Goal: Task Accomplishment & Management: Use online tool/utility

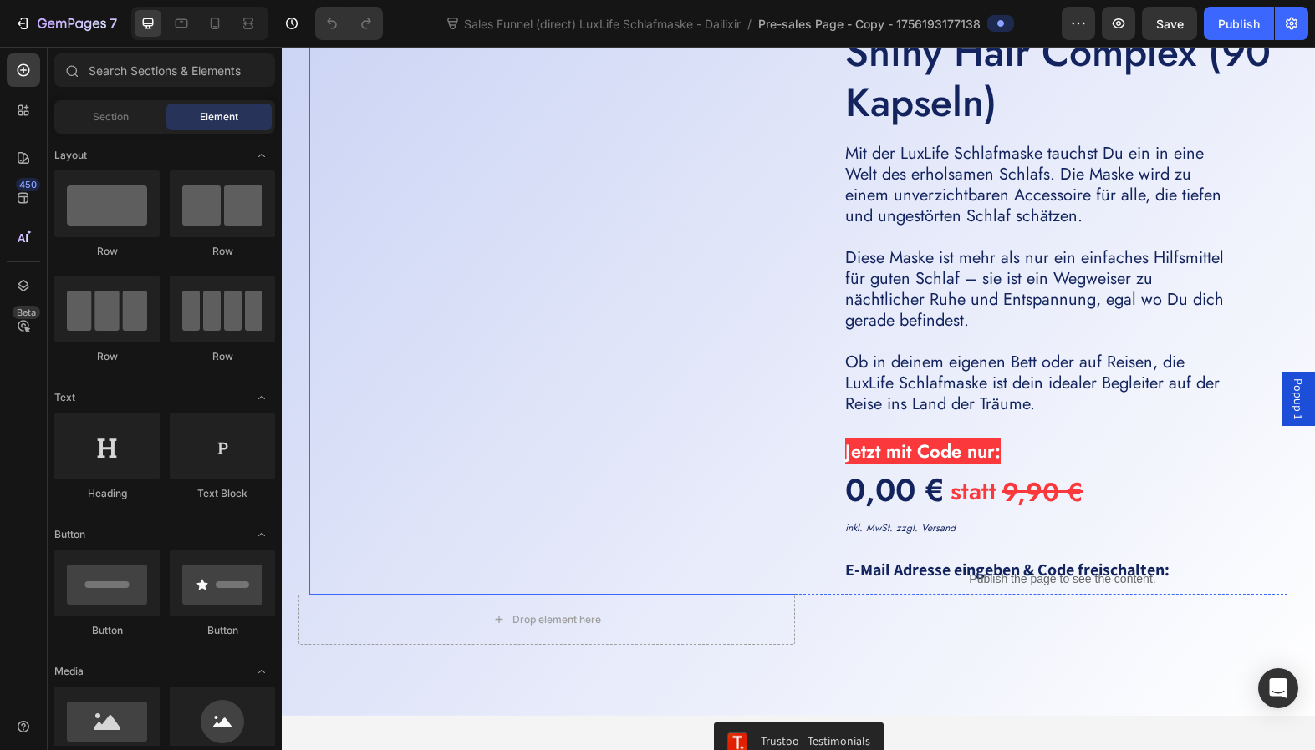
scroll to position [4671, 0]
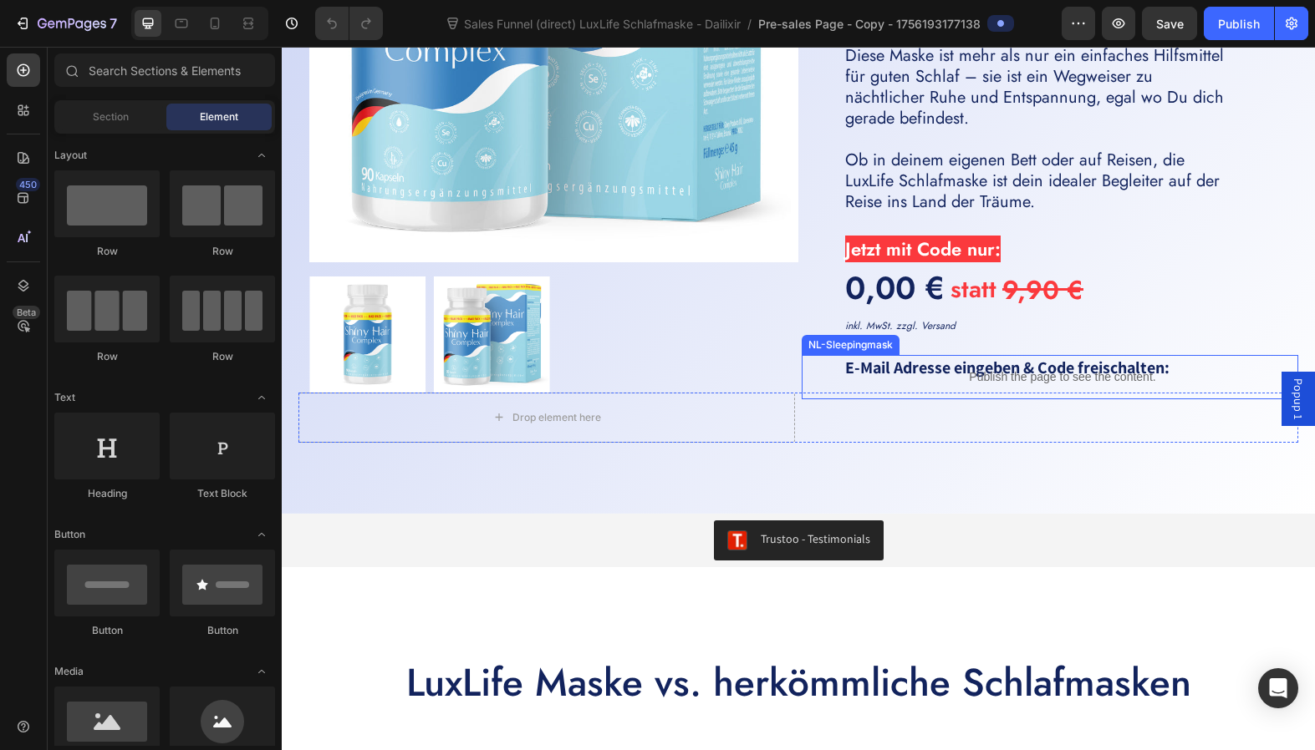
click at [926, 374] on p "Publish the page to see the content." at bounding box center [1062, 378] width 471 height 18
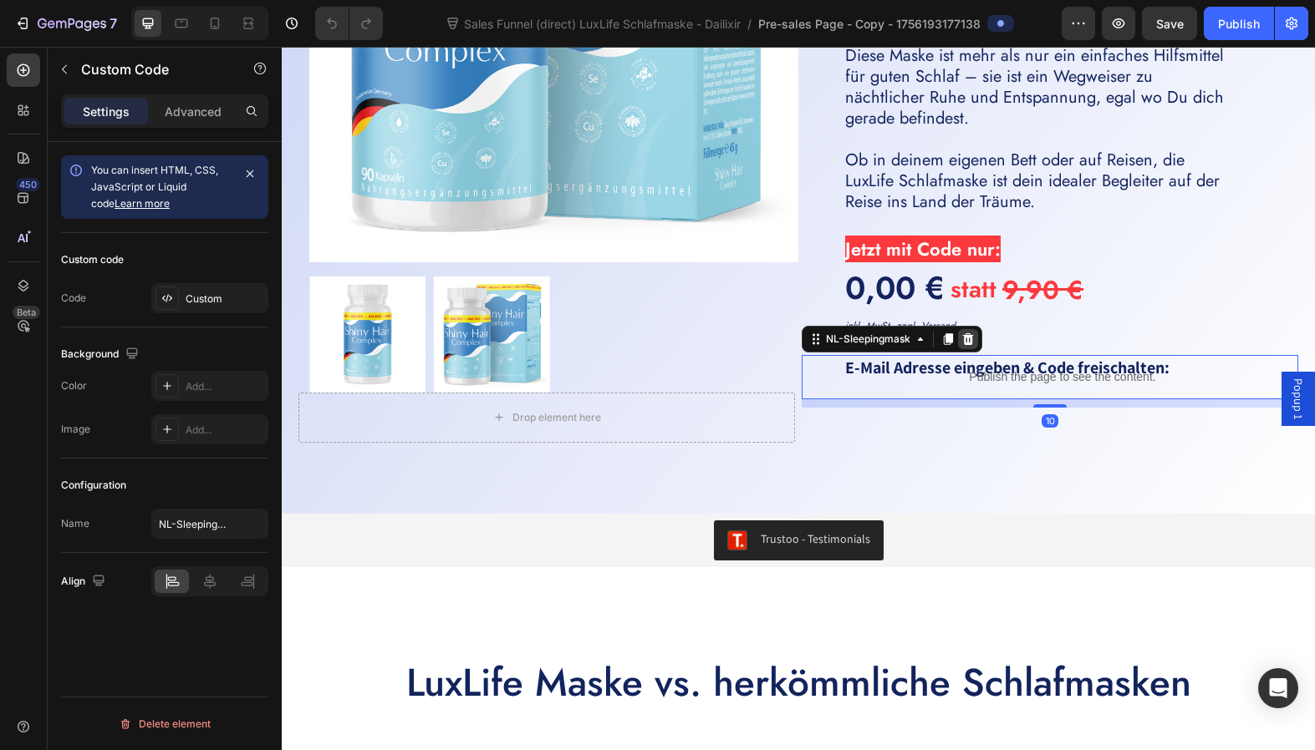
click at [969, 344] on div at bounding box center [968, 339] width 20 height 20
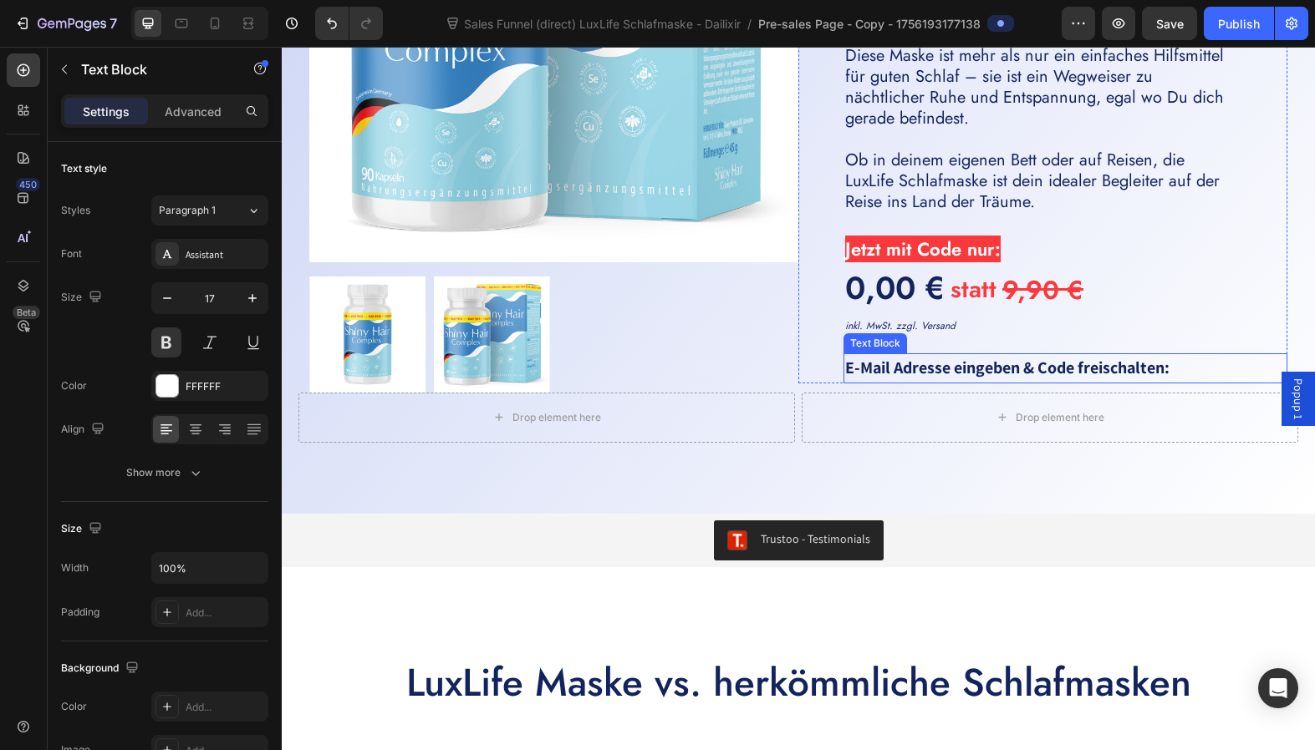
click at [960, 368] on strong "E-Mail Adresse eingeben & Code freischalten:" at bounding box center [1007, 368] width 324 height 22
click at [976, 340] on div at bounding box center [975, 338] width 20 height 20
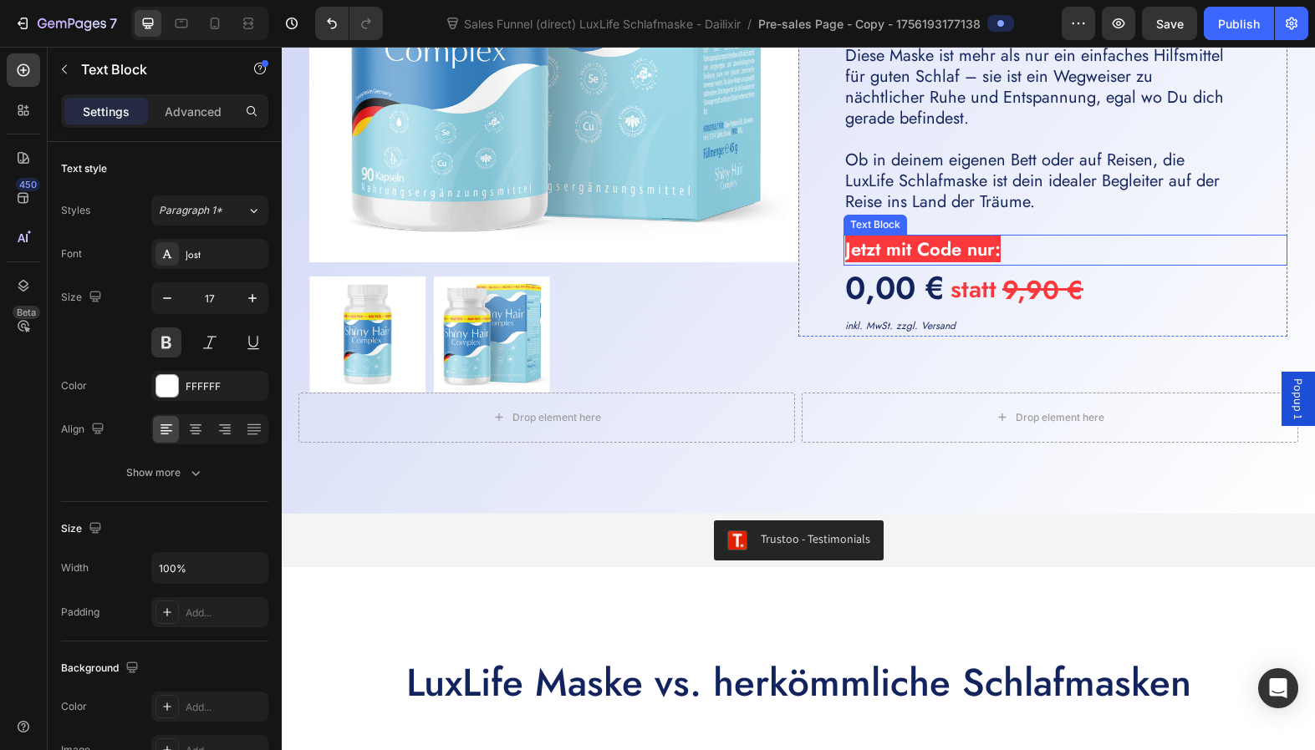
click at [917, 249] on span "Jetzt mit Code nur:" at bounding box center [922, 249] width 155 height 27
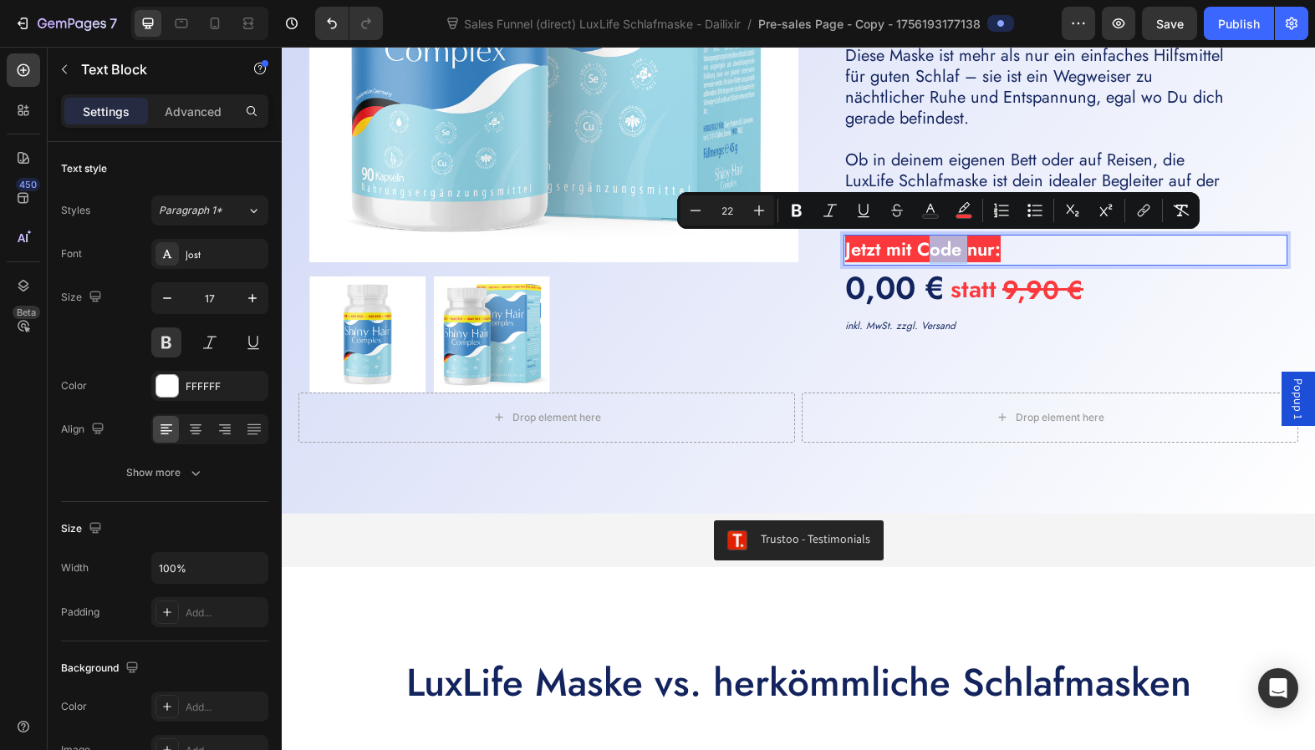
click at [943, 252] on span "Jetzt mit Code nur:" at bounding box center [922, 249] width 155 height 27
drag, startPoint x: 960, startPoint y: 252, endPoint x: 893, endPoint y: 248, distance: 67.8
click at [893, 248] on span "Jetzt mit Code nur:" at bounding box center [922, 249] width 155 height 27
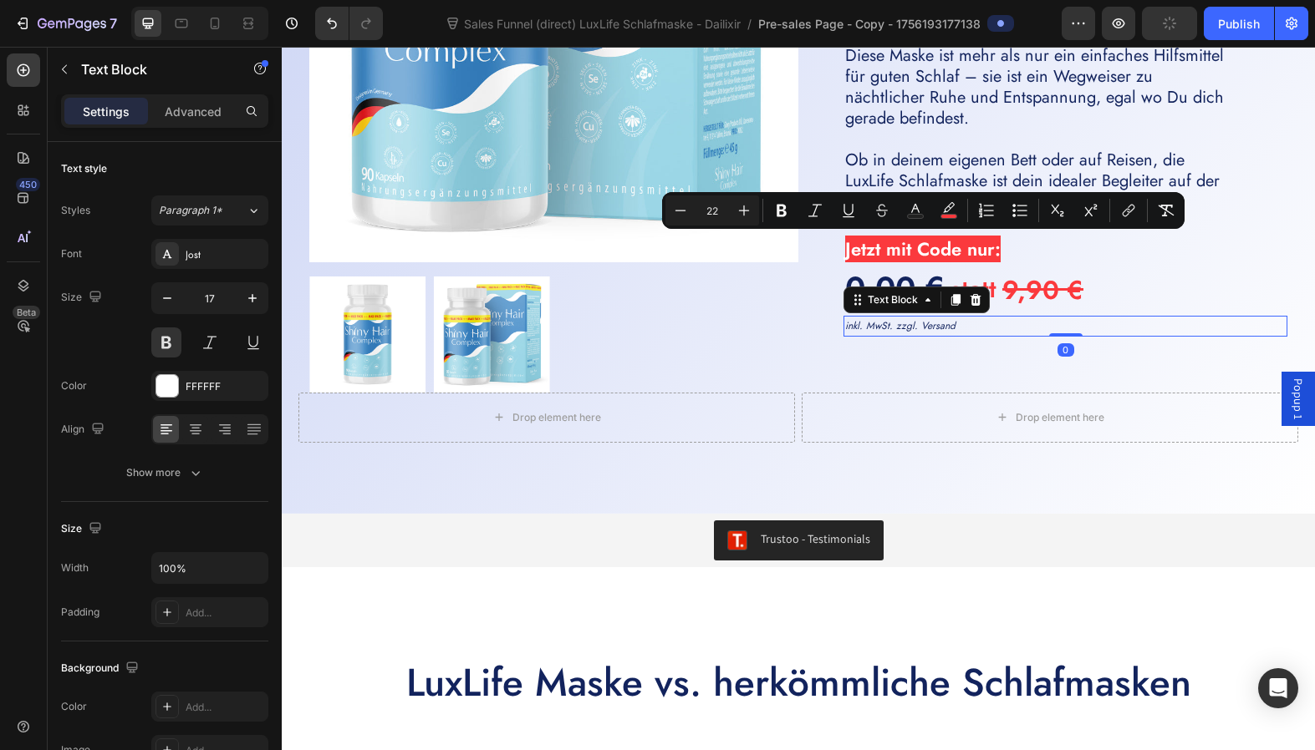
click at [974, 326] on p "inkl. MwSt. zzgl. Versand" at bounding box center [1065, 327] width 440 height 18
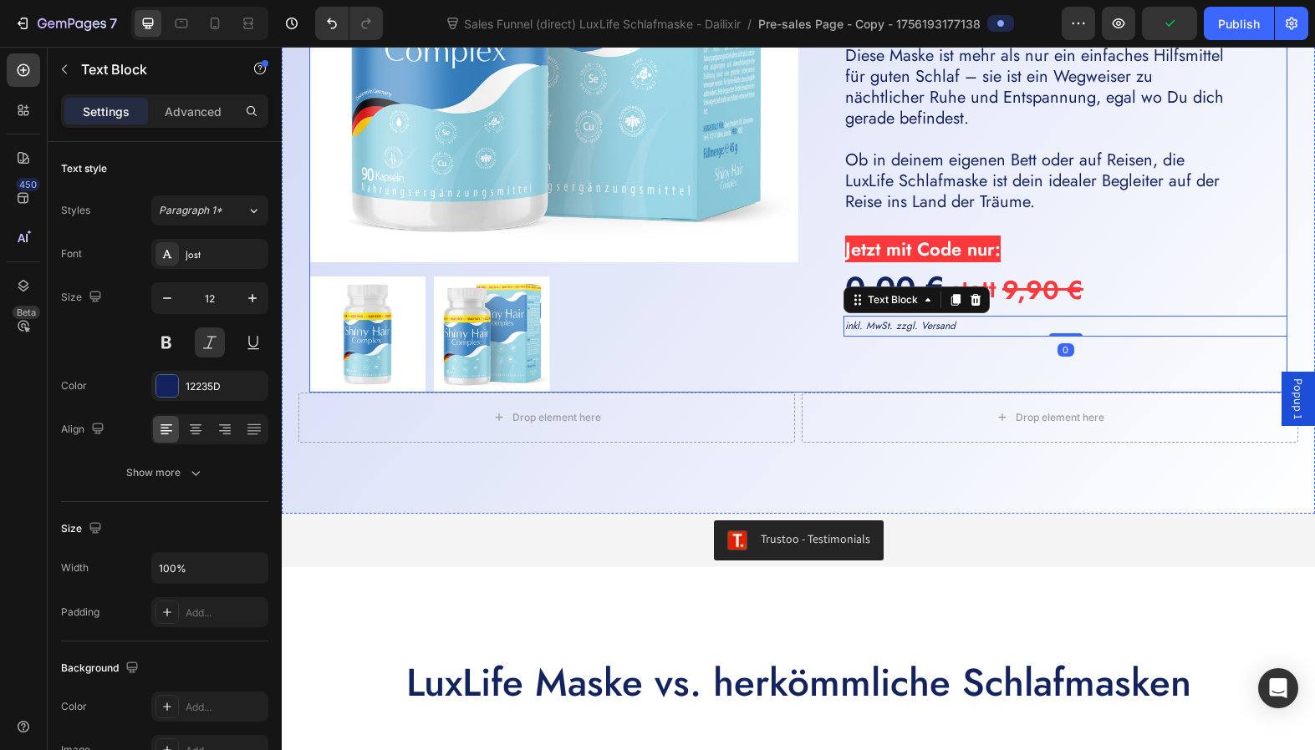
click at [974, 351] on div "Icon Icon Icon Icon Icon Icon List 1500+ glückliche Kunden Text Block Row Icon …" at bounding box center [1042, 83] width 489 height 619
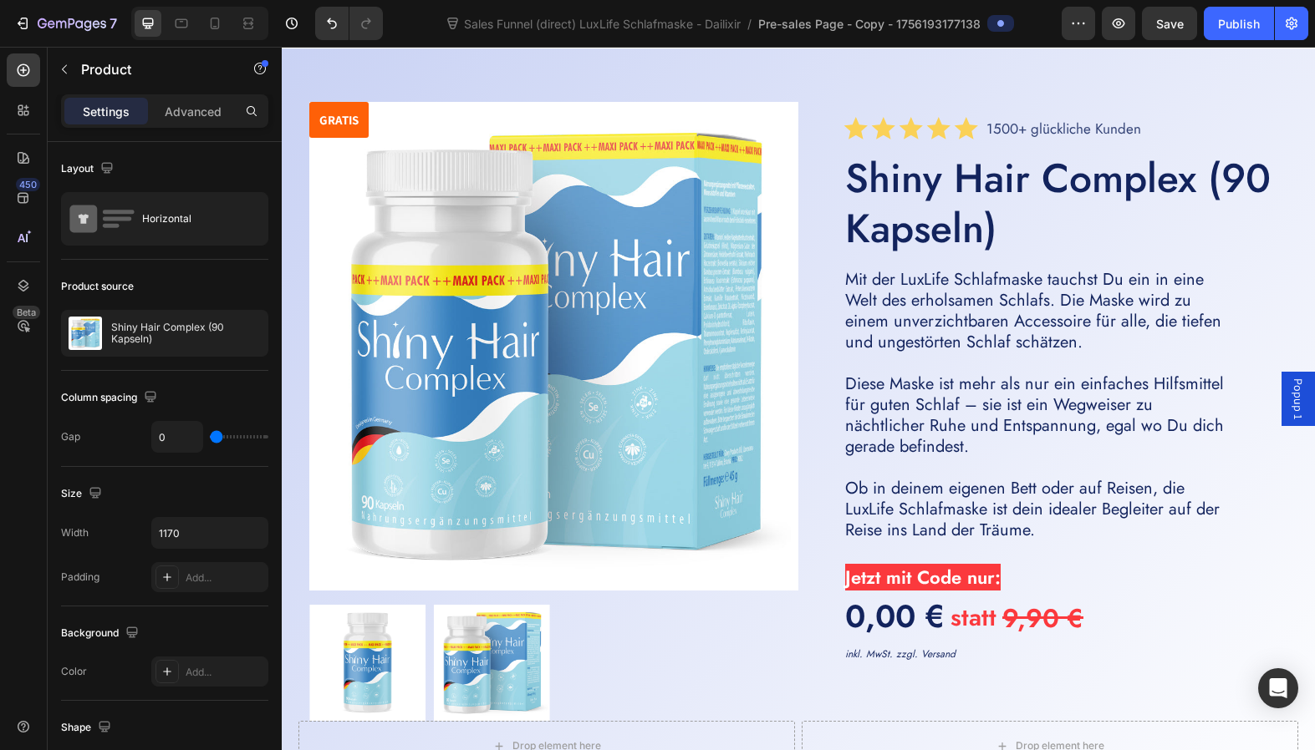
scroll to position [4343, 0]
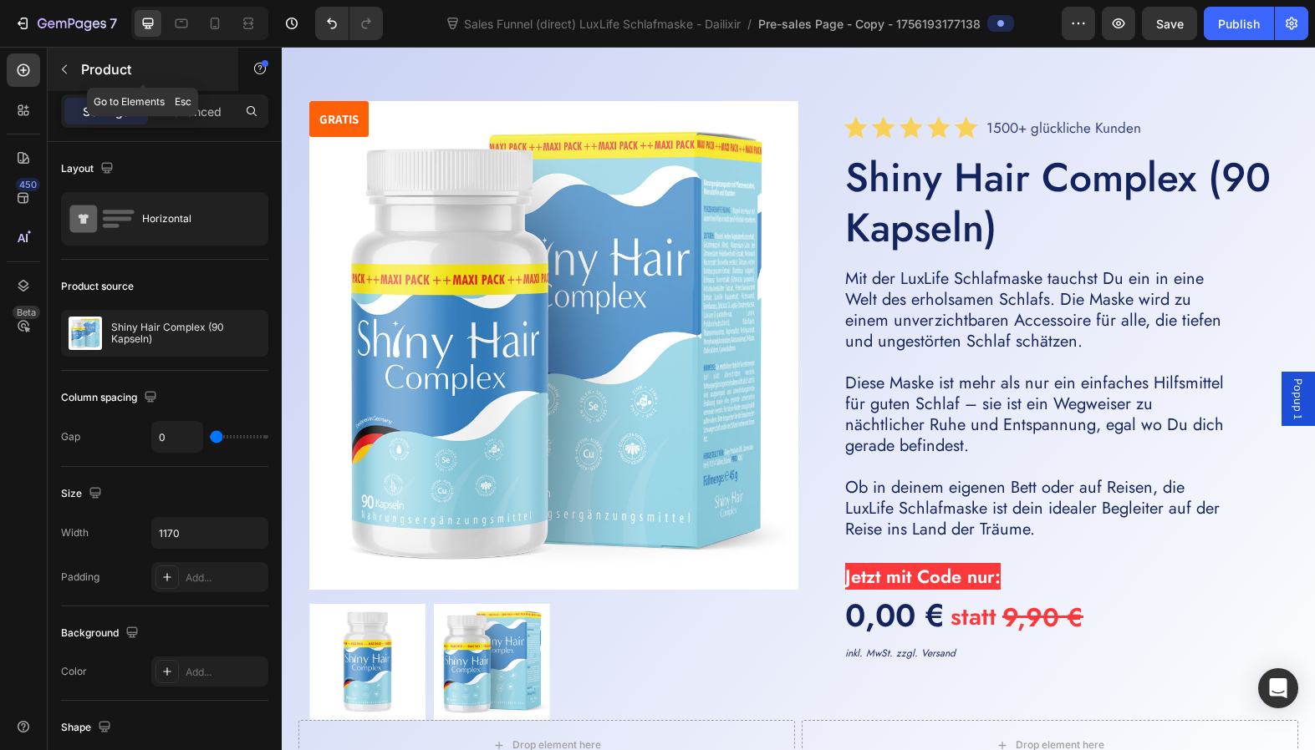
click at [64, 68] on icon "button" at bounding box center [64, 69] width 13 height 13
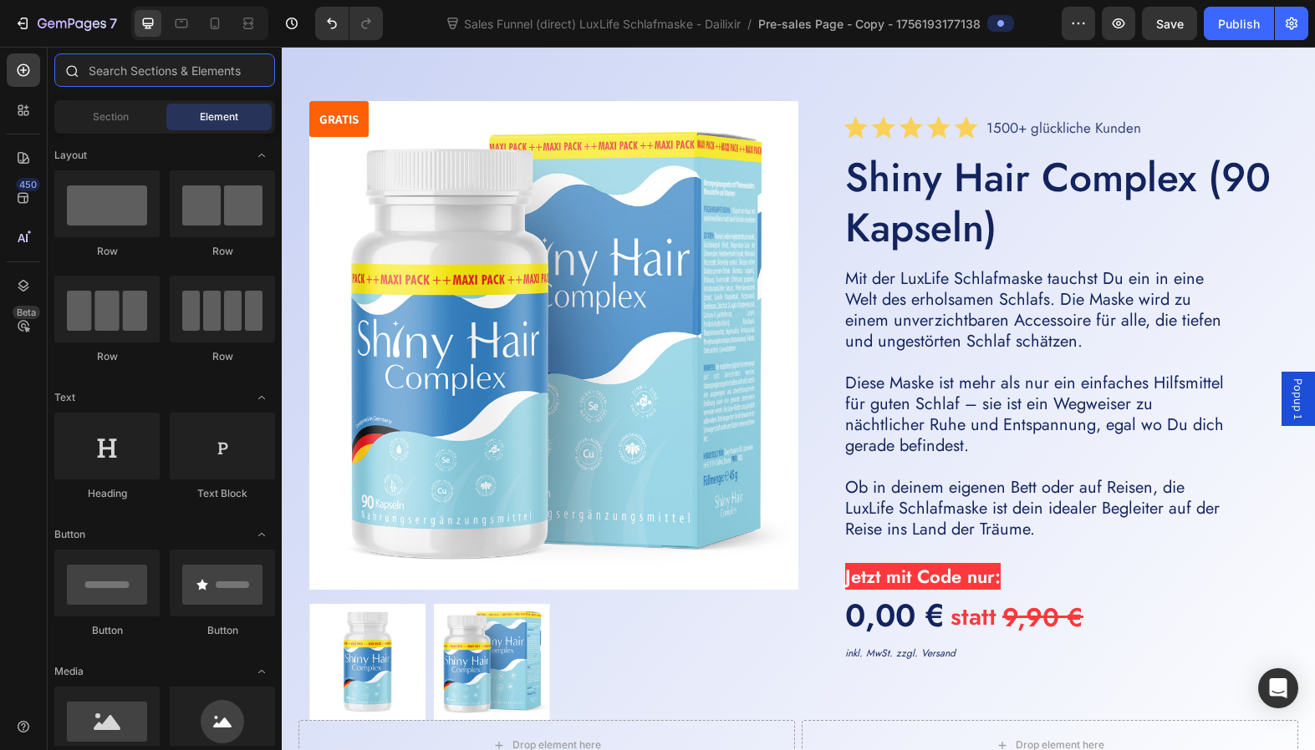
click at [143, 70] on input "text" at bounding box center [164, 69] width 221 height 33
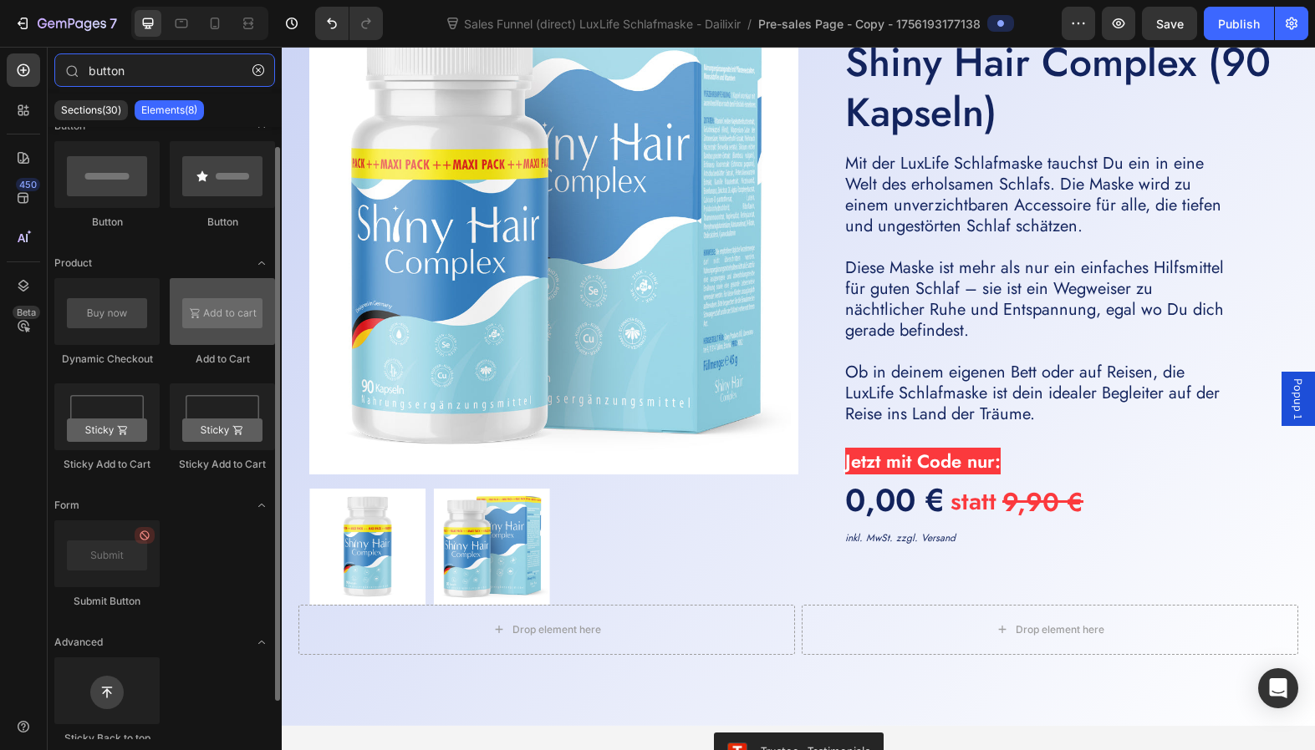
scroll to position [44, 0]
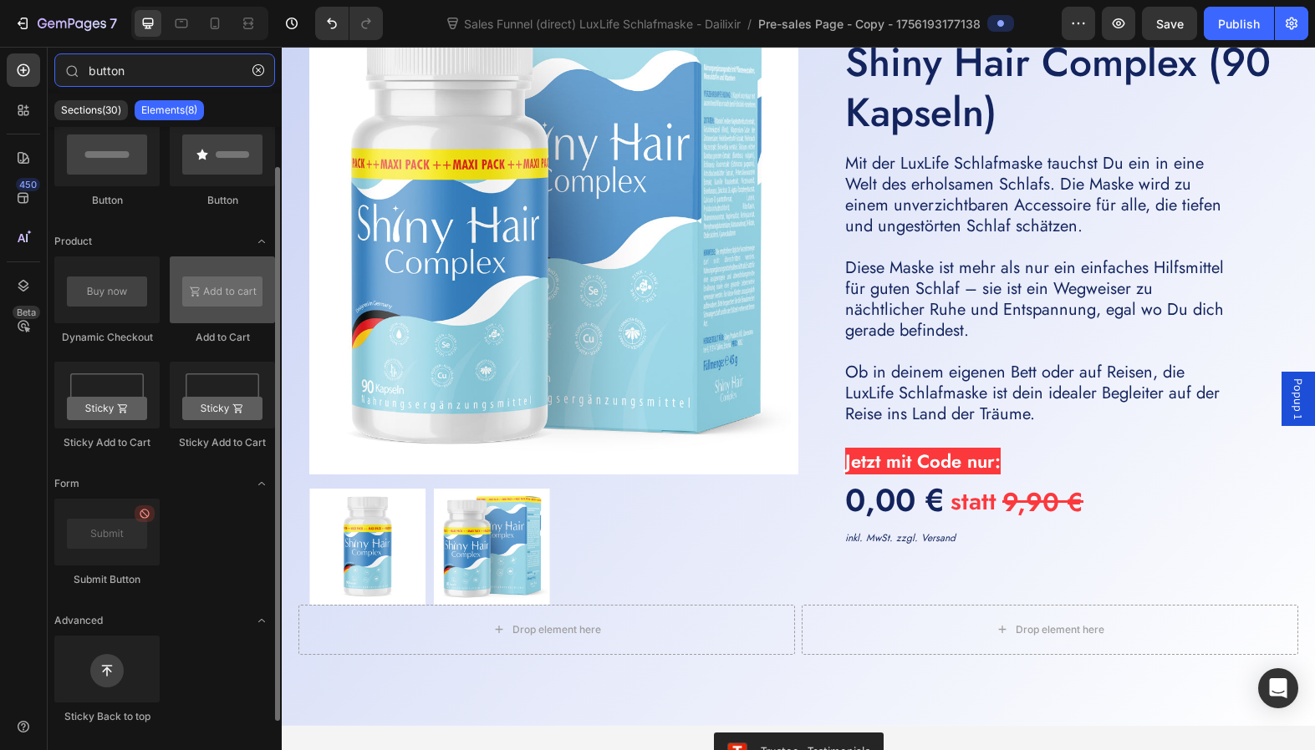
type input "button"
drag, startPoint x: 193, startPoint y: 299, endPoint x: 209, endPoint y: 272, distance: 31.1
click at [209, 272] on div at bounding box center [222, 290] width 105 height 67
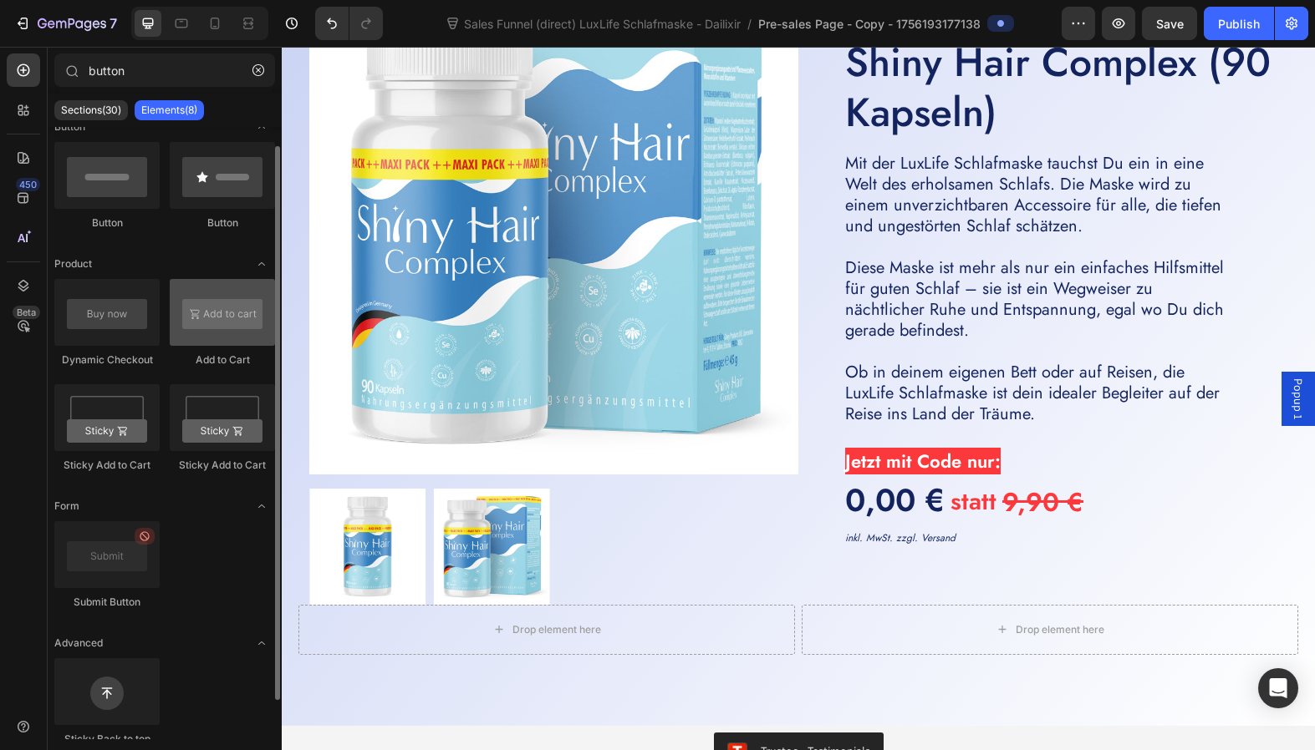
scroll to position [0, 0]
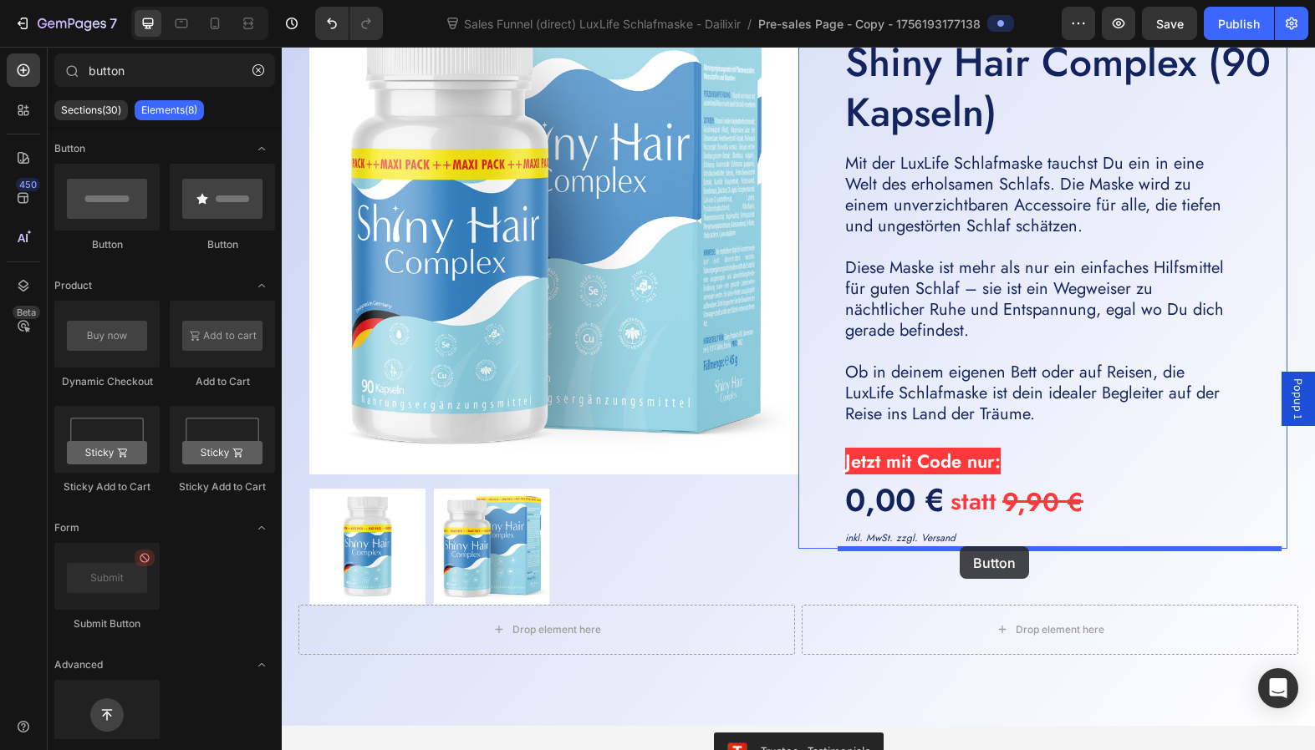
drag, startPoint x: 385, startPoint y: 258, endPoint x: 959, endPoint y: 547, distance: 642.5
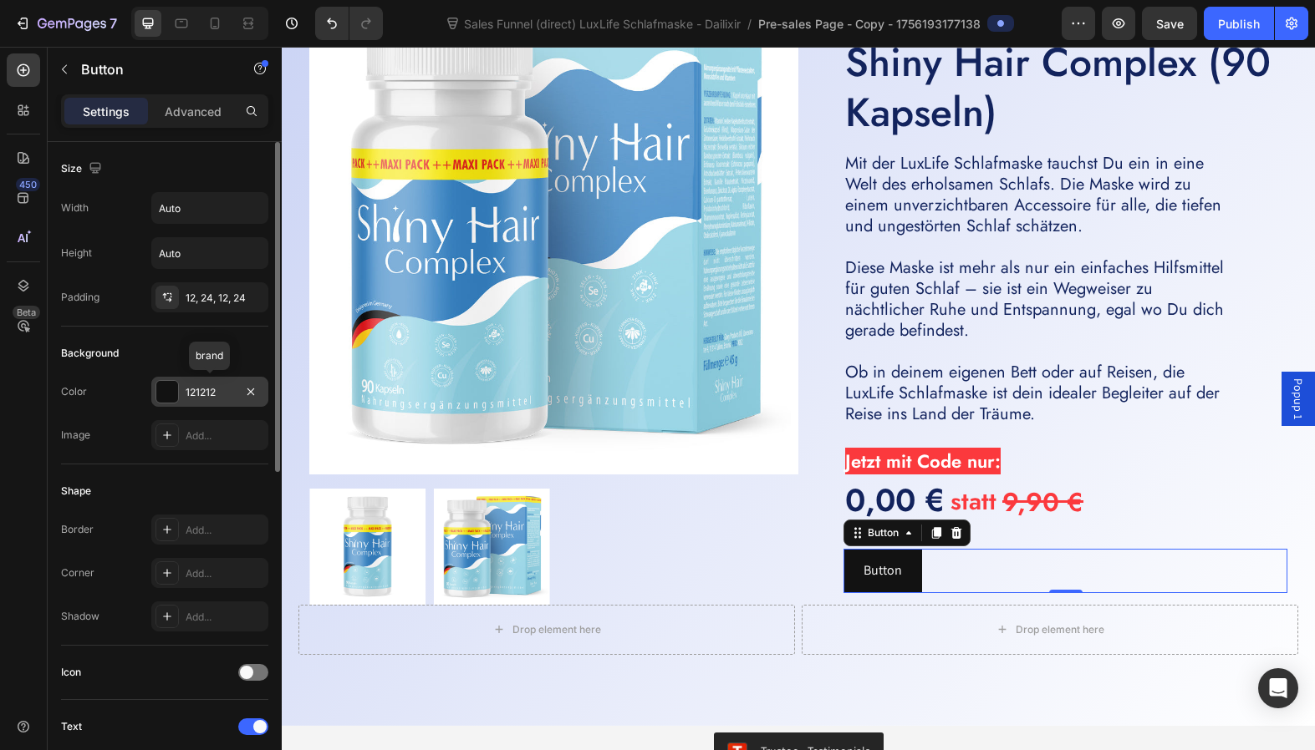
click at [170, 390] on div at bounding box center [167, 392] width 22 height 22
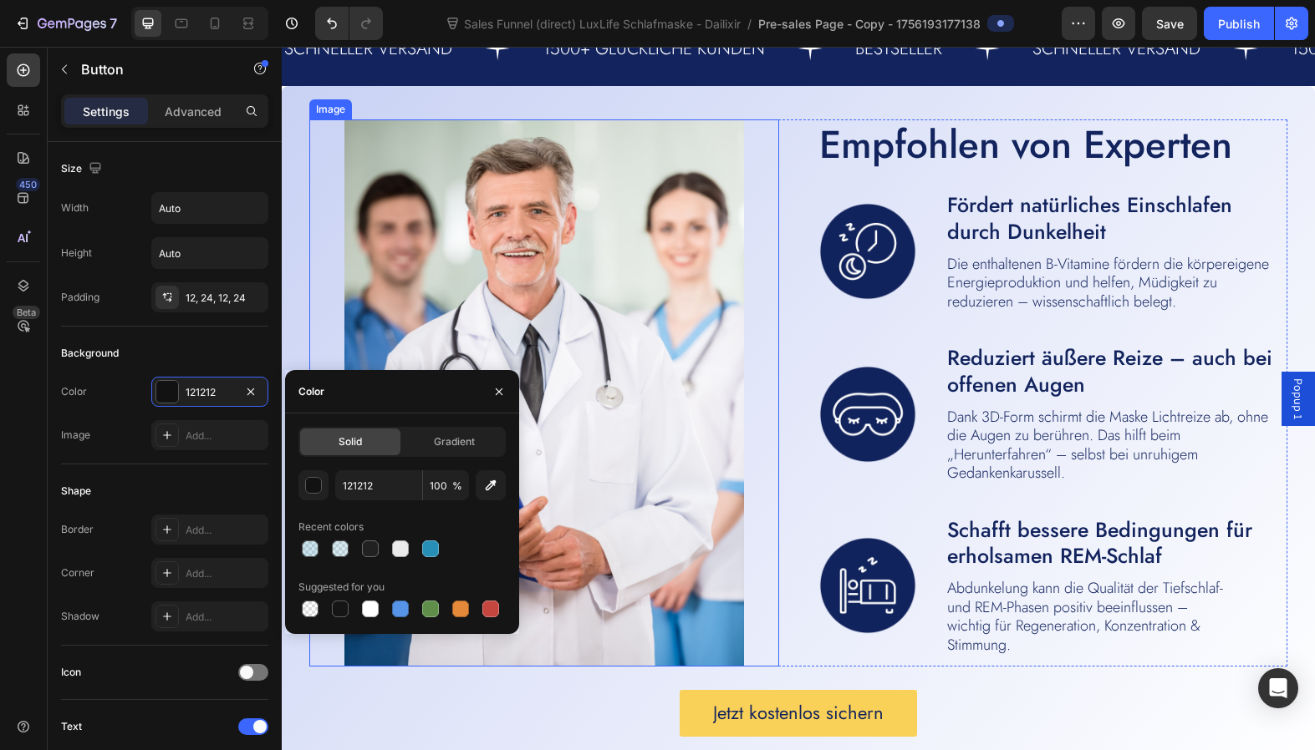
scroll to position [3113, 0]
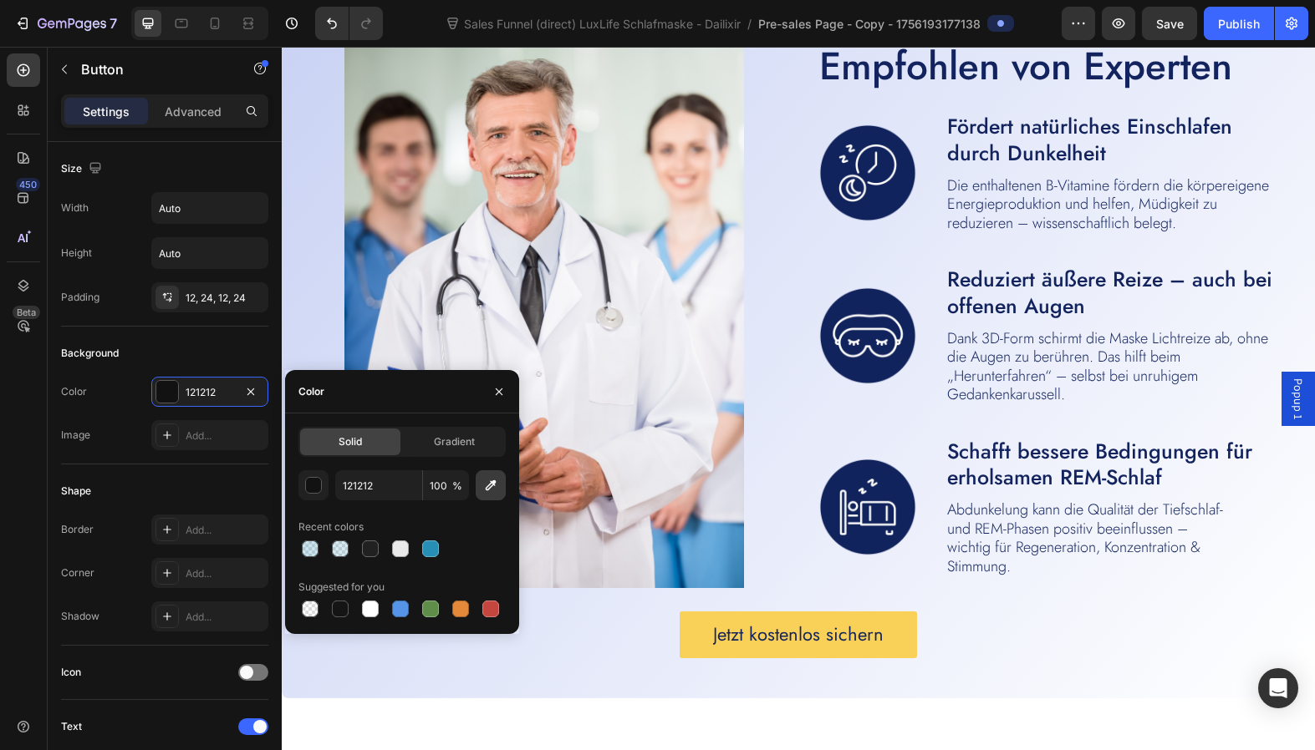
click at [490, 492] on icon "button" at bounding box center [490, 485] width 17 height 17
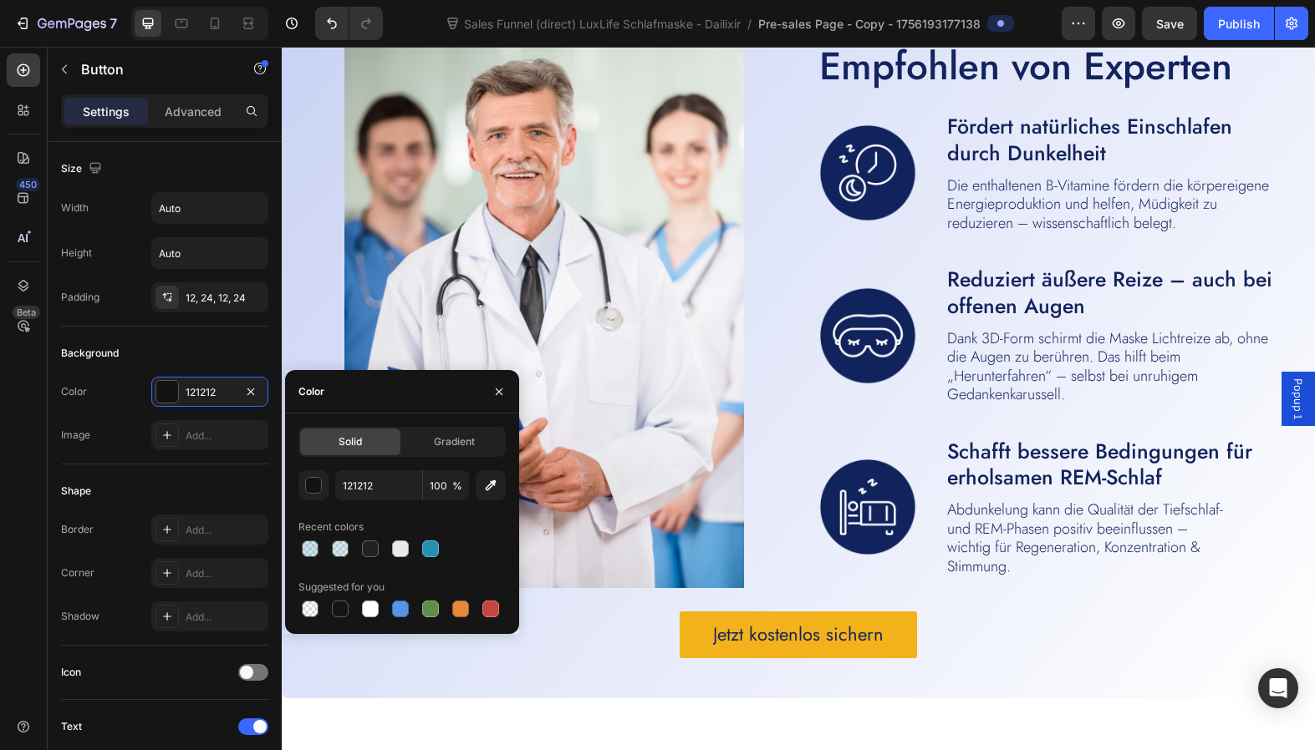
type input "FAD158"
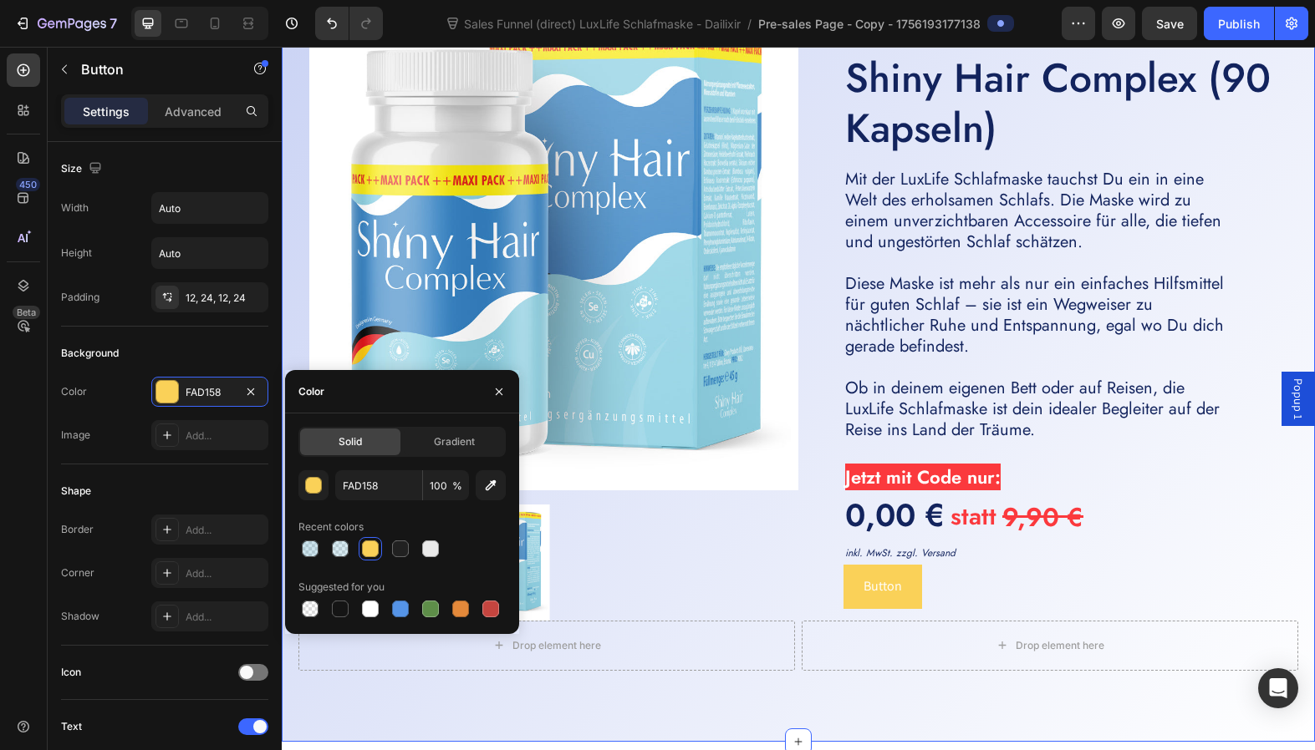
scroll to position [4462, 0]
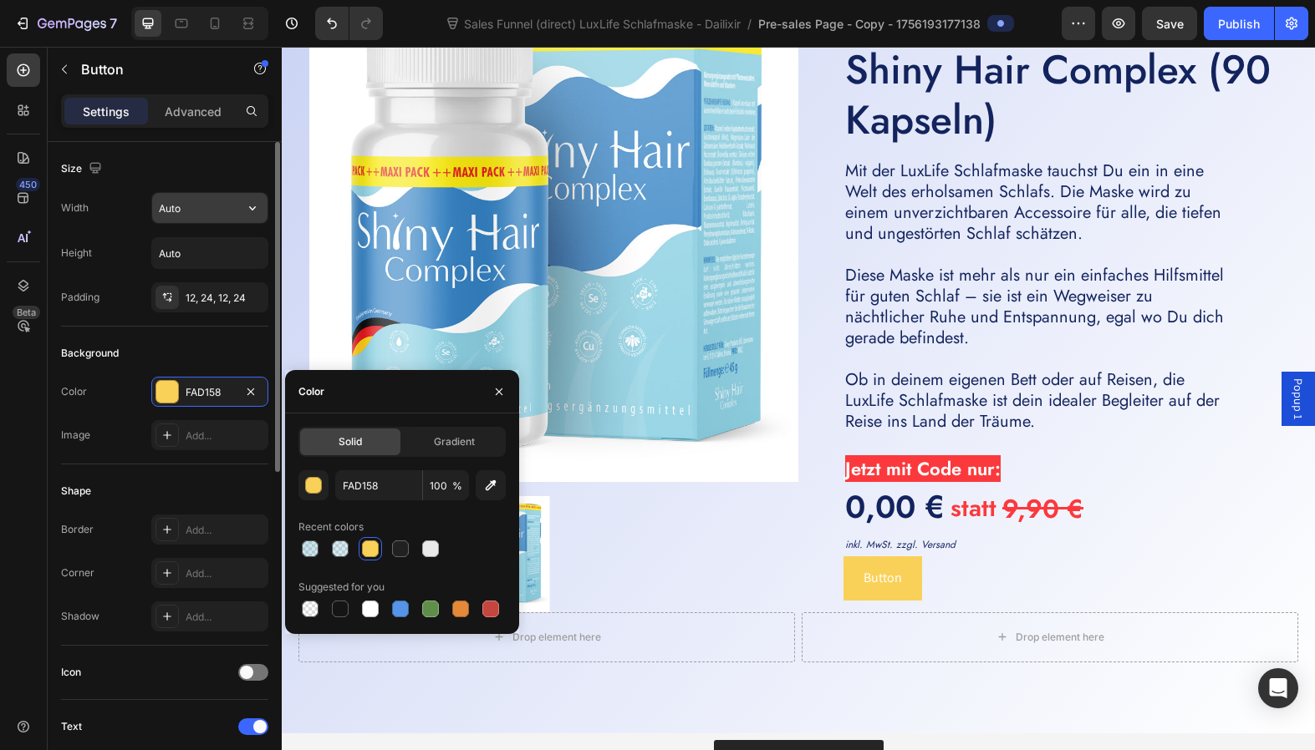
click at [208, 213] on input "Auto" at bounding box center [209, 208] width 115 height 30
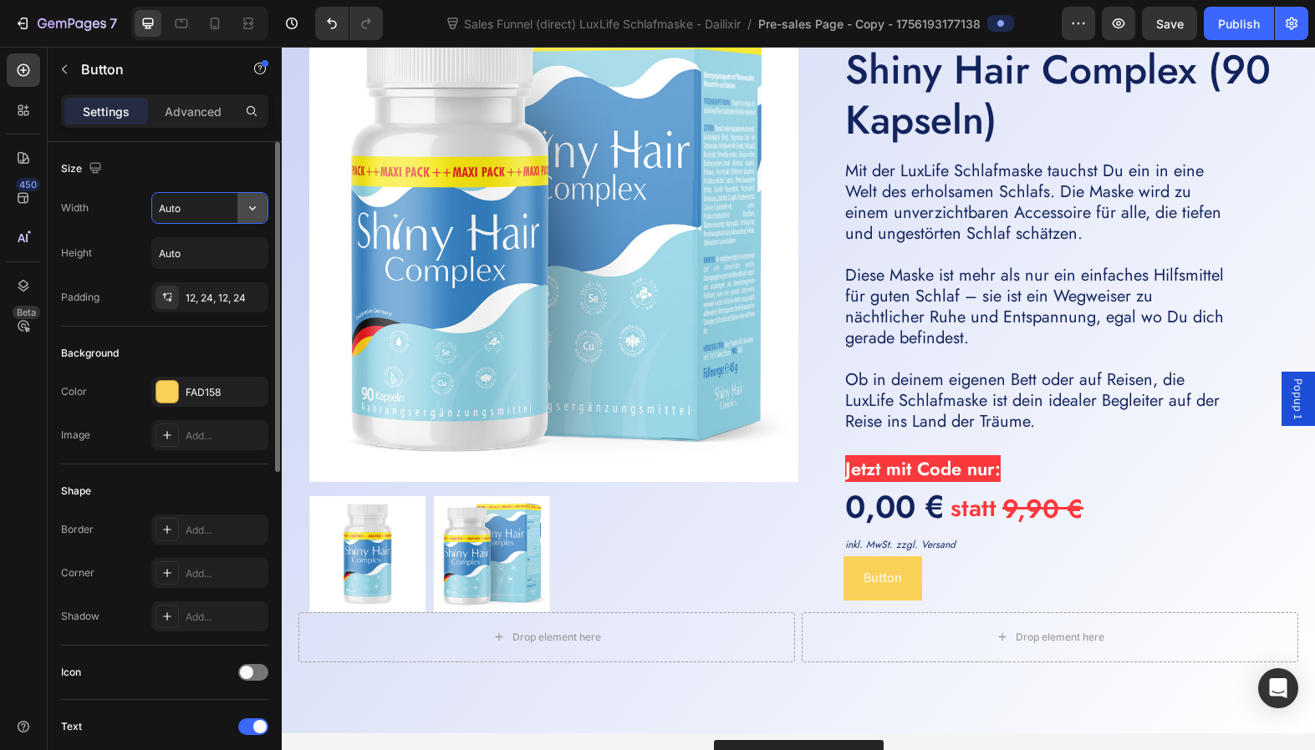
click at [255, 205] on icon "button" at bounding box center [252, 208] width 17 height 17
click at [237, 277] on span "100%" at bounding box center [240, 282] width 28 height 15
type input "100%"
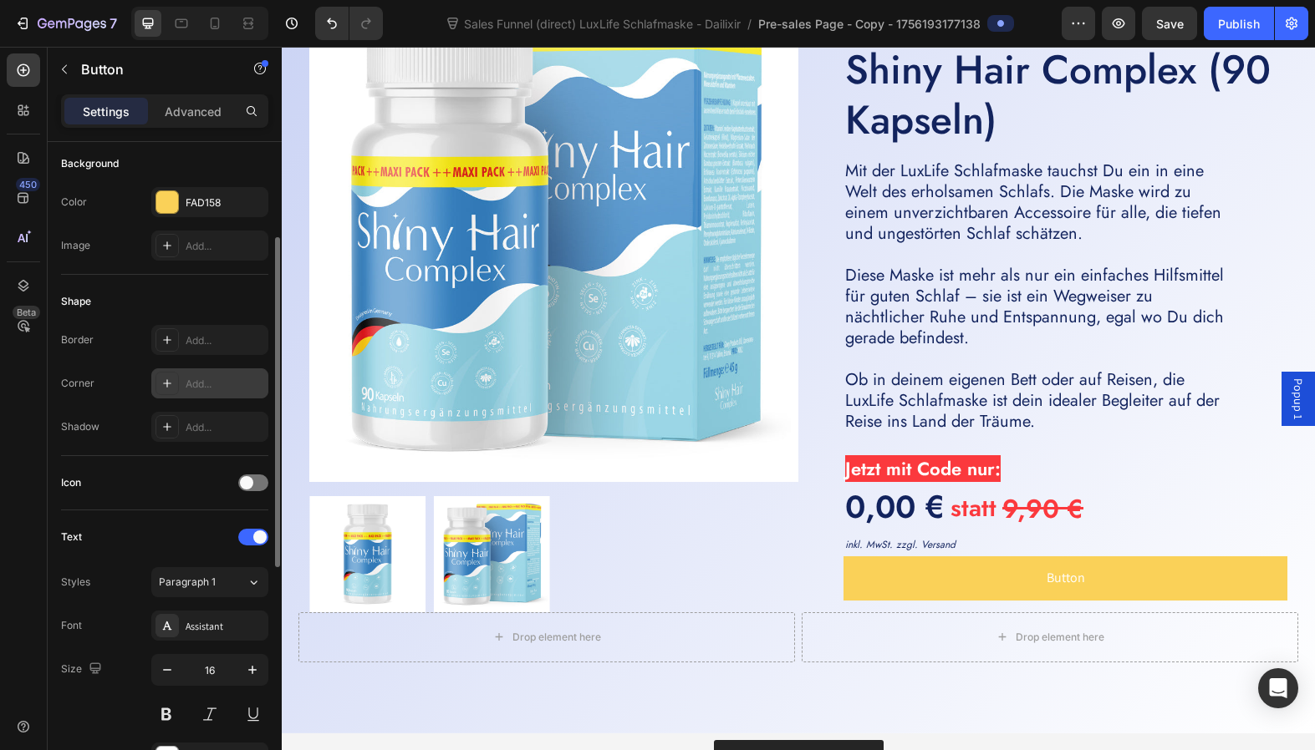
scroll to position [276, 0]
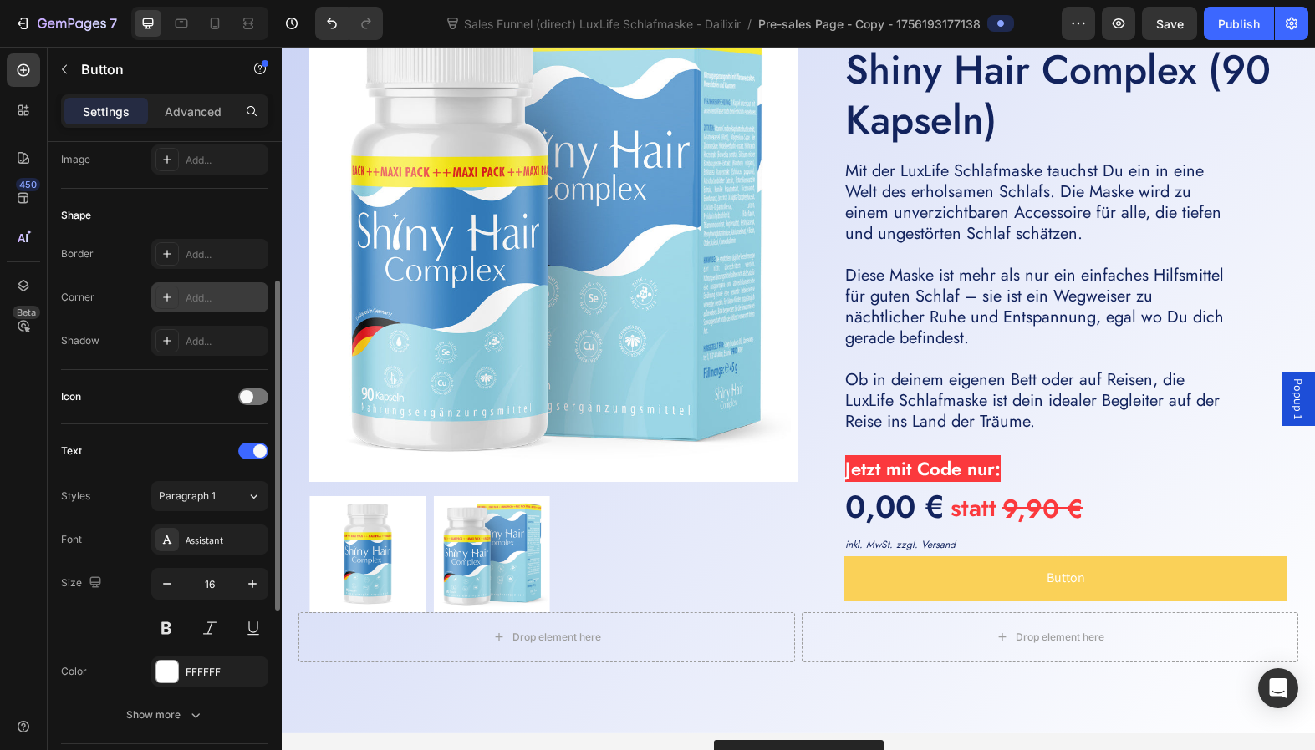
click at [170, 294] on icon at bounding box center [166, 297] width 13 height 13
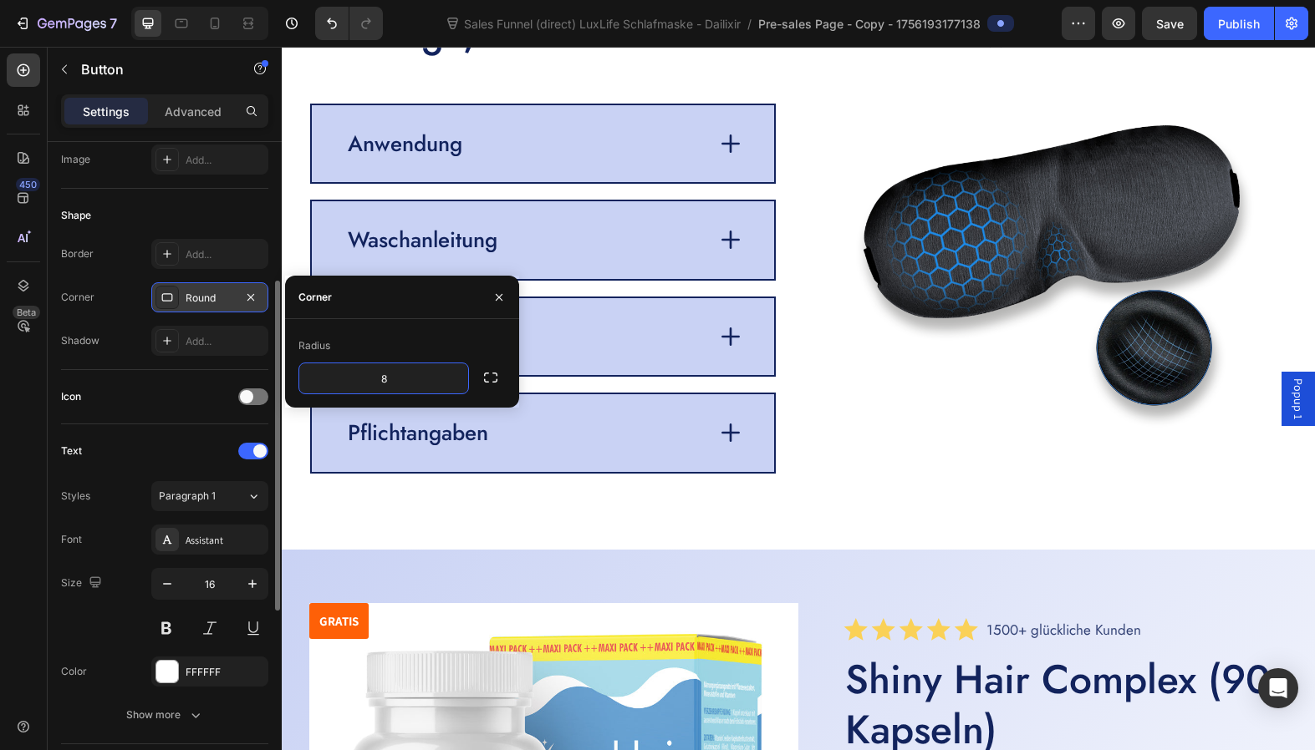
scroll to position [4031, 0]
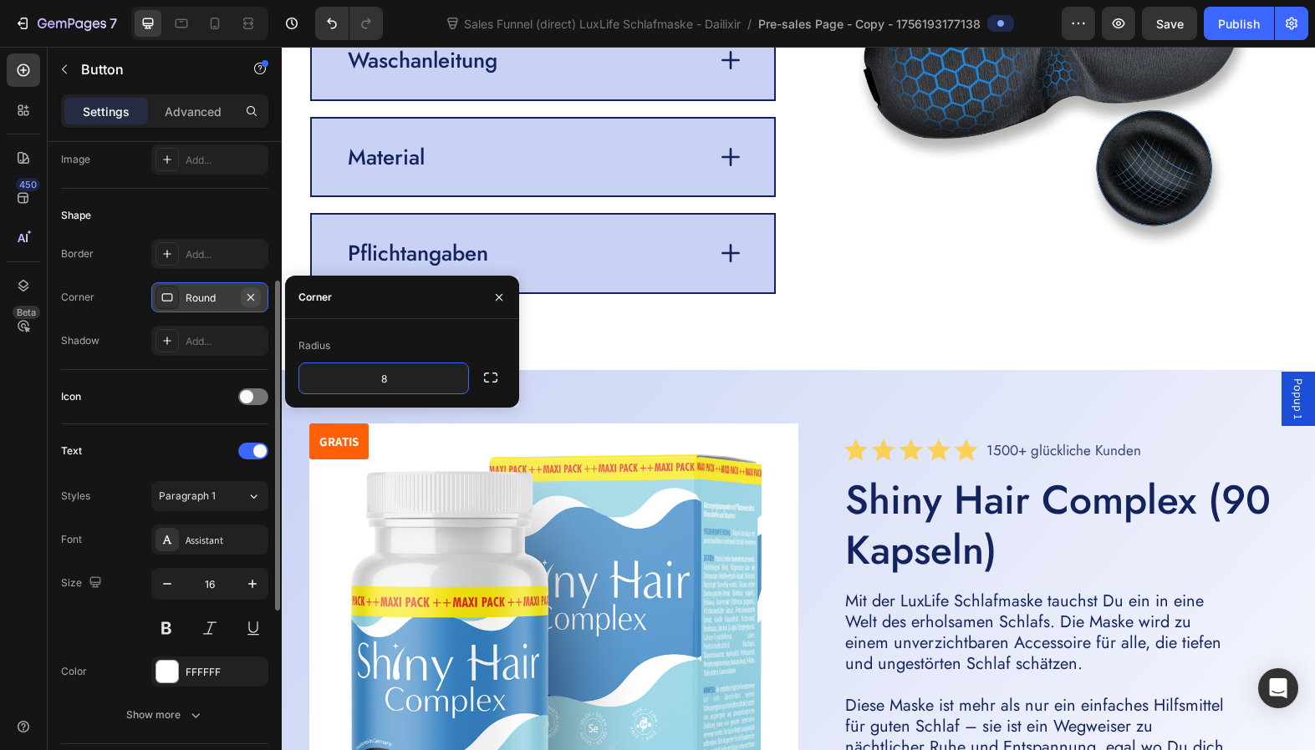
click at [255, 298] on icon "button" at bounding box center [250, 297] width 13 height 13
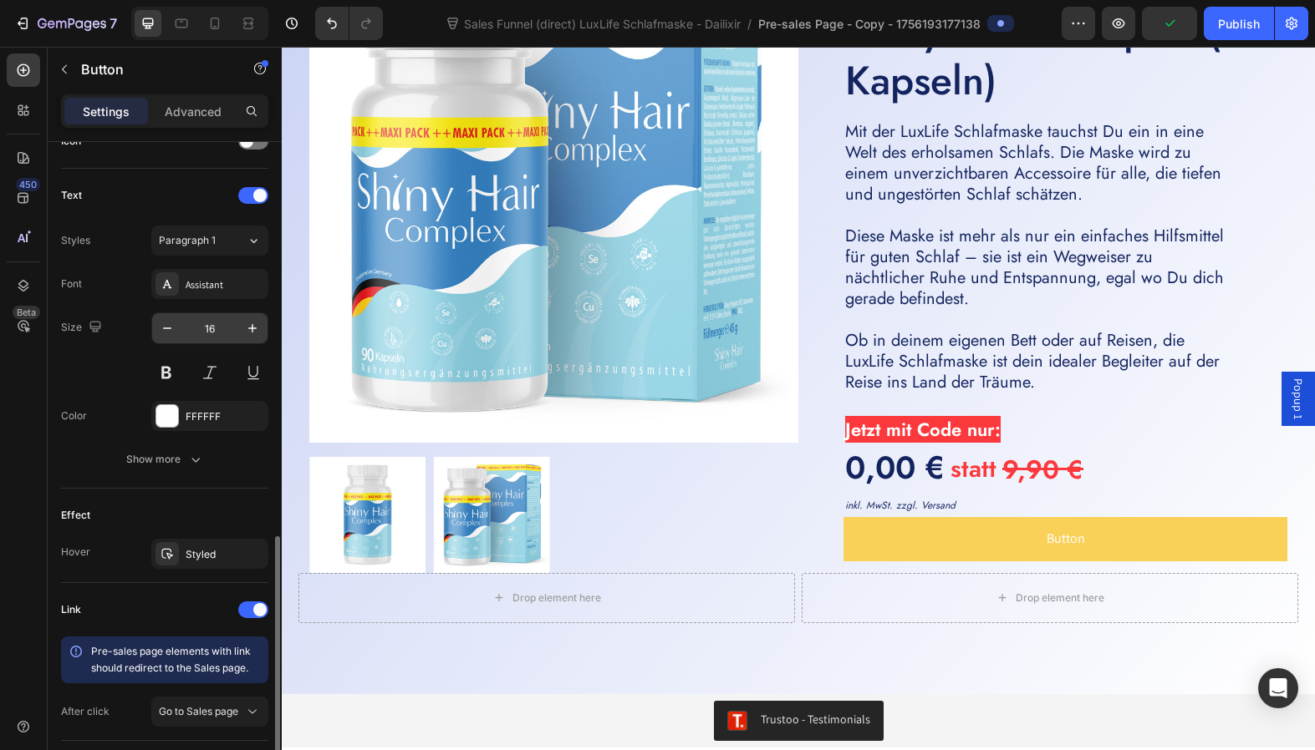
scroll to position [616, 0]
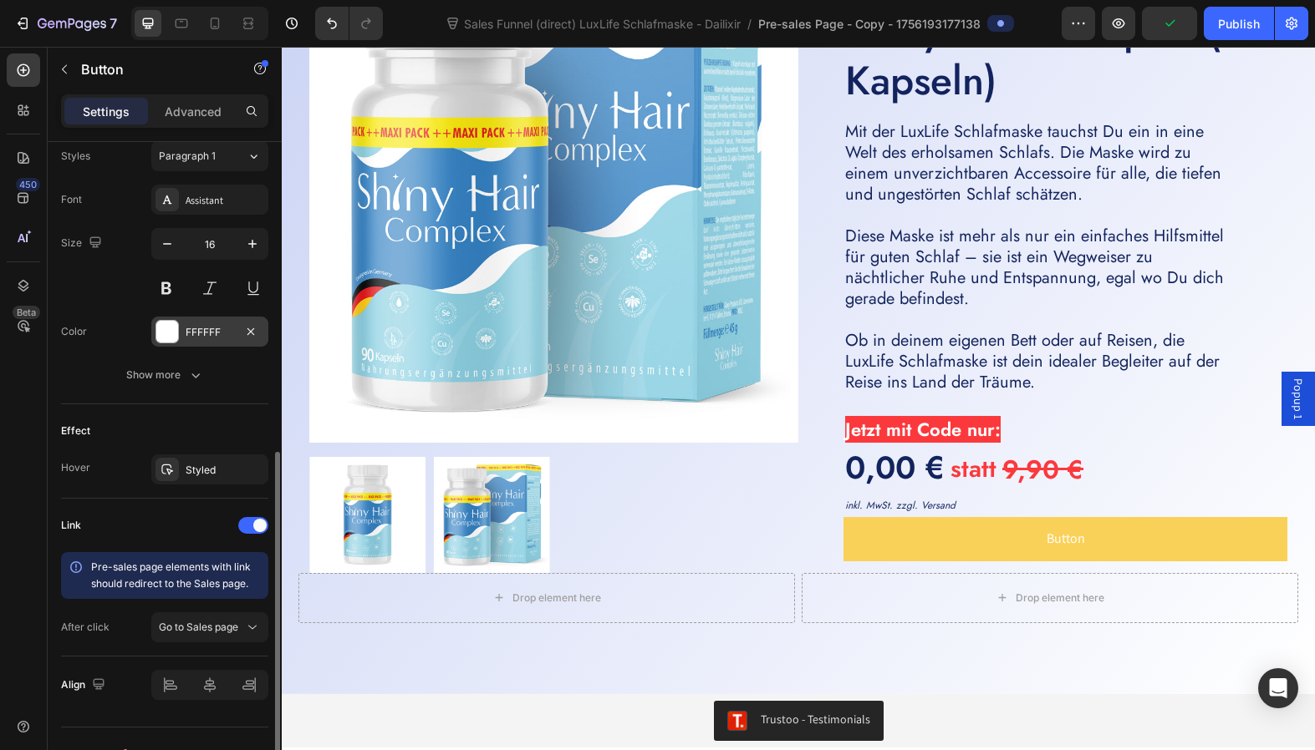
click at [216, 336] on div "FFFFFF" at bounding box center [210, 332] width 48 height 15
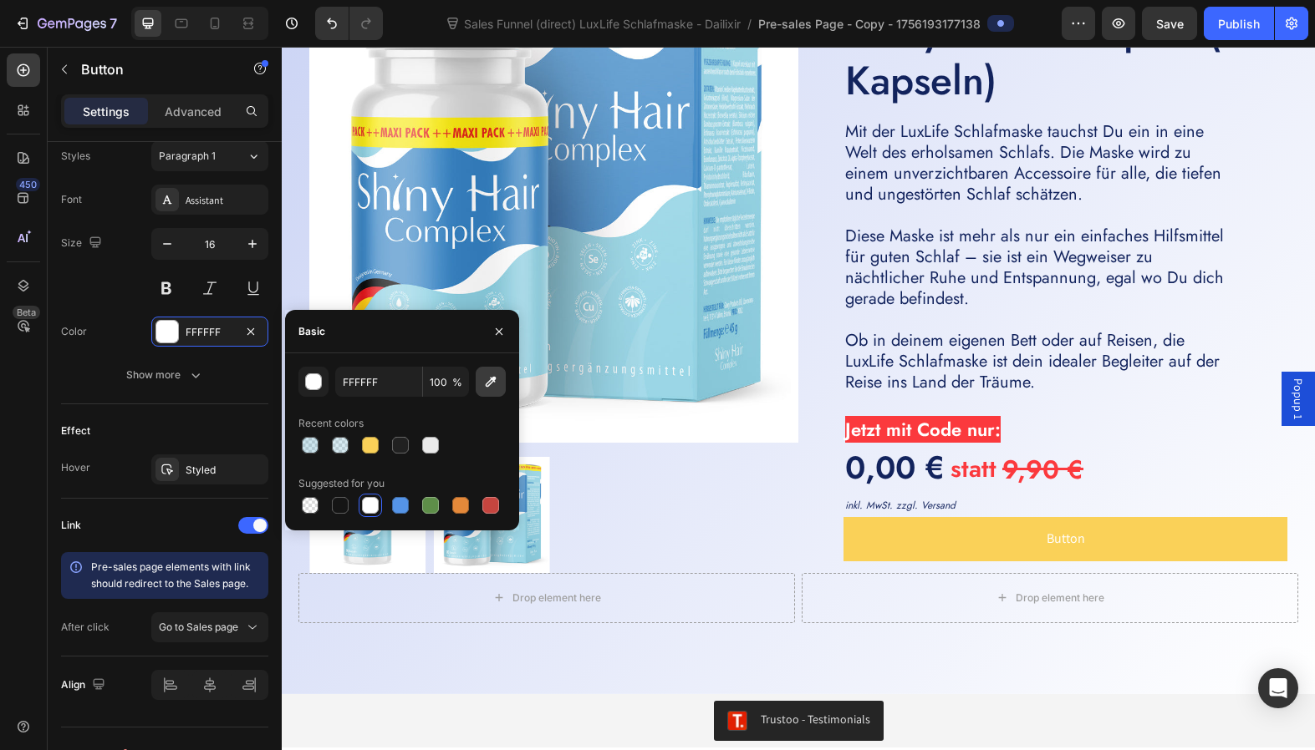
click at [489, 378] on icon "button" at bounding box center [490, 382] width 17 height 17
type input "12235D"
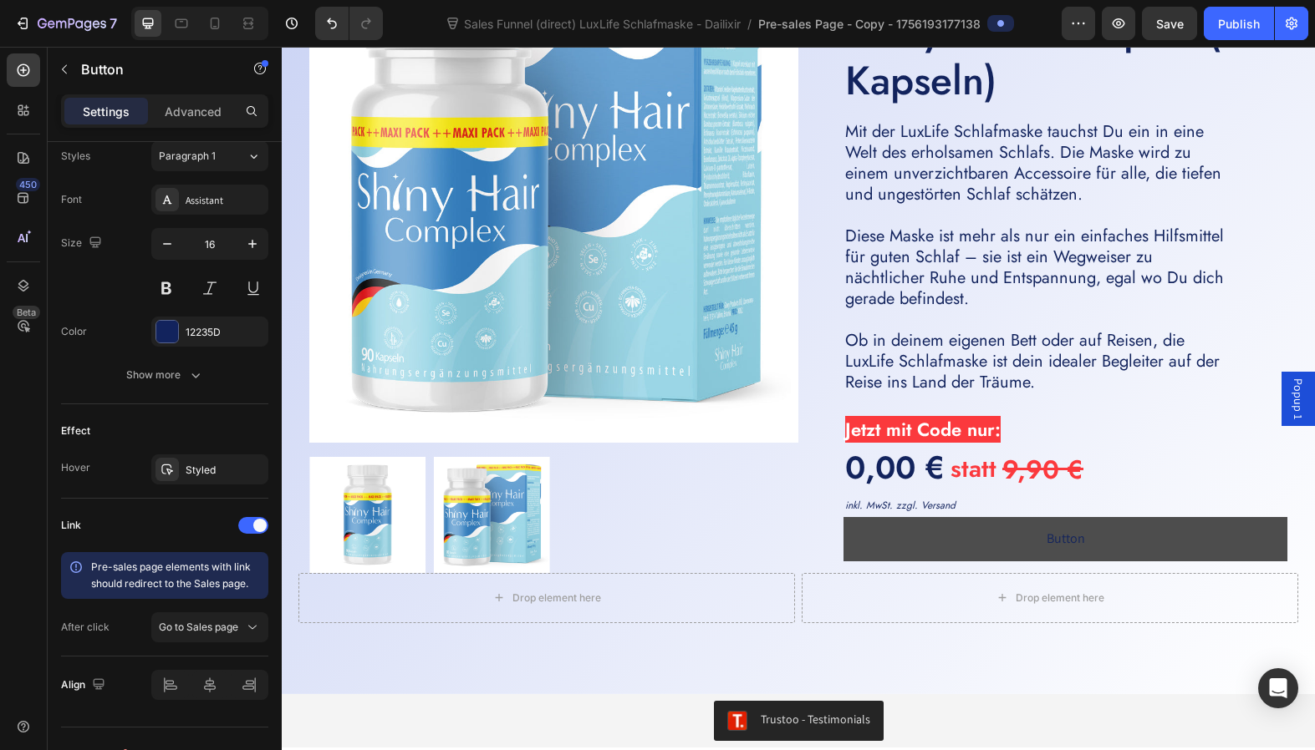
click at [1011, 536] on link "Button" at bounding box center [1065, 539] width 444 height 44
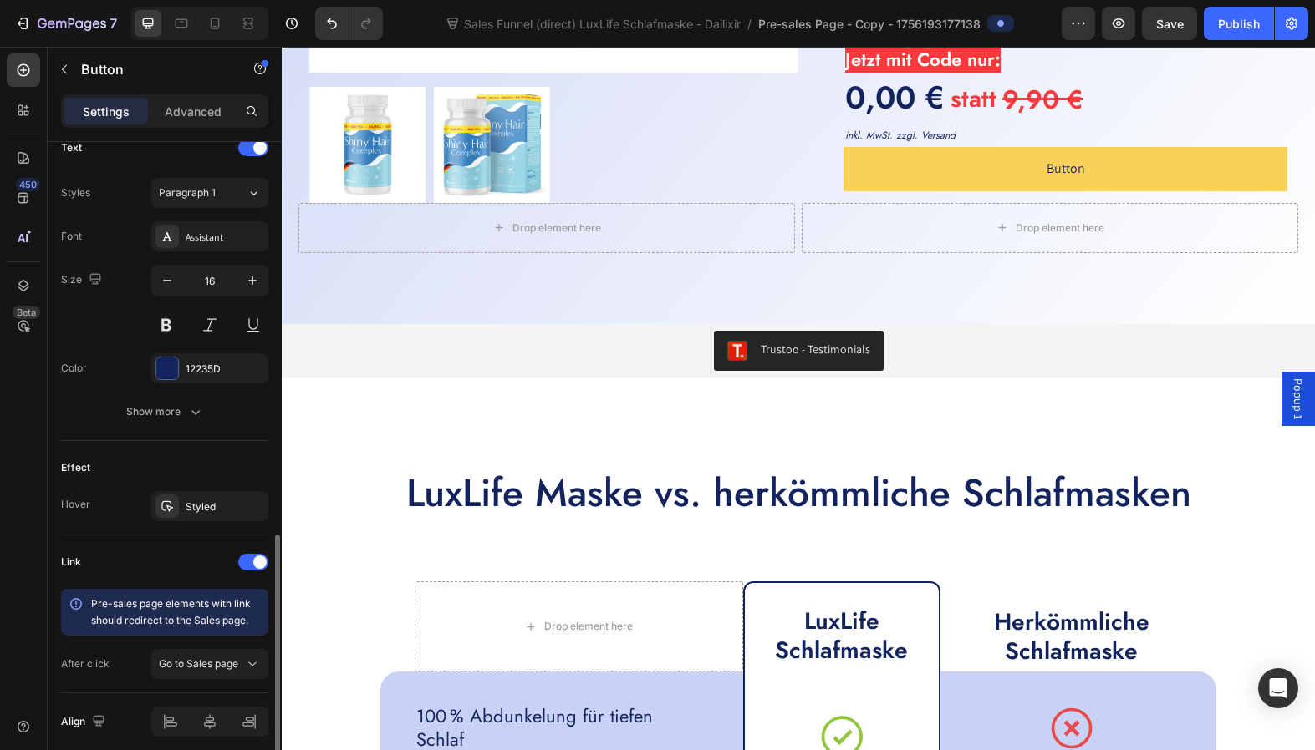
scroll to position [646, 0]
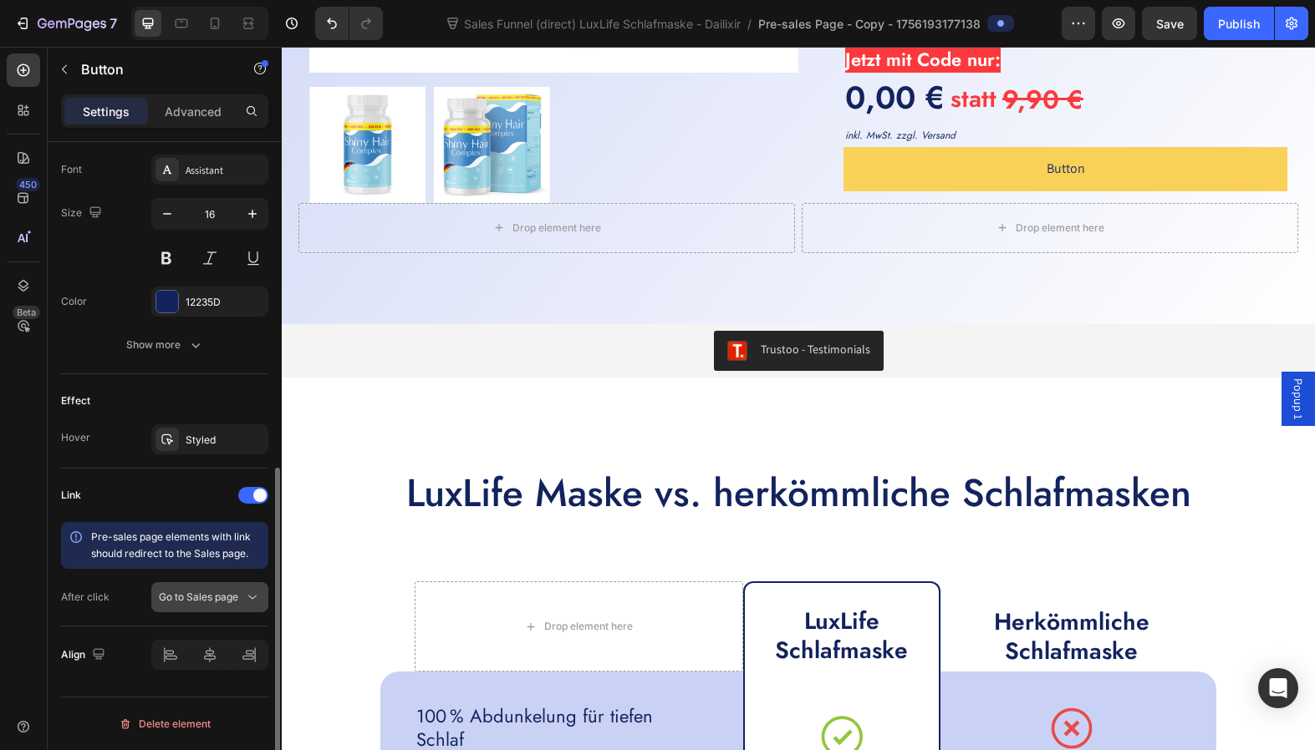
click at [232, 593] on span "Go to Sales page" at bounding box center [198, 597] width 79 height 13
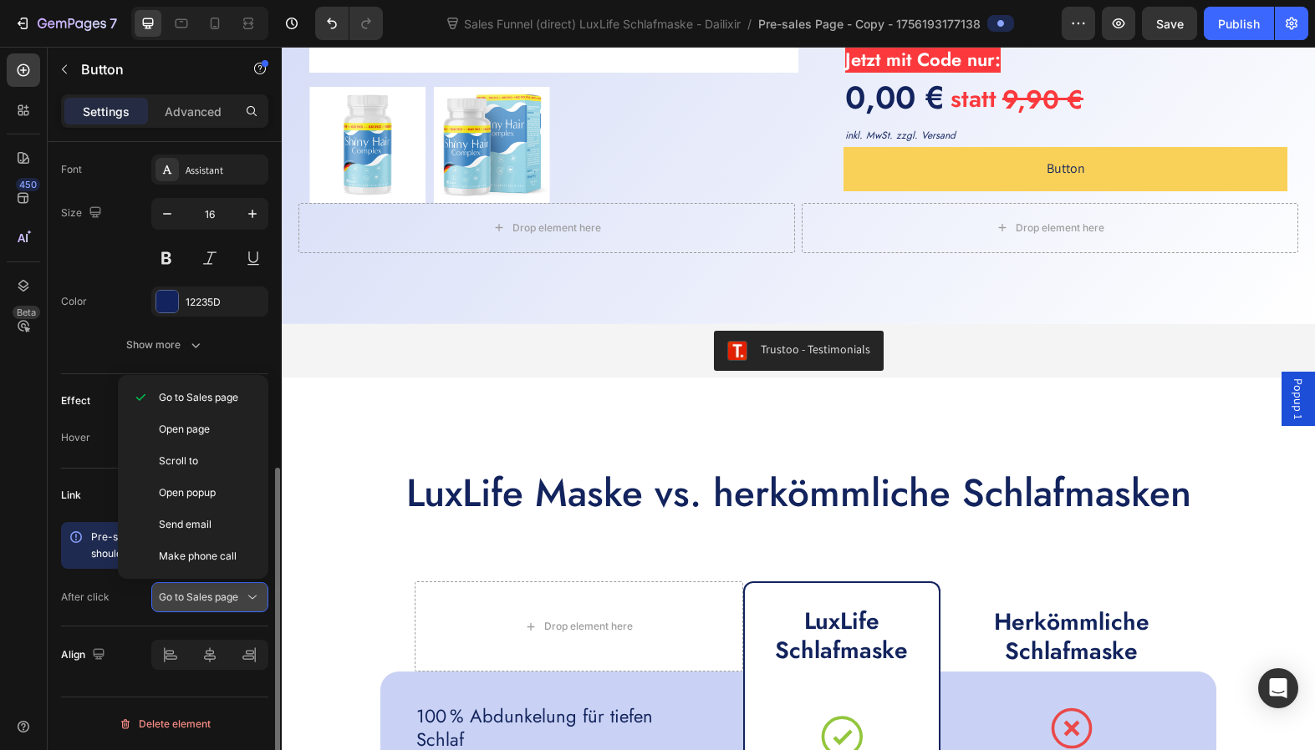
click at [232, 593] on span "Go to Sales page" at bounding box center [198, 597] width 79 height 13
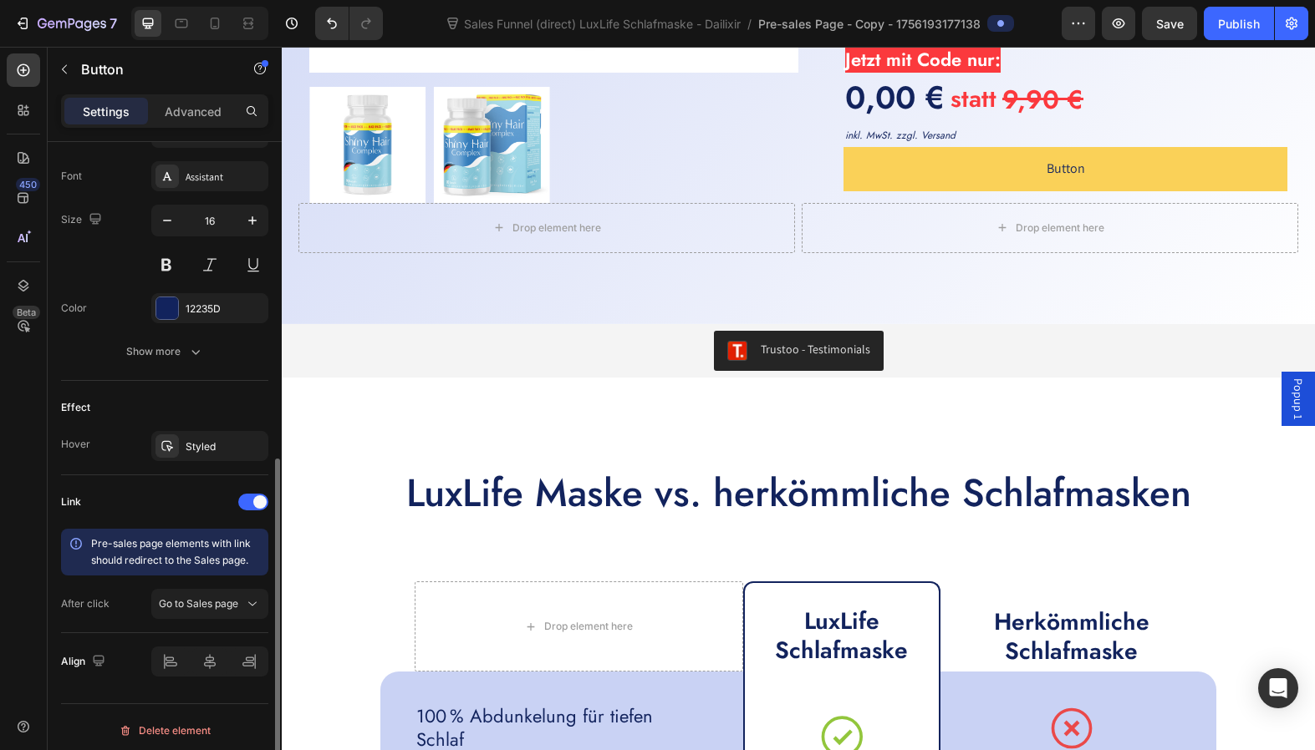
scroll to position [551, 0]
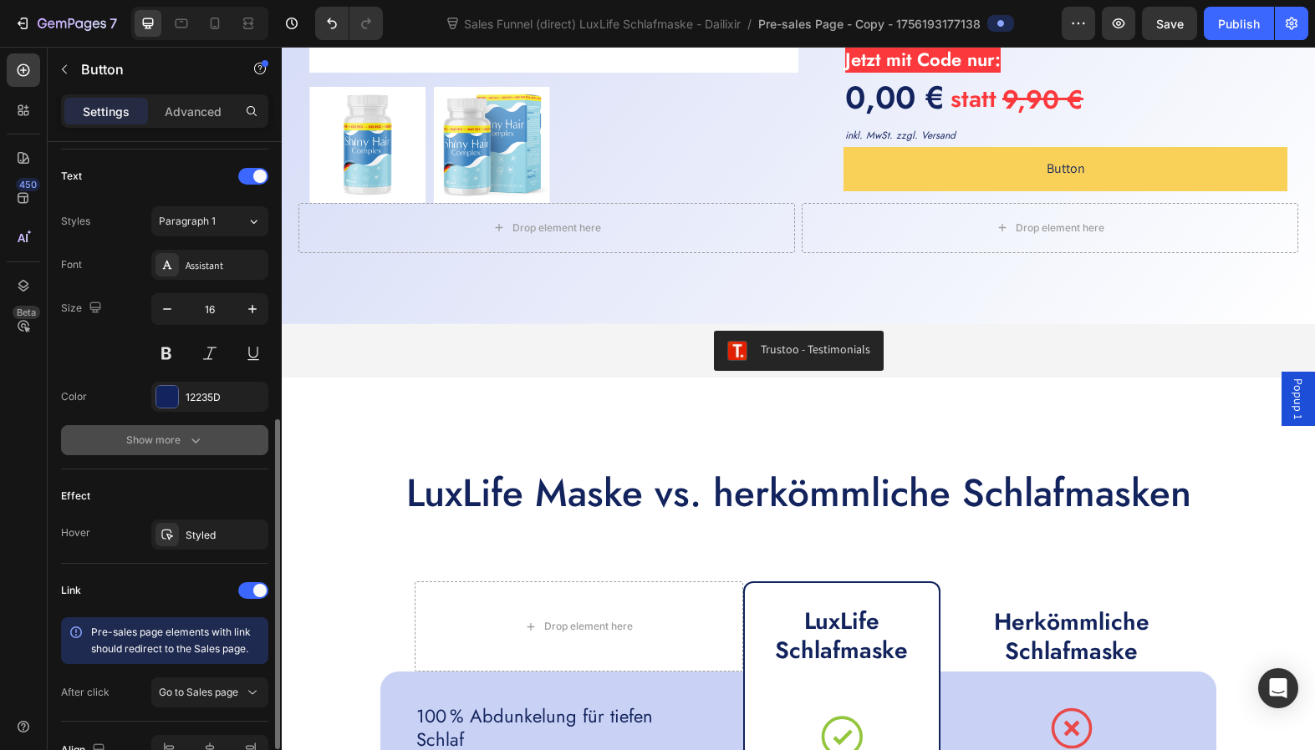
click at [206, 440] on button "Show more" at bounding box center [164, 440] width 207 height 30
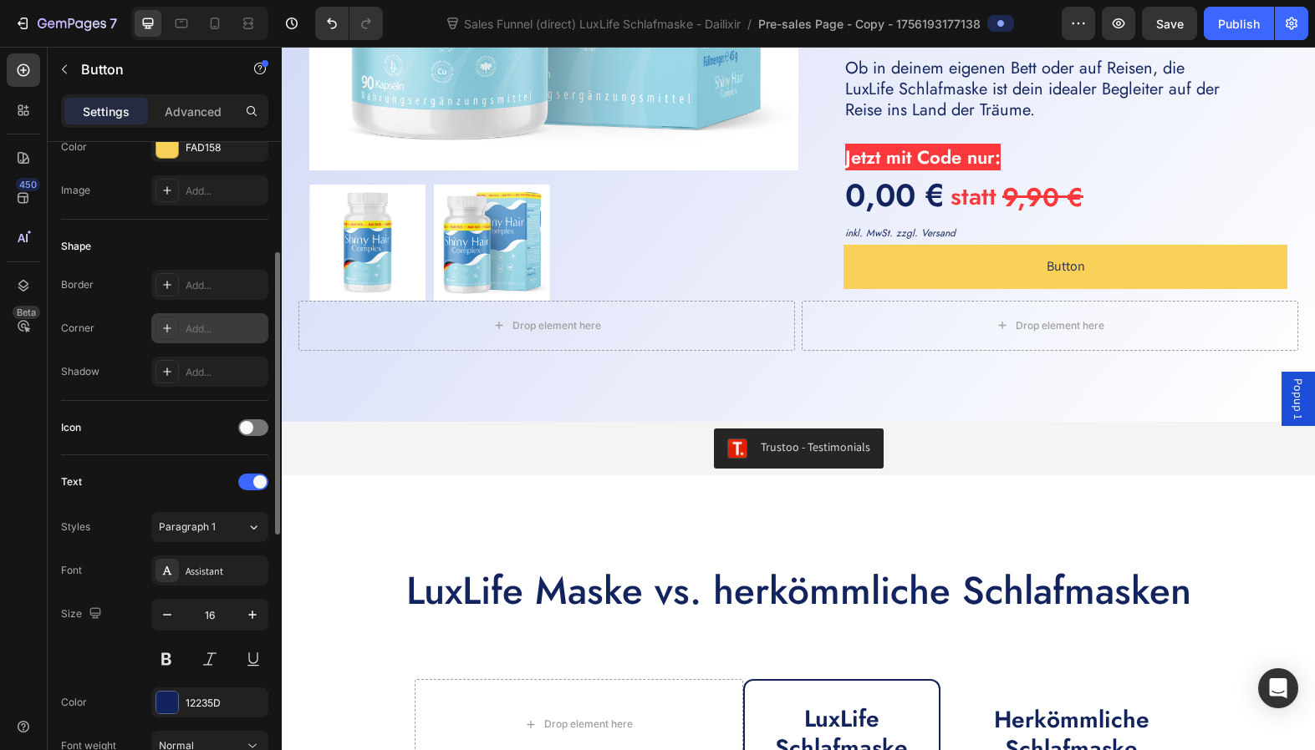
scroll to position [359, 0]
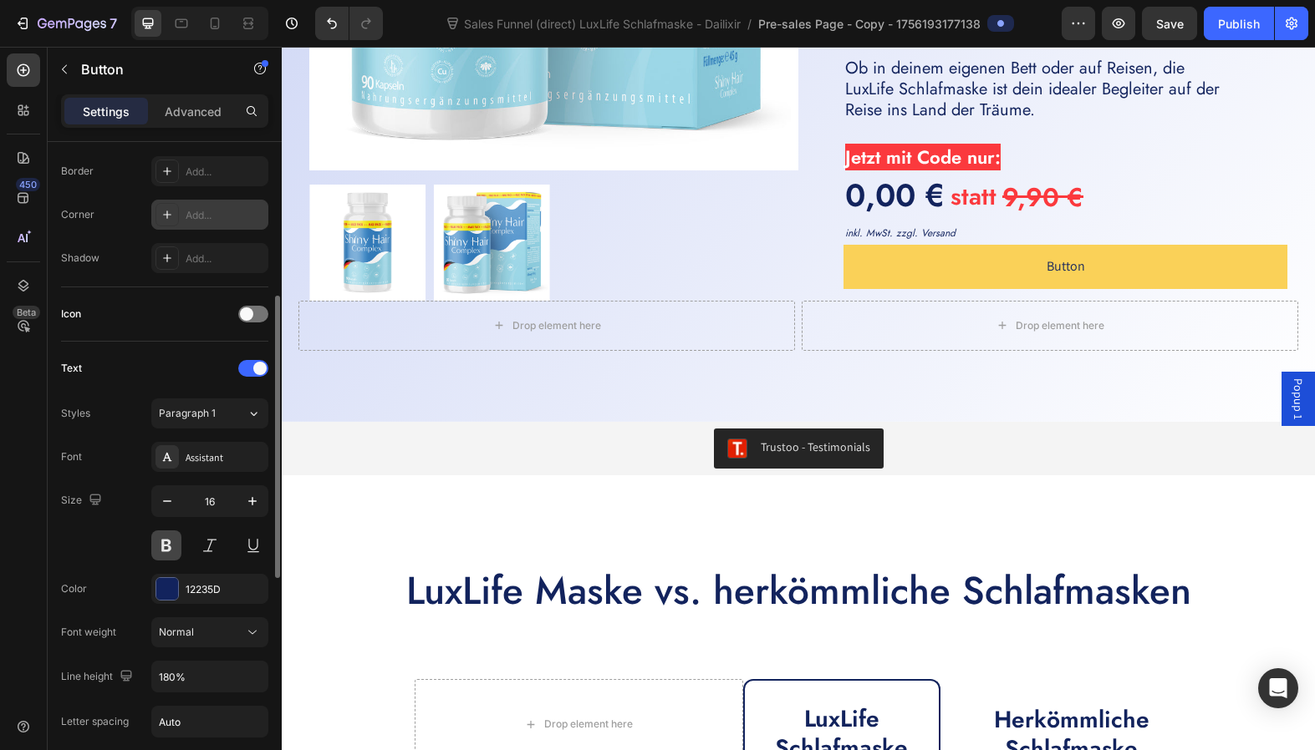
click at [163, 547] on button at bounding box center [166, 546] width 30 height 30
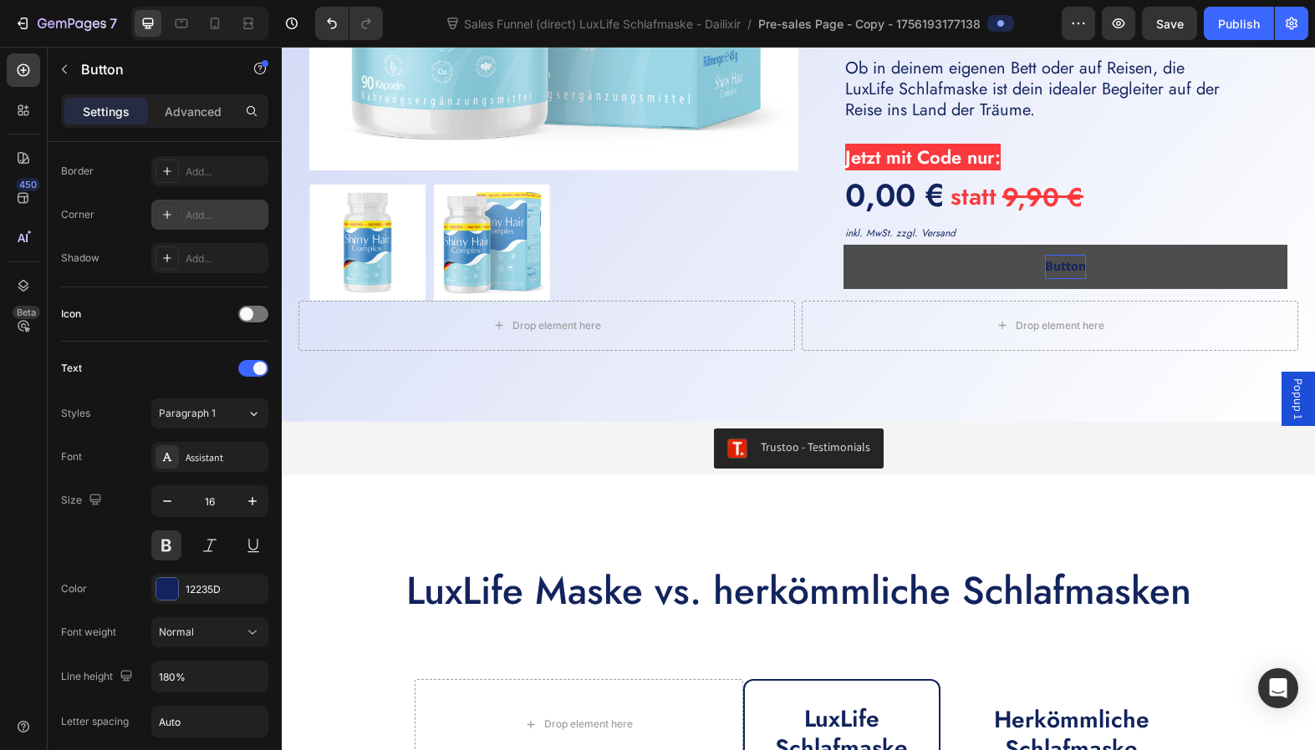
click at [1066, 269] on p "Button" at bounding box center [1065, 267] width 41 height 24
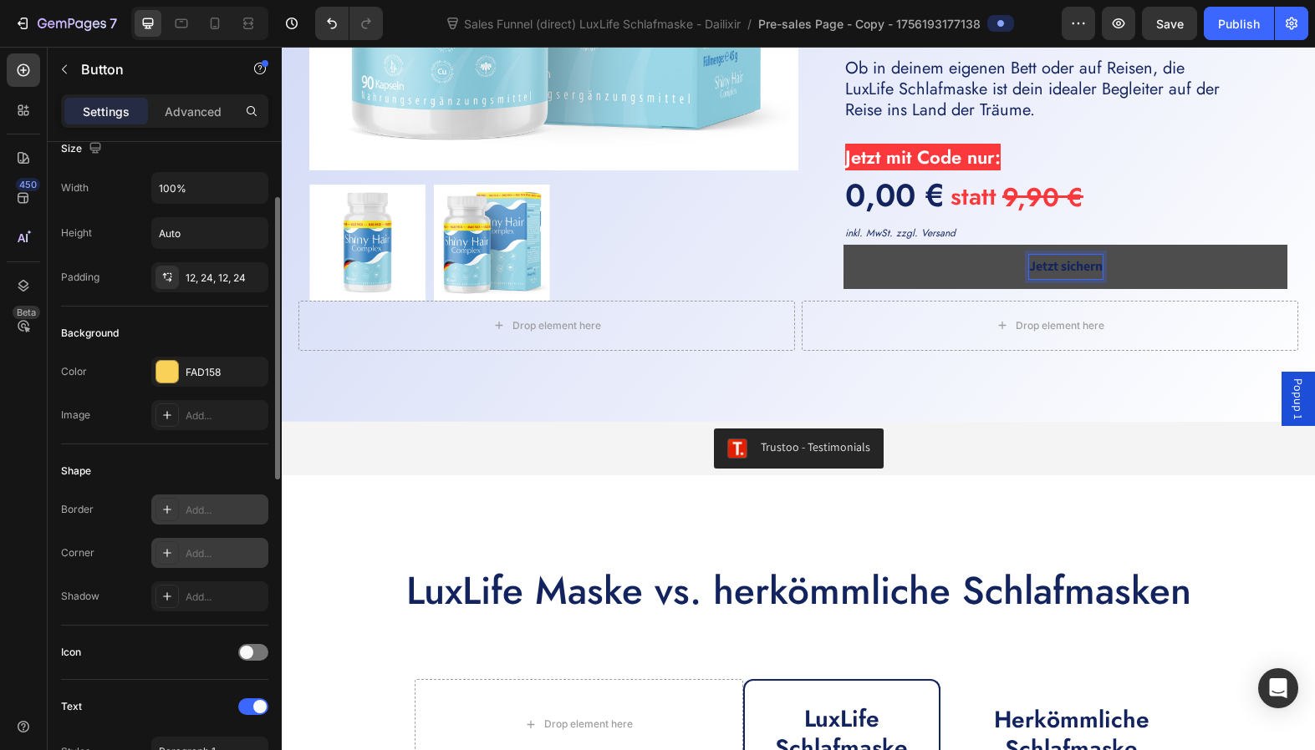
scroll to position [89, 0]
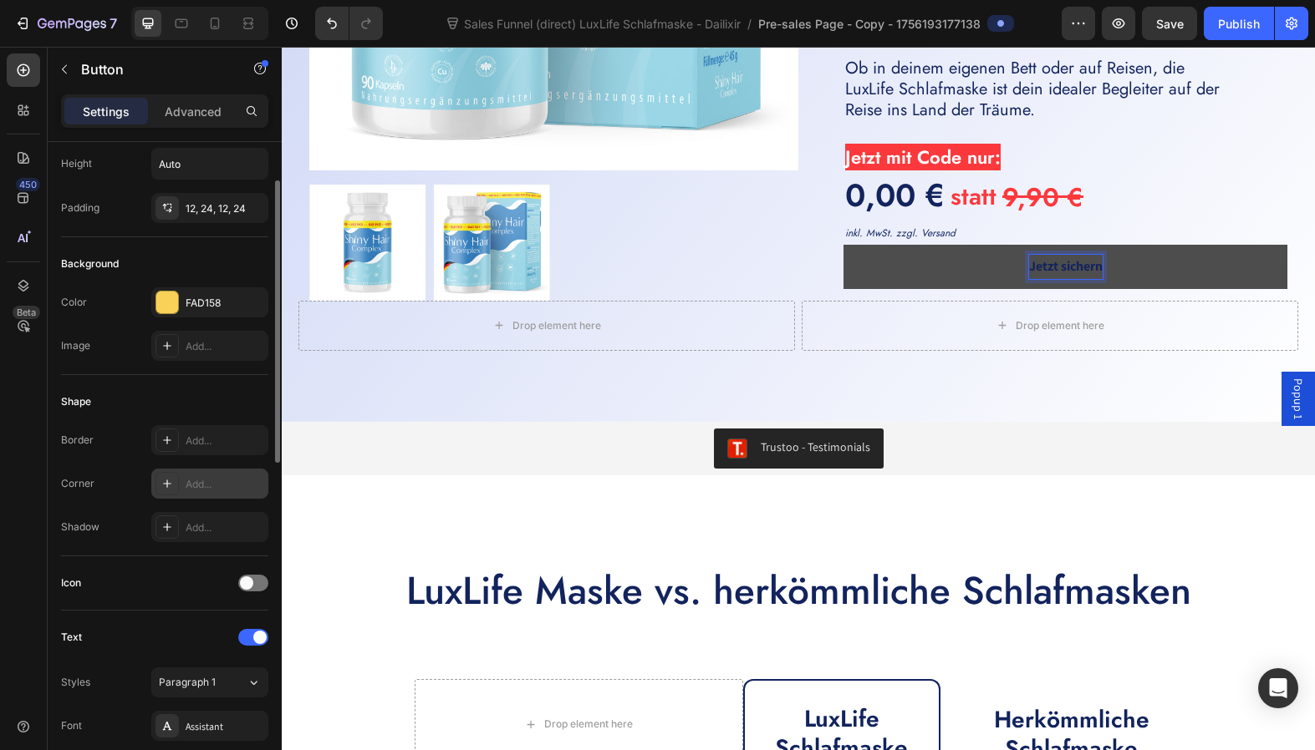
click at [917, 277] on link "Jetzt sichern" at bounding box center [1065, 267] width 444 height 44
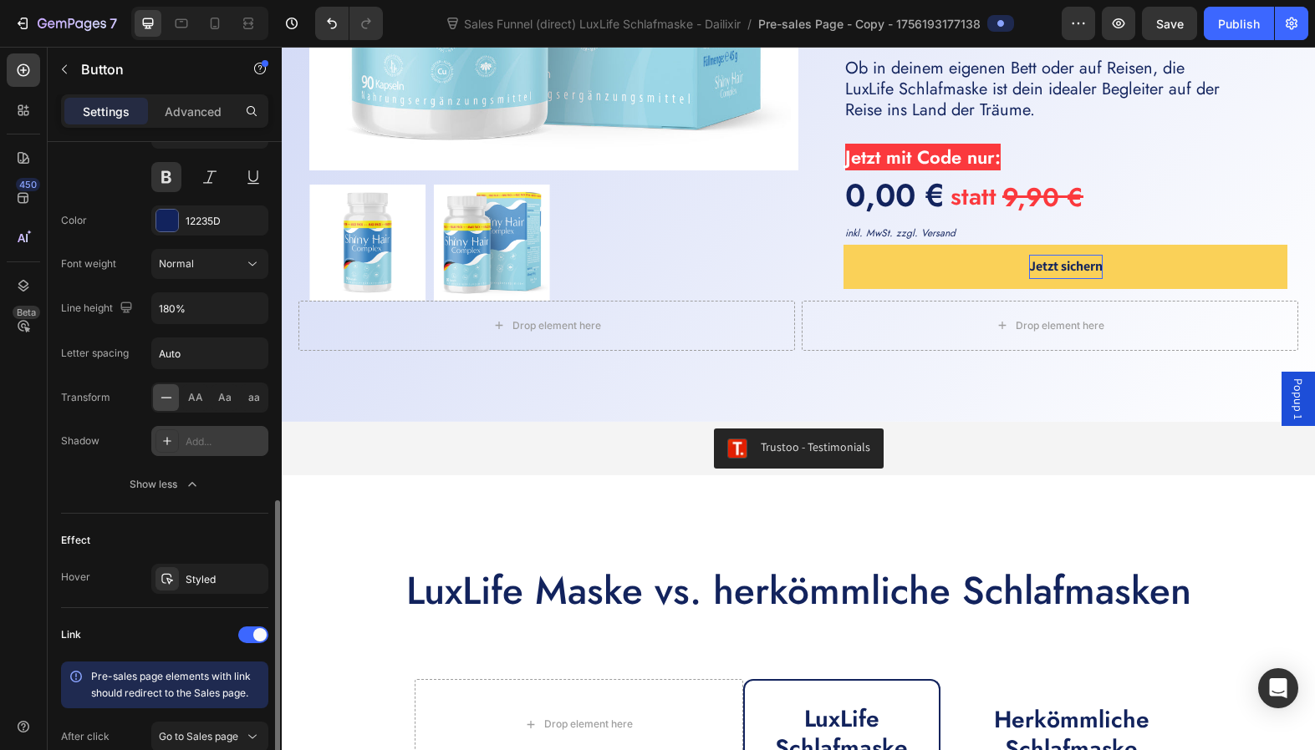
scroll to position [857, 0]
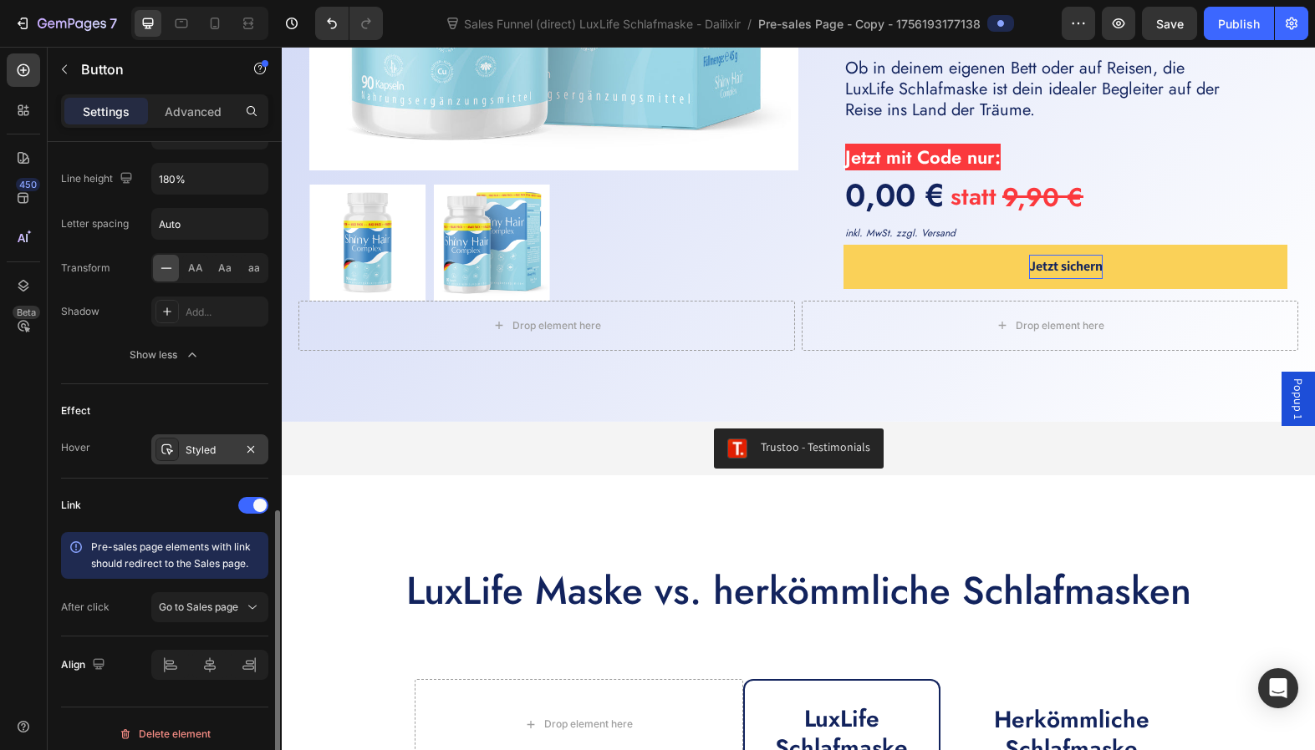
click at [216, 451] on div "Styled" at bounding box center [210, 450] width 48 height 15
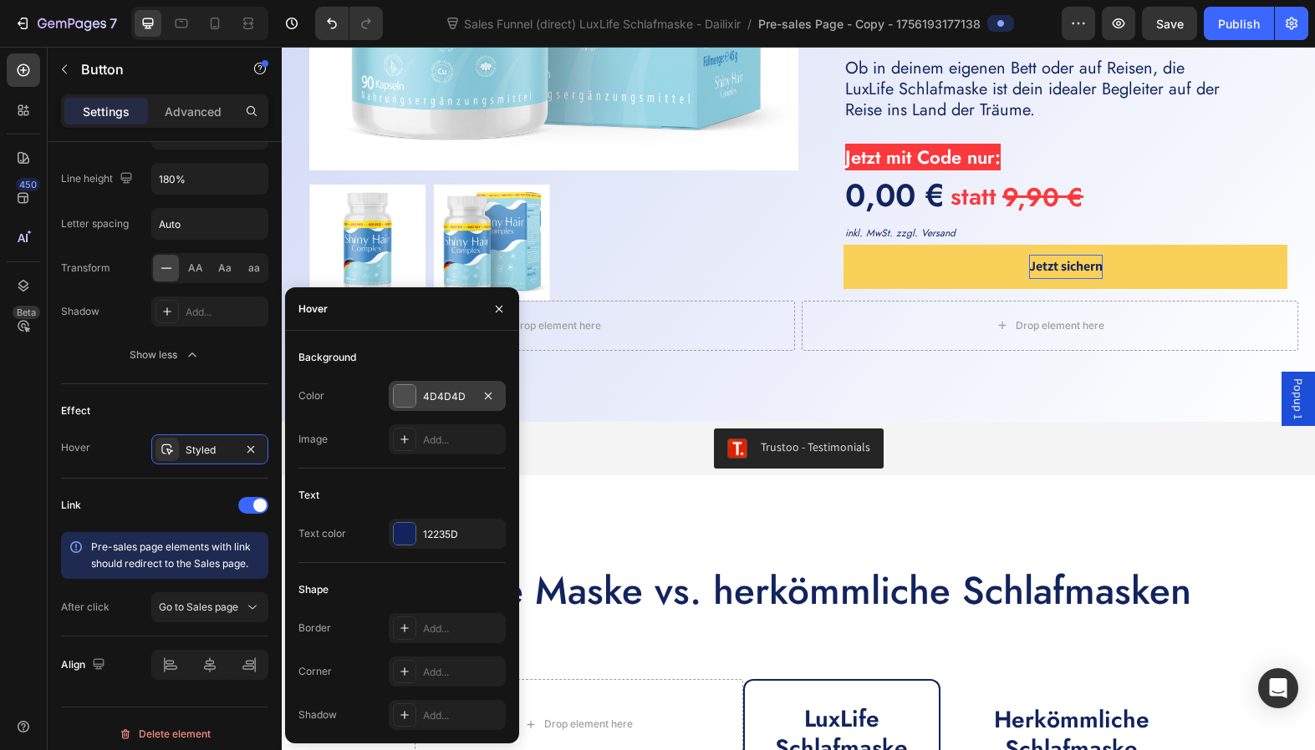
drag, startPoint x: 408, startPoint y: 396, endPoint x: 125, endPoint y: 349, distance: 286.3
click at [408, 396] on div at bounding box center [405, 396] width 22 height 22
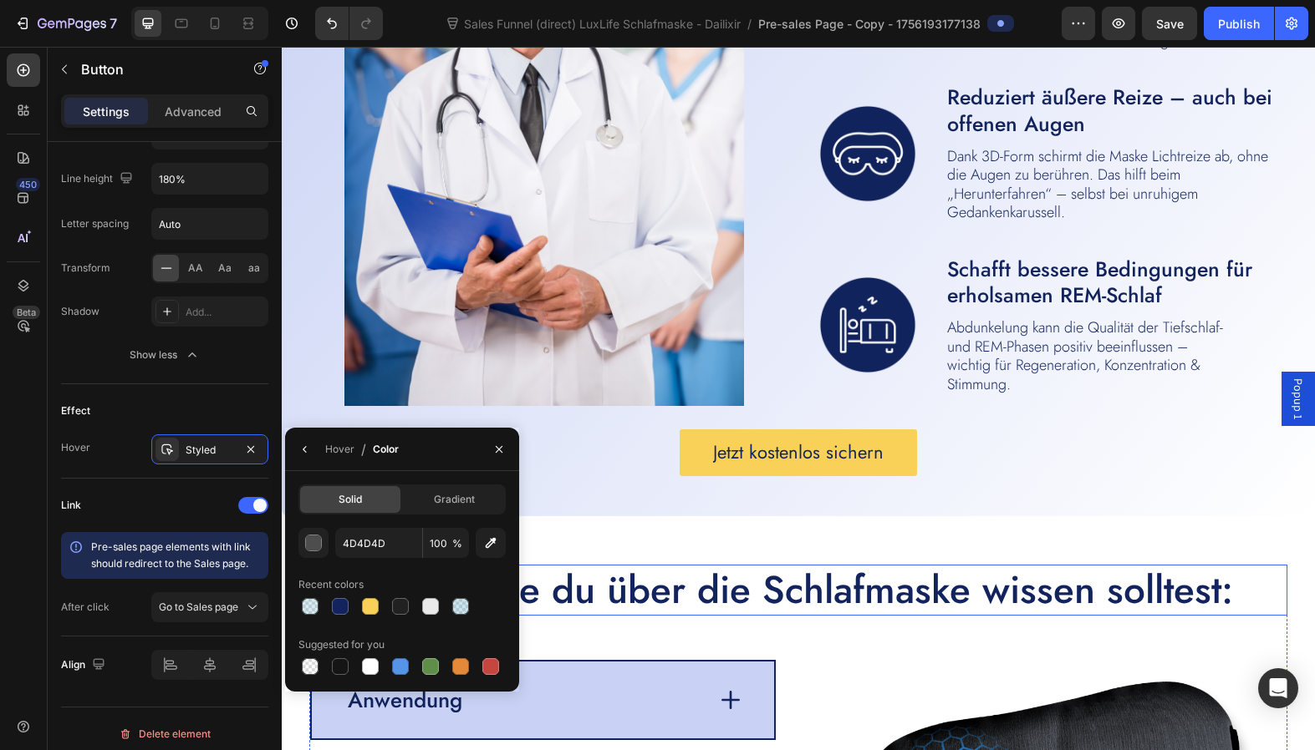
scroll to position [3294, 0]
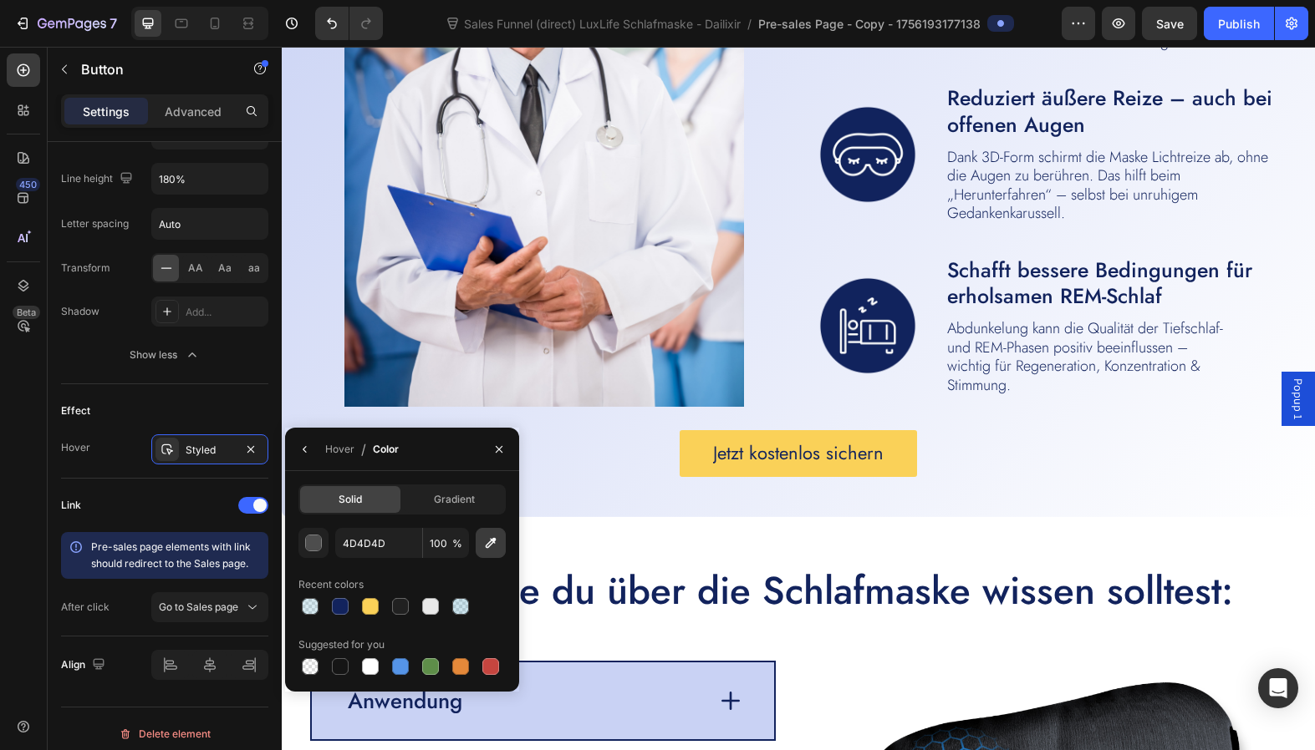
click at [491, 545] on icon "button" at bounding box center [490, 543] width 17 height 17
click at [502, 453] on icon "button" at bounding box center [498, 449] width 13 height 13
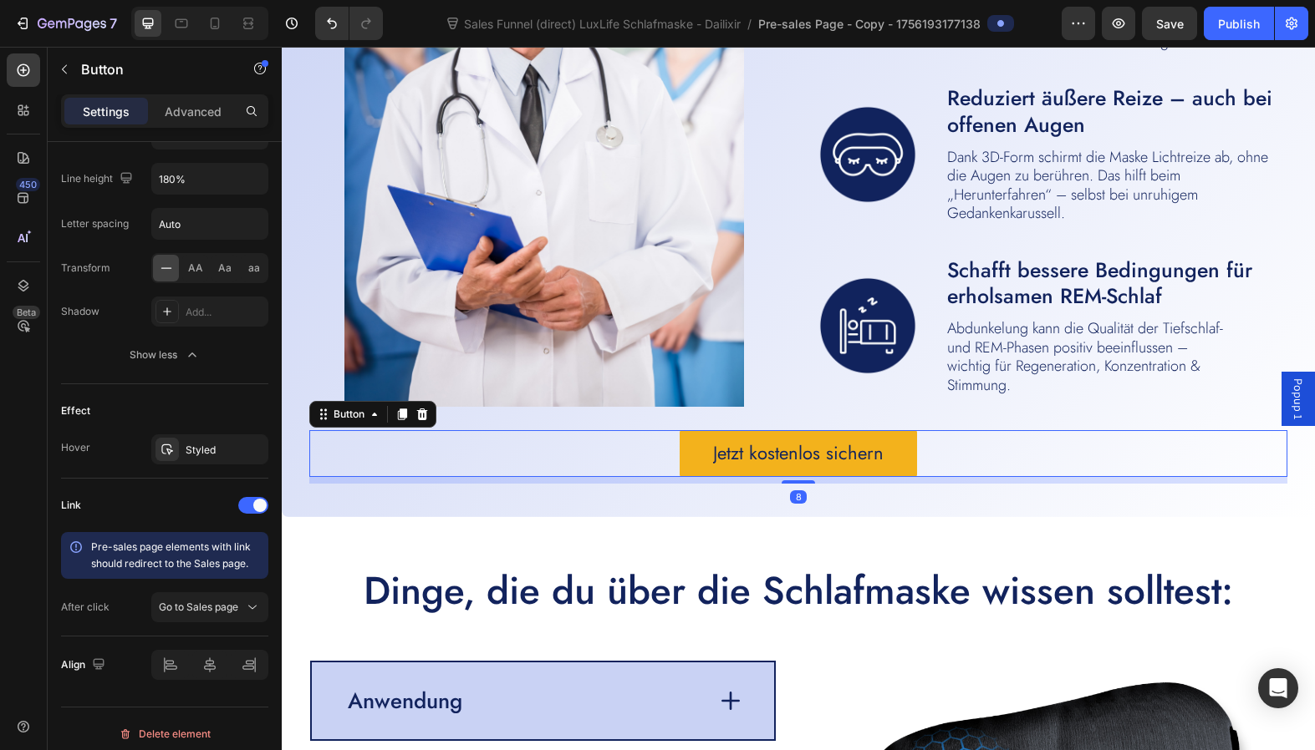
click at [699, 448] on link "Jetzt kostenlos sichern" at bounding box center [797, 453] width 237 height 47
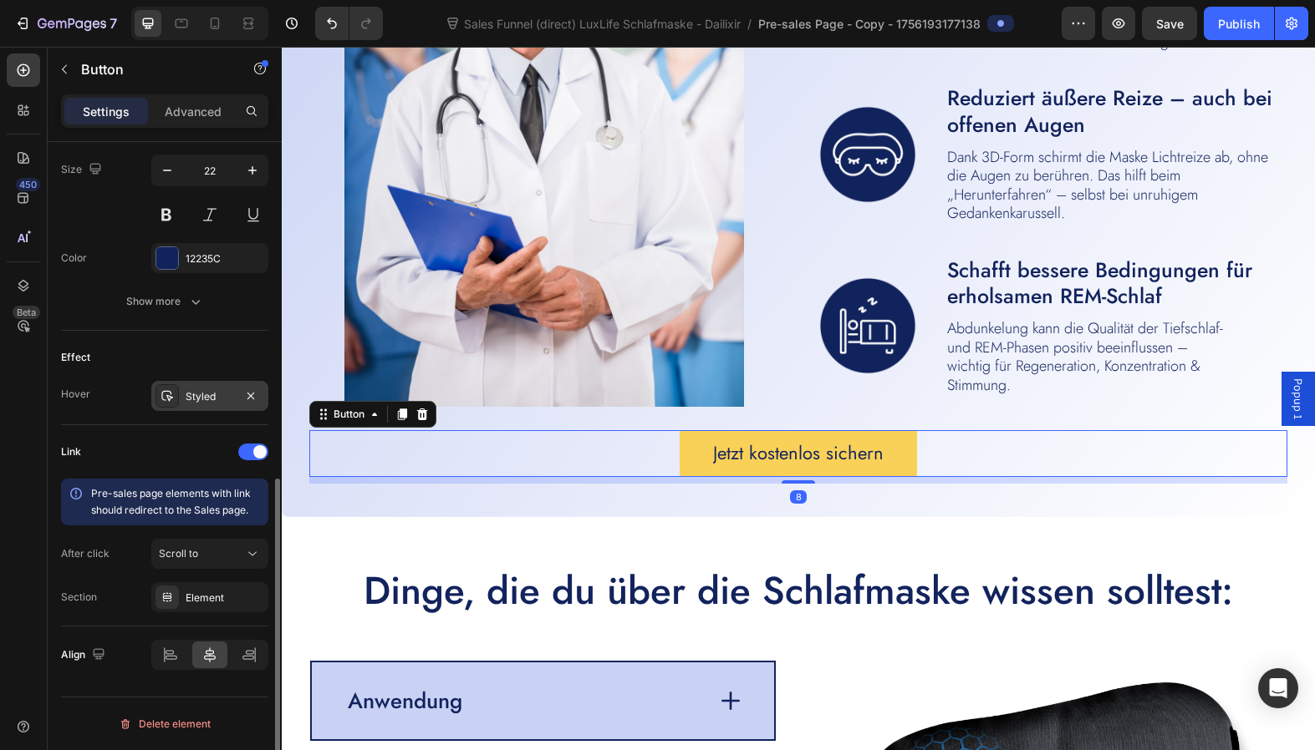
click at [214, 389] on div "Styled" at bounding box center [210, 396] width 48 height 15
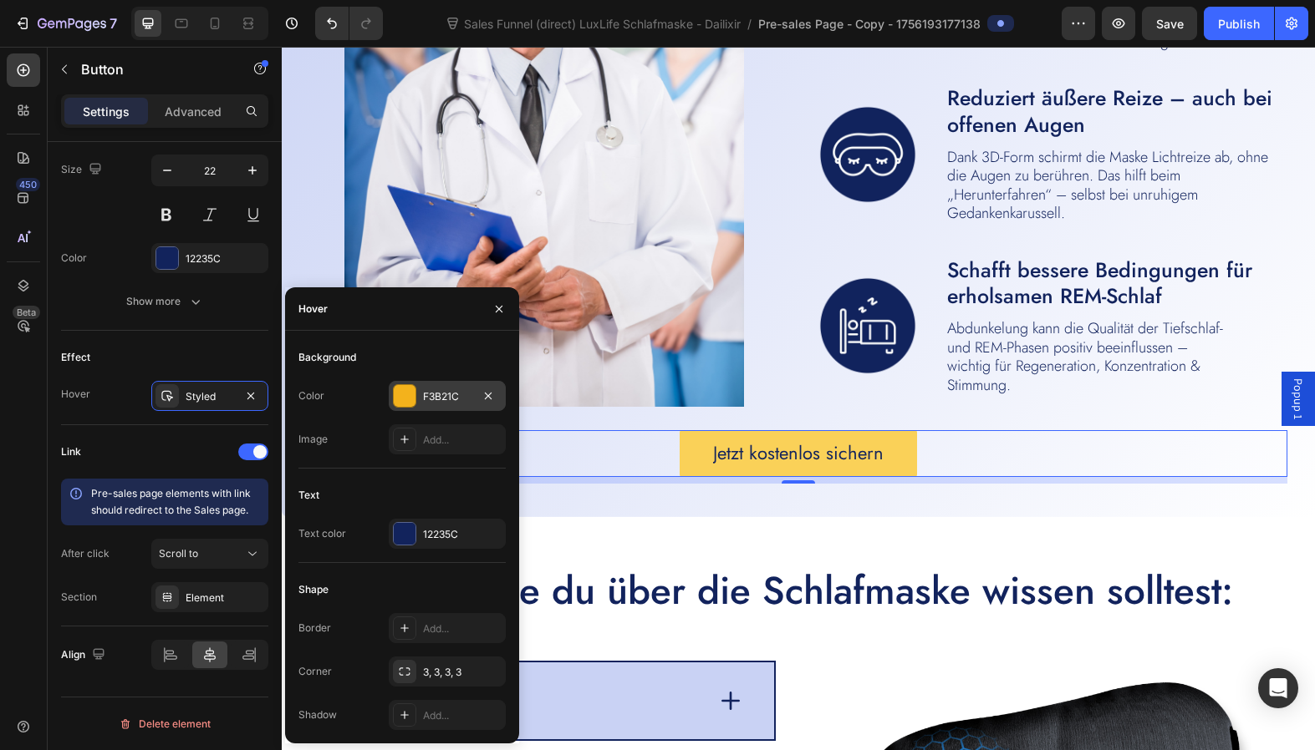
click at [440, 389] on div "F3B21C" at bounding box center [447, 396] width 48 height 15
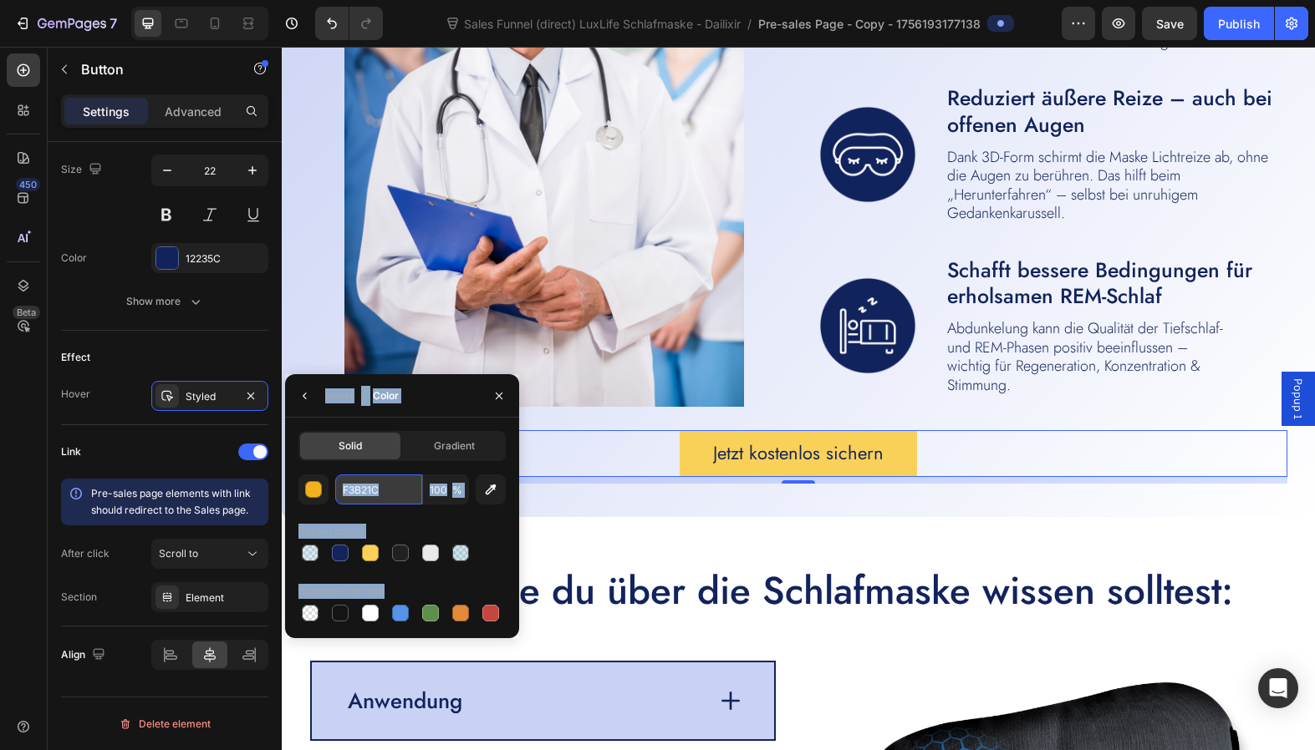
click at [354, 489] on input "F3B21C" at bounding box center [378, 490] width 87 height 30
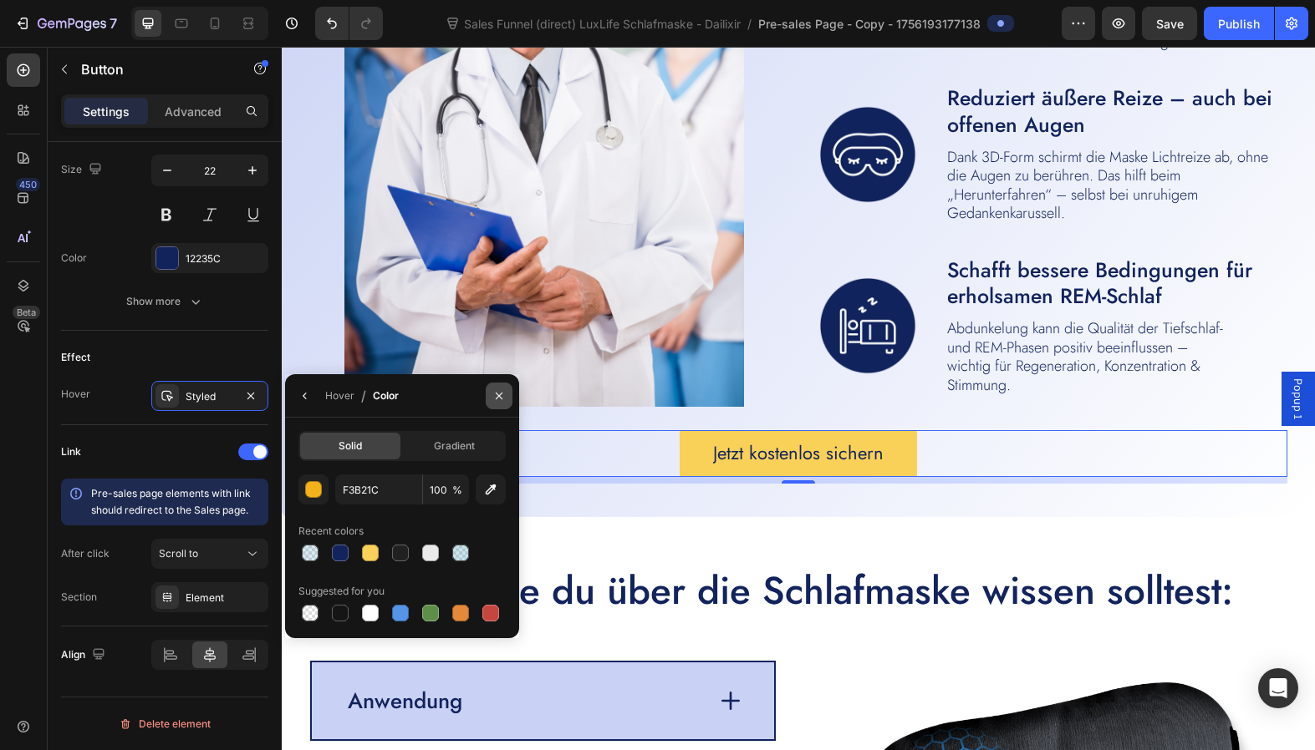
drag, startPoint x: 504, startPoint y: 394, endPoint x: 455, endPoint y: 397, distance: 48.5
click at [504, 394] on icon "button" at bounding box center [498, 395] width 13 height 13
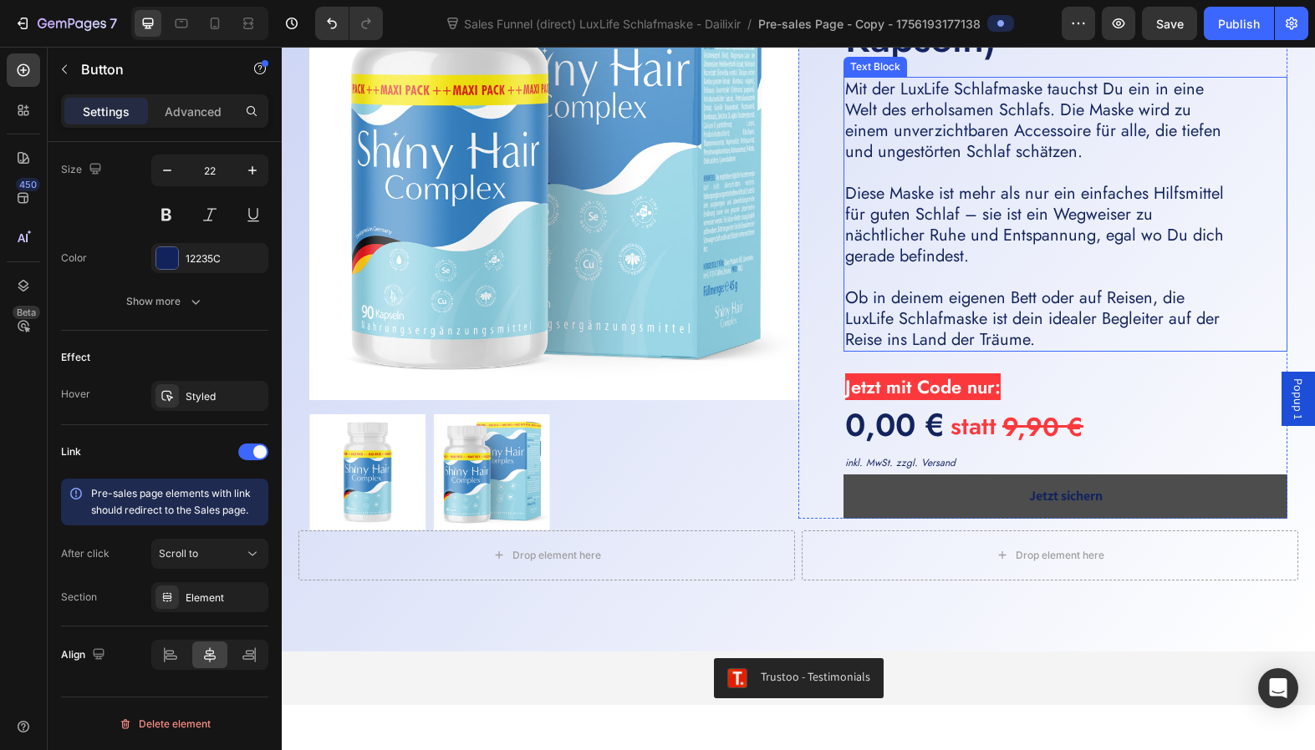
scroll to position [4545, 0]
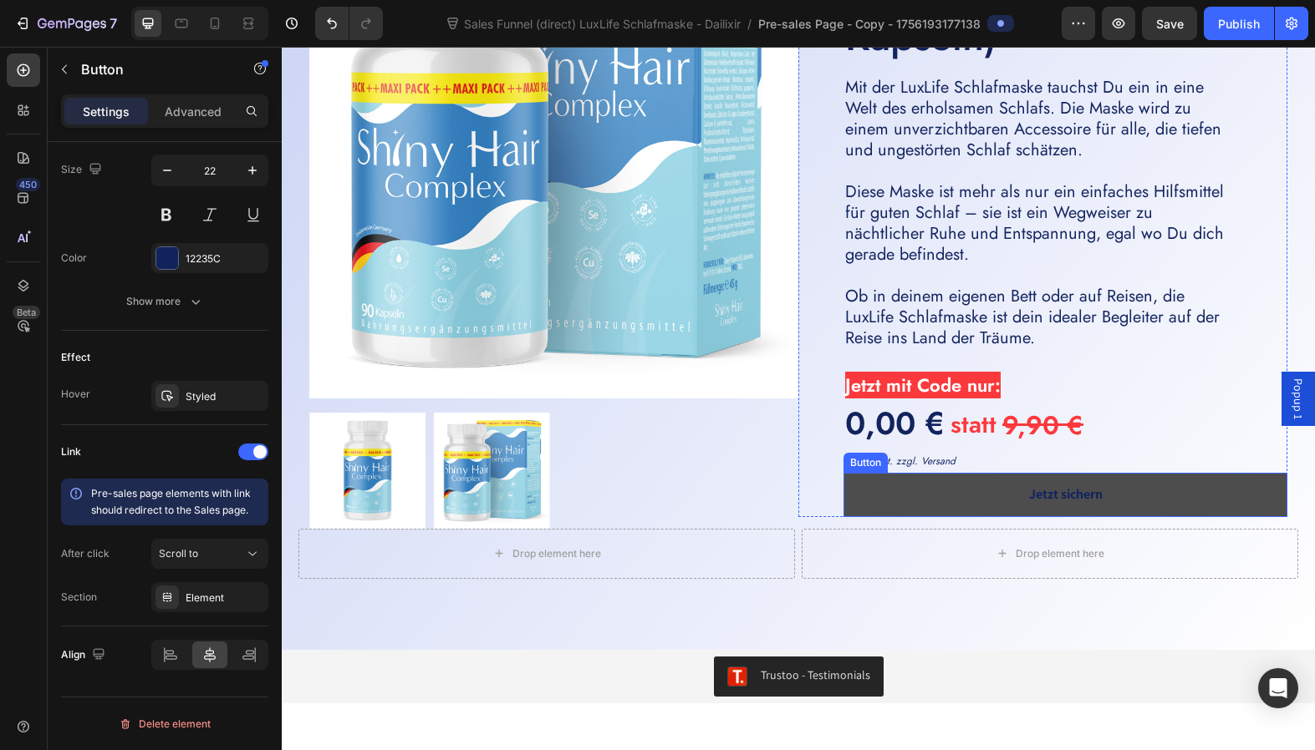
click at [880, 486] on link "Jetzt sichern" at bounding box center [1065, 495] width 444 height 44
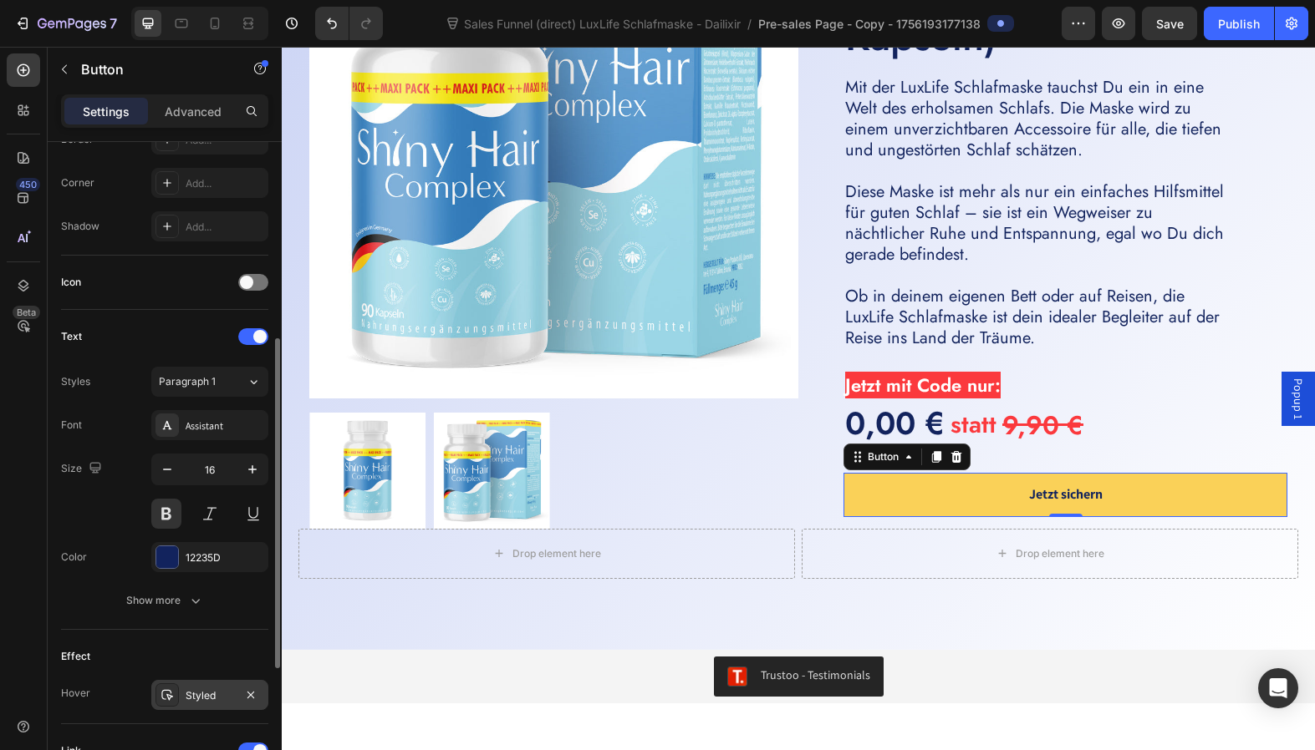
scroll to position [646, 0]
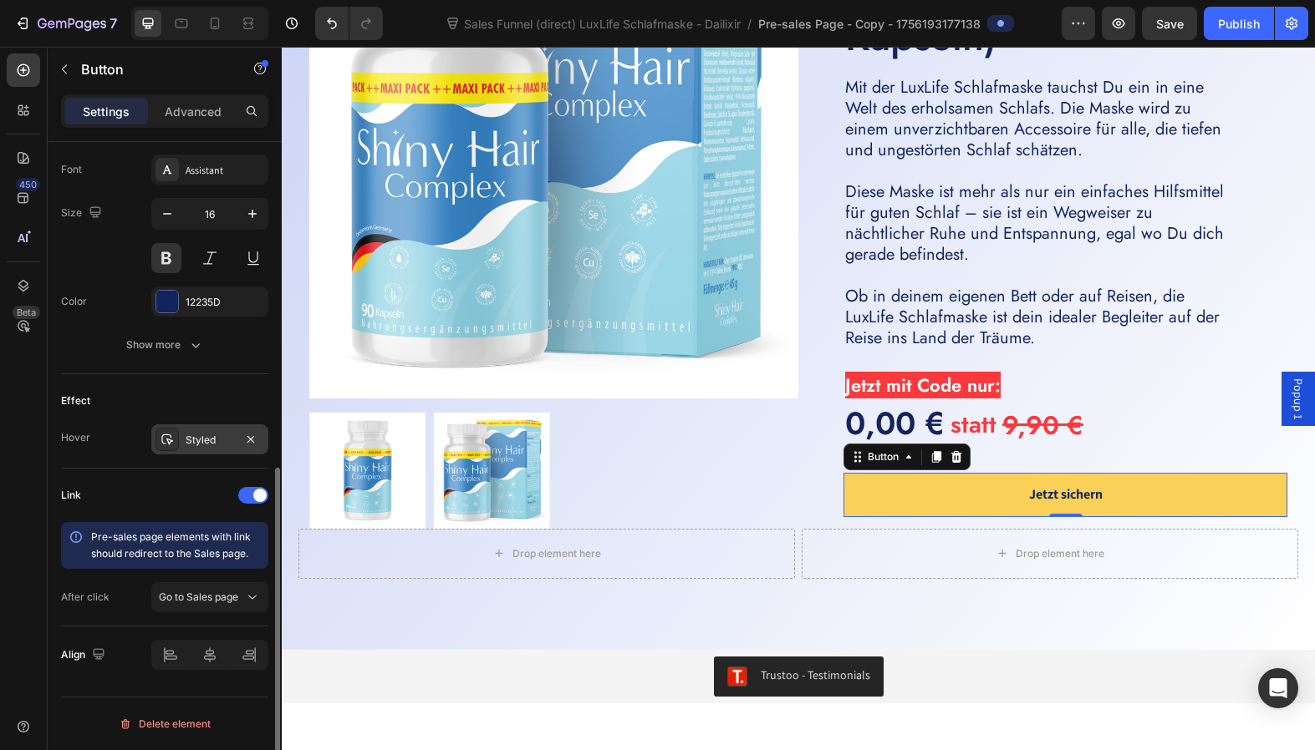
click at [212, 447] on div "Styled" at bounding box center [210, 440] width 48 height 15
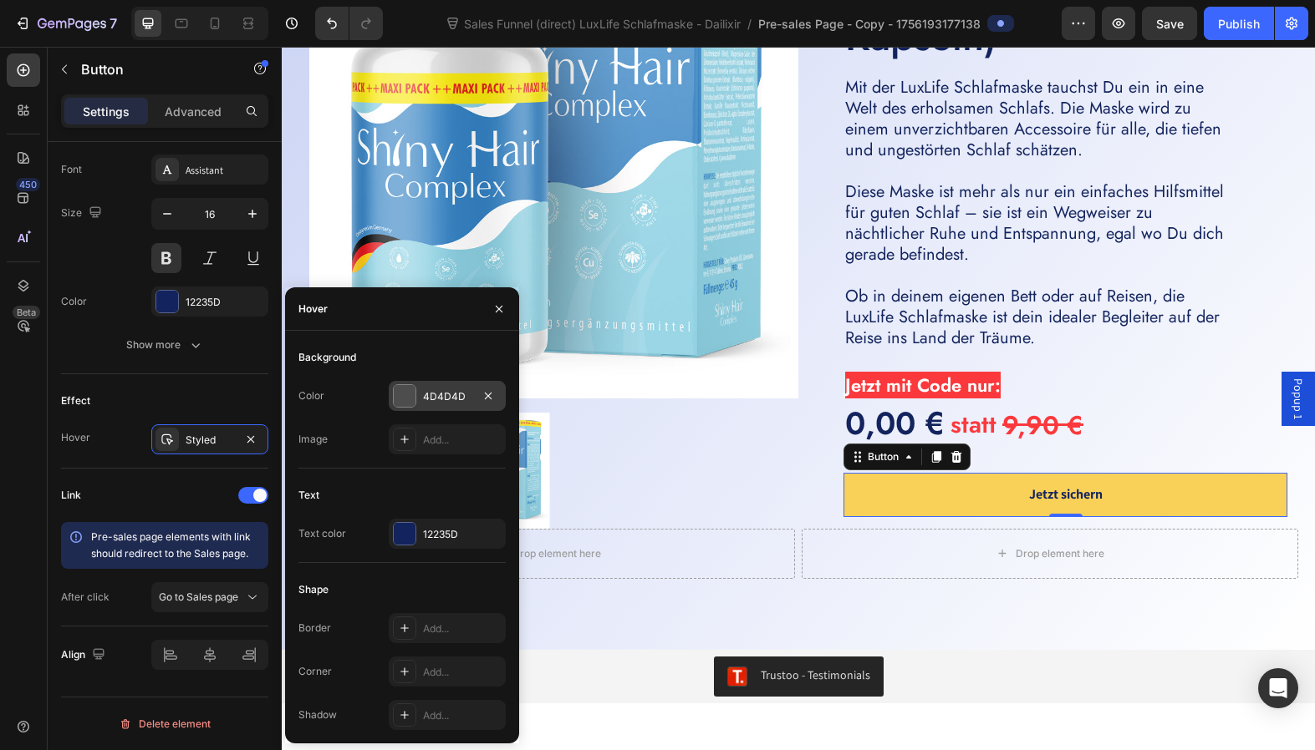
click at [450, 394] on div "4D4D4D" at bounding box center [447, 396] width 48 height 15
click at [450, 394] on img at bounding box center [553, 154] width 489 height 489
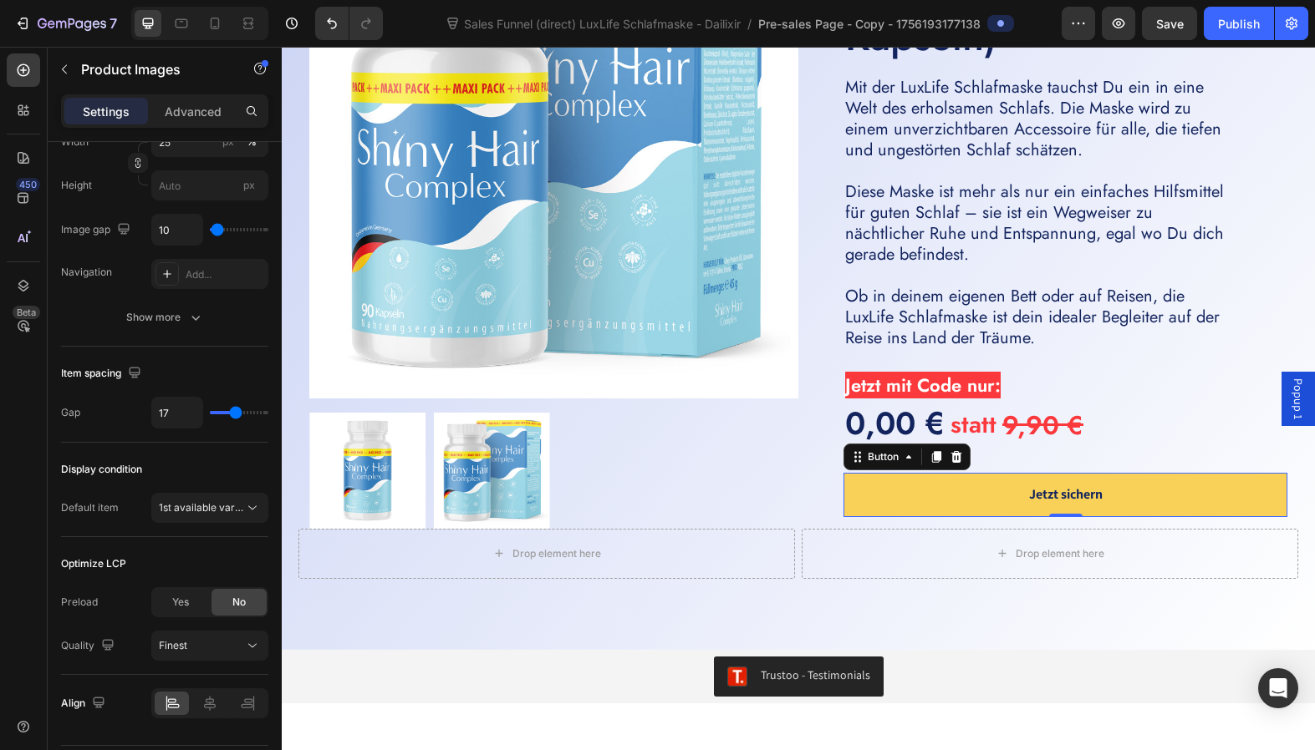
scroll to position [0, 0]
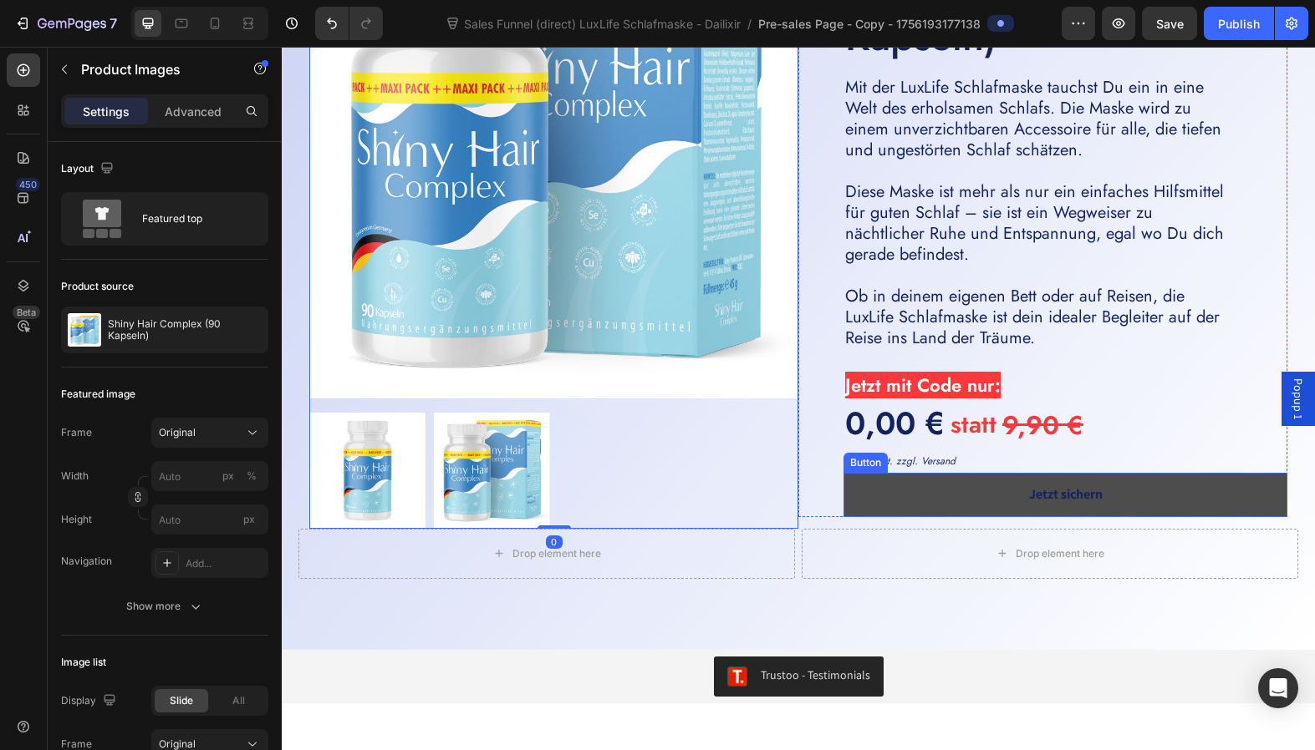
click at [927, 507] on link "Jetzt sichern" at bounding box center [1065, 495] width 444 height 44
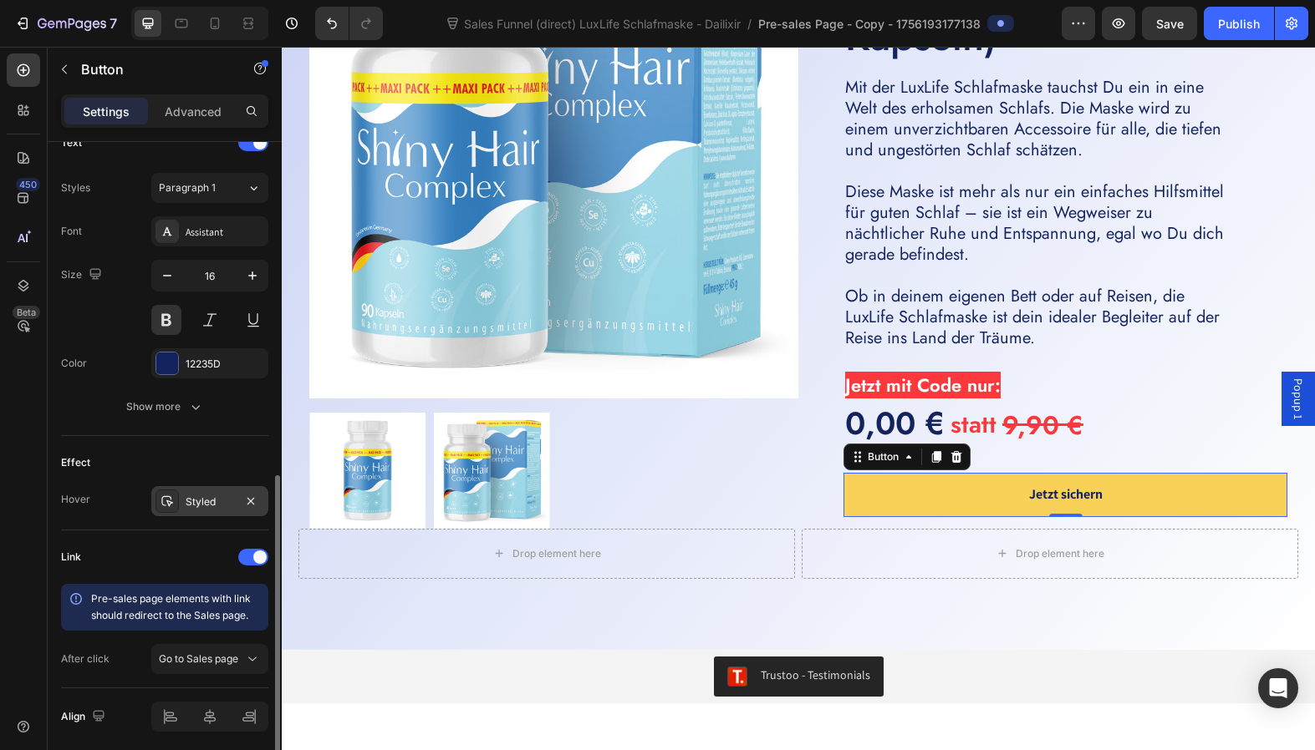
scroll to position [610, 0]
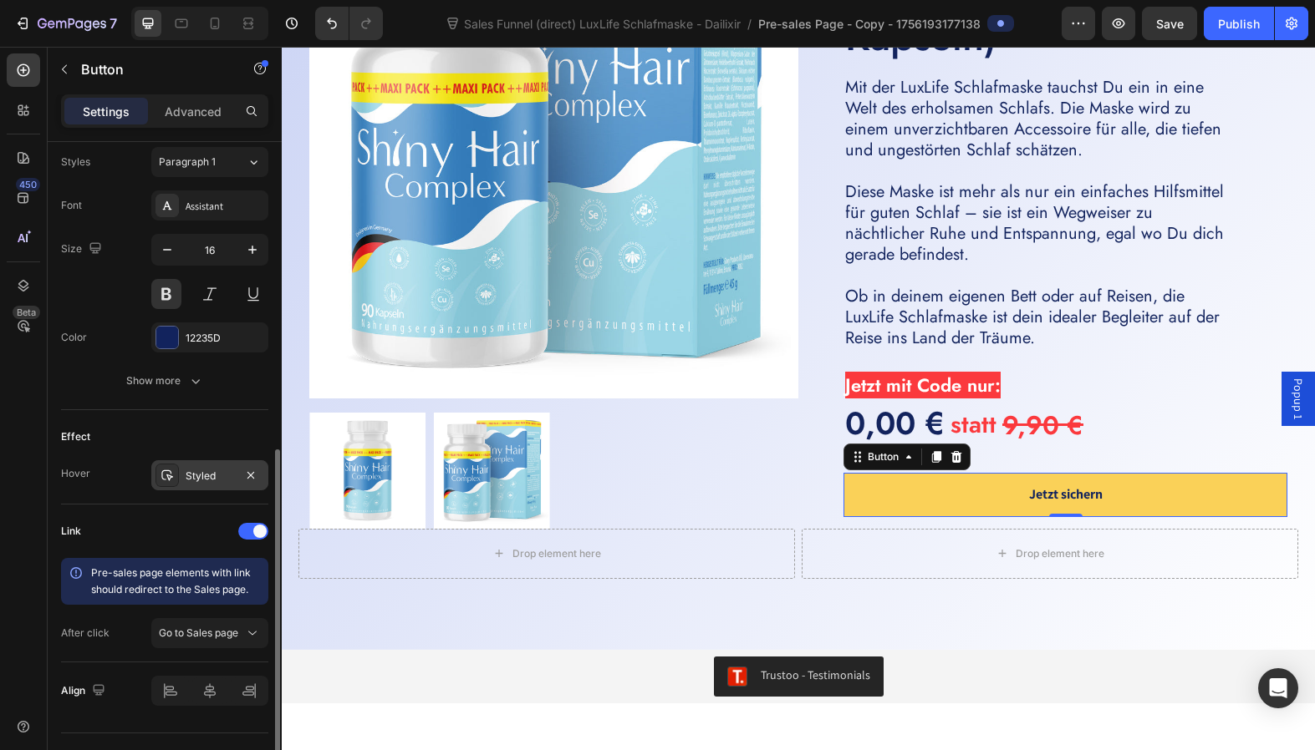
click at [208, 476] on div "Styled" at bounding box center [210, 476] width 48 height 15
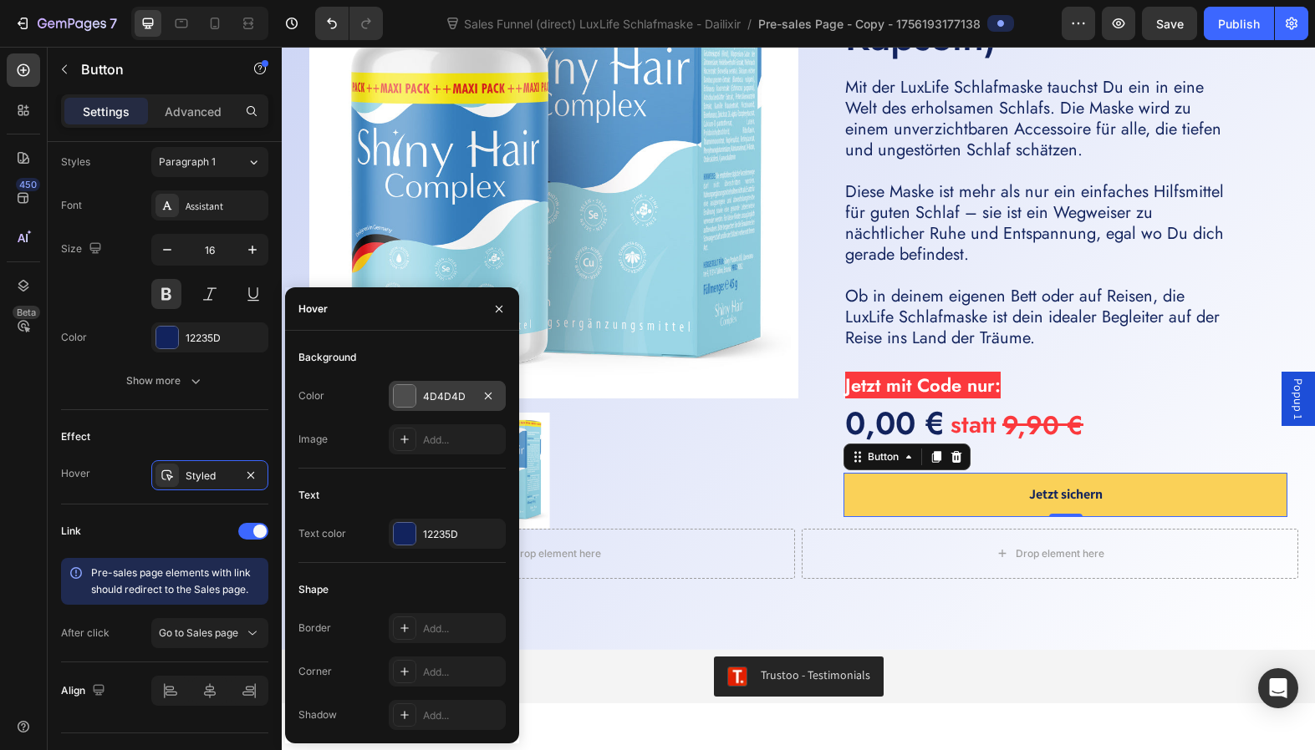
click at [465, 395] on div "4D4D4D" at bounding box center [447, 396] width 48 height 15
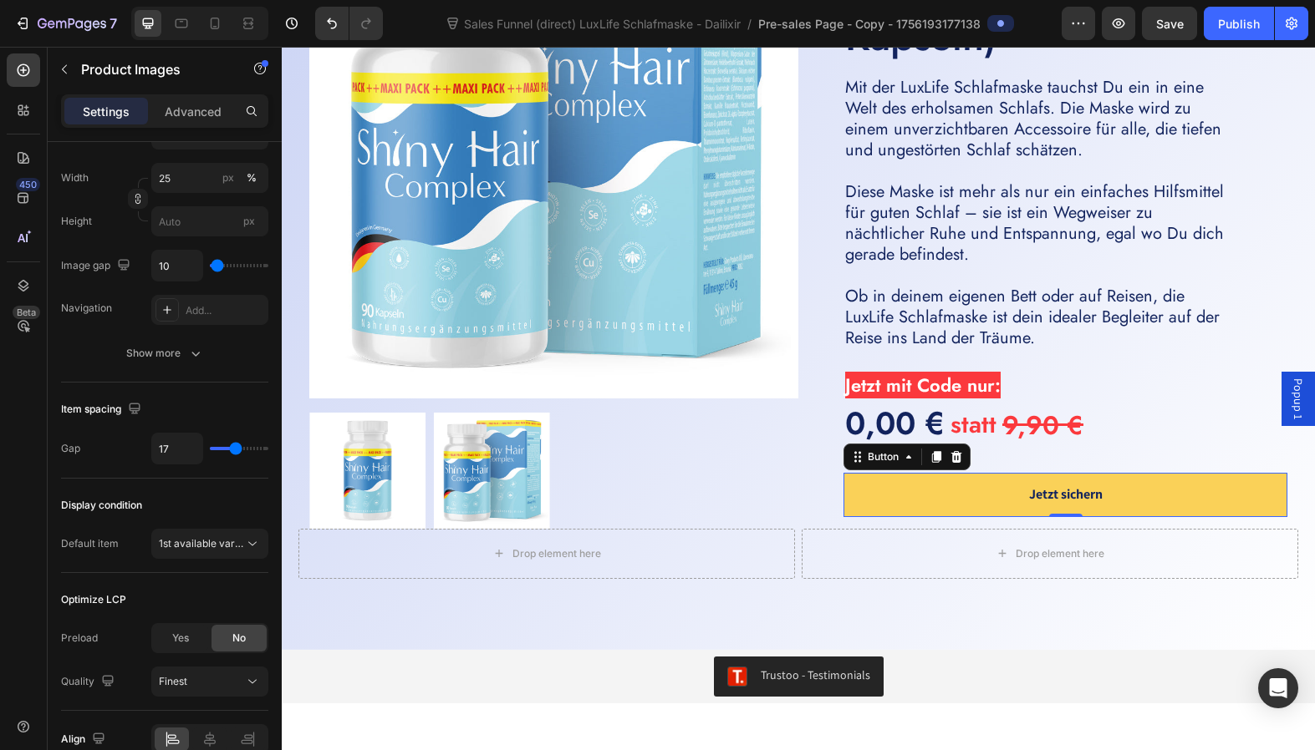
click at [465, 395] on img at bounding box center [553, 154] width 489 height 489
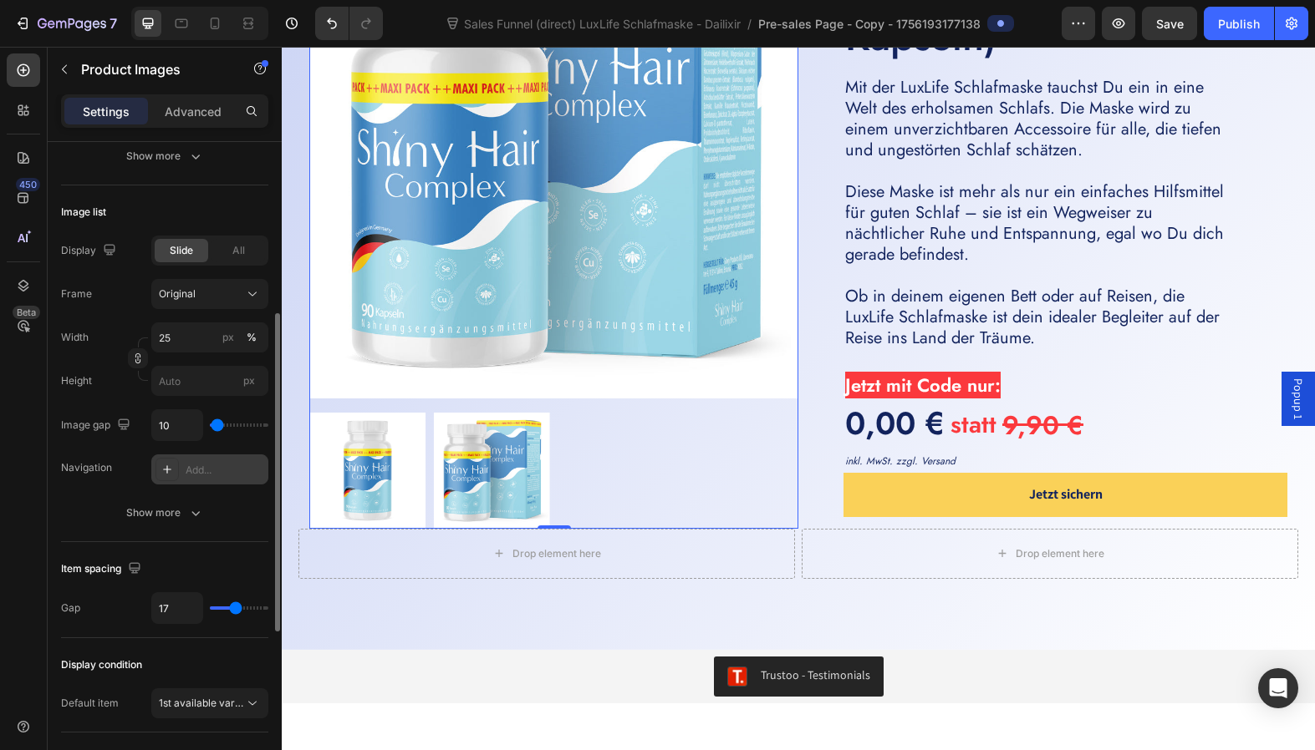
scroll to position [121, 0]
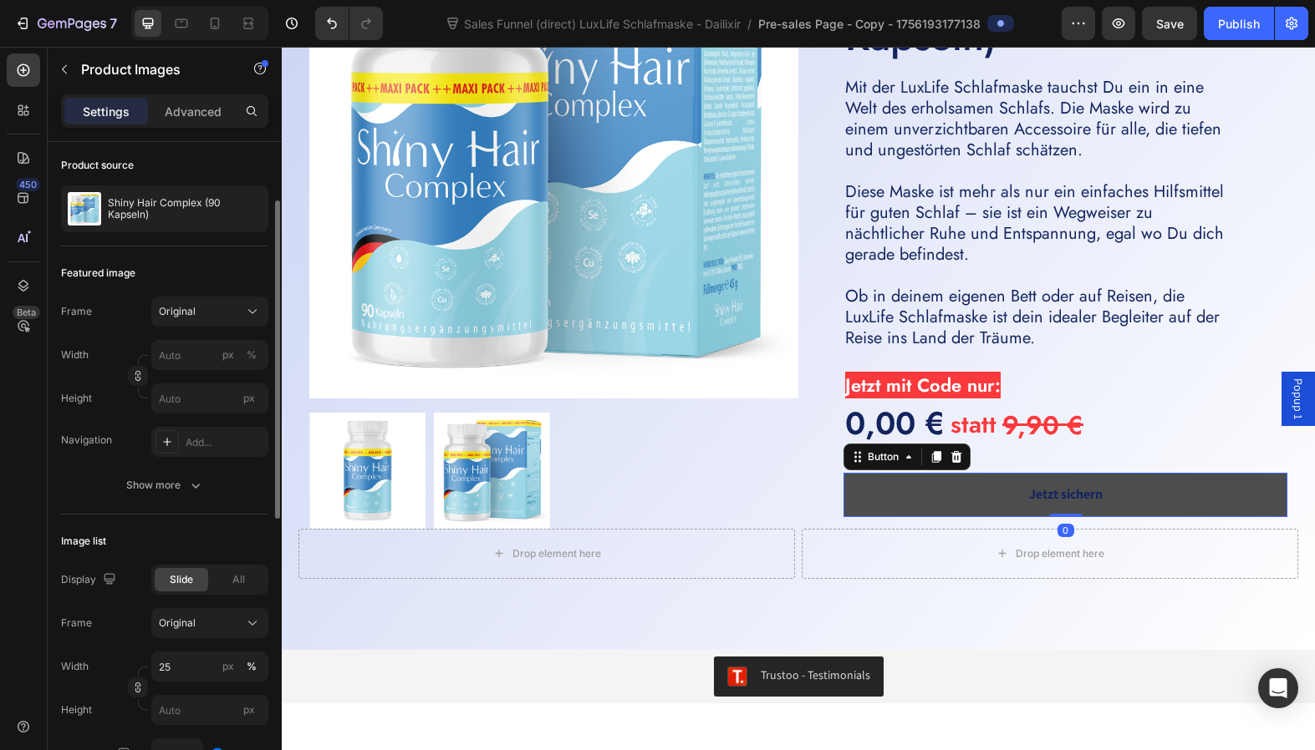
click at [889, 492] on link "Jetzt sichern" at bounding box center [1065, 495] width 444 height 44
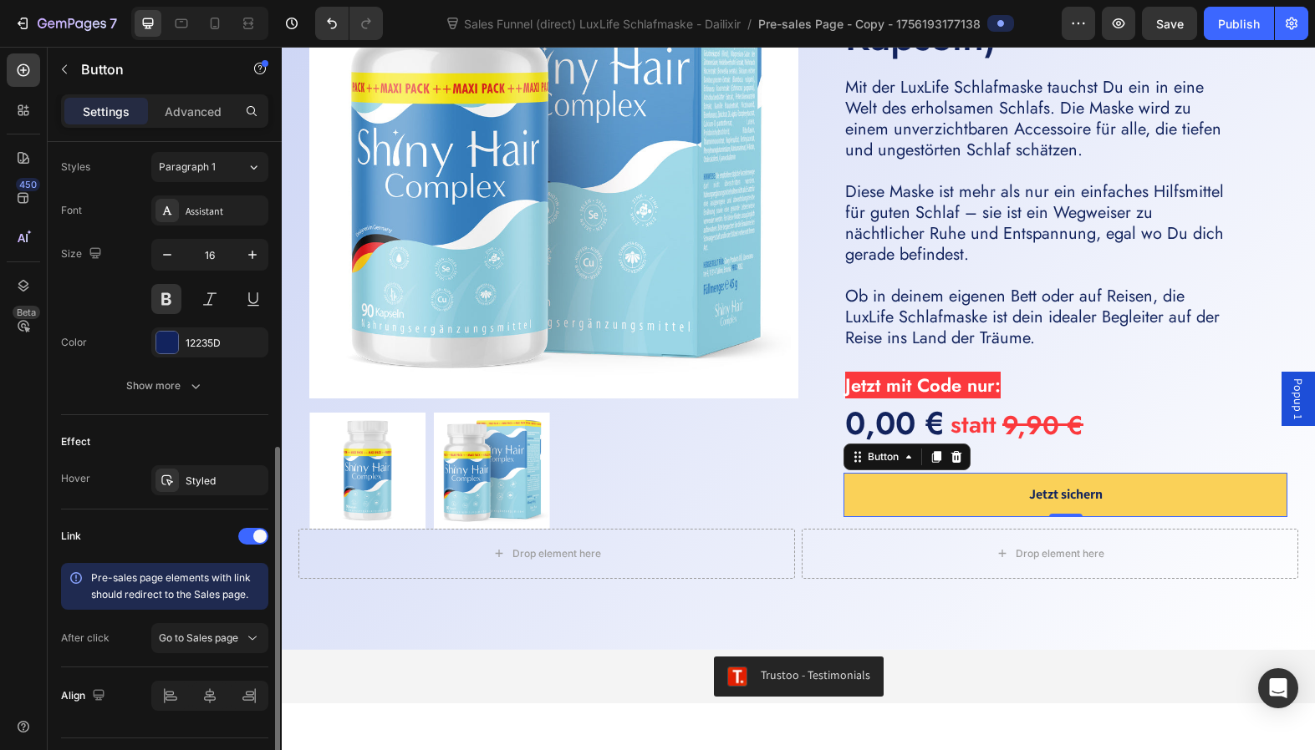
scroll to position [646, 0]
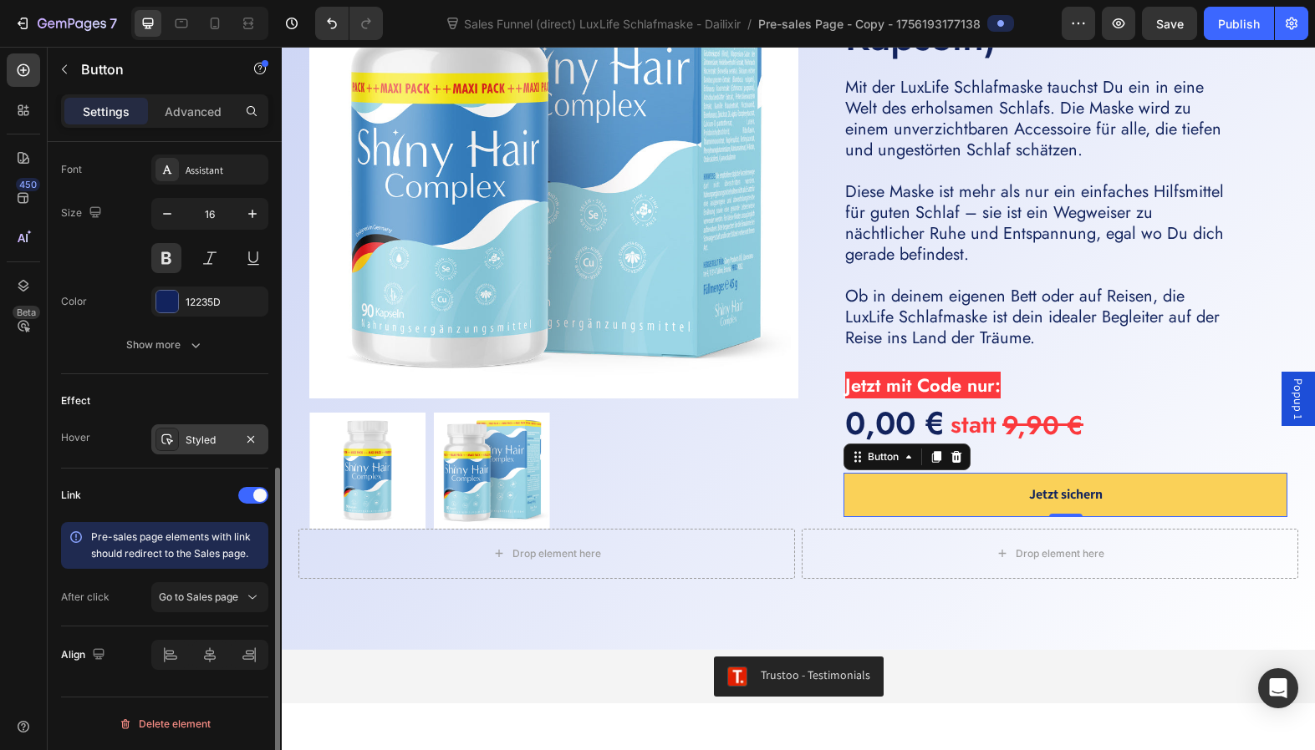
click at [162, 435] on icon at bounding box center [166, 439] width 13 height 13
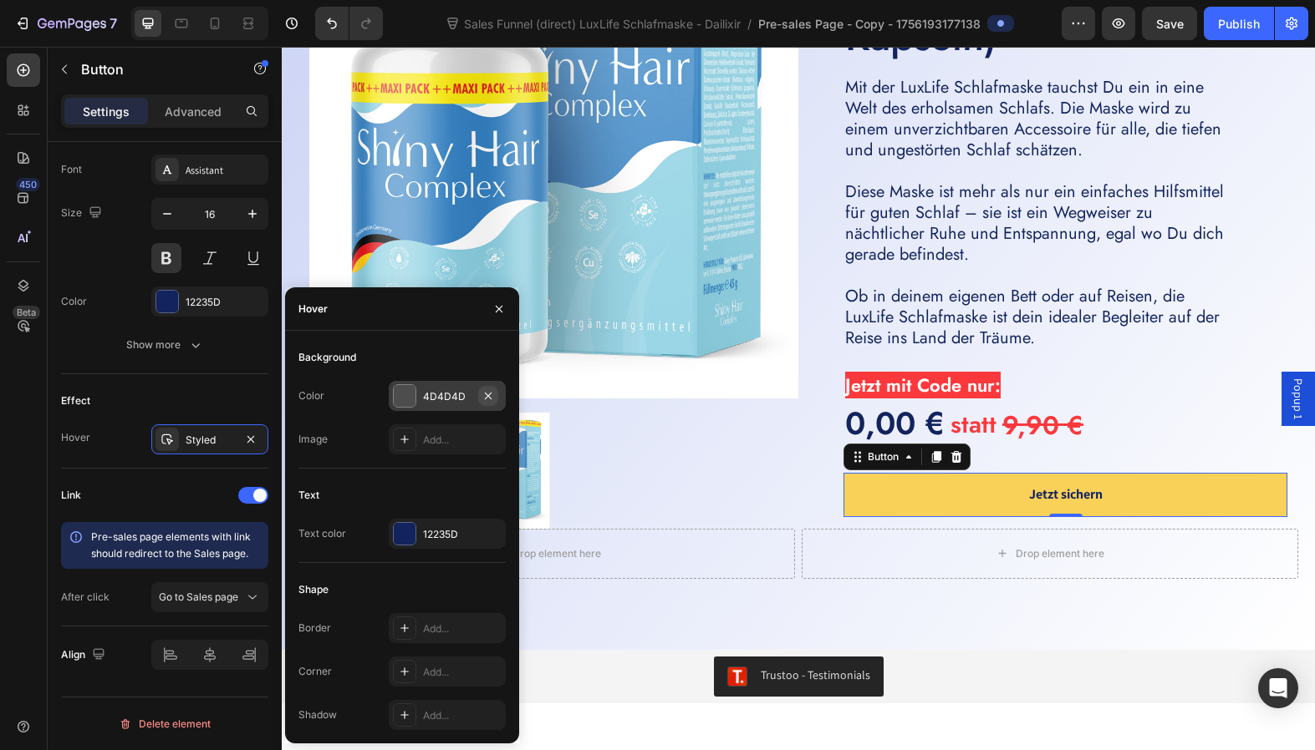
click at [491, 397] on icon "button" at bounding box center [487, 395] width 13 height 13
click at [454, 393] on div "Add..." at bounding box center [462, 396] width 79 height 15
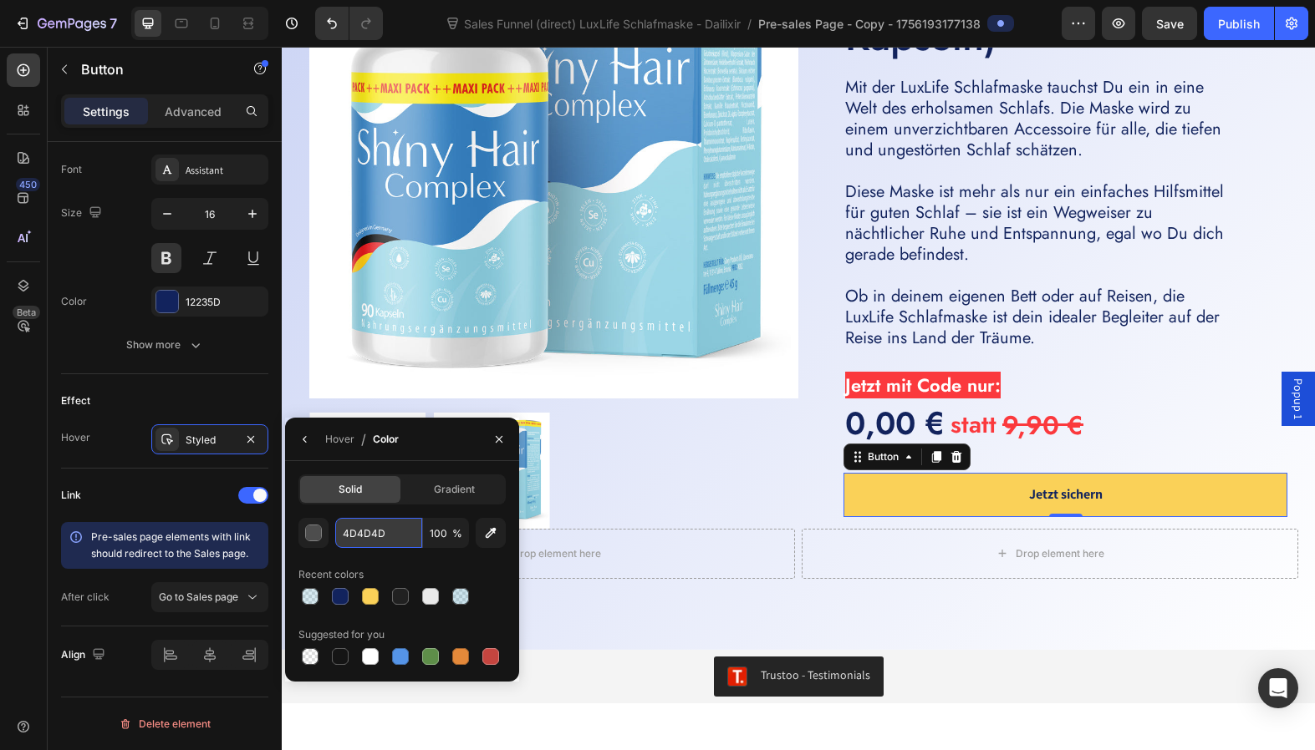
click at [359, 538] on input "4D4D4D" at bounding box center [378, 533] width 87 height 30
paste input "F3B21C"
type input "F3B21C"
click at [334, 440] on div "Hover" at bounding box center [339, 439] width 29 height 15
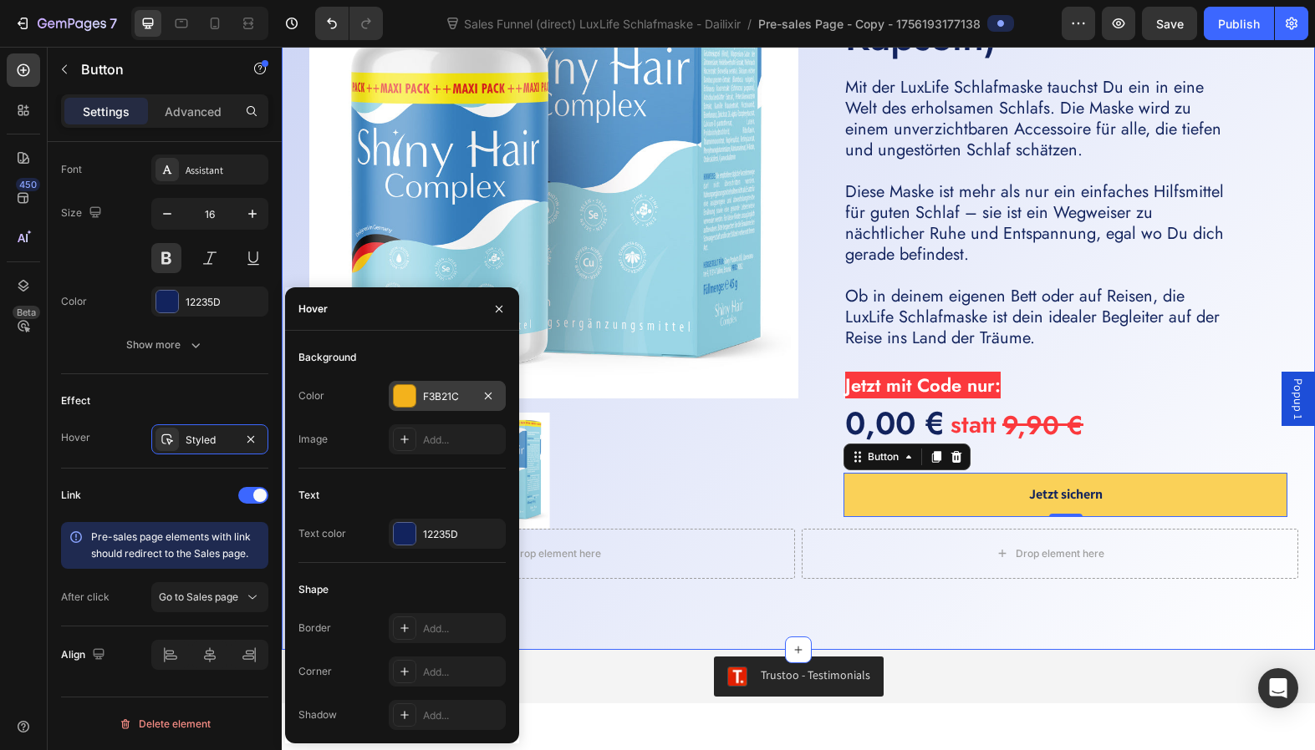
click at [703, 602] on div "GRATIS Product Badge Product Images Icon Icon Icon Icon Icon Icon List 1500+ gl…" at bounding box center [798, 253] width 1033 height 794
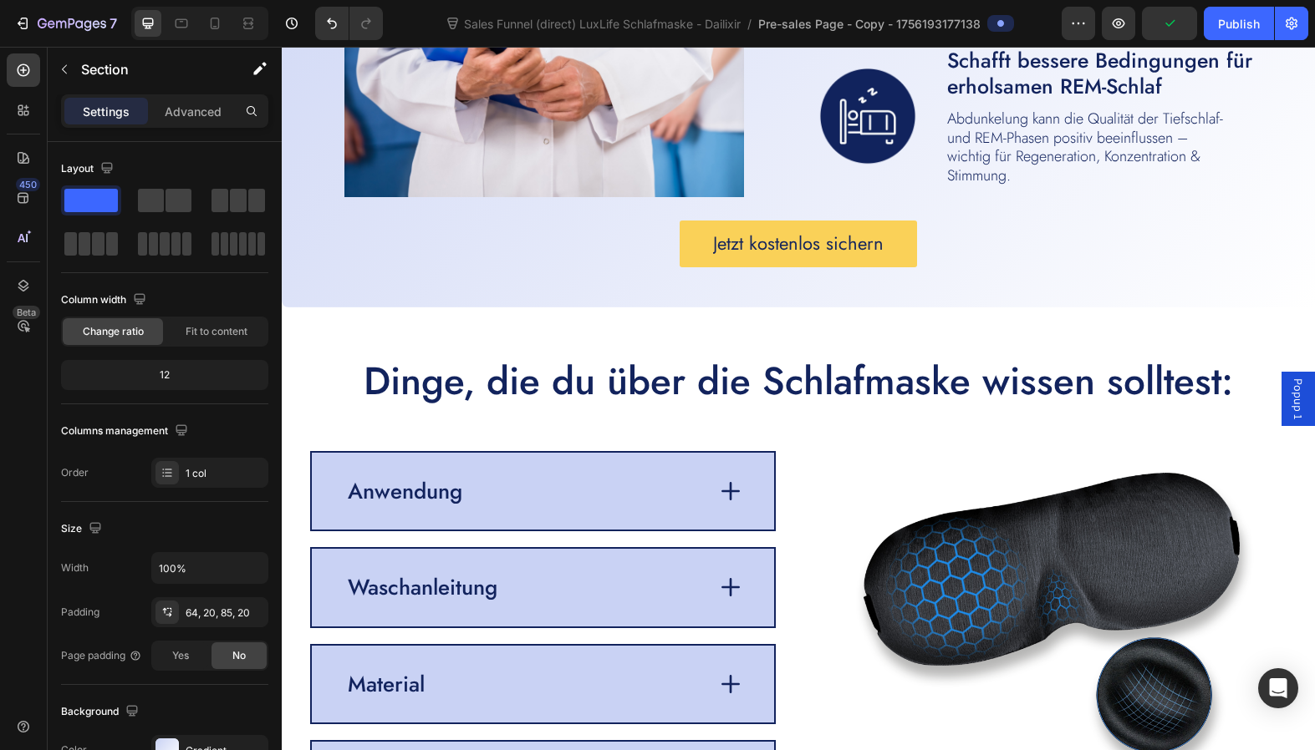
scroll to position [3410, 0]
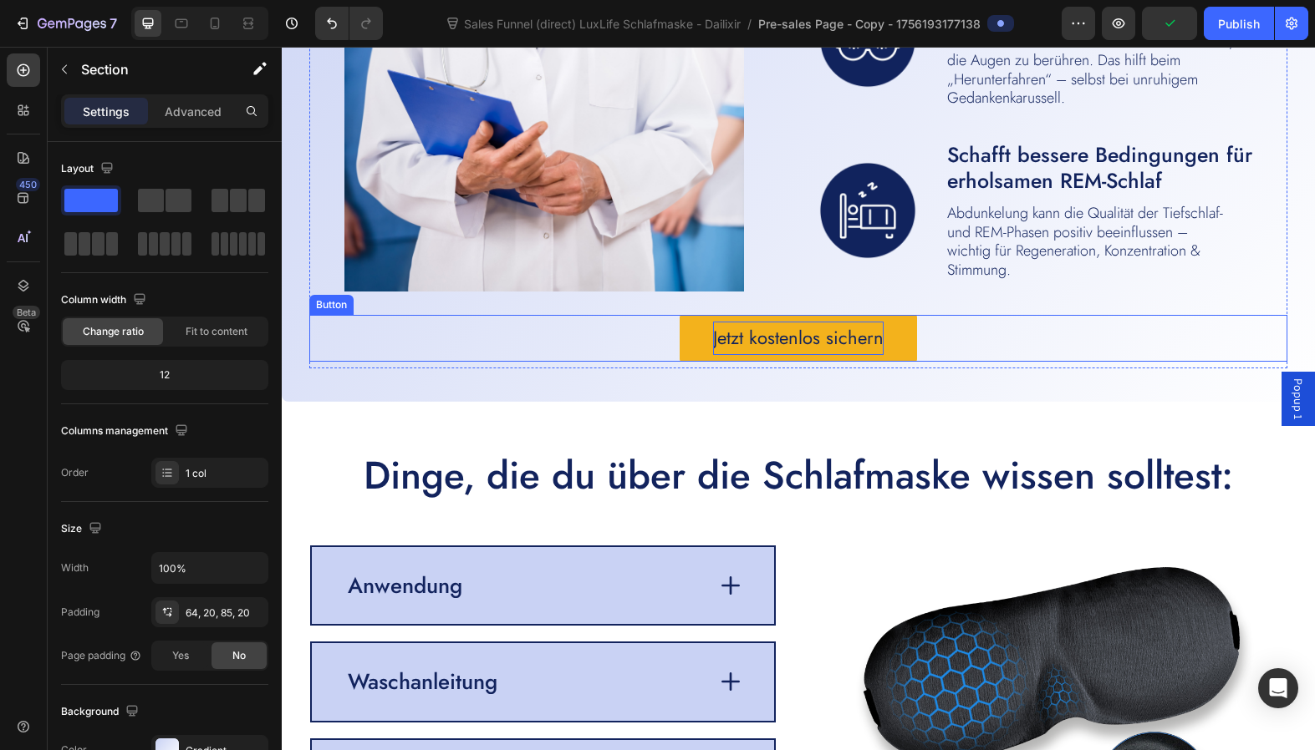
click at [754, 340] on p "Jetzt kostenlos sichern" at bounding box center [798, 338] width 170 height 33
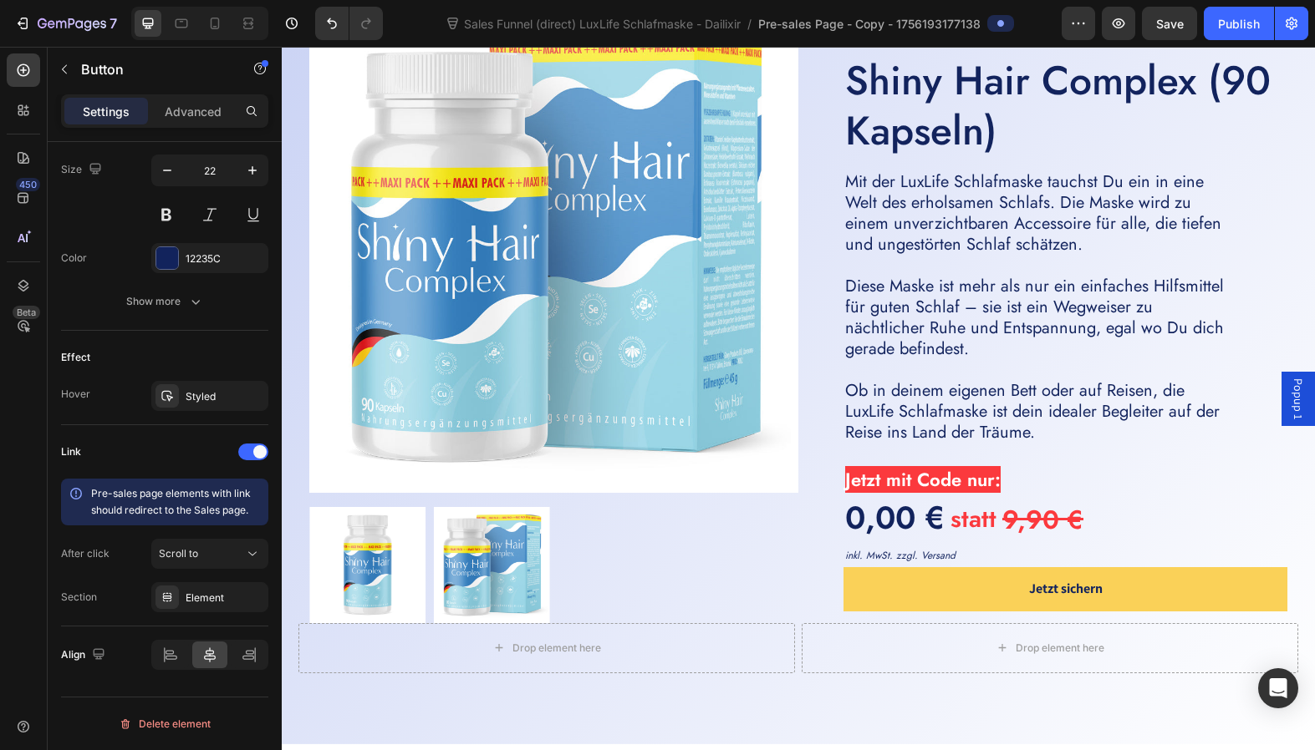
scroll to position [4592, 0]
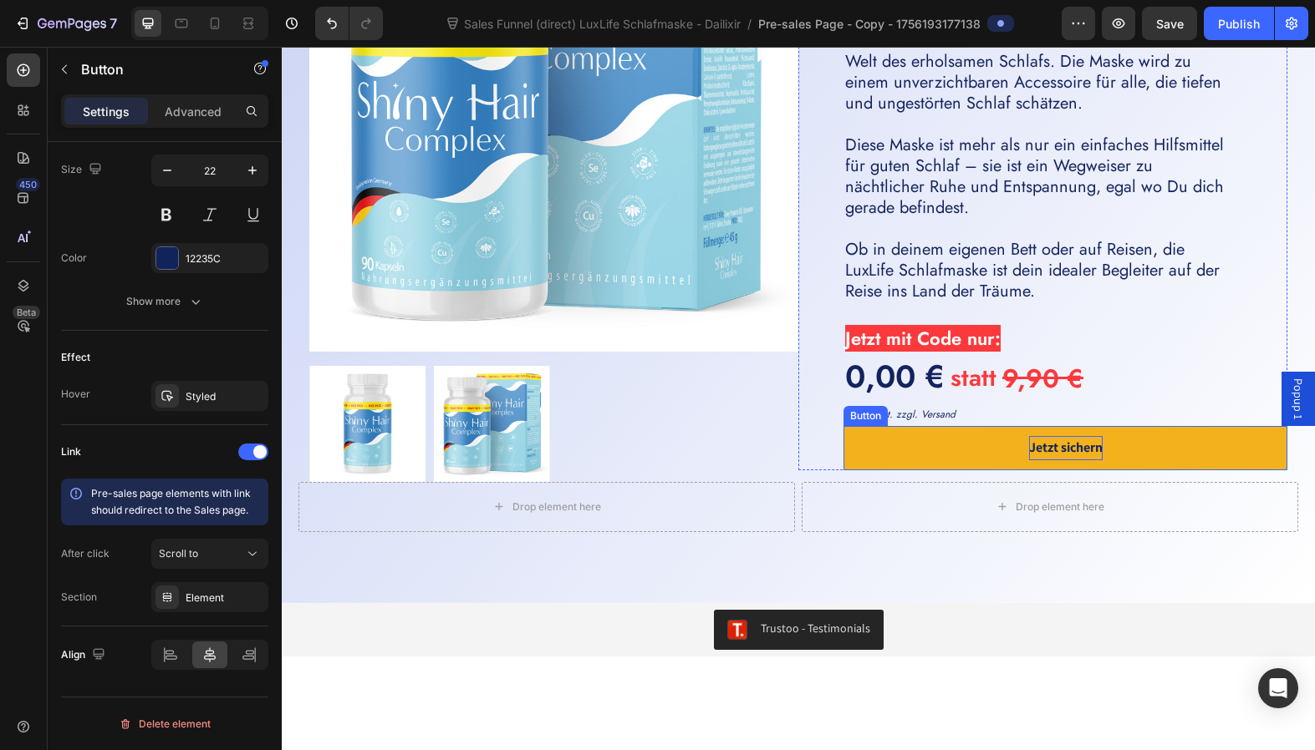
click at [1032, 446] on p "Jetzt sichern" at bounding box center [1066, 448] width 74 height 24
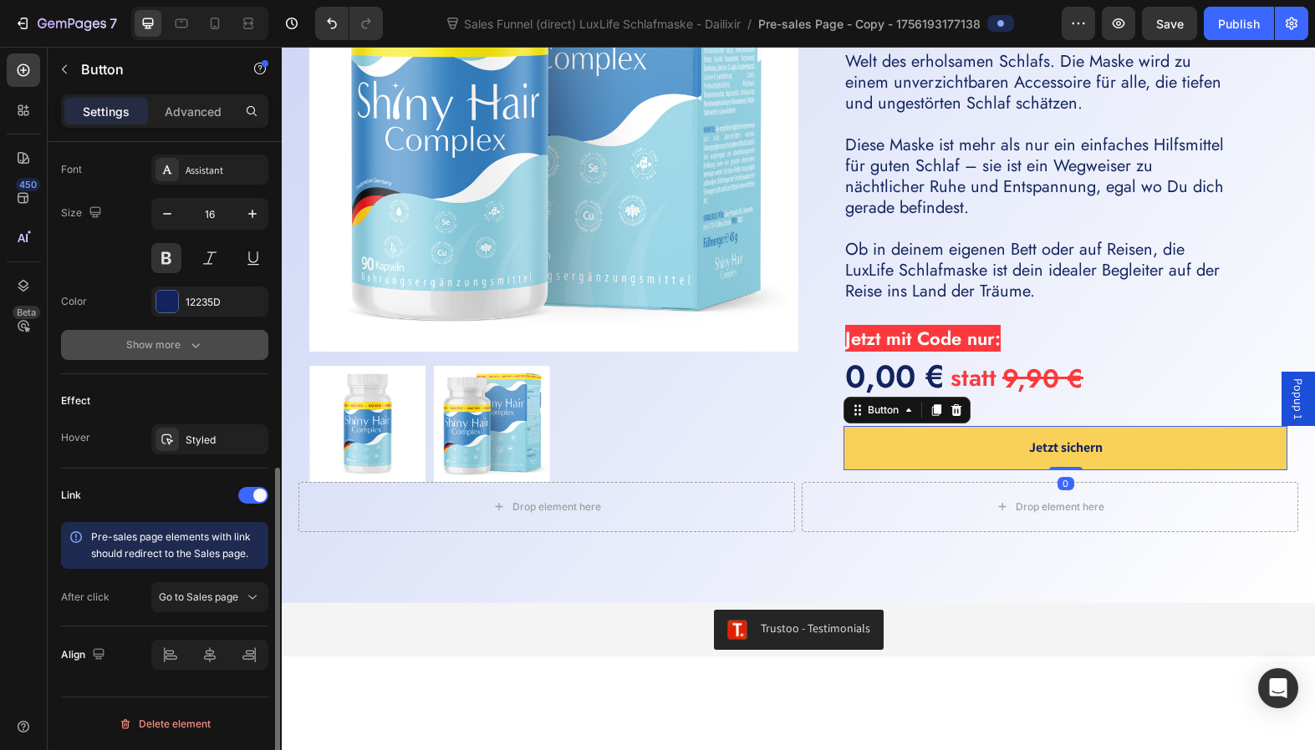
scroll to position [328, 0]
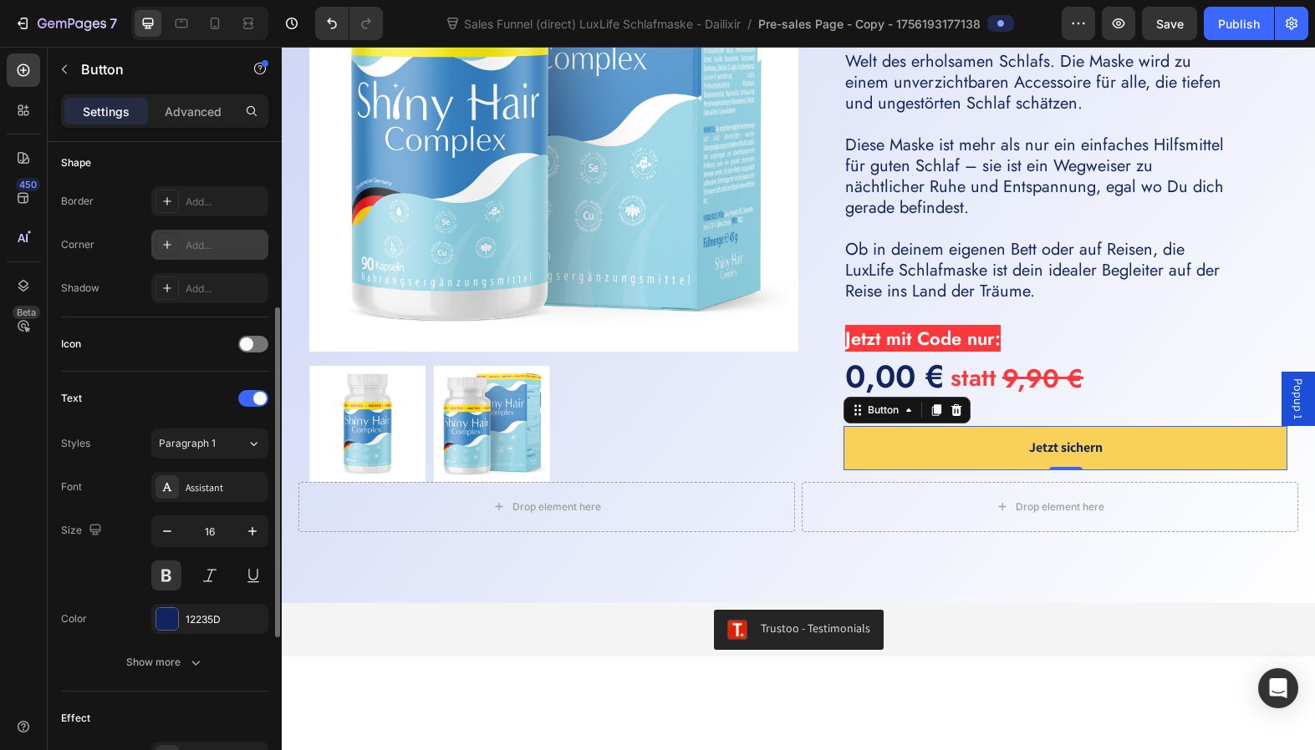
click at [184, 242] on div "Add..." at bounding box center [209, 245] width 117 height 30
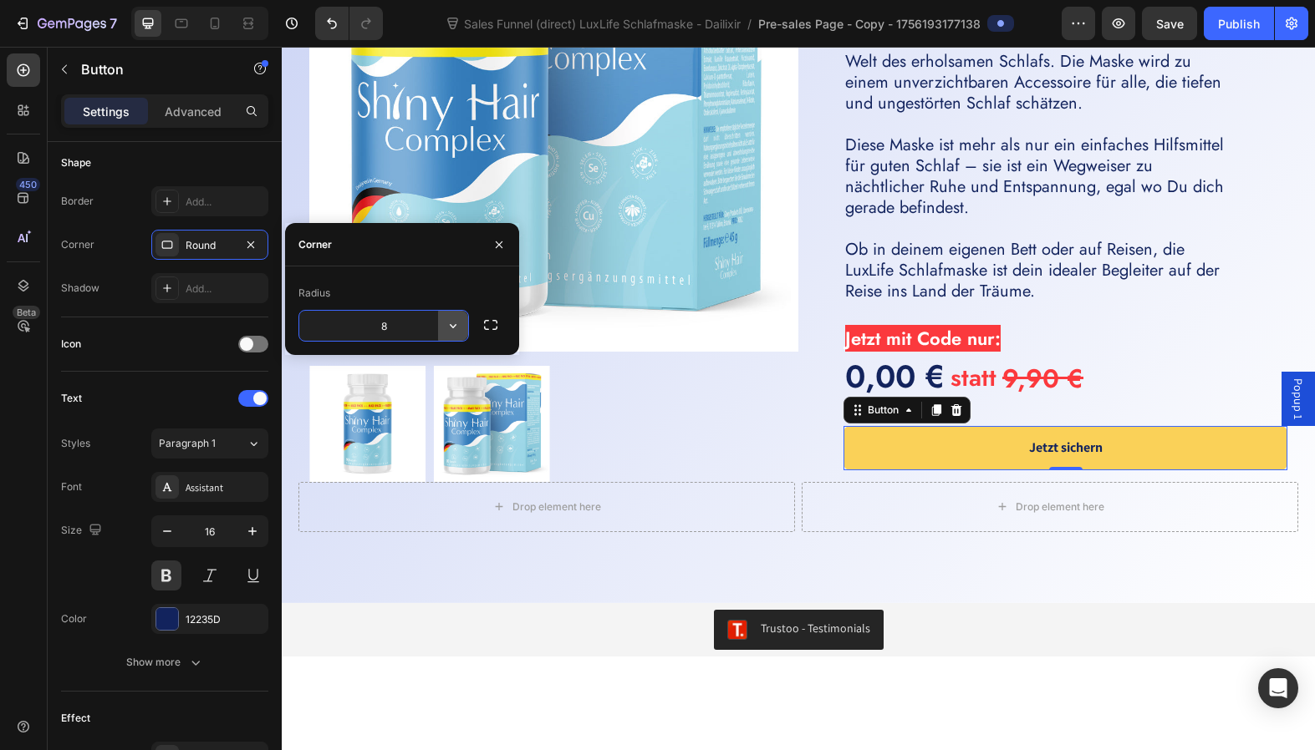
click at [455, 320] on icon "button" at bounding box center [453, 326] width 17 height 17
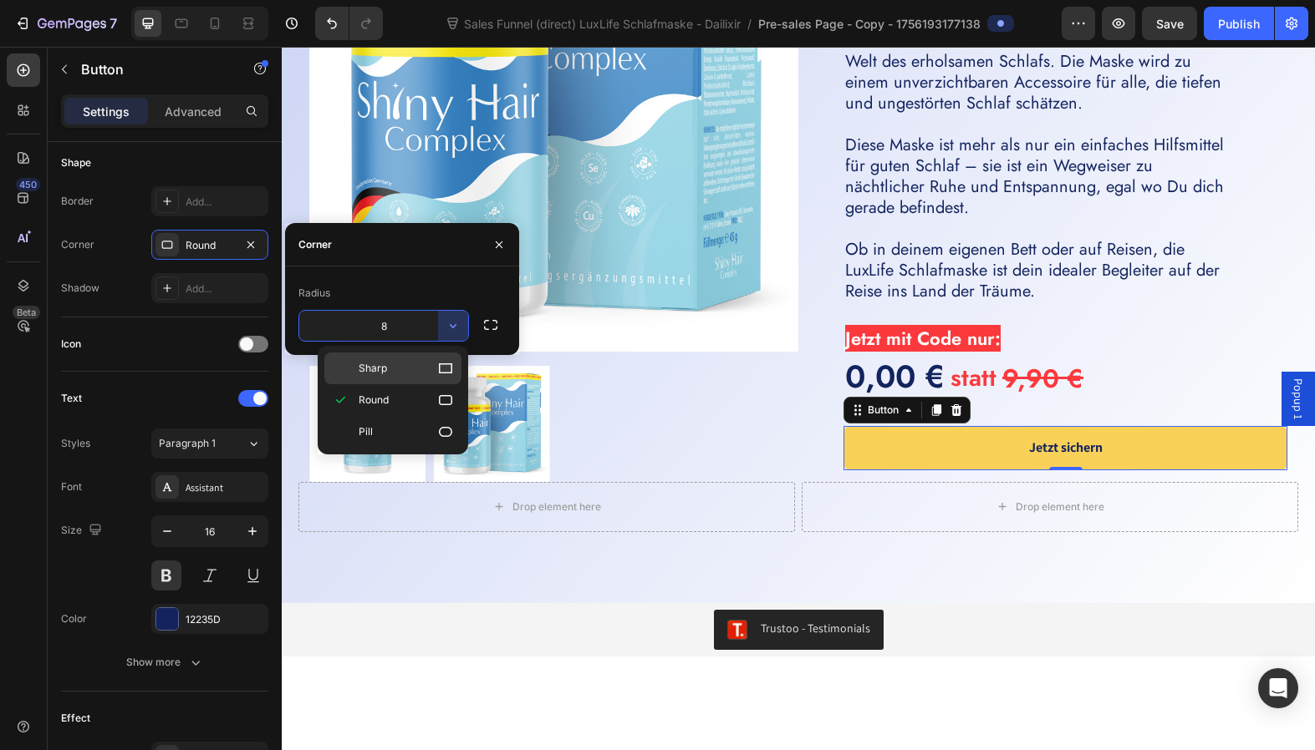
click at [414, 372] on p "Sharp" at bounding box center [406, 368] width 95 height 17
type input "0"
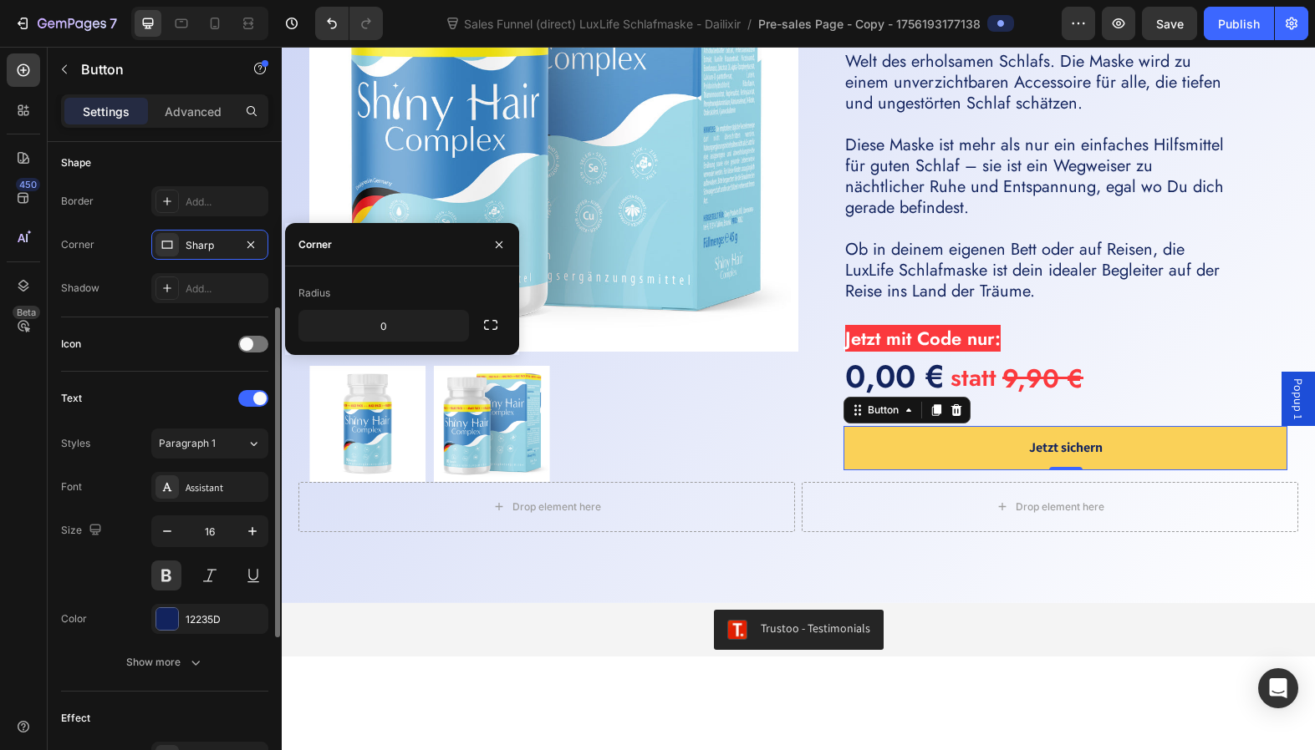
click at [197, 328] on div "Icon" at bounding box center [164, 345] width 207 height 54
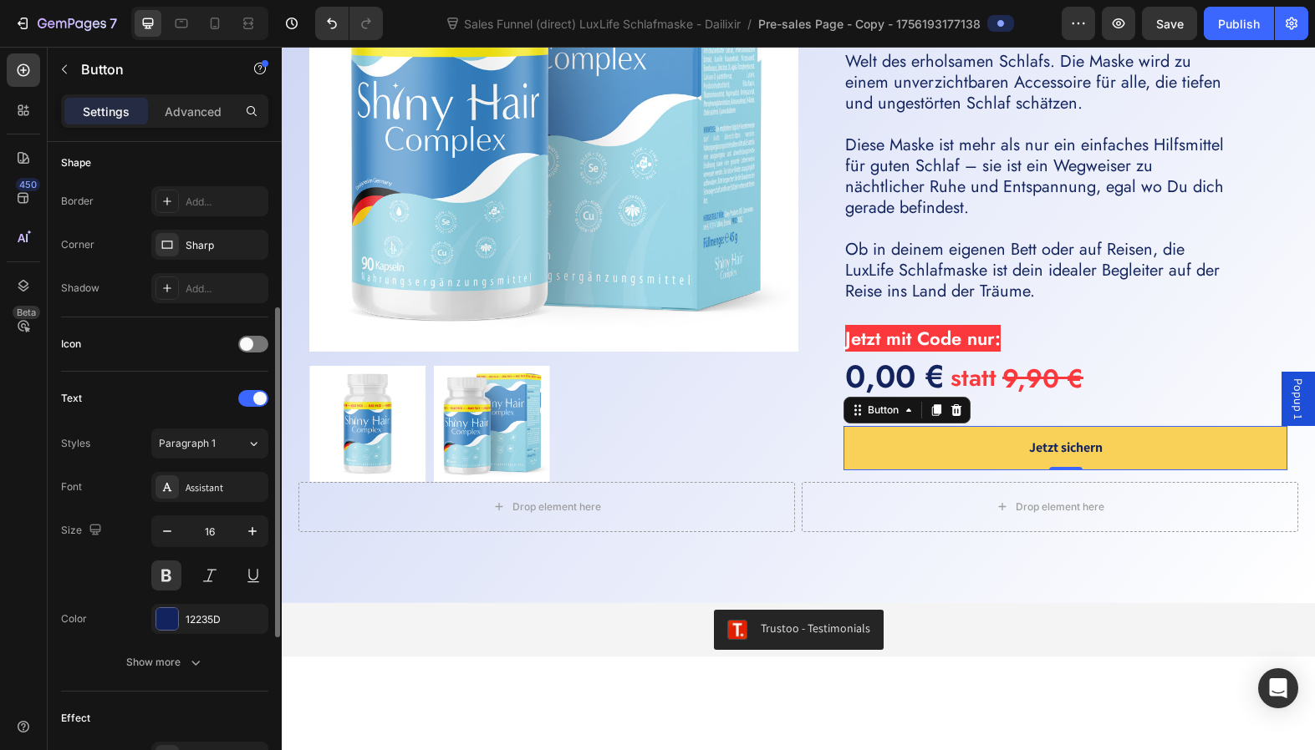
scroll to position [449, 0]
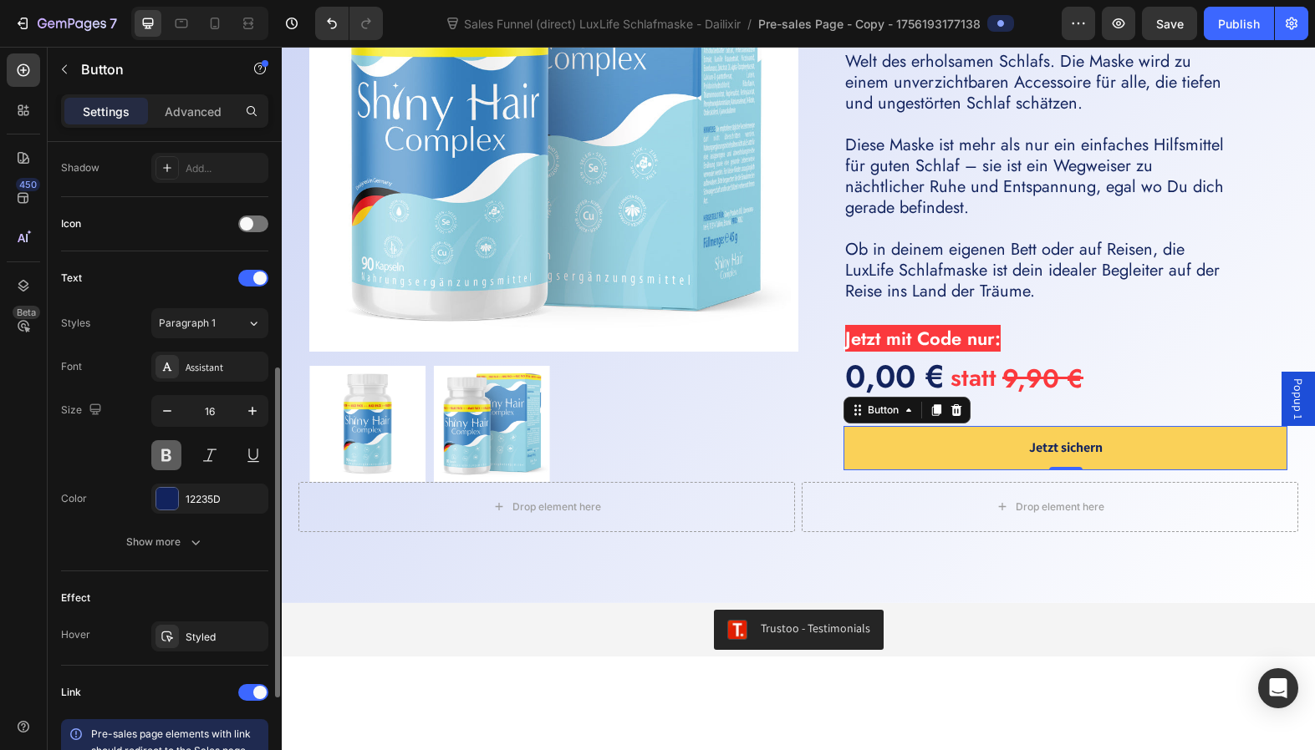
click at [165, 462] on button at bounding box center [166, 455] width 30 height 30
click at [253, 414] on icon "button" at bounding box center [252, 411] width 17 height 17
click at [255, 412] on icon "button" at bounding box center [252, 411] width 17 height 17
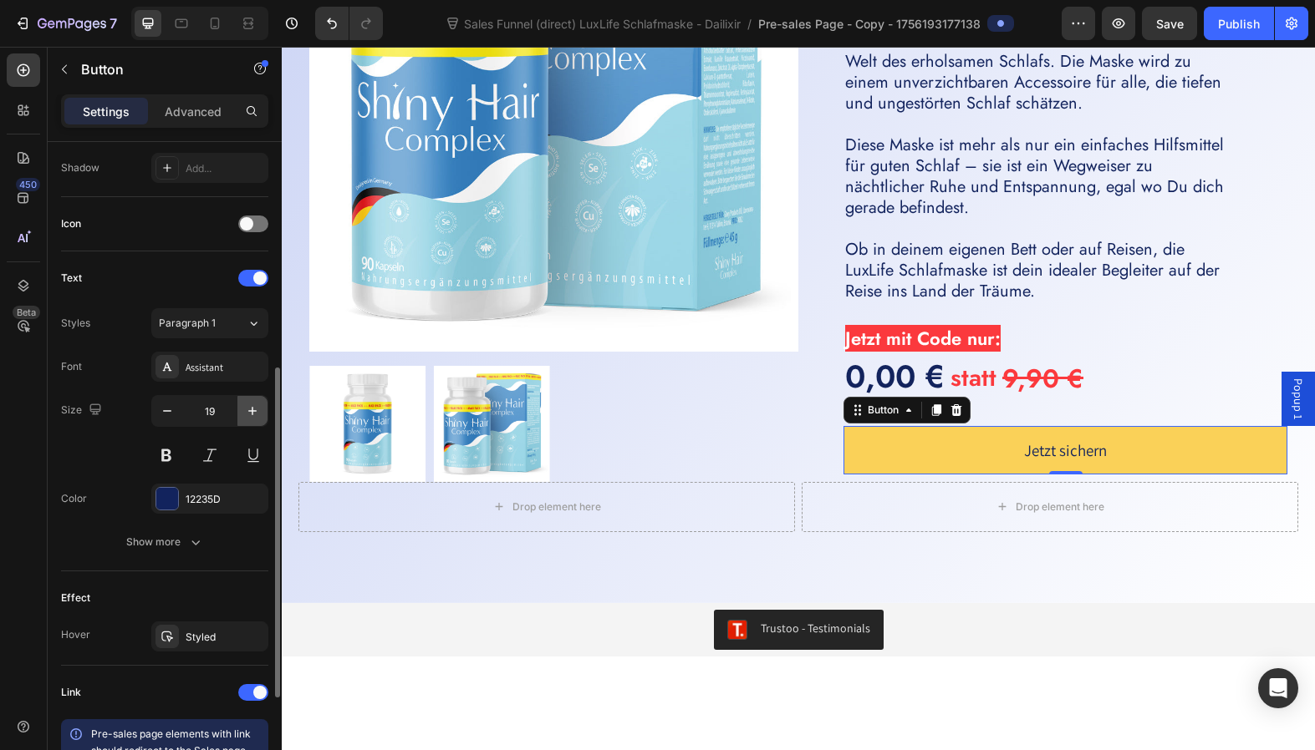
type input "20"
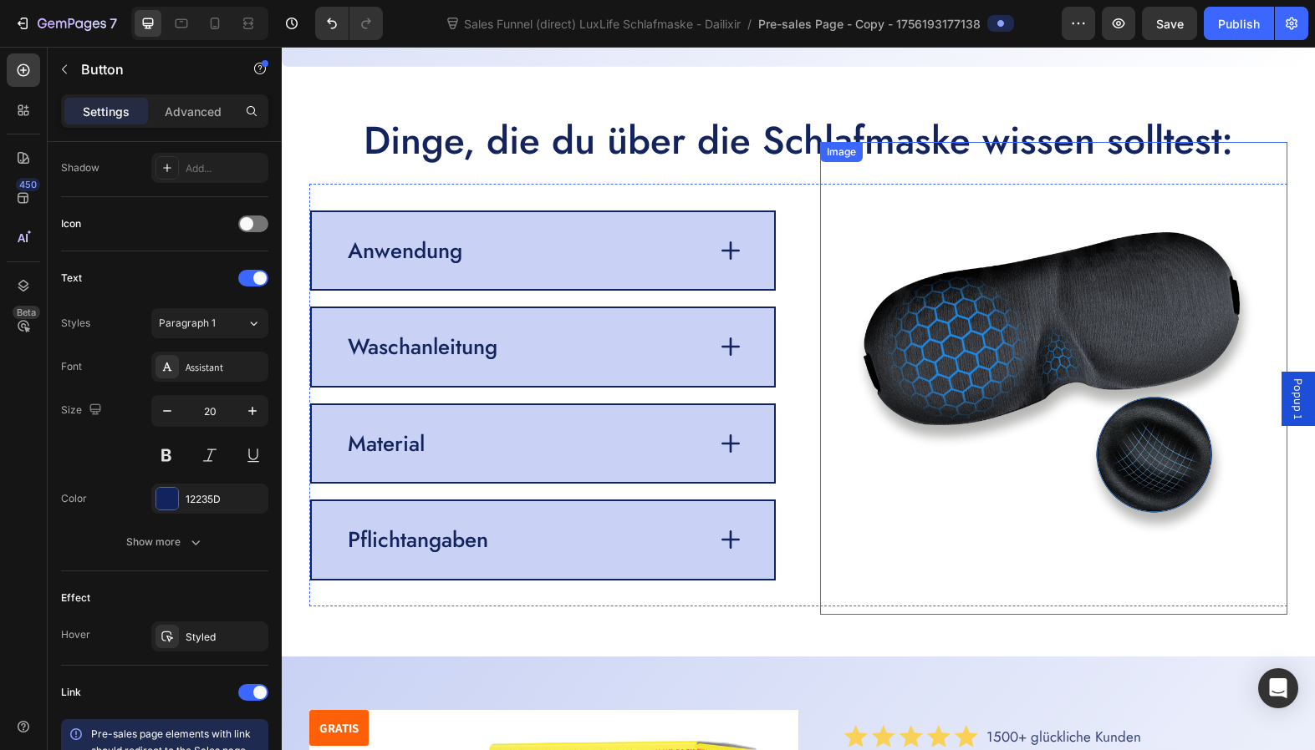
scroll to position [3423, 0]
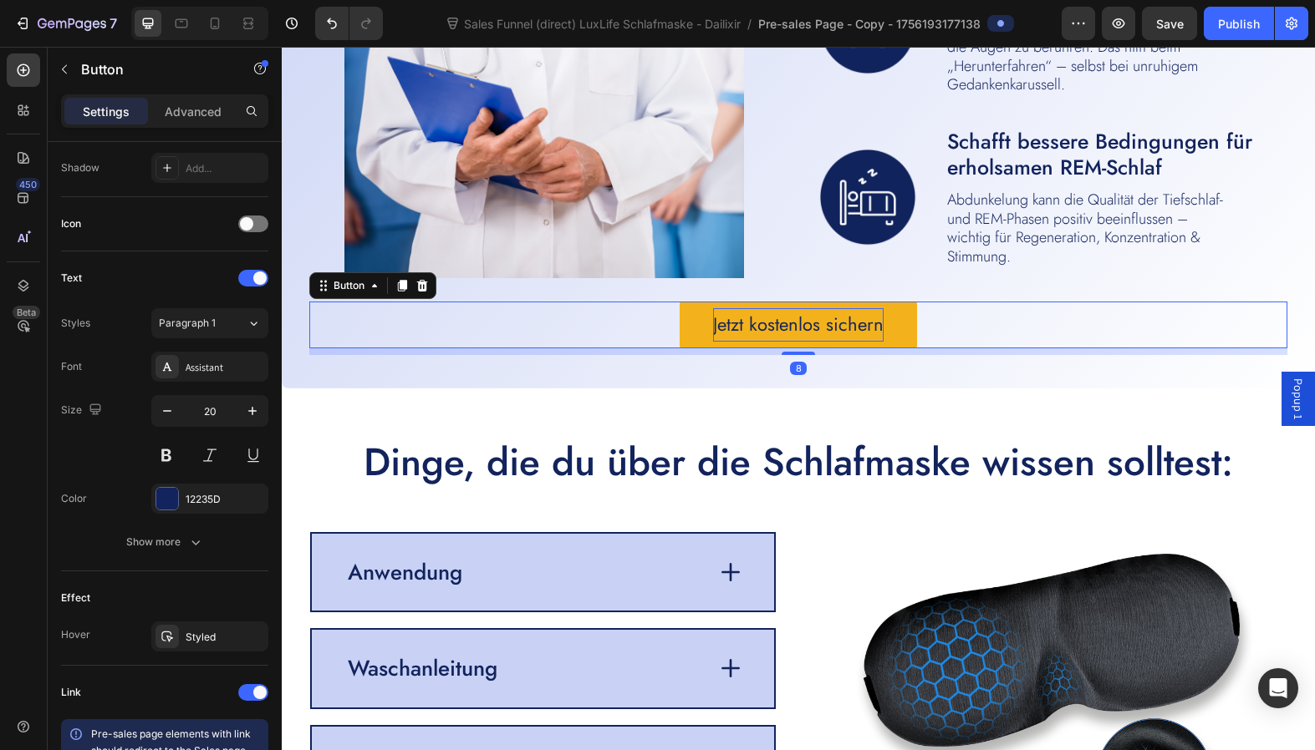
click at [797, 328] on p "Jetzt kostenlos sichern" at bounding box center [798, 324] width 170 height 33
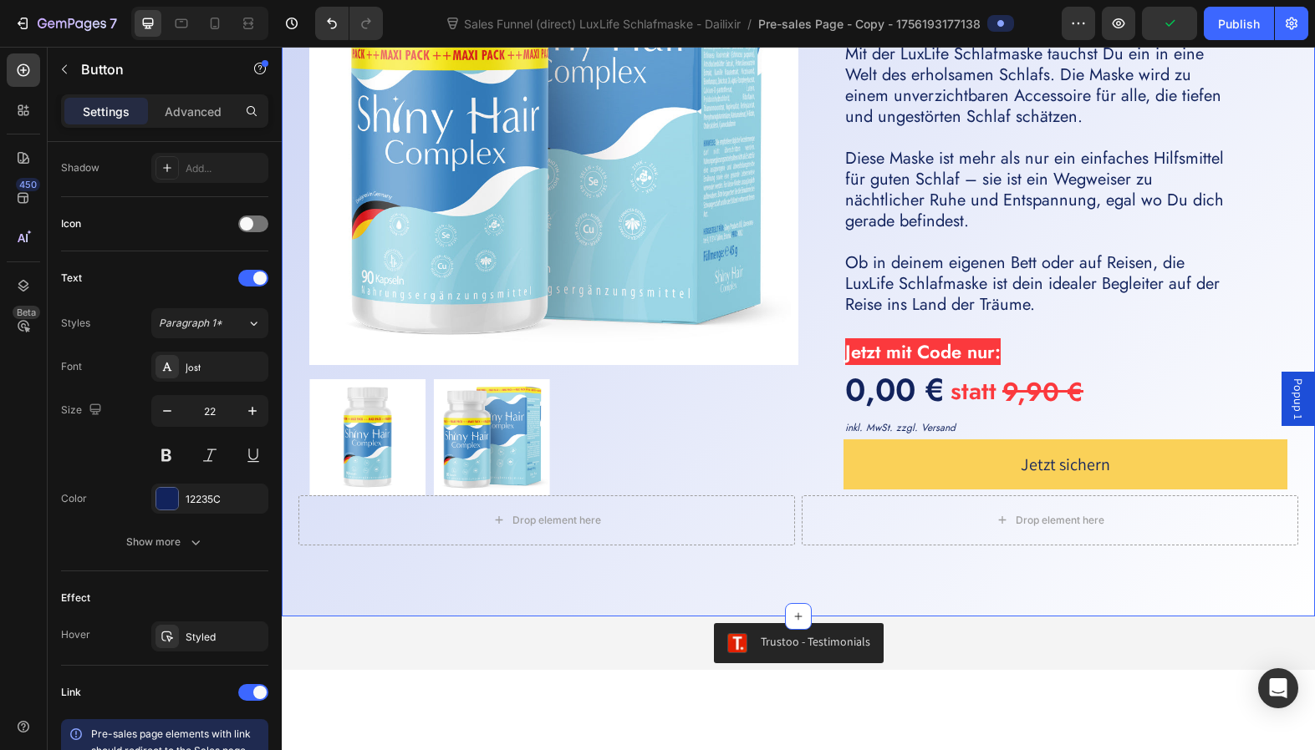
scroll to position [4752, 0]
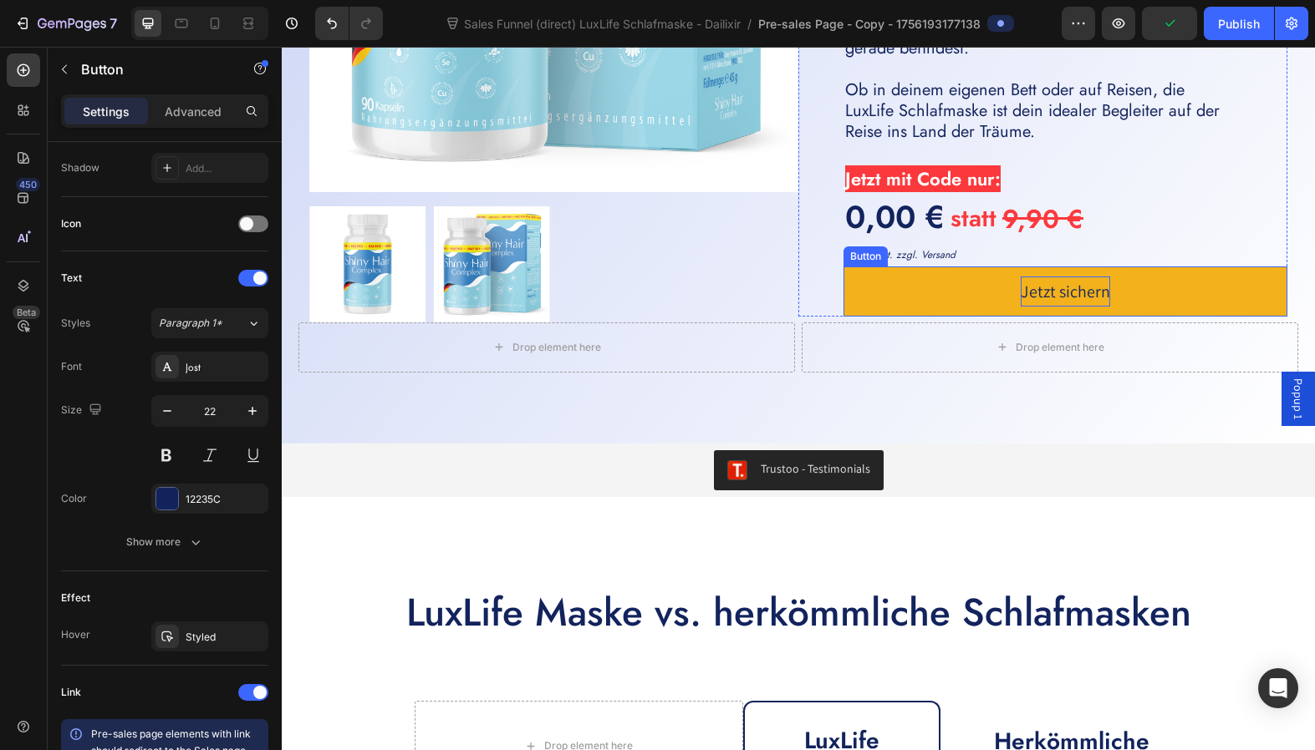
click at [1048, 301] on p "Jetzt sichern" at bounding box center [1064, 292] width 89 height 30
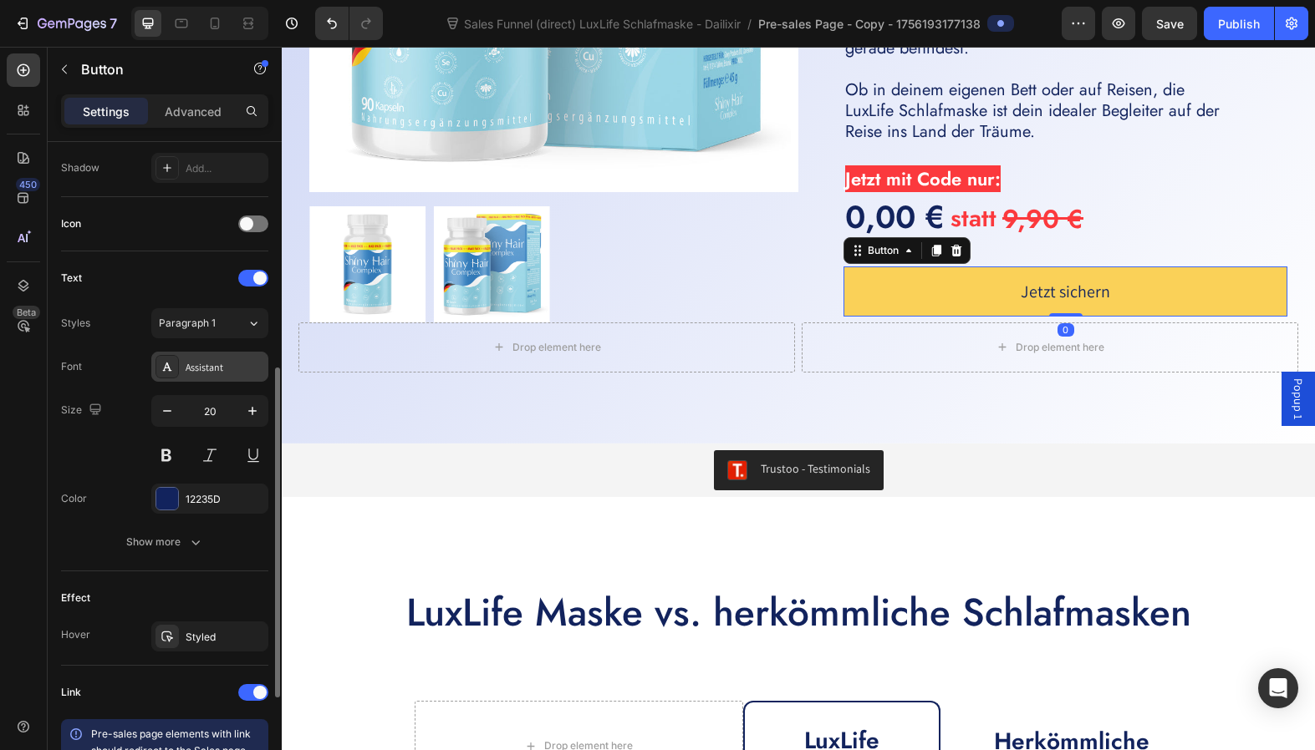
click at [232, 373] on div "Assistant" at bounding box center [225, 367] width 79 height 15
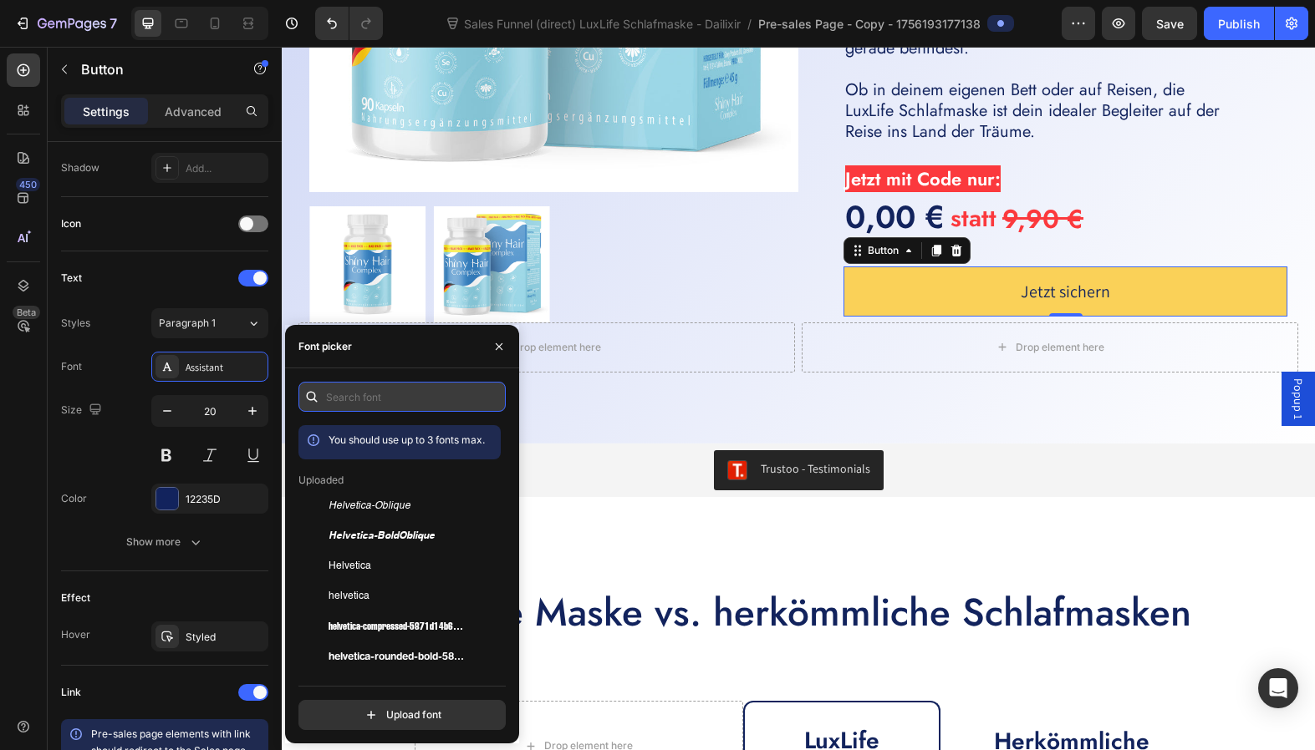
click at [365, 400] on input "text" at bounding box center [401, 397] width 207 height 30
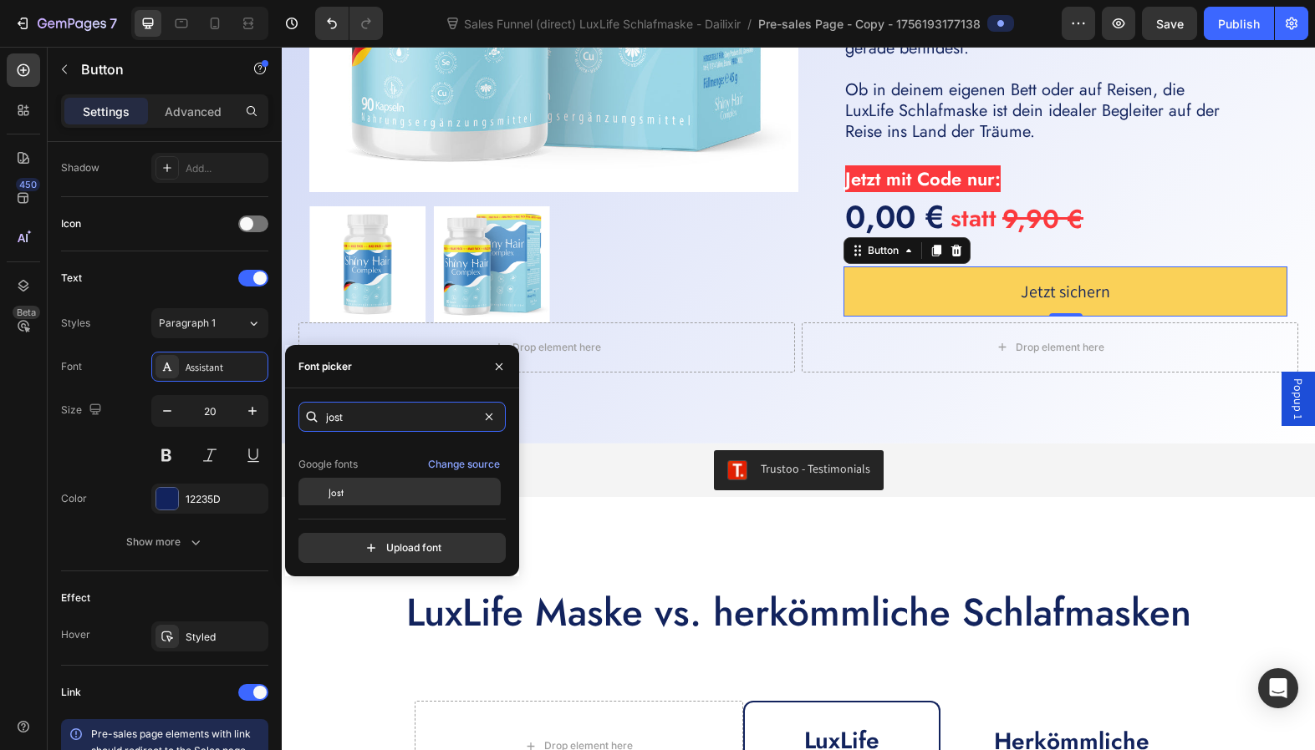
scroll to position [41, 0]
type input "jost"
click at [388, 491] on div "Jost" at bounding box center [412, 490] width 169 height 15
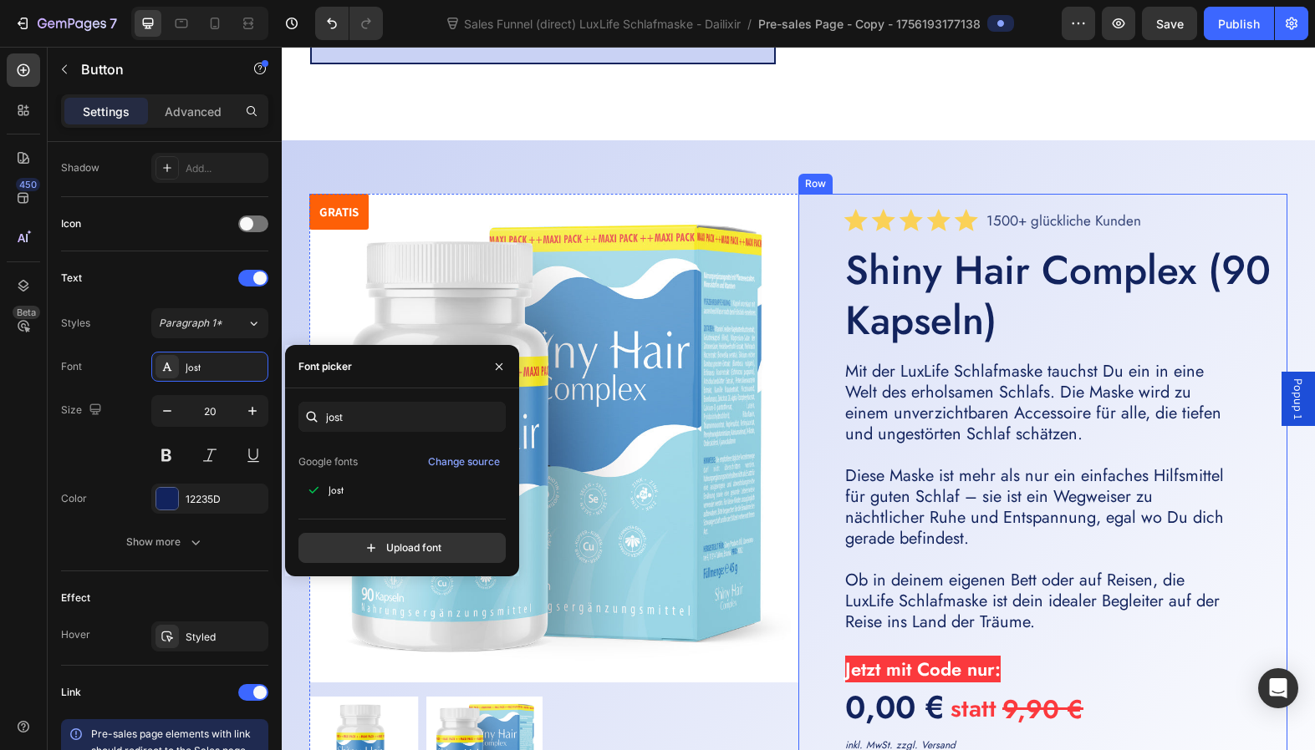
scroll to position [4394, 0]
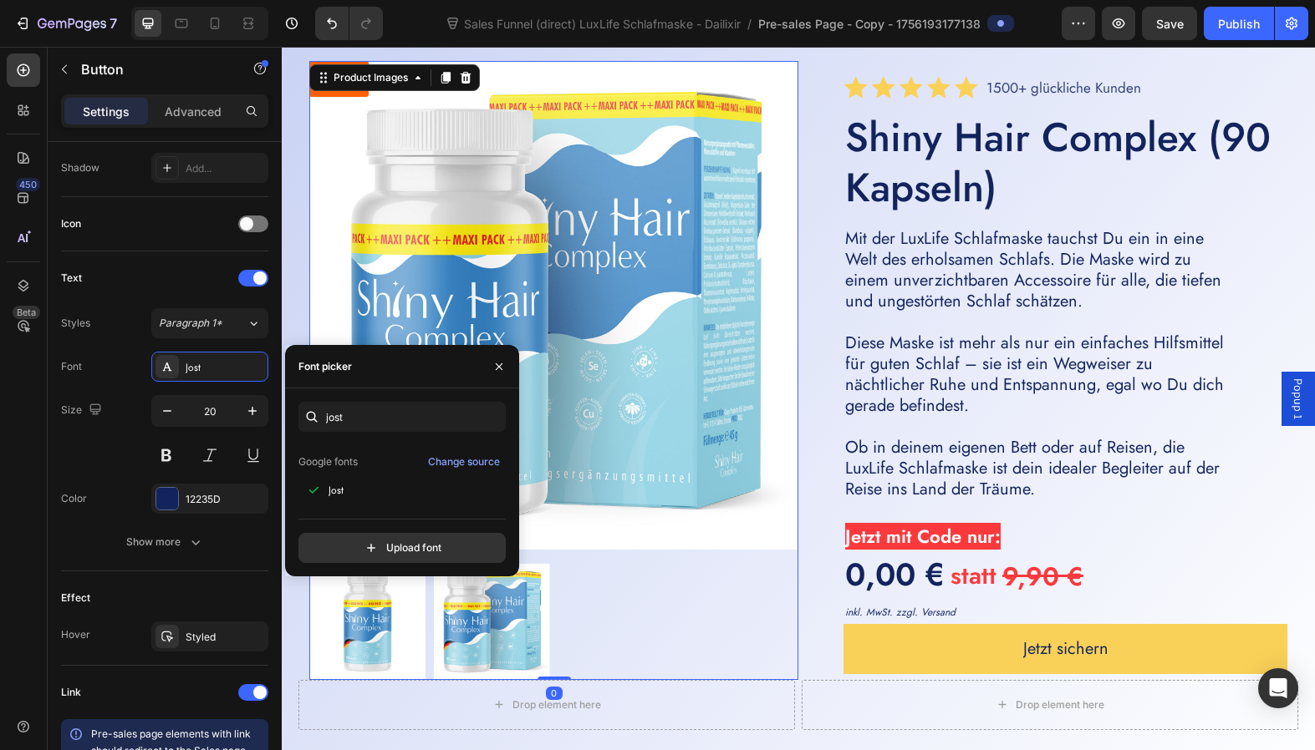
click at [694, 364] on img at bounding box center [553, 305] width 489 height 489
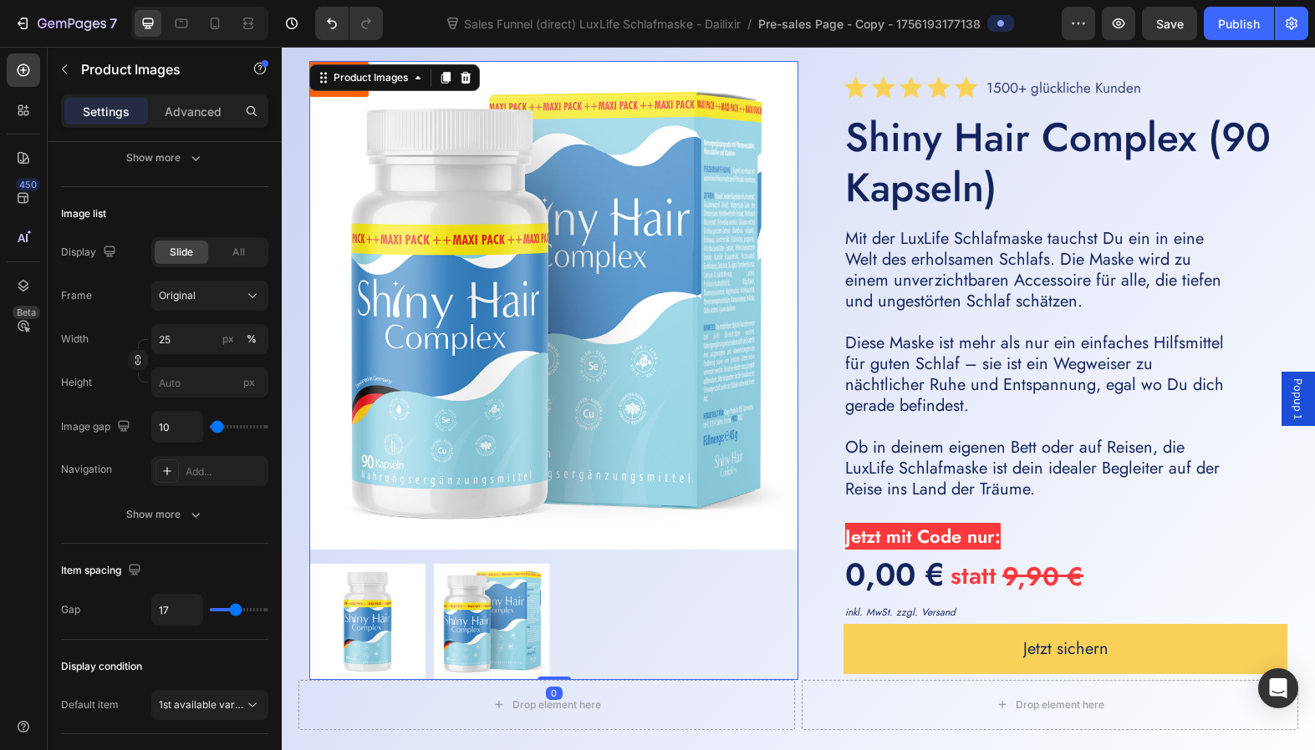
scroll to position [0, 0]
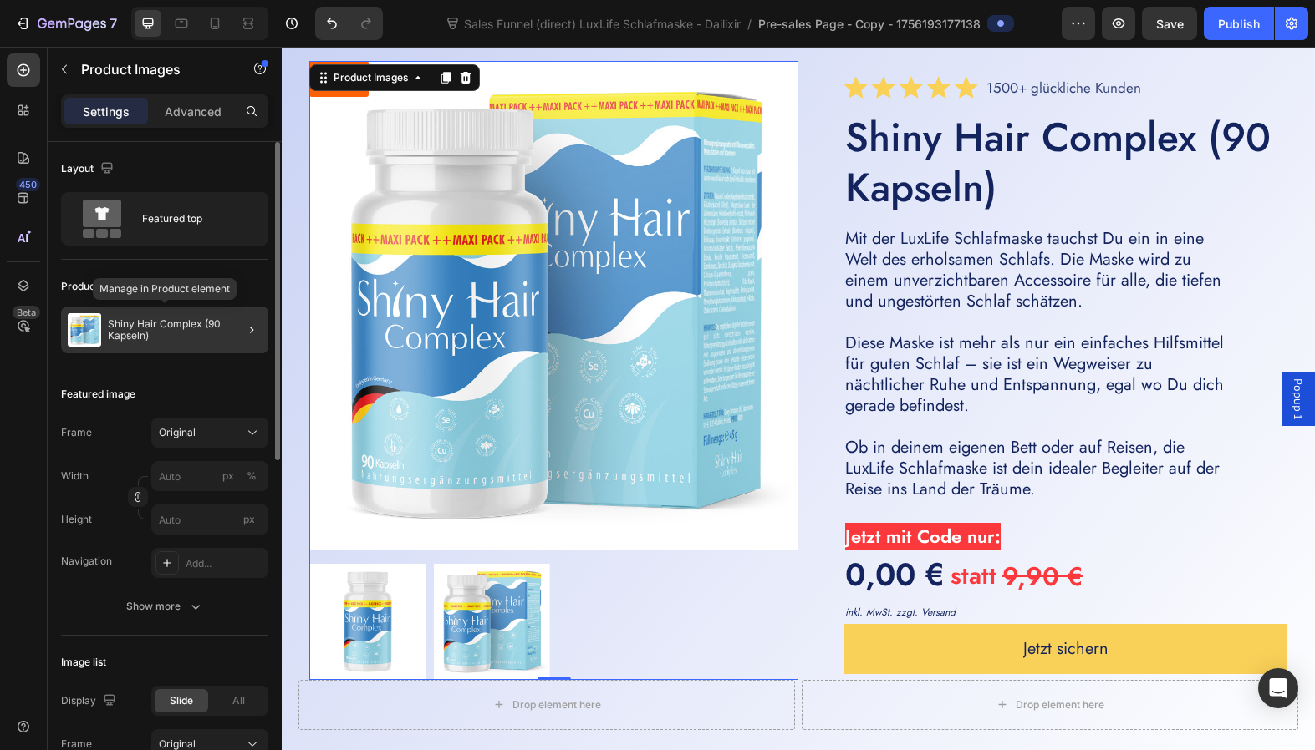
click at [140, 333] on p "Shiny Hair Complex (90 Kapseln)" at bounding box center [185, 329] width 154 height 23
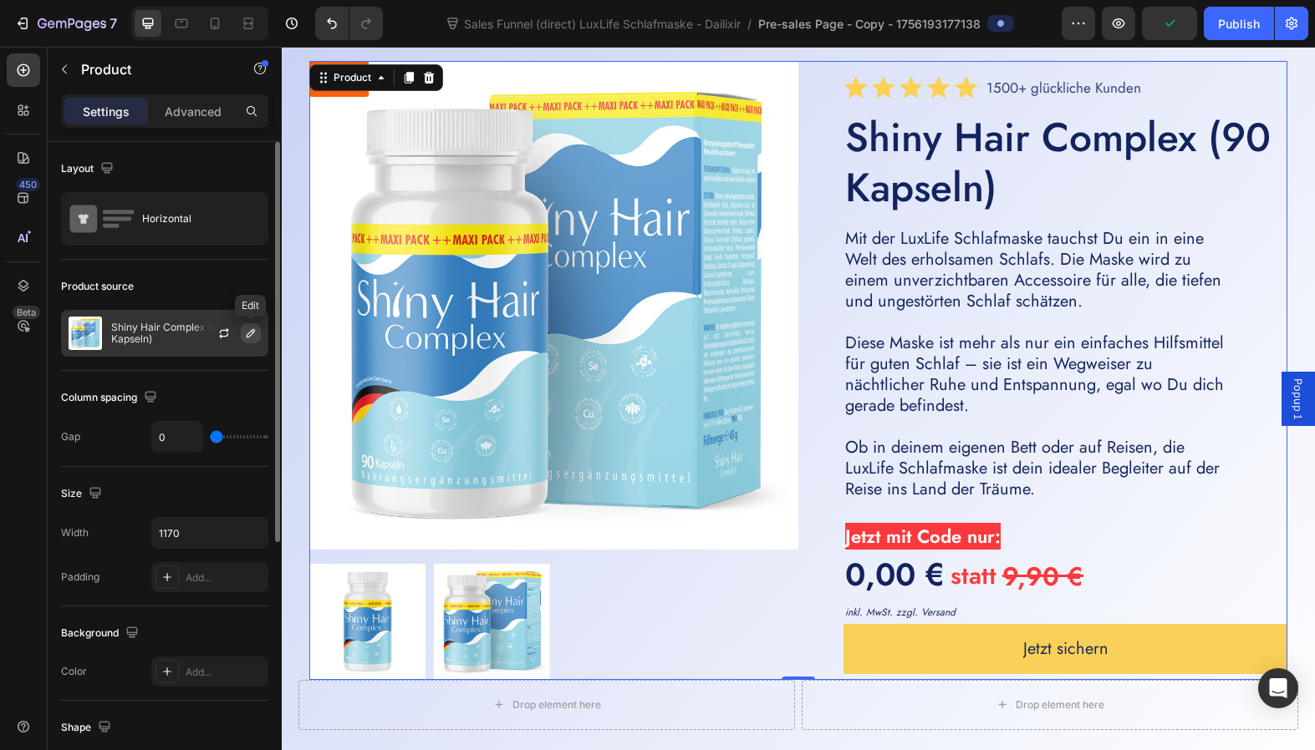
click at [249, 333] on icon "button" at bounding box center [250, 333] width 13 height 13
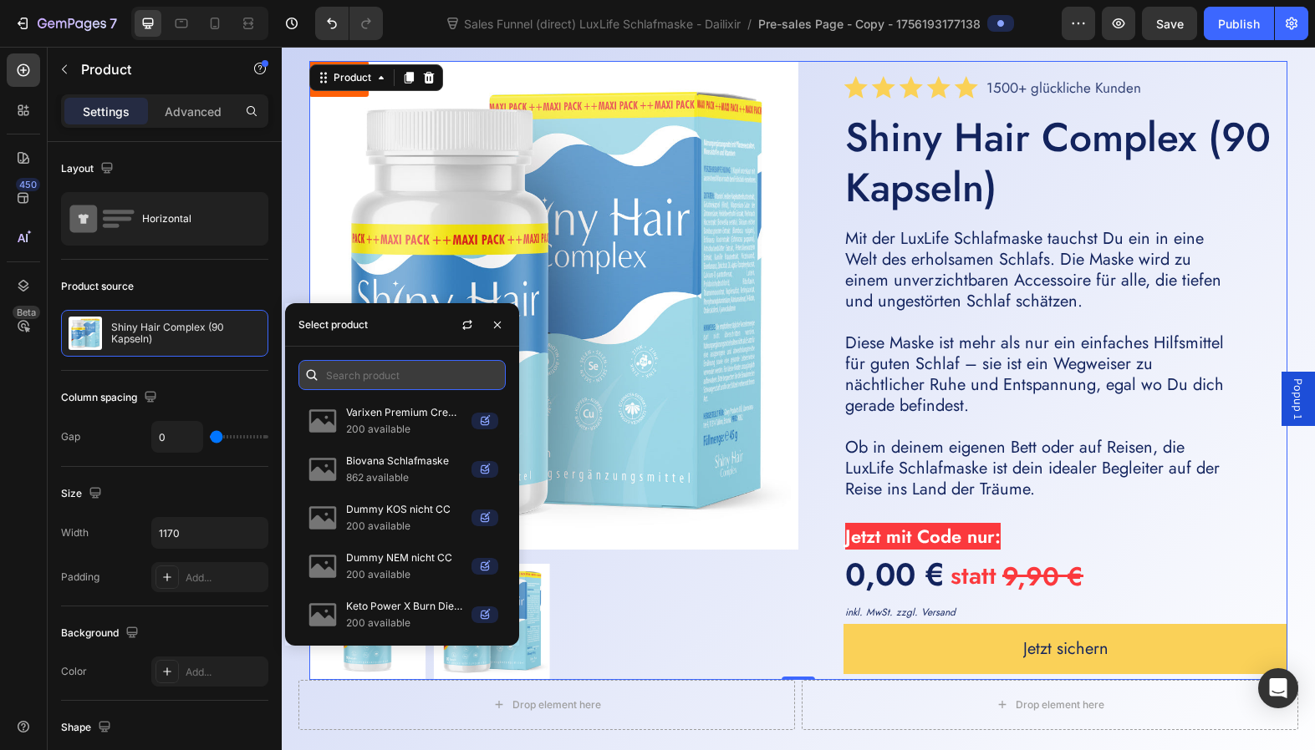
click at [425, 374] on input "text" at bounding box center [401, 375] width 207 height 30
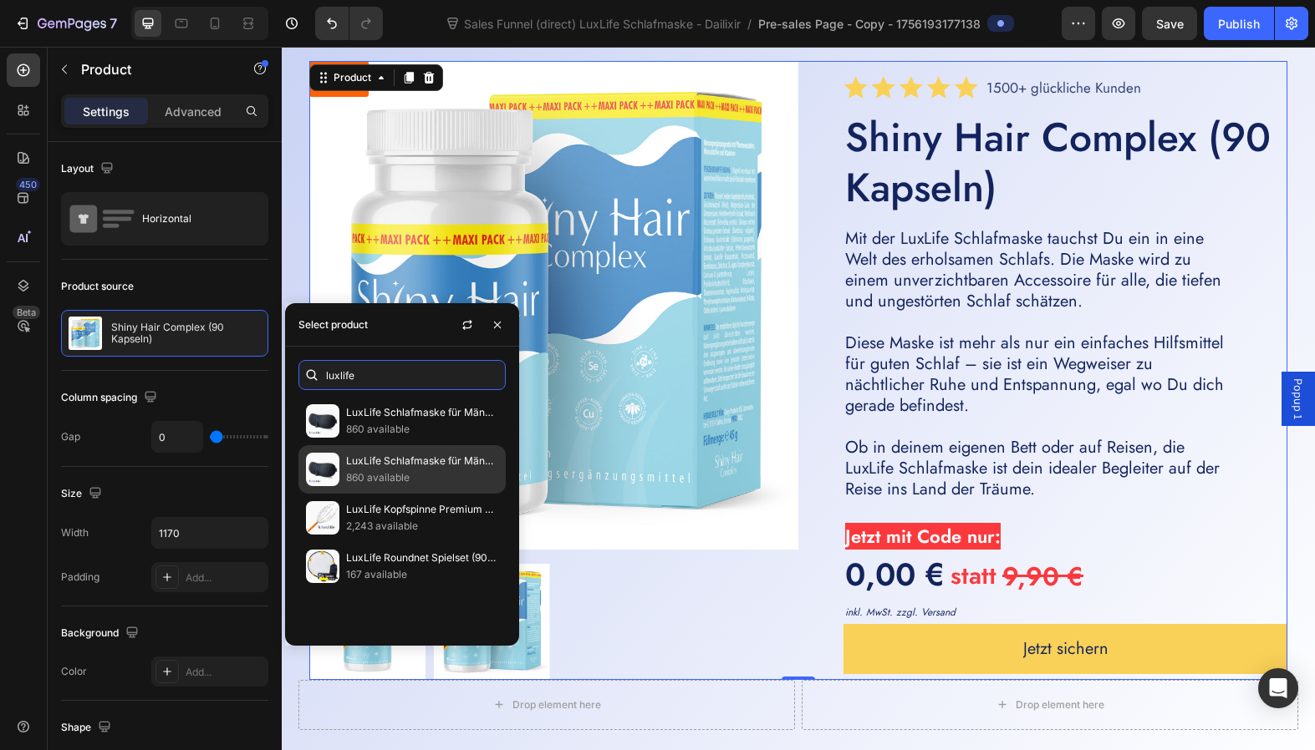
type input "luxlife"
click at [434, 466] on p "LuxLife Schlafmaske für Männer & Frauen" at bounding box center [422, 461] width 152 height 17
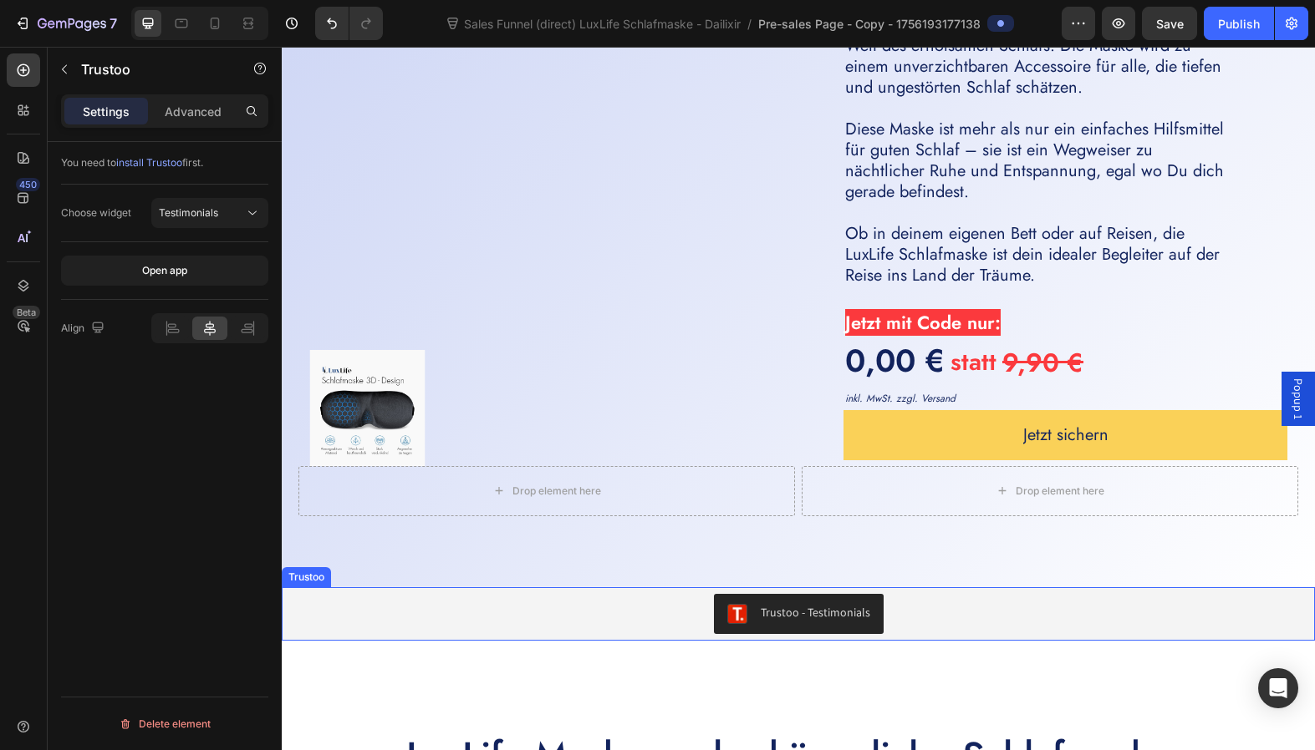
click at [1055, 598] on div "Trustoo - Testimonials" at bounding box center [798, 614] width 1020 height 40
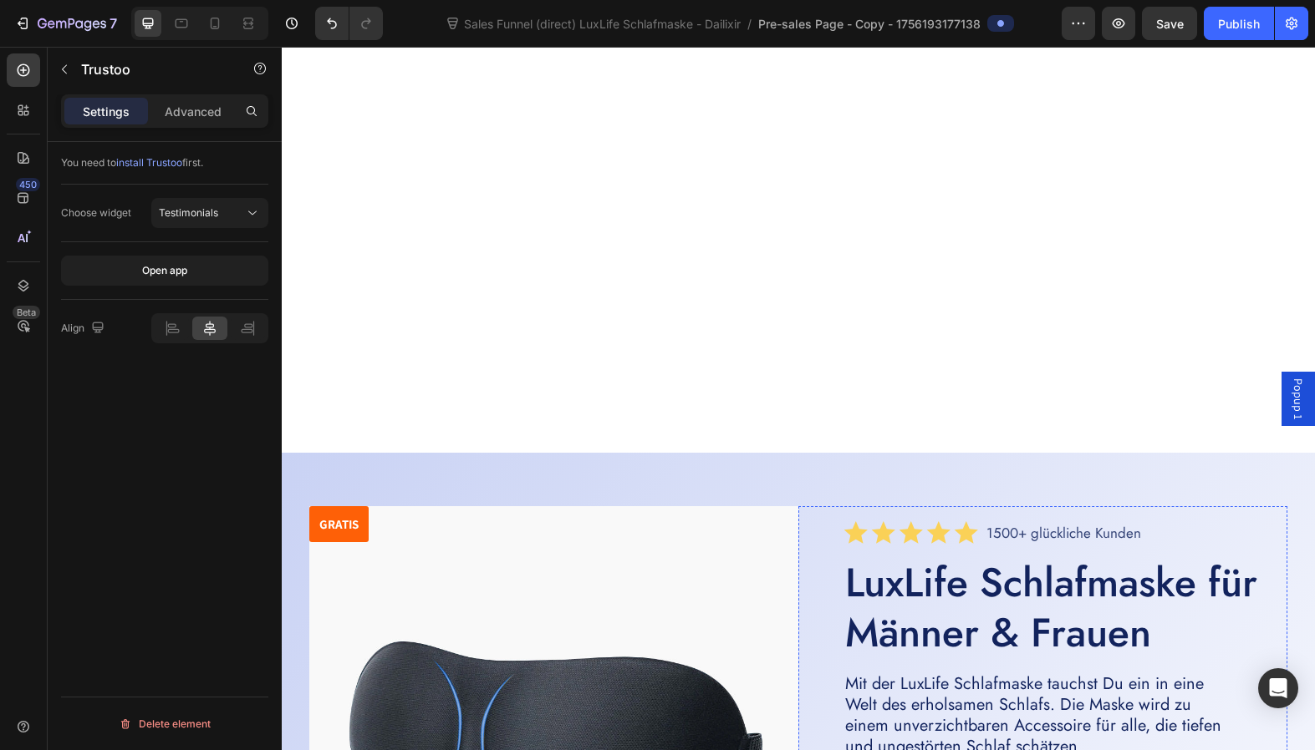
scroll to position [3858, 0]
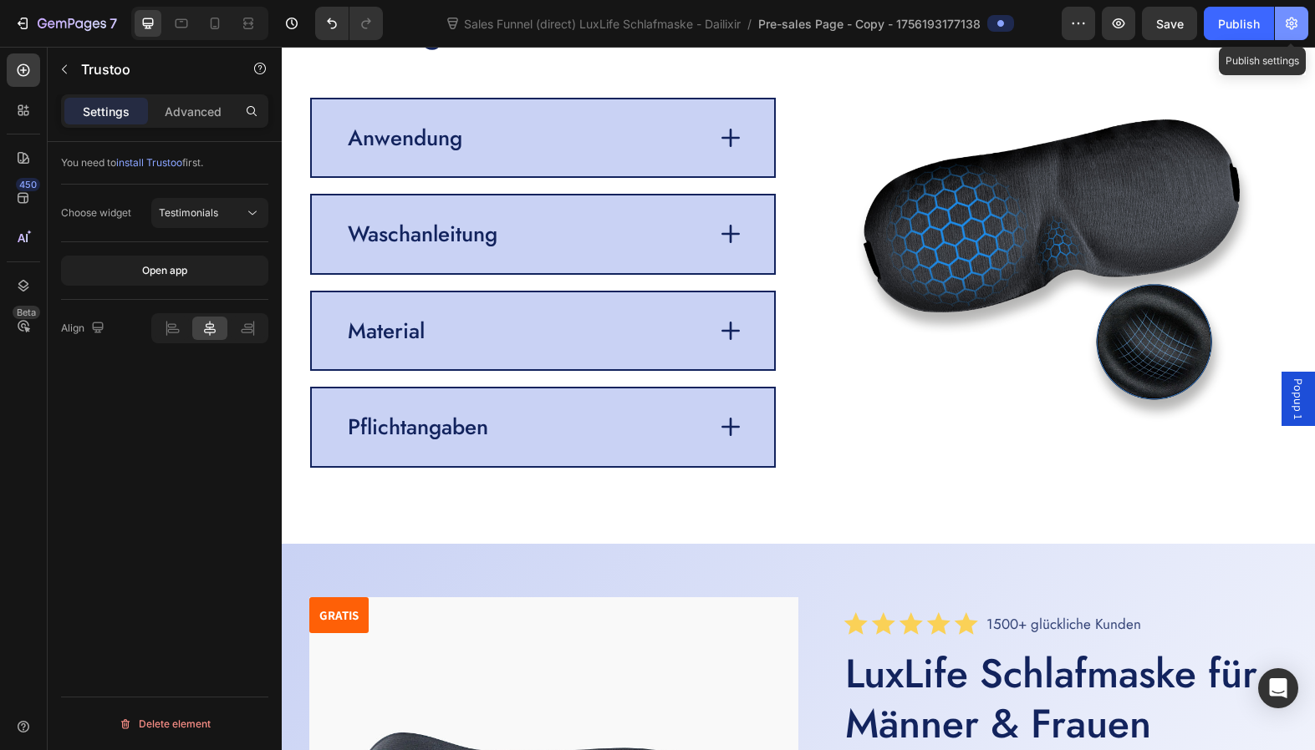
click at [1284, 21] on icon "button" at bounding box center [1291, 23] width 17 height 17
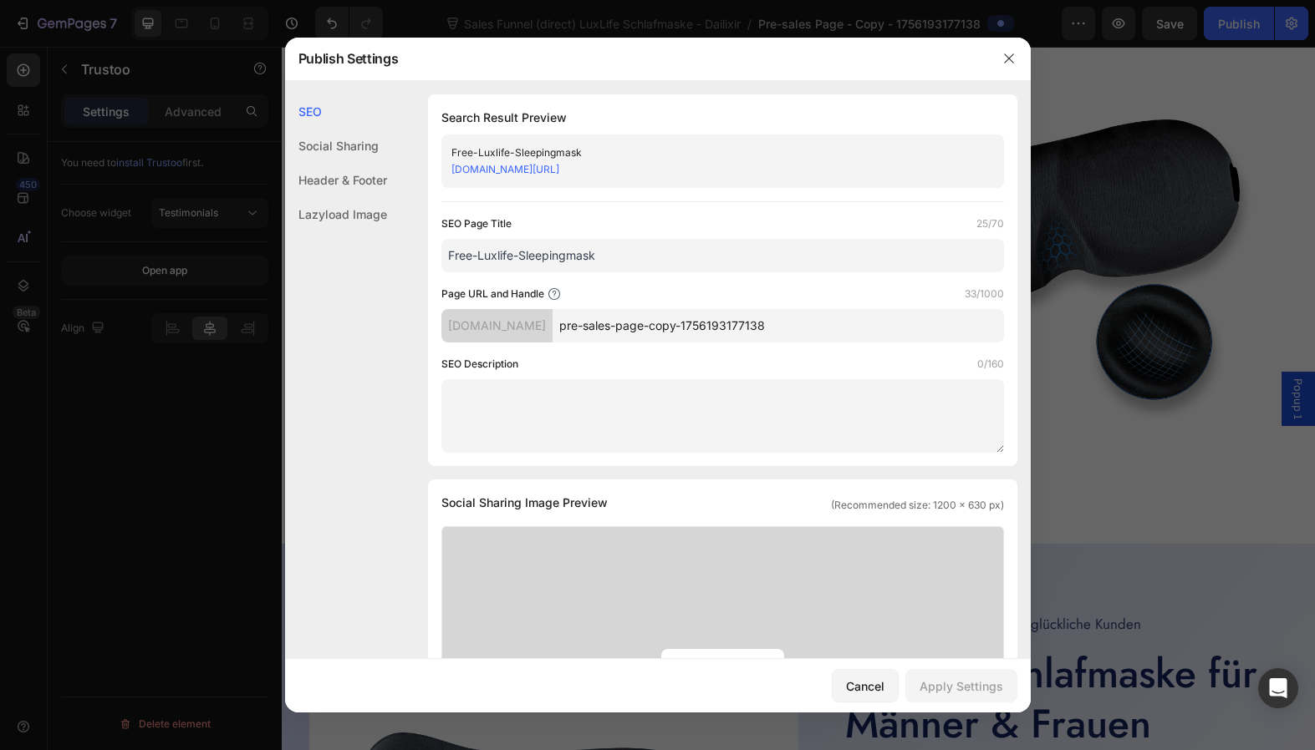
click at [743, 314] on input "pre-sales-page-copy-1756193177138" at bounding box center [777, 325] width 451 height 33
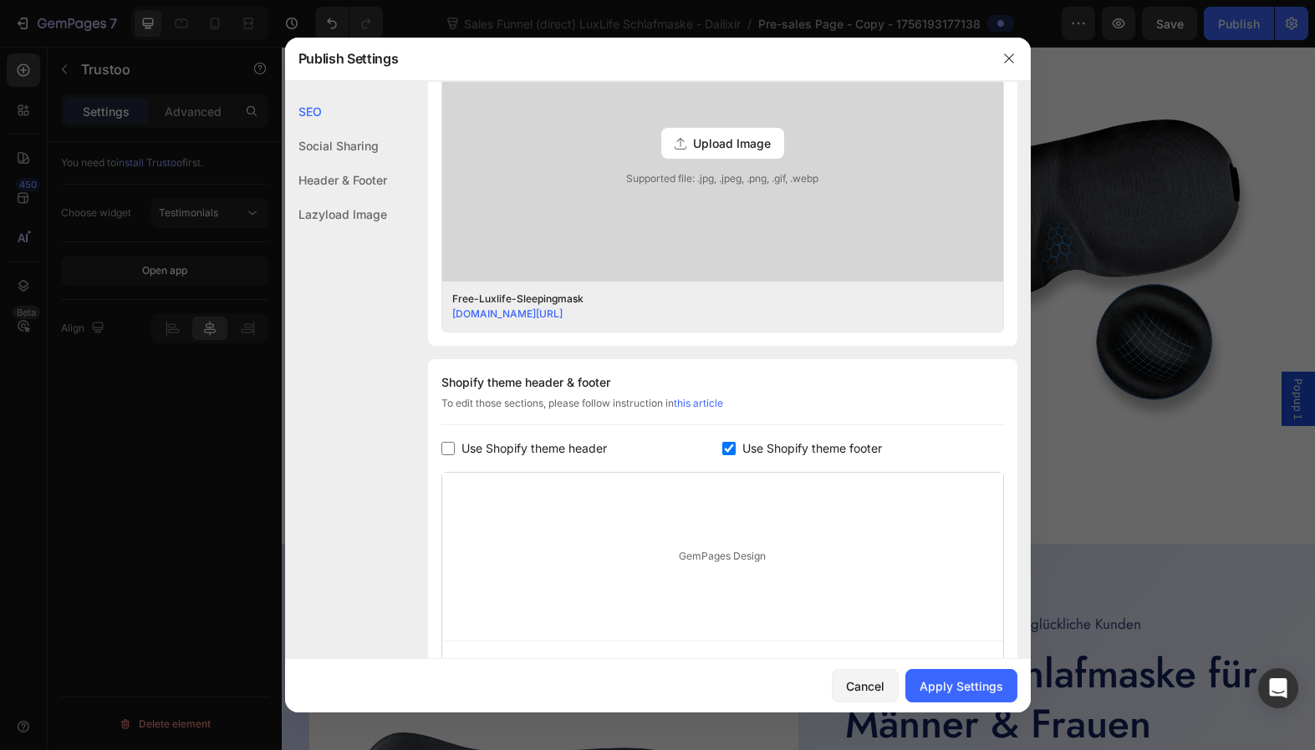
scroll to position [694, 0]
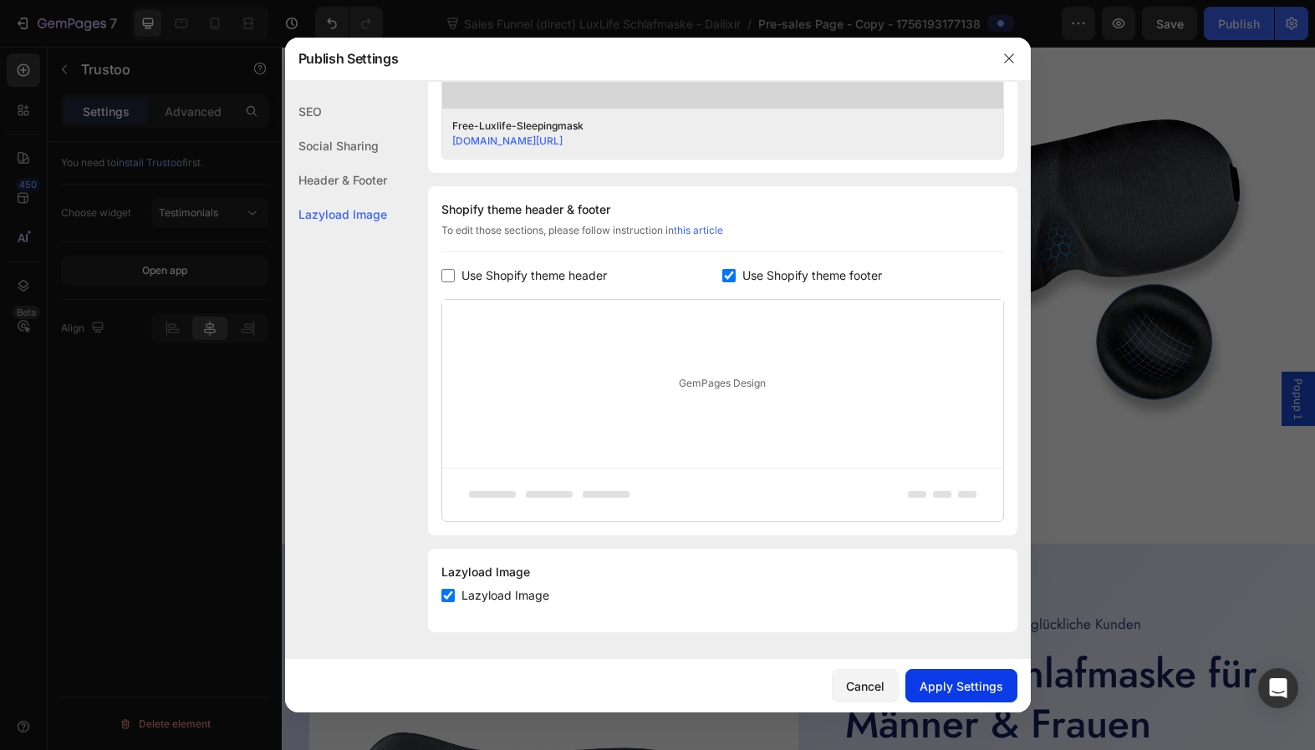
type input "free-luxlife-sleepingmask-dt"
click at [958, 679] on div "Apply Settings" at bounding box center [961, 687] width 84 height 18
click at [874, 676] on button "Cancel" at bounding box center [865, 685] width 67 height 33
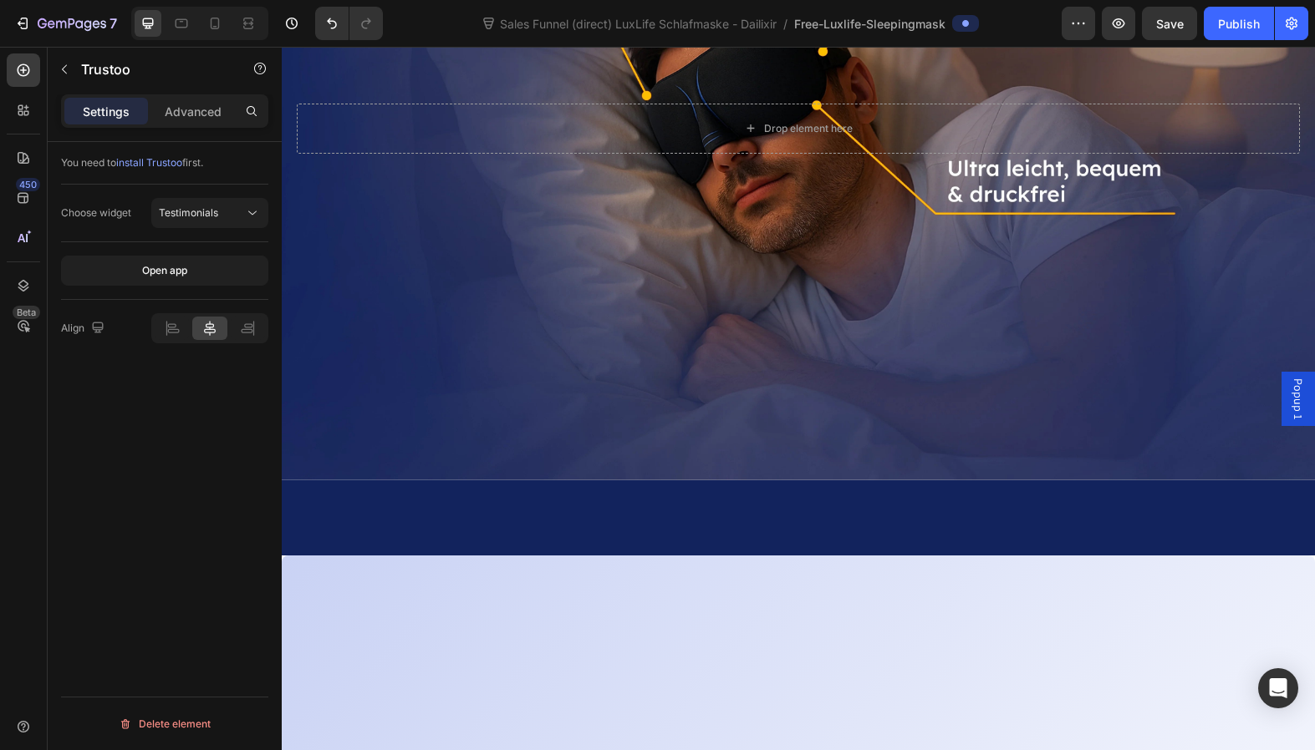
scroll to position [1409, 0]
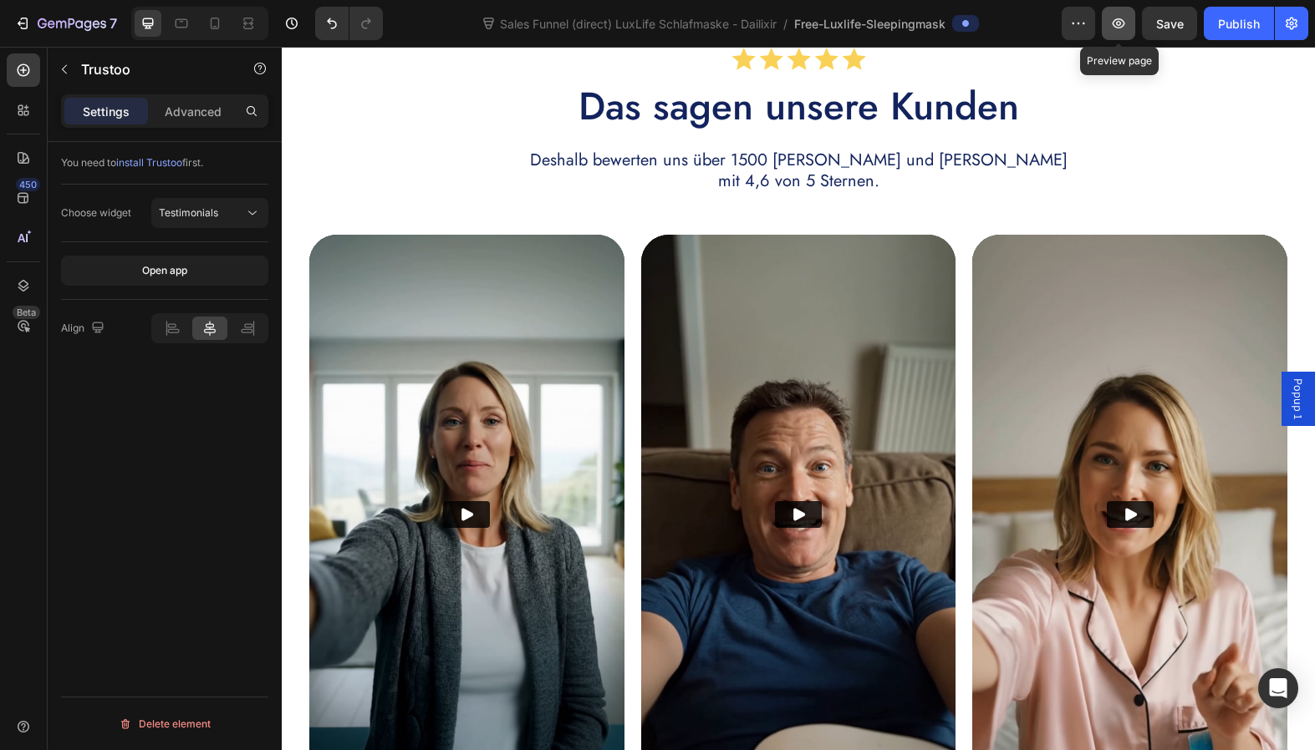
click at [1125, 29] on icon "button" at bounding box center [1118, 23] width 17 height 17
click at [39, 27] on icon "button" at bounding box center [42, 23] width 9 height 10
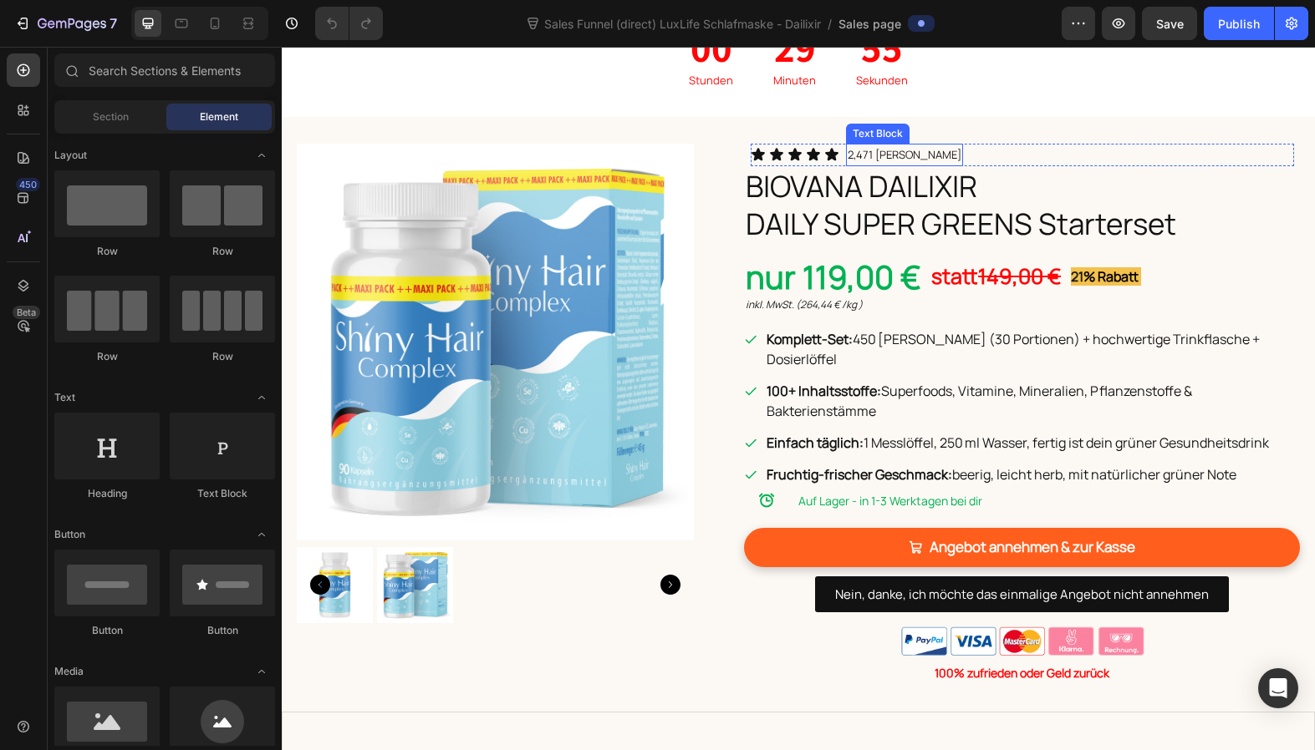
scroll to position [669, 0]
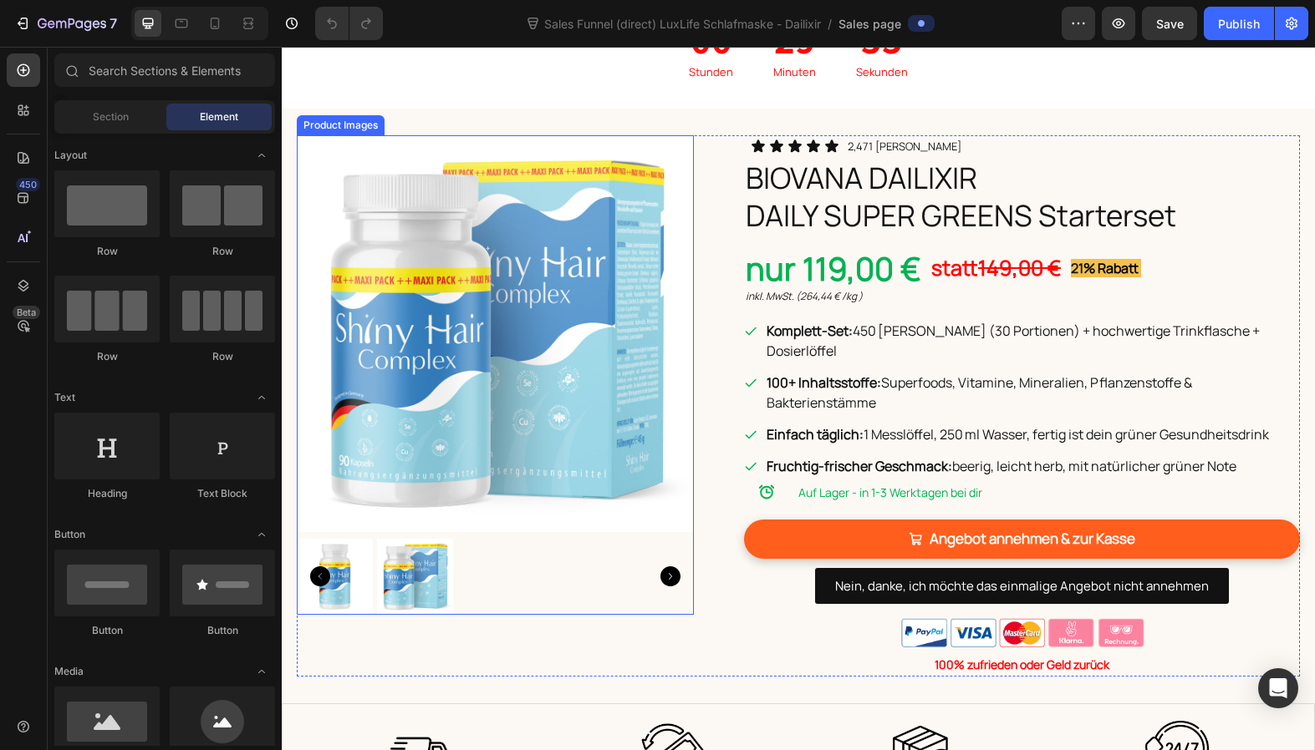
click at [416, 296] on img at bounding box center [495, 333] width 397 height 397
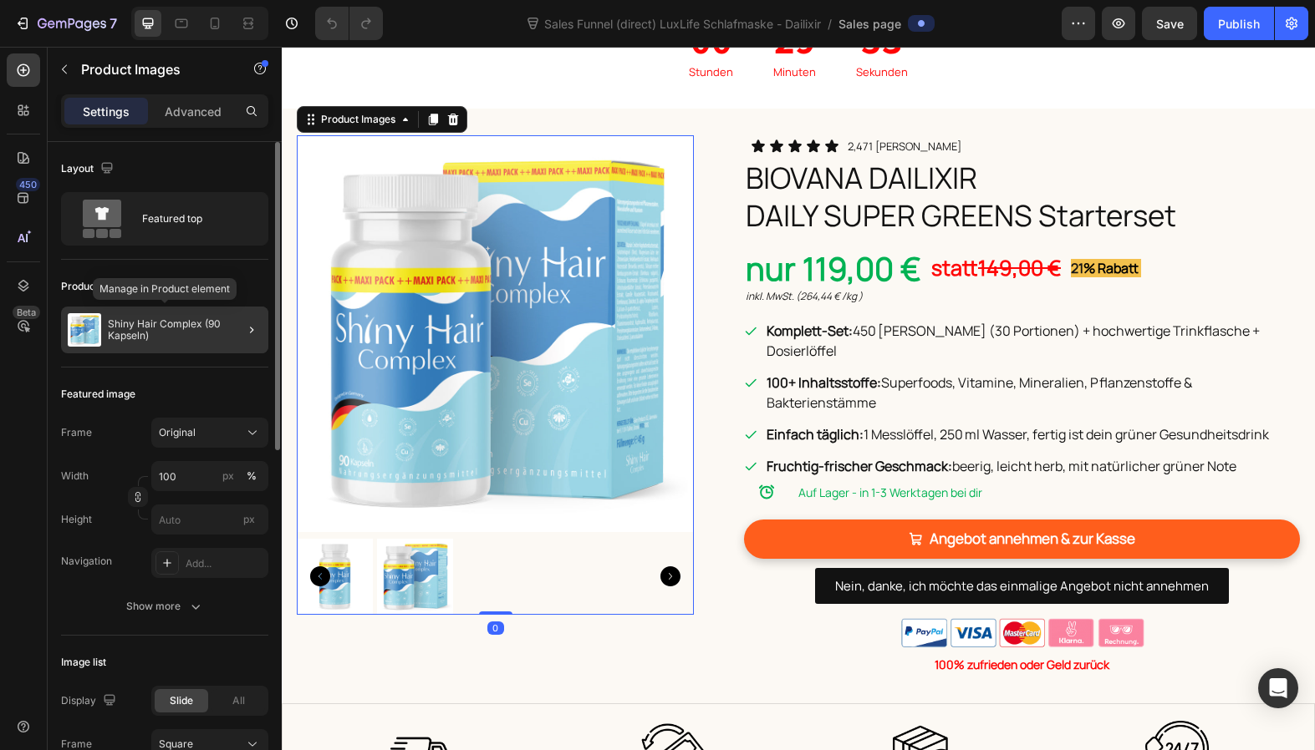
click at [163, 325] on p "Shiny Hair Complex (90 Kapseln)" at bounding box center [185, 329] width 154 height 23
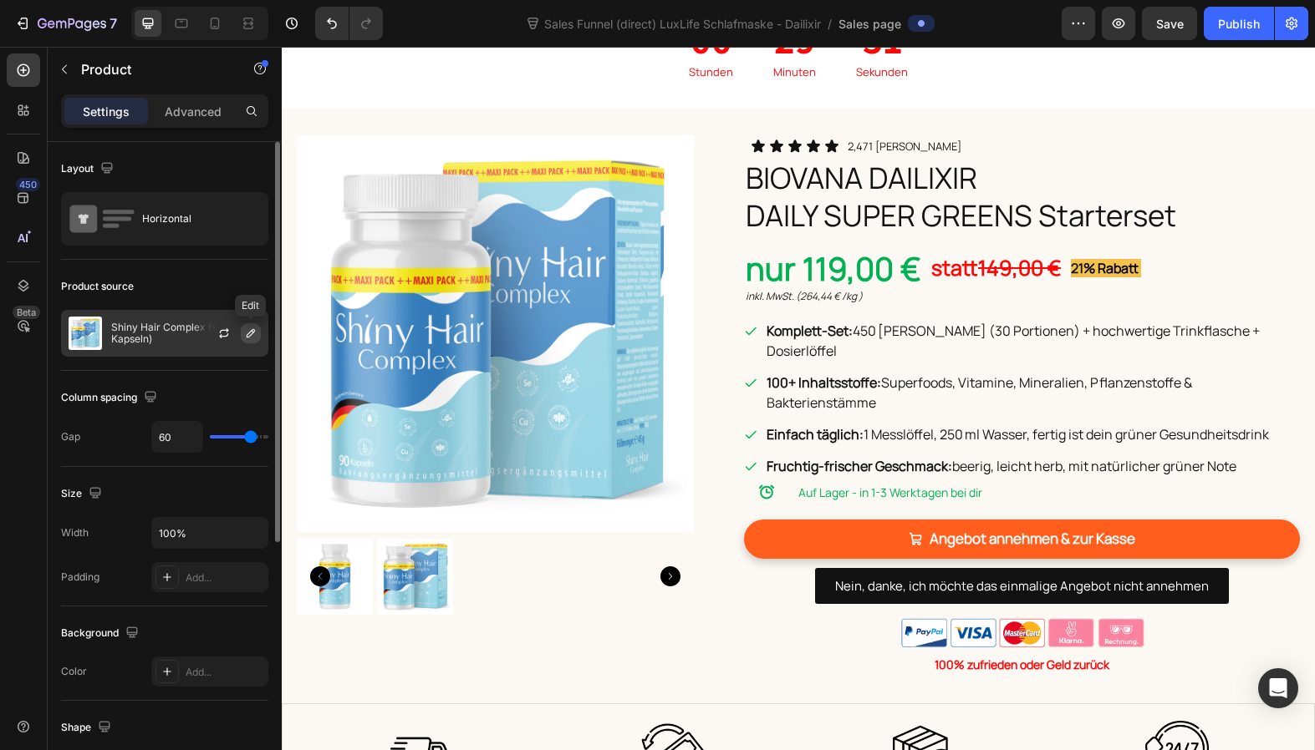
click at [251, 334] on icon "button" at bounding box center [251, 333] width 8 height 8
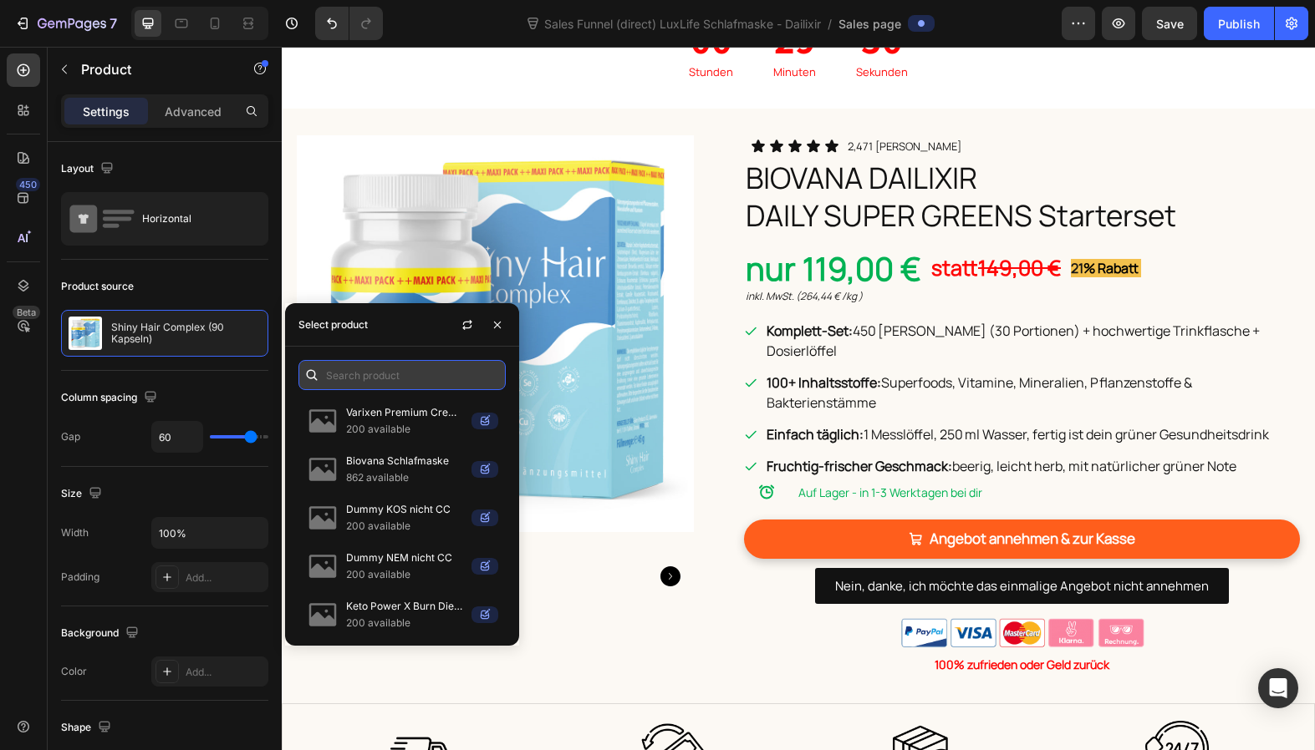
click at [377, 375] on input "text" at bounding box center [401, 375] width 207 height 30
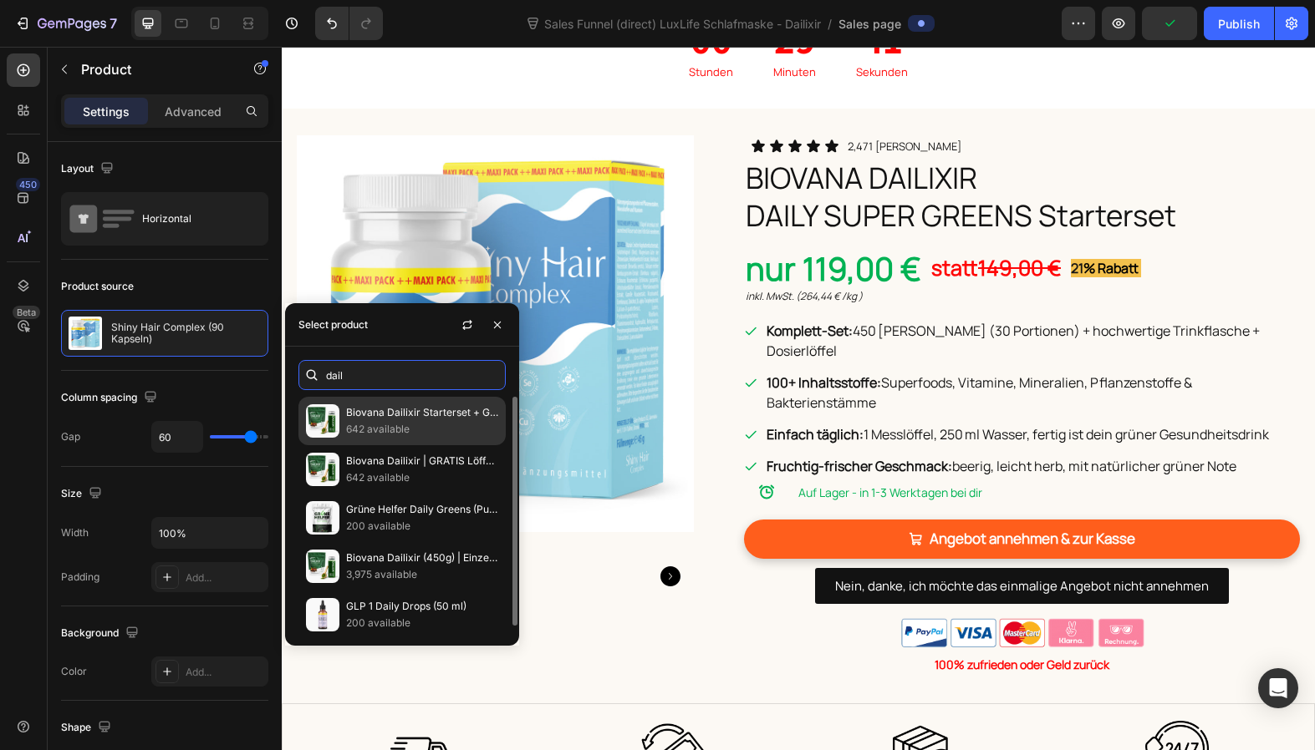
type input "dail"
click at [435, 424] on p "642 available" at bounding box center [422, 429] width 152 height 17
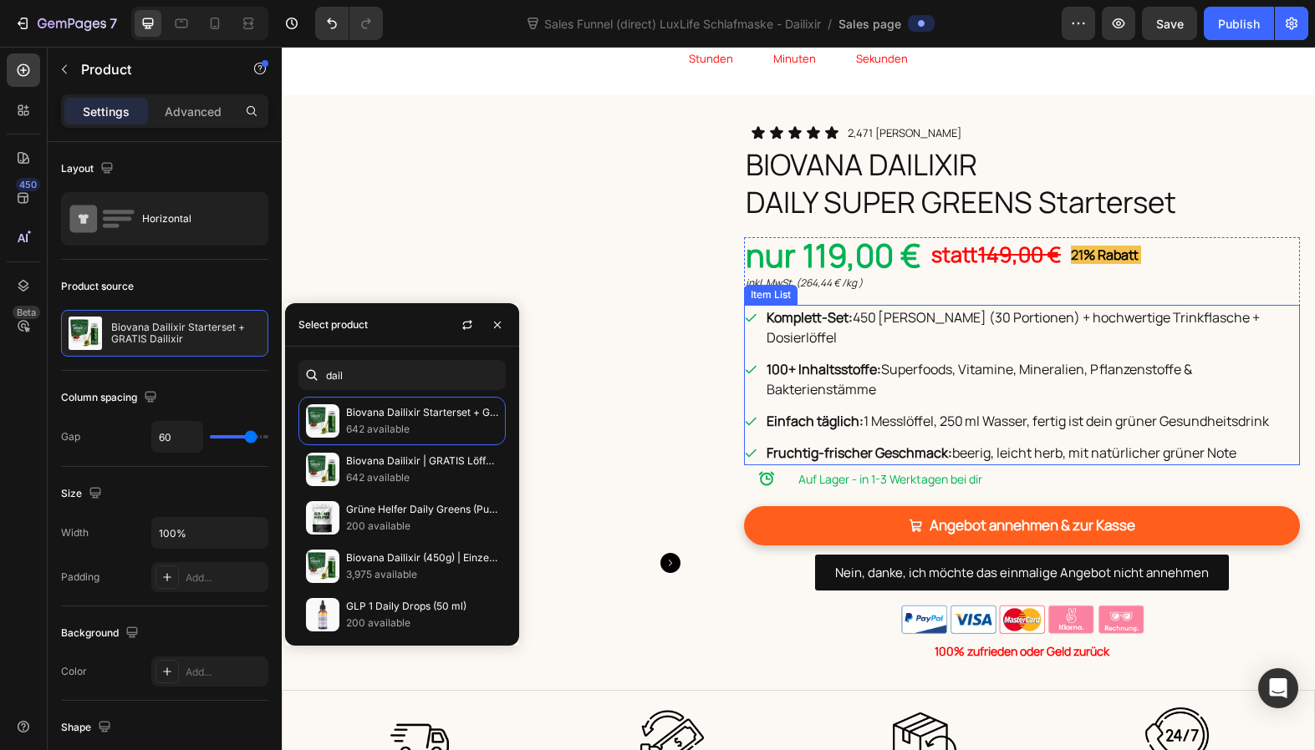
scroll to position [684, 0]
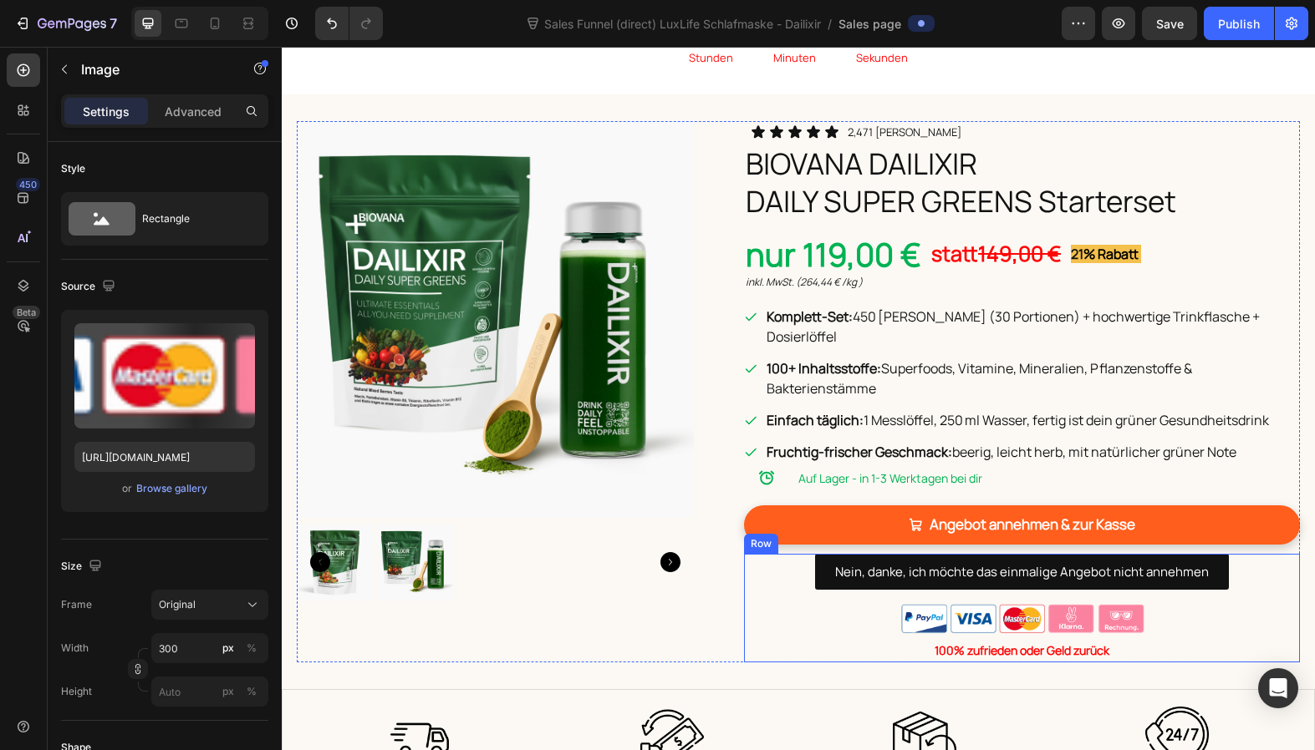
click at [754, 600] on div at bounding box center [1022, 619] width 556 height 38
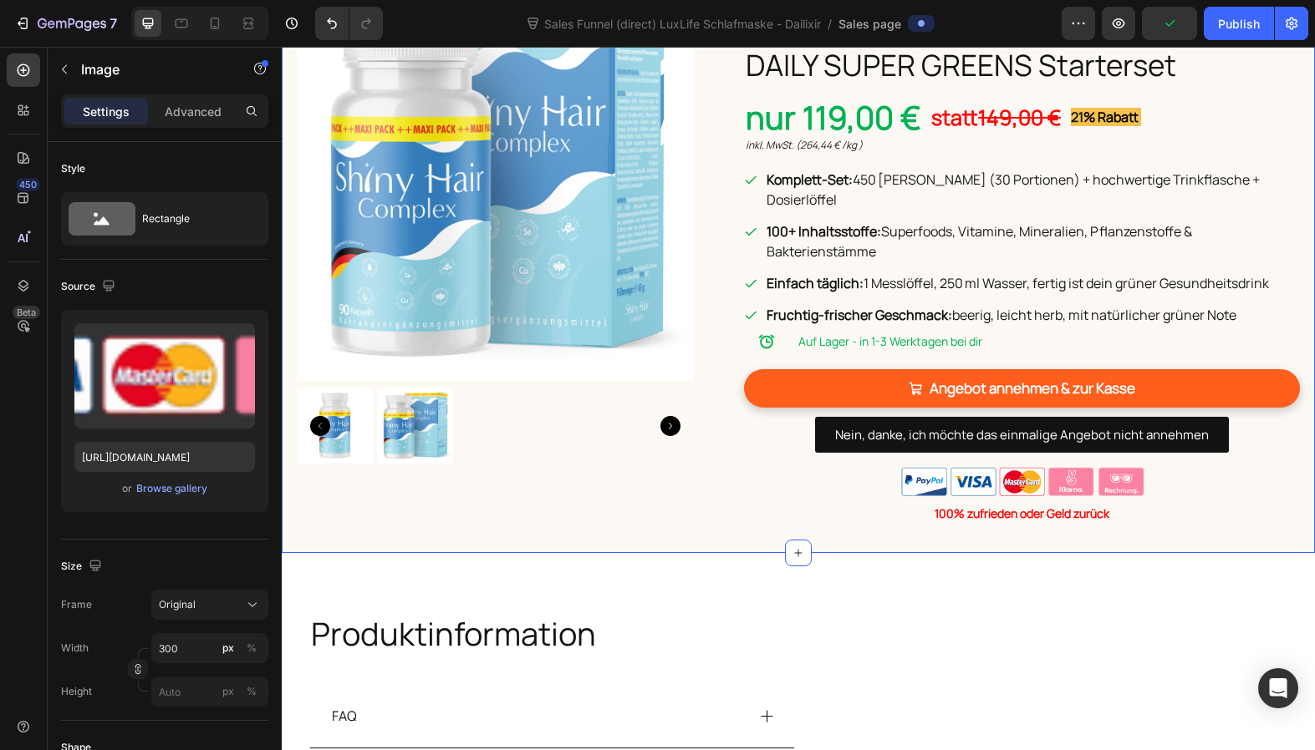
scroll to position [3375, 0]
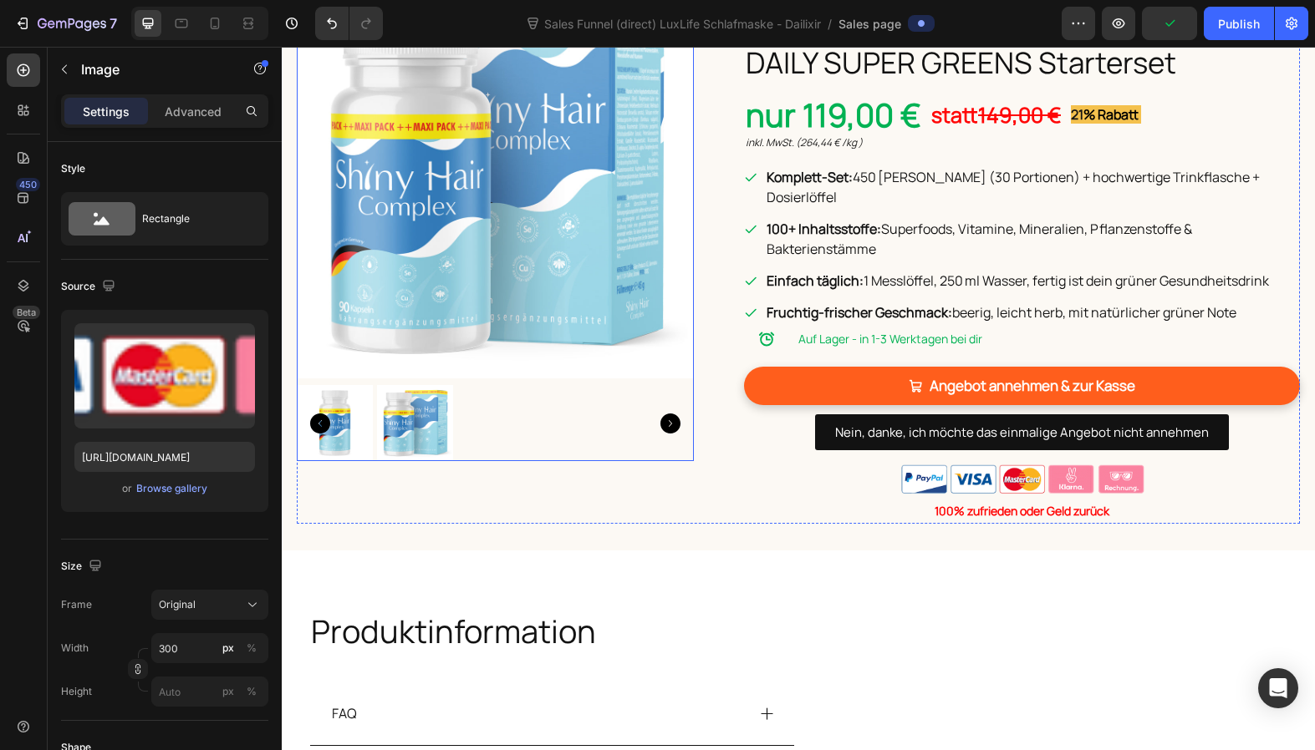
click at [556, 325] on img at bounding box center [495, 180] width 397 height 397
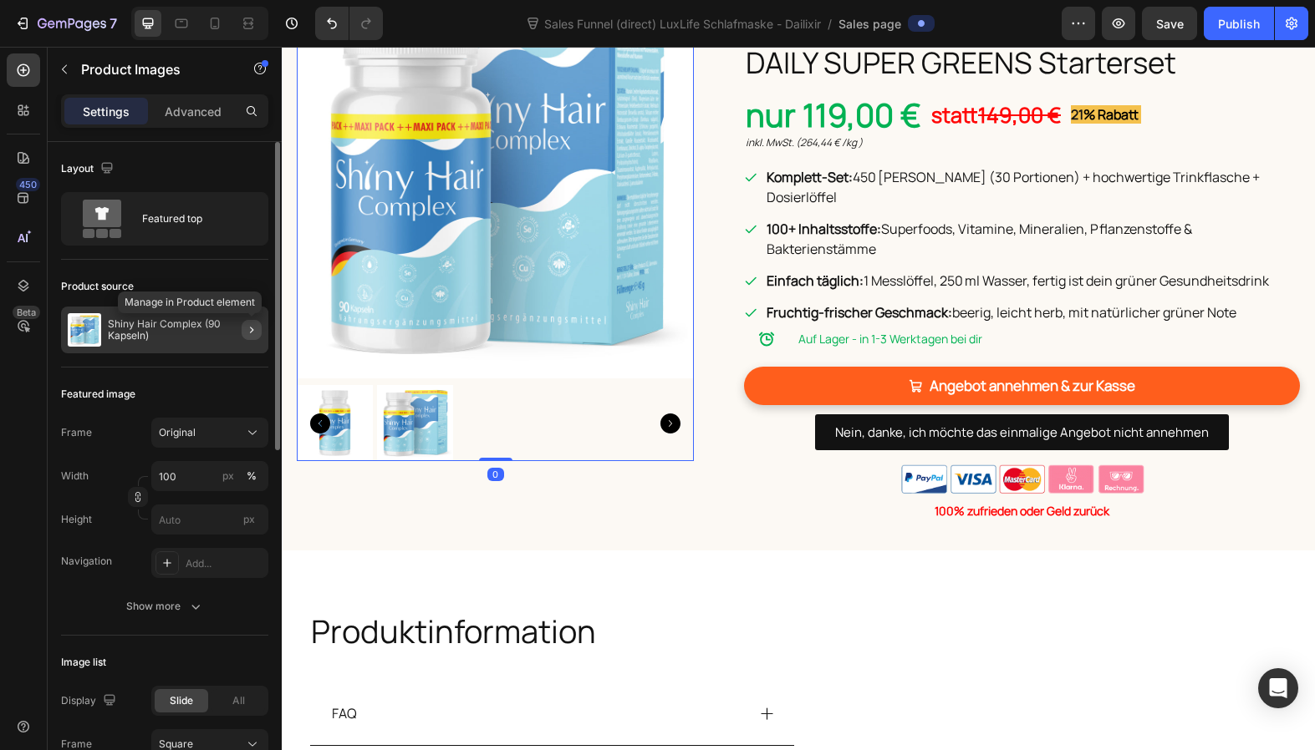
click at [249, 327] on icon "button" at bounding box center [251, 329] width 13 height 13
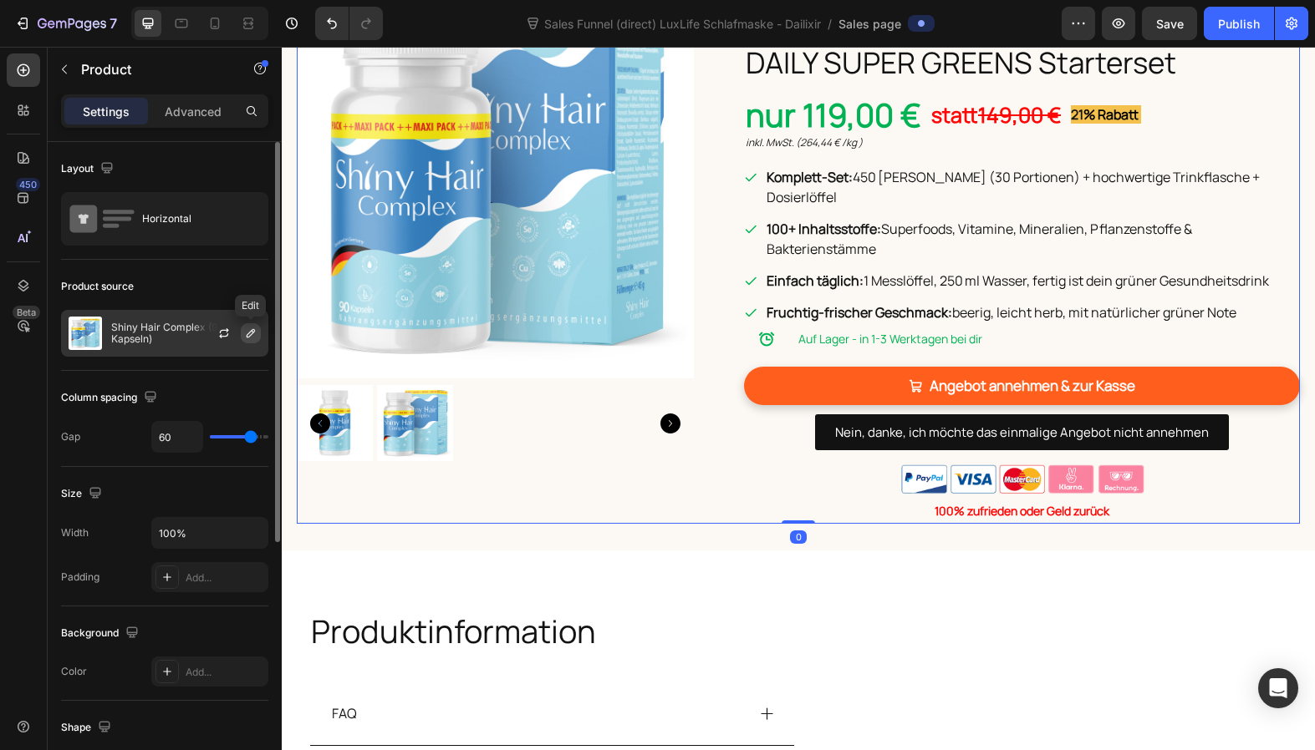
click at [248, 337] on icon "button" at bounding box center [251, 333] width 8 height 8
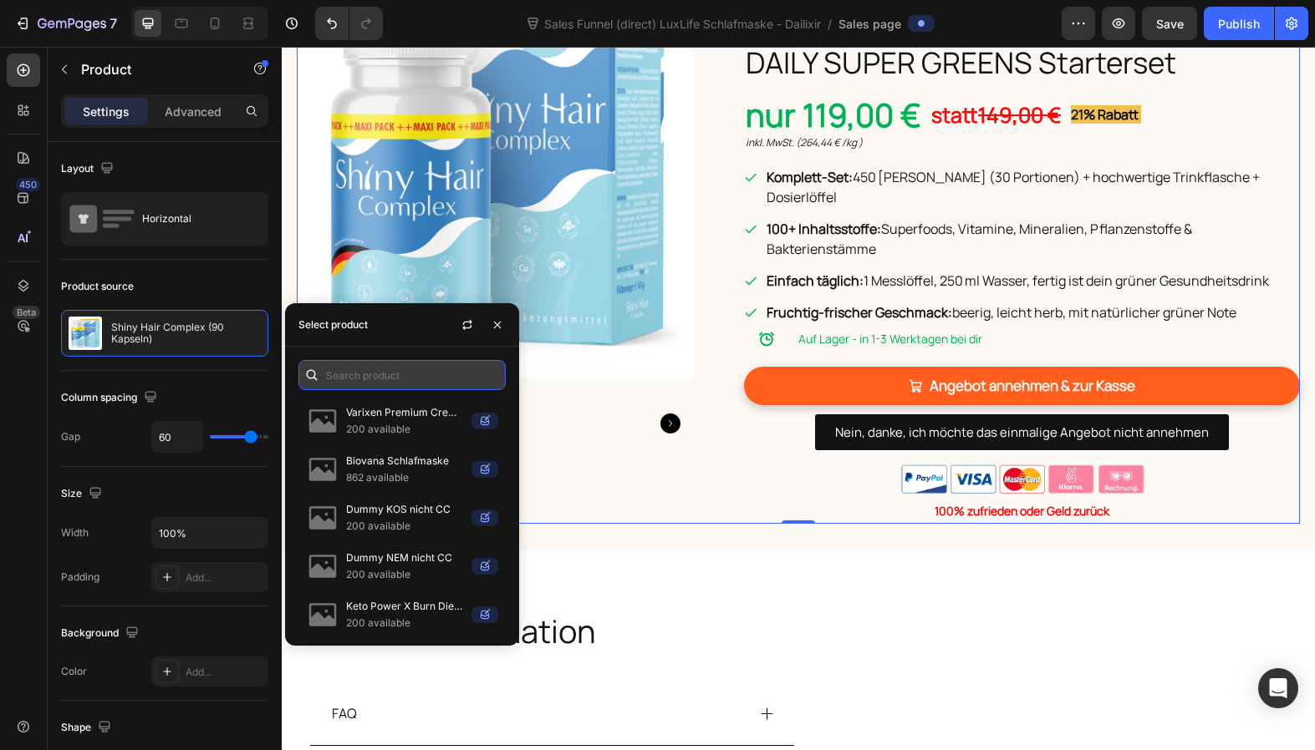
click at [374, 370] on input "text" at bounding box center [401, 375] width 207 height 30
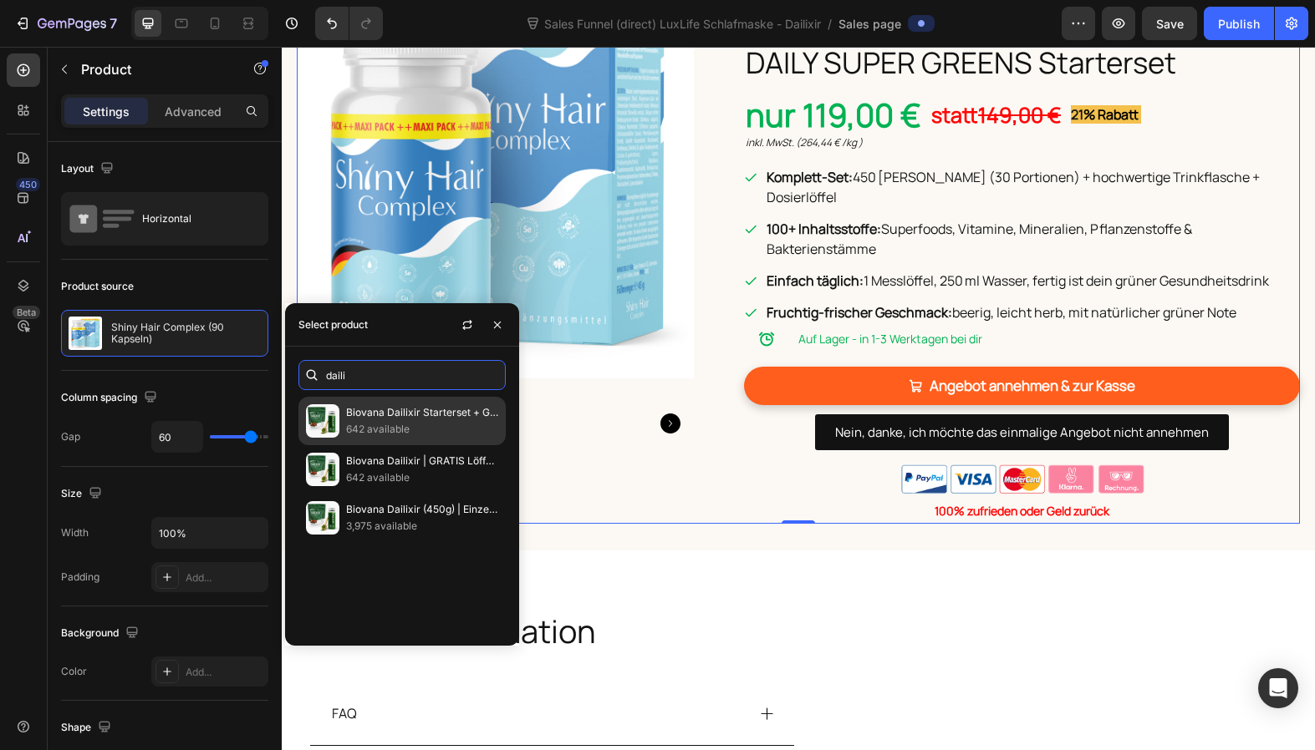
type input "daili"
click at [375, 415] on p "Biovana Dailixir Starterset + GRATIS Dailixir" at bounding box center [422, 412] width 152 height 17
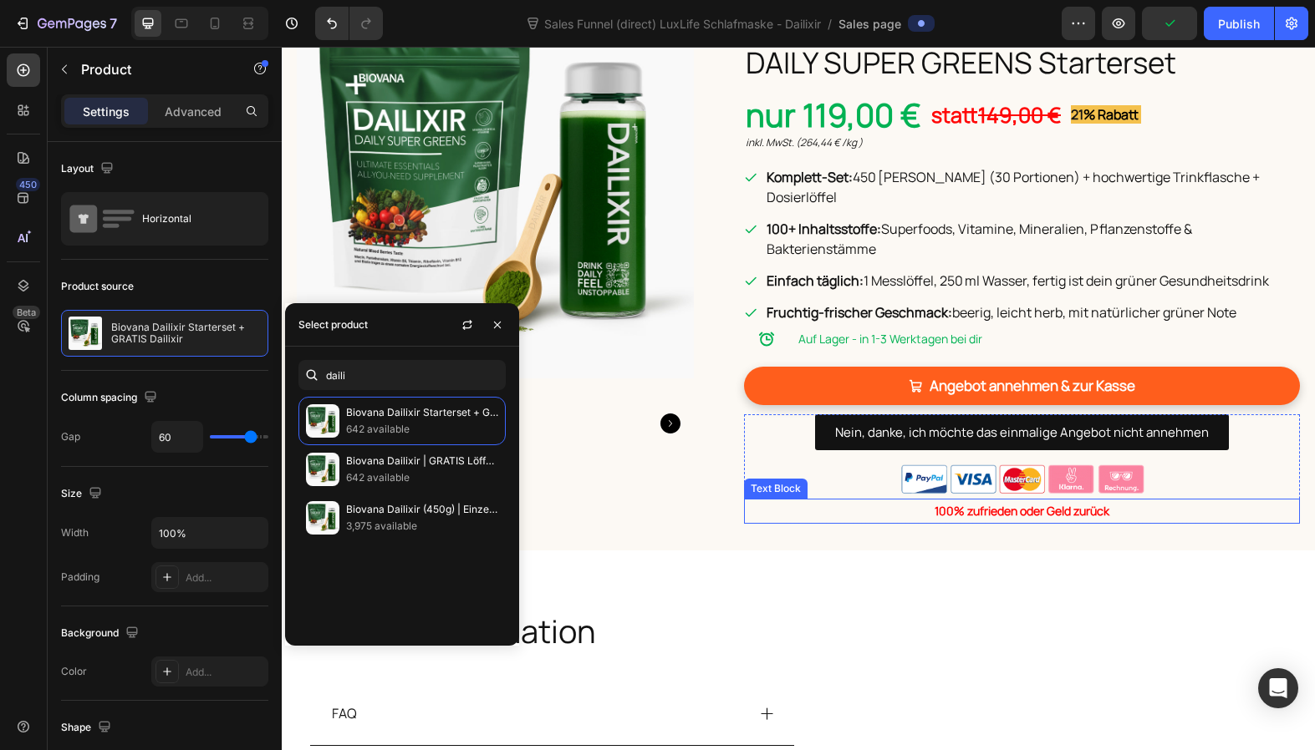
click at [784, 499] on div "100% zufrieden oder Geld zurück" at bounding box center [1022, 511] width 556 height 24
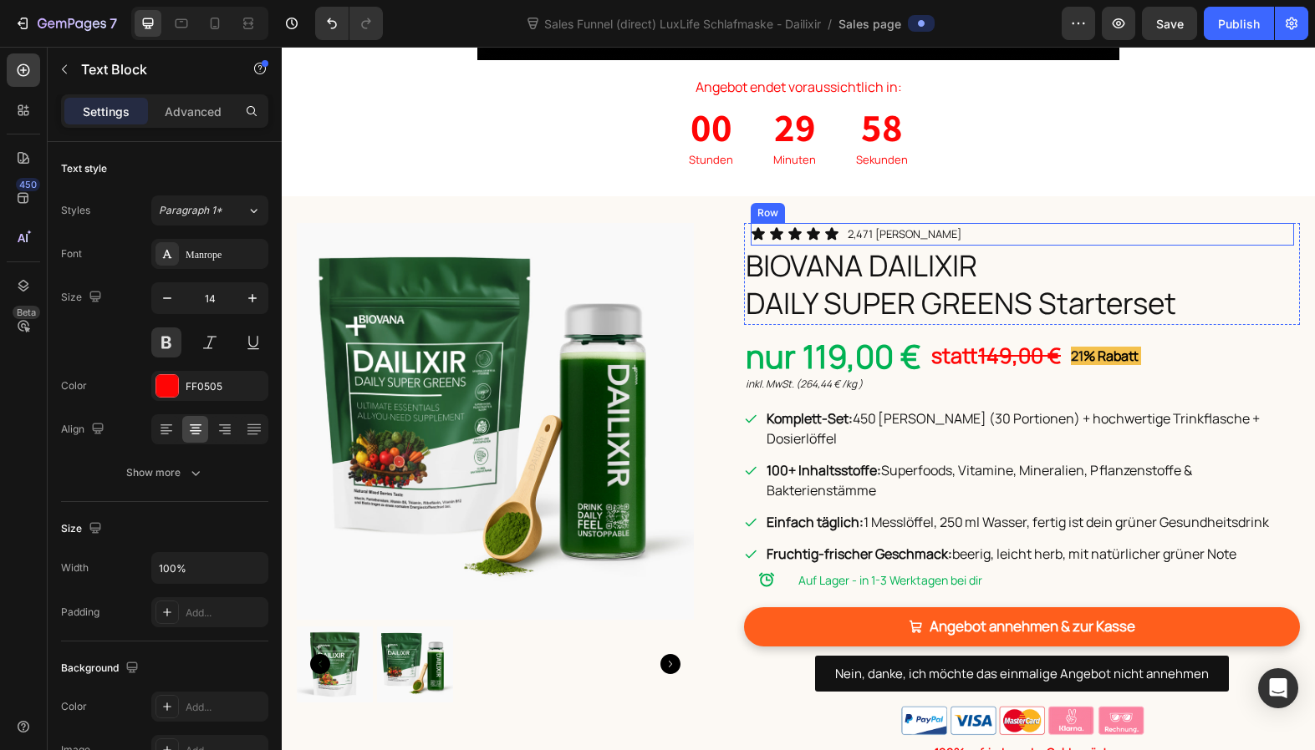
scroll to position [604, 0]
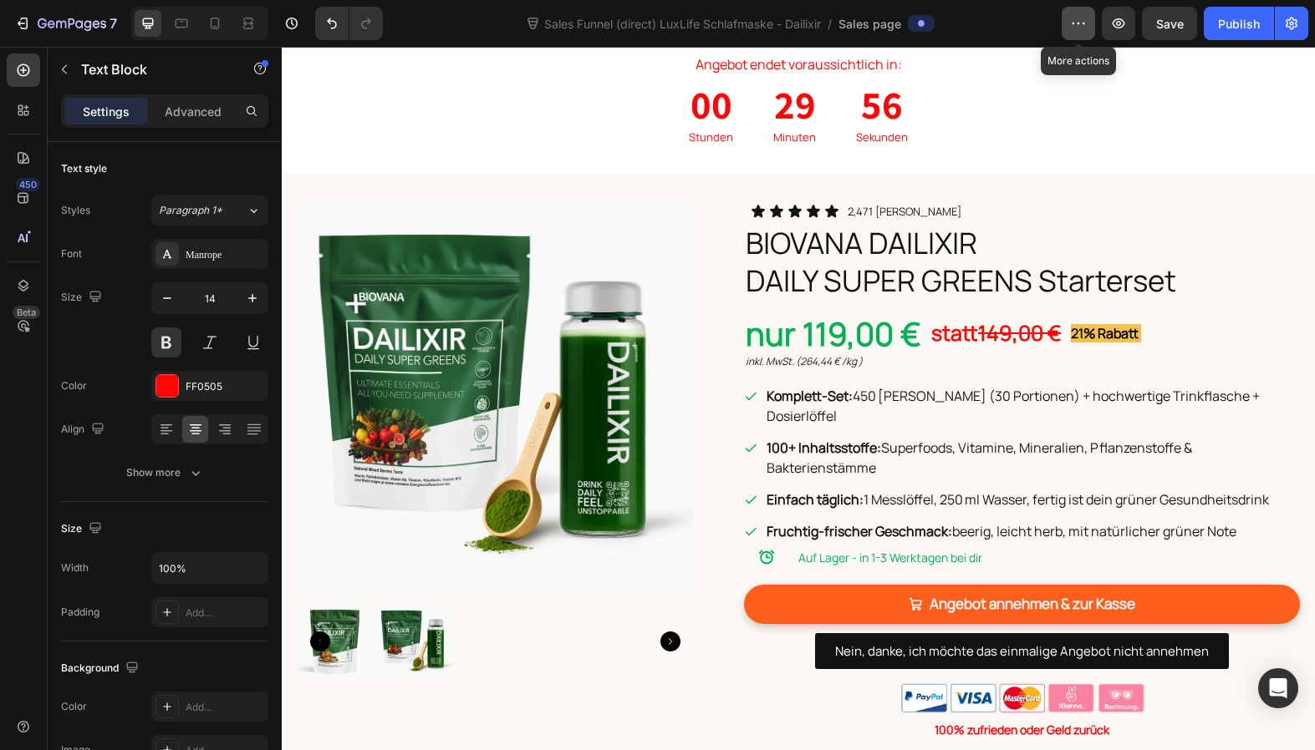
click at [1081, 31] on icon "button" at bounding box center [1078, 23] width 17 height 17
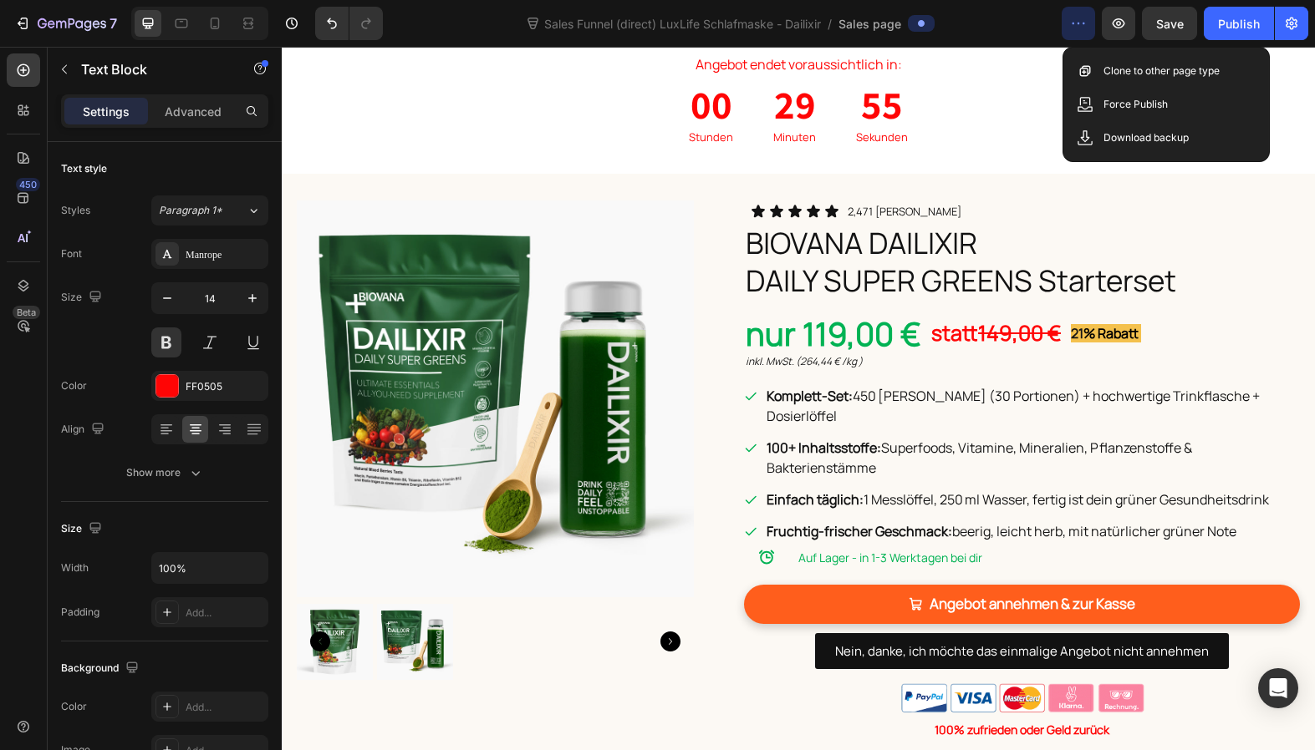
click at [1074, 27] on icon "button" at bounding box center [1078, 23] width 17 height 17
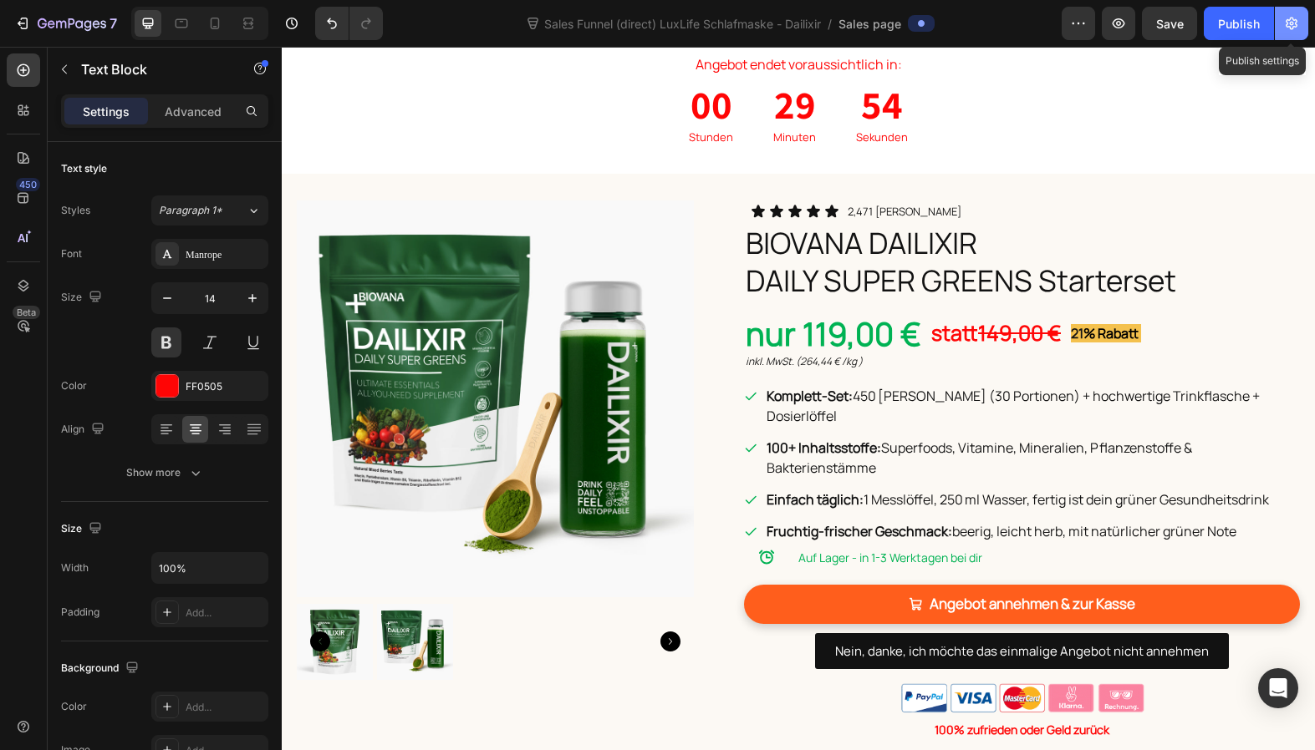
click at [1288, 24] on icon "button" at bounding box center [1291, 23] width 17 height 17
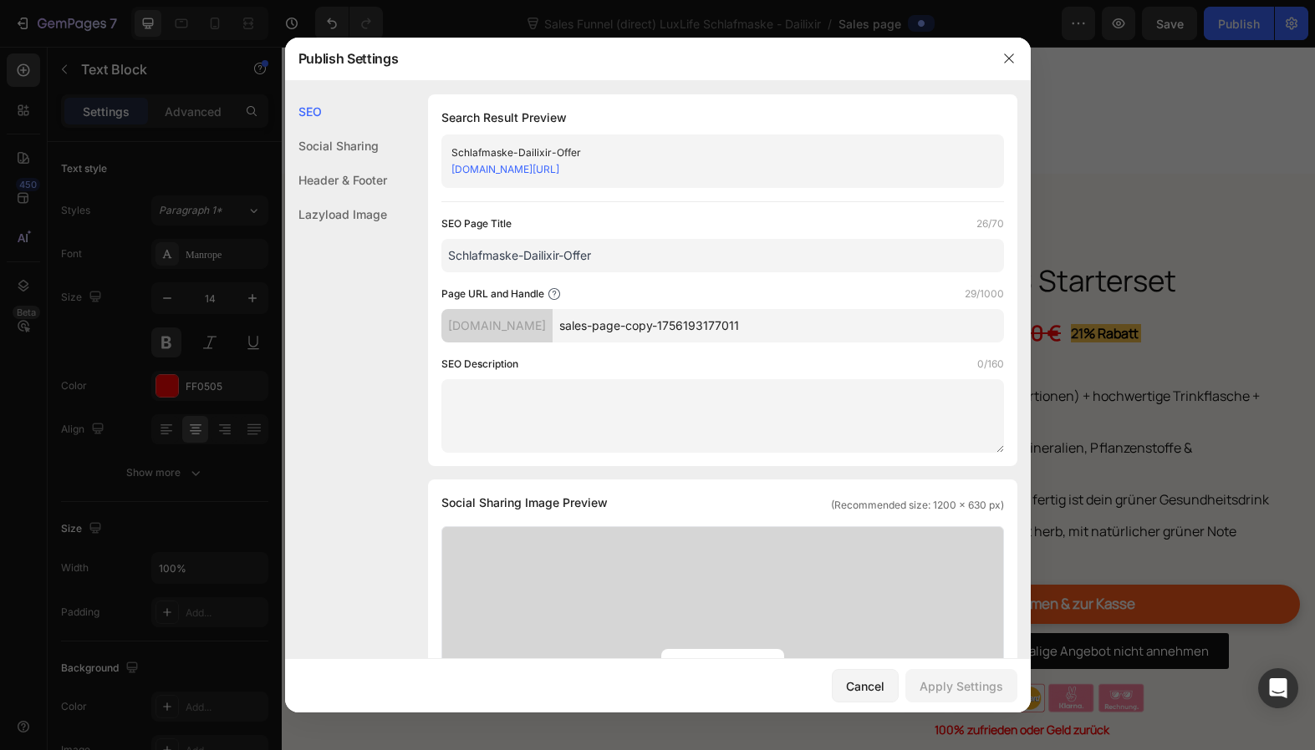
click at [648, 327] on input "sales-page-copy-1756193177011" at bounding box center [777, 325] width 451 height 33
type input "d"
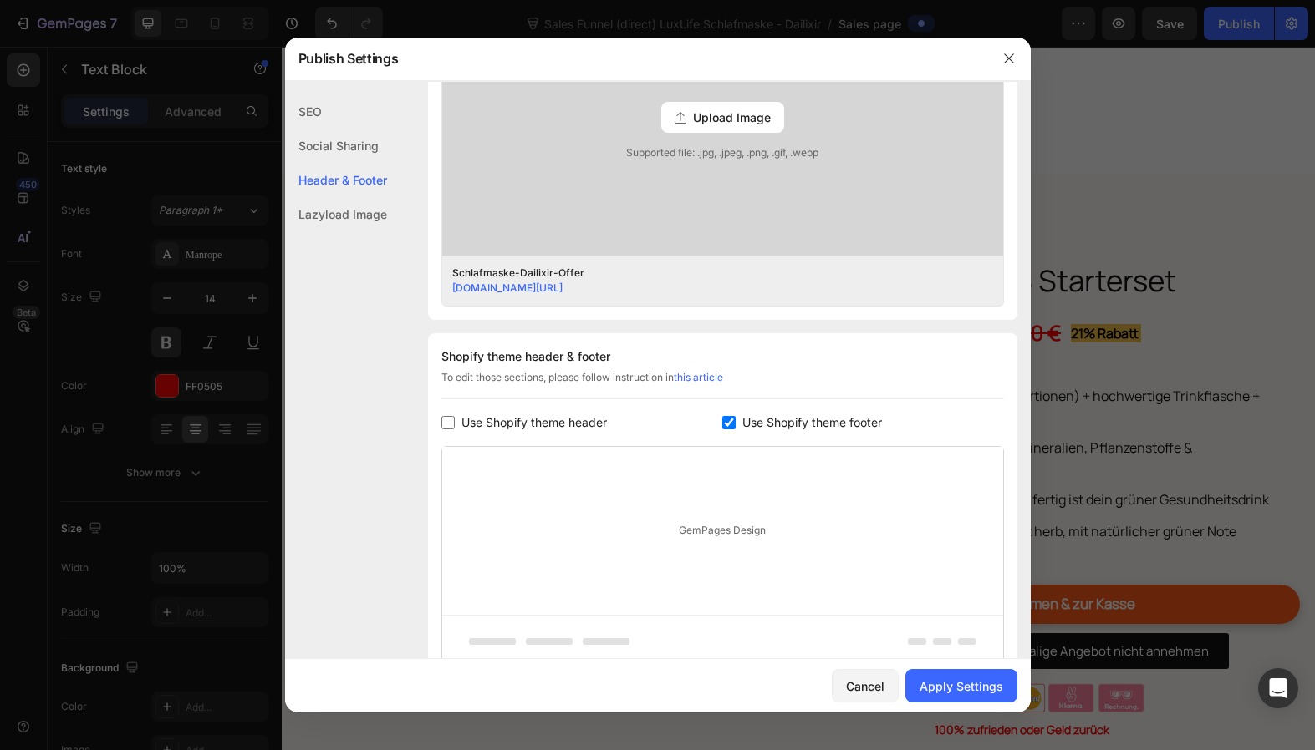
scroll to position [562, 0]
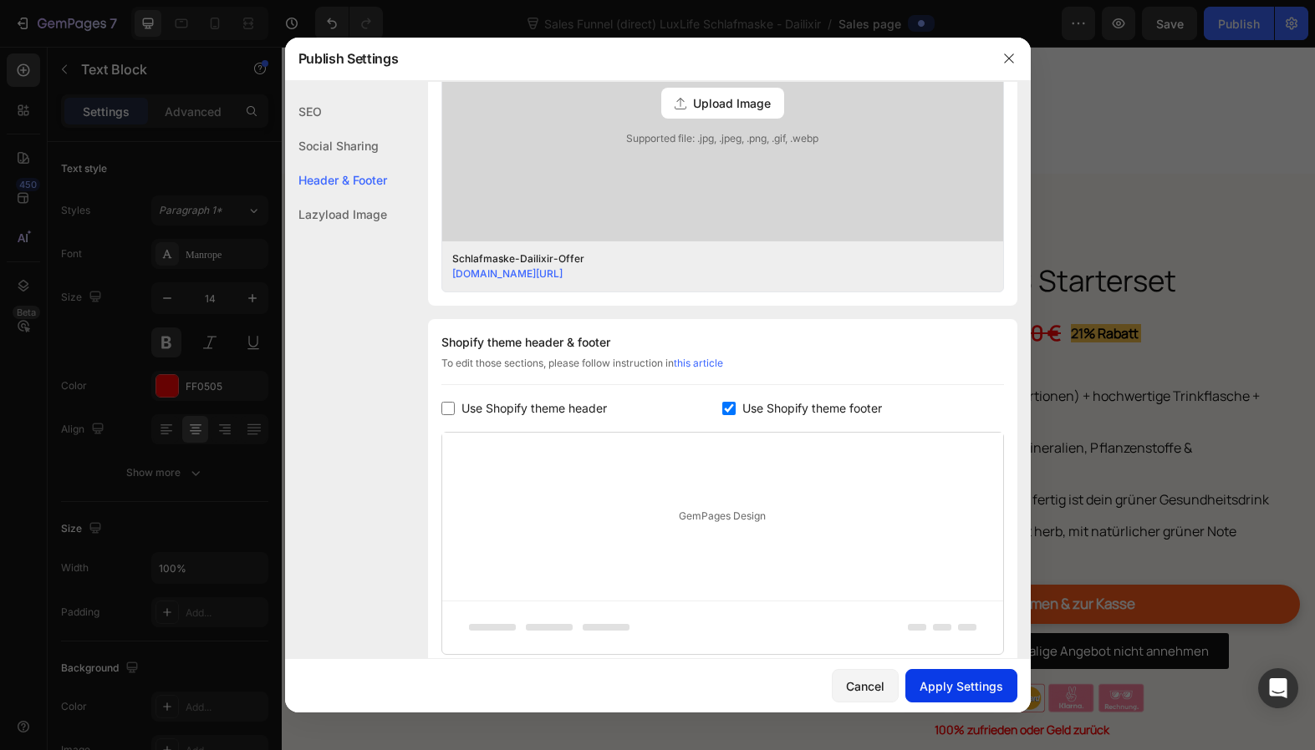
type input "sleepingmask-dailixir-dt-up"
click at [978, 679] on div "Apply Settings" at bounding box center [961, 687] width 84 height 18
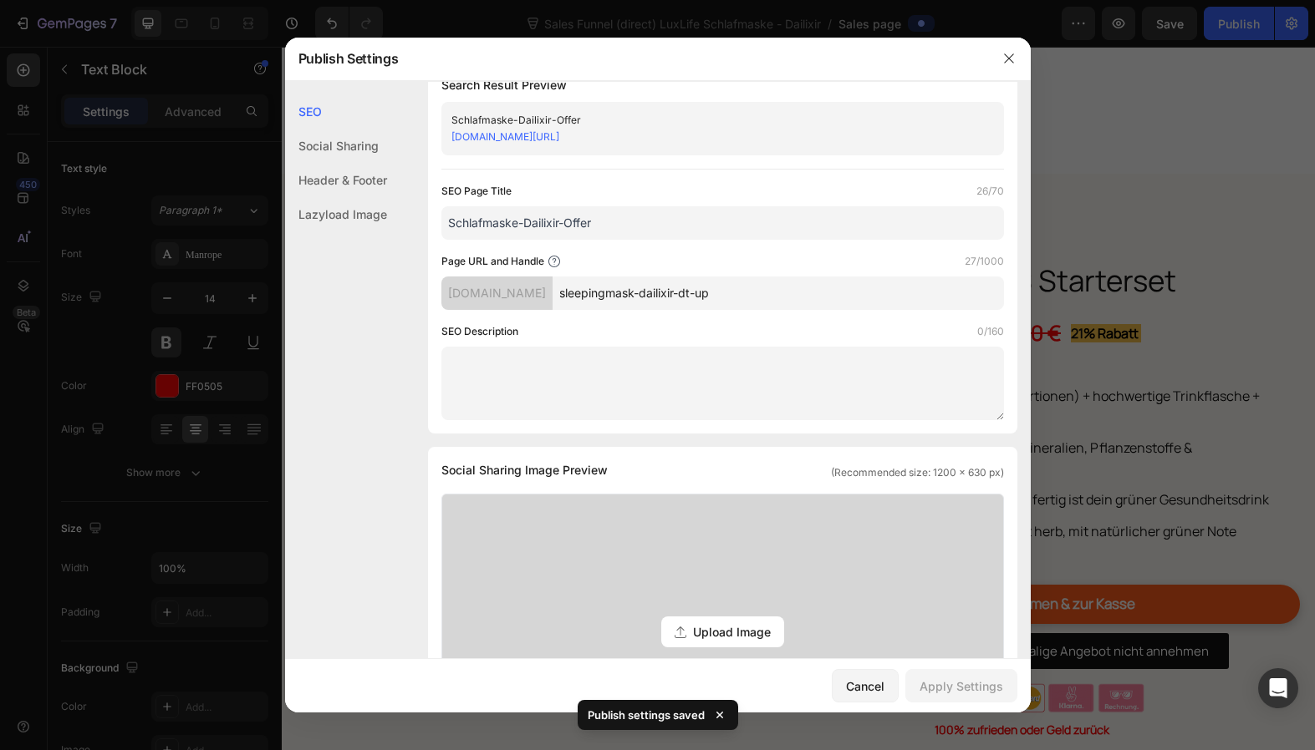
scroll to position [0, 0]
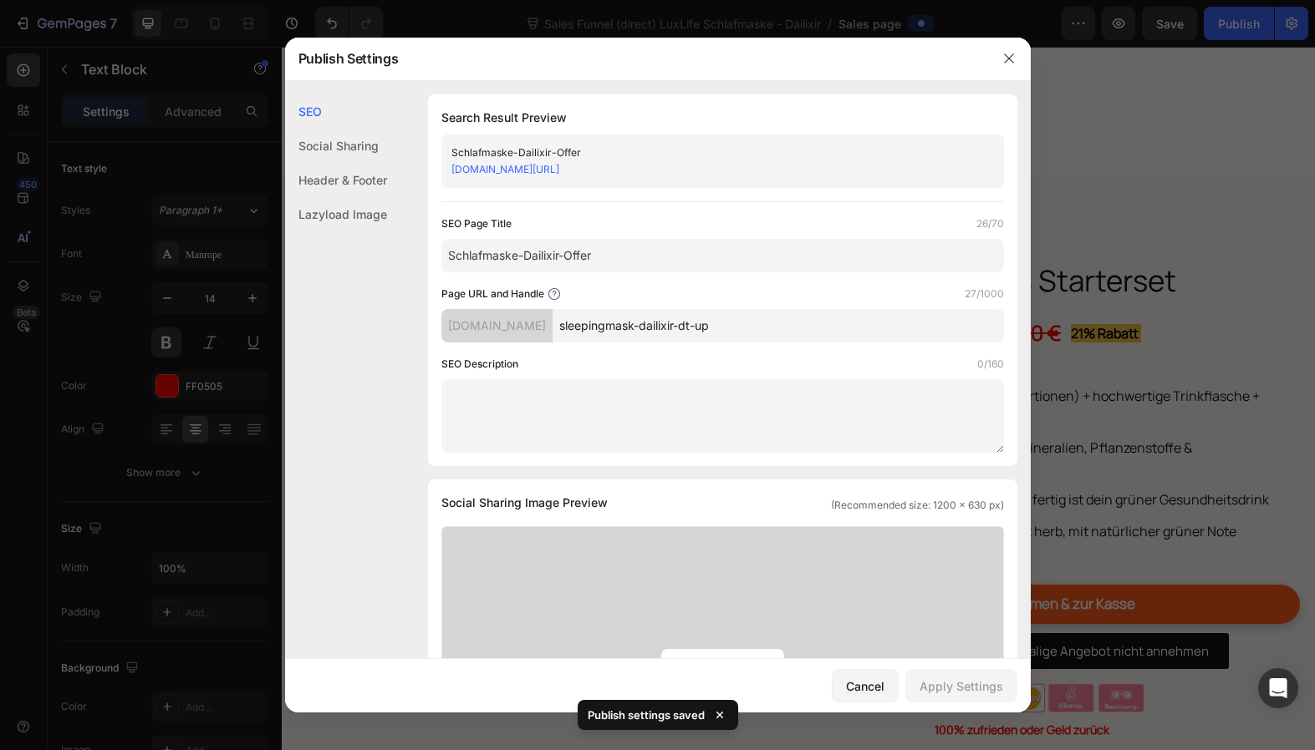
click at [695, 316] on input "sleepingmask-dailixir-dt-up" at bounding box center [777, 325] width 451 height 33
click at [1013, 59] on icon "button" at bounding box center [1008, 58] width 13 height 13
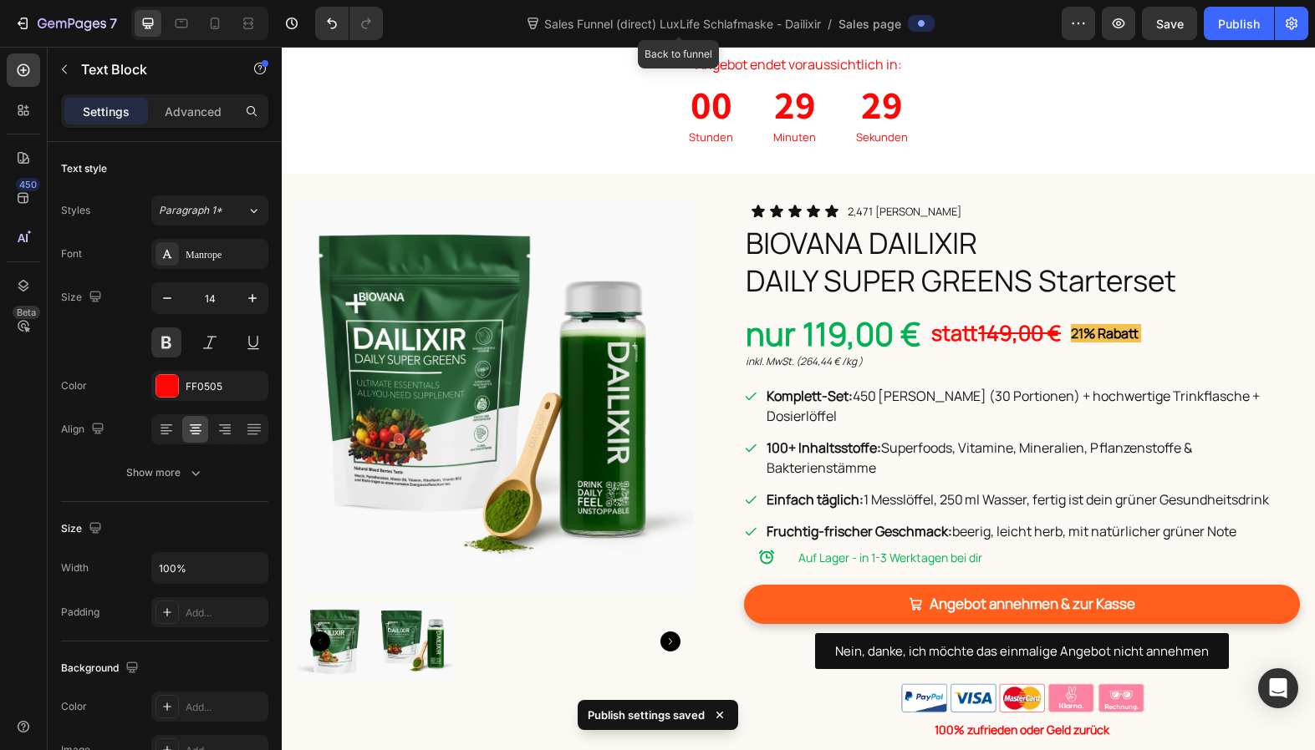
click at [656, 28] on span "Sales Funnel (direct) LuxLife Schlafmaske - Dailixir" at bounding box center [682, 24] width 283 height 18
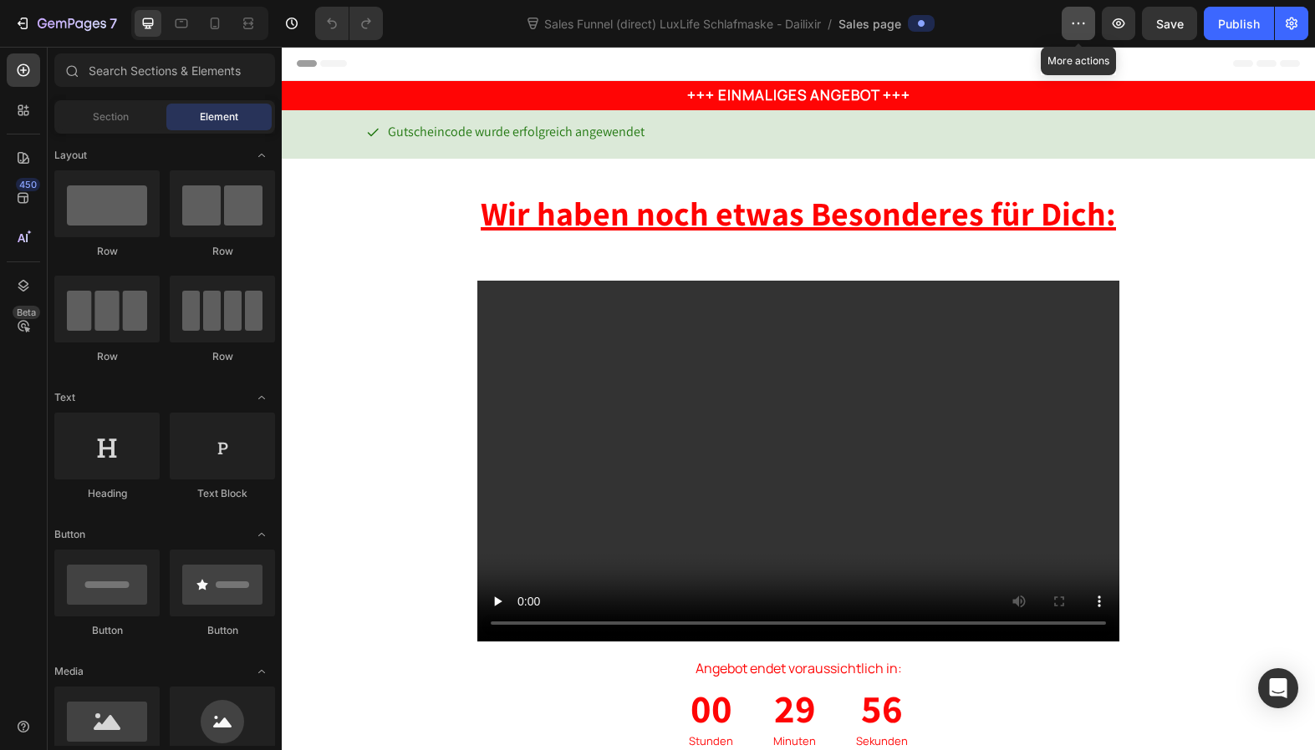
click at [1081, 27] on icon "button" at bounding box center [1078, 23] width 17 height 17
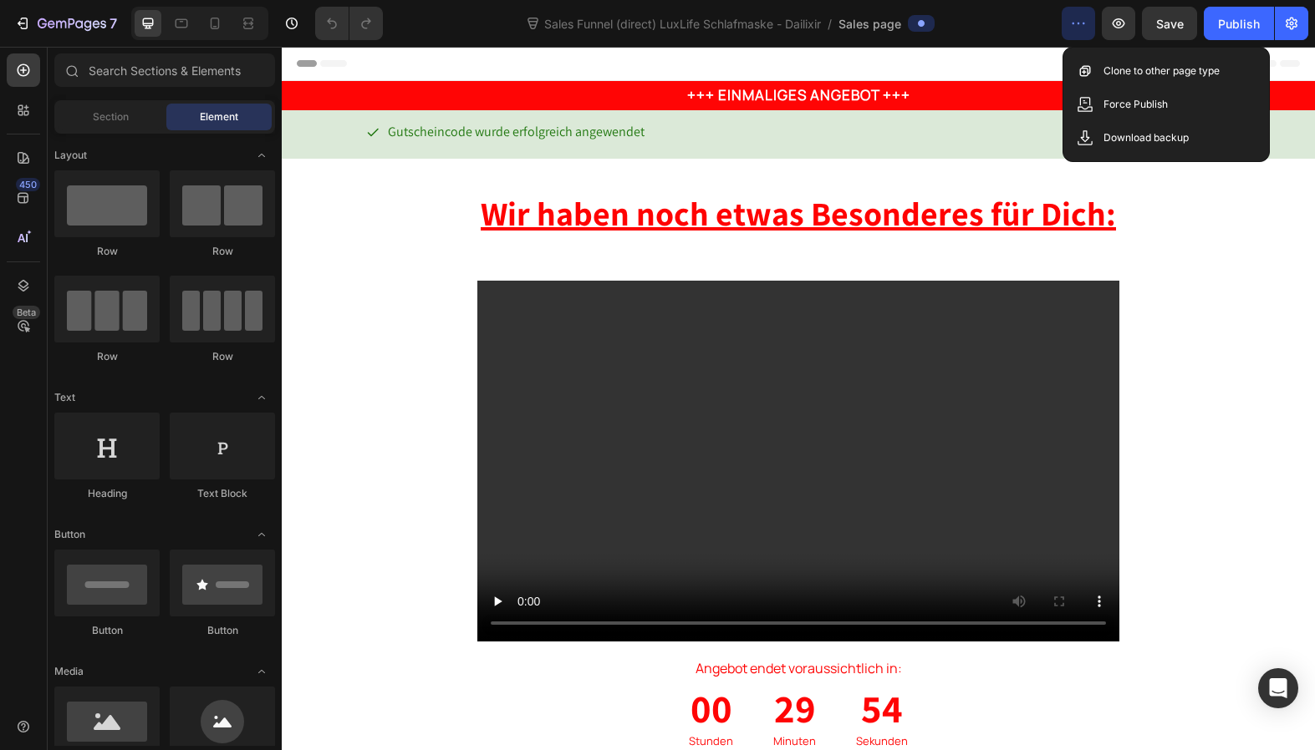
click at [1081, 27] on icon "button" at bounding box center [1078, 23] width 17 height 17
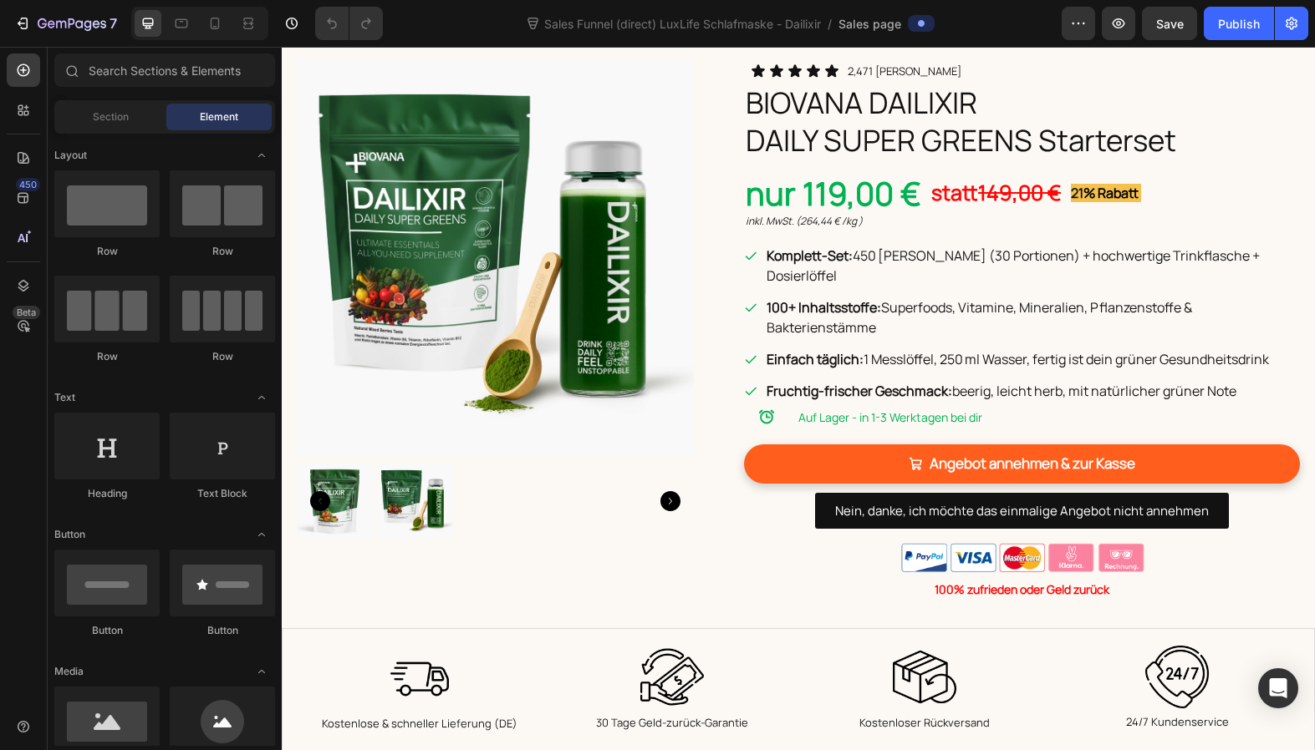
scroll to position [761, 0]
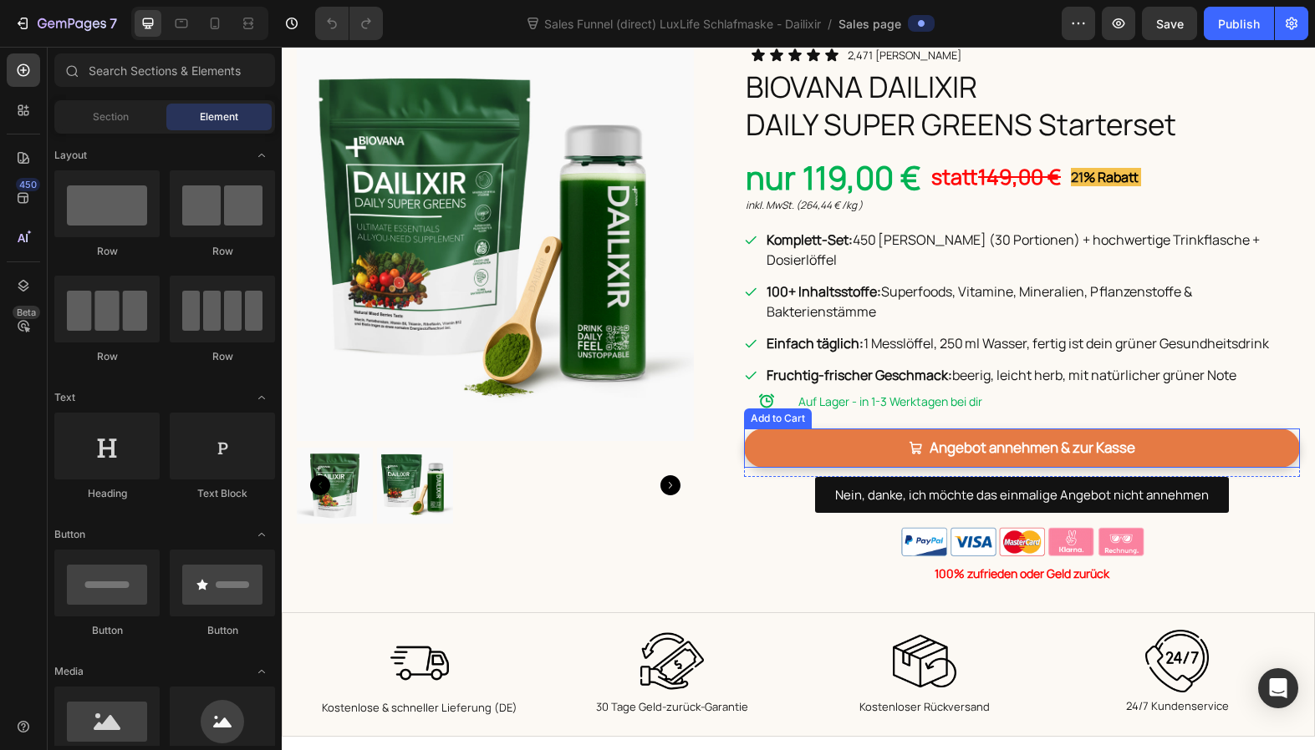
click at [1146, 430] on button "Angebot annehmen & zur Kasse" at bounding box center [1022, 448] width 556 height 39
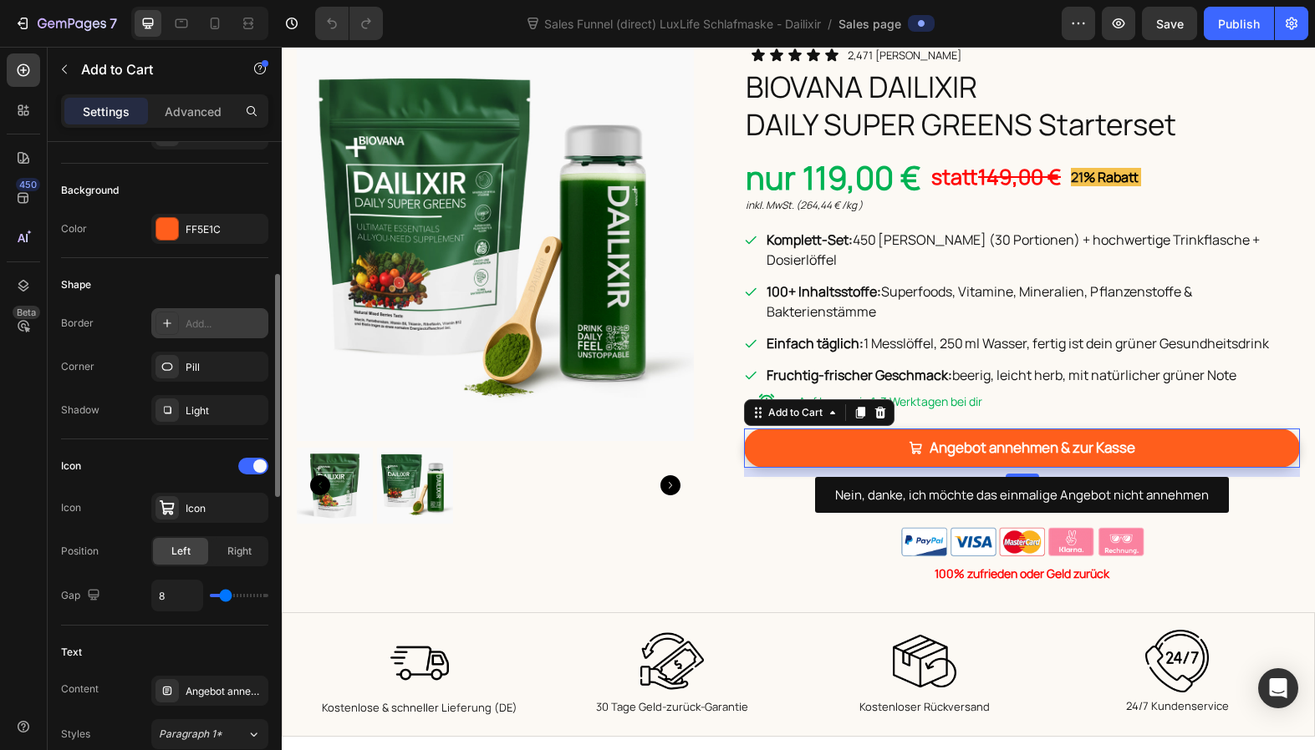
scroll to position [0, 0]
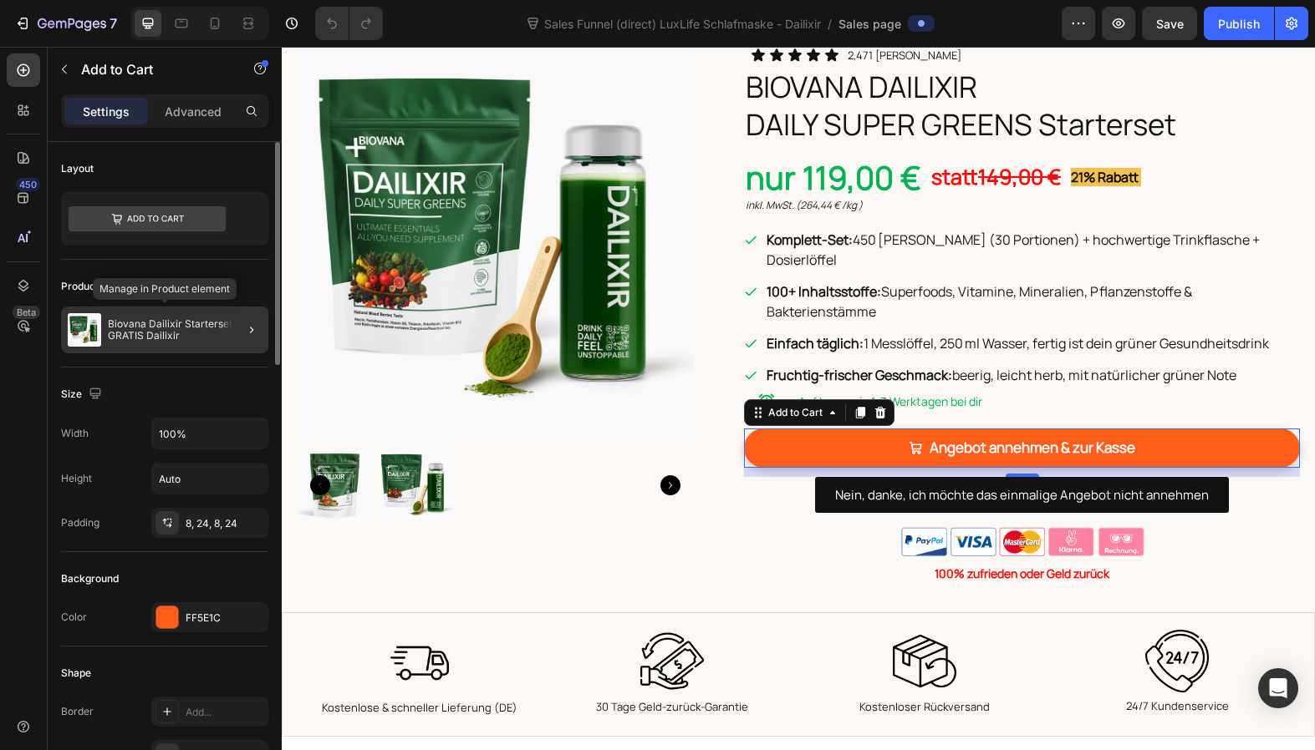
click at [189, 341] on p "Biovana Dailixir Starterset + GRATIS Dailixir" at bounding box center [185, 329] width 154 height 23
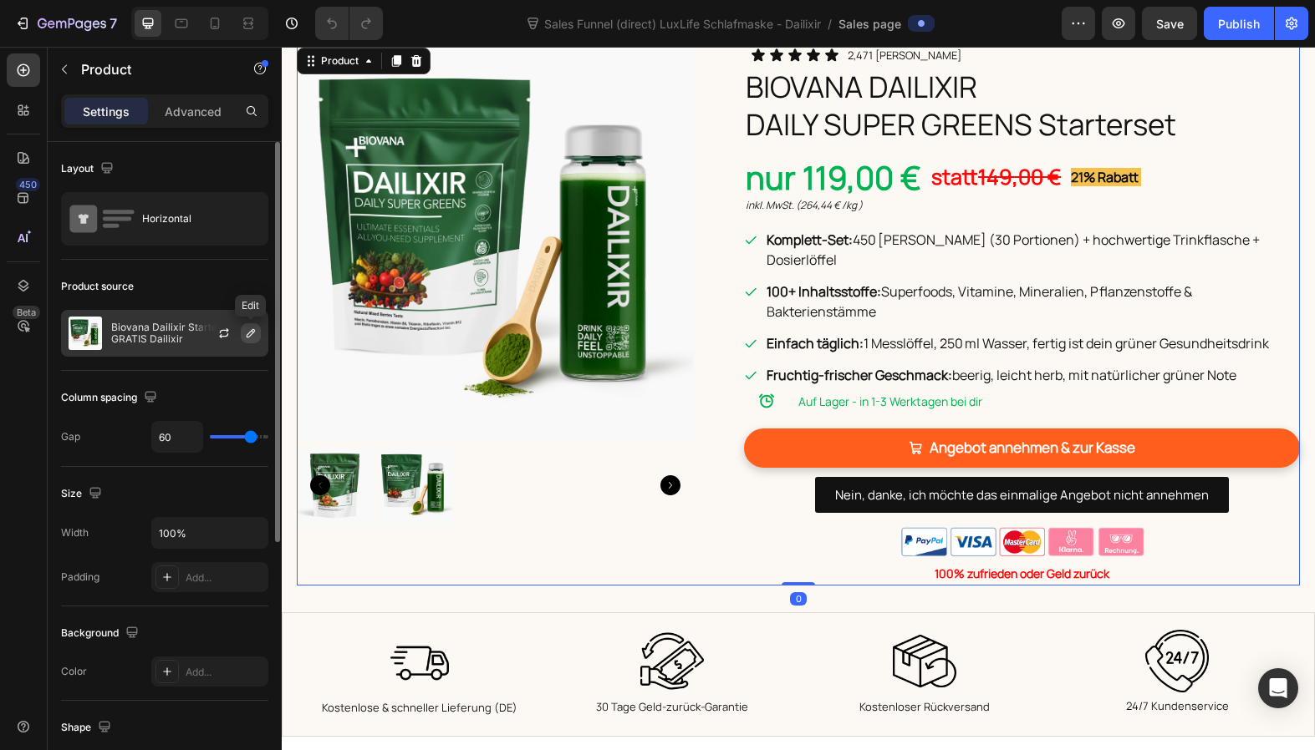
click at [246, 329] on icon "button" at bounding box center [250, 333] width 13 height 13
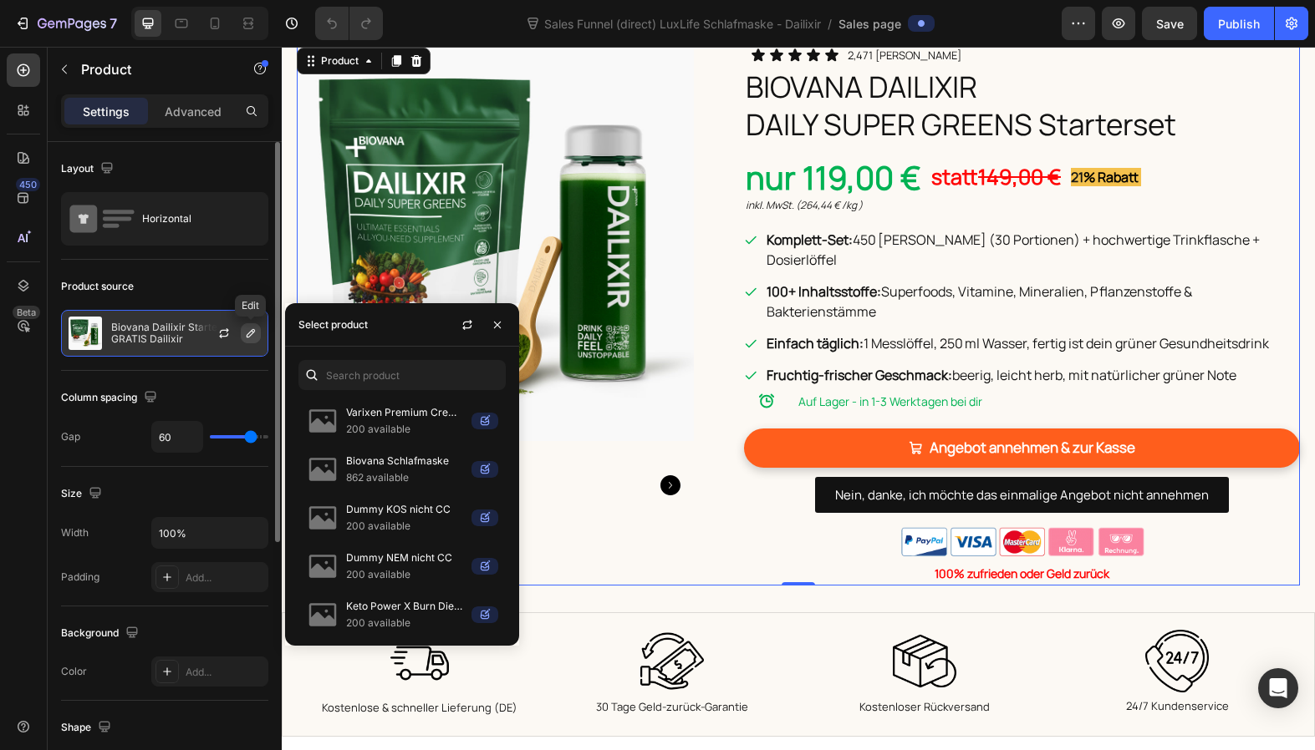
click at [246, 329] on icon "button" at bounding box center [250, 333] width 13 height 13
click at [221, 389] on div "Column spacing" at bounding box center [164, 397] width 207 height 27
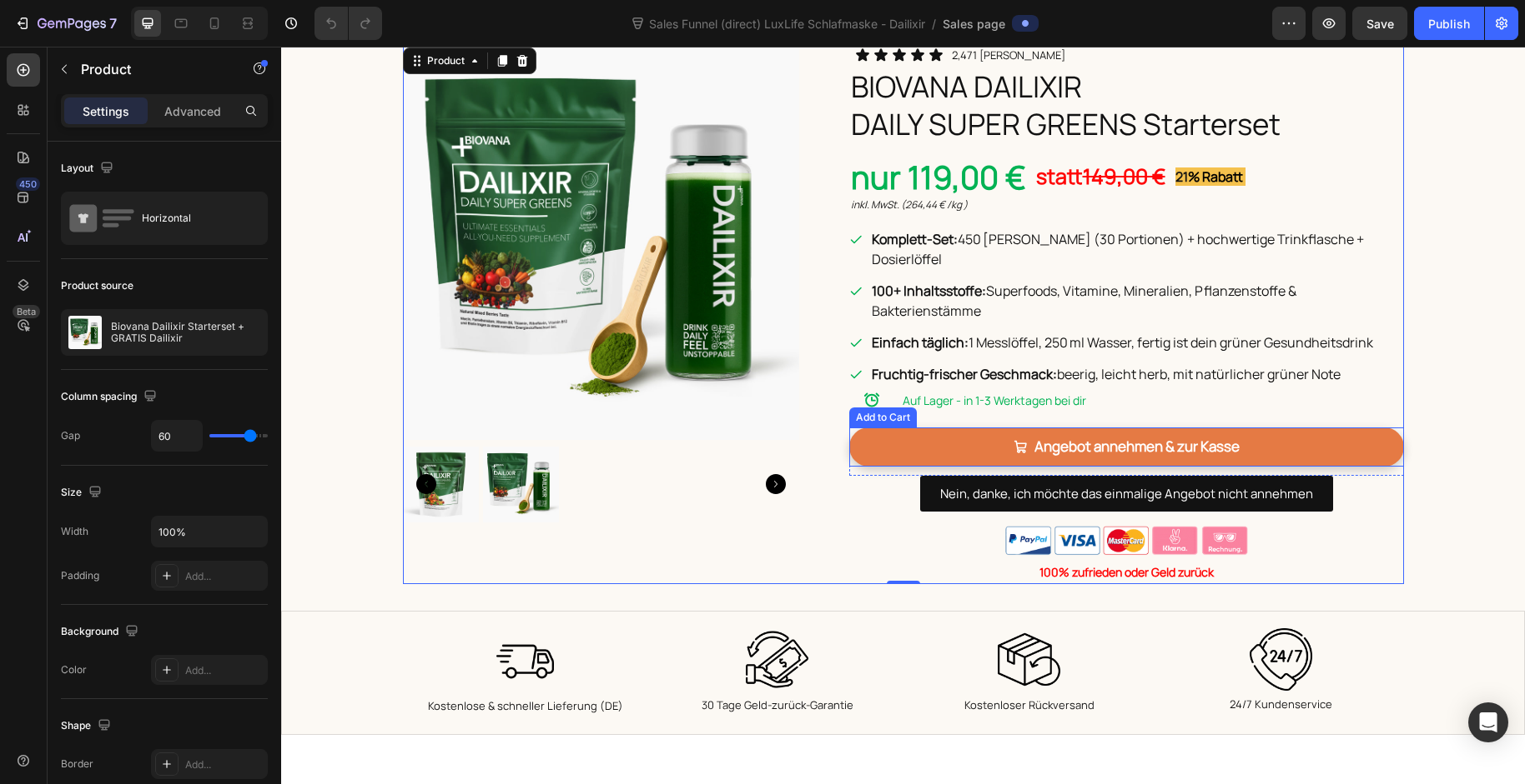
click at [1270, 428] on button "Angebot annehmen & zur Kasse" at bounding box center [1127, 447] width 555 height 39
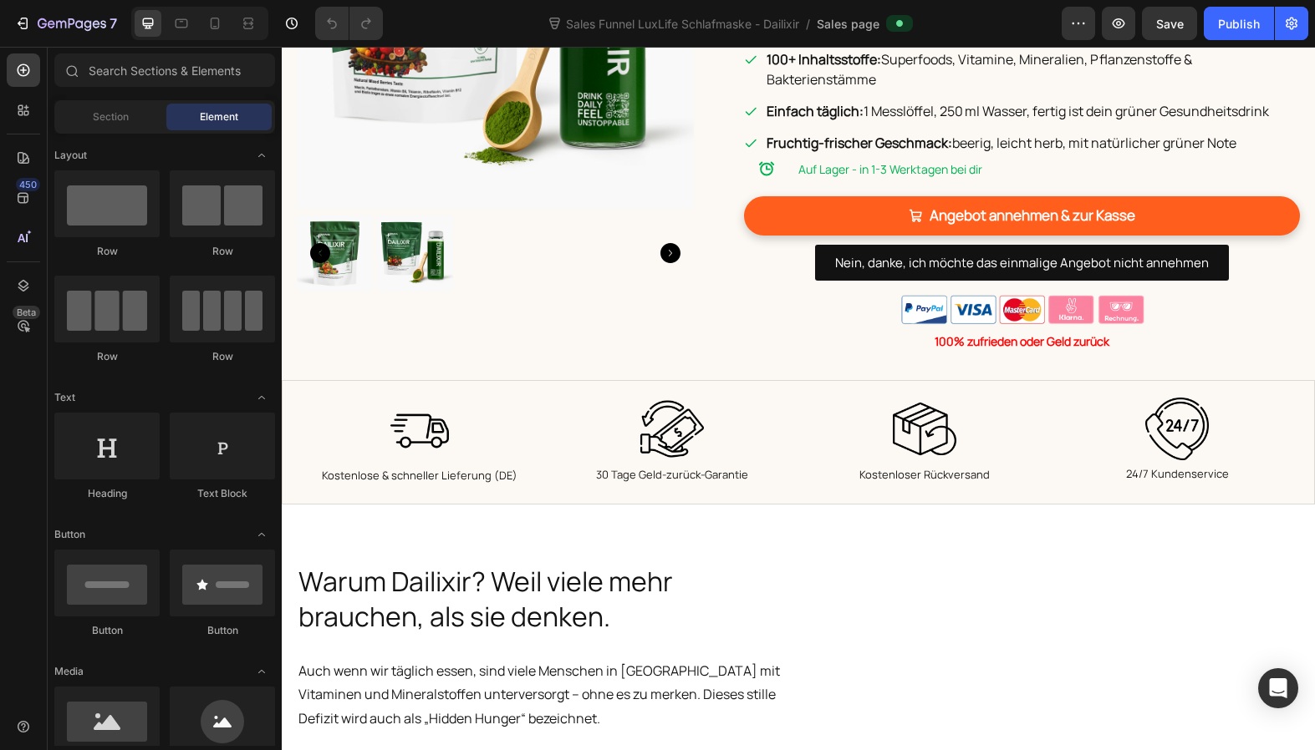
scroll to position [978, 0]
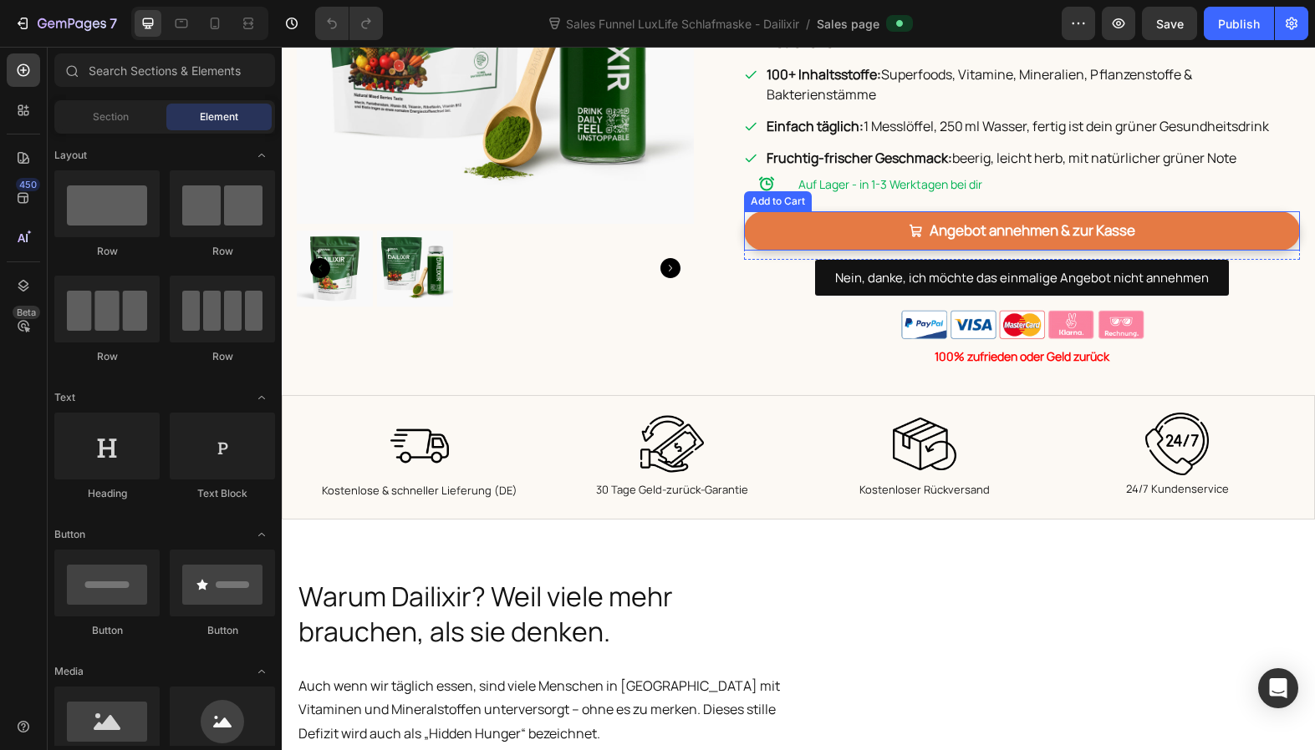
click at [878, 211] on button "Angebot annehmen & zur Kasse" at bounding box center [1022, 230] width 556 height 39
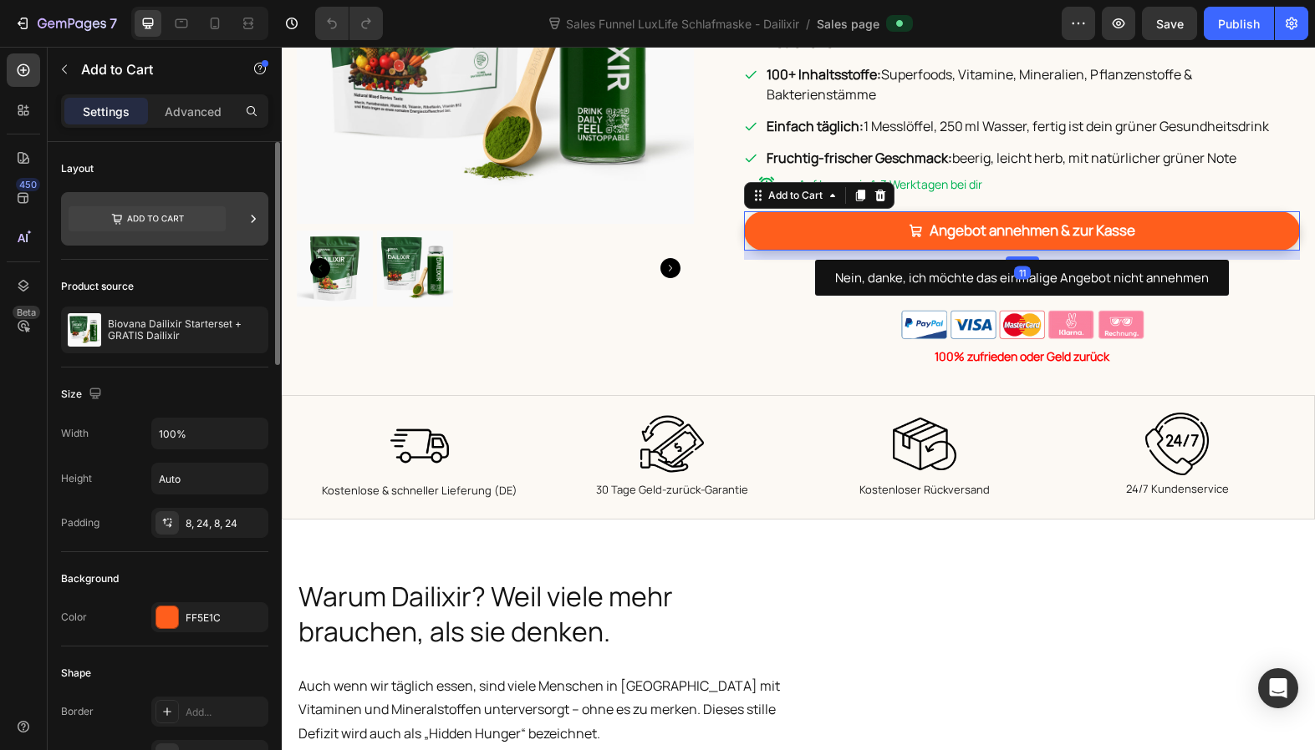
click at [228, 220] on div at bounding box center [164, 218] width 207 height 53
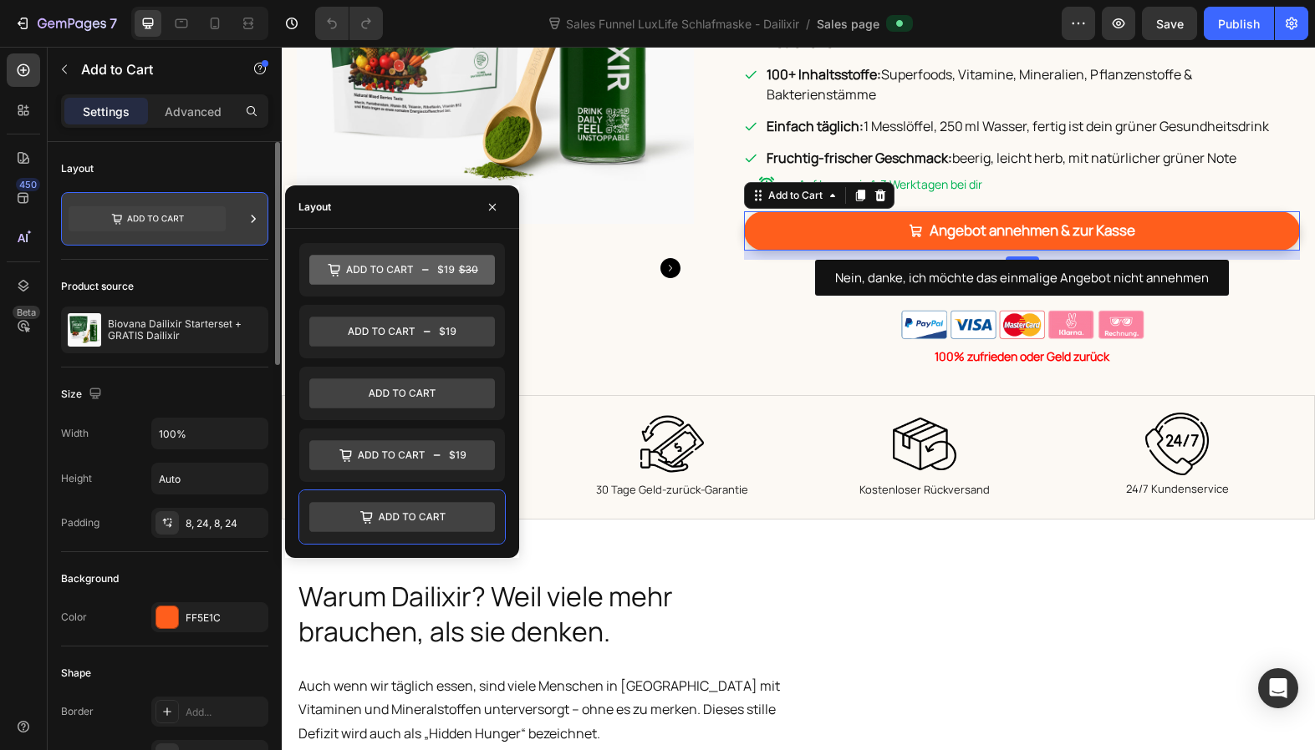
click at [228, 220] on div at bounding box center [164, 218] width 207 height 53
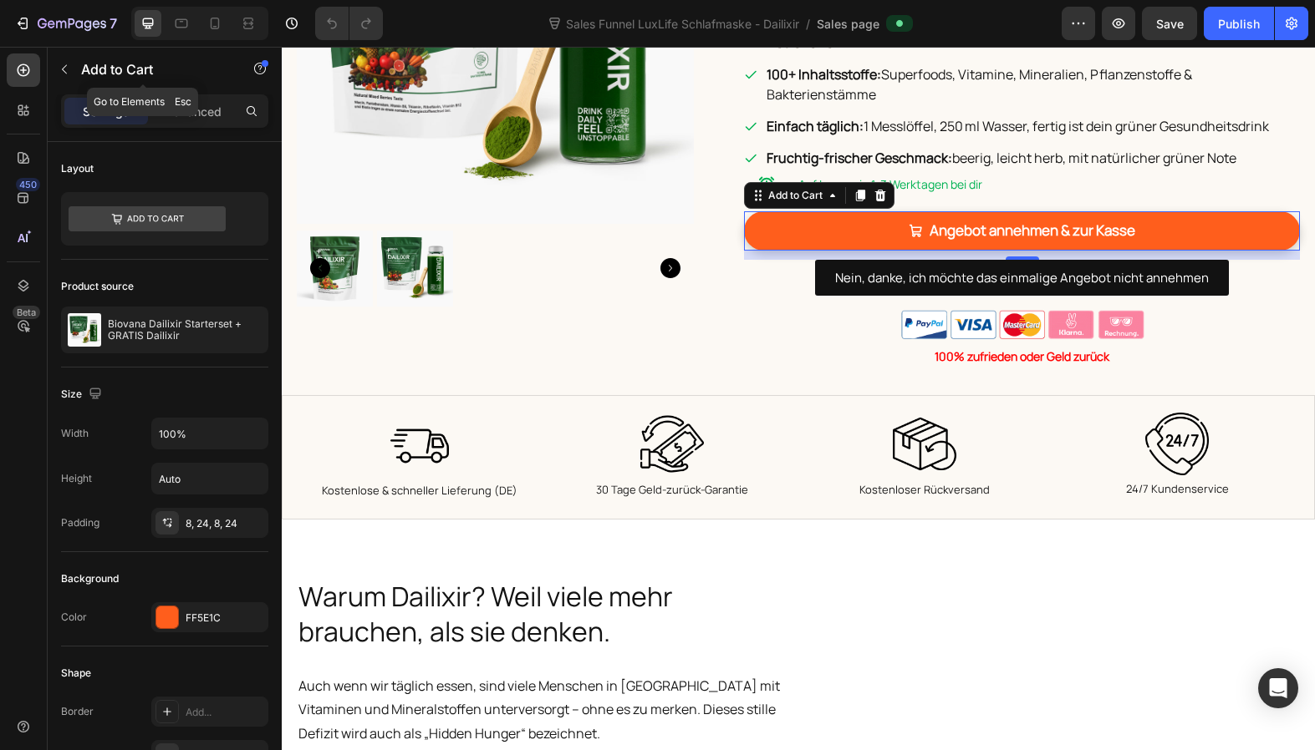
click at [62, 65] on icon "button" at bounding box center [64, 69] width 13 height 13
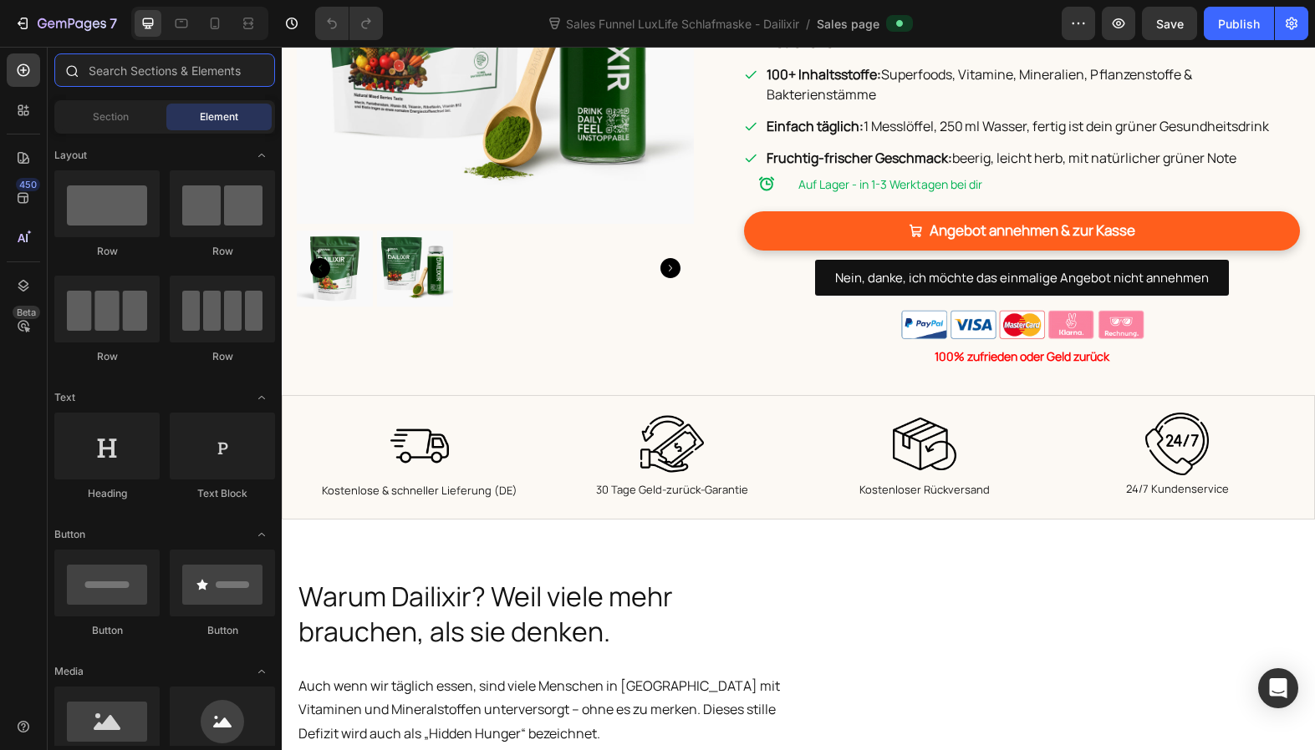
click at [109, 67] on input "text" at bounding box center [164, 69] width 221 height 33
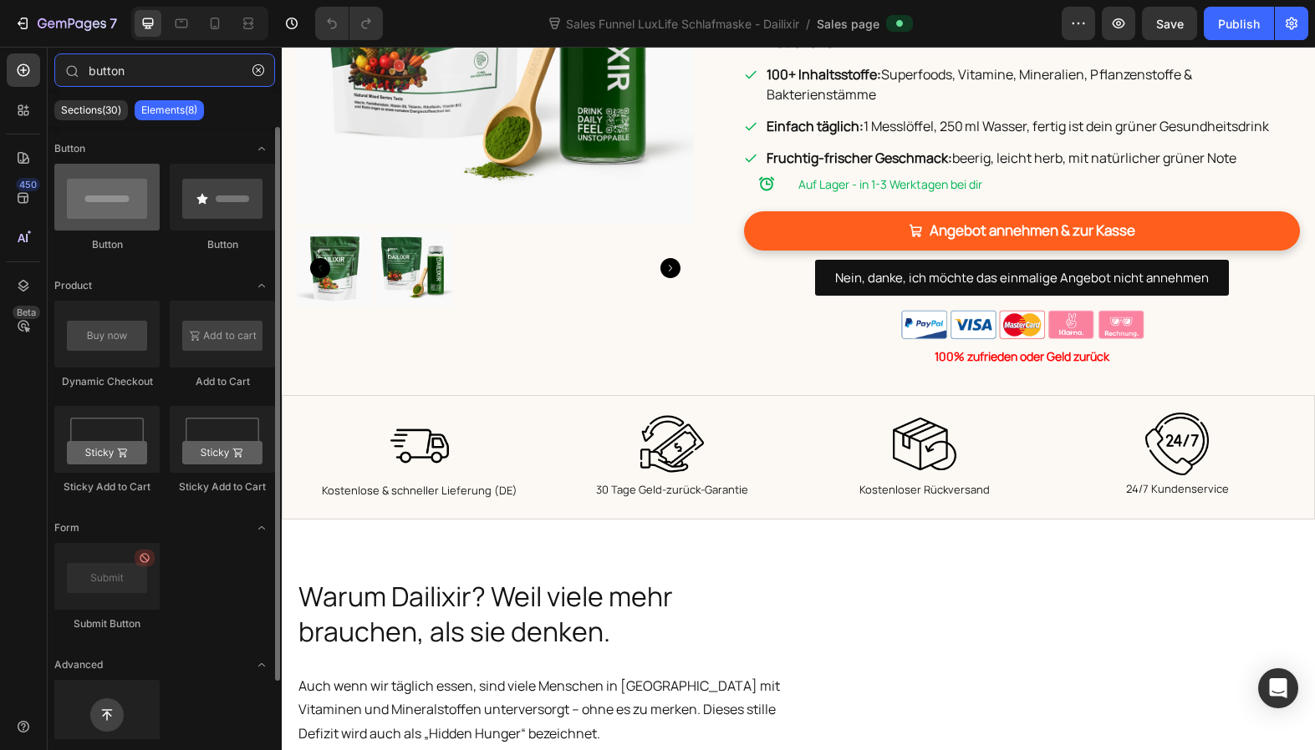
type input "button"
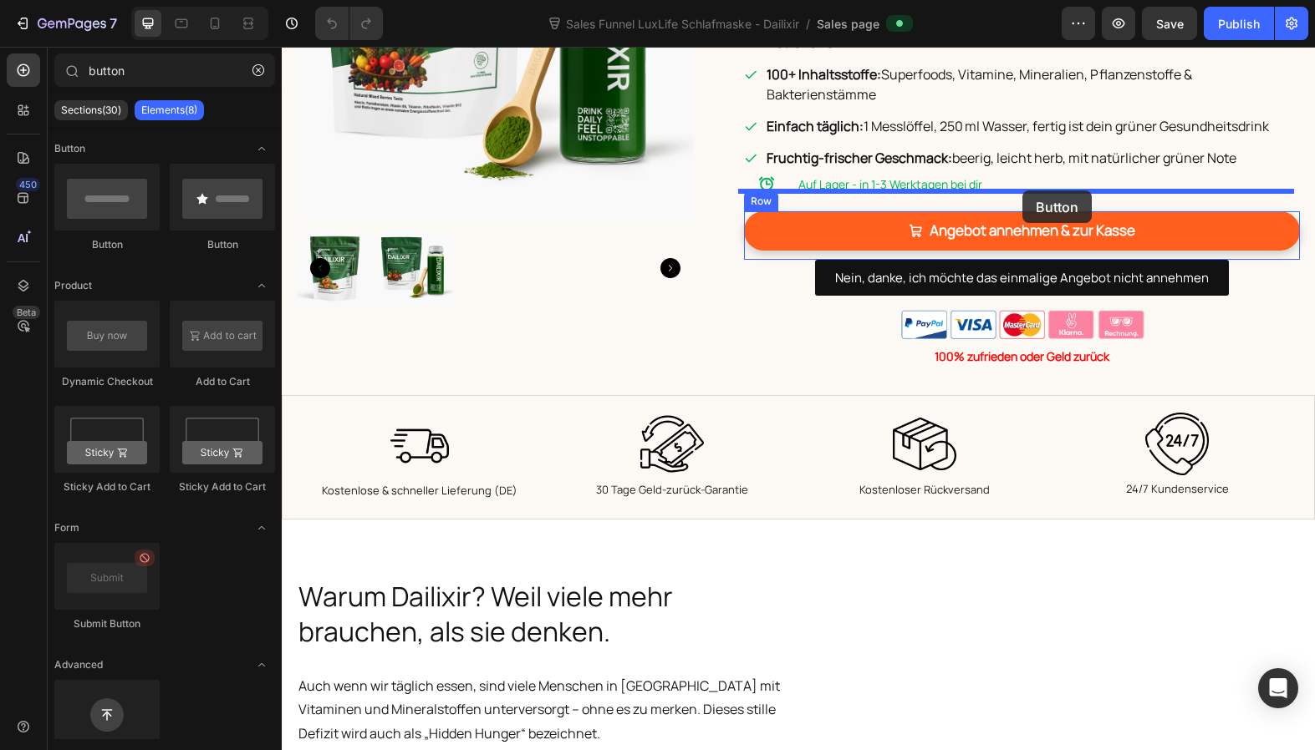
drag, startPoint x: 379, startPoint y: 235, endPoint x: 1022, endPoint y: 191, distance: 645.0
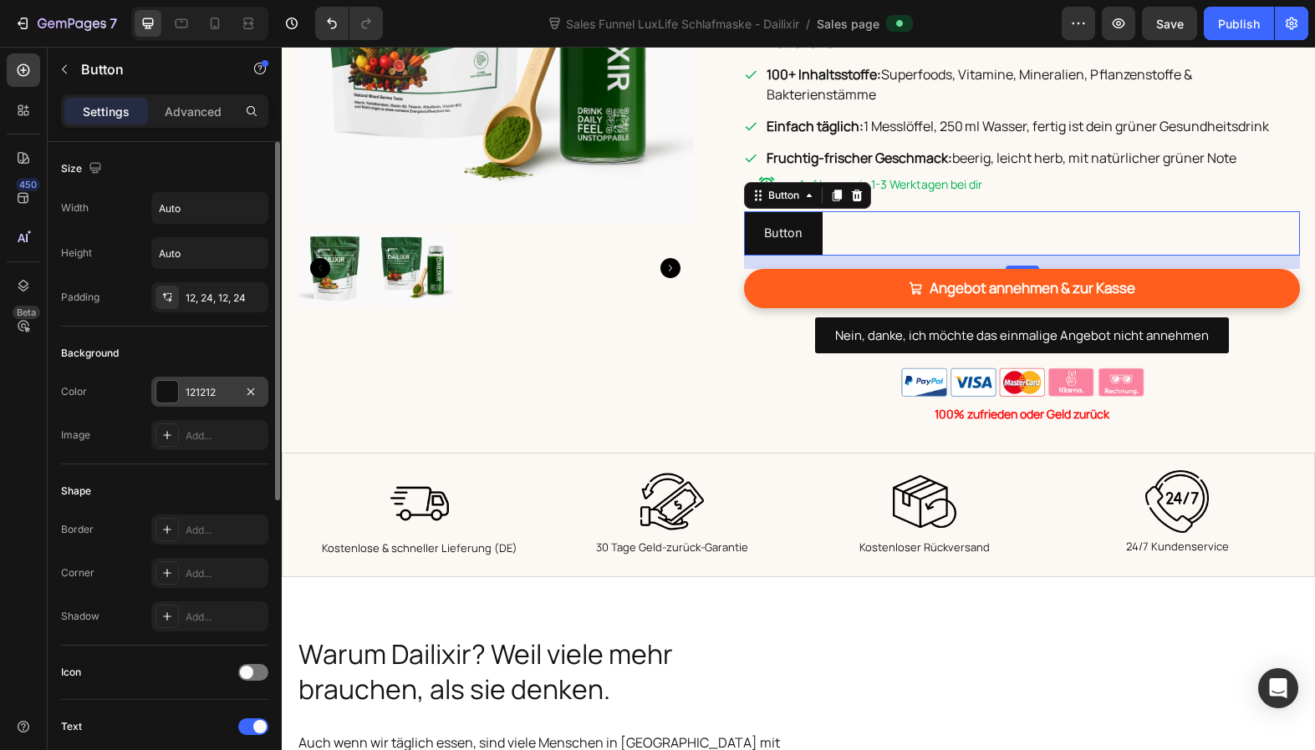
click at [215, 392] on div "121212" at bounding box center [210, 392] width 48 height 15
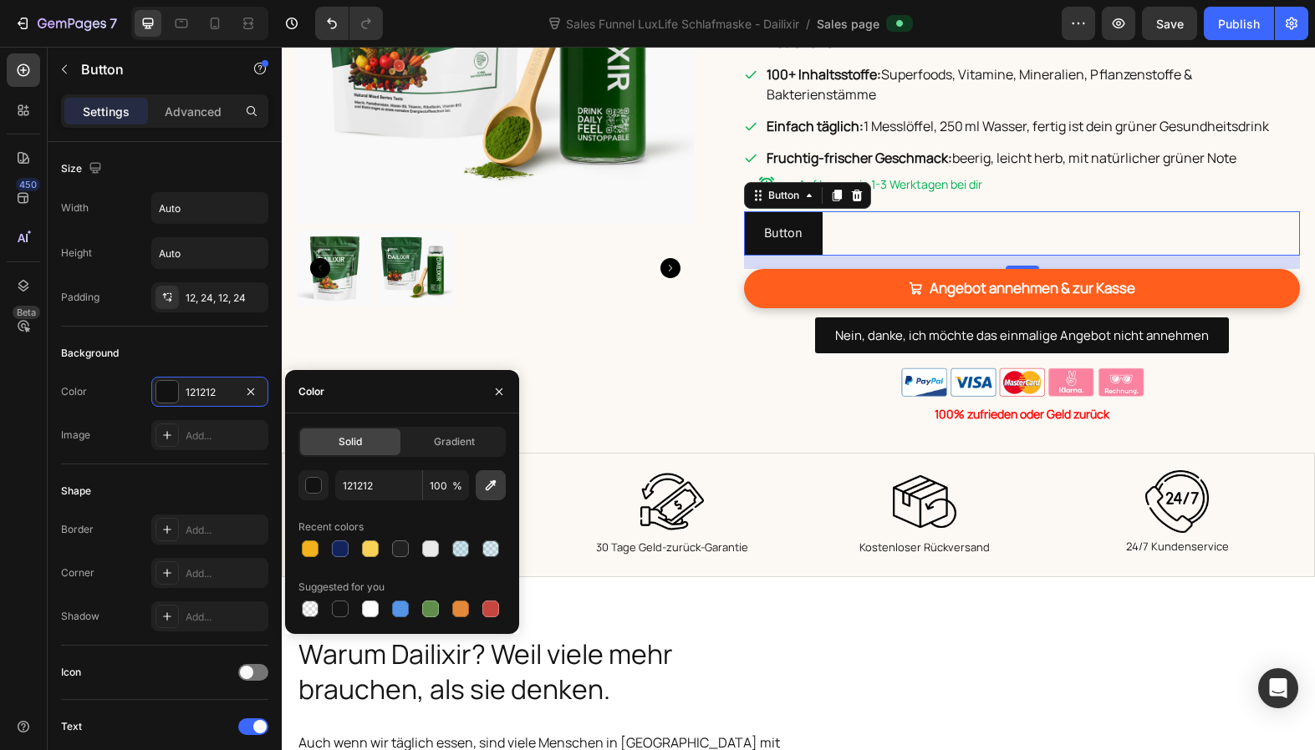
click at [491, 484] on icon "button" at bounding box center [490, 485] width 17 height 17
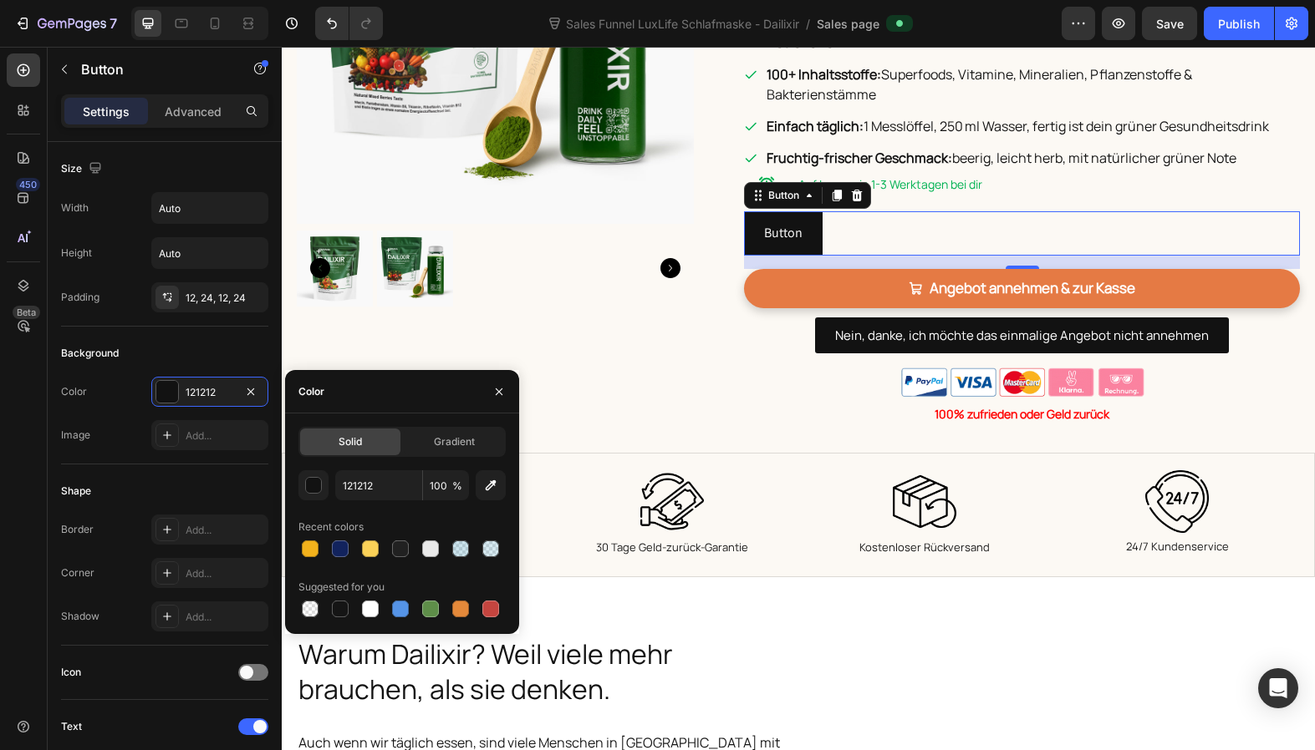
type input "FF5E1C"
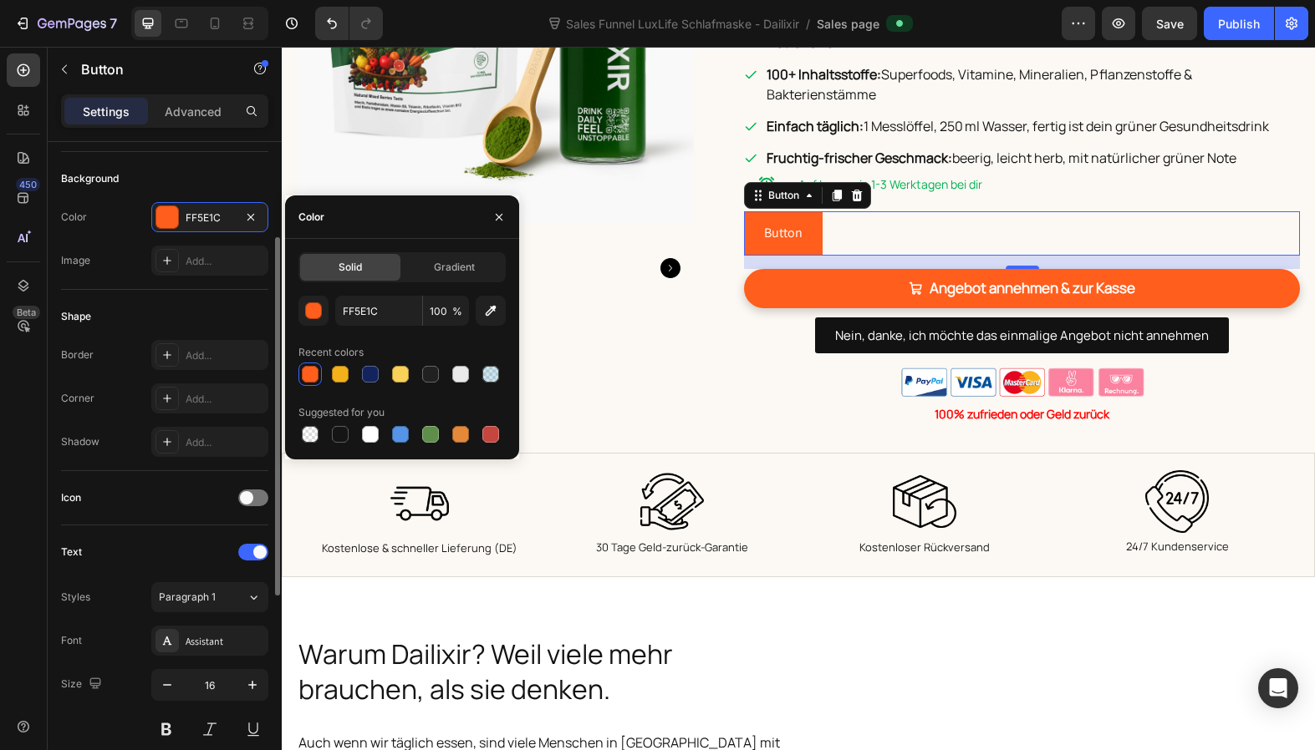
scroll to position [0, 0]
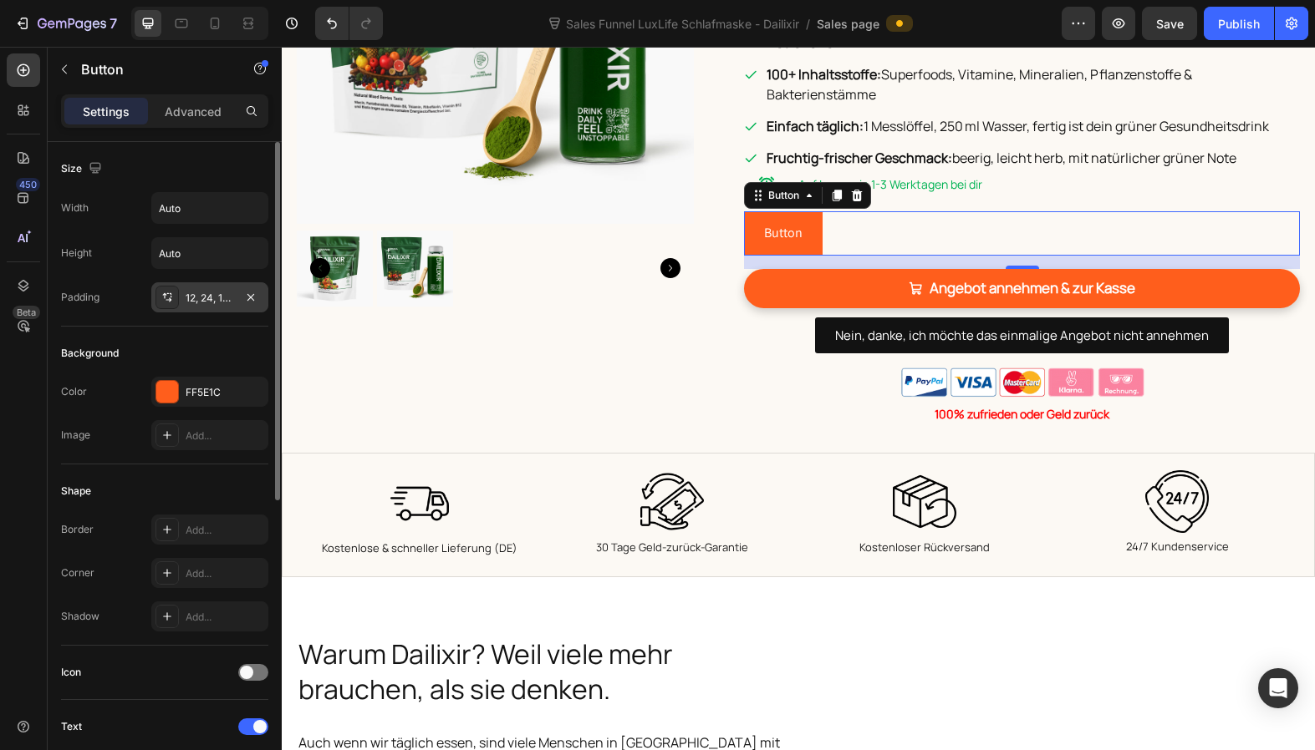
click at [210, 293] on div "12, 24, 12, 24" at bounding box center [210, 298] width 48 height 15
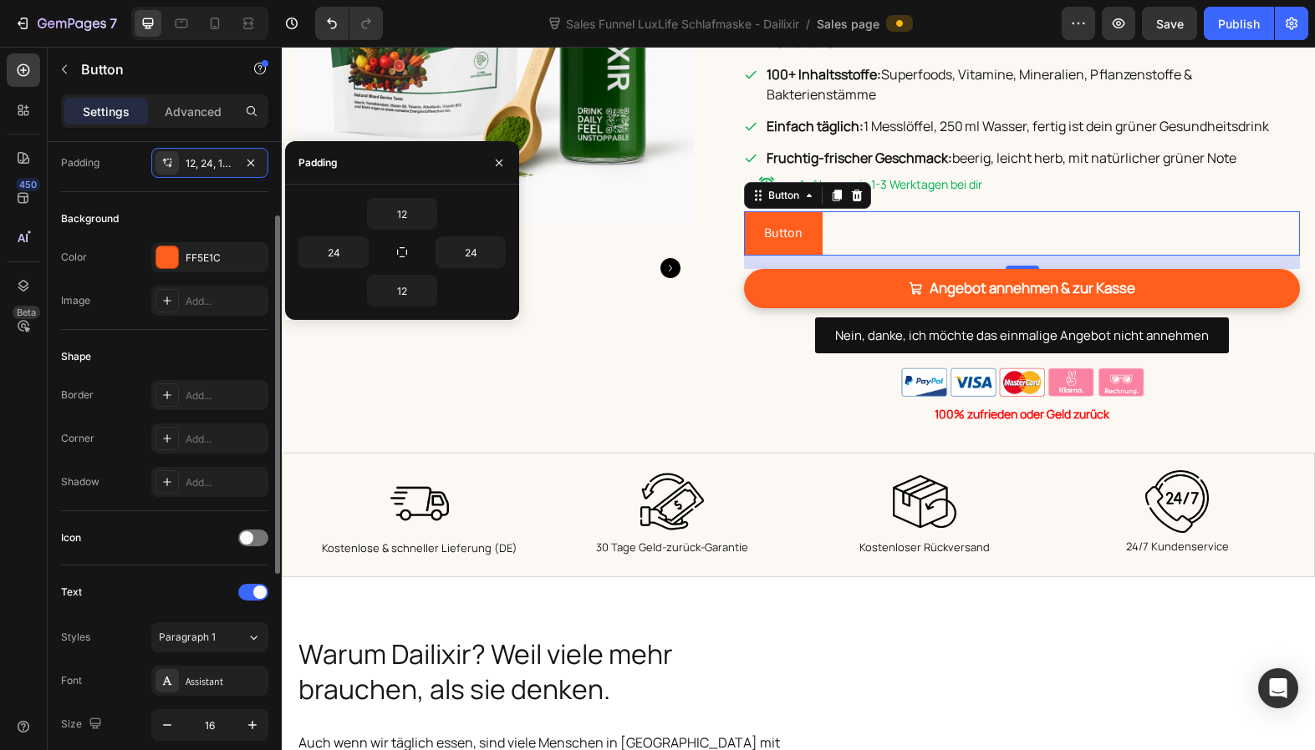
scroll to position [138, 0]
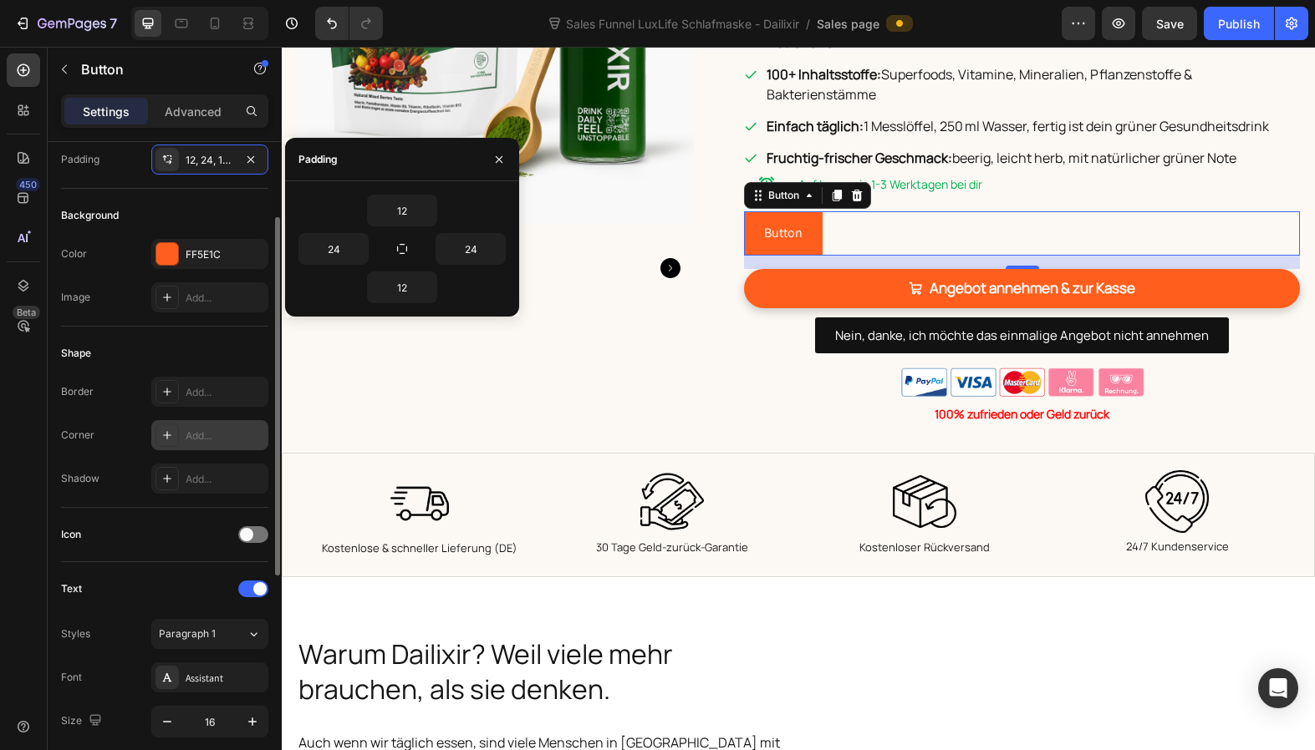
click at [165, 436] on icon at bounding box center [166, 435] width 13 height 13
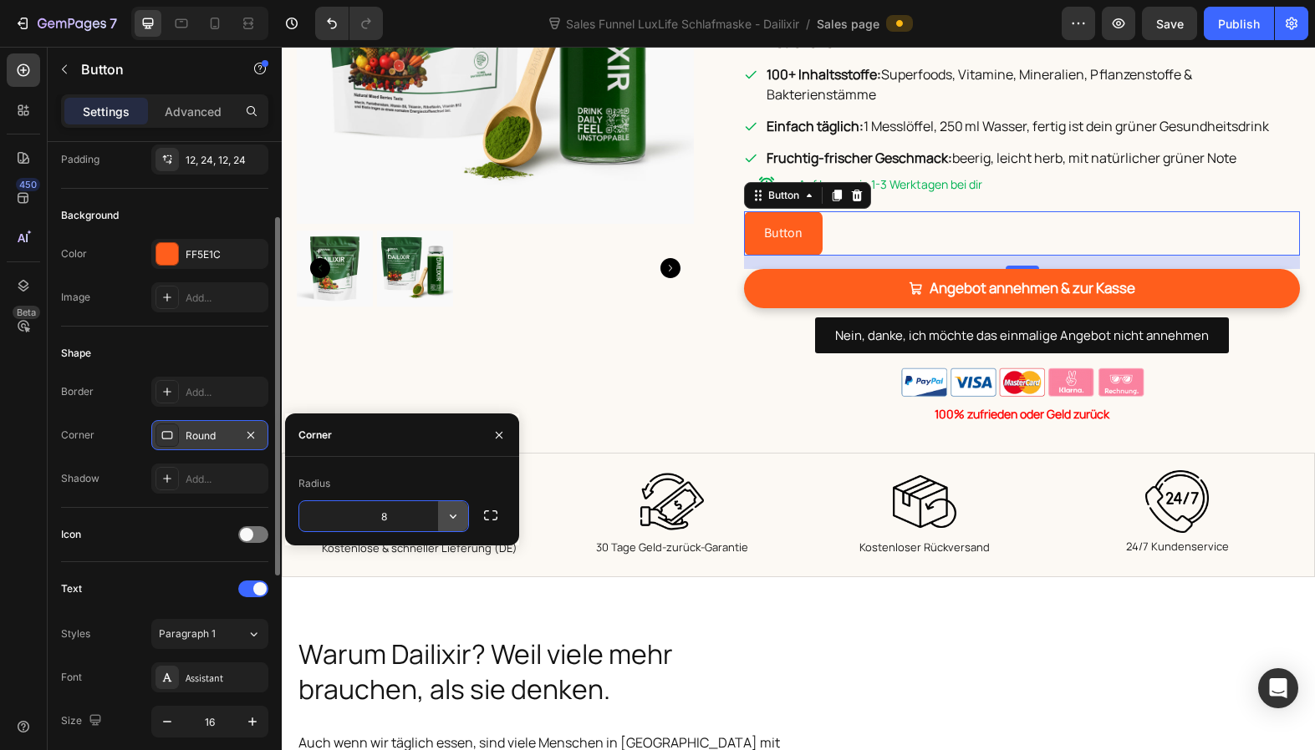
click at [449, 516] on icon "button" at bounding box center [453, 516] width 17 height 17
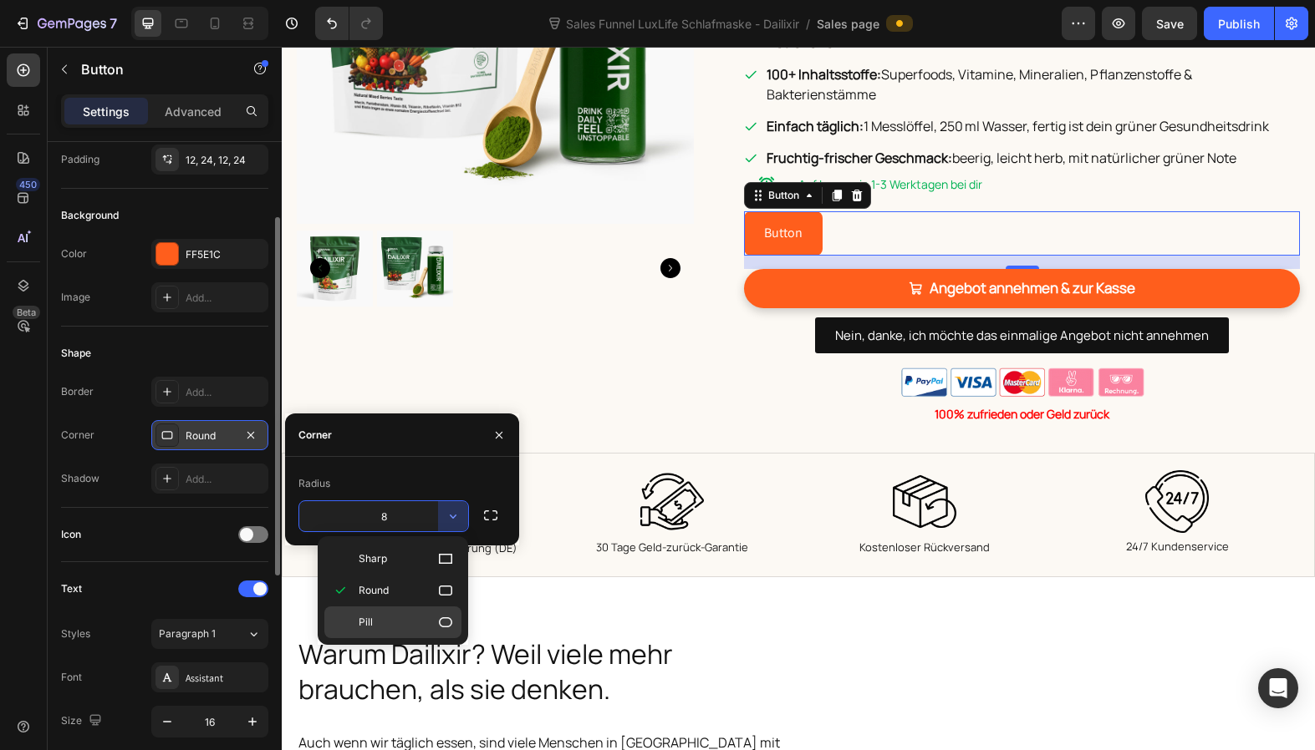
drag, startPoint x: 421, startPoint y: 620, endPoint x: 193, endPoint y: 582, distance: 231.2
click at [421, 620] on p "Pill" at bounding box center [406, 622] width 95 height 17
type input "9999"
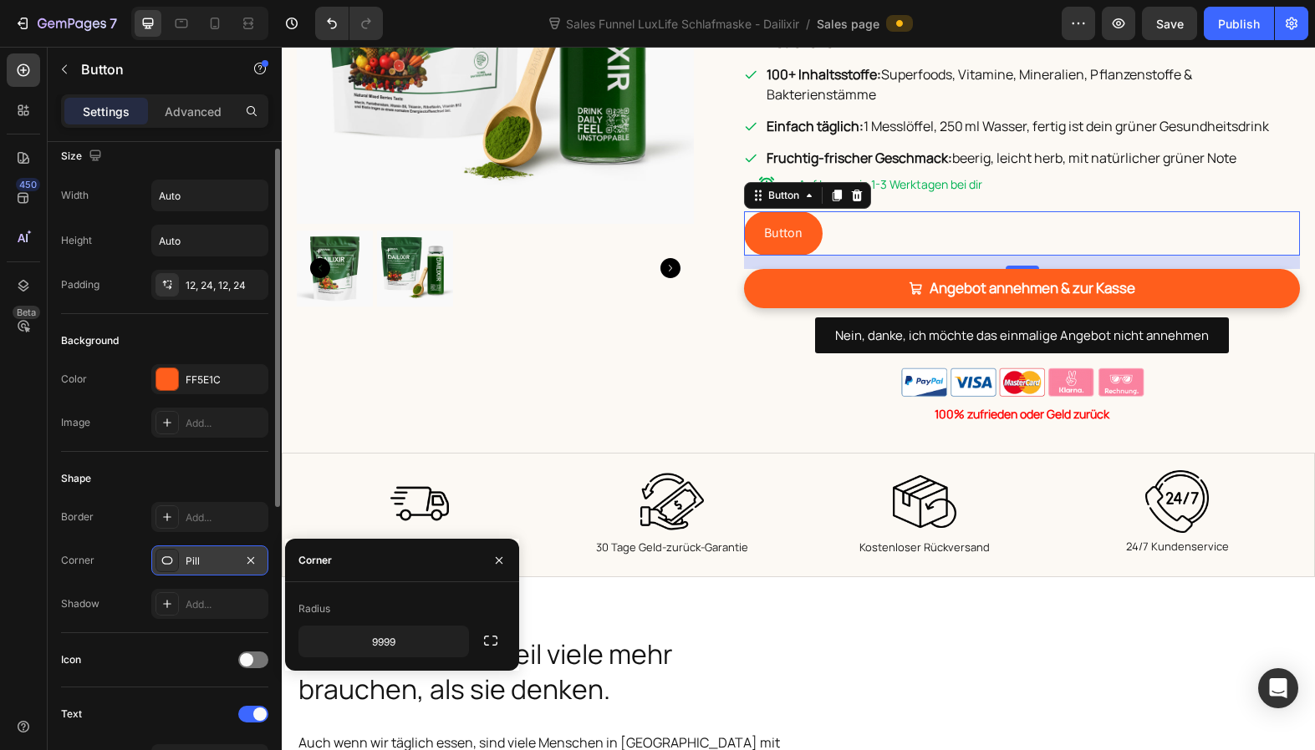
scroll to position [0, 0]
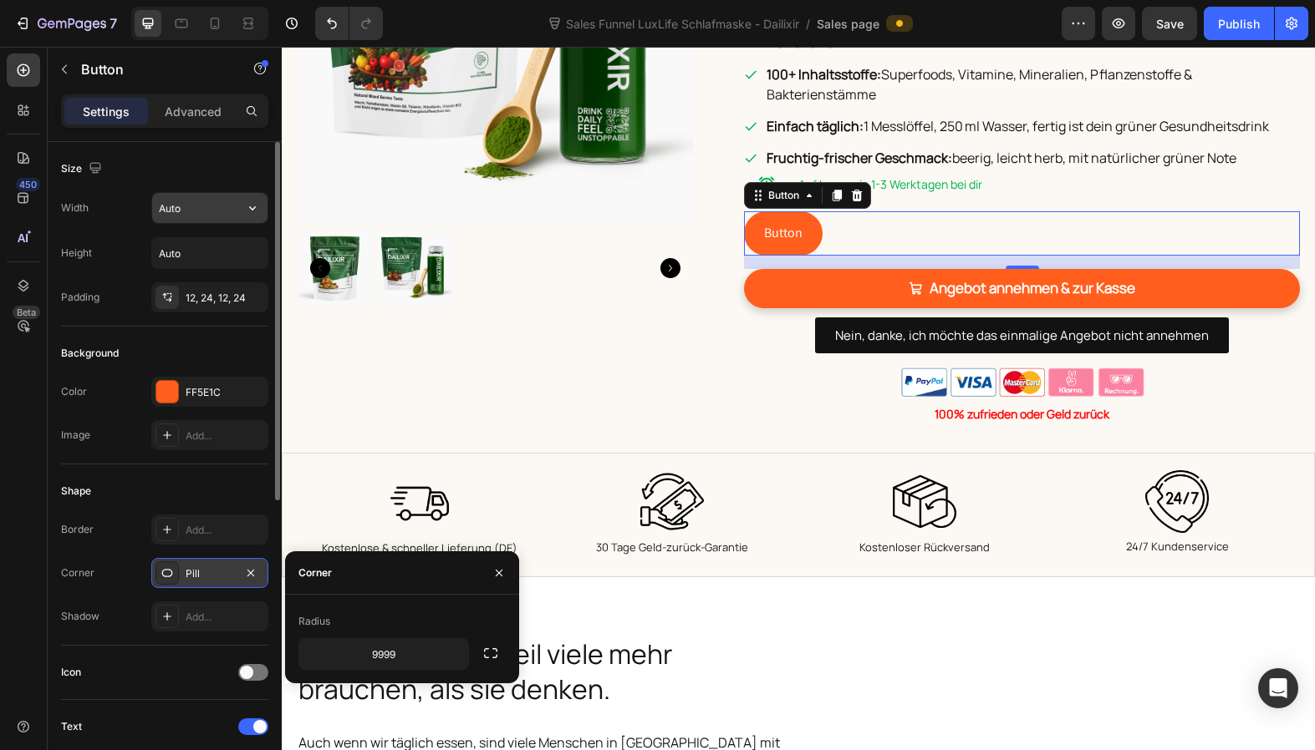
click at [201, 206] on input "Auto" at bounding box center [209, 208] width 115 height 30
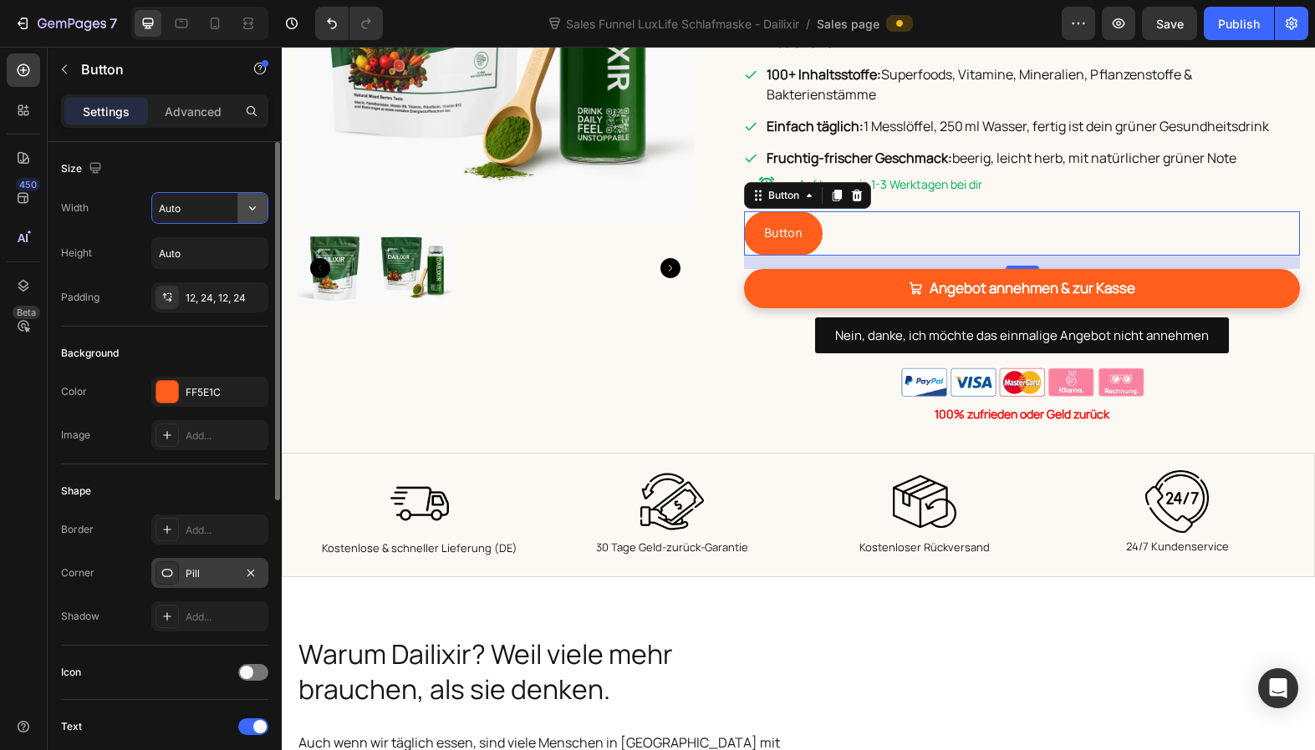
click at [247, 206] on icon "button" at bounding box center [252, 208] width 17 height 17
click at [223, 280] on p "Full 100%" at bounding box center [205, 282] width 95 height 15
type input "100%"
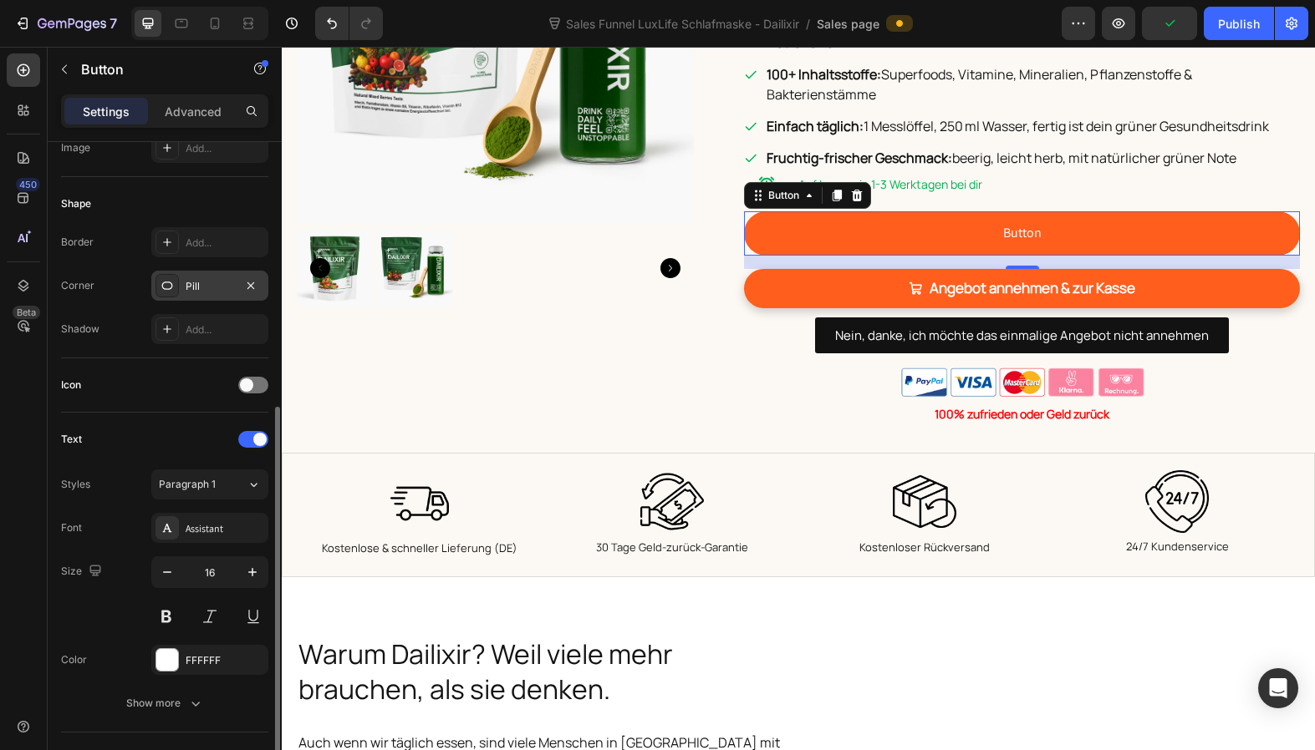
scroll to position [357, 0]
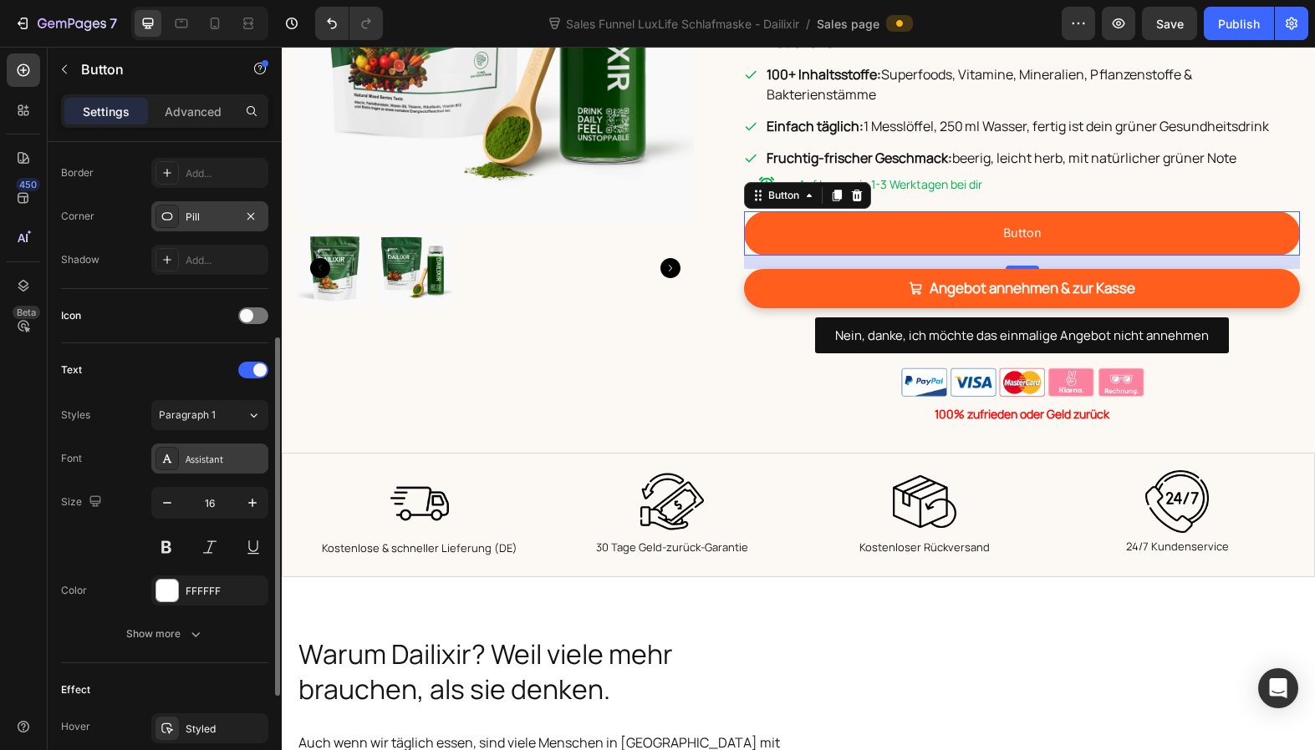
click at [202, 455] on div "Assistant" at bounding box center [225, 459] width 79 height 15
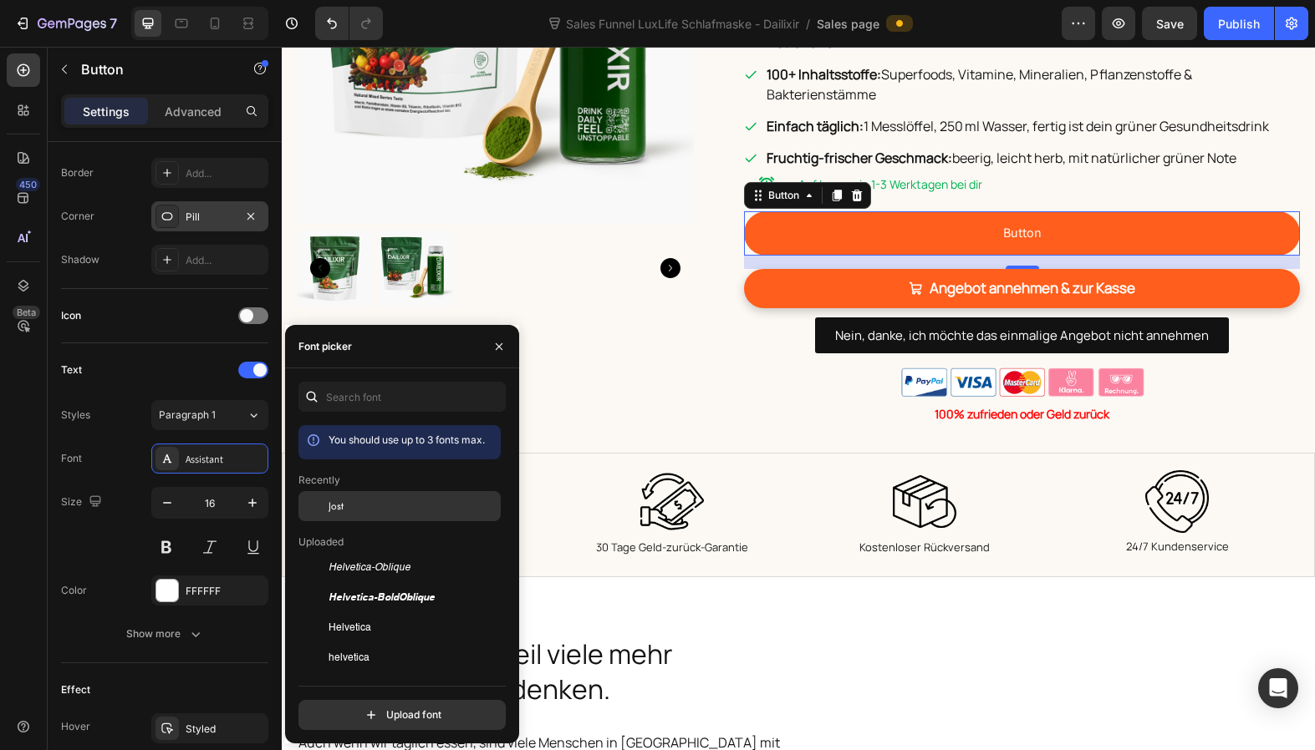
click at [348, 506] on div "Jost" at bounding box center [412, 506] width 169 height 15
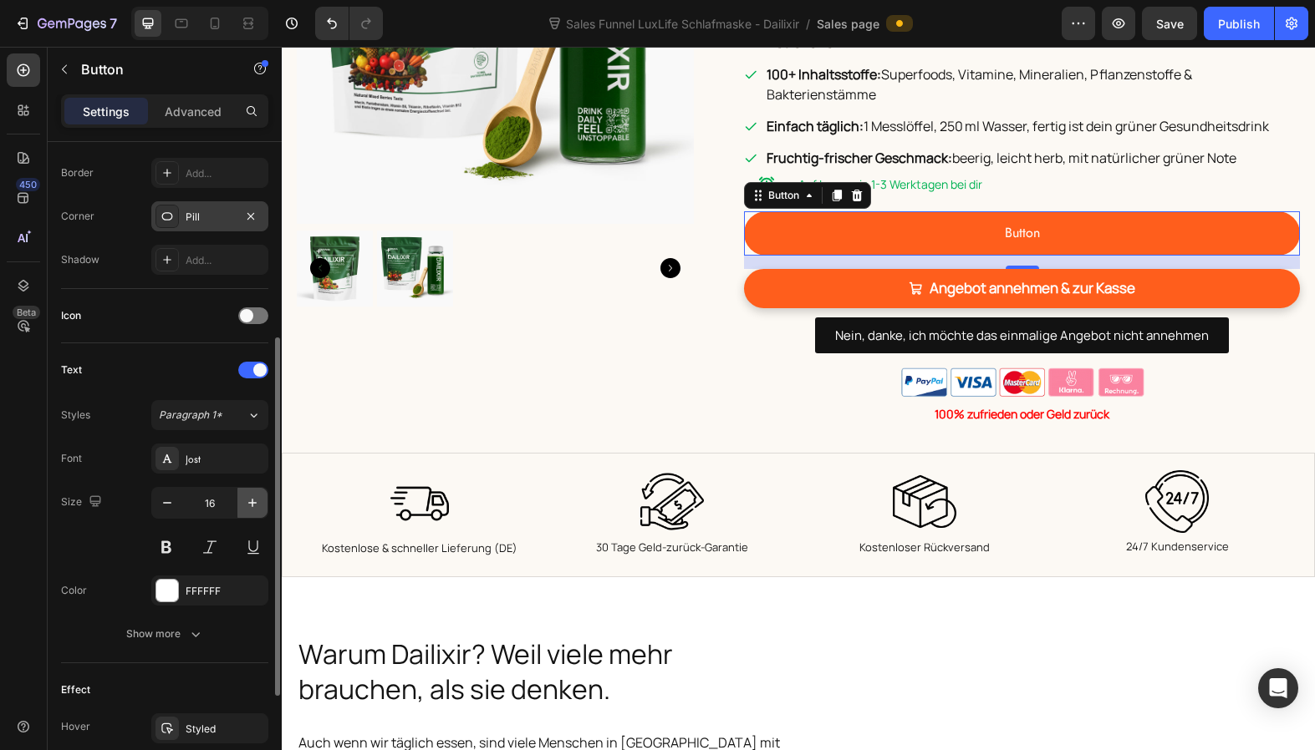
click at [248, 505] on icon "button" at bounding box center [252, 503] width 17 height 17
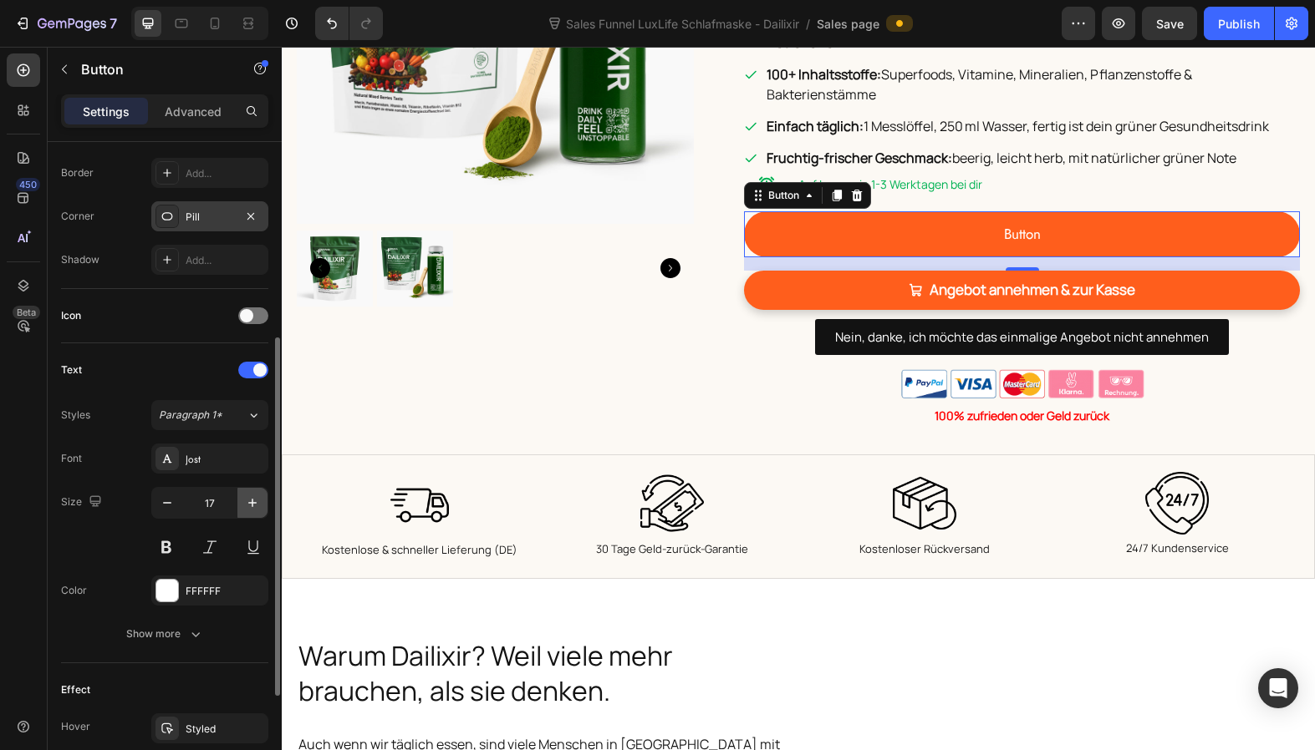
click at [248, 505] on icon "button" at bounding box center [252, 503] width 17 height 17
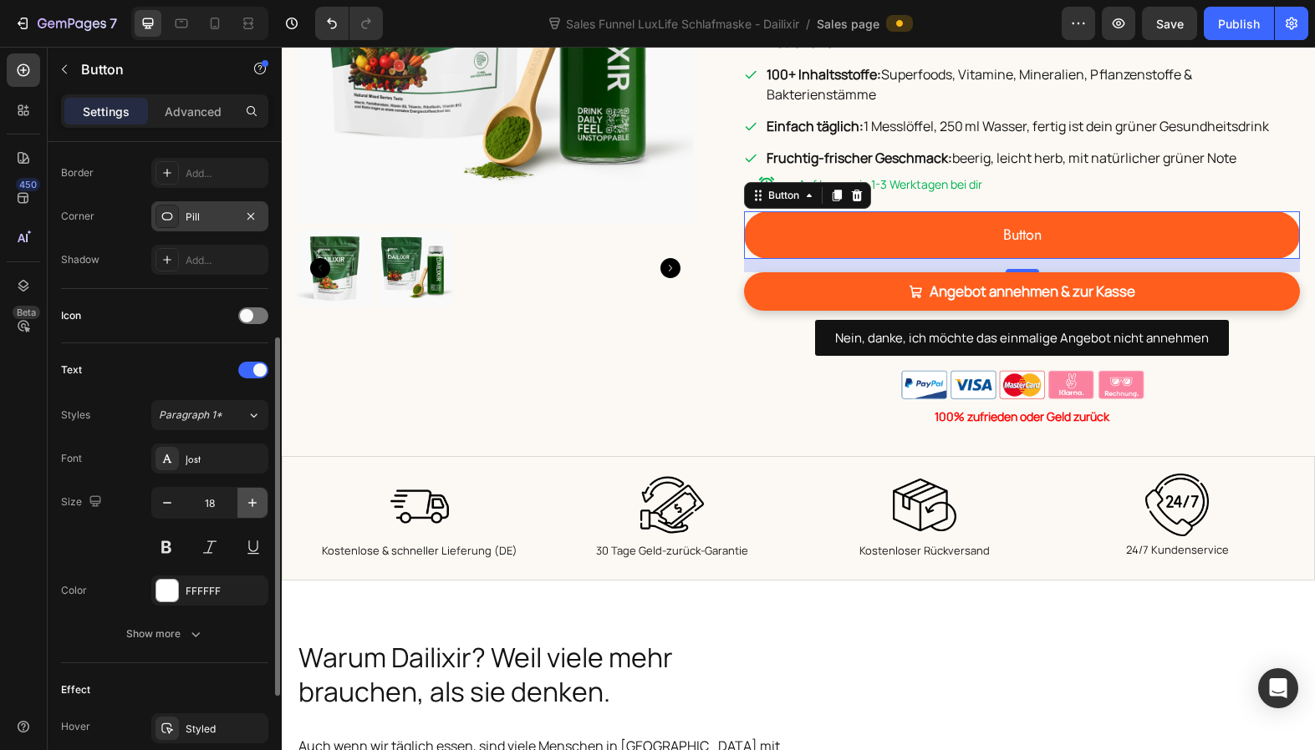
click at [248, 505] on icon "button" at bounding box center [252, 503] width 17 height 17
type input "19"
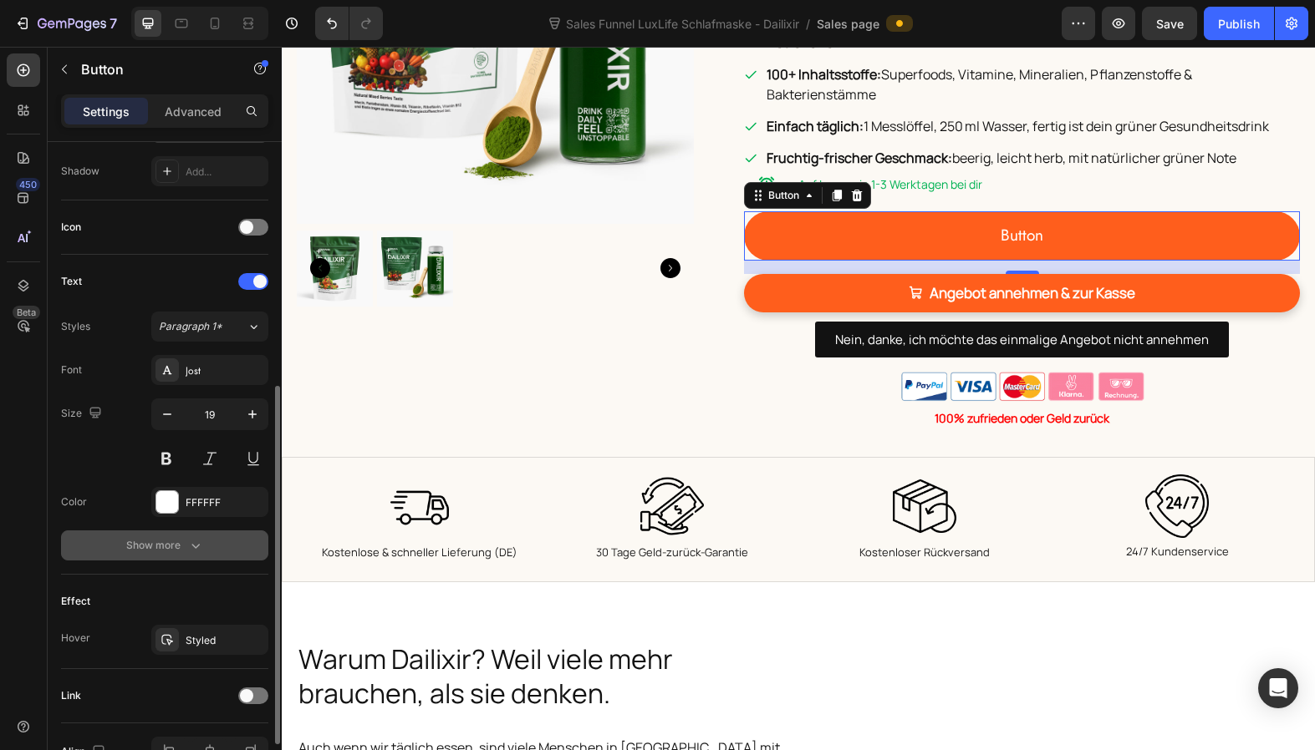
click at [187, 541] on icon "button" at bounding box center [195, 545] width 17 height 17
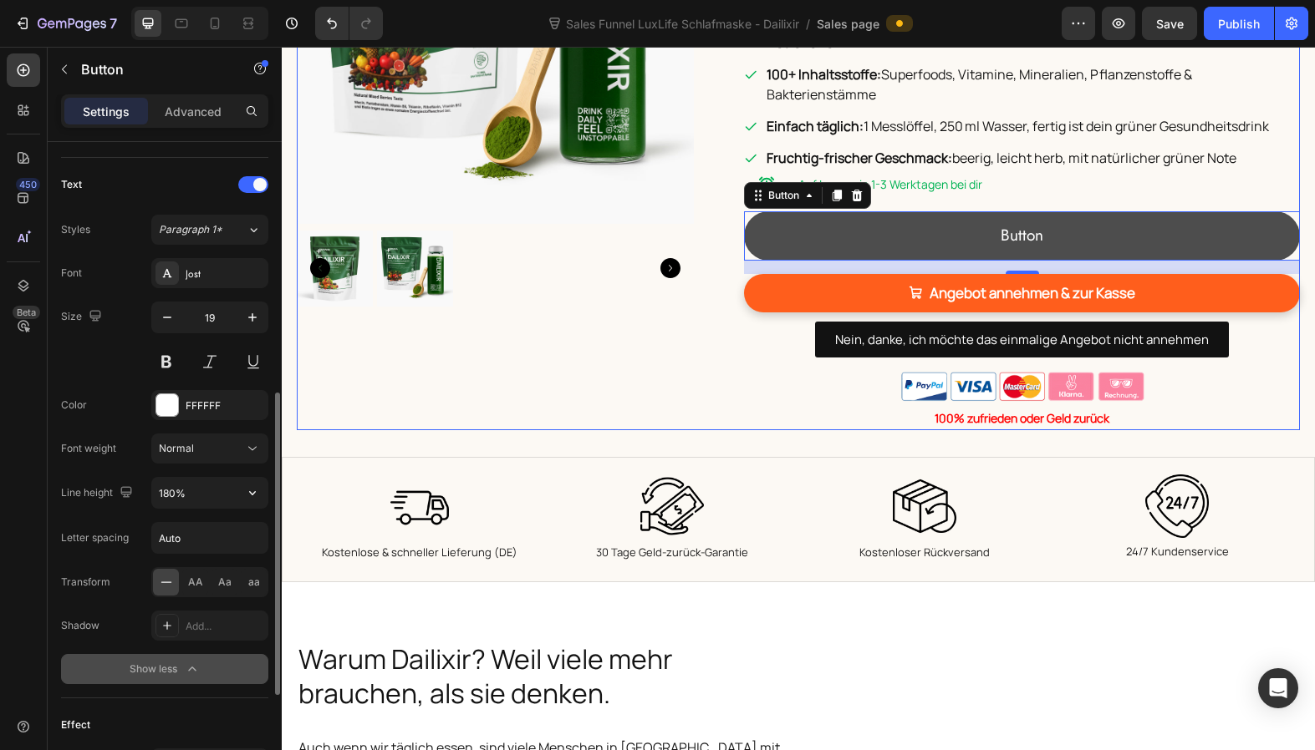
scroll to position [546, 0]
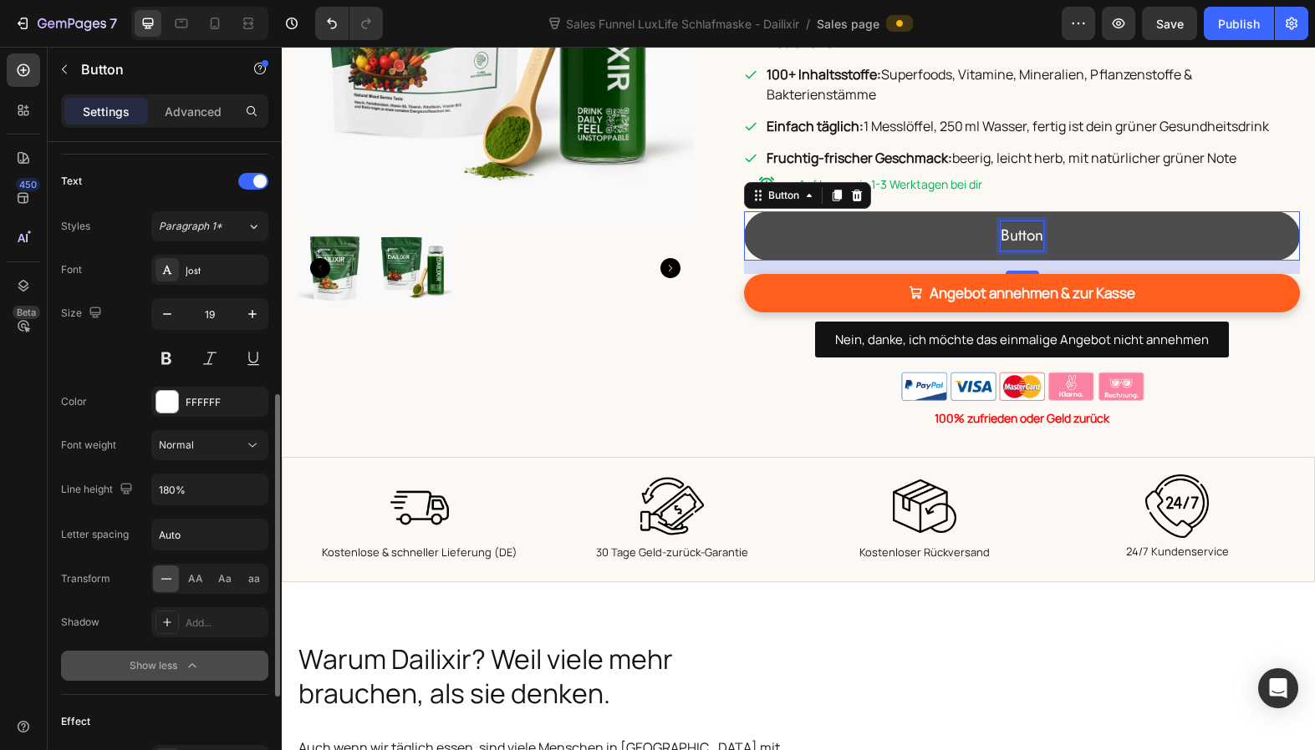
click at [1015, 221] on p "Button" at bounding box center [1021, 235] width 43 height 28
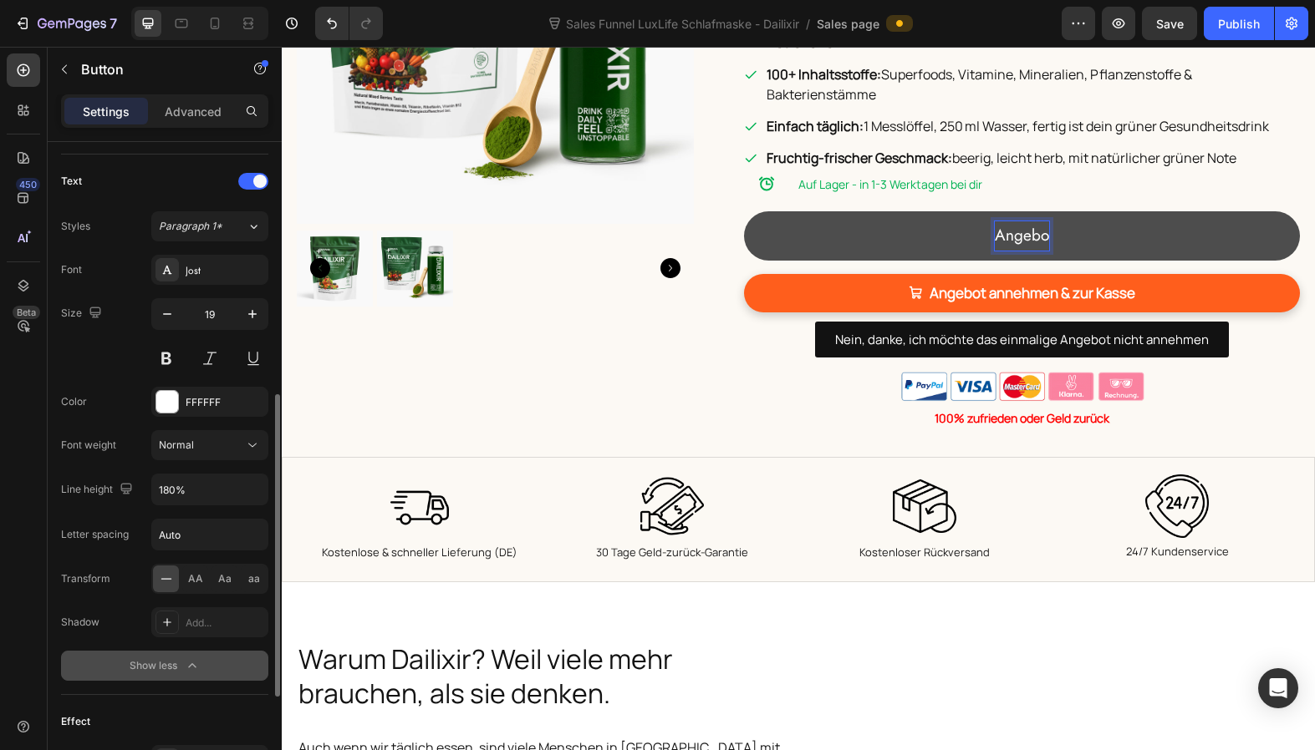
click at [744, 211] on button "Angebo" at bounding box center [1022, 235] width 556 height 48
click at [744, 211] on button "Angebot annehmen" at bounding box center [1022, 235] width 556 height 48
click at [744, 211] on button "Angebot annehmen &" at bounding box center [1022, 235] width 556 height 48
click at [744, 211] on button "Angebot annehmen & zur" at bounding box center [1022, 235] width 556 height 48
click at [1187, 220] on button "Angebot annehmen & zur Kasse" at bounding box center [1022, 235] width 556 height 48
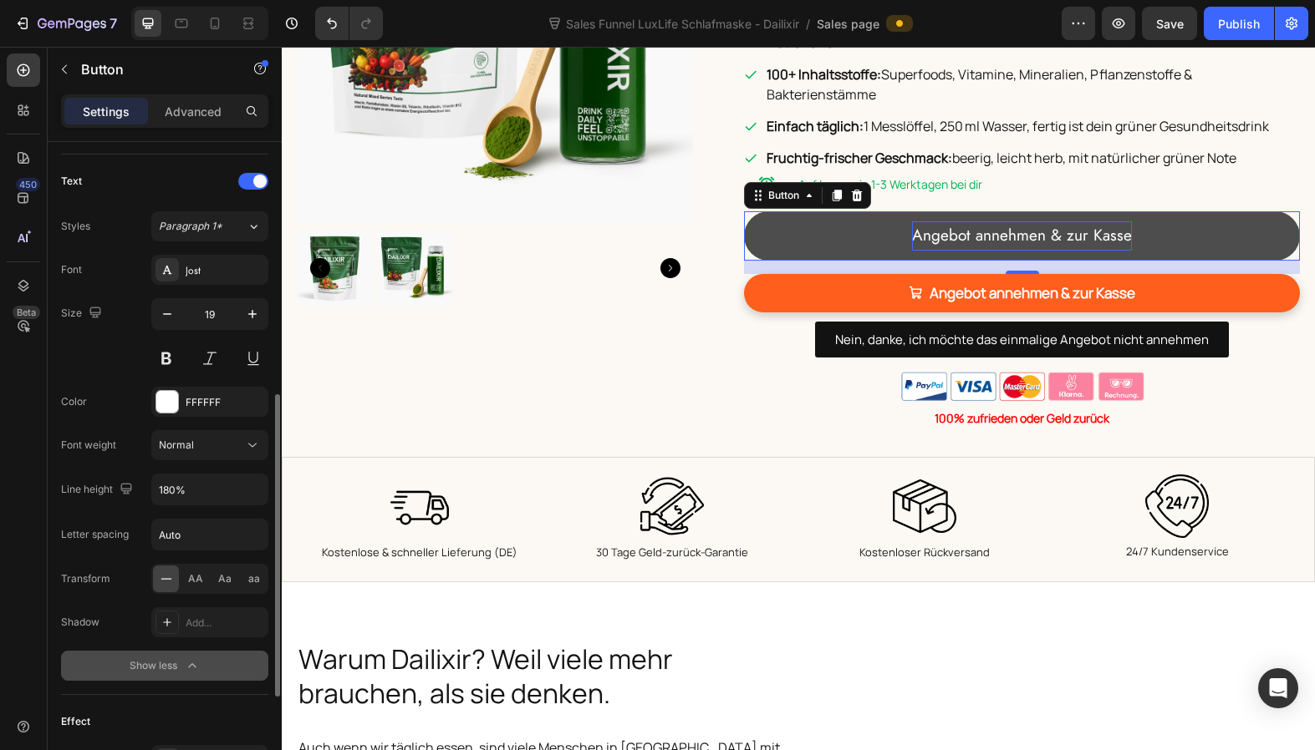
click at [827, 211] on button "Angebot annehmen & zur Kasse" at bounding box center [1022, 235] width 556 height 48
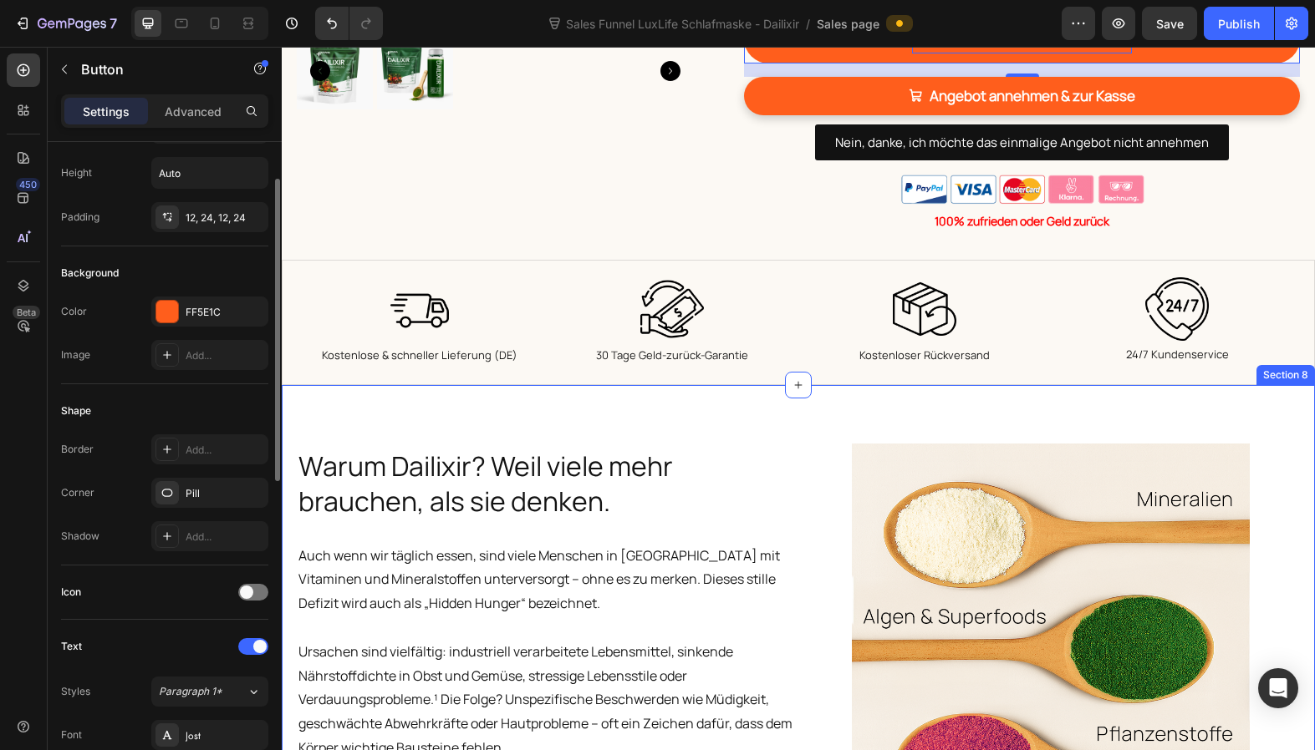
scroll to position [989, 0]
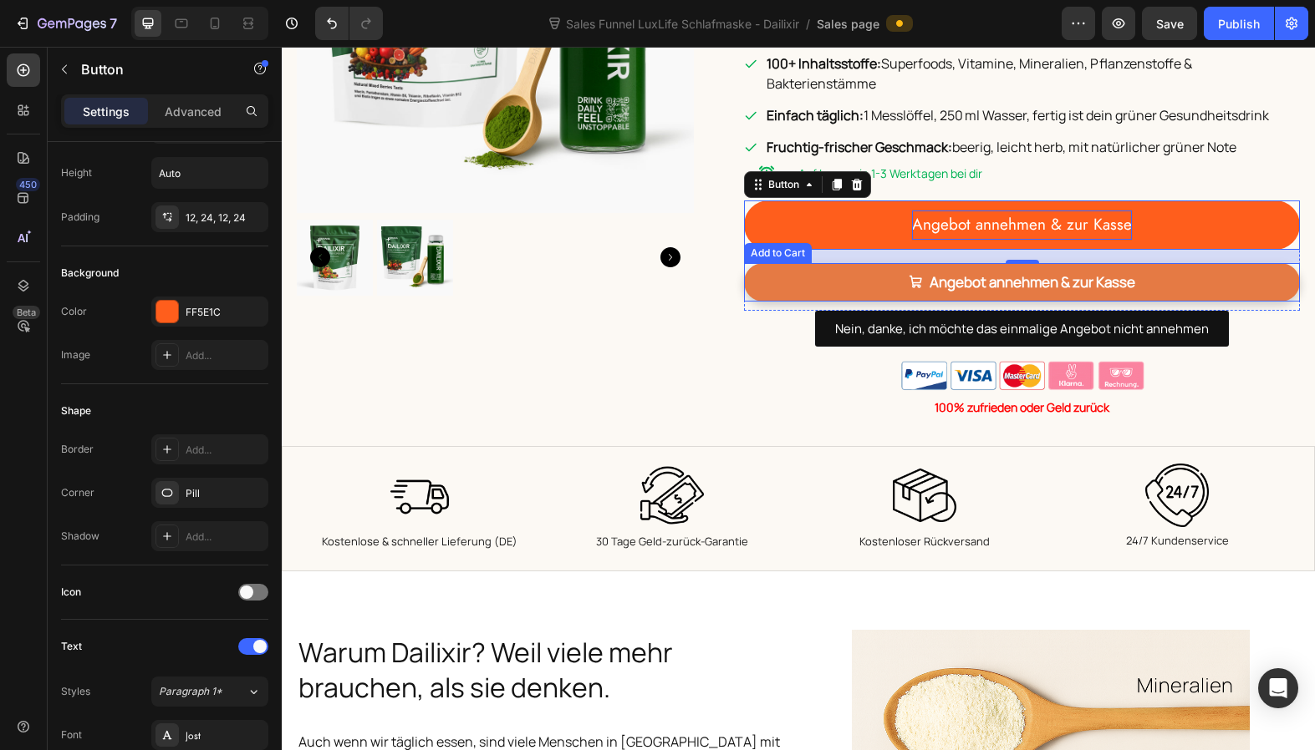
click at [849, 263] on button "Angebot annehmen & zur Kasse" at bounding box center [1022, 282] width 556 height 39
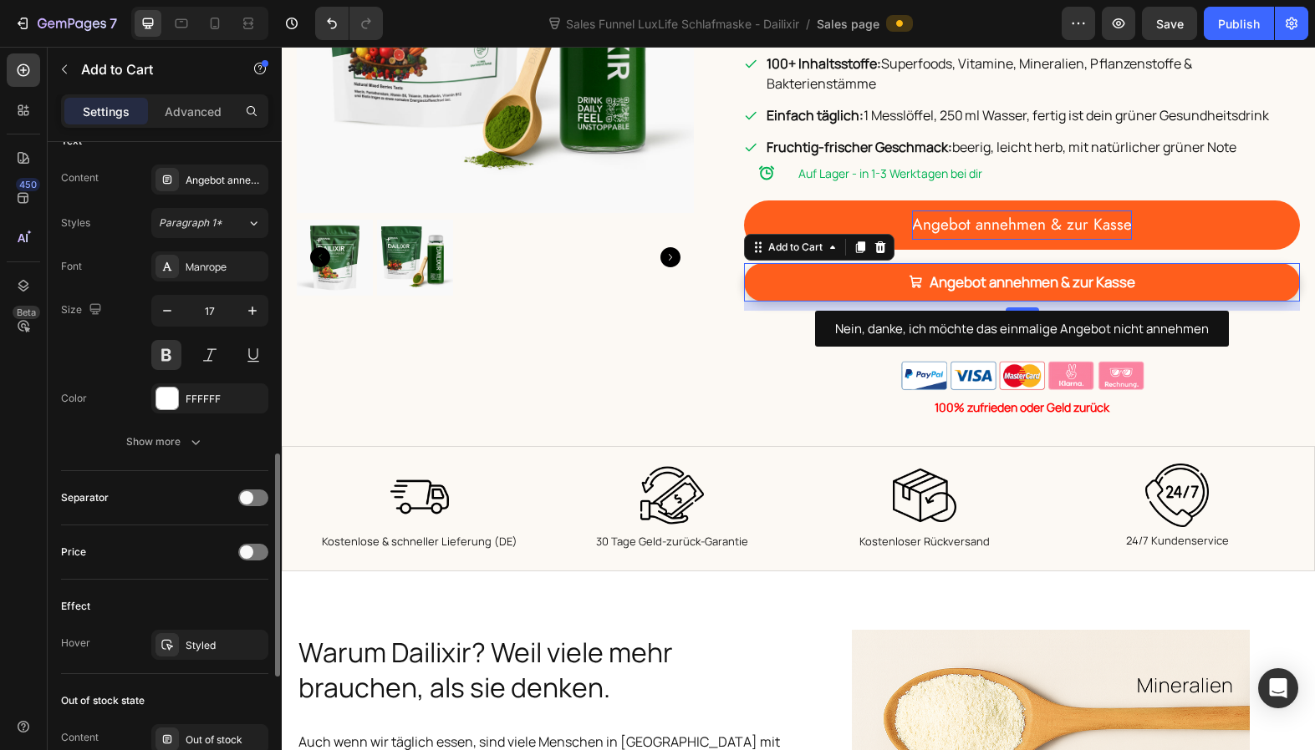
scroll to position [925, 0]
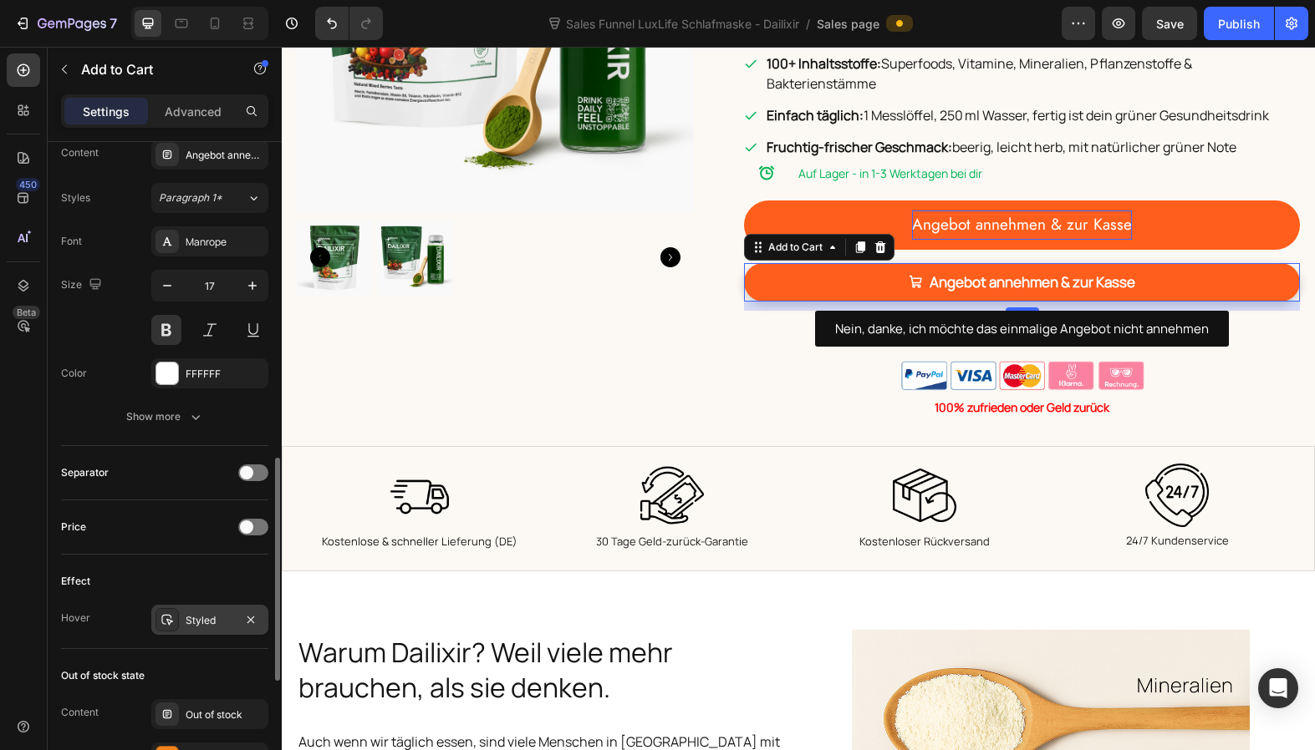
click at [176, 619] on div at bounding box center [166, 619] width 23 height 23
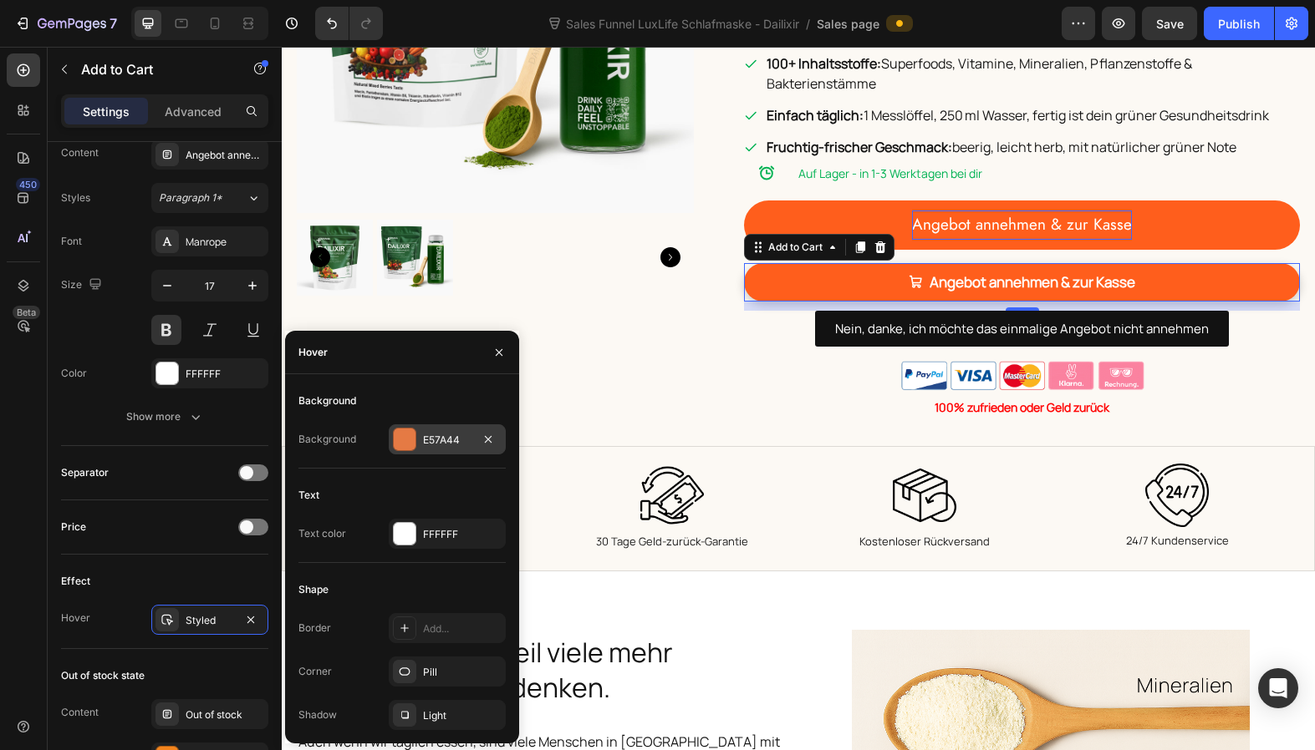
click at [449, 438] on div "E57A44" at bounding box center [447, 440] width 48 height 15
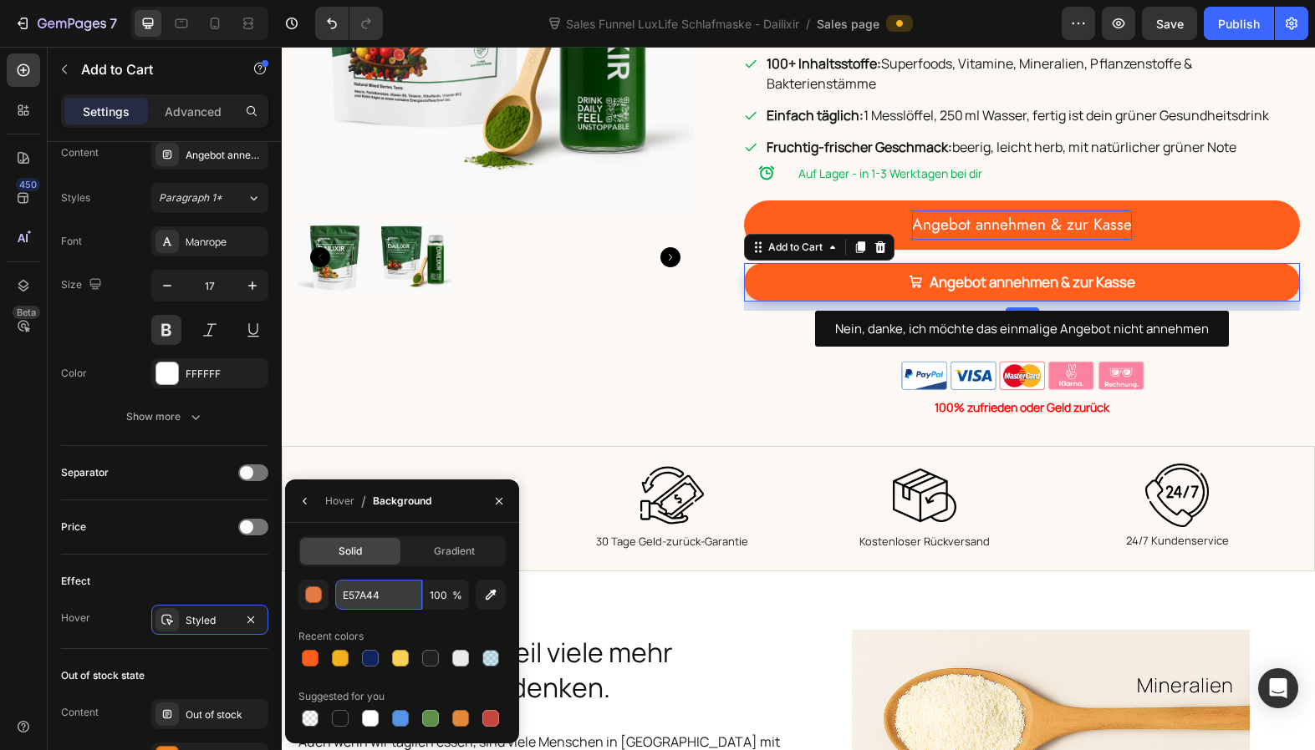
click at [373, 598] on input "E57A44" at bounding box center [378, 595] width 87 height 30
click at [501, 500] on icon "button" at bounding box center [498, 501] width 13 height 13
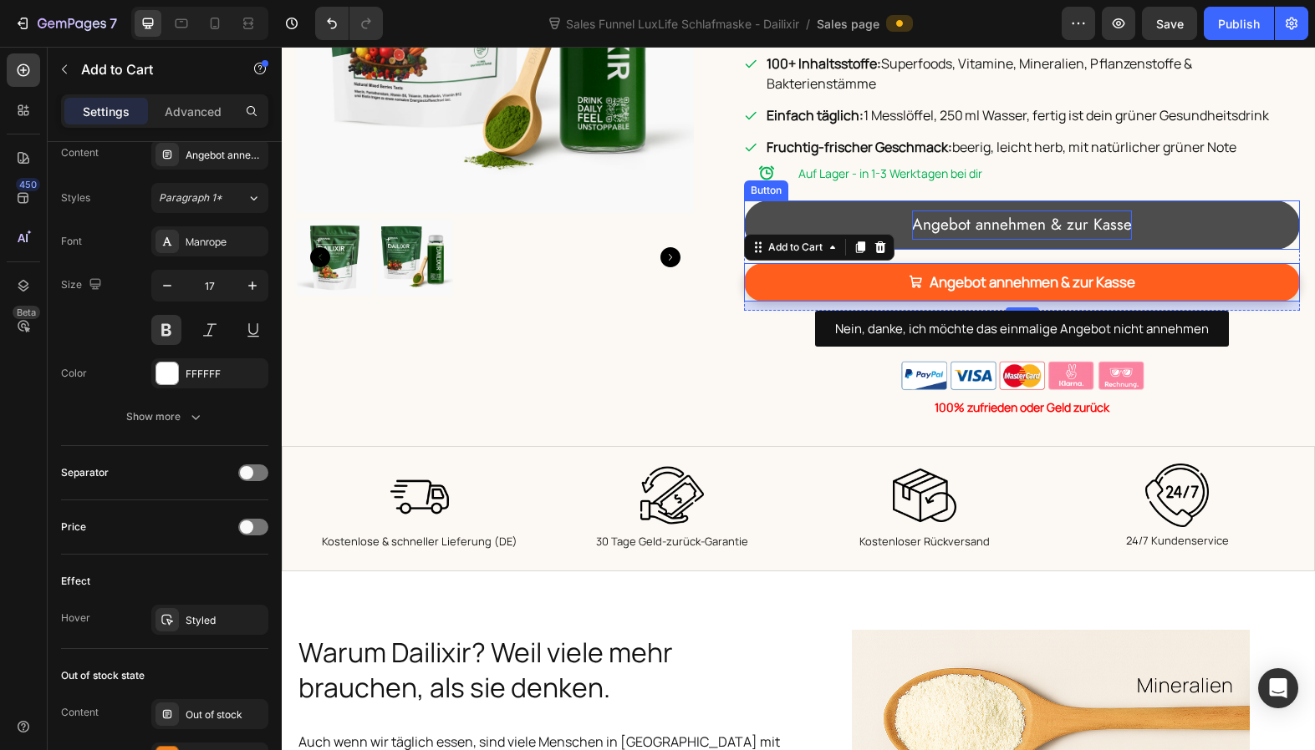
click at [891, 201] on button "Angebot annehmen & zur Kasse" at bounding box center [1022, 225] width 556 height 48
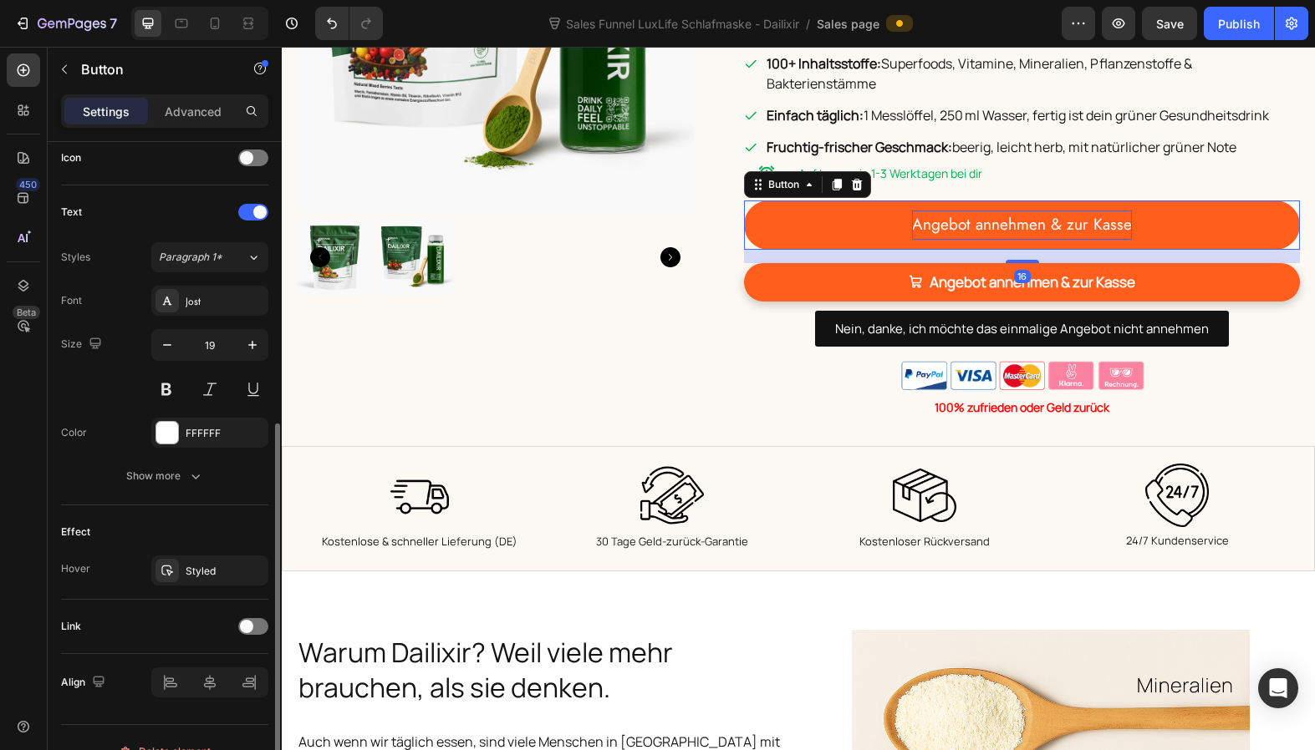
scroll to position [542, 0]
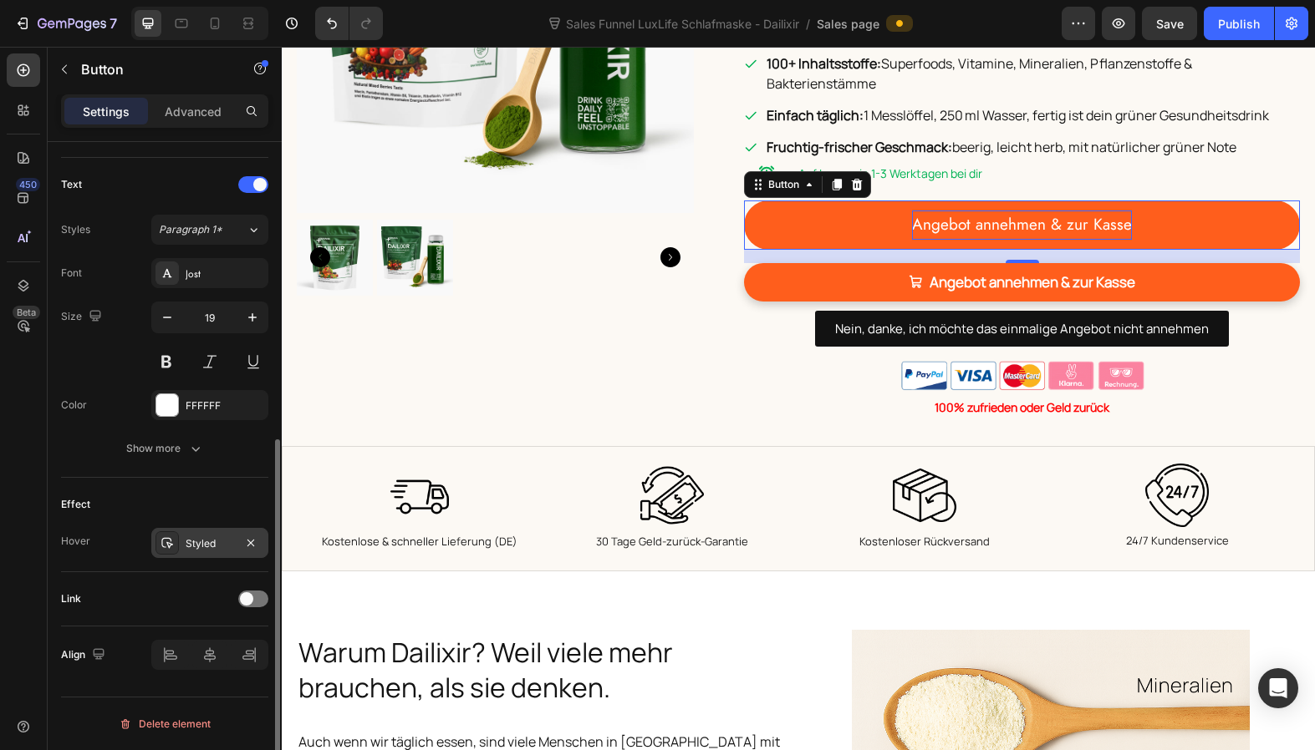
click at [200, 539] on div "Styled" at bounding box center [210, 544] width 48 height 15
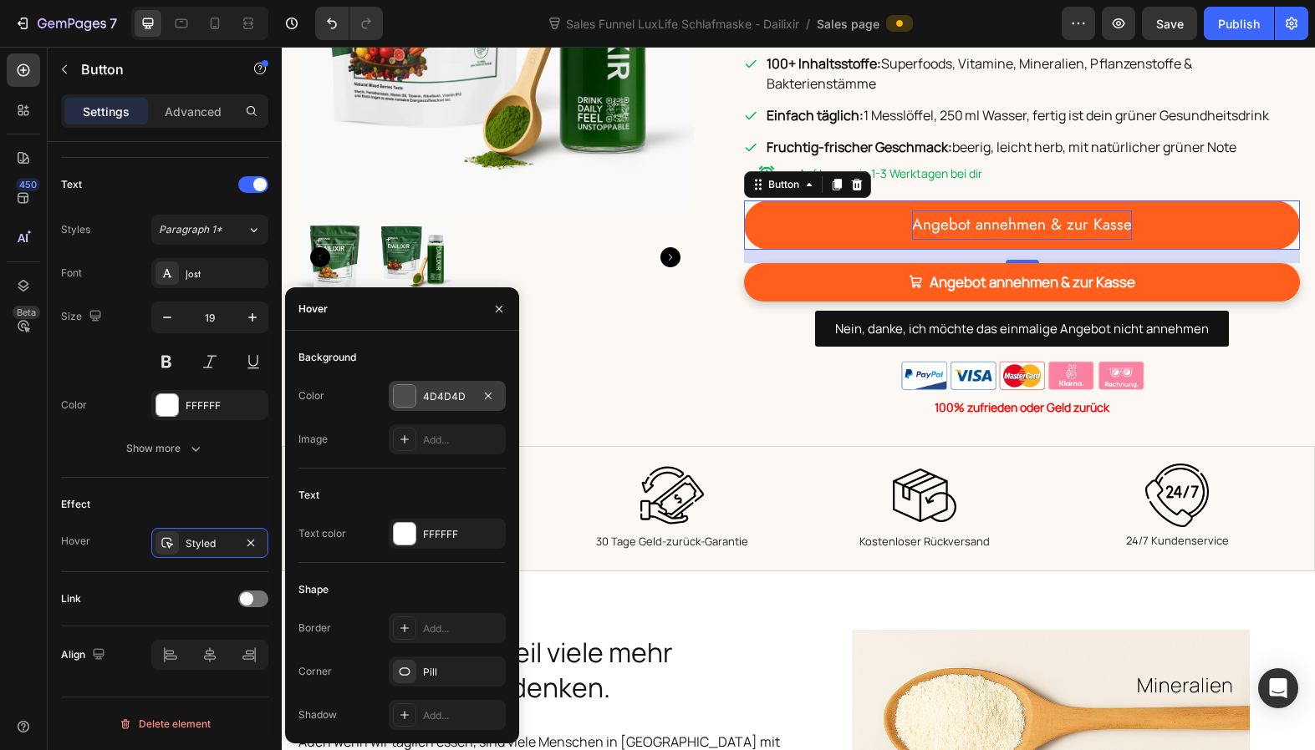
click at [450, 386] on div "4D4D4D" at bounding box center [447, 396] width 117 height 30
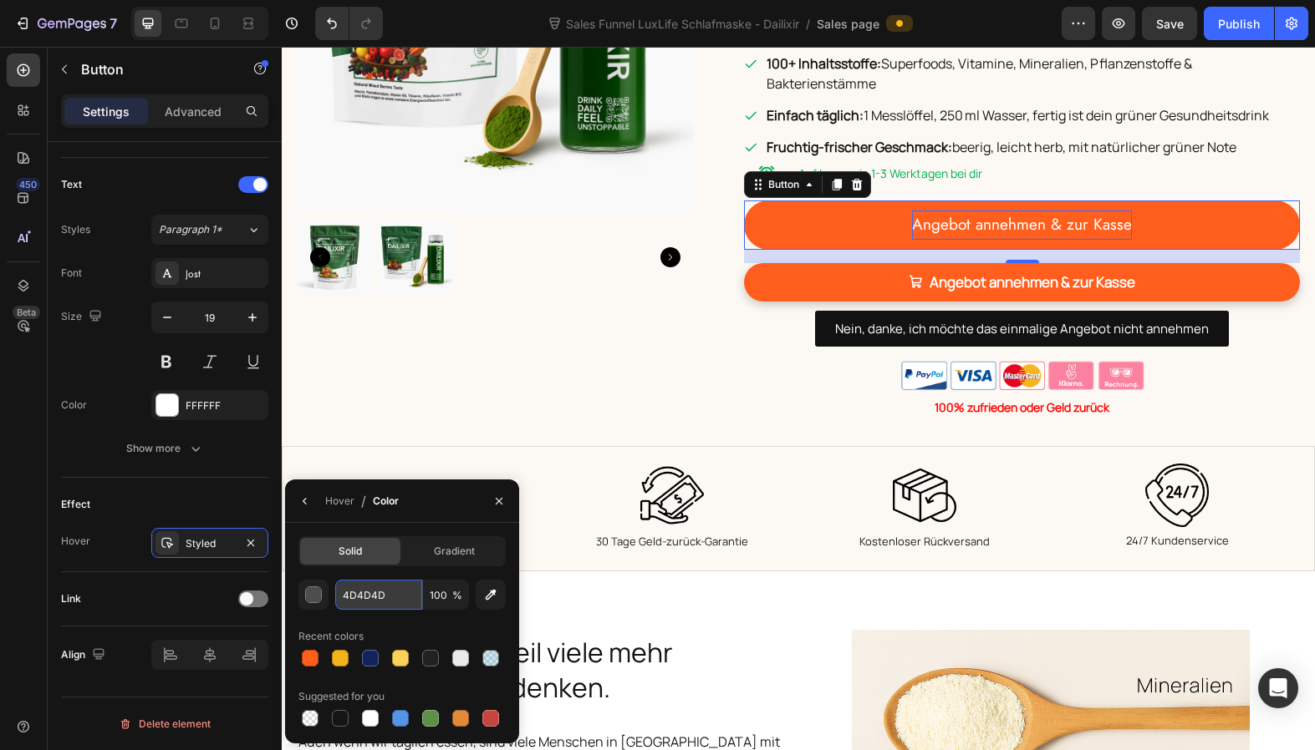
click at [370, 591] on input "4D4D4D" at bounding box center [378, 595] width 87 height 30
paste input "E57A44"
type input "E57A44"
click at [498, 501] on icon "button" at bounding box center [499, 500] width 7 height 7
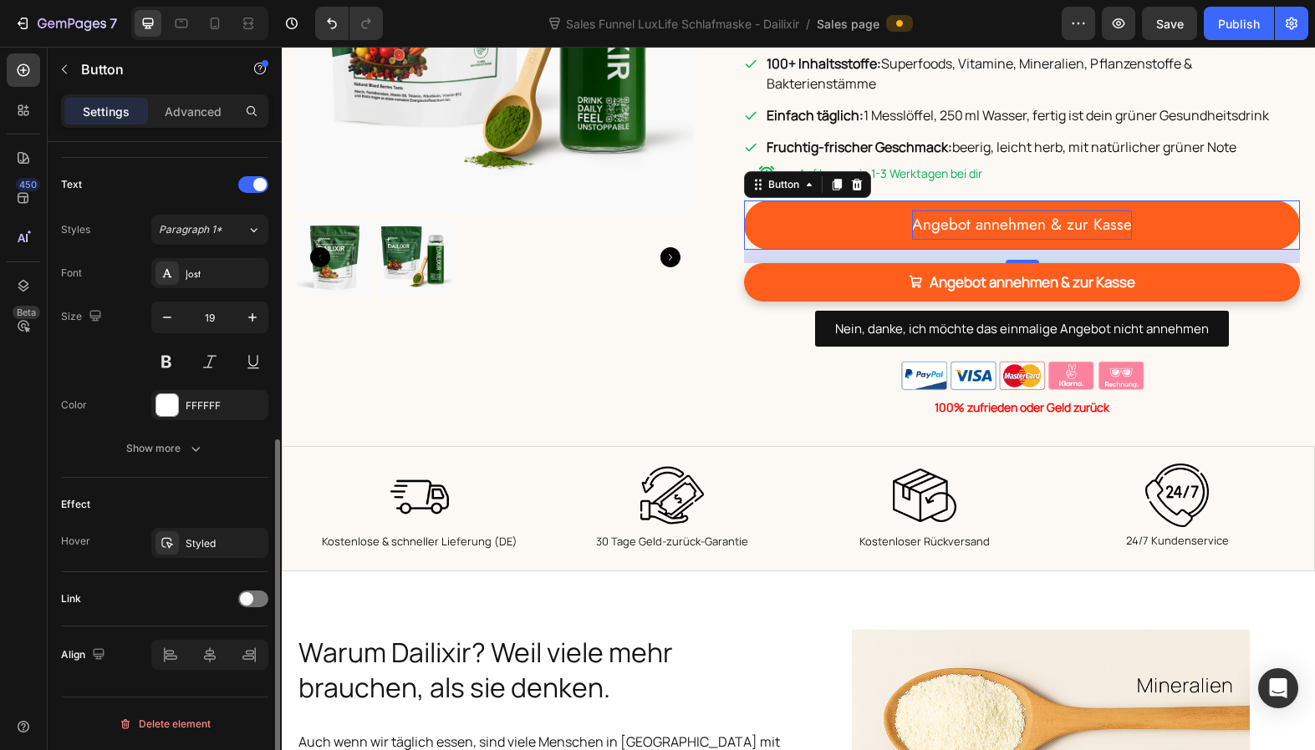
scroll to position [527, 0]
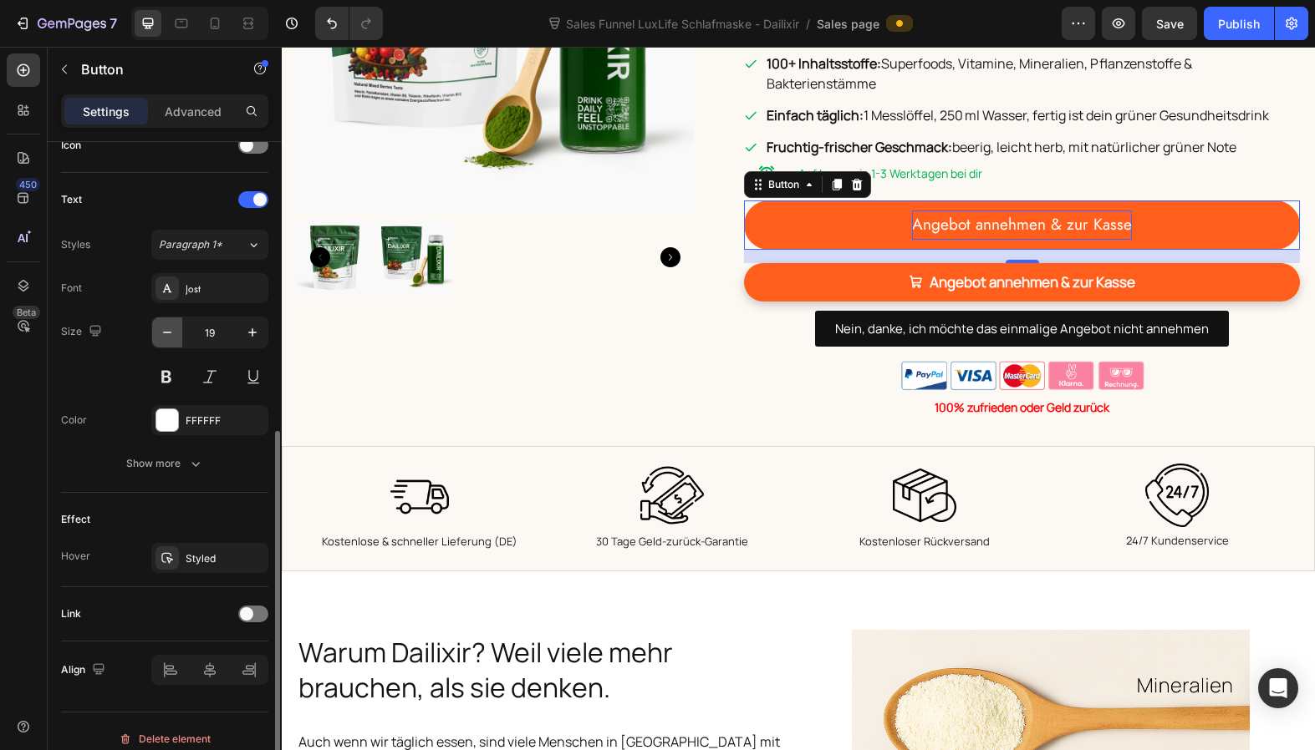
click at [171, 333] on icon "button" at bounding box center [167, 332] width 17 height 17
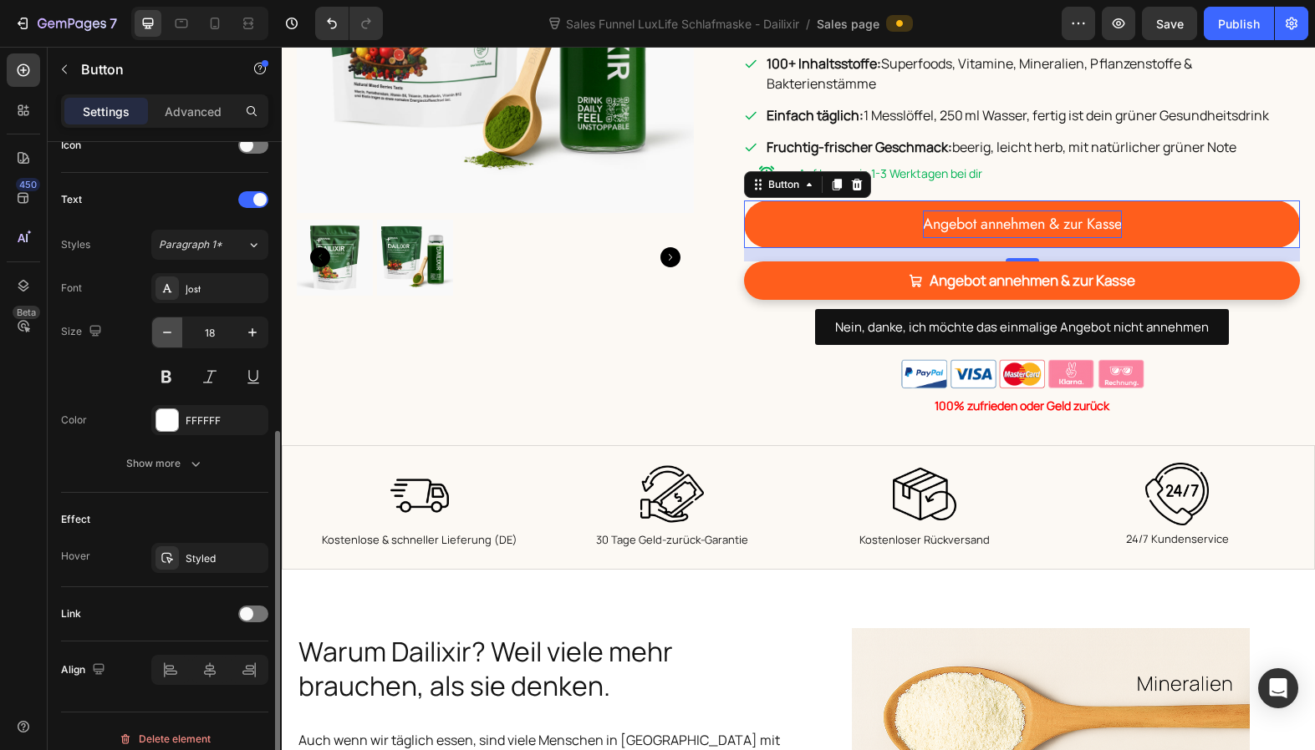
click at [171, 333] on icon "button" at bounding box center [167, 332] width 17 height 17
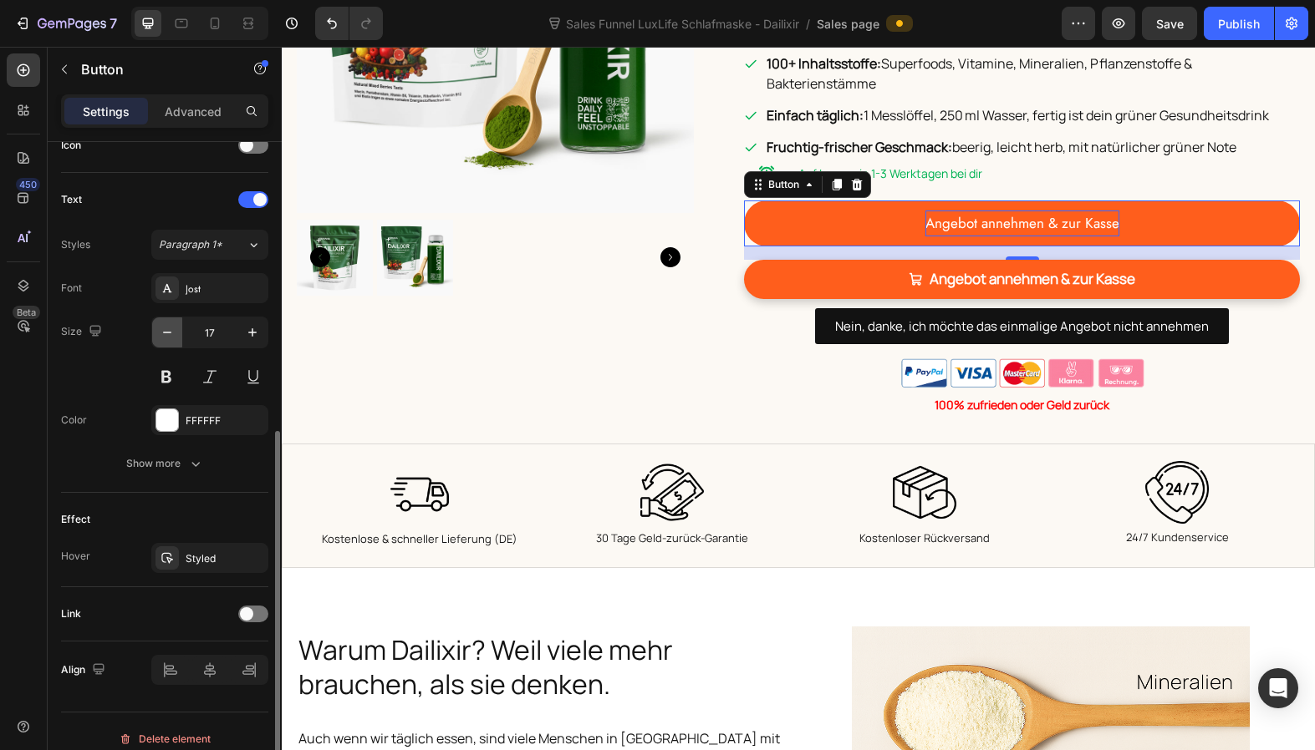
click at [171, 333] on icon "button" at bounding box center [167, 332] width 17 height 17
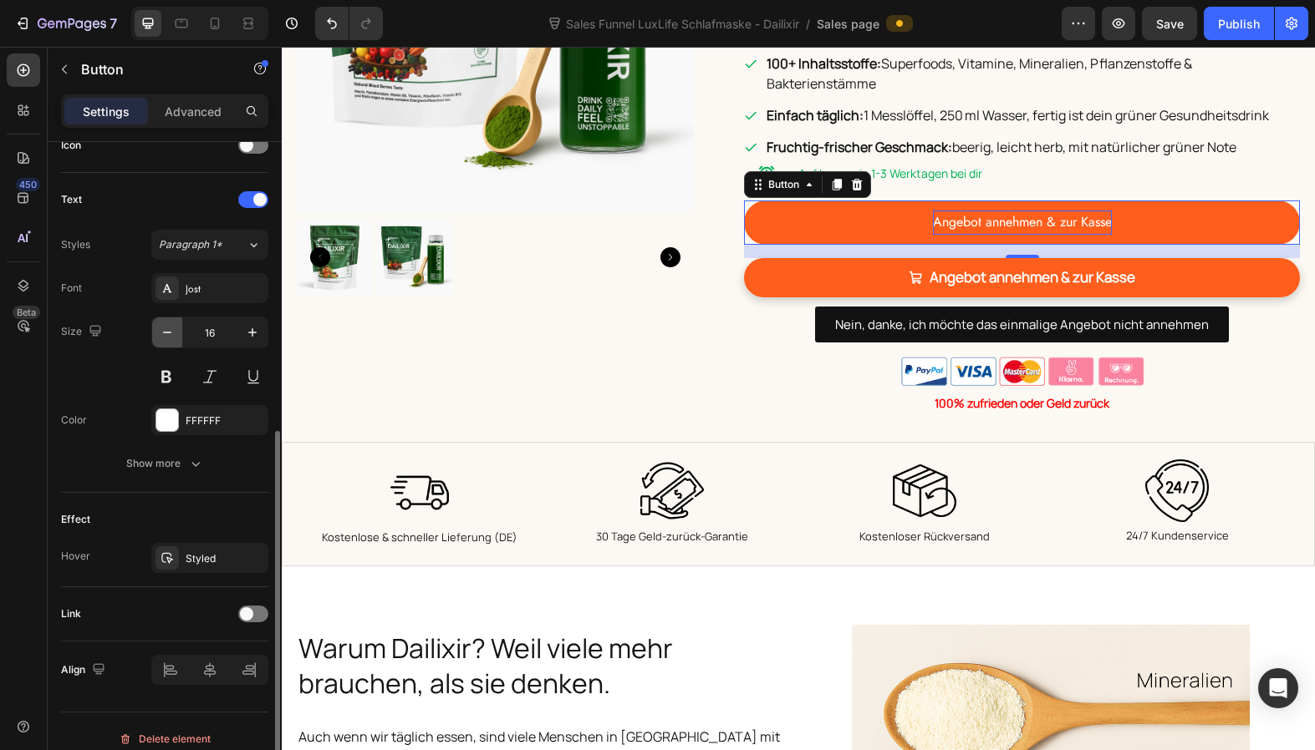
click at [171, 333] on icon "button" at bounding box center [167, 332] width 17 height 17
type input "15"
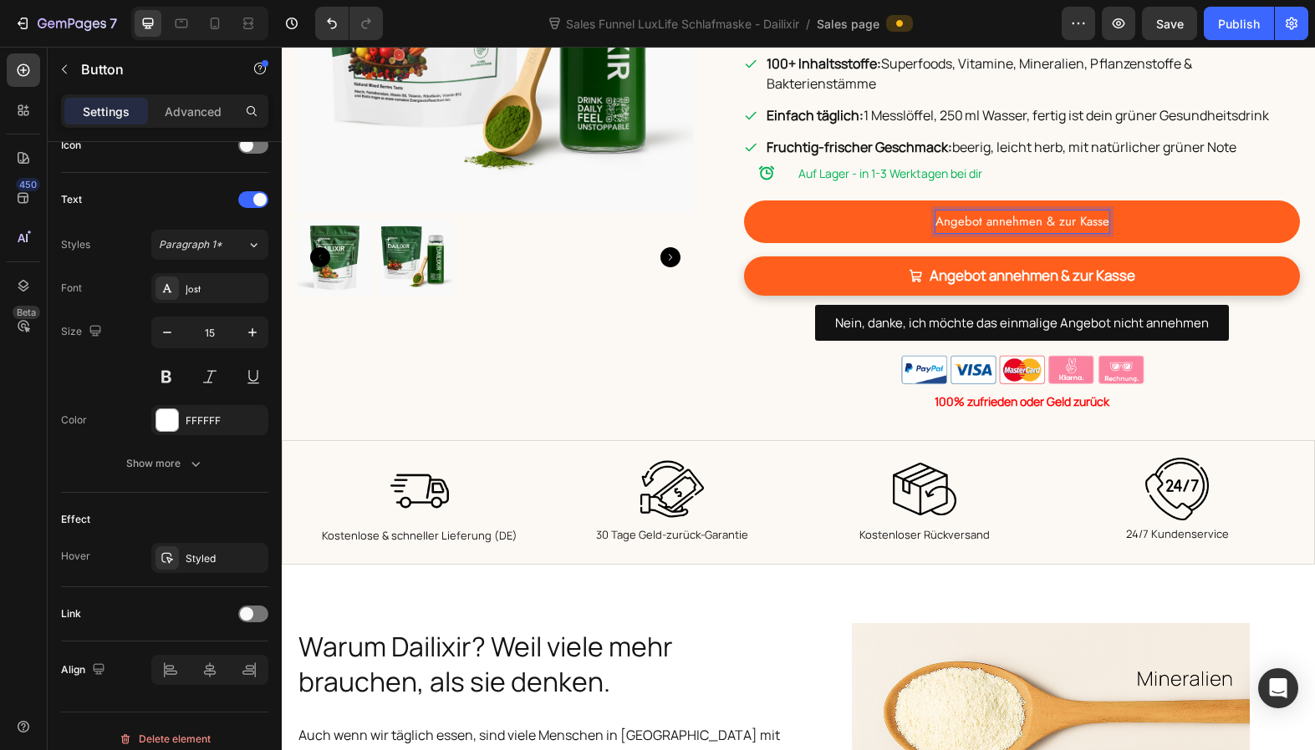
click at [996, 211] on p "Angebot annehmen & zur Kasse" at bounding box center [1022, 222] width 174 height 23
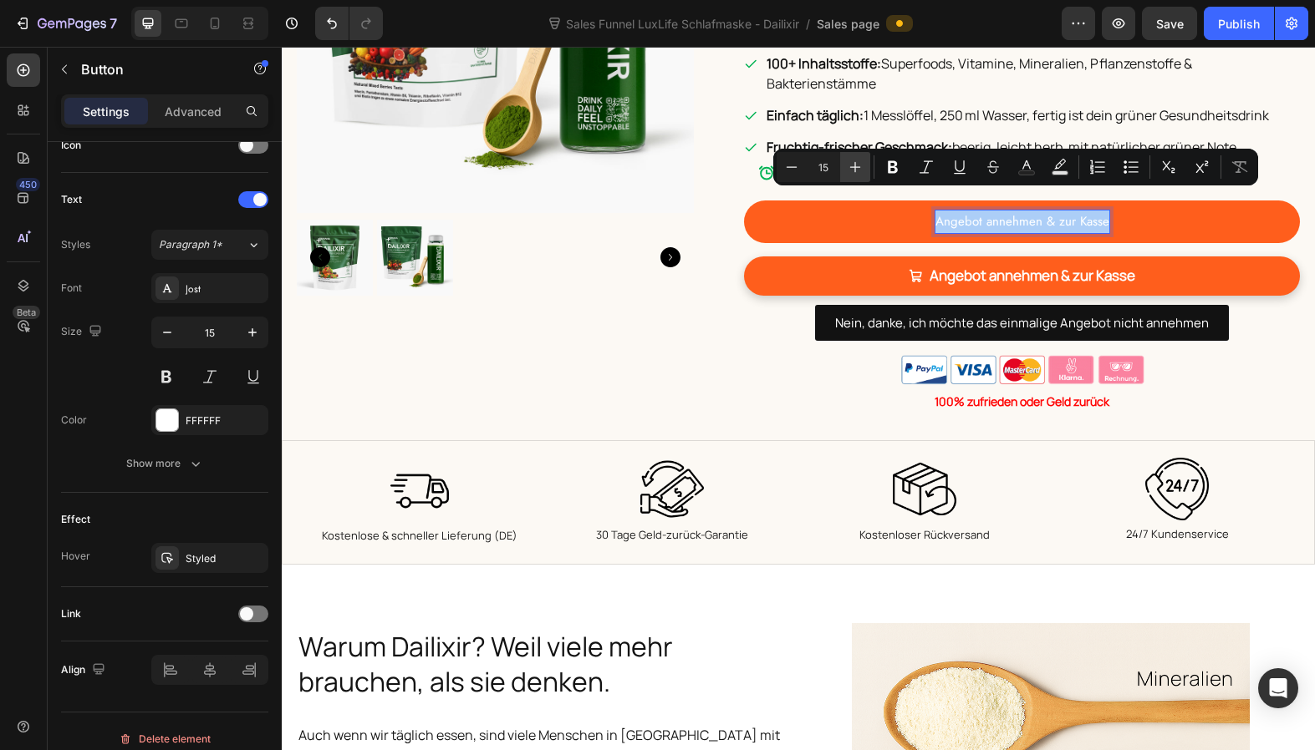
click at [857, 168] on icon "Editor contextual toolbar" at bounding box center [855, 167] width 17 height 17
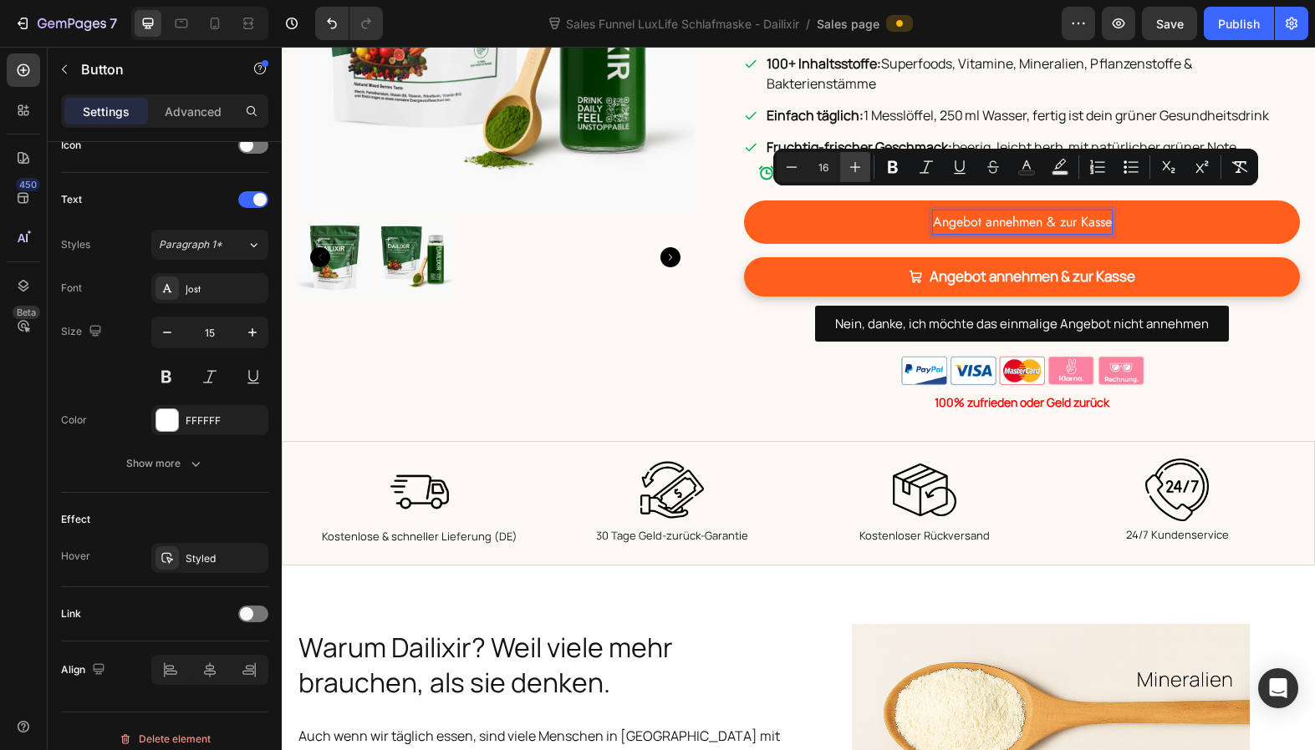
click at [857, 168] on icon "Editor contextual toolbar" at bounding box center [855, 167] width 17 height 17
click at [858, 167] on icon "Editor contextual toolbar" at bounding box center [855, 167] width 17 height 17
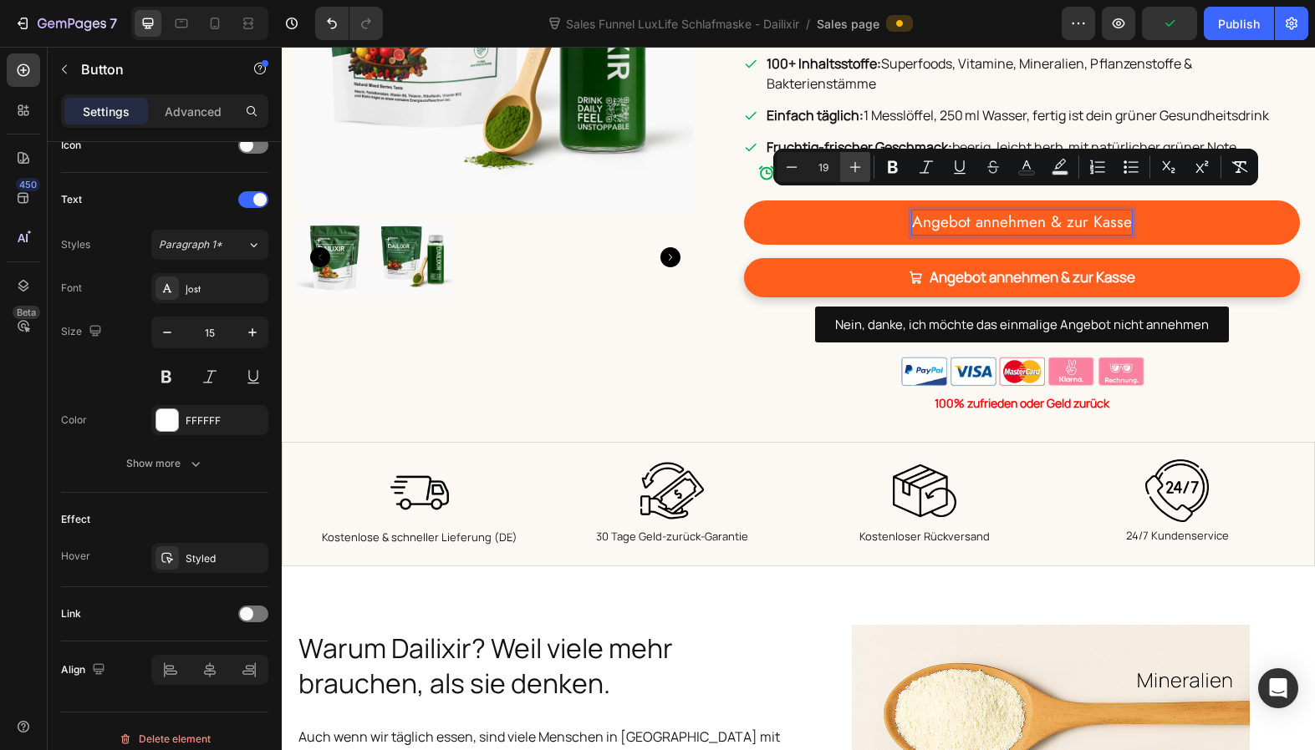
click at [858, 167] on icon "Editor contextual toolbar" at bounding box center [855, 167] width 17 height 17
type input "20"
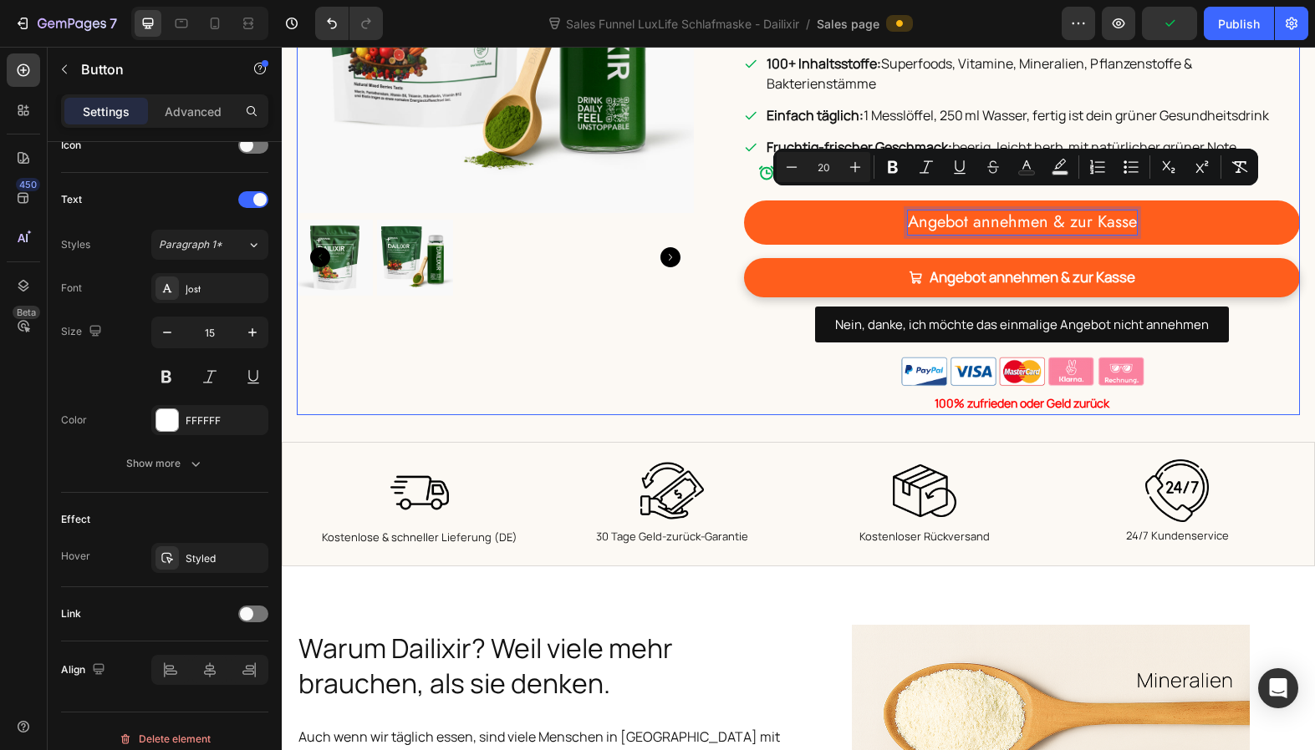
click at [666, 323] on div "Product Images" at bounding box center [495, 116] width 397 height 600
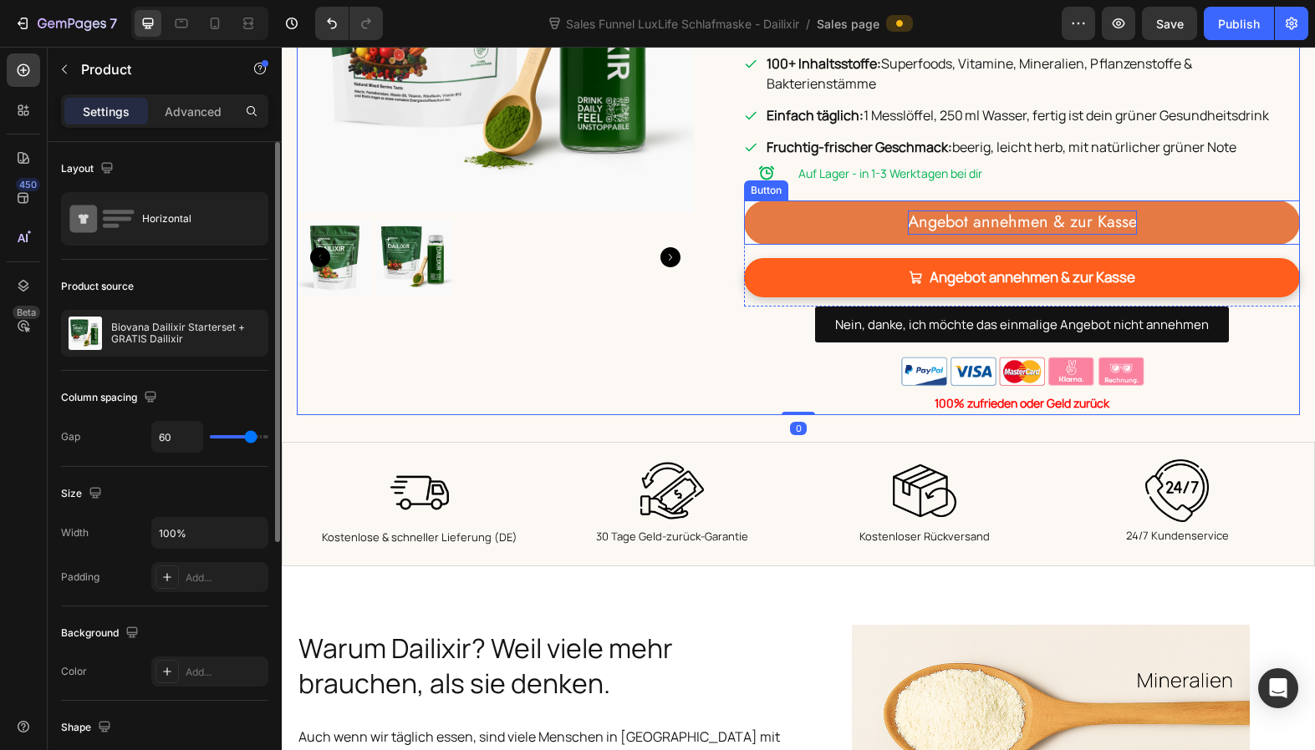
click at [995, 210] on span "Angebot annehmen & zur Kasse" at bounding box center [1022, 222] width 229 height 24
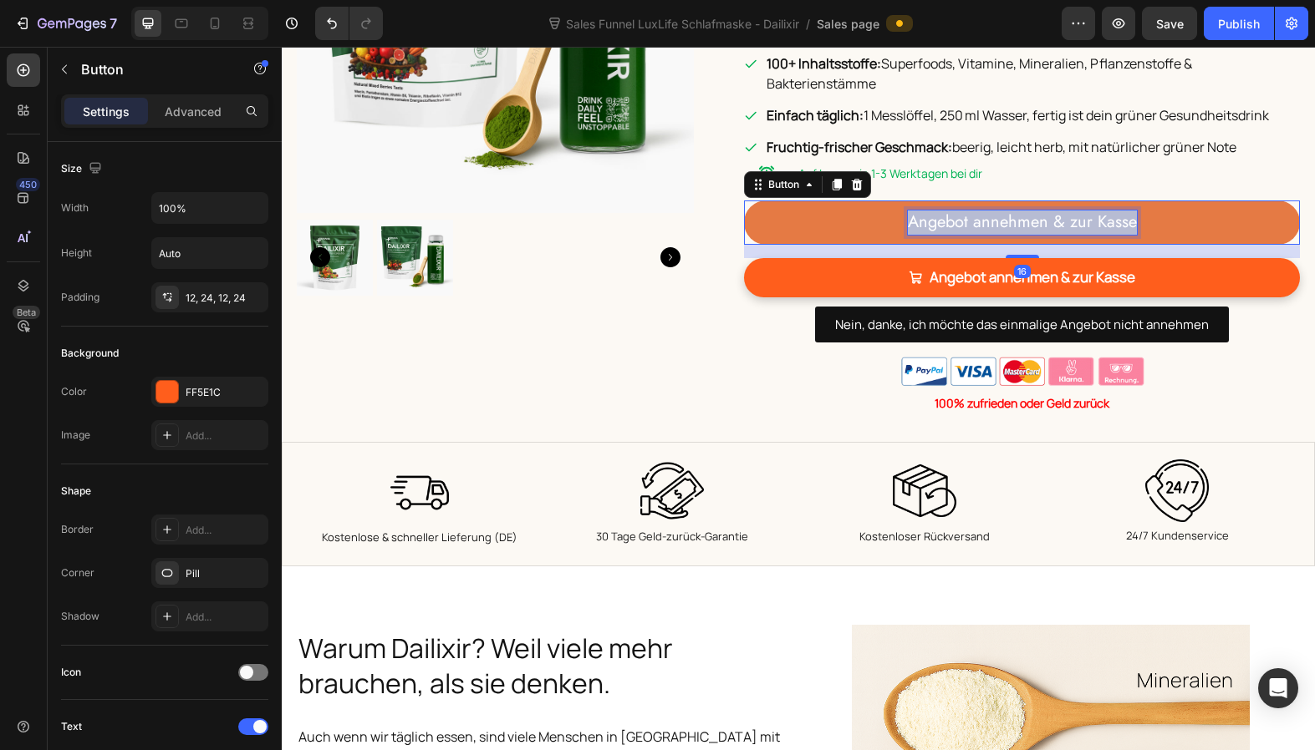
click at [995, 210] on span "Angebot annehmen & zur Kasse" at bounding box center [1022, 222] width 229 height 24
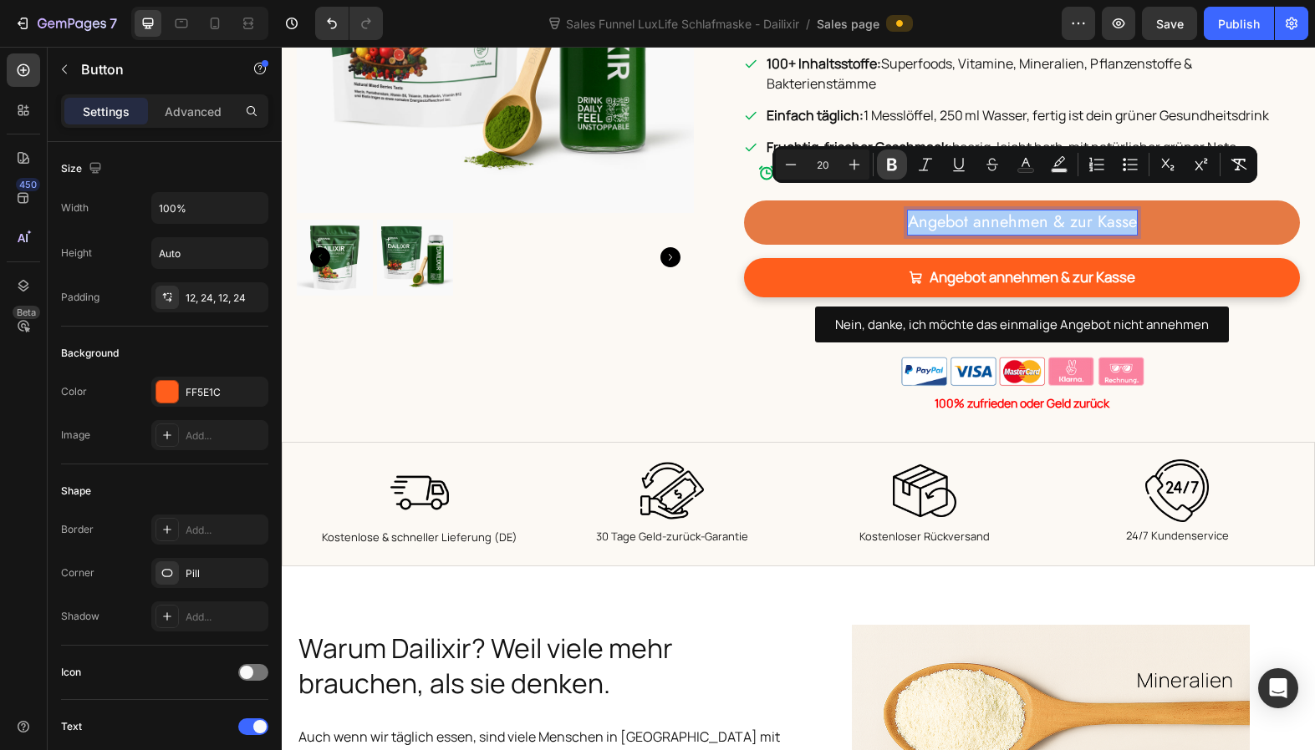
click at [900, 165] on button "Bold" at bounding box center [892, 165] width 30 height 30
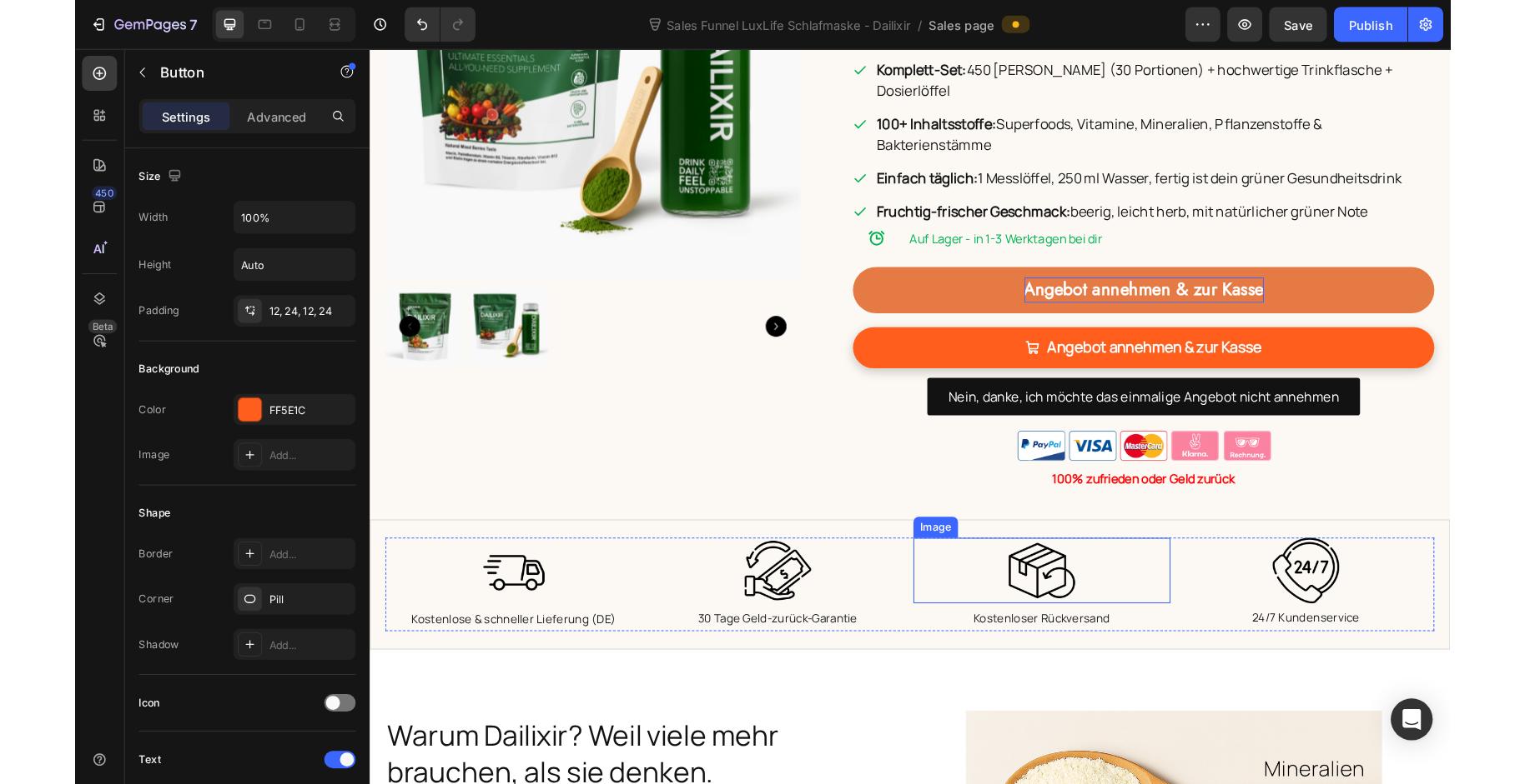
scroll to position [1040, 0]
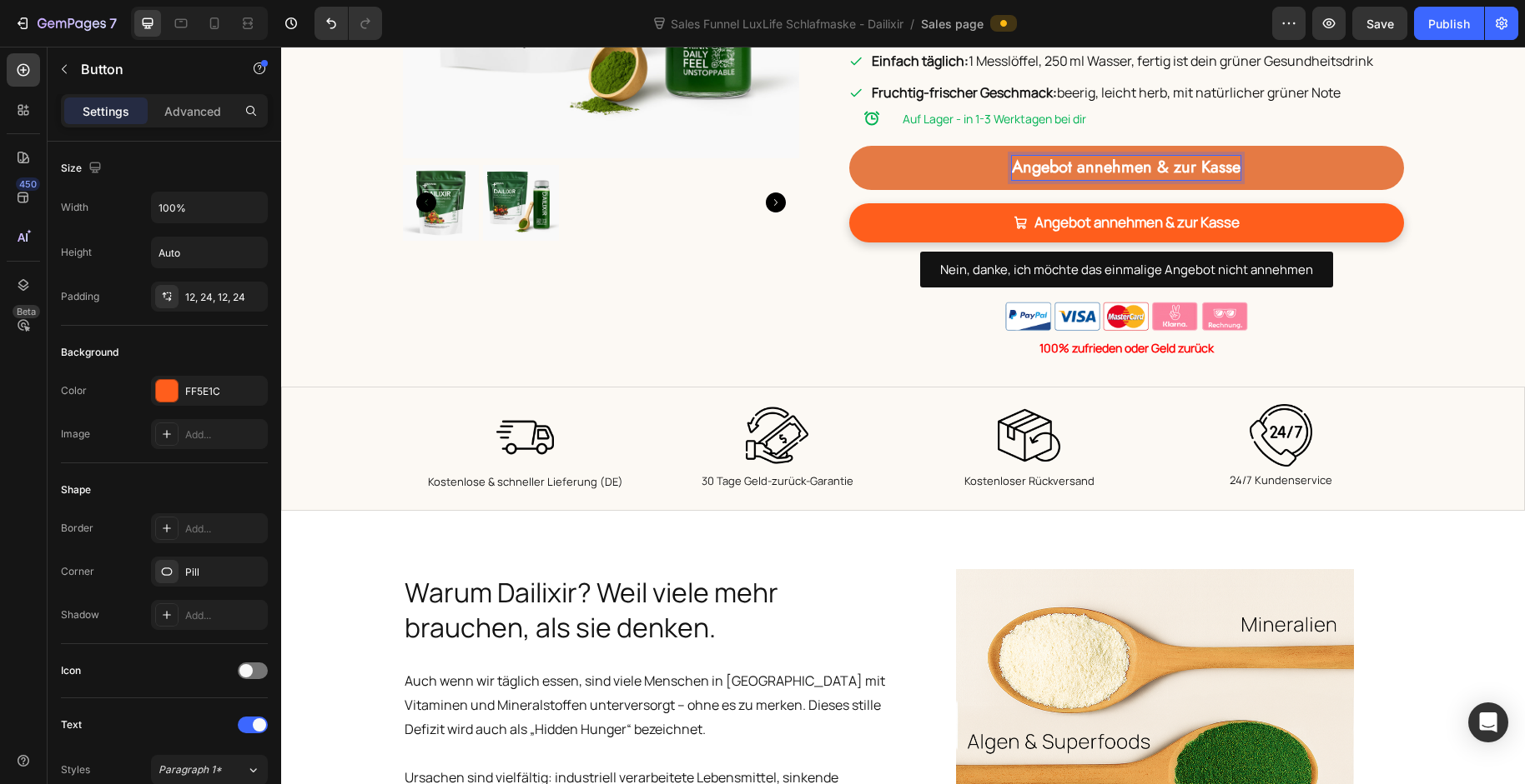
click at [942, 146] on button "Angebot annehmen & zur Kasse" at bounding box center [1127, 168] width 555 height 44
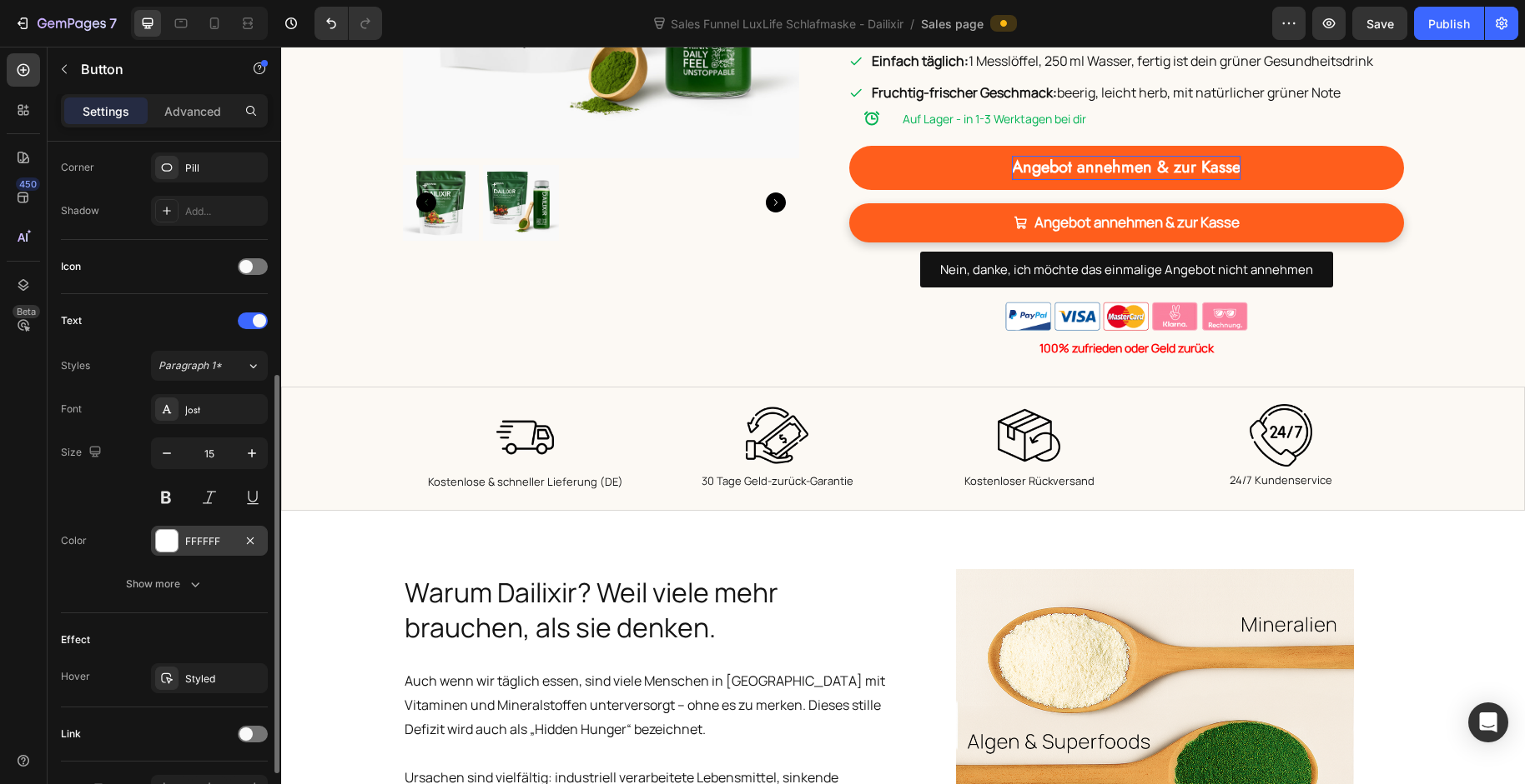
scroll to position [505, 0]
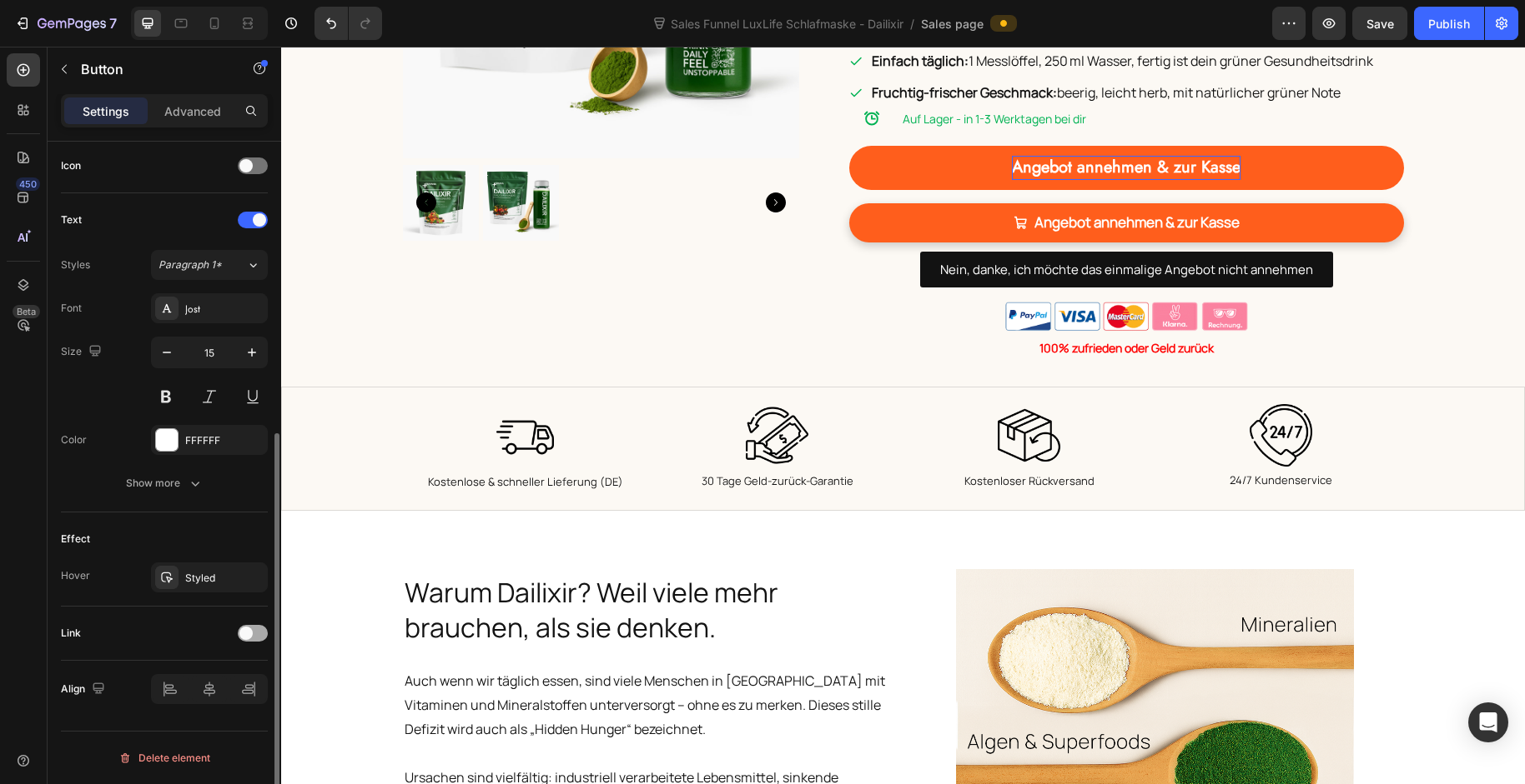
click at [255, 635] on div at bounding box center [253, 633] width 30 height 17
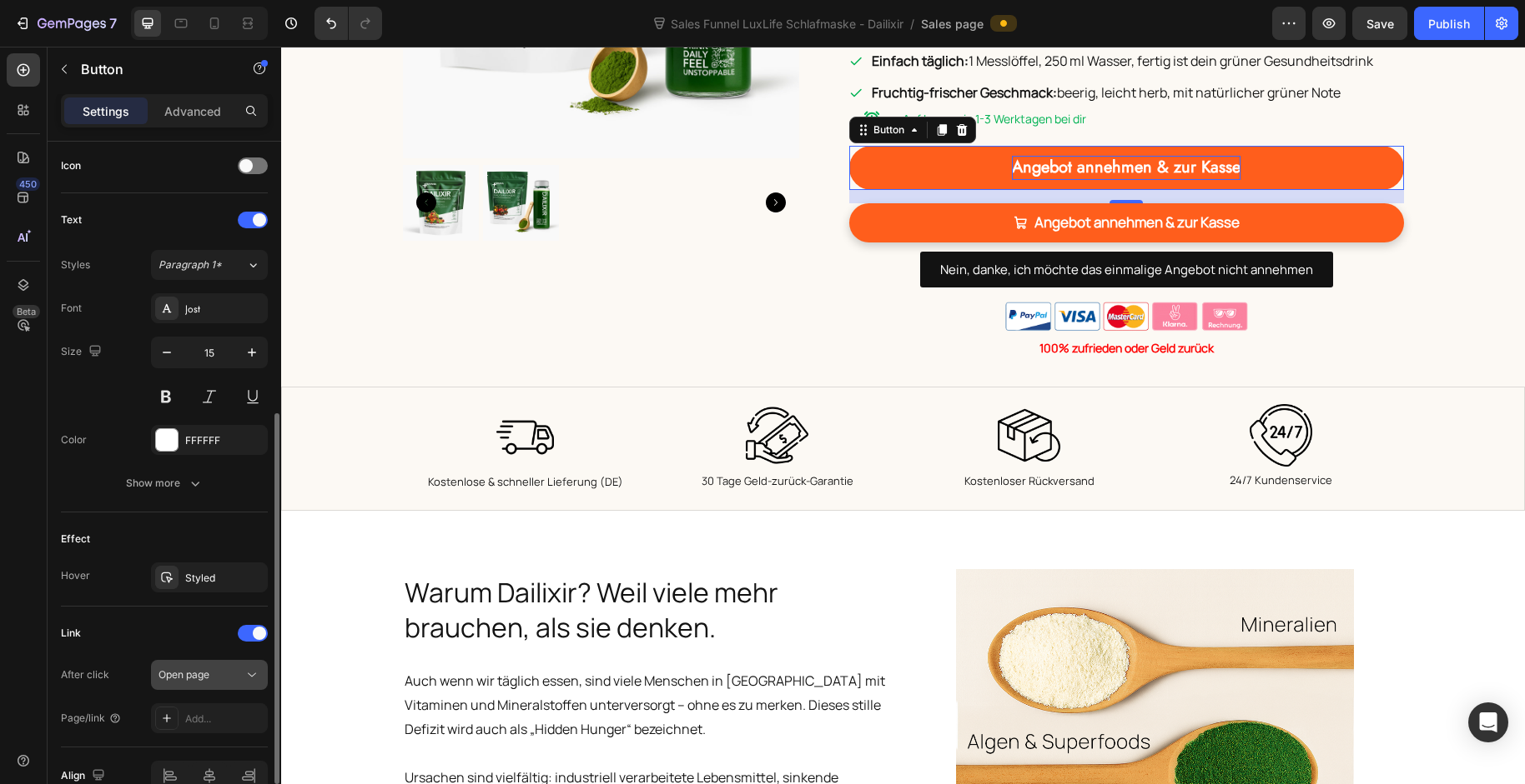
scroll to position [591, 0]
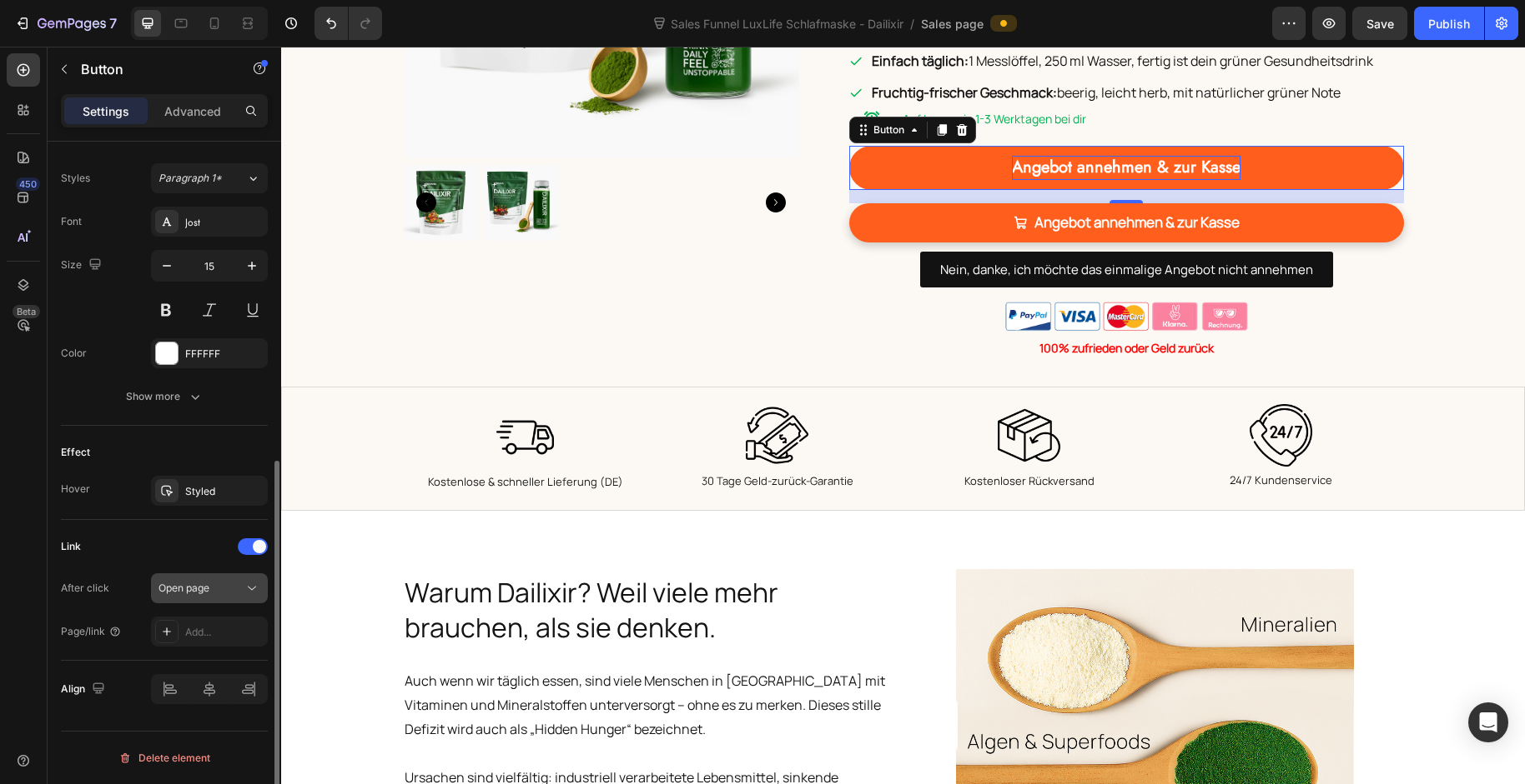
click at [225, 590] on div "Open page" at bounding box center [201, 588] width 85 height 15
click at [227, 588] on div "Open page" at bounding box center [201, 588] width 85 height 15
click at [220, 622] on div "Add..." at bounding box center [209, 631] width 117 height 30
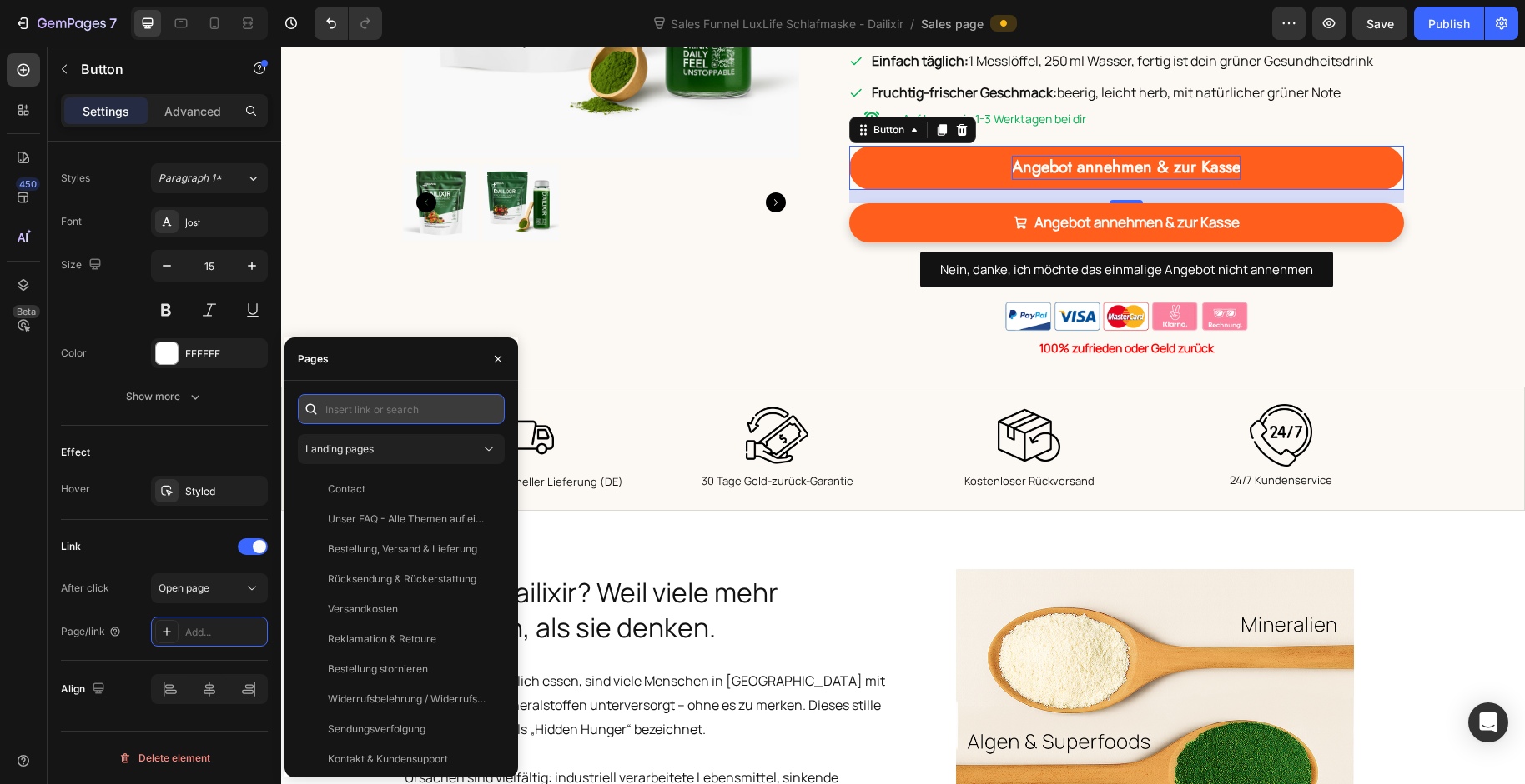
click at [376, 414] on input "text" at bounding box center [400, 409] width 207 height 30
paste input "https://baaboo.com/cart/55726823211386:1,55650341454202:1?discount=free-mask"
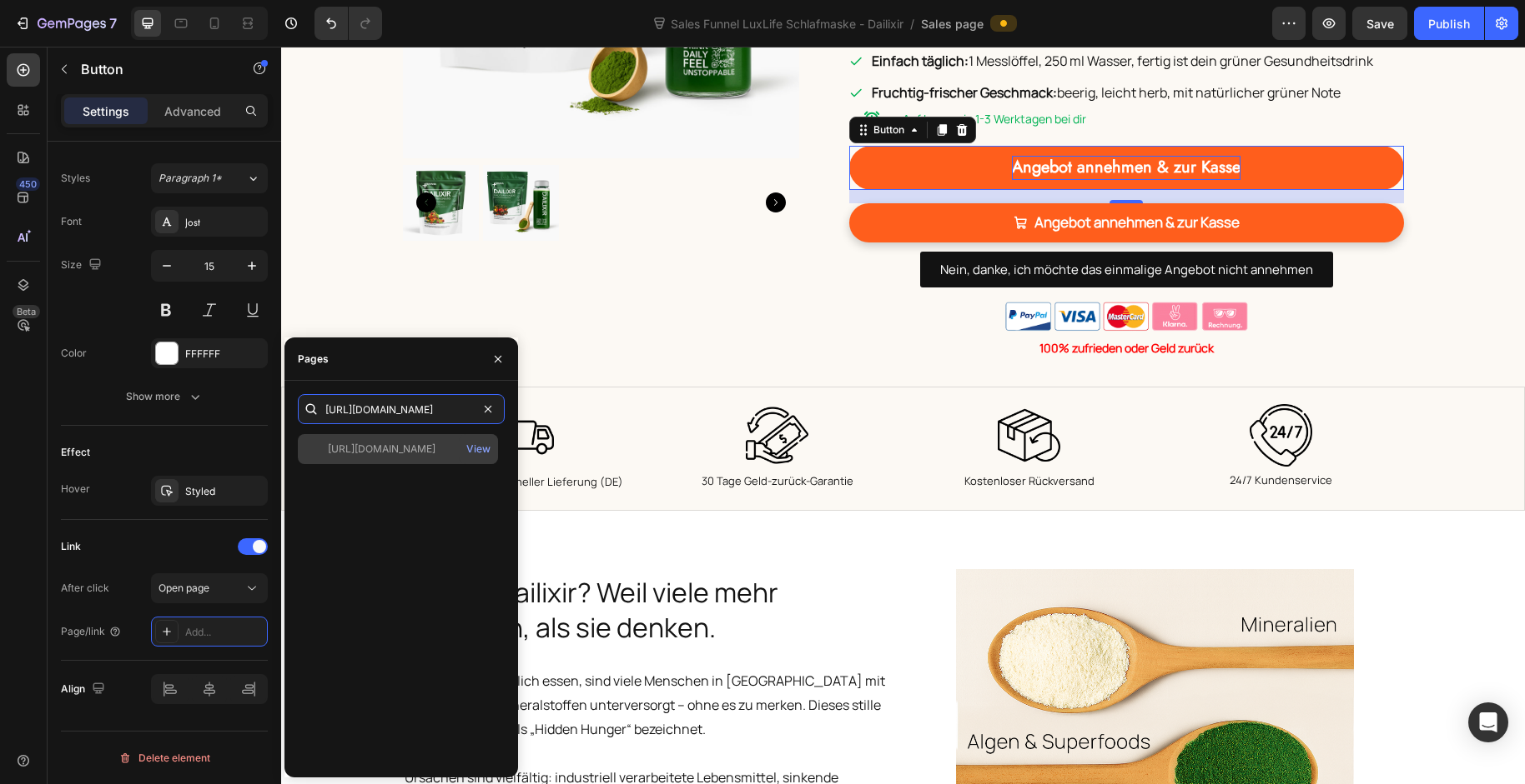
type input "https://baaboo.com/cart/55726823211386:1,55650341454202:1?discount=free-mask"
click at [379, 456] on div "https://baaboo.com/cart/55726823211386:1,55650341454202:1?discount=free-mask" at bounding box center [381, 449] width 108 height 15
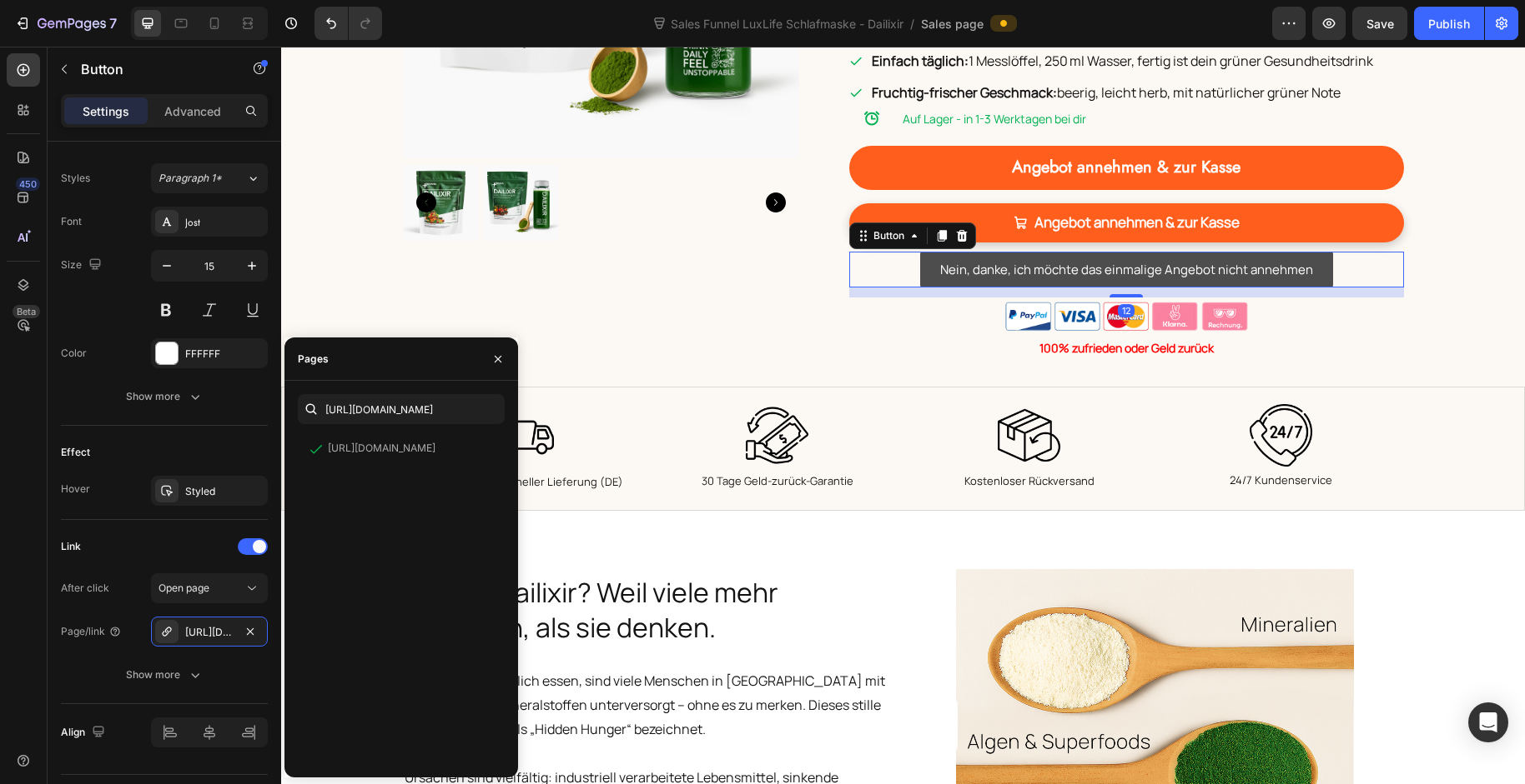
click at [927, 251] on button "Nein, danke, ich möchte das einmalige Angebot nicht annehmen" at bounding box center [1127, 269] width 413 height 36
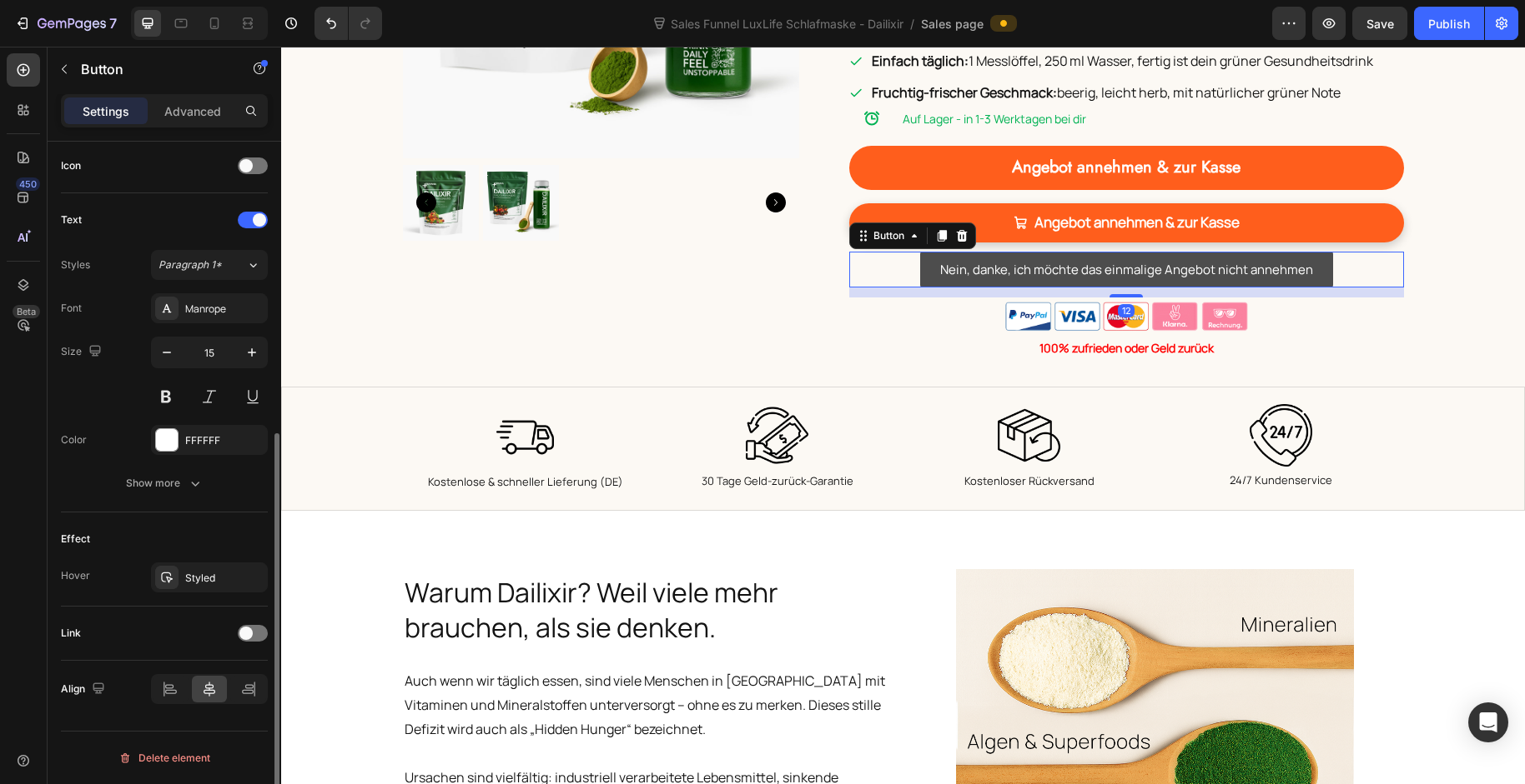
scroll to position [505, 0]
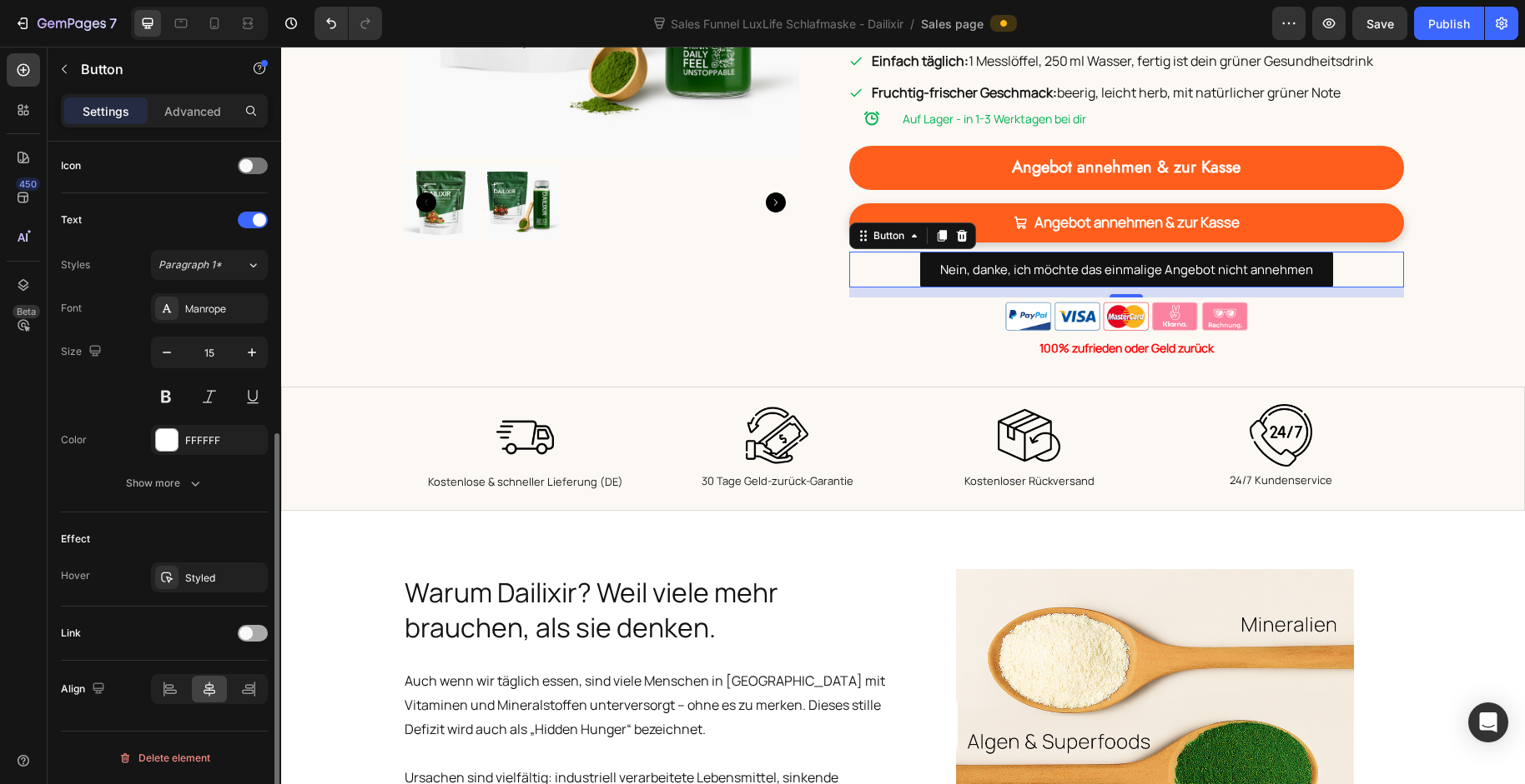
click at [253, 638] on div at bounding box center [253, 633] width 30 height 17
click at [204, 715] on div "Add..." at bounding box center [225, 719] width 79 height 15
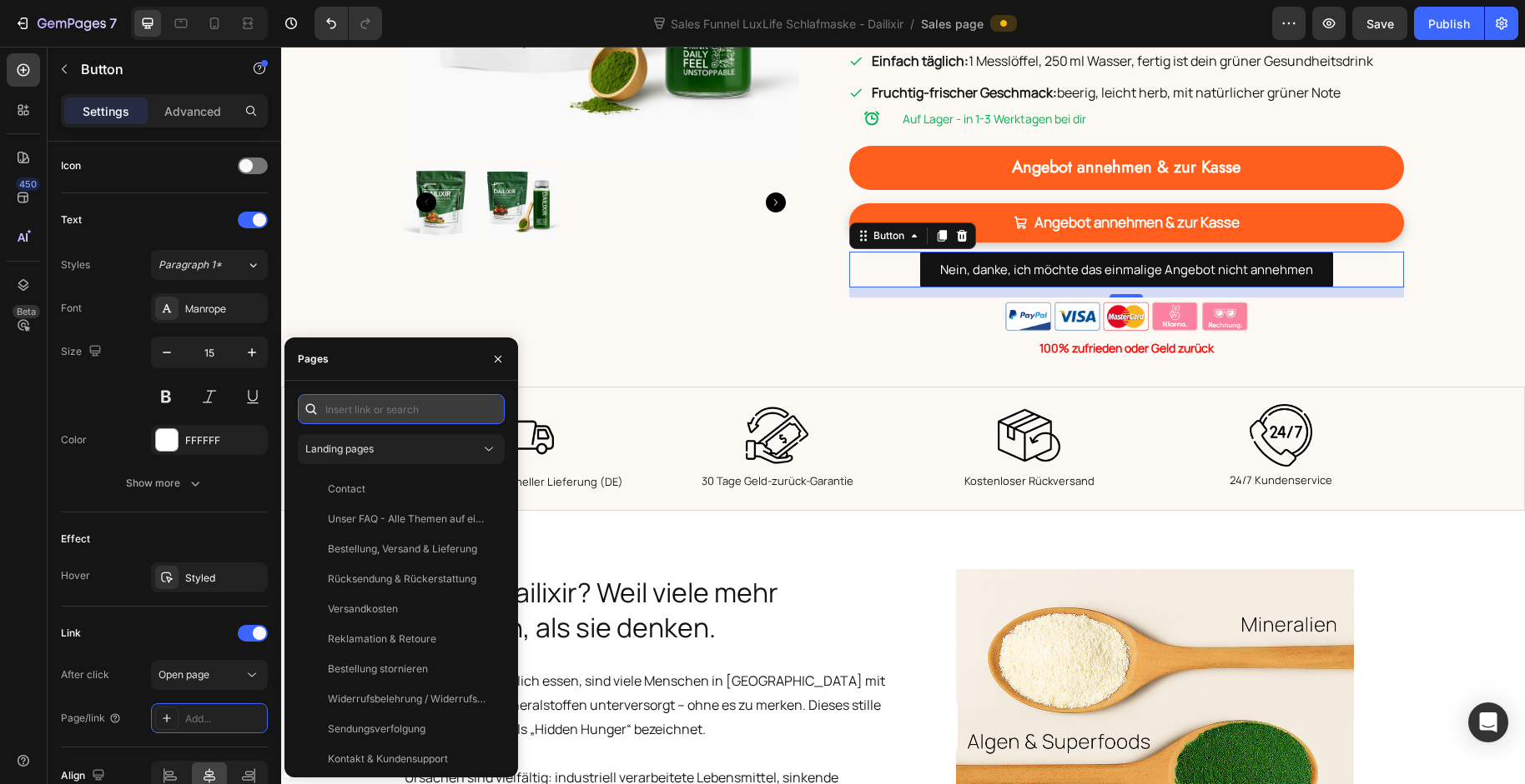
click at [414, 405] on input "text" at bounding box center [400, 409] width 207 height 30
paste input "https://baaboo.com/cart/55650341454202:1?discount=free-mask"
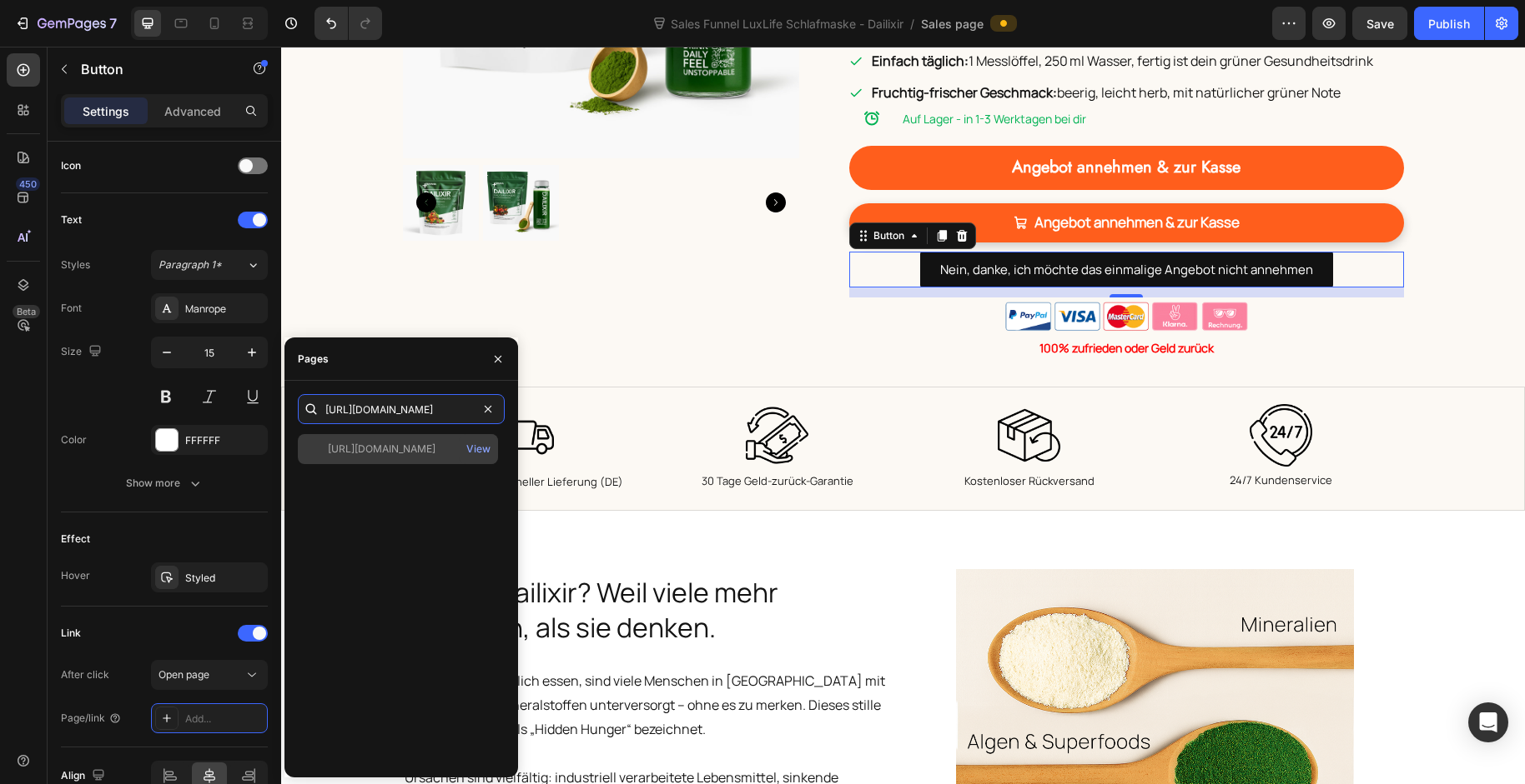
type input "https://baaboo.com/cart/55650341454202:1?discount=free-mask"
click at [409, 458] on div "https://baaboo.com/cart/55650341454202:1?discount=free-mask View" at bounding box center [397, 449] width 201 height 30
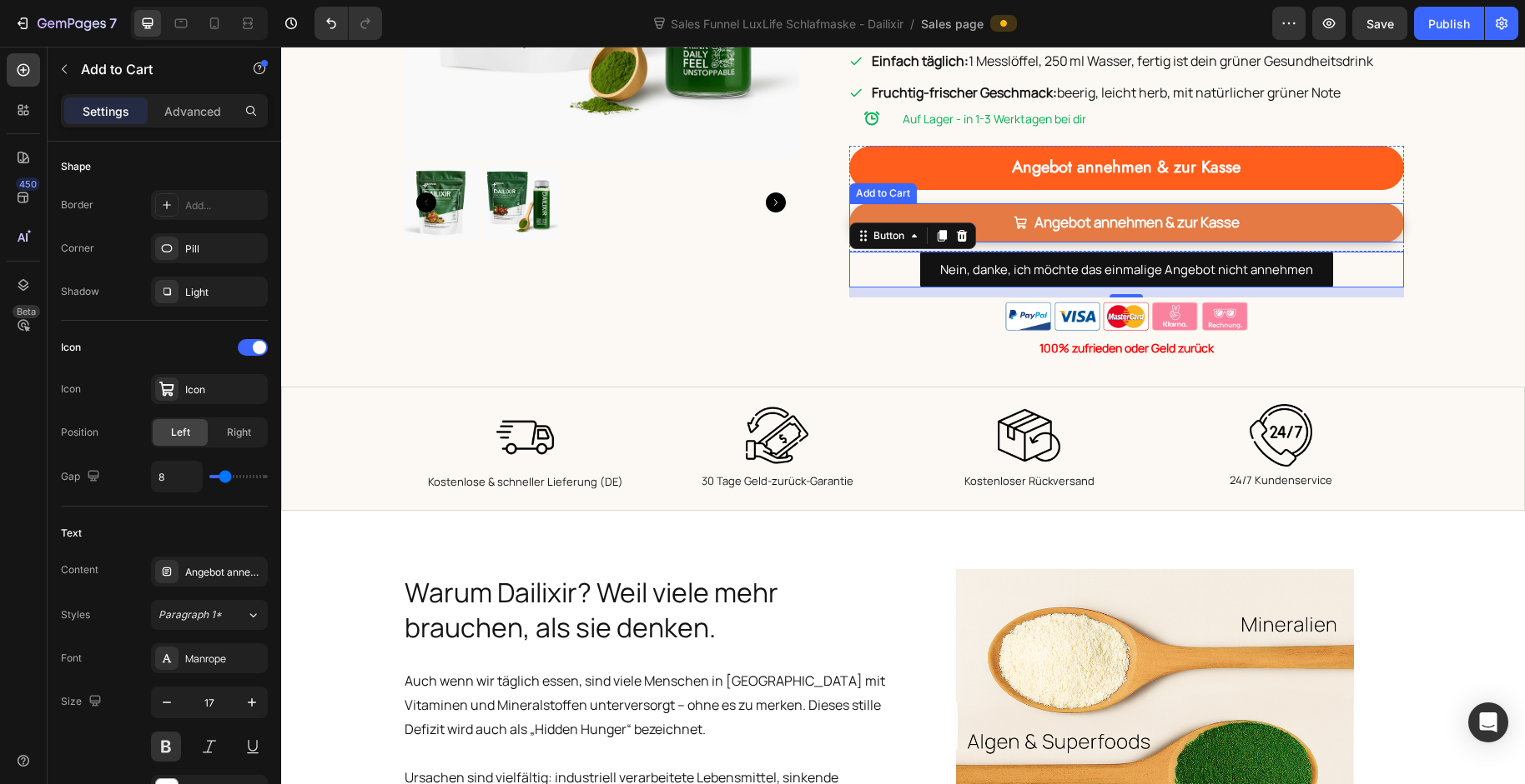
click at [1311, 203] on button "Angebot annehmen & zur Kasse" at bounding box center [1127, 222] width 555 height 39
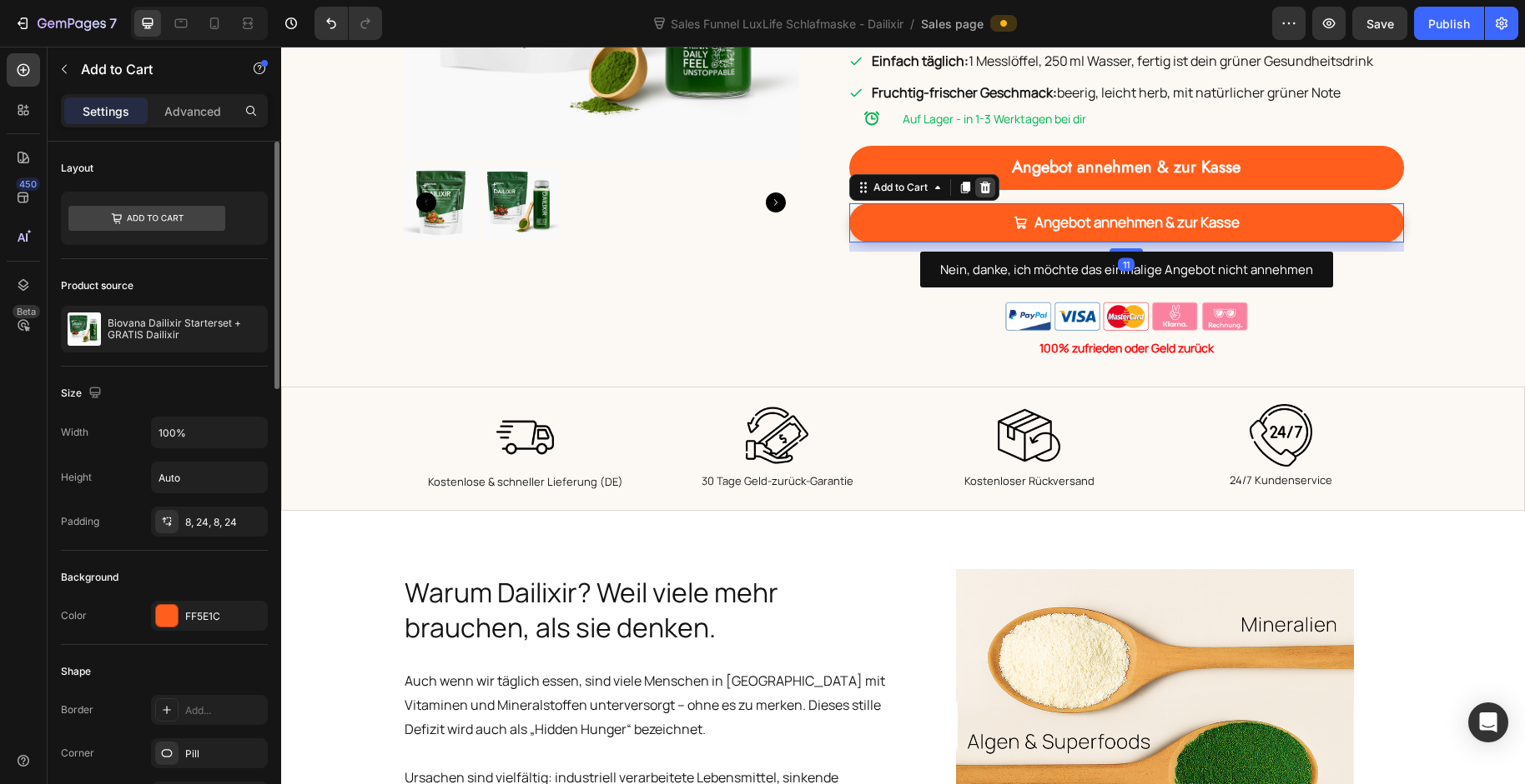
click at [978, 181] on icon at bounding box center [984, 187] width 13 height 13
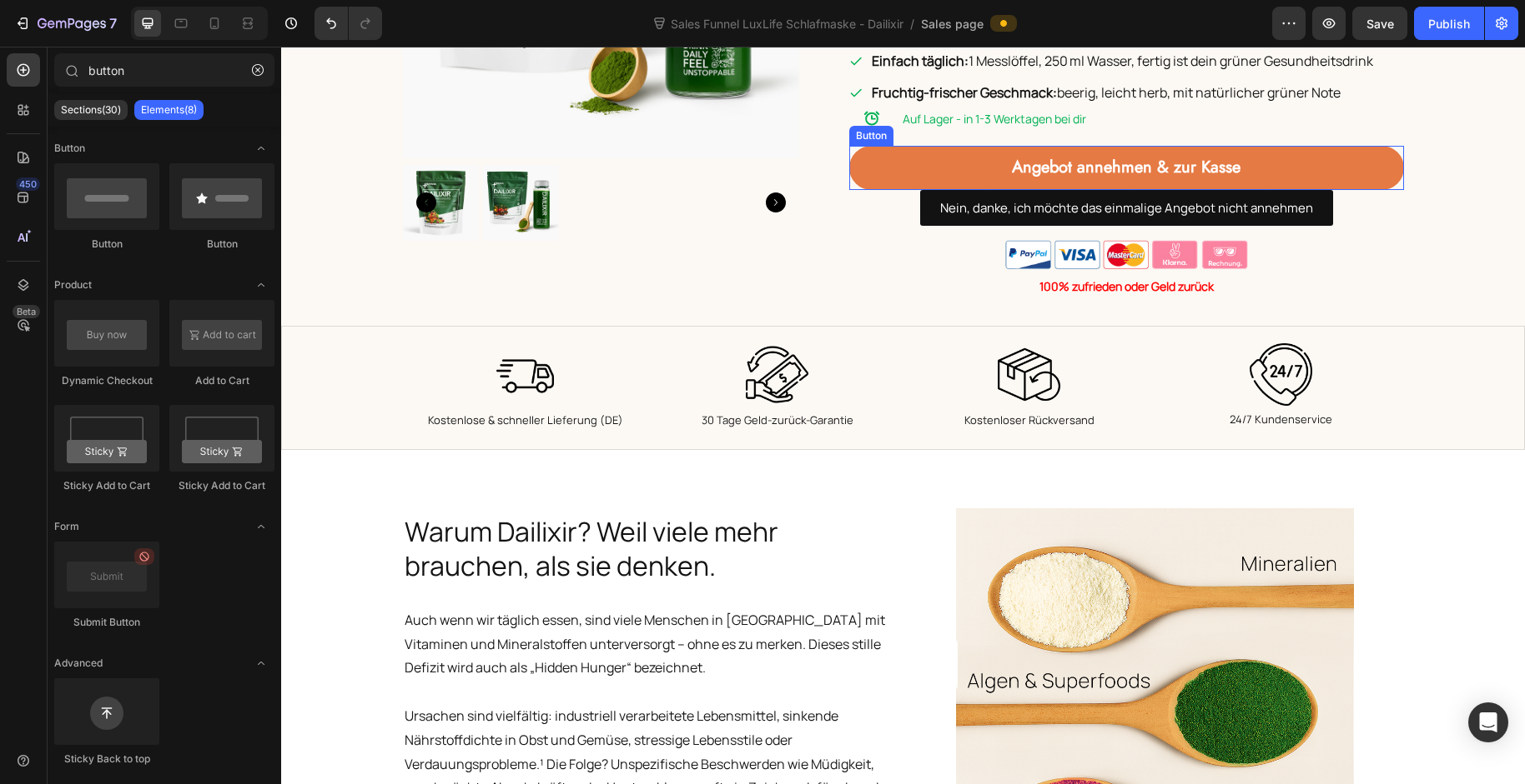
click at [1311, 153] on link "Angebot annehmen & zur Kasse" at bounding box center [1127, 168] width 555 height 44
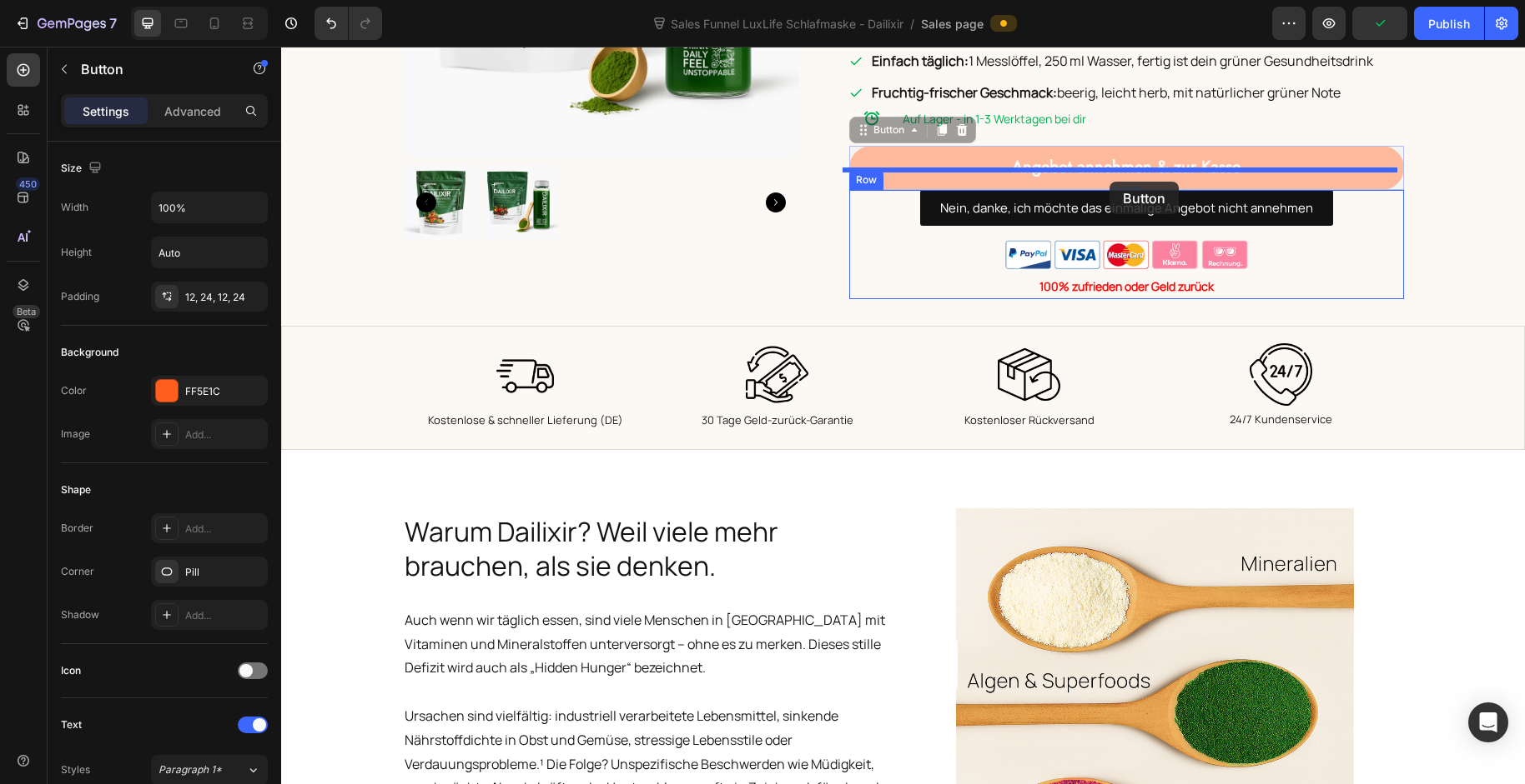
drag, startPoint x: 1114, startPoint y: 165, endPoint x: 1110, endPoint y: 182, distance: 17.5
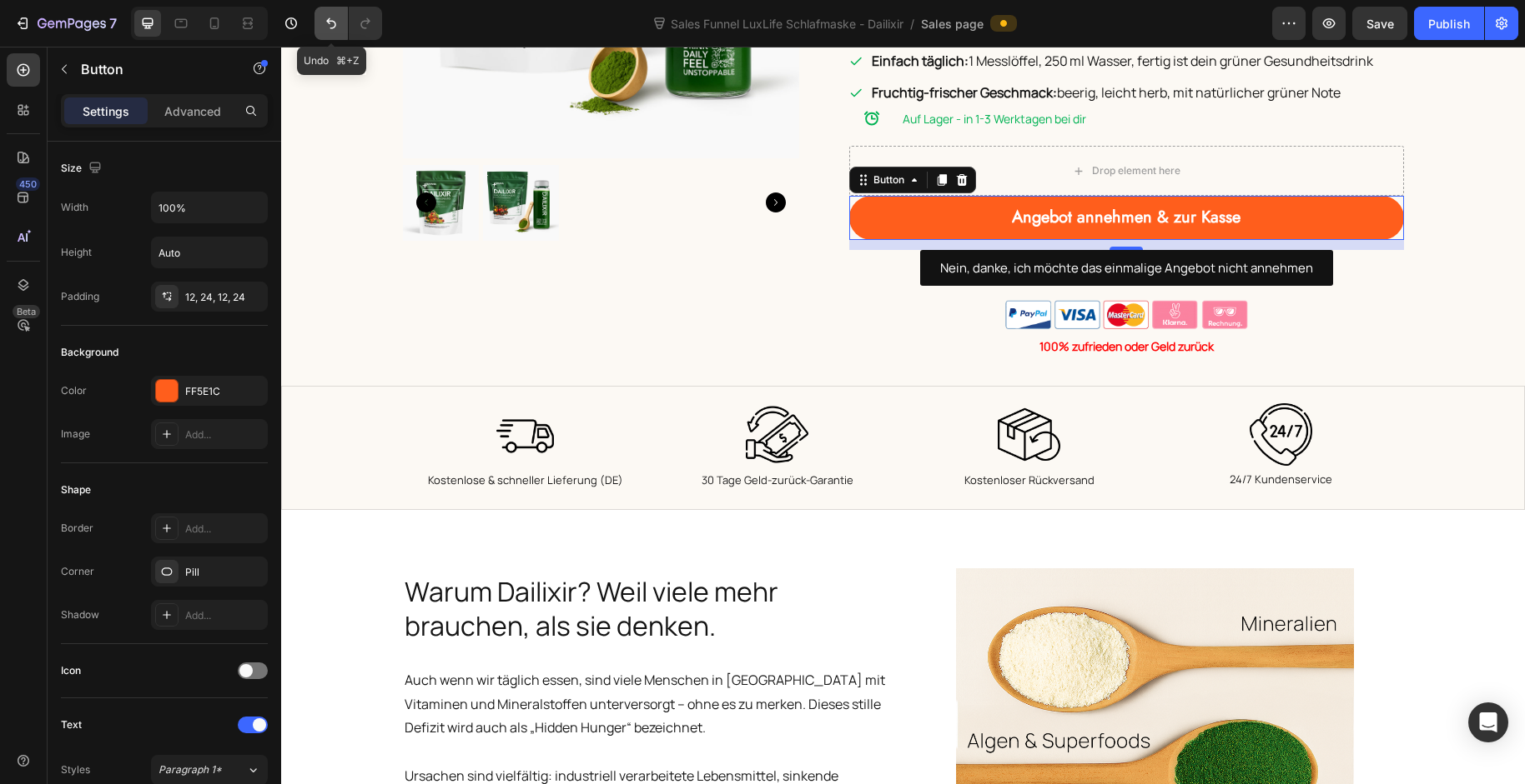
click at [329, 28] on icon "Undo/Redo" at bounding box center [330, 23] width 17 height 17
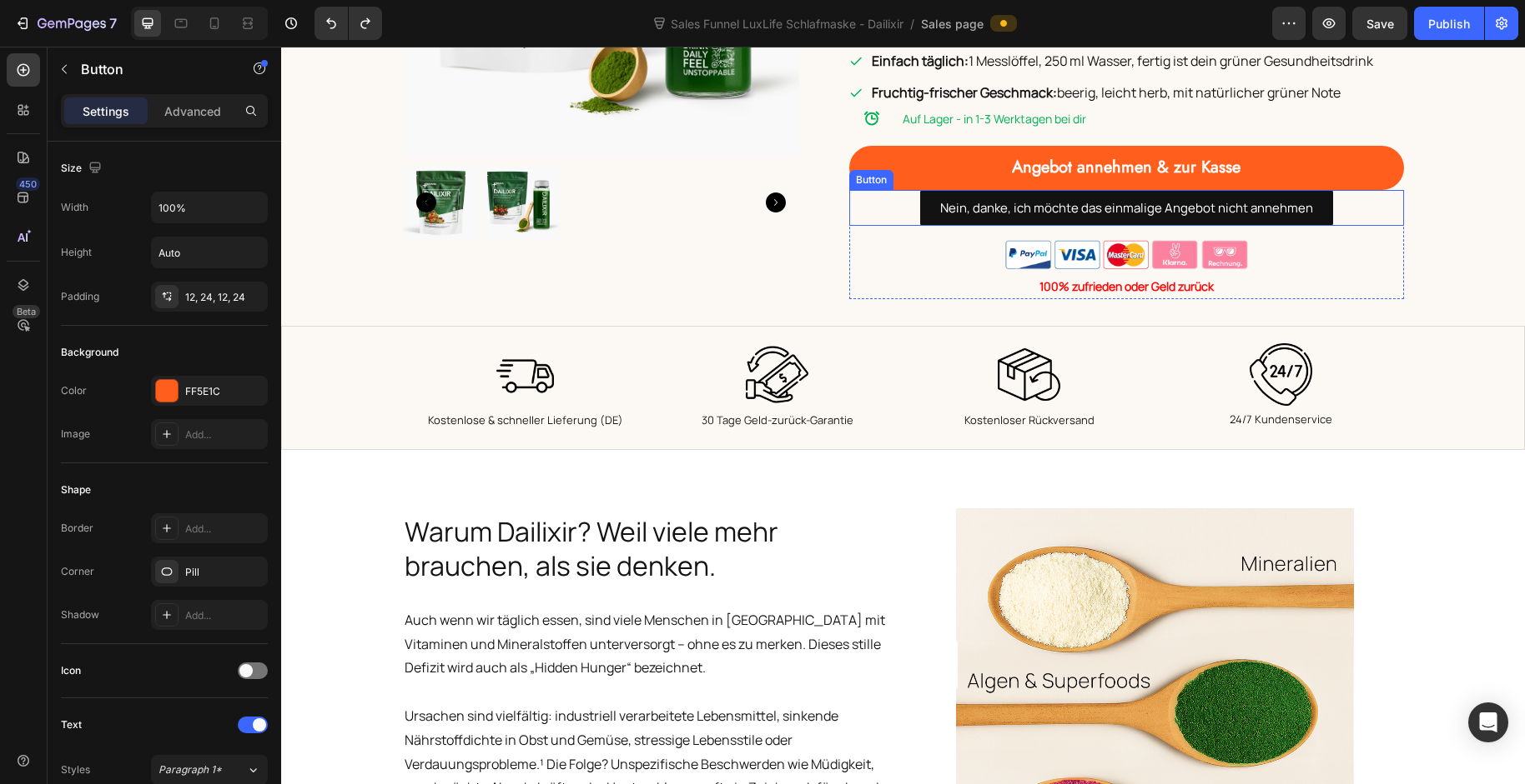
click at [1311, 191] on div "Nein, danke, ich möchte das einmalige Angebot nicht annehmen Button" at bounding box center [1127, 208] width 555 height 36
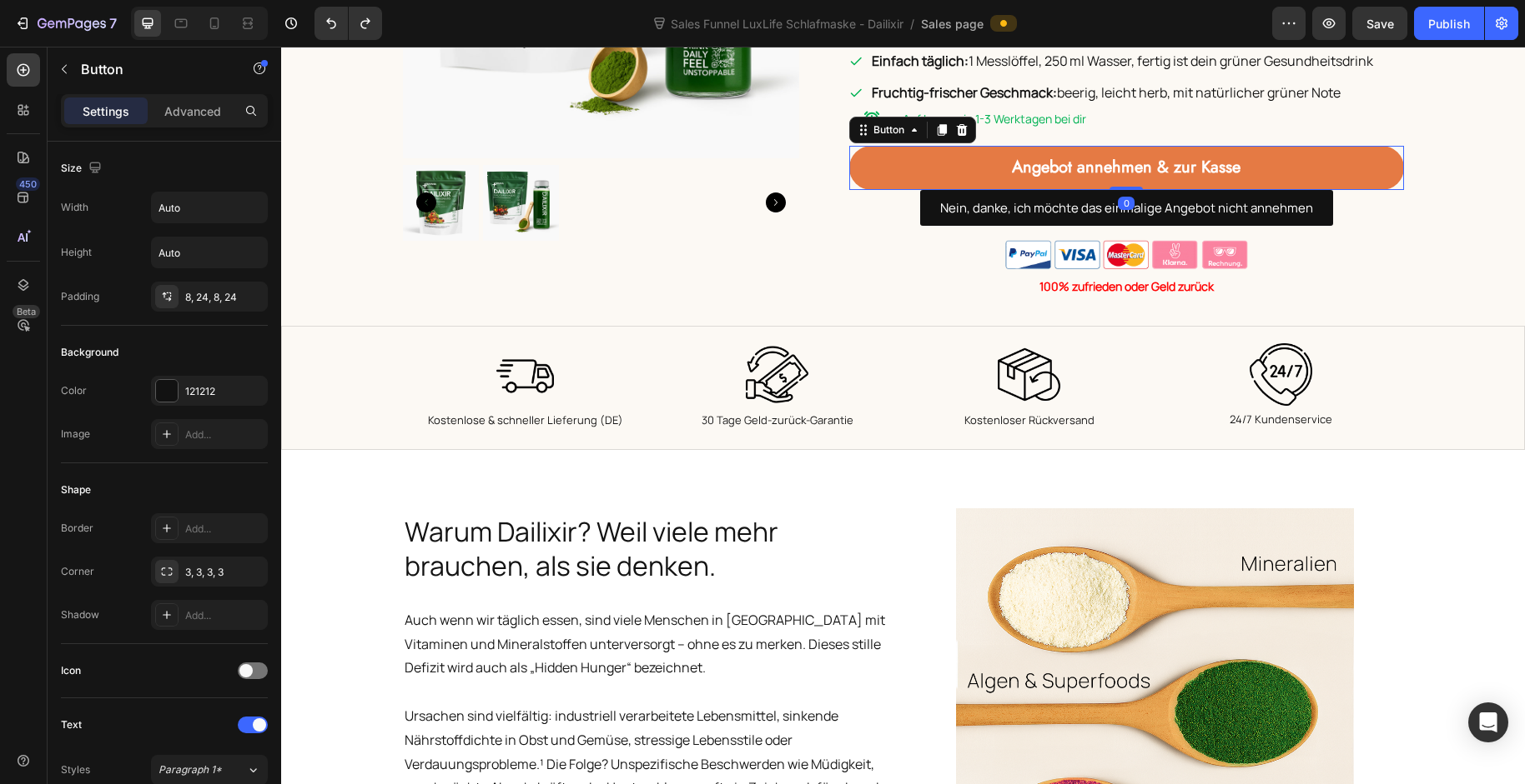
click at [1311, 150] on link "Angebot annehmen & zur Kasse" at bounding box center [1127, 168] width 555 height 44
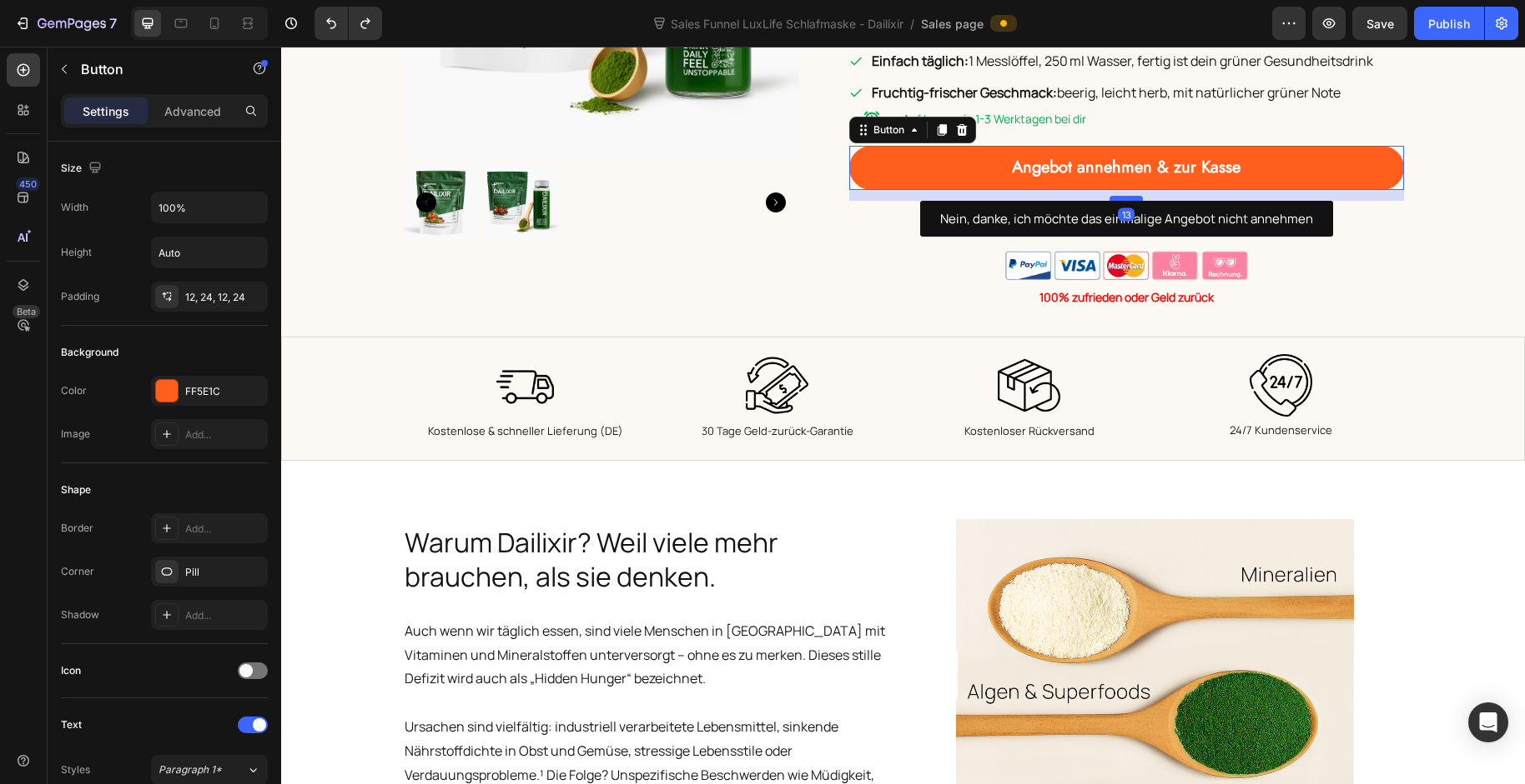
drag, startPoint x: 1123, startPoint y: 167, endPoint x: 1122, endPoint y: 178, distance: 11.0
click at [1122, 196] on div at bounding box center [1126, 197] width 33 height 5
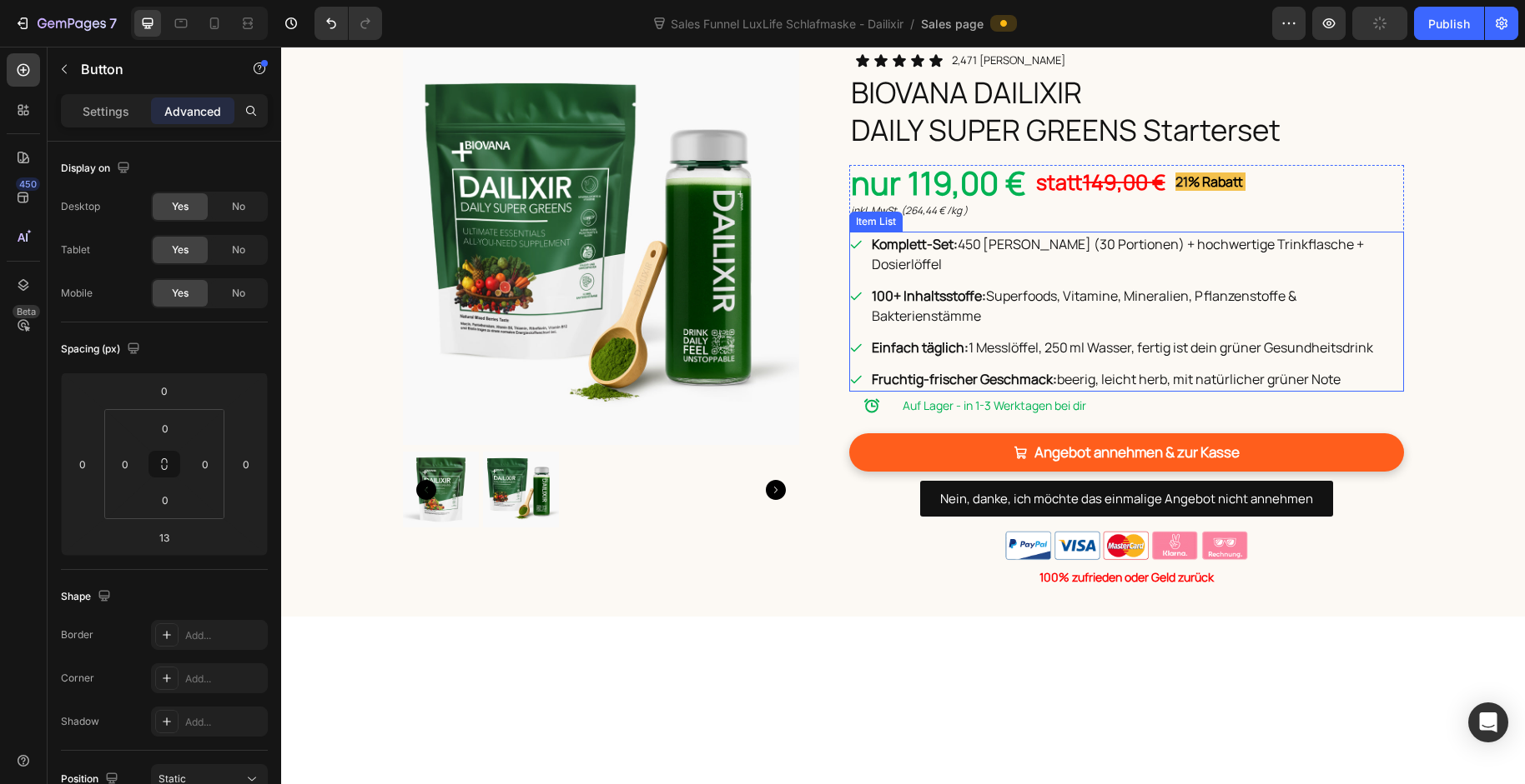
scroll to position [3370, 0]
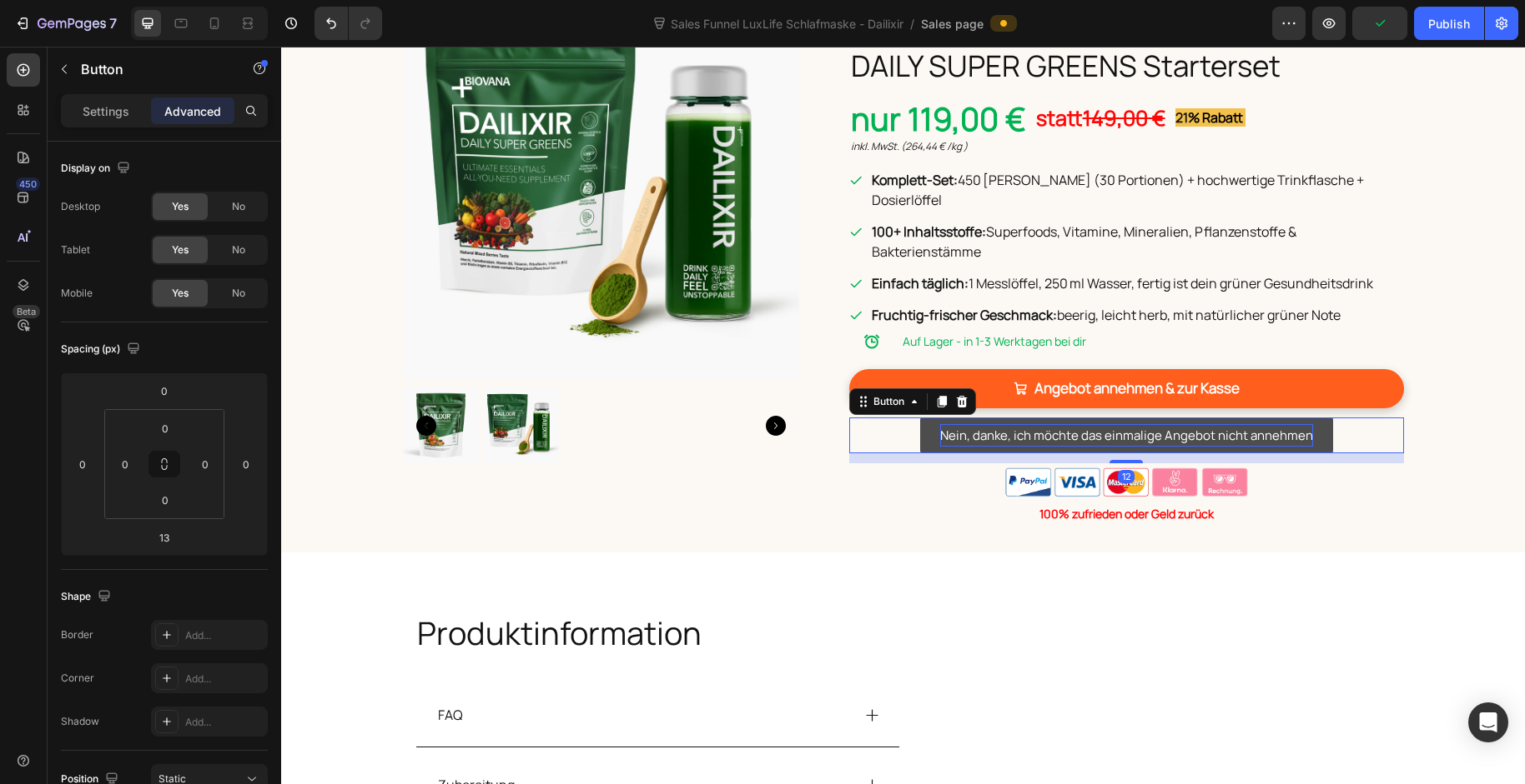
click at [954, 424] on p "Nein, danke, ich möchte das einmalige Angebot nicht annehmen" at bounding box center [1127, 435] width 373 height 23
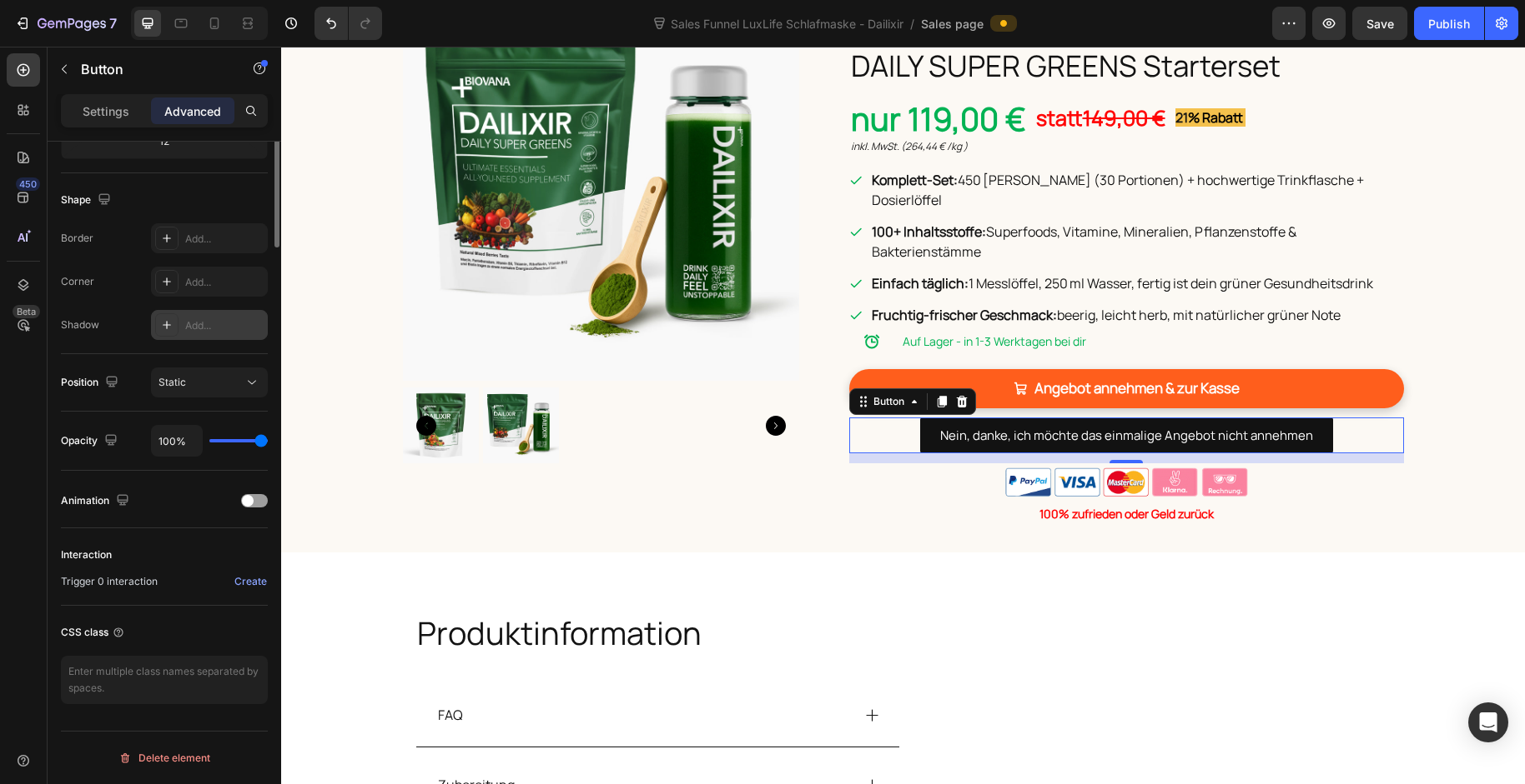
scroll to position [0, 0]
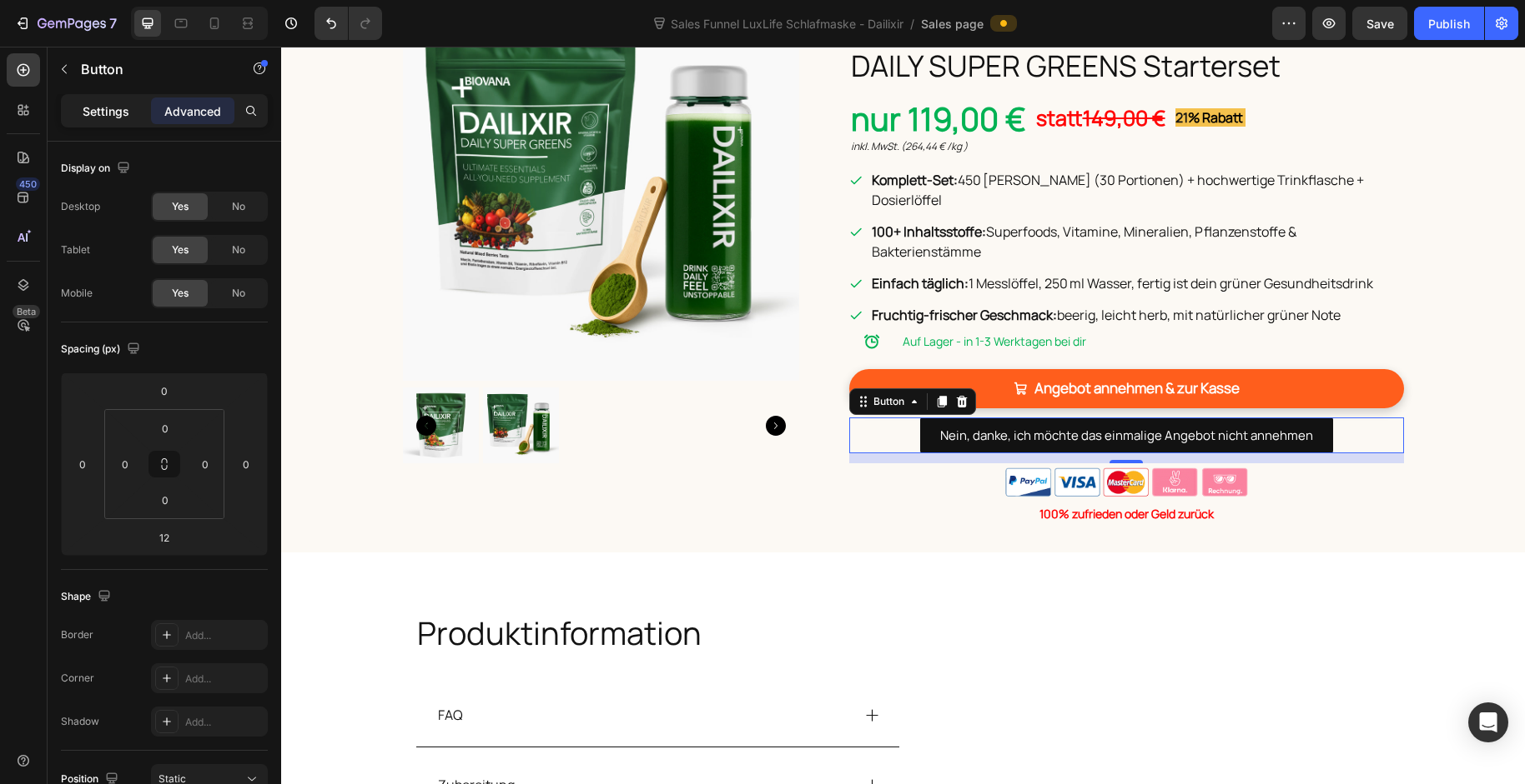
click at [110, 118] on p "Settings" at bounding box center [106, 112] width 47 height 18
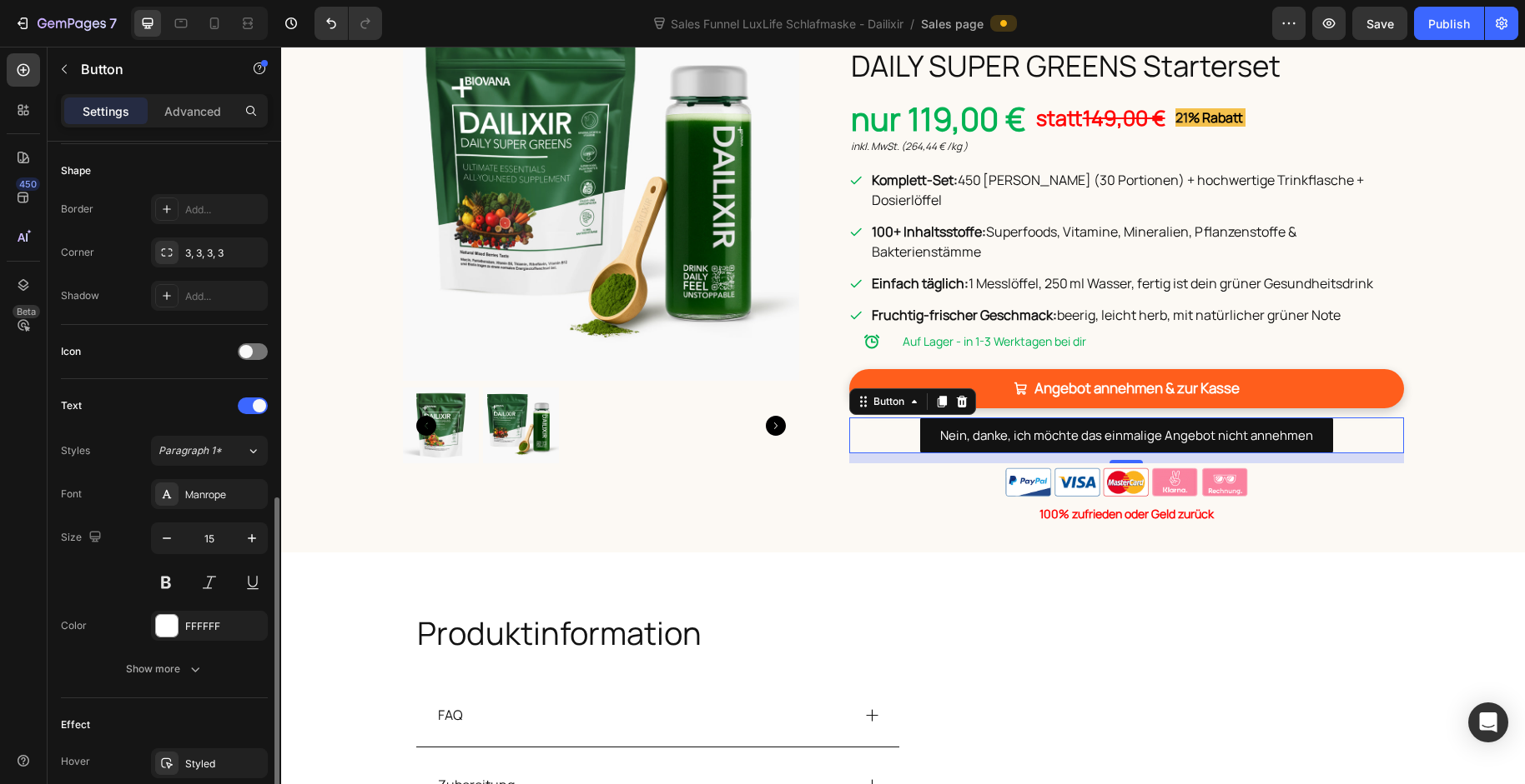
scroll to position [505, 0]
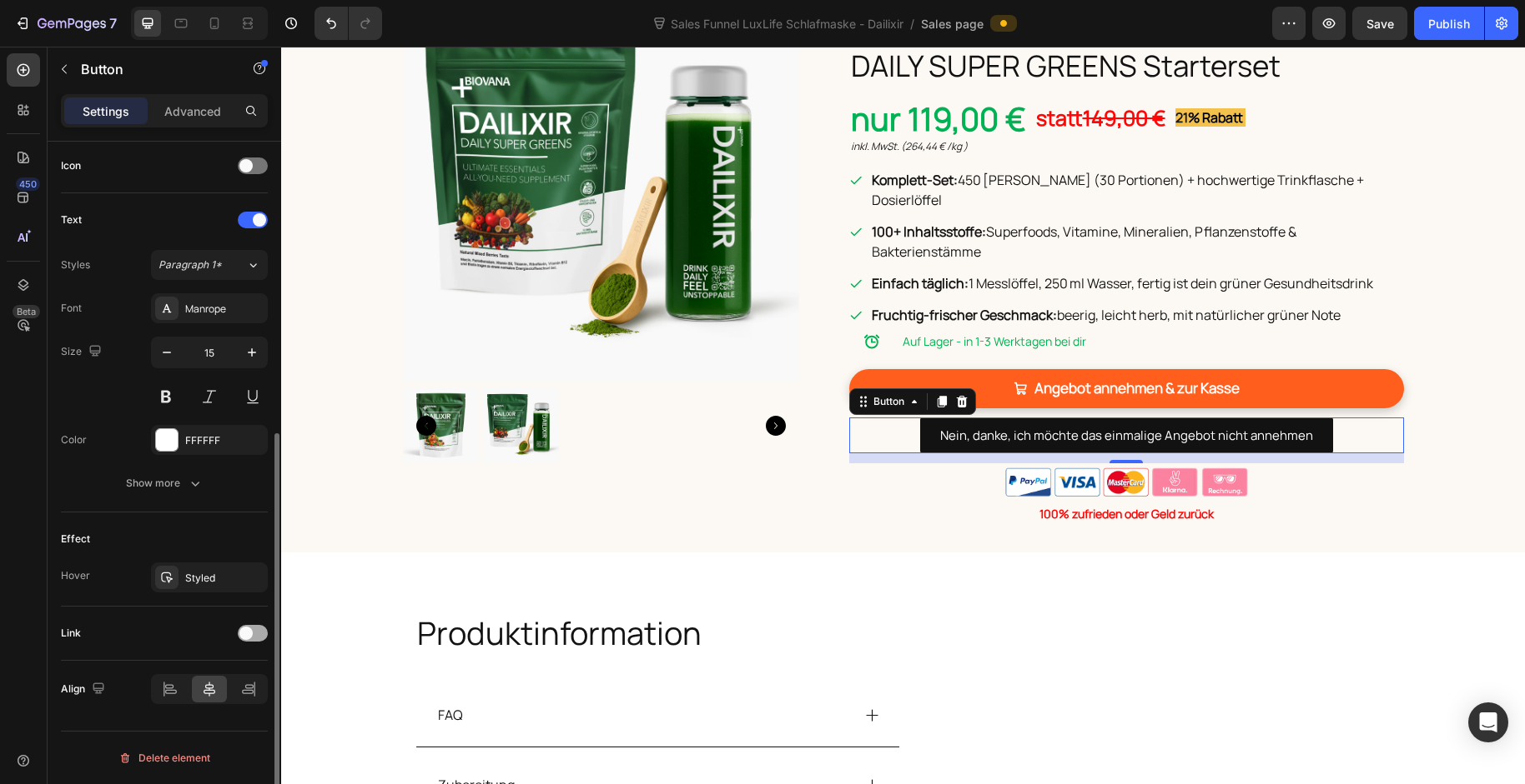
click at [262, 633] on div at bounding box center [253, 633] width 30 height 17
click at [215, 712] on div "Add..." at bounding box center [225, 719] width 79 height 15
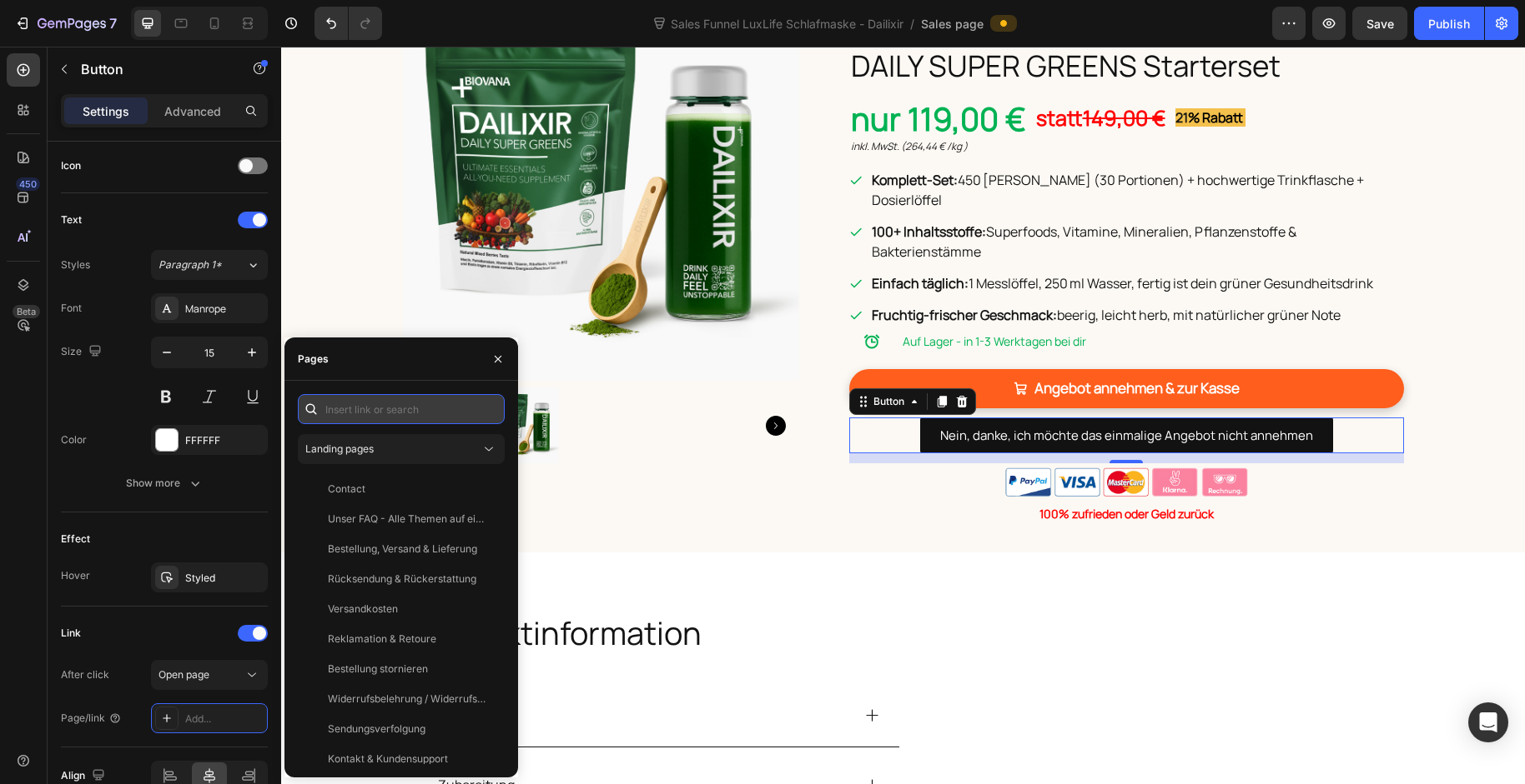
click at [426, 415] on input "text" at bounding box center [400, 409] width 207 height 30
paste input "https://baaboo.com/cart/55650341454202:1?discount=free-mask"
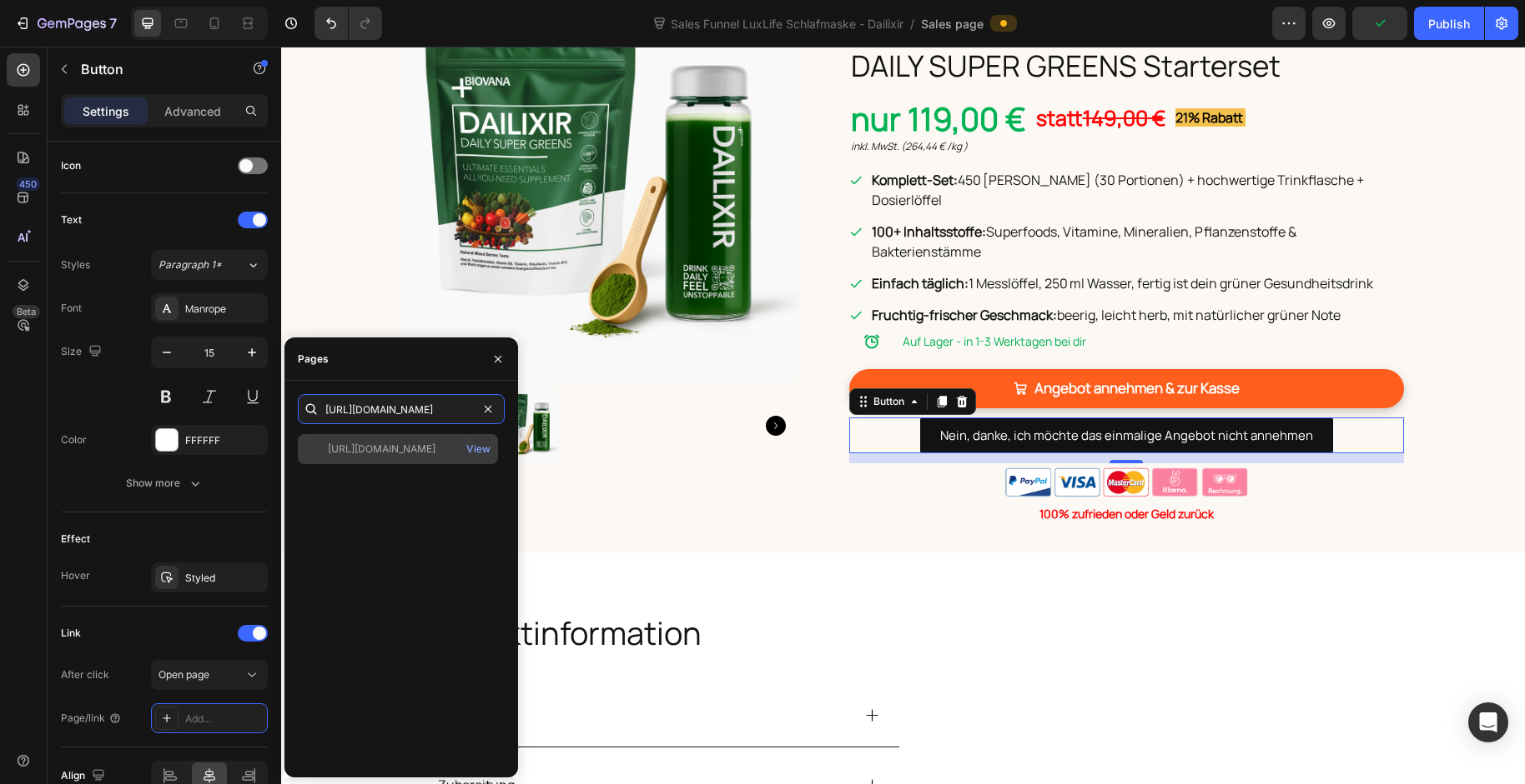
type input "https://baaboo.com/cart/55650341454202:1?discount=free-mask"
click at [406, 455] on div "https://baaboo.com/cart/55650341454202:1?discount=free-mask" at bounding box center [381, 449] width 108 height 15
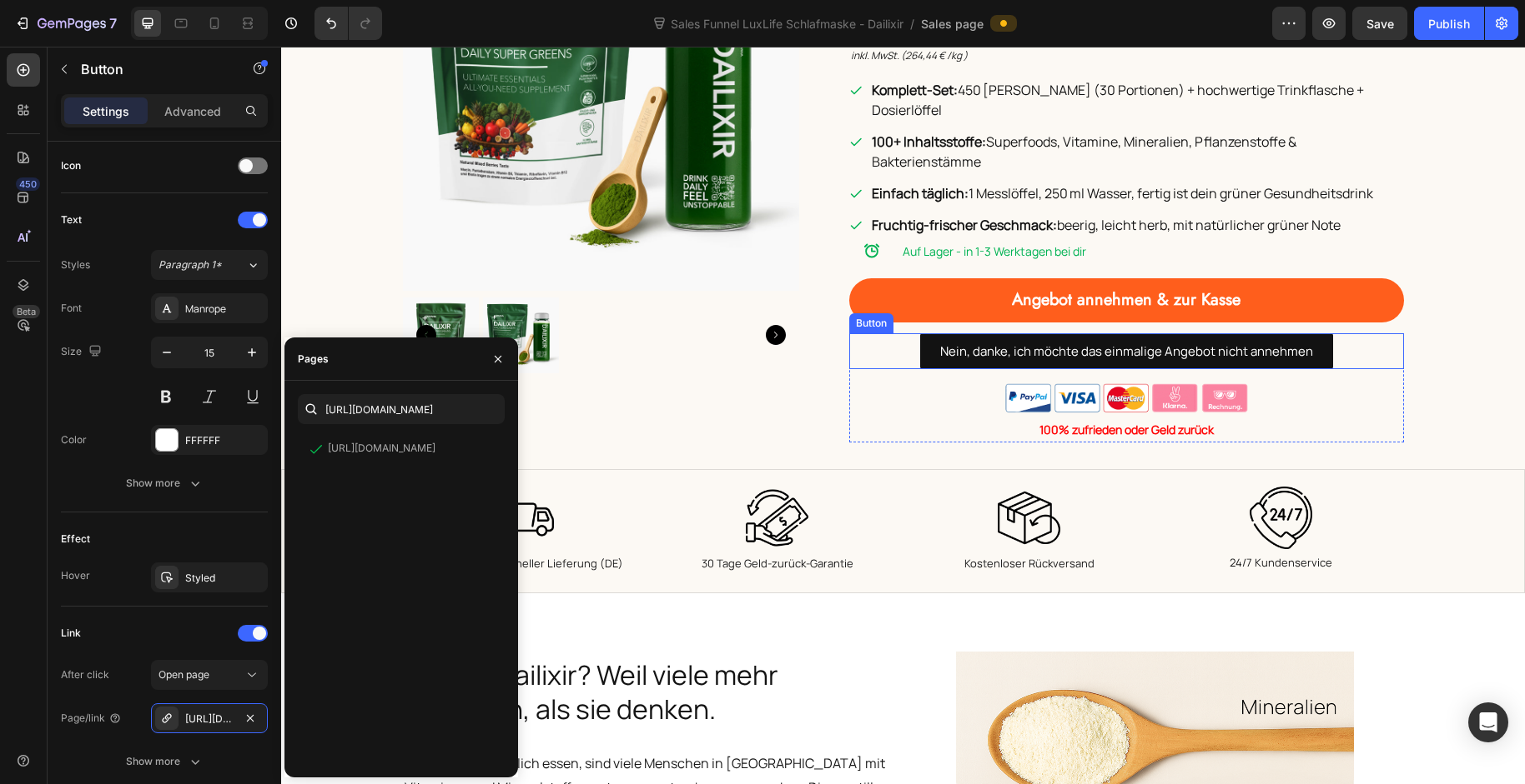
scroll to position [907, 0]
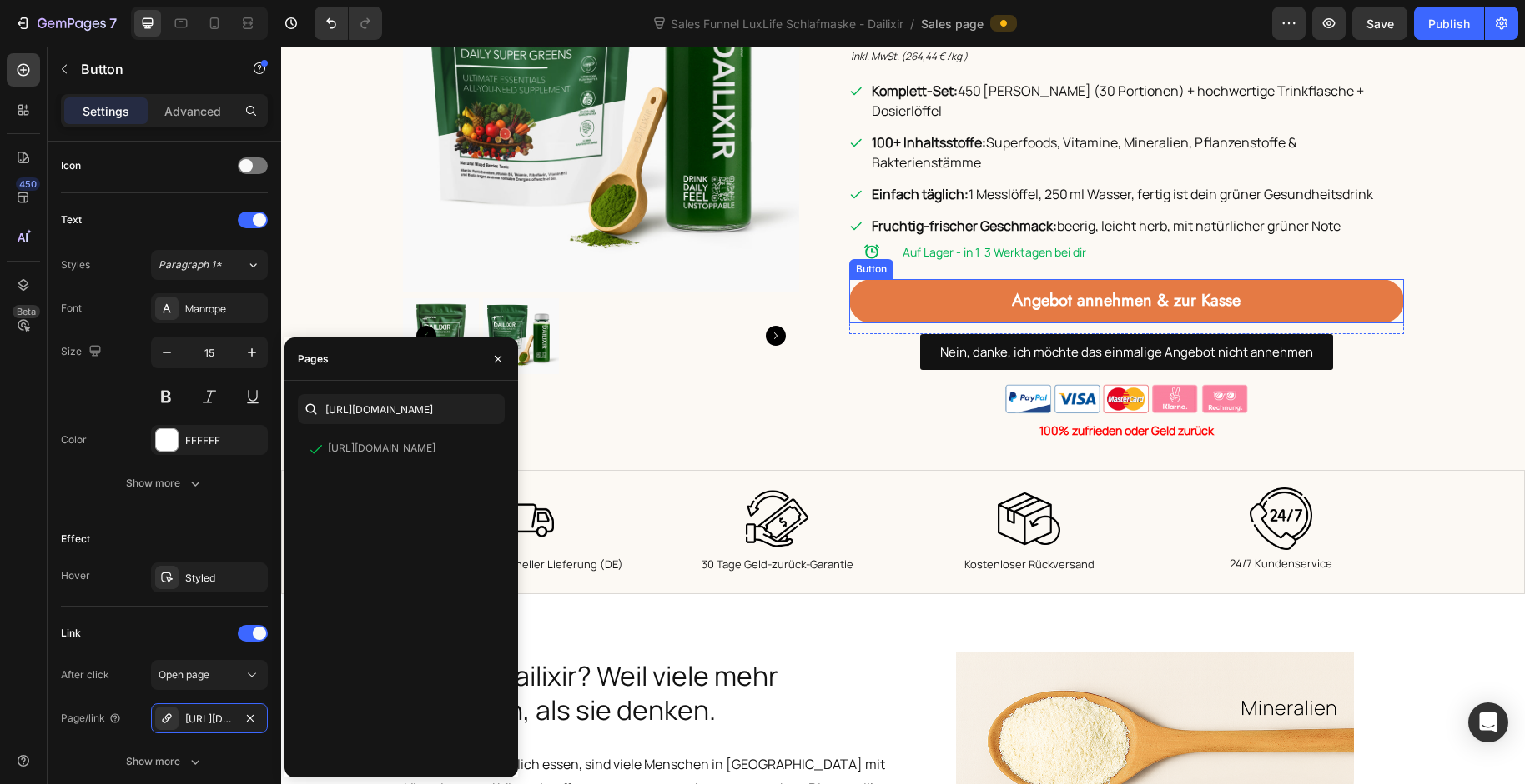
click at [899, 279] on link "Angebot annehmen & zur Kasse" at bounding box center [1127, 301] width 555 height 44
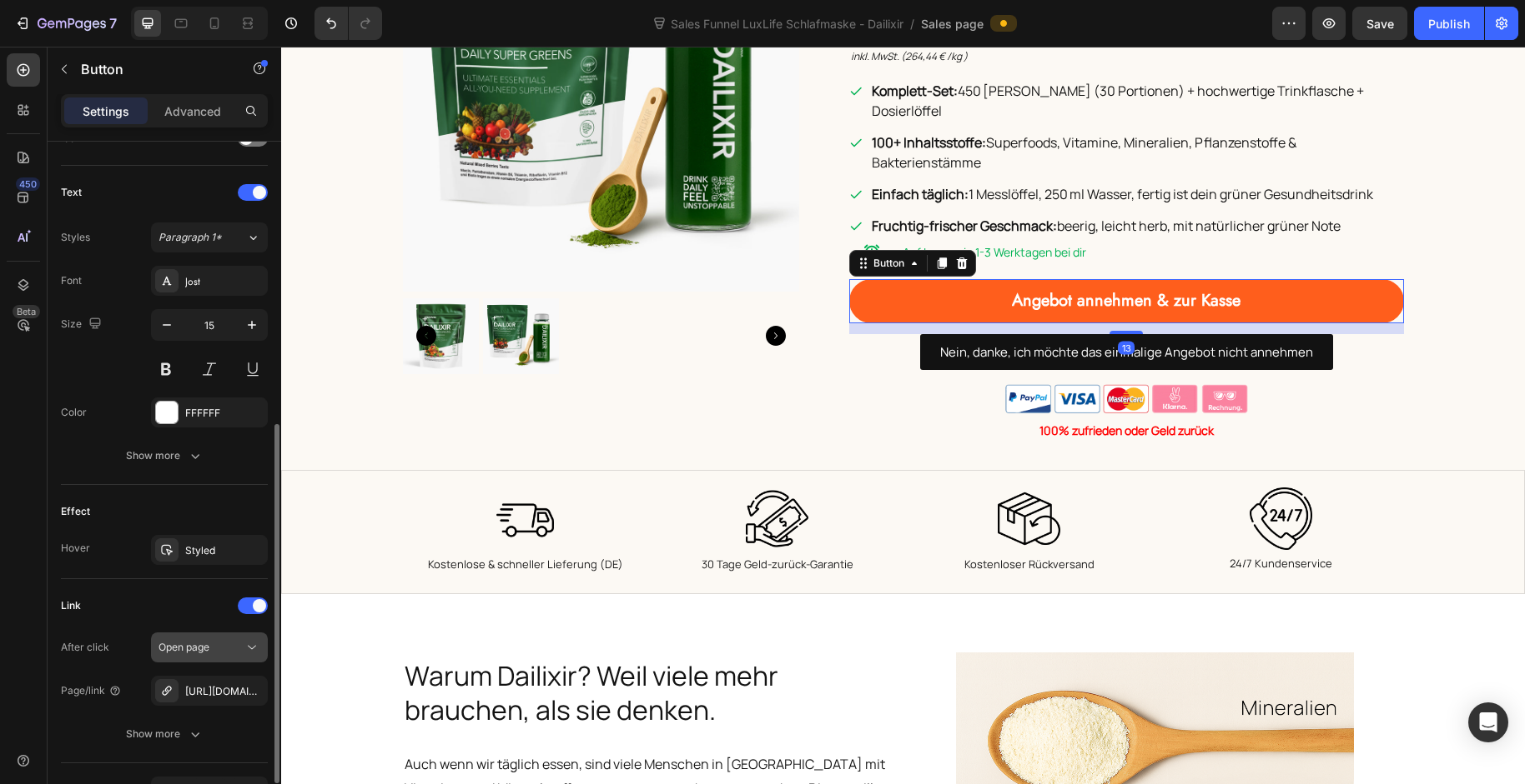
scroll to position [536, 0]
click at [216, 685] on div "https://baaboo.com/cart/55726823211386:1,55650341454202:1?discount=free-mask" at bounding box center [210, 688] width 48 height 15
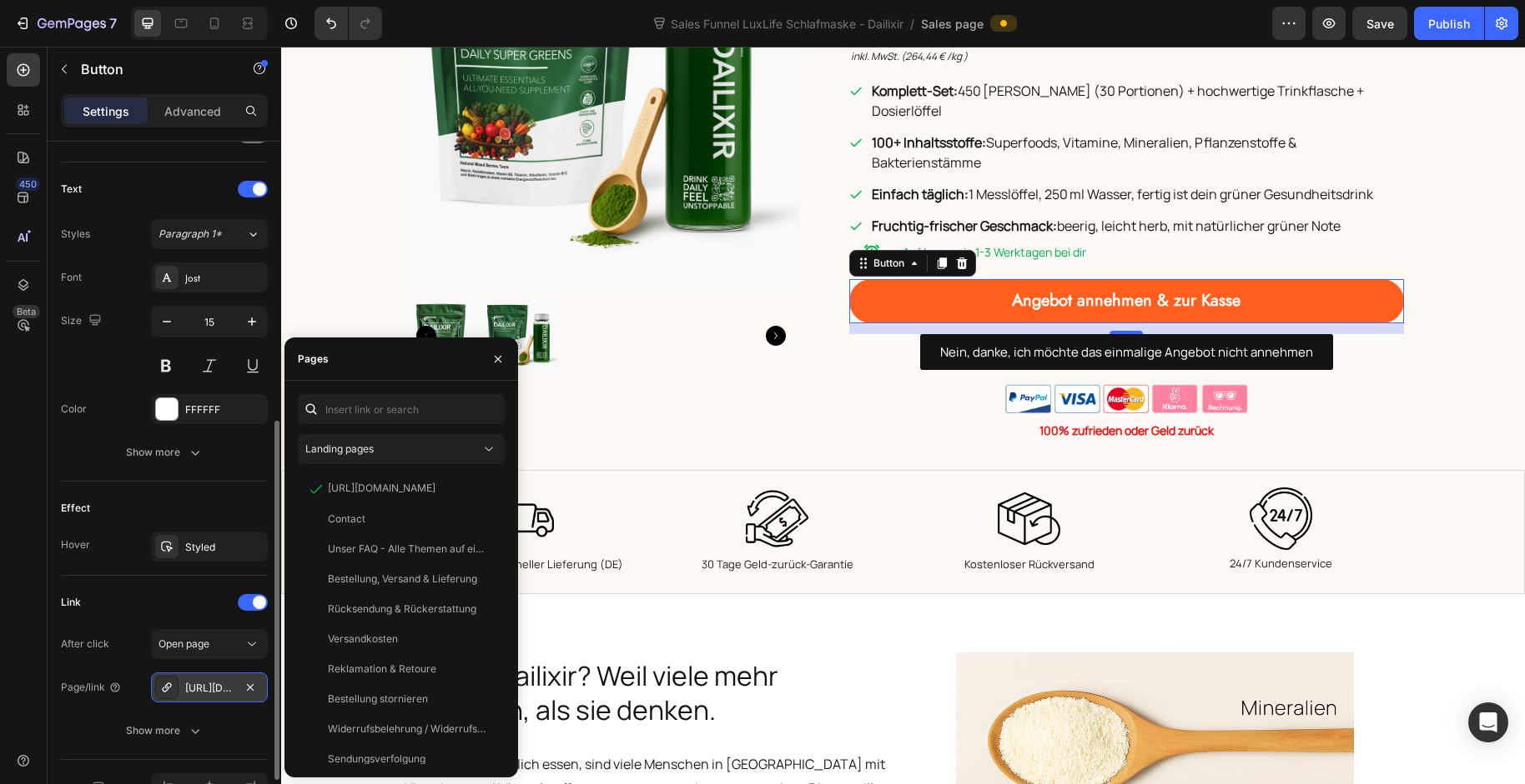
click at [201, 690] on div "https://baaboo.com/cart/55726823211386:1,55650341454202:1?discount=free-mask" at bounding box center [210, 688] width 48 height 15
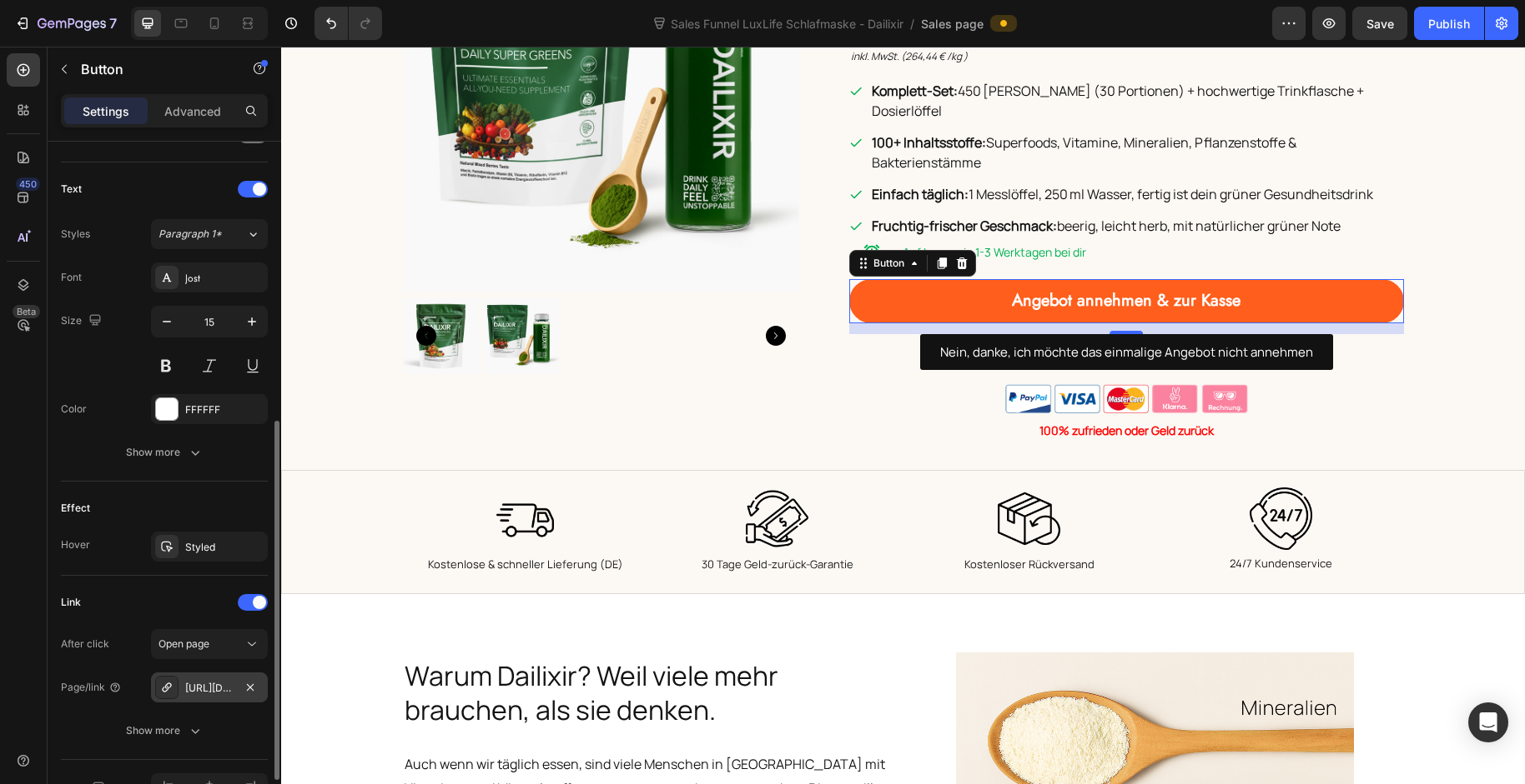
click at [201, 690] on div "https://baaboo.com/cart/55726823211386:1,55650341454202:1?discount=free-mask" at bounding box center [210, 688] width 48 height 15
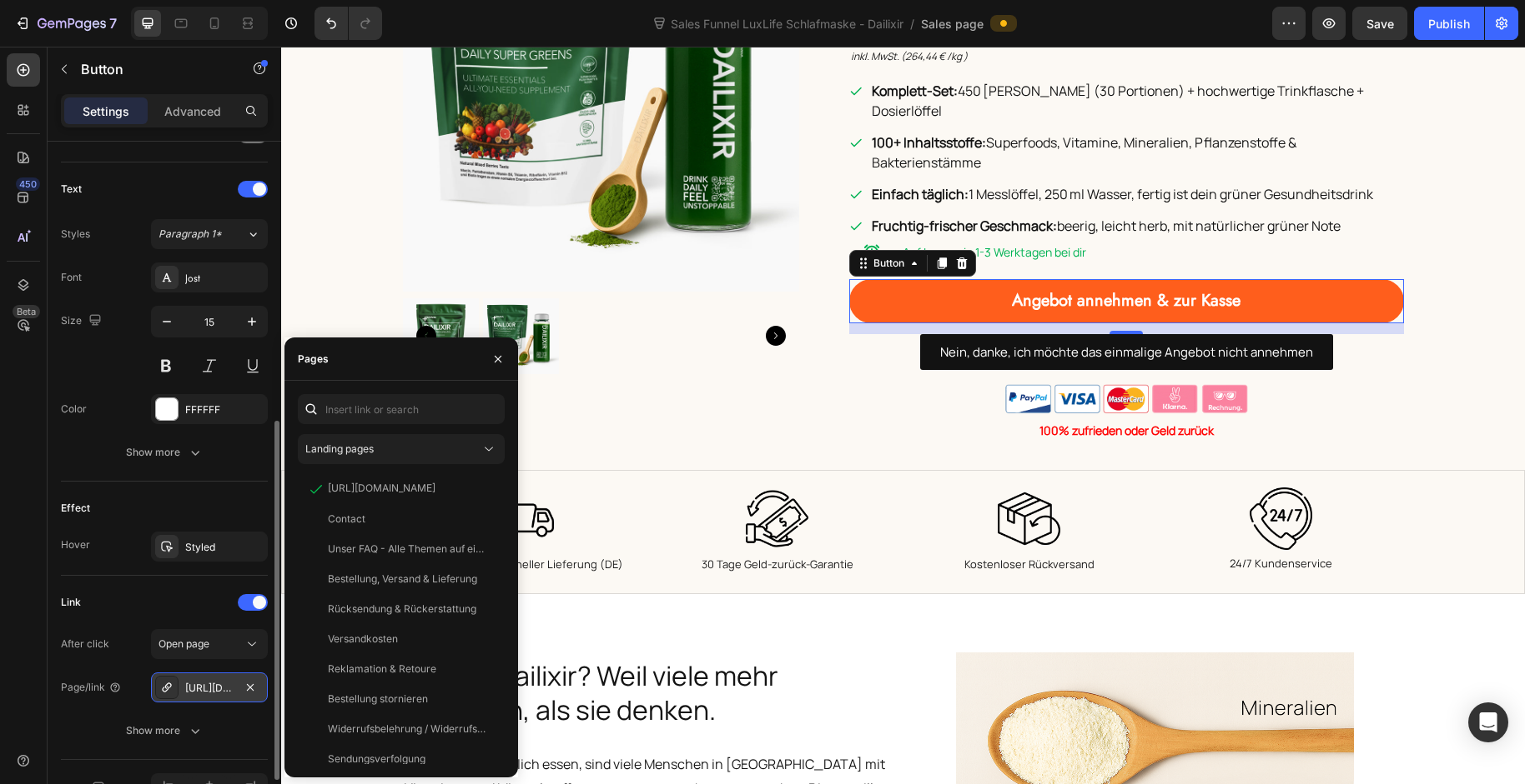
click at [201, 690] on div "https://baaboo.com/cart/55726823211386:1,55650341454202:1?discount=free-mask" at bounding box center [210, 688] width 48 height 15
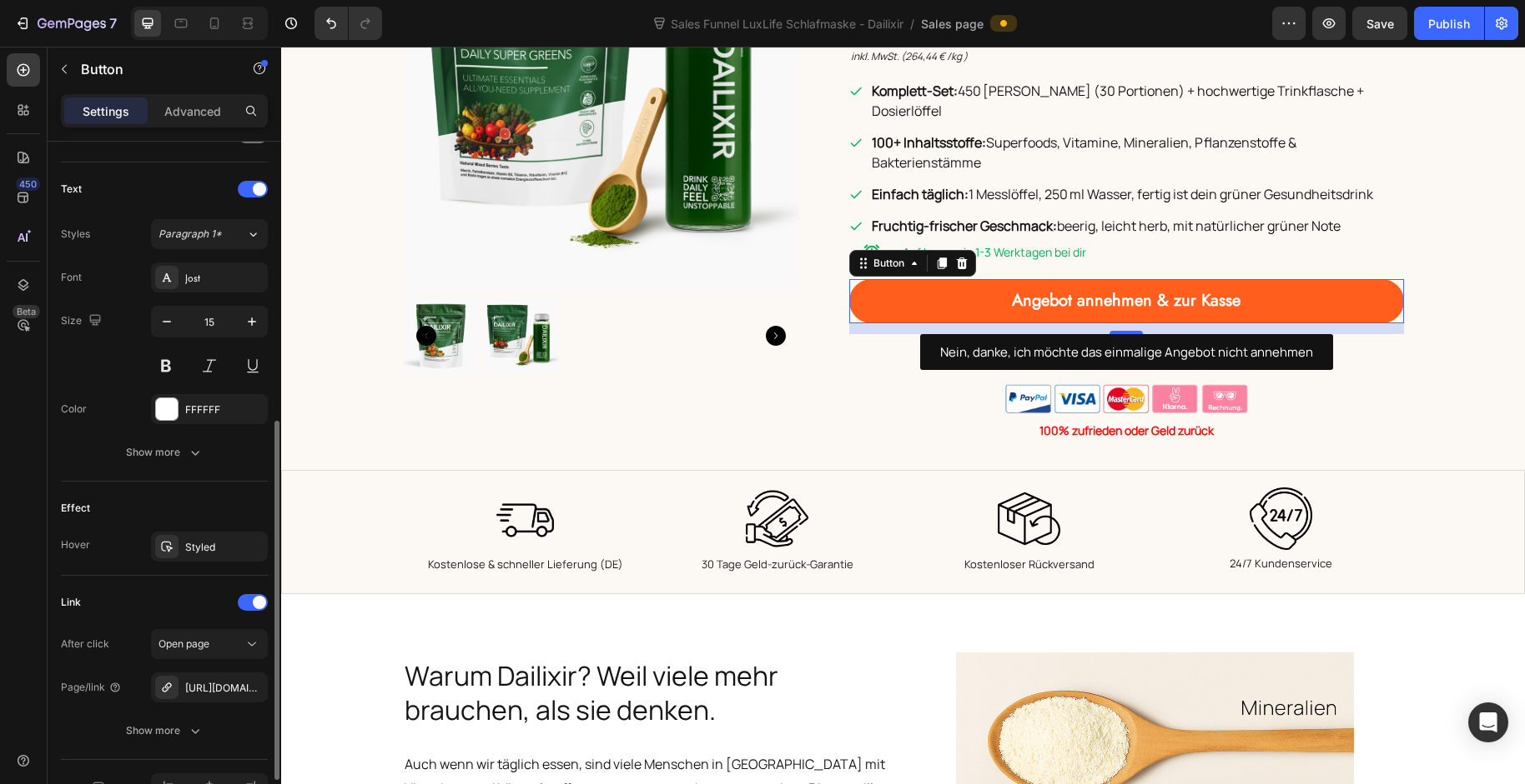
scroll to position [635, 0]
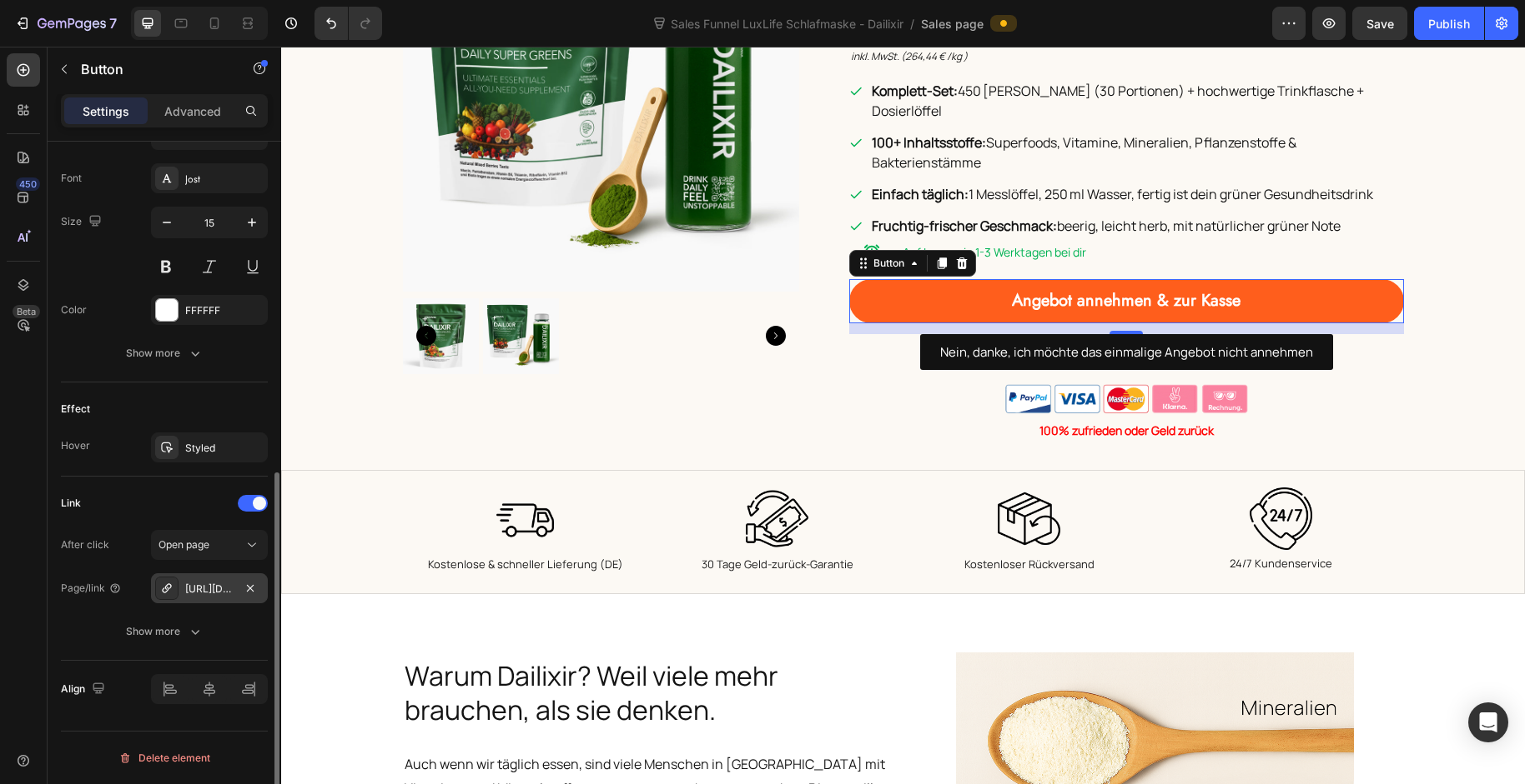
click at [169, 589] on icon at bounding box center [166, 588] width 13 height 13
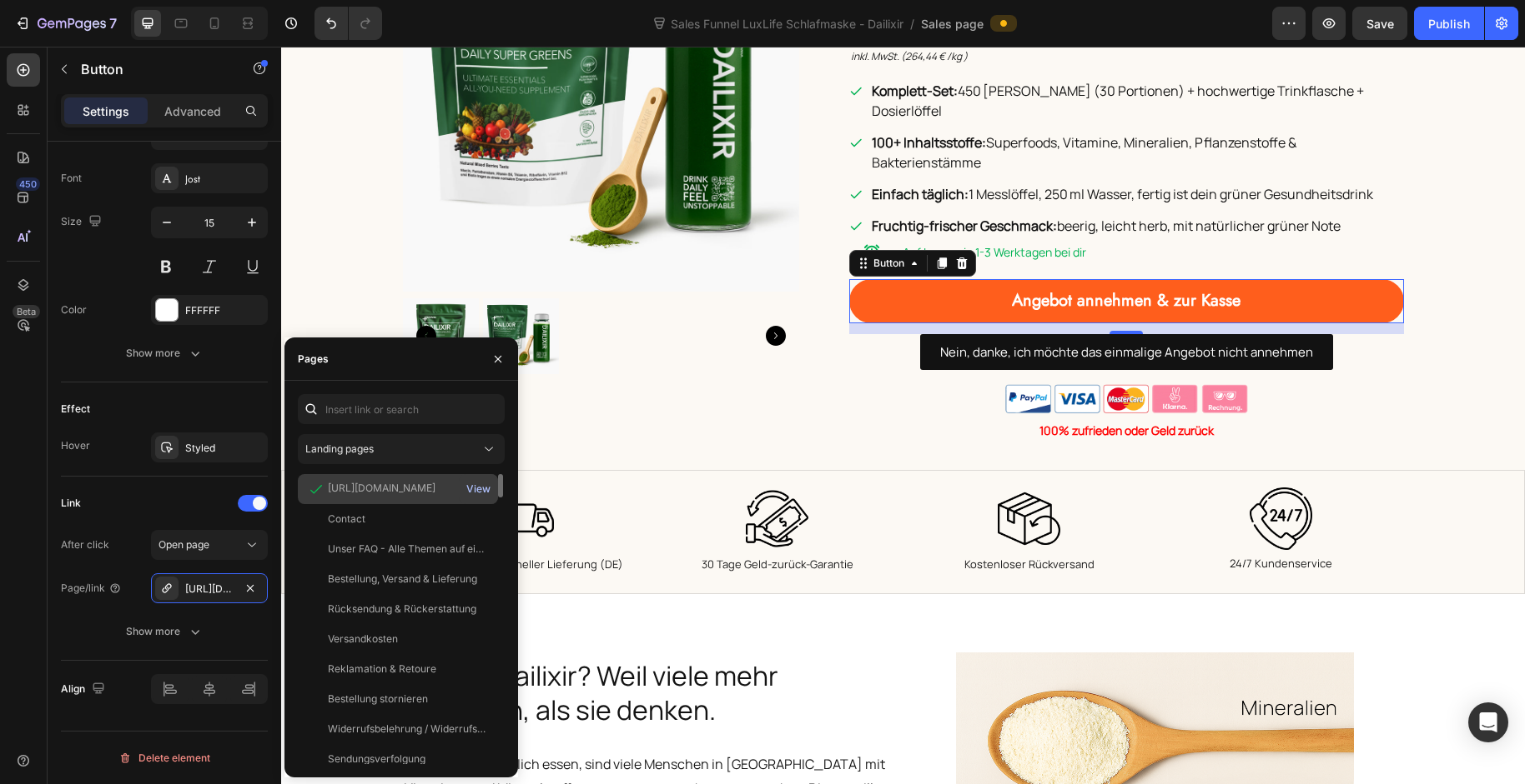
click at [474, 485] on div "View" at bounding box center [478, 489] width 24 height 15
click at [479, 489] on div "View" at bounding box center [478, 489] width 24 height 15
click at [482, 487] on div "View" at bounding box center [478, 489] width 24 height 15
click at [476, 493] on div "View" at bounding box center [478, 489] width 24 height 15
click at [383, 488] on div "https://baaboo.com/cart/55726823211386:1,55650341454202:1?discount=free-mask" at bounding box center [381, 488] width 108 height 15
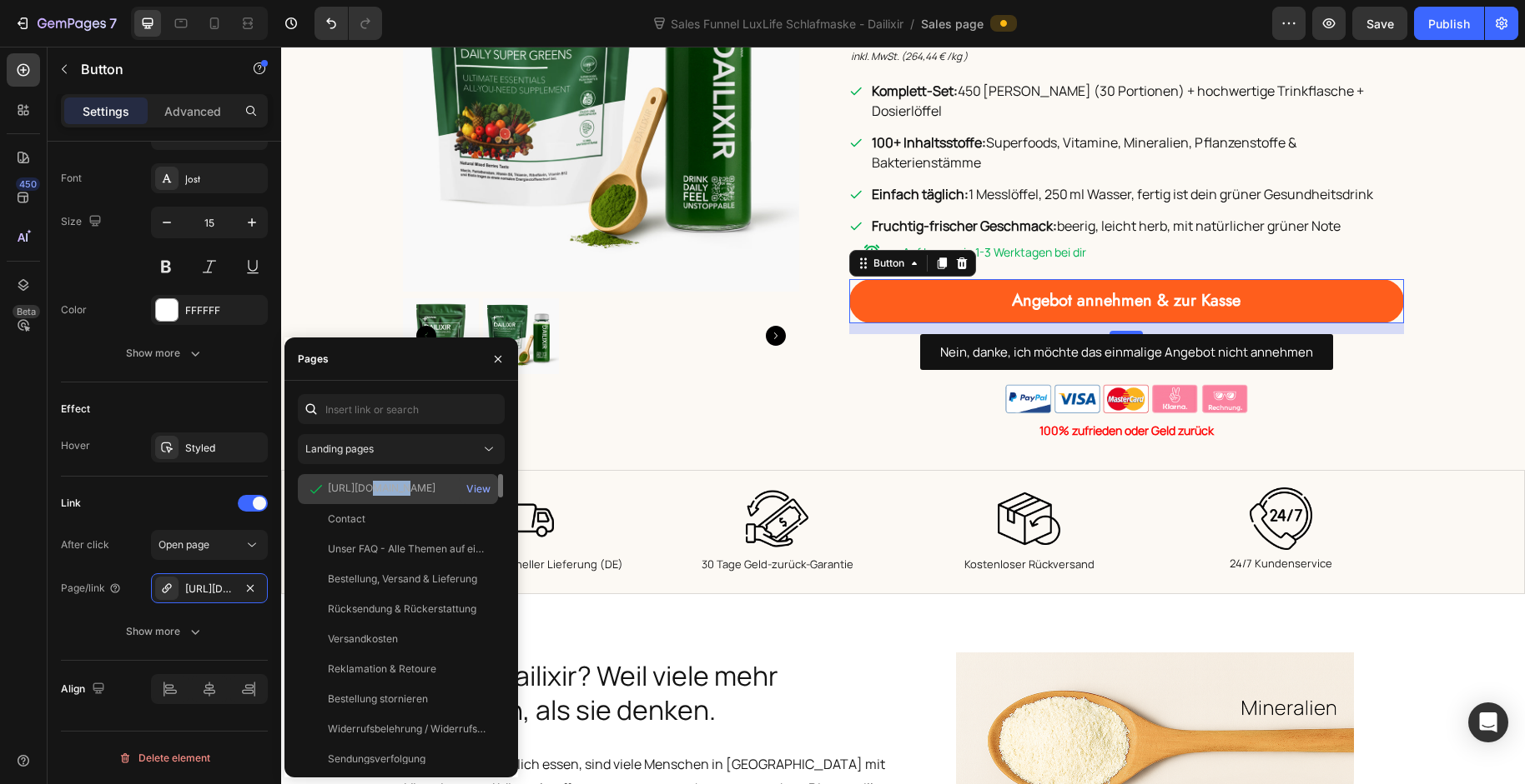
click at [383, 488] on div "https://baaboo.com/cart/55726823211386:1,55650341454202:1?discount=free-mask" at bounding box center [381, 488] width 108 height 15
copy div "https://baaboo.com/cart/55726823211386:1,55650341454202:1?discount=free-mask"
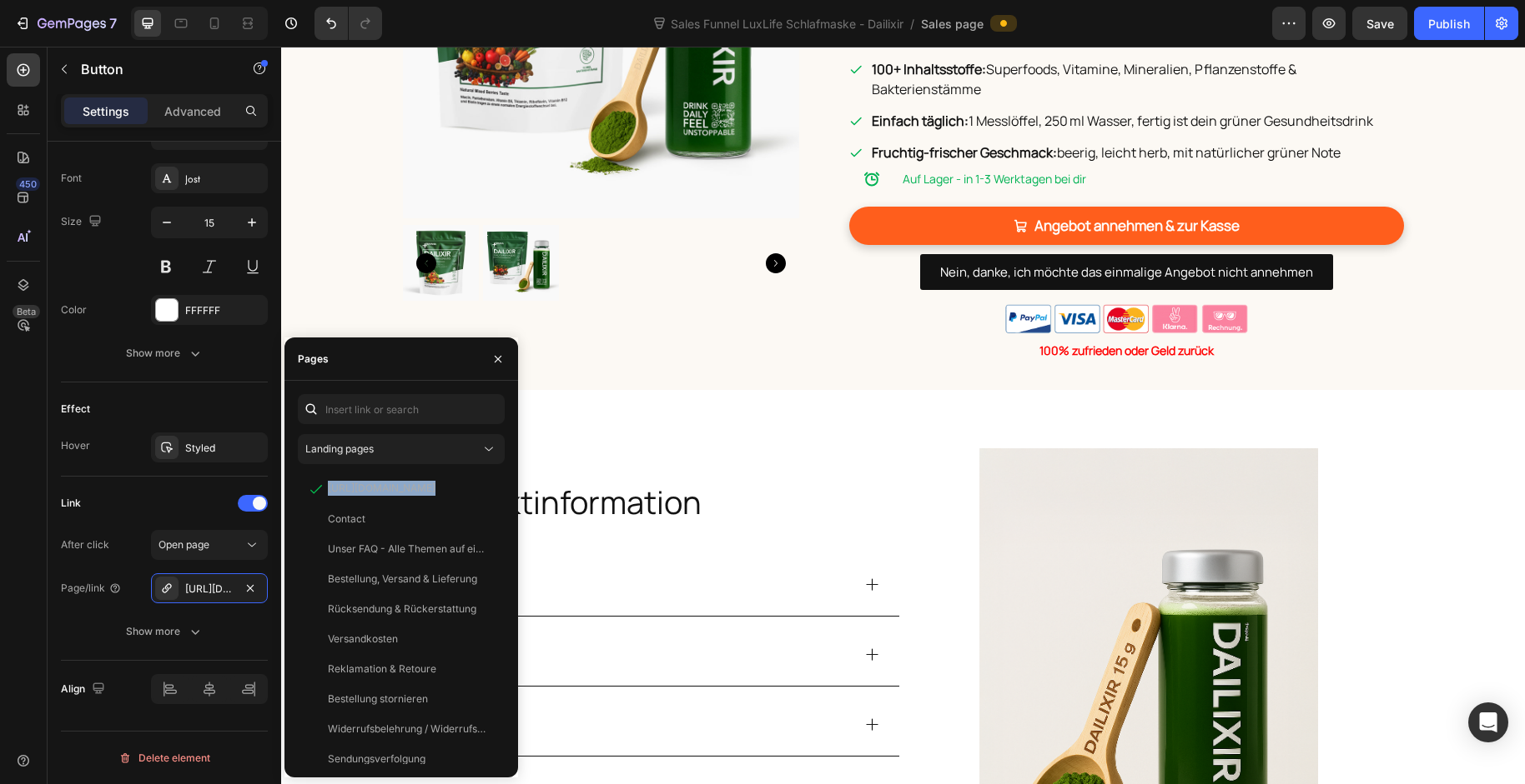
scroll to position [3250, 0]
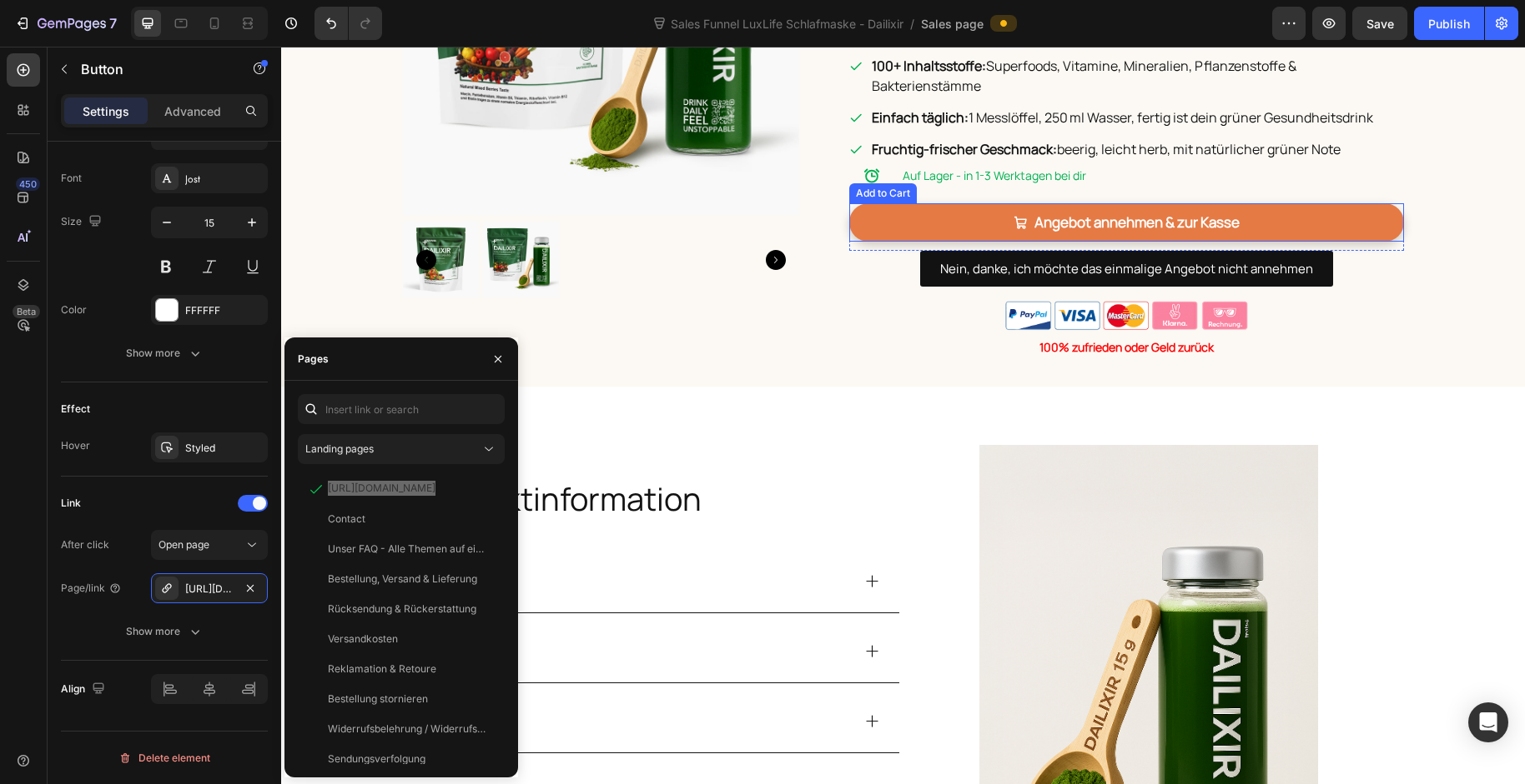
click at [1311, 242] on button "Angebot annehmen & zur Kasse" at bounding box center [1127, 222] width 555 height 39
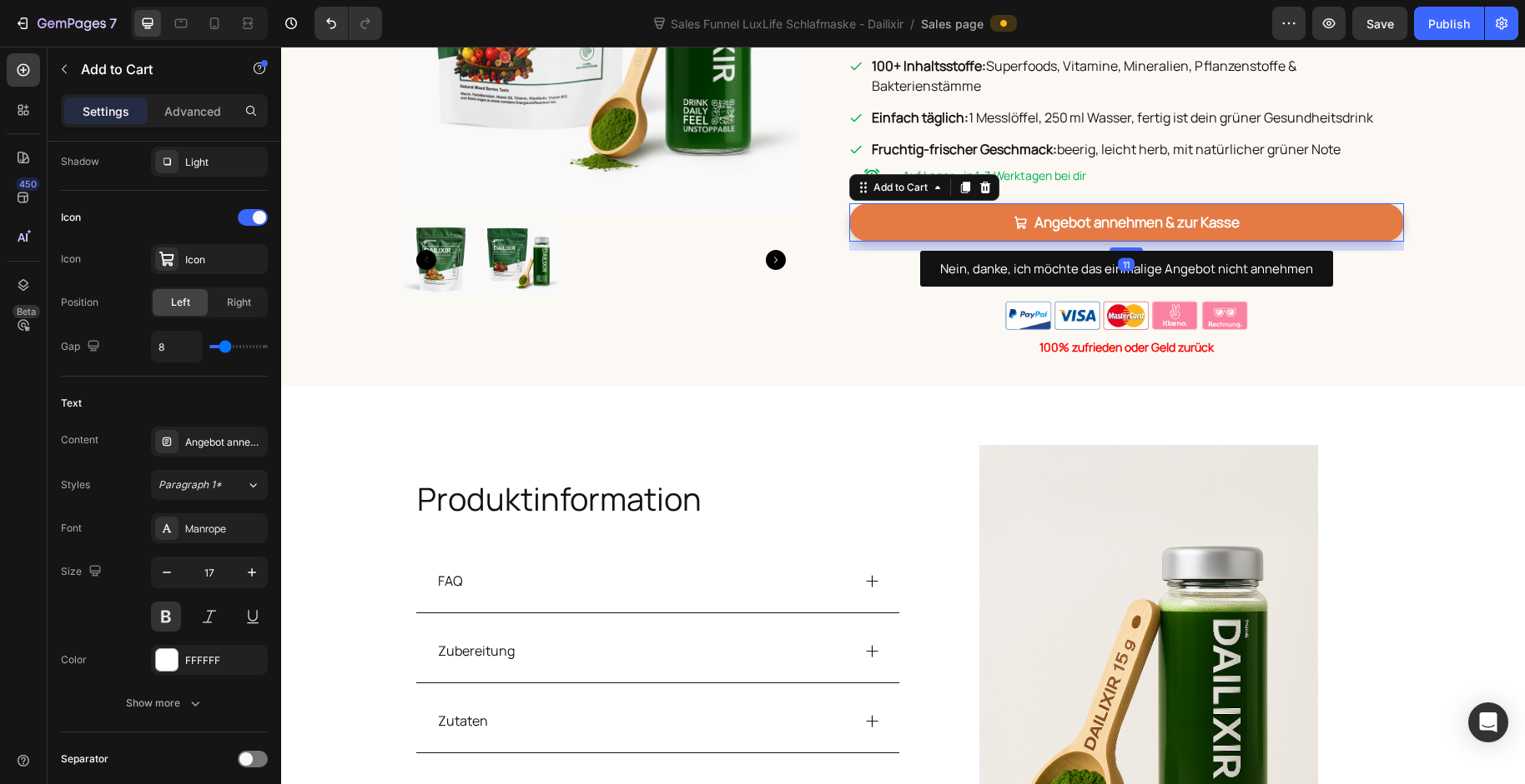
scroll to position [0, 0]
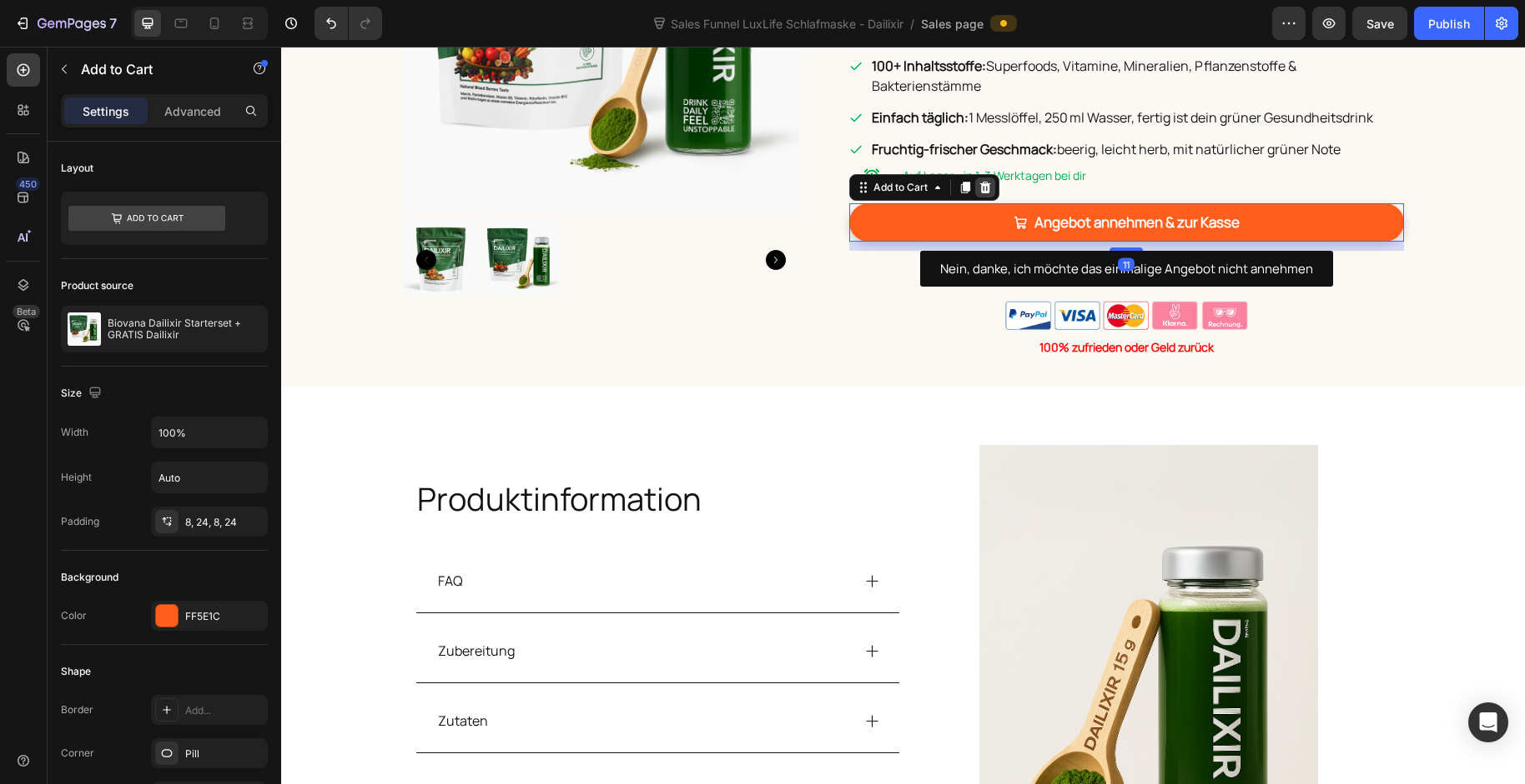
click at [979, 194] on icon at bounding box center [984, 188] width 11 height 12
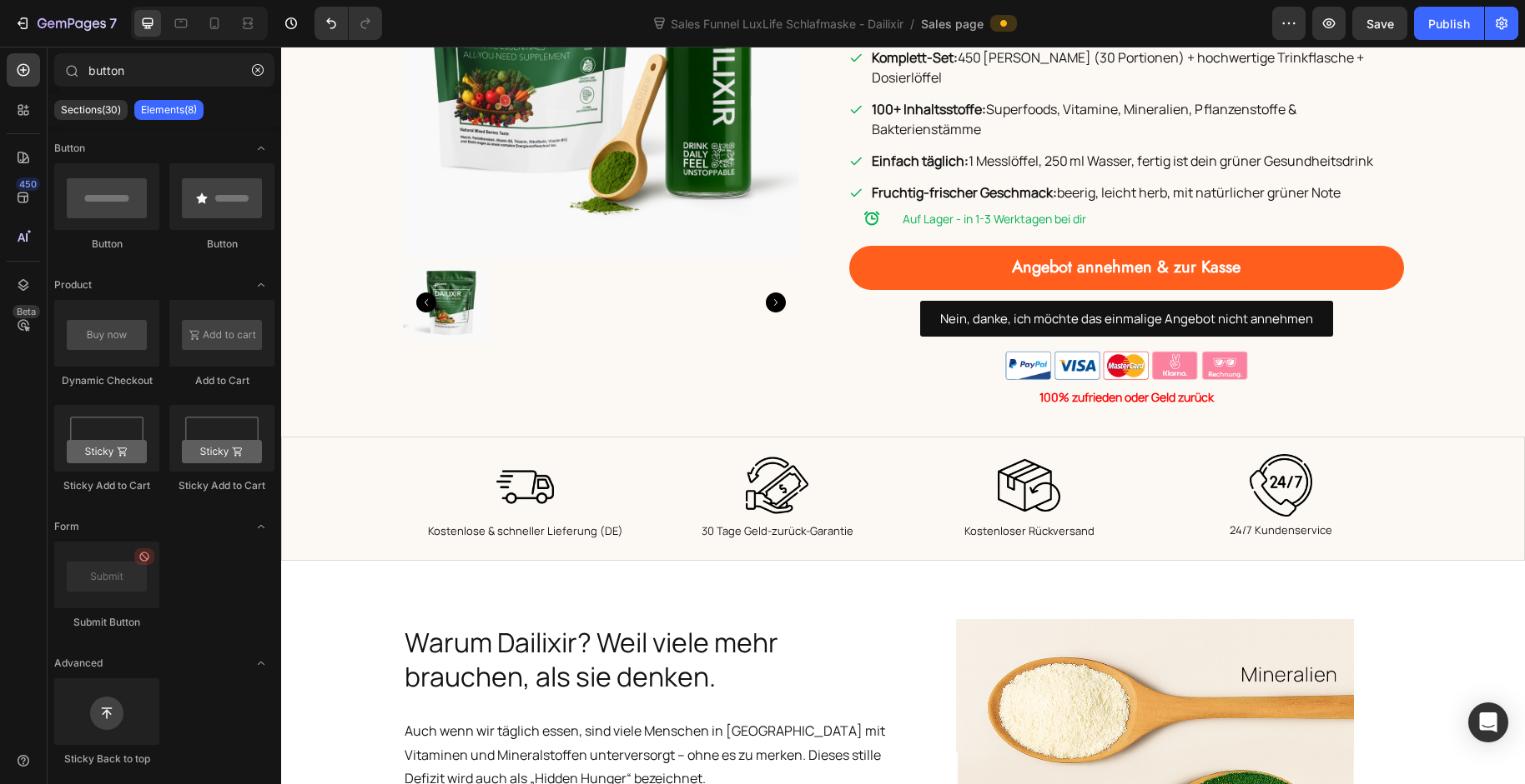
scroll to position [588, 0]
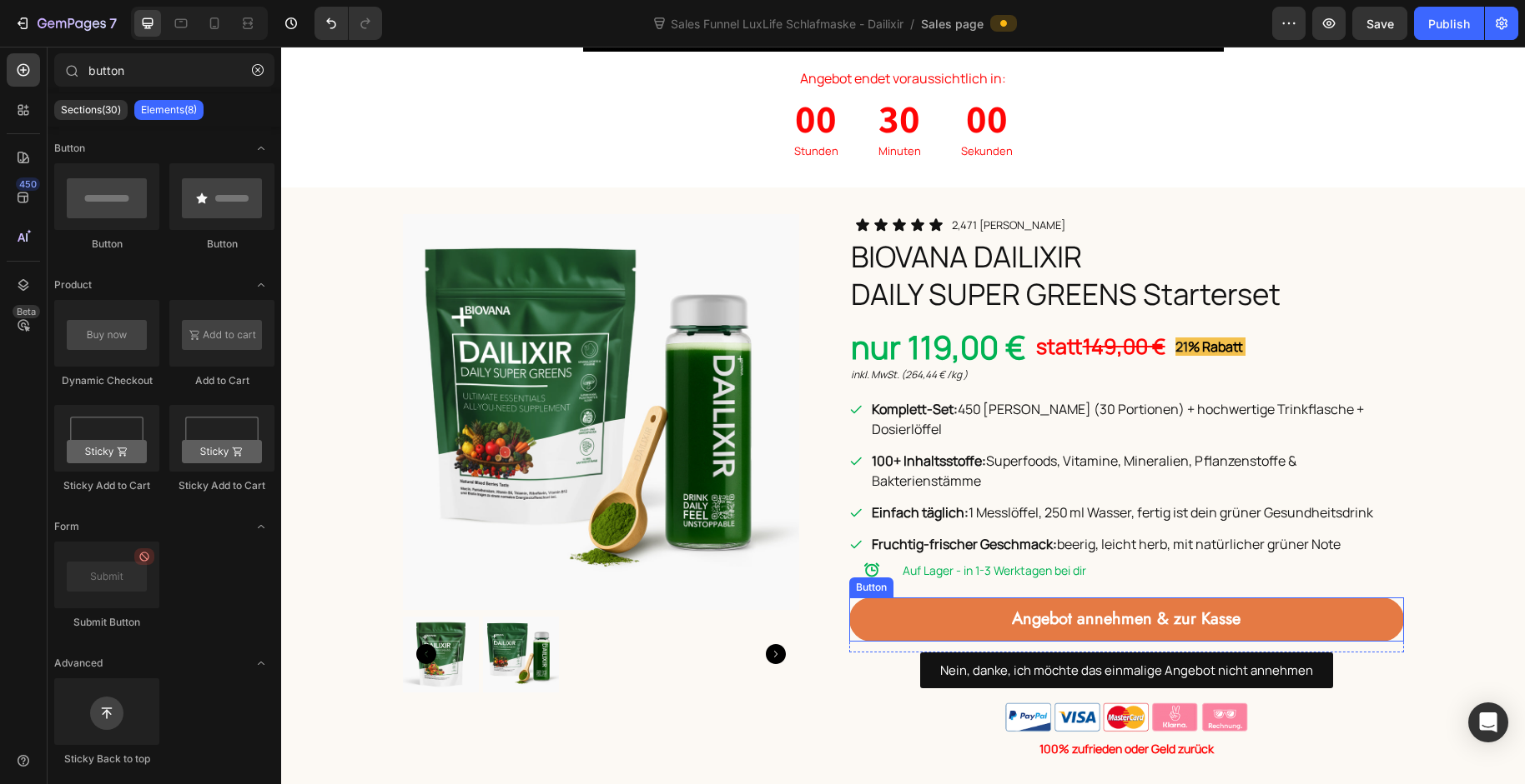
click at [1297, 598] on link "Angebot annehmen & zur Kasse" at bounding box center [1127, 619] width 555 height 44
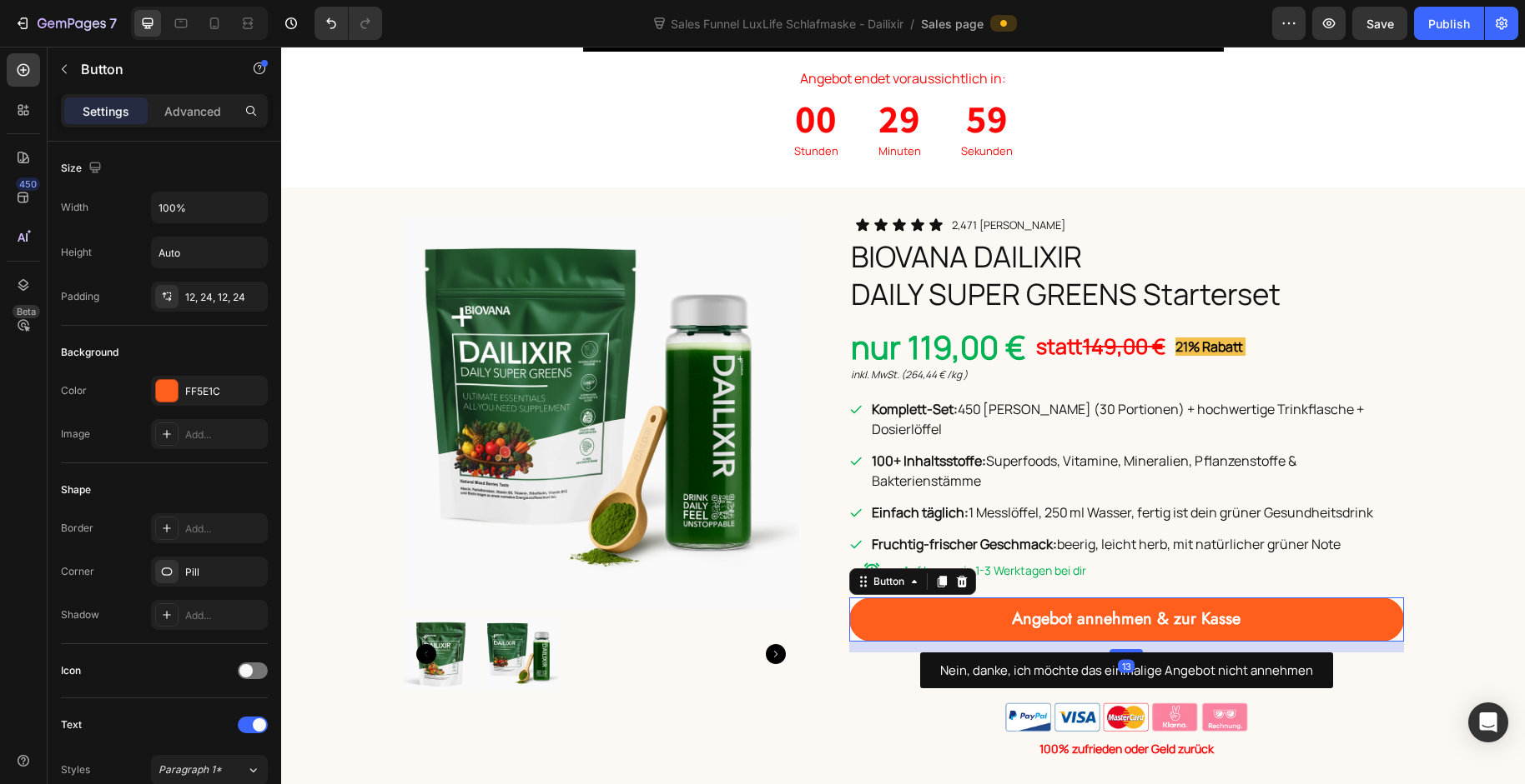
click at [937, 576] on icon at bounding box center [941, 582] width 13 height 13
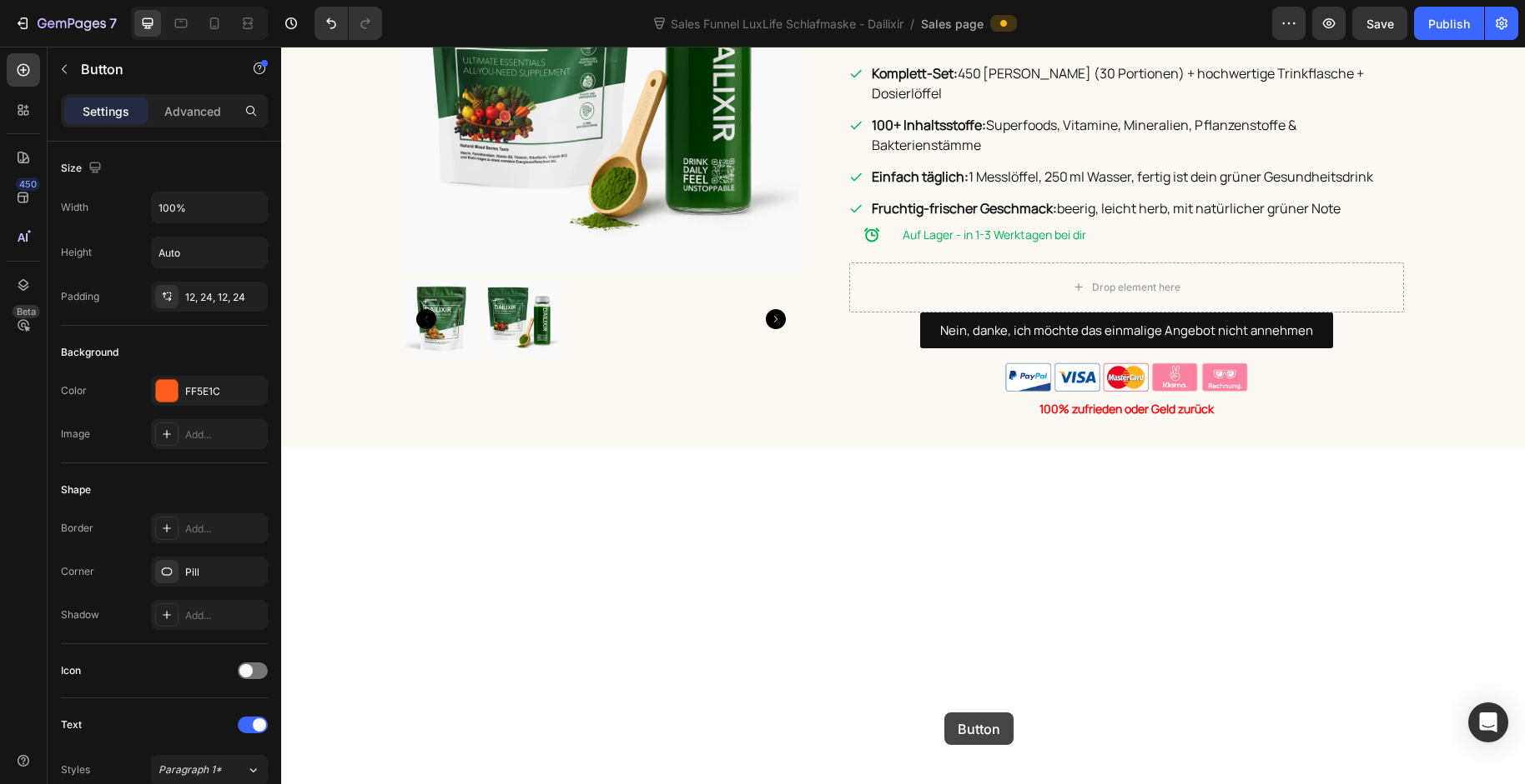
scroll to position [3261, 0]
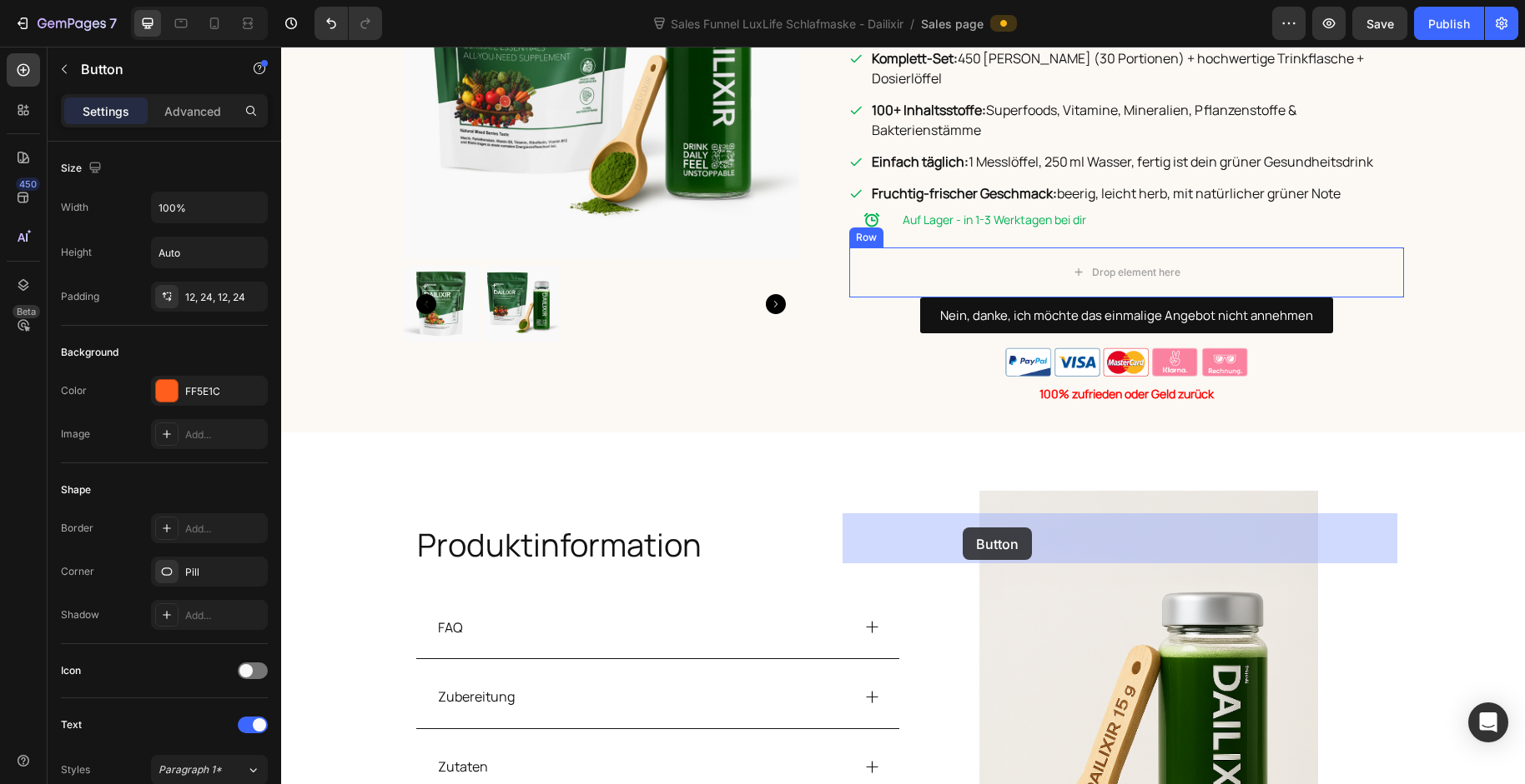
drag, startPoint x: 873, startPoint y: 618, endPoint x: 962, endPoint y: 528, distance: 126.6
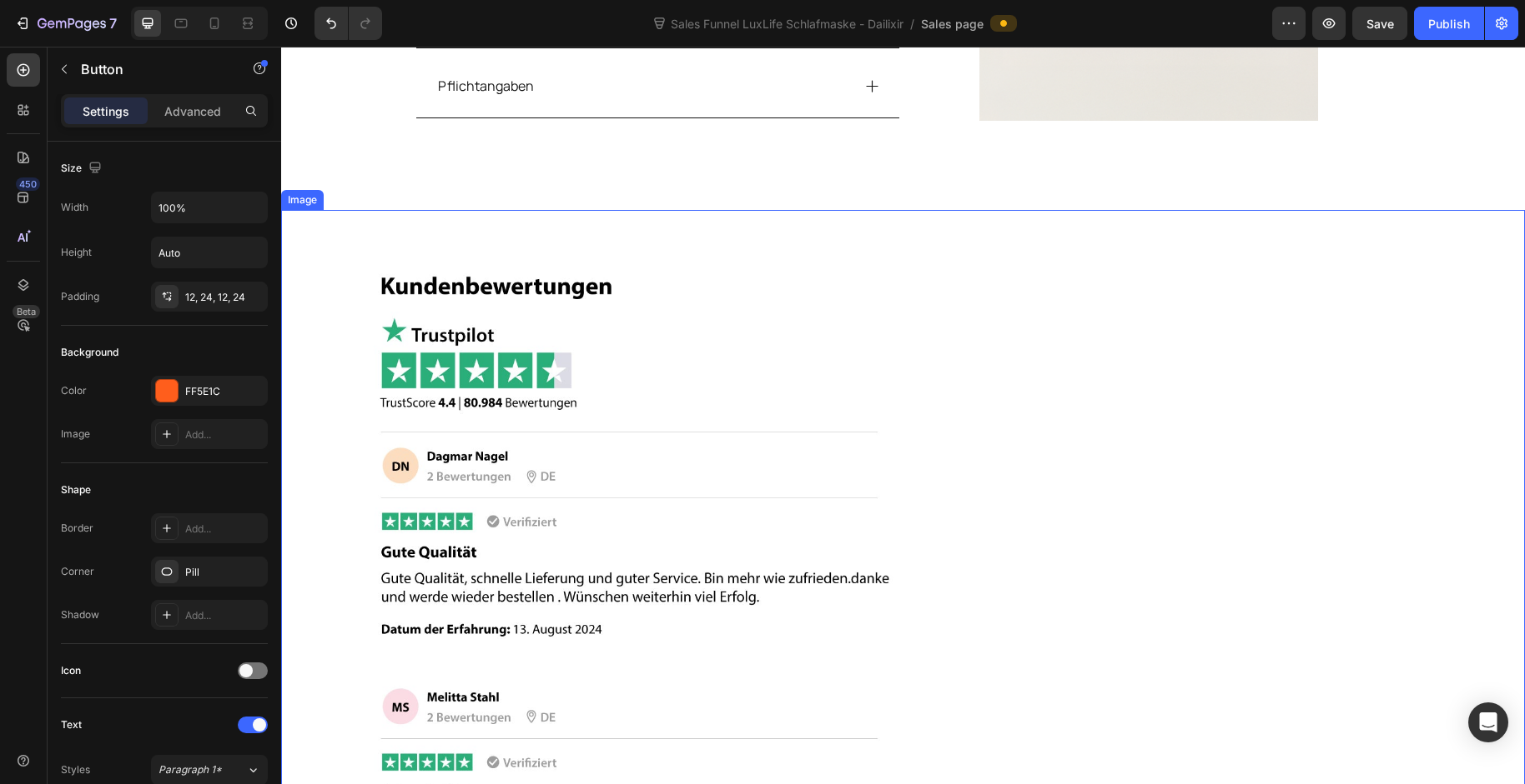
scroll to position [4263, 0]
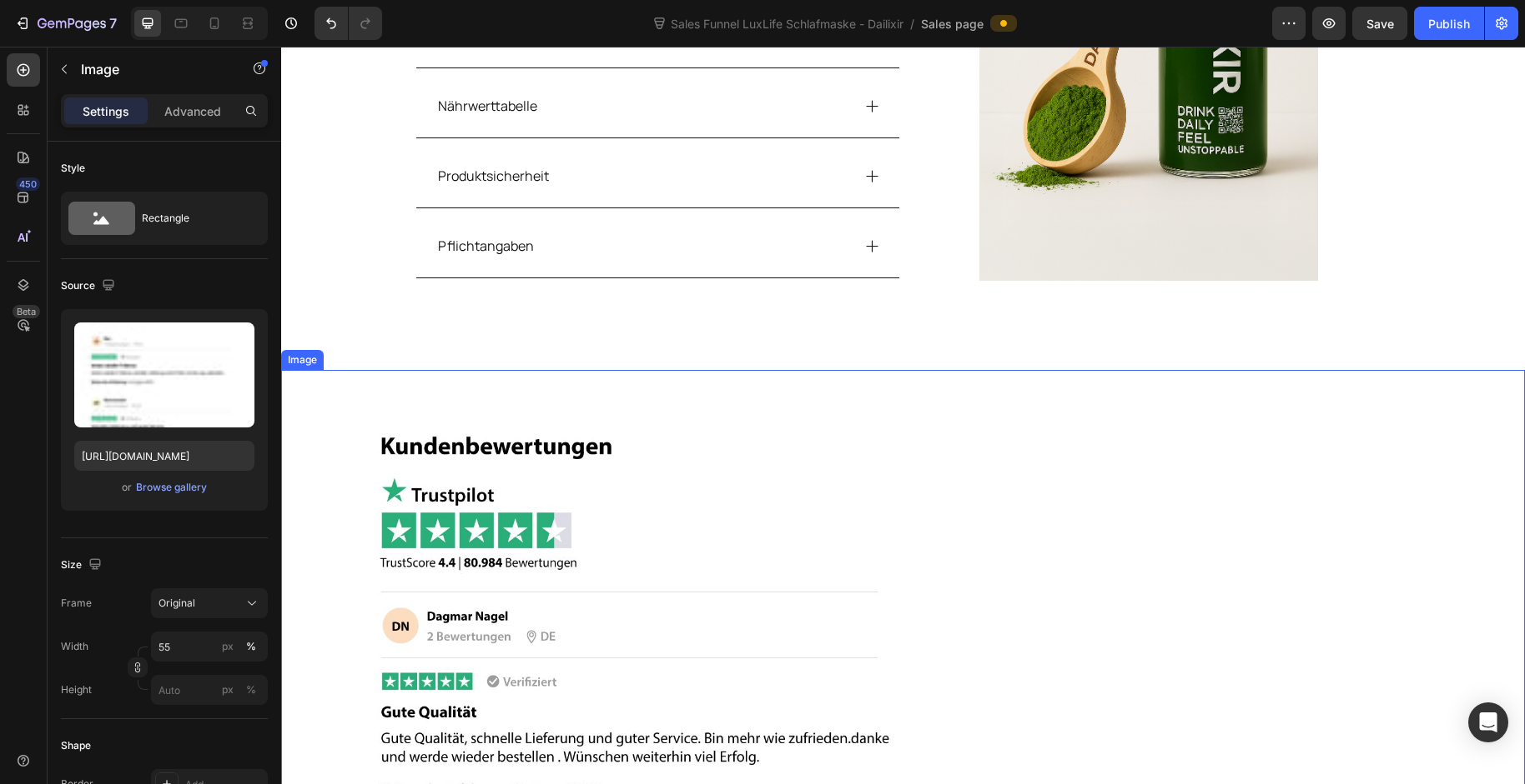
click at [391, 358] on icon at bounding box center [392, 354] width 11 height 12
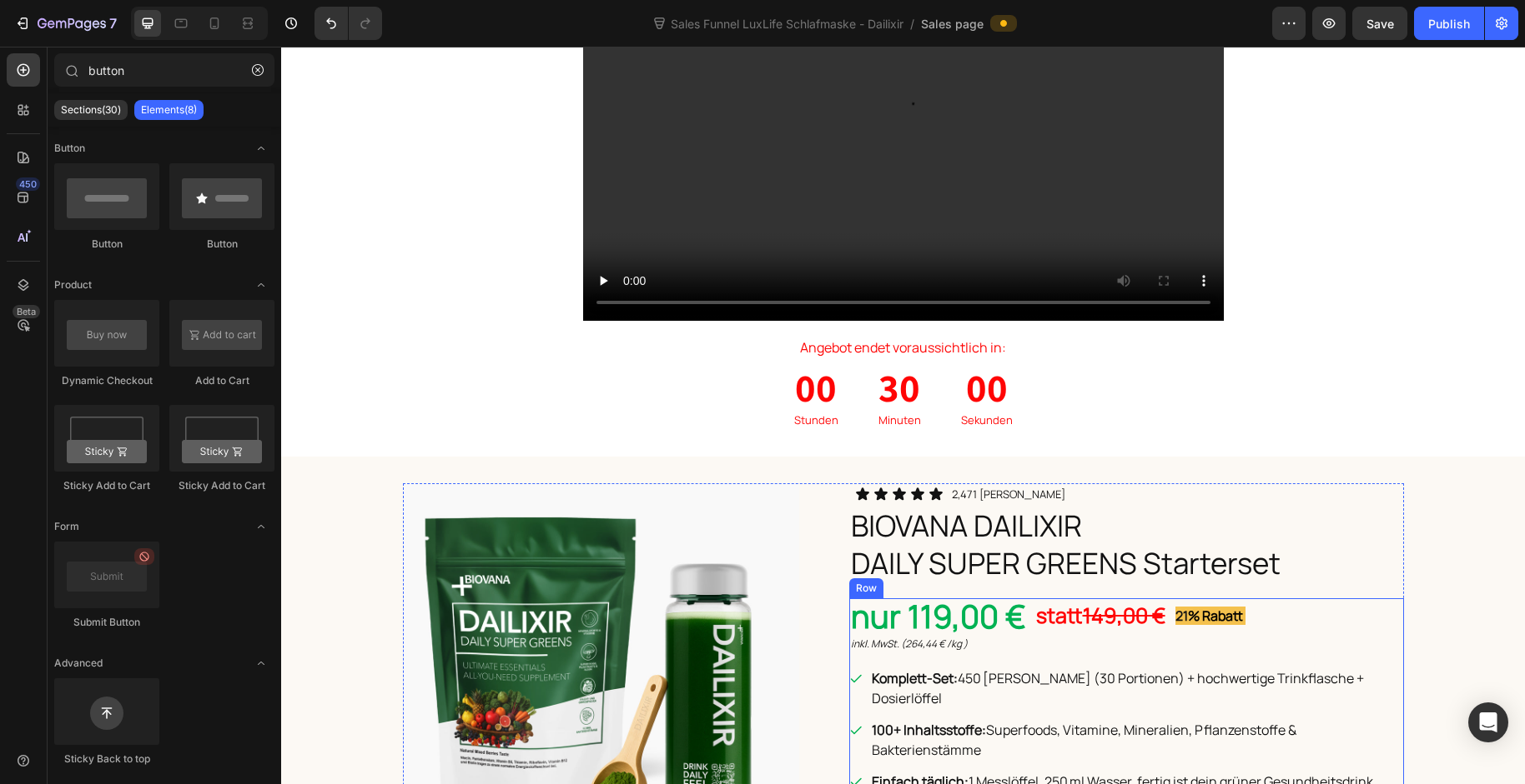
scroll to position [0, 0]
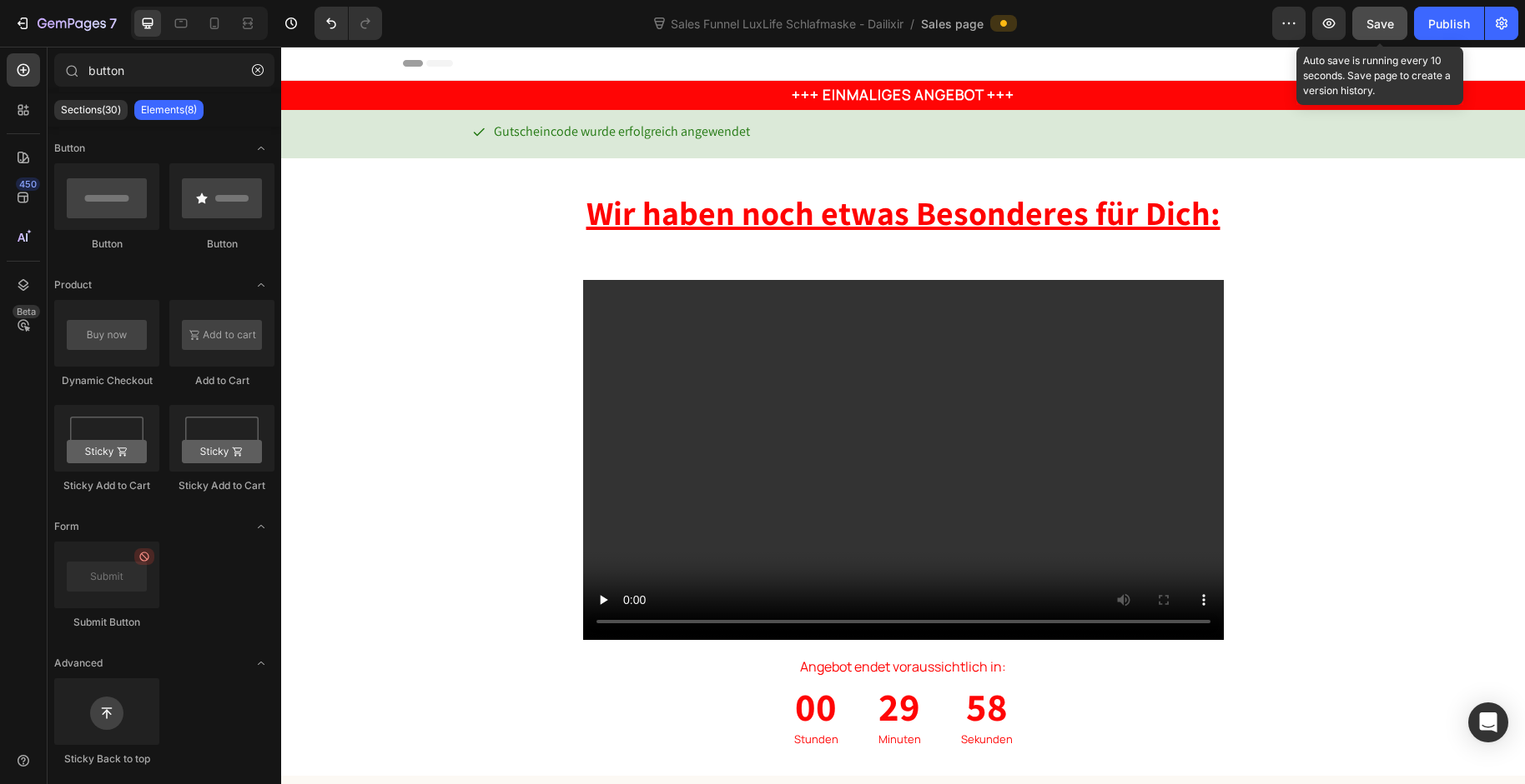
click at [1311, 22] on span "Save" at bounding box center [1380, 24] width 28 height 14
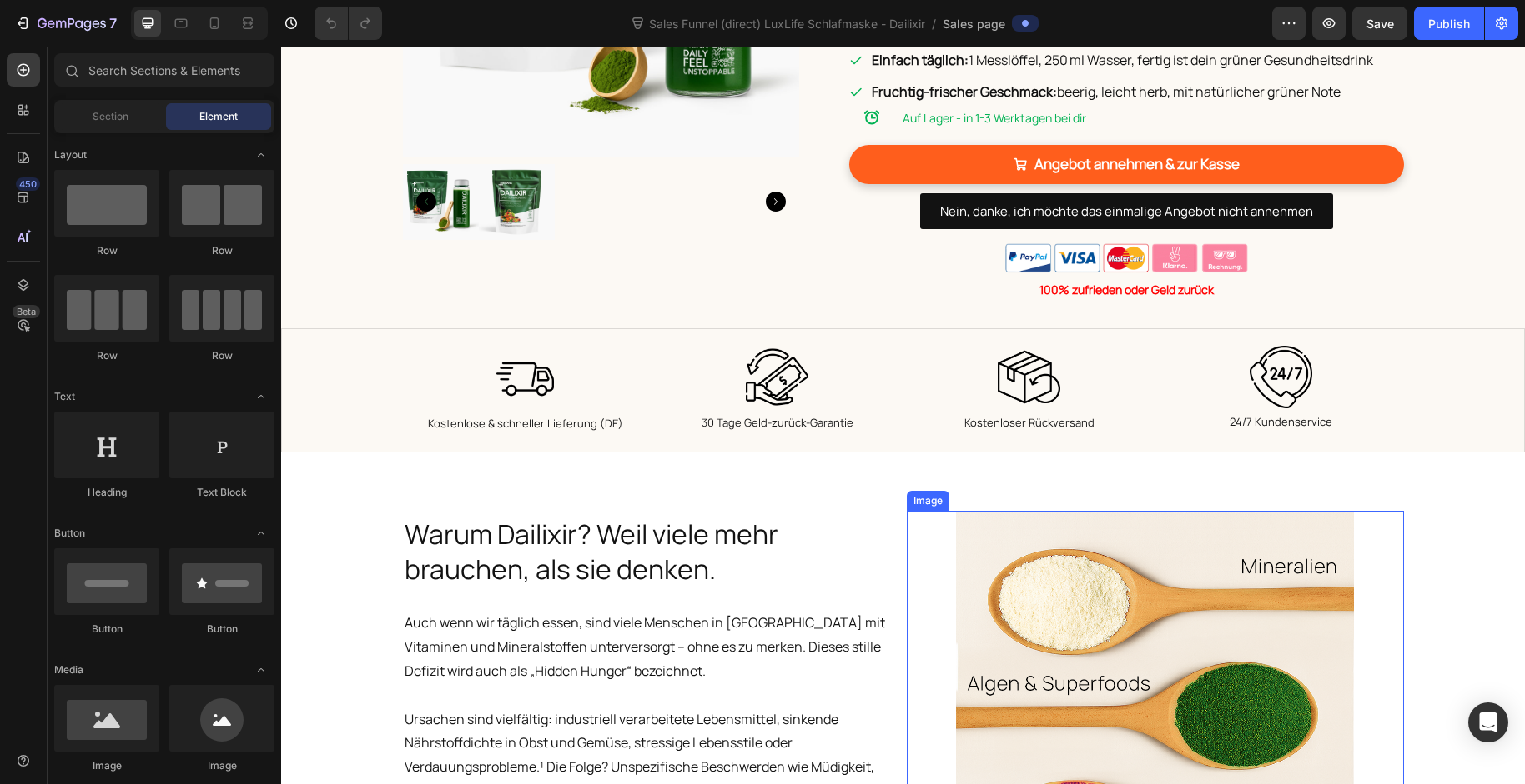
scroll to position [1025, 0]
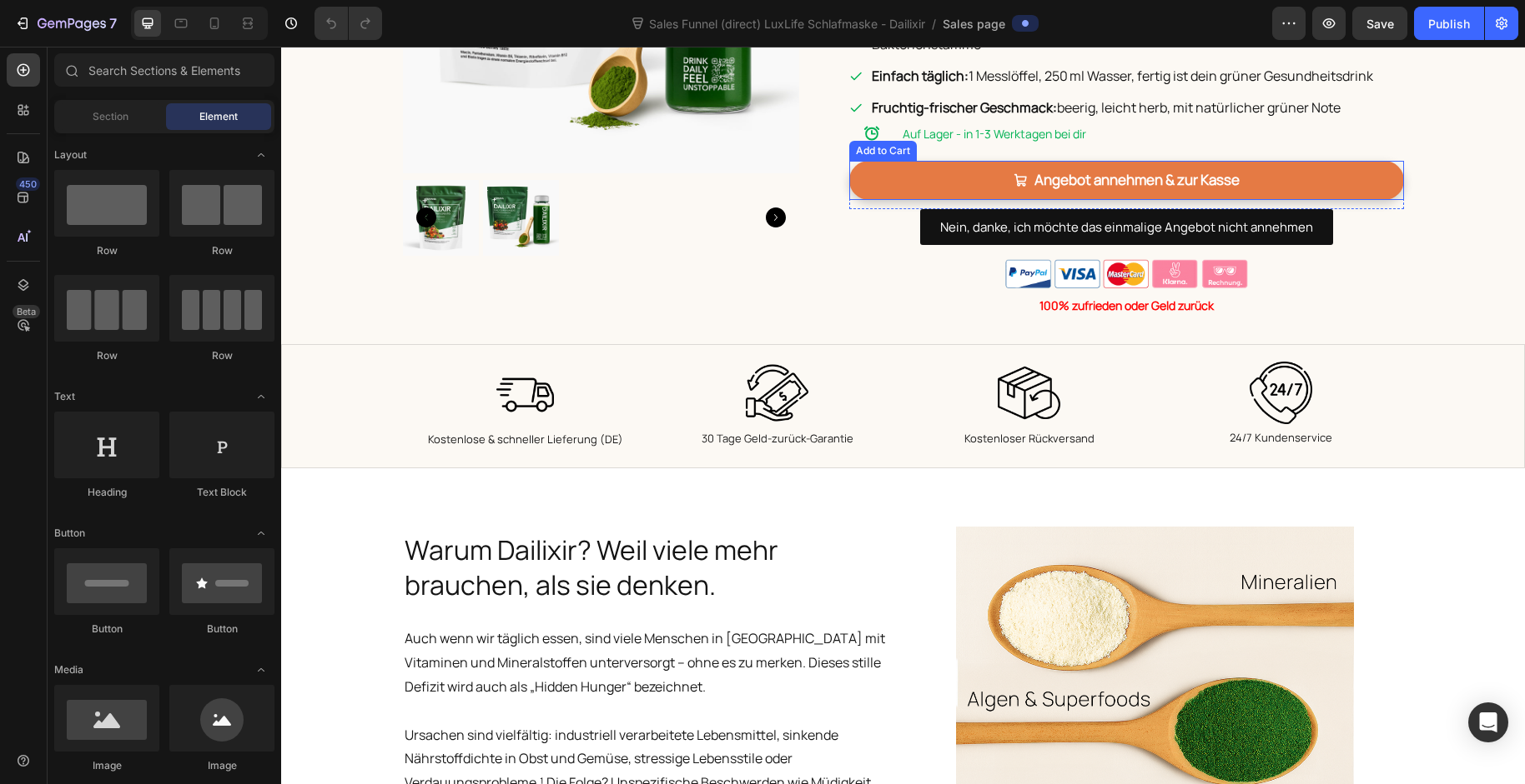
click at [895, 167] on button "Angebot annehmen & zur Kasse" at bounding box center [1127, 180] width 555 height 39
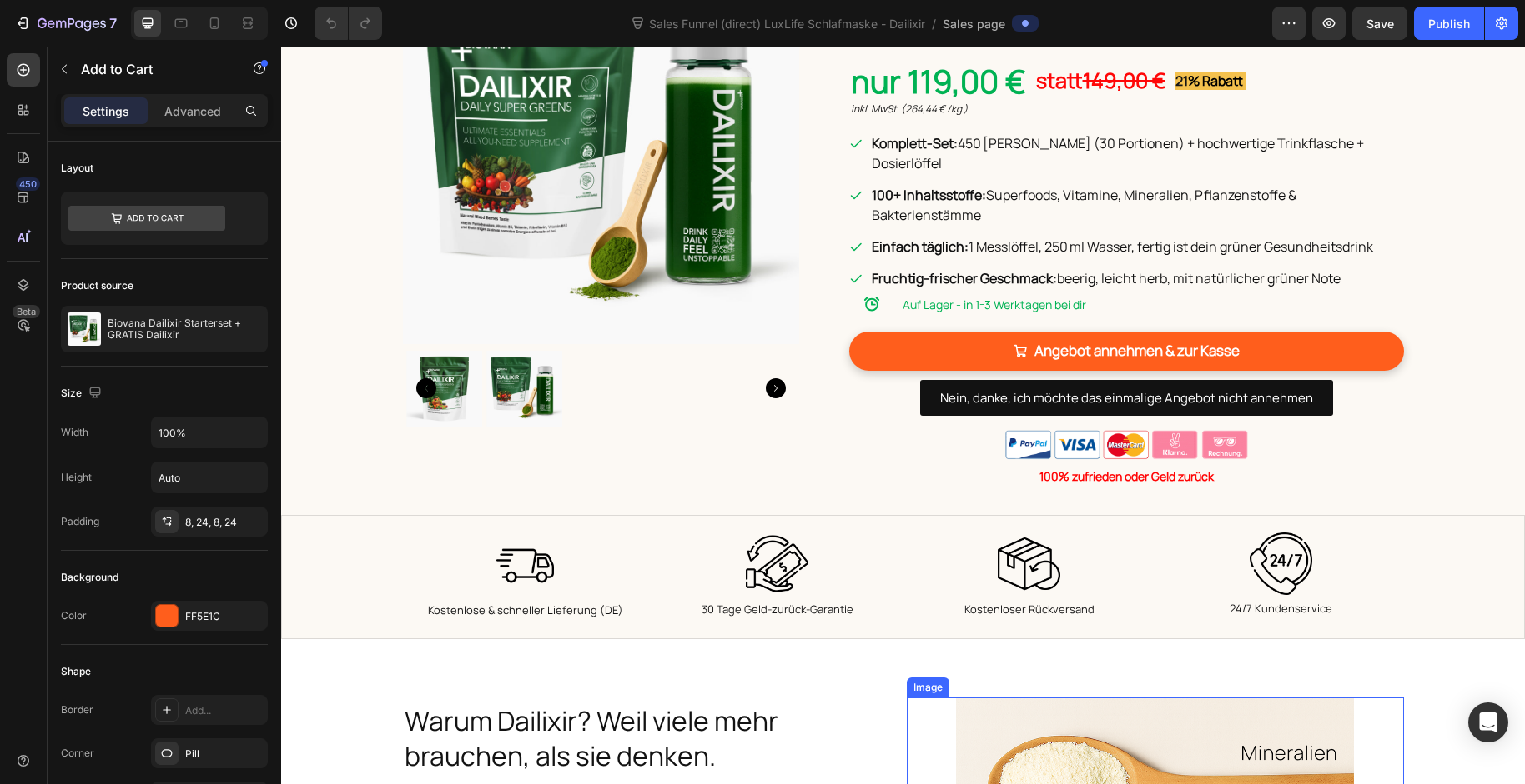
scroll to position [783, 0]
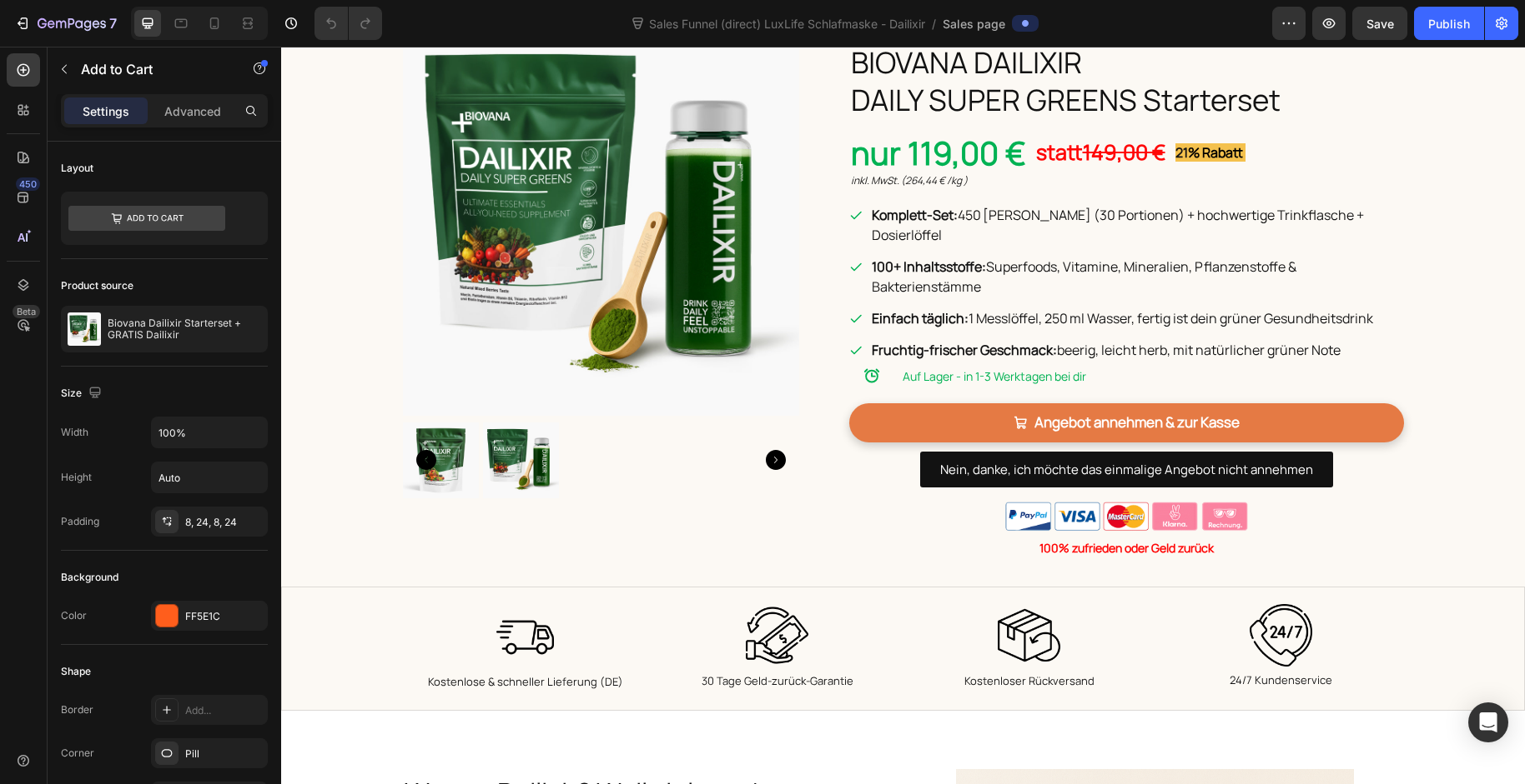
click at [901, 409] on button "Angebot annehmen & zur Kasse" at bounding box center [1127, 422] width 555 height 39
click at [849, 403] on button "Angebot annehmen & zur Kasse" at bounding box center [1127, 422] width 555 height 39
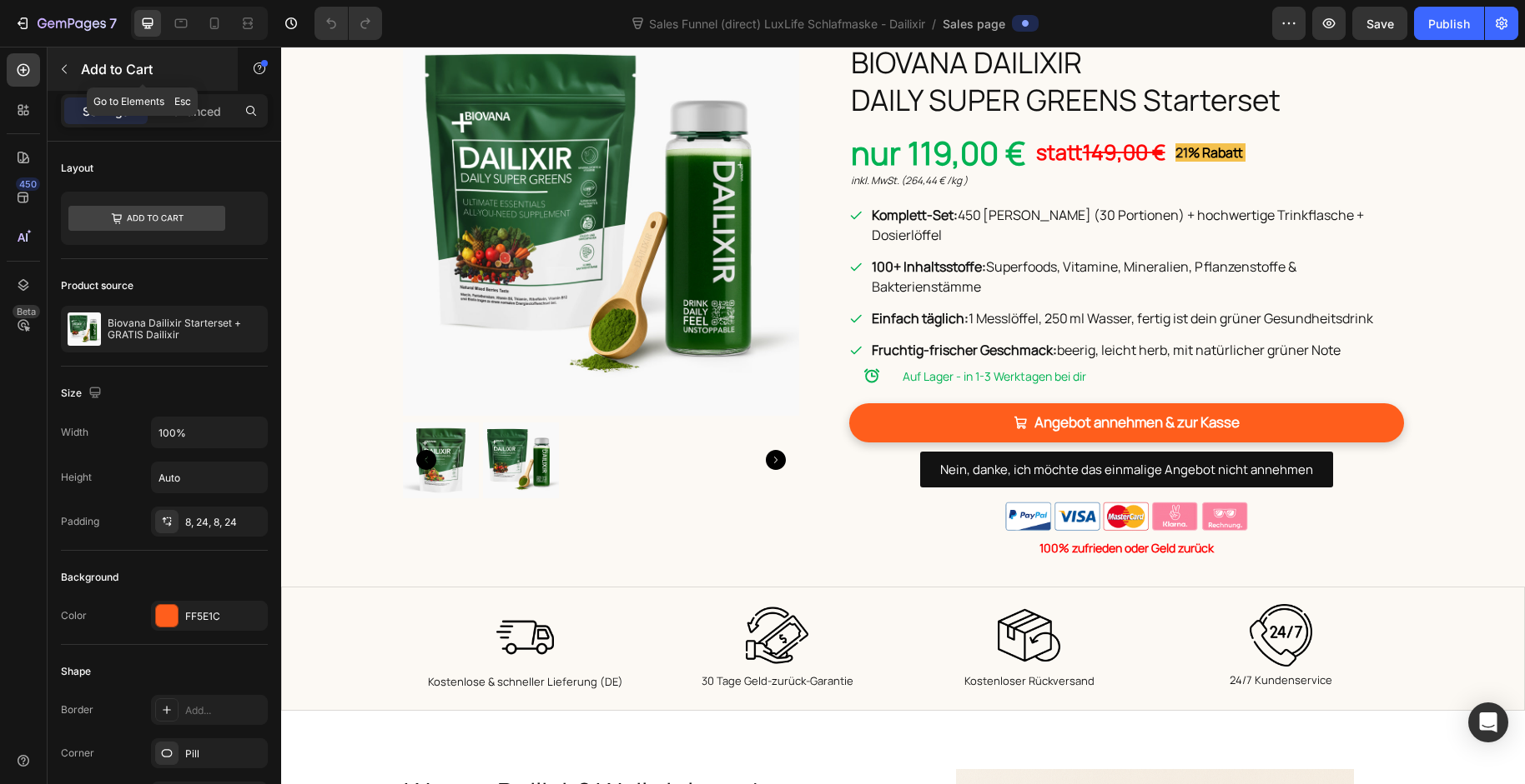
click at [68, 67] on icon "button" at bounding box center [64, 69] width 13 height 13
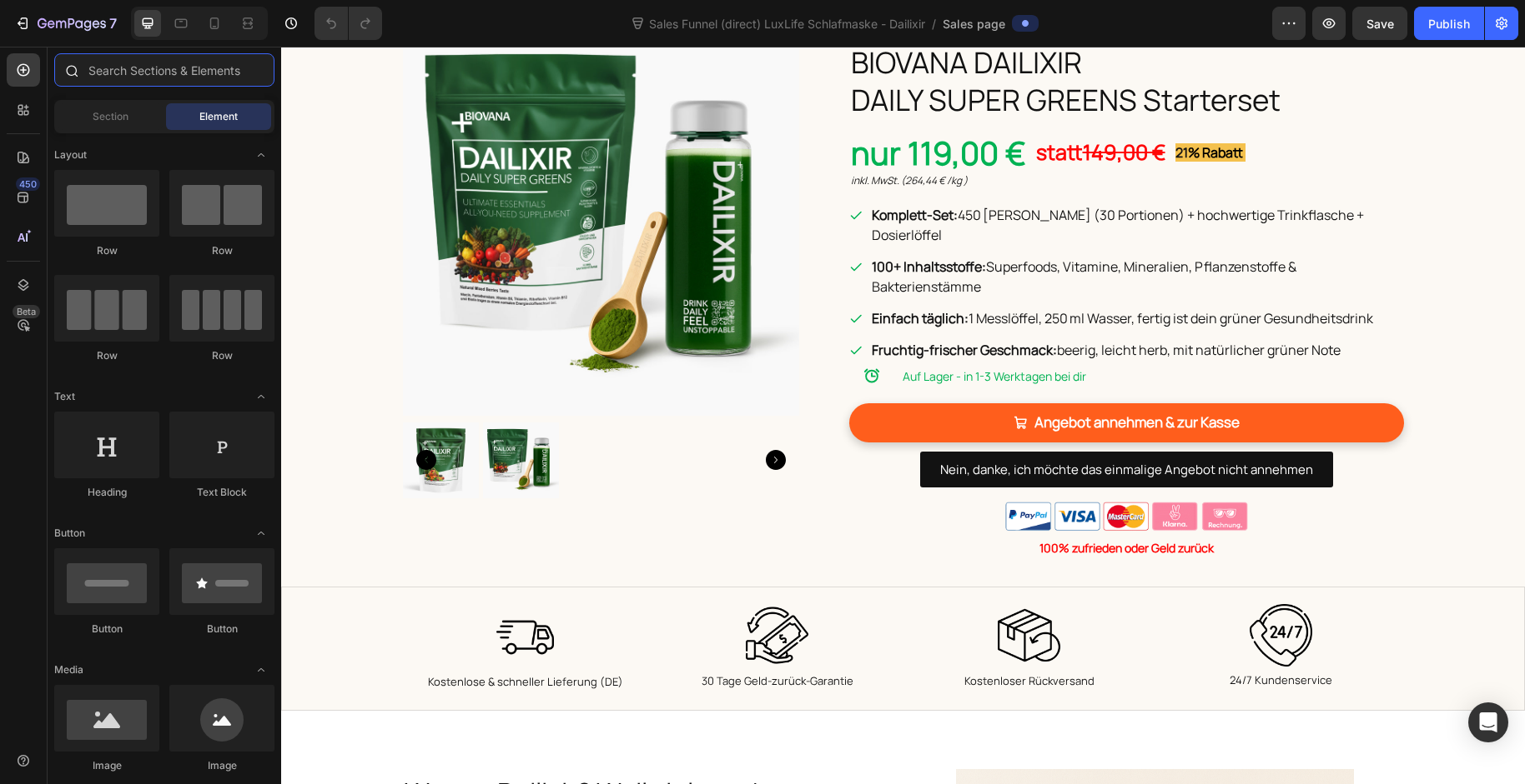
click at [90, 72] on input "text" at bounding box center [164, 69] width 221 height 33
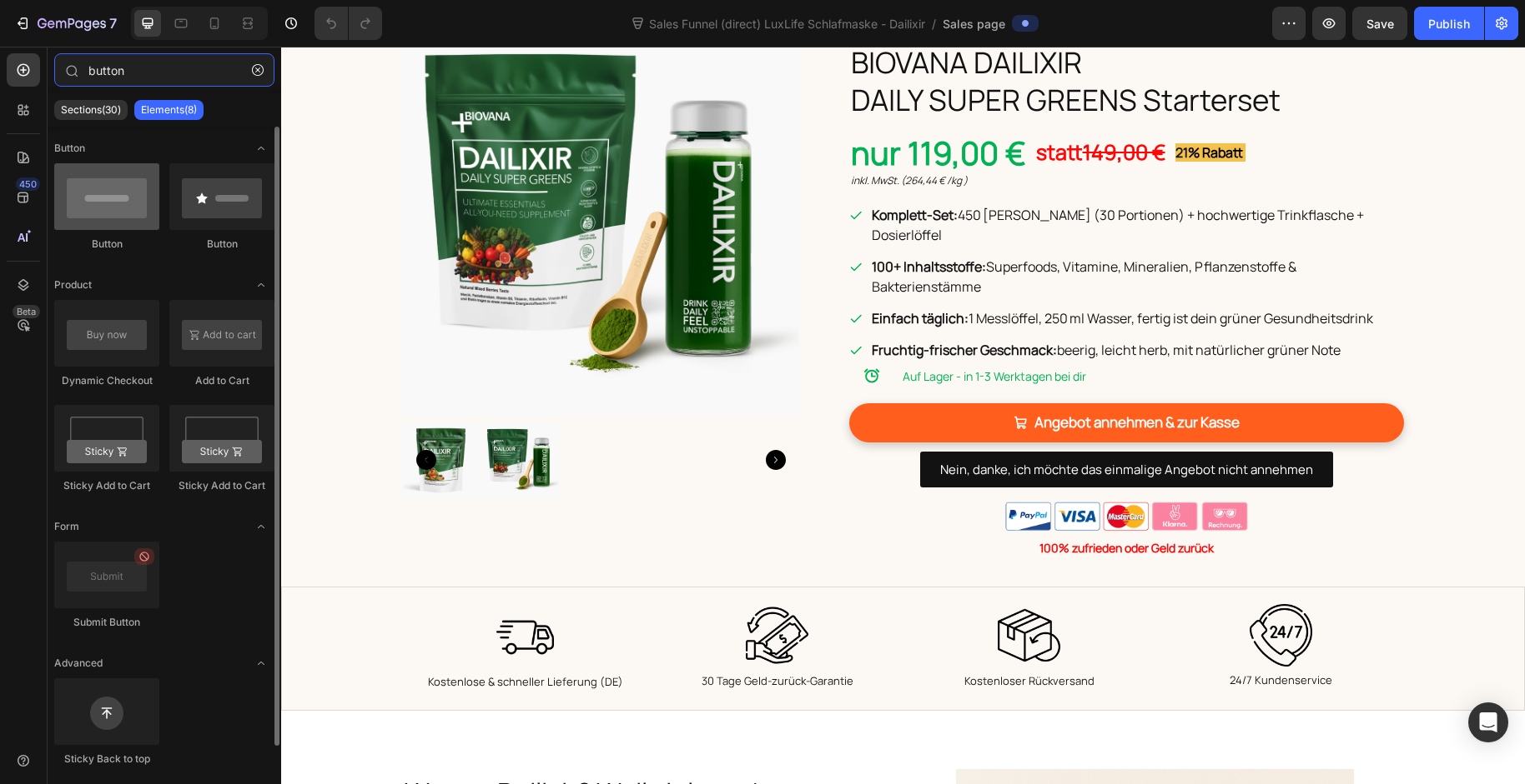
type input "button"
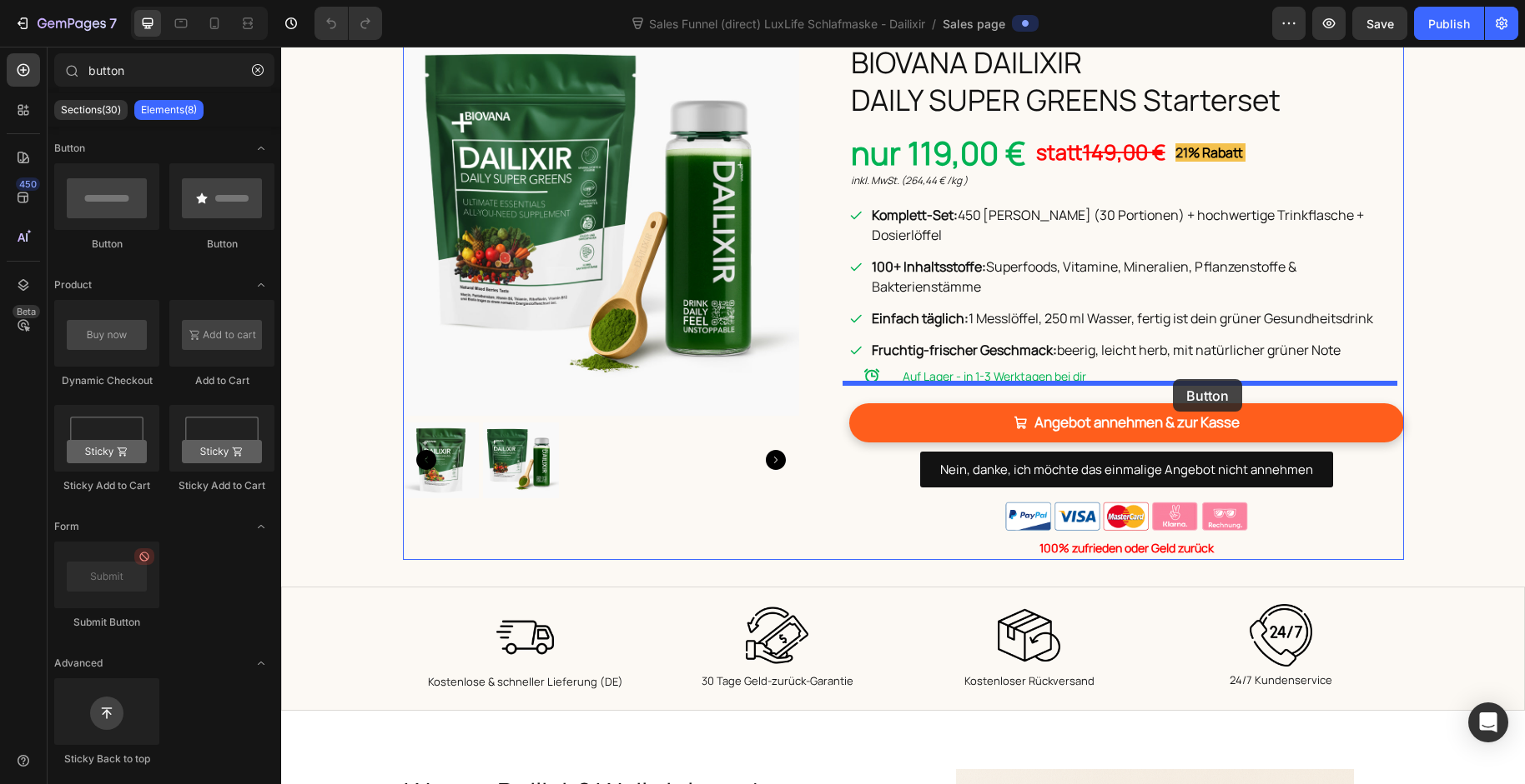
drag, startPoint x: 363, startPoint y: 239, endPoint x: 1173, endPoint y: 379, distance: 822.0
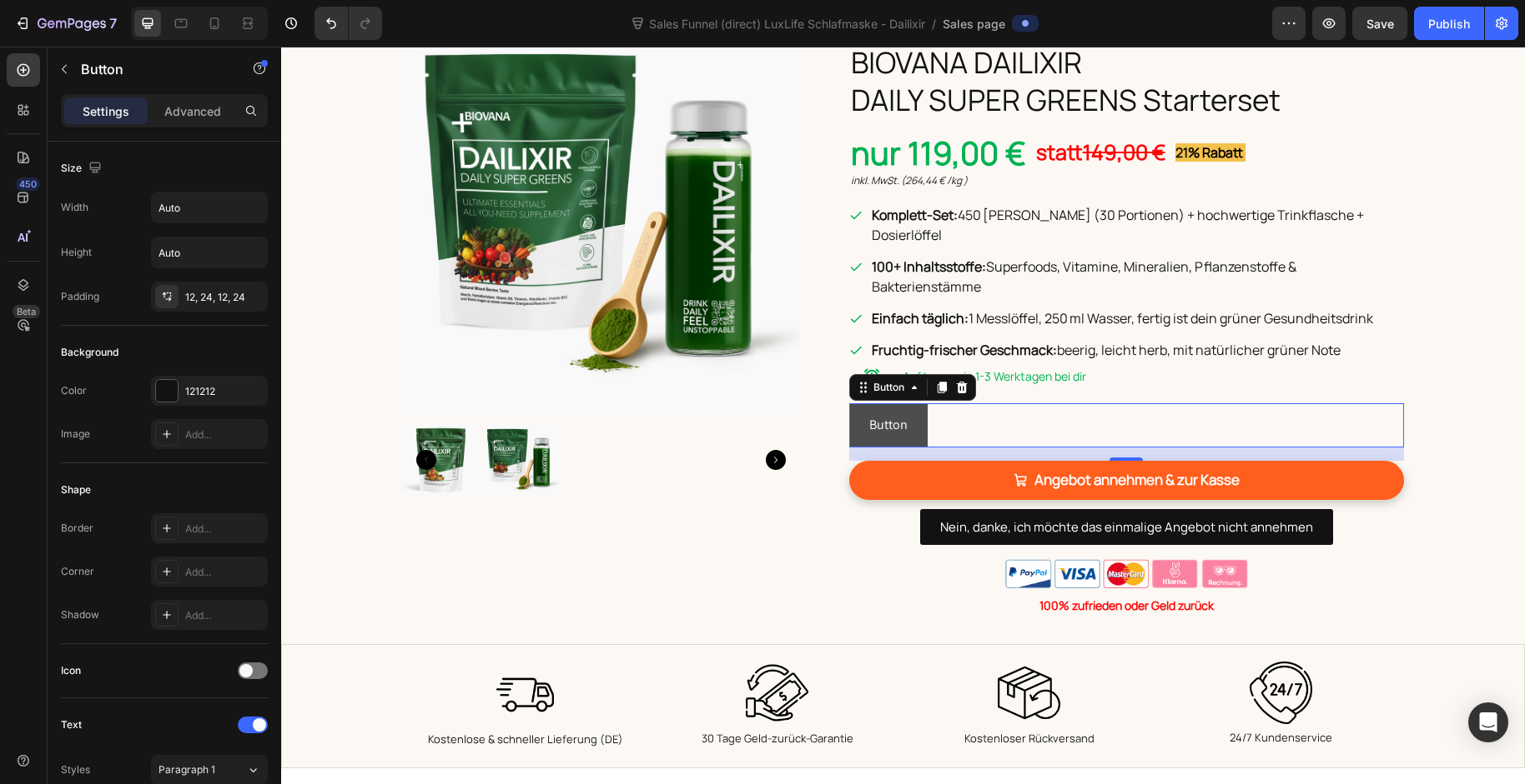
click at [910, 403] on button "Button" at bounding box center [888, 425] width 79 height 44
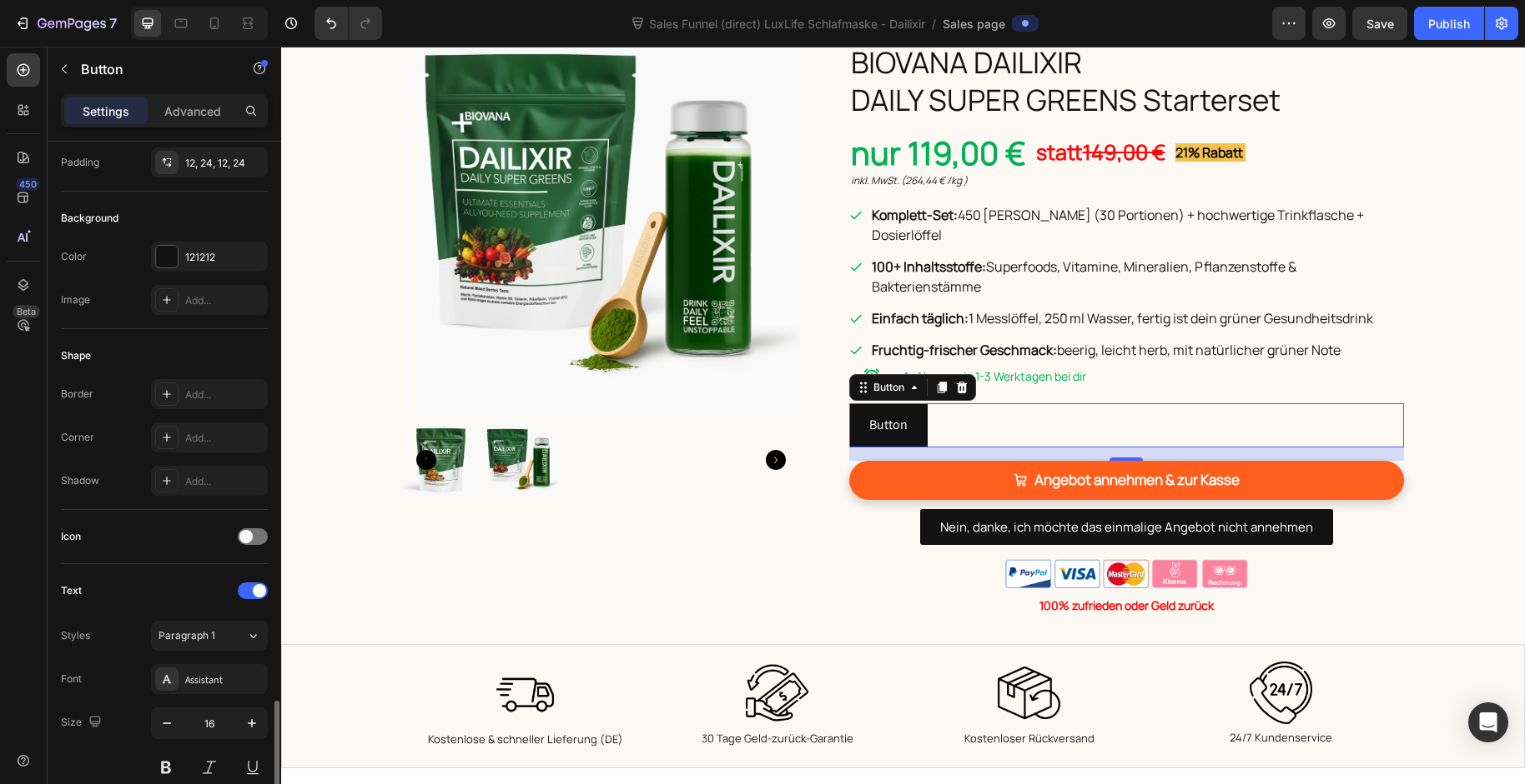
scroll to position [440, 0]
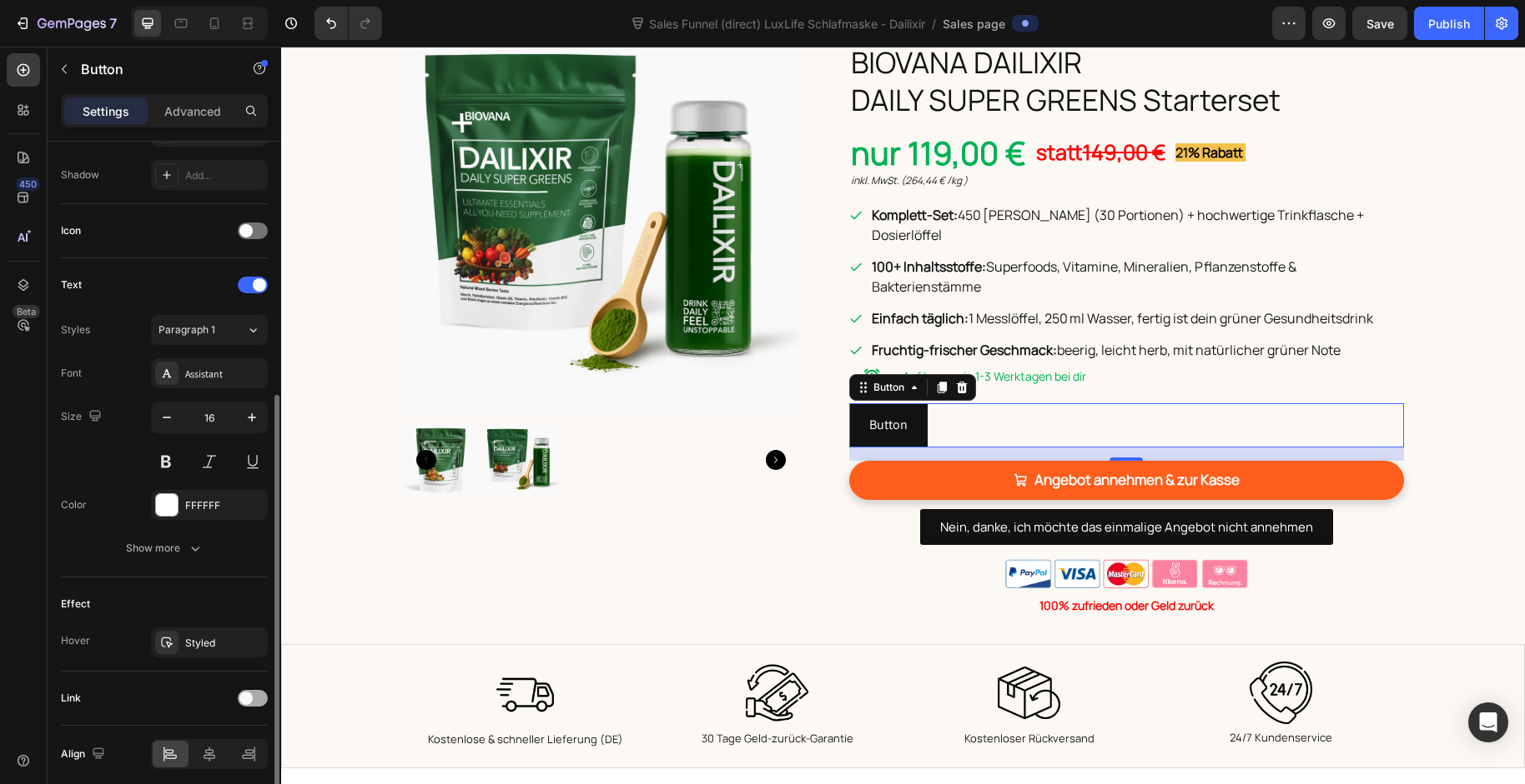
click at [274, 702] on div at bounding box center [276, 593] width 5 height 398
click at [258, 700] on div at bounding box center [253, 698] width 30 height 17
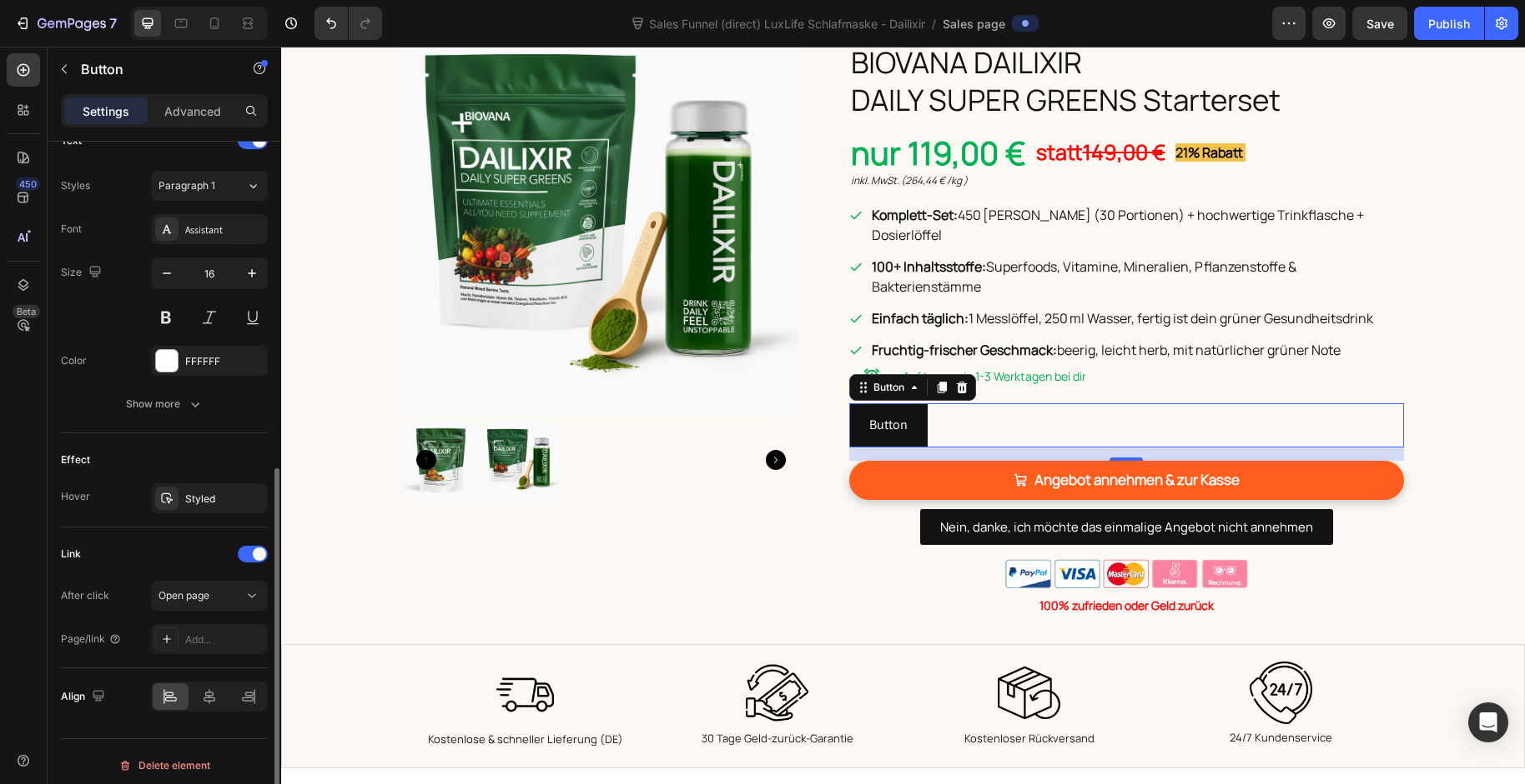
scroll to position [591, 0]
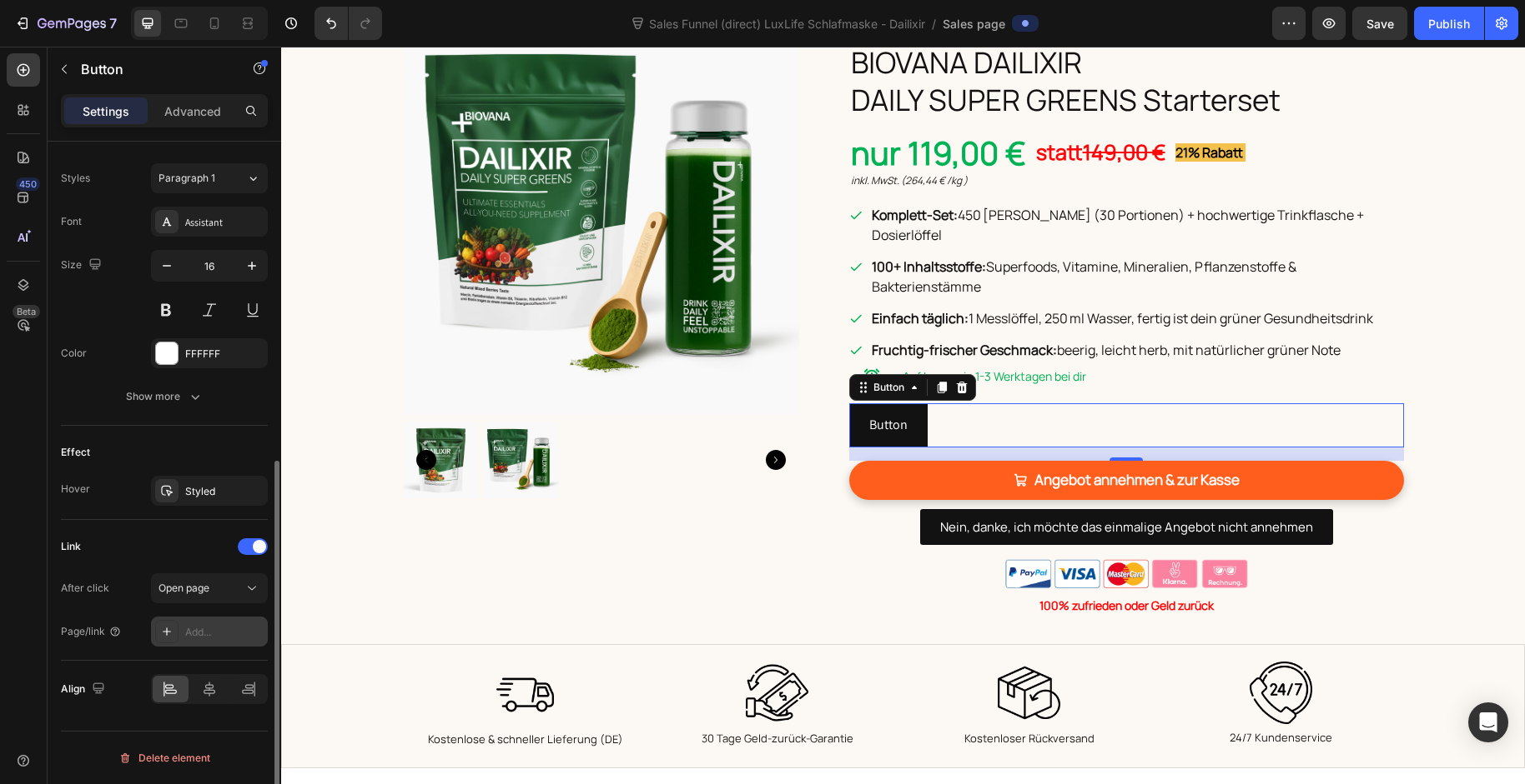
click at [212, 636] on div "Add..." at bounding box center [225, 632] width 79 height 15
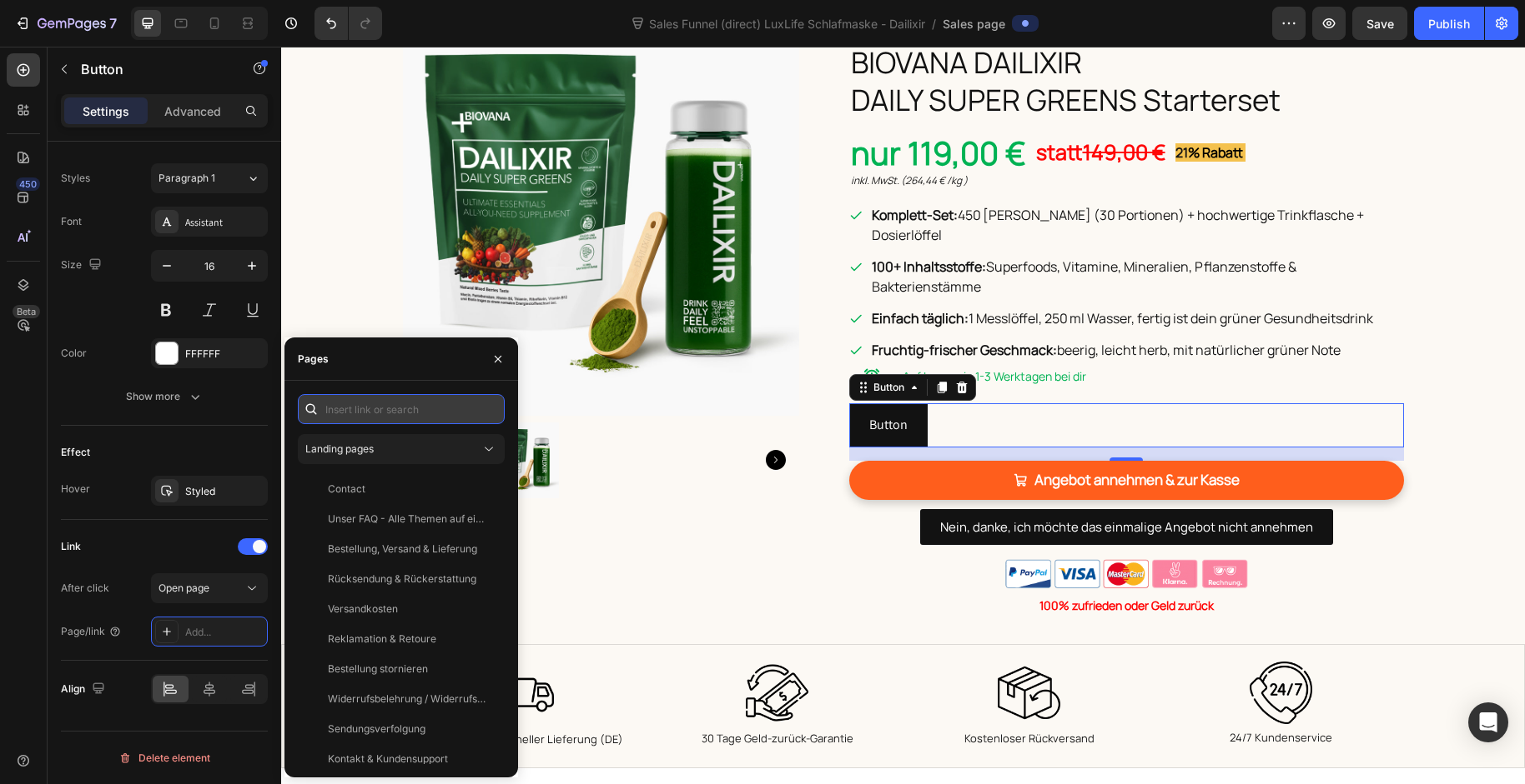
click at [449, 405] on input "text" at bounding box center [400, 409] width 207 height 30
paste input "https://baaboo.com/cart/55726823211386:1,55650341454202:1?discount=free-mask"
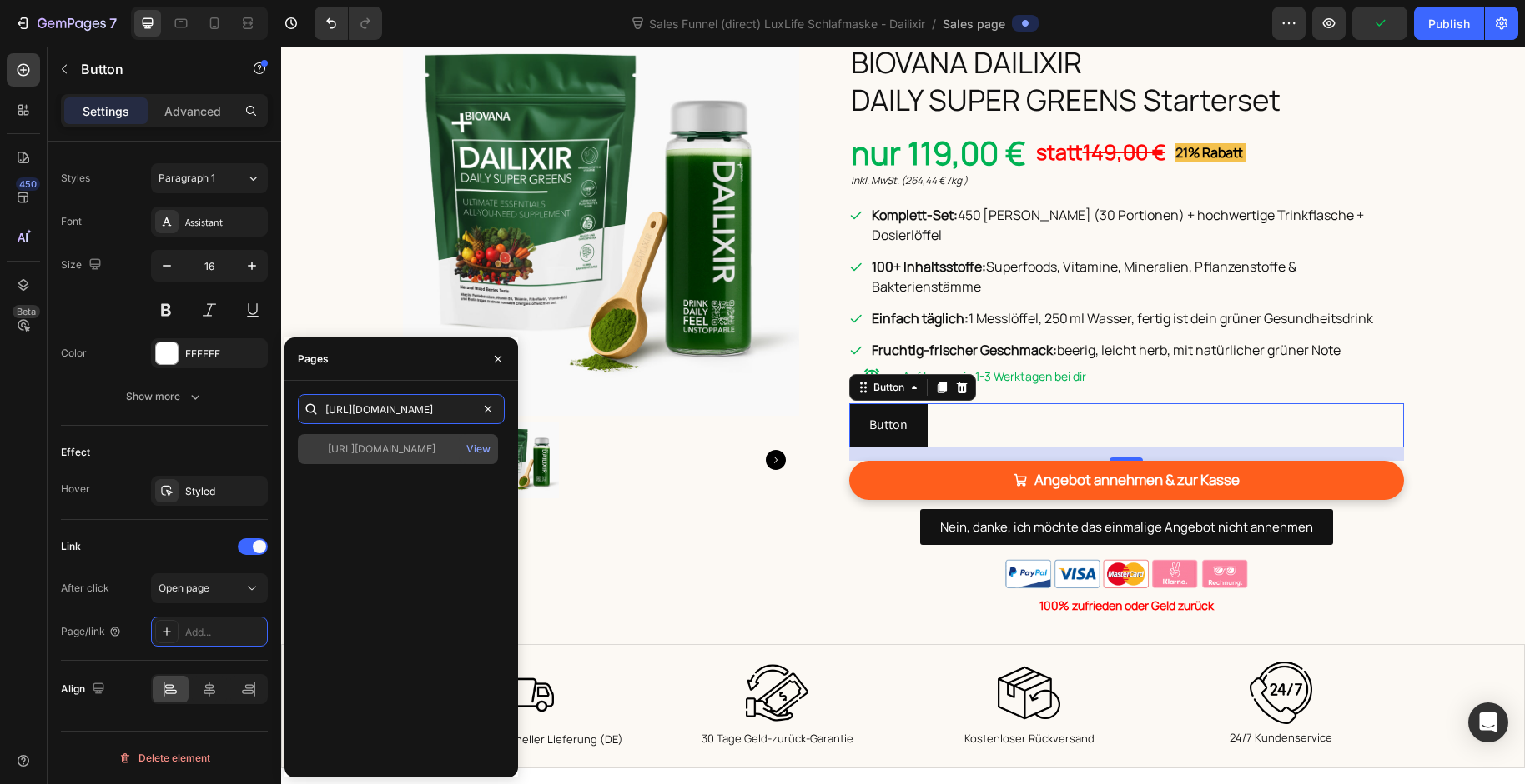
type input "https://baaboo.com/cart/55726823211386:1,55650341454202:1?discount=free-mask"
click at [365, 449] on div "https://baaboo.com/cart/55726823211386:1,55650341454202:1?discount=free-mask" at bounding box center [381, 449] width 108 height 15
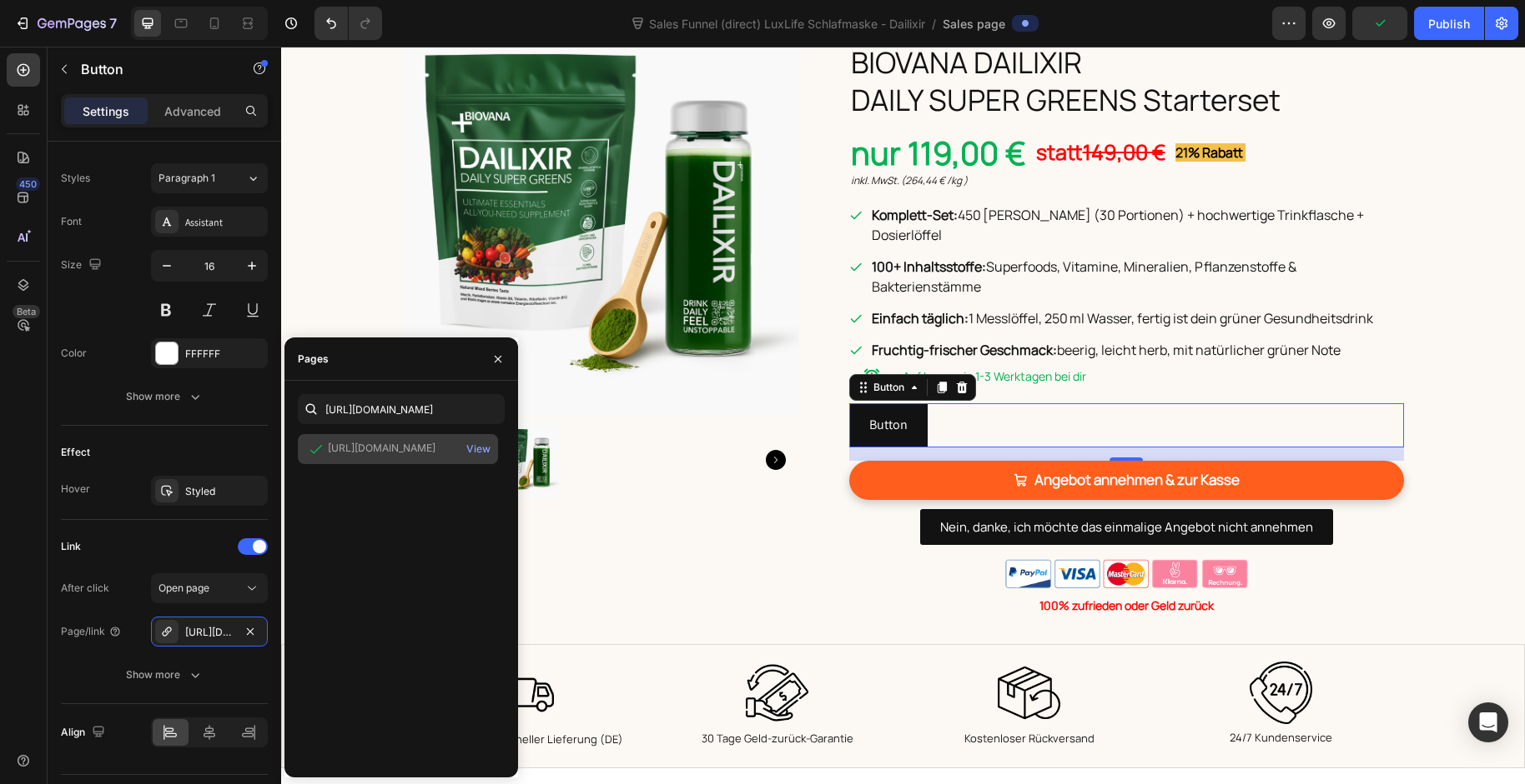
scroll to position [0, 0]
click at [191, 444] on div "Effect" at bounding box center [164, 452] width 207 height 27
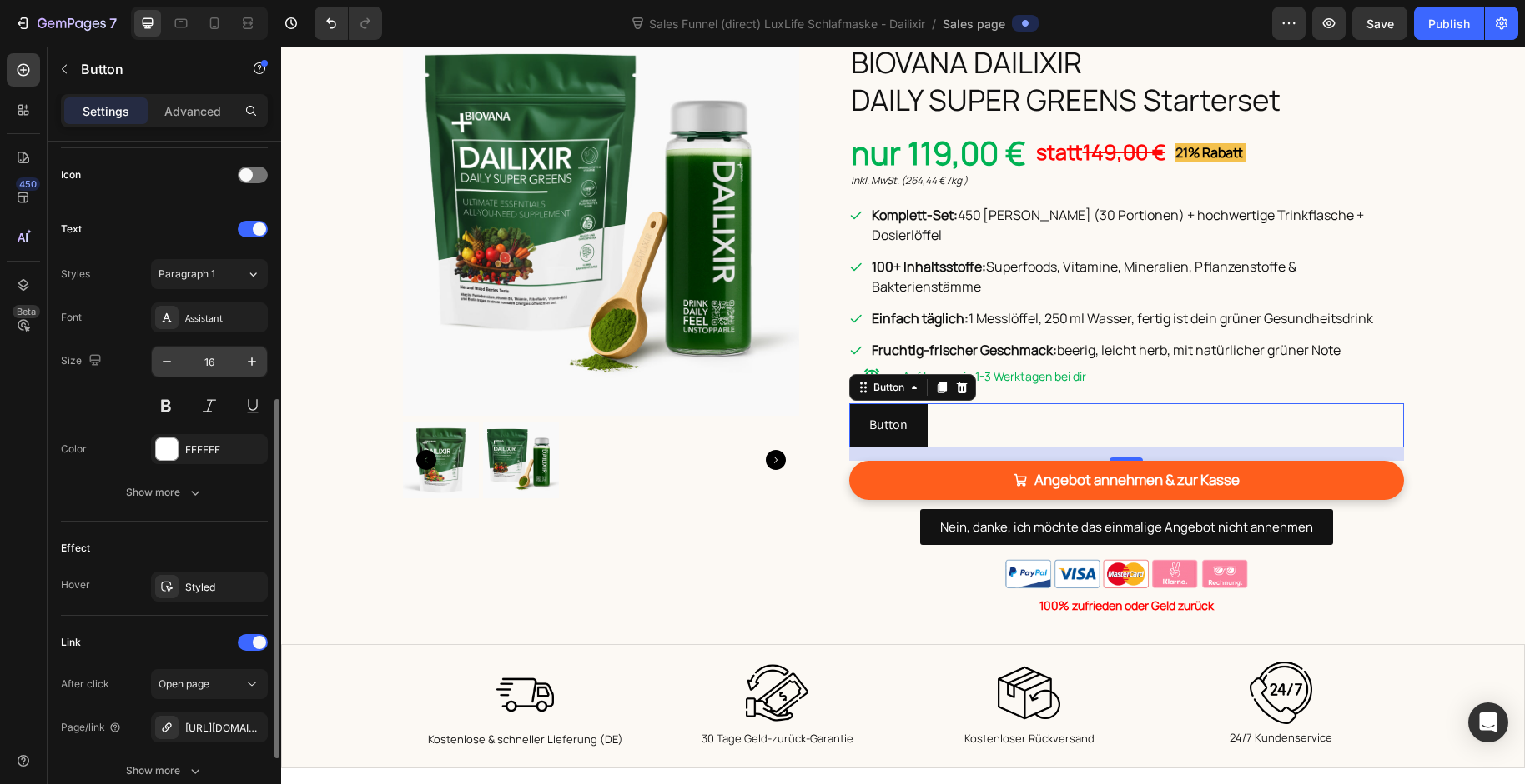
scroll to position [471, 0]
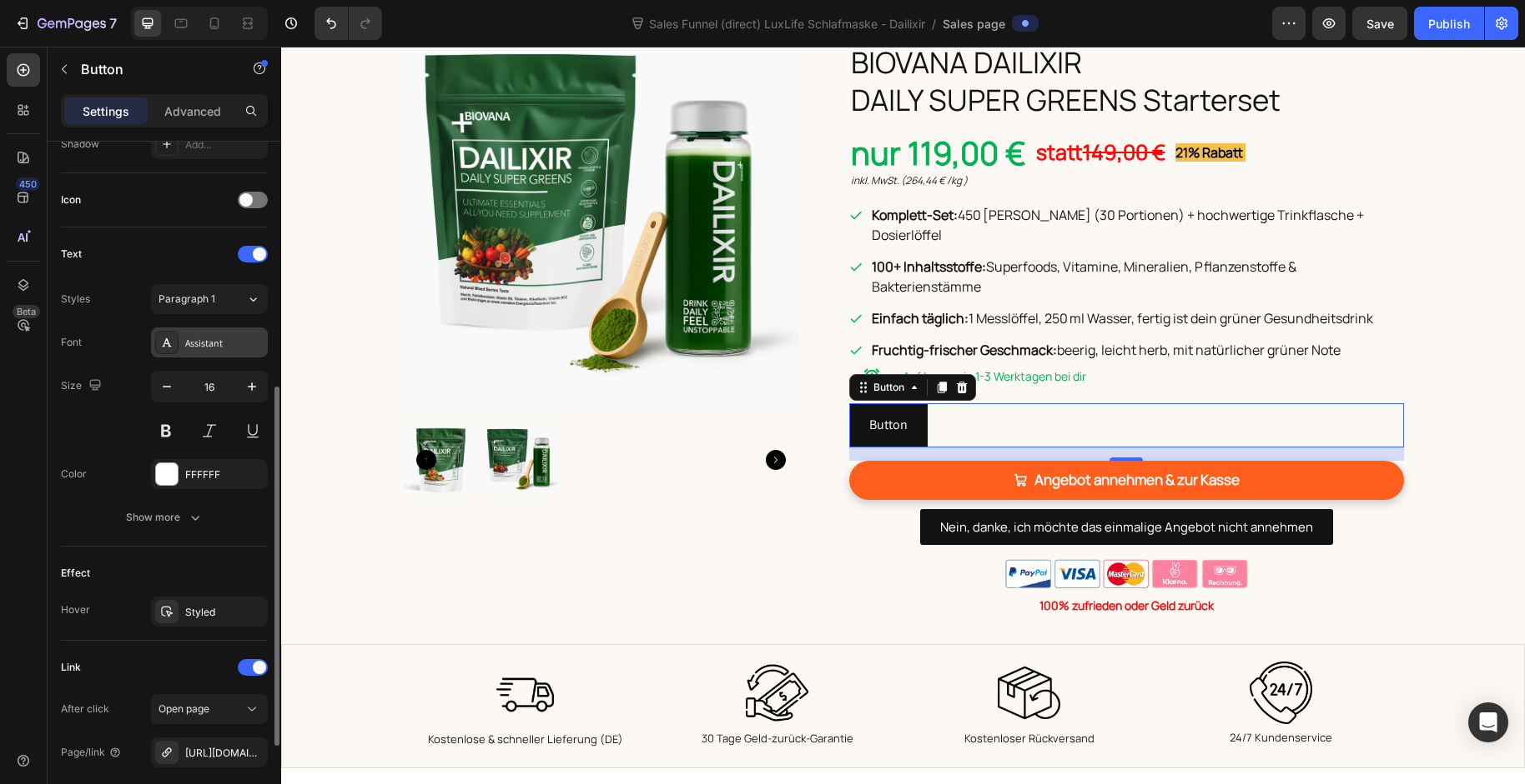
click at [226, 357] on div "Assistant" at bounding box center [209, 342] width 117 height 30
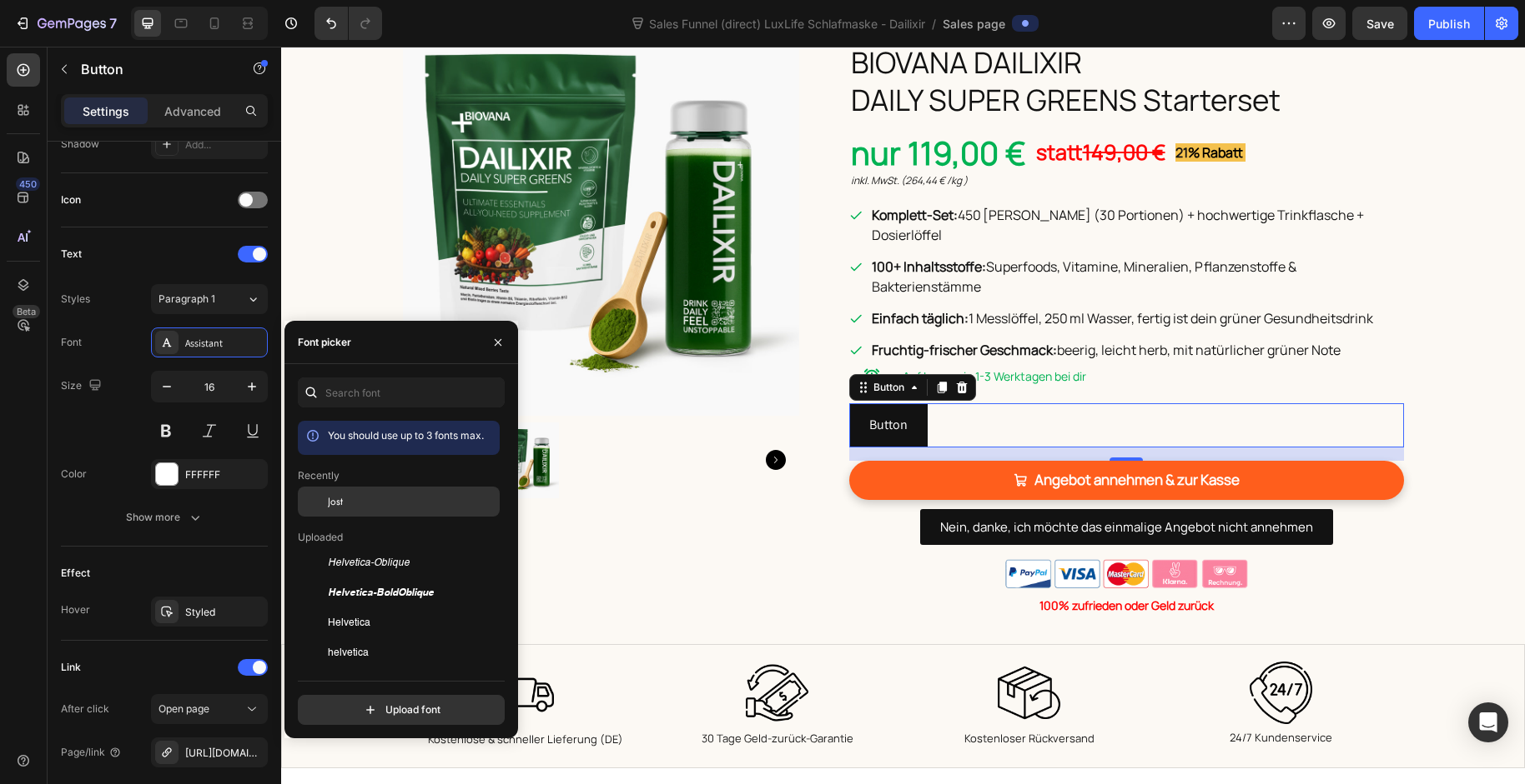
click at [358, 509] on div "Jost" at bounding box center [411, 502] width 169 height 15
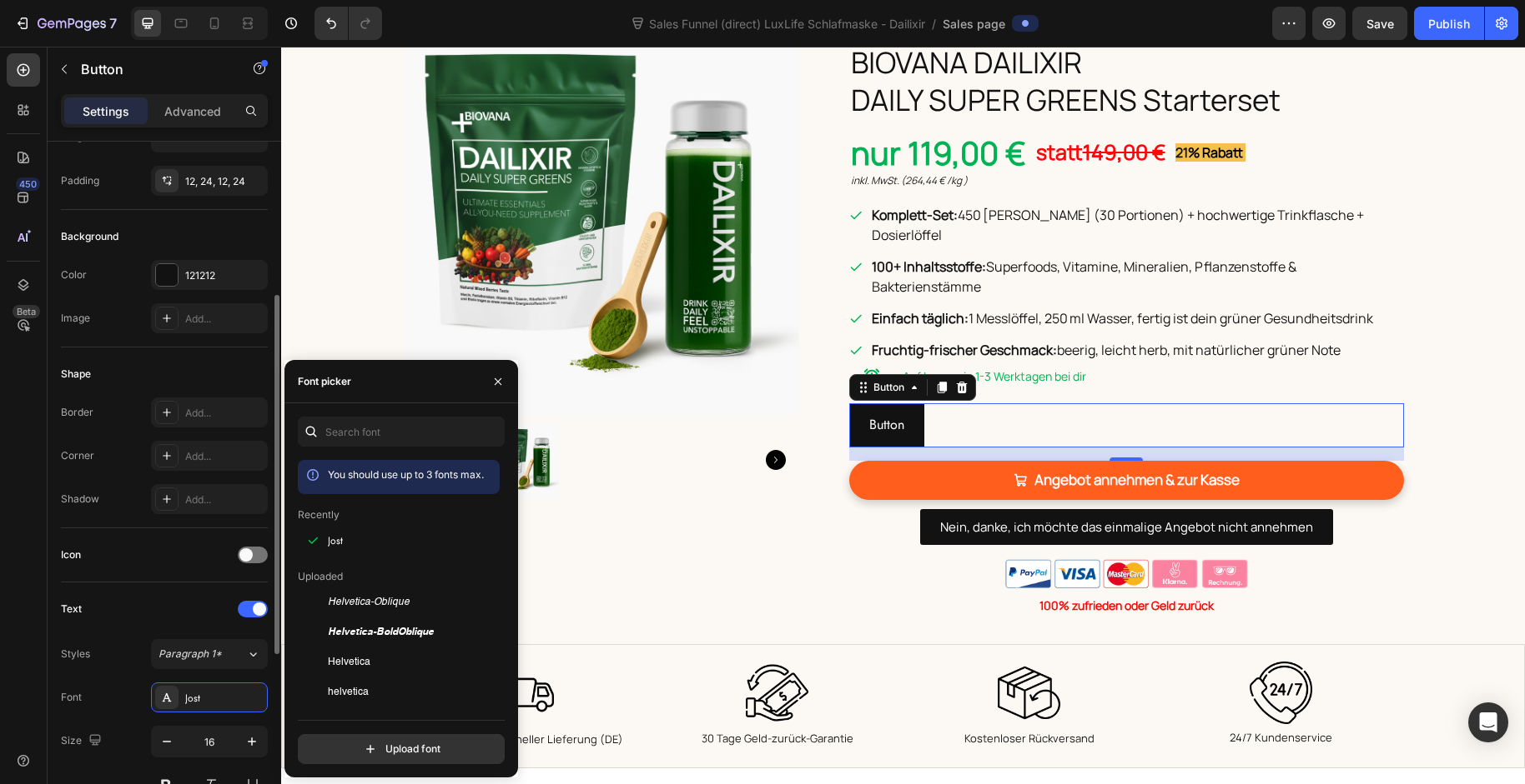
scroll to position [178, 0]
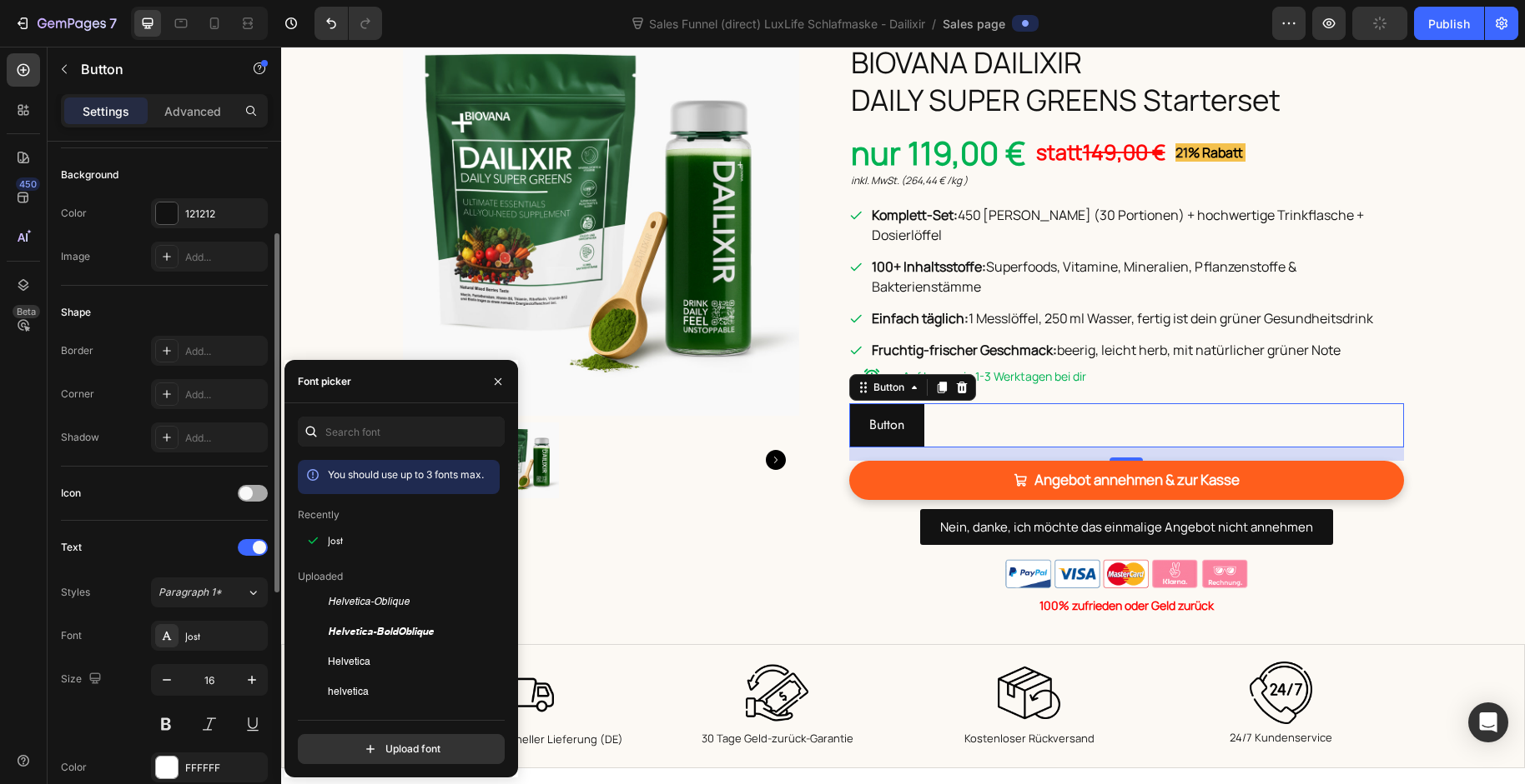
drag, startPoint x: 260, startPoint y: 496, endPoint x: 3, endPoint y: 458, distance: 259.8
click at [260, 496] on div at bounding box center [253, 493] width 30 height 17
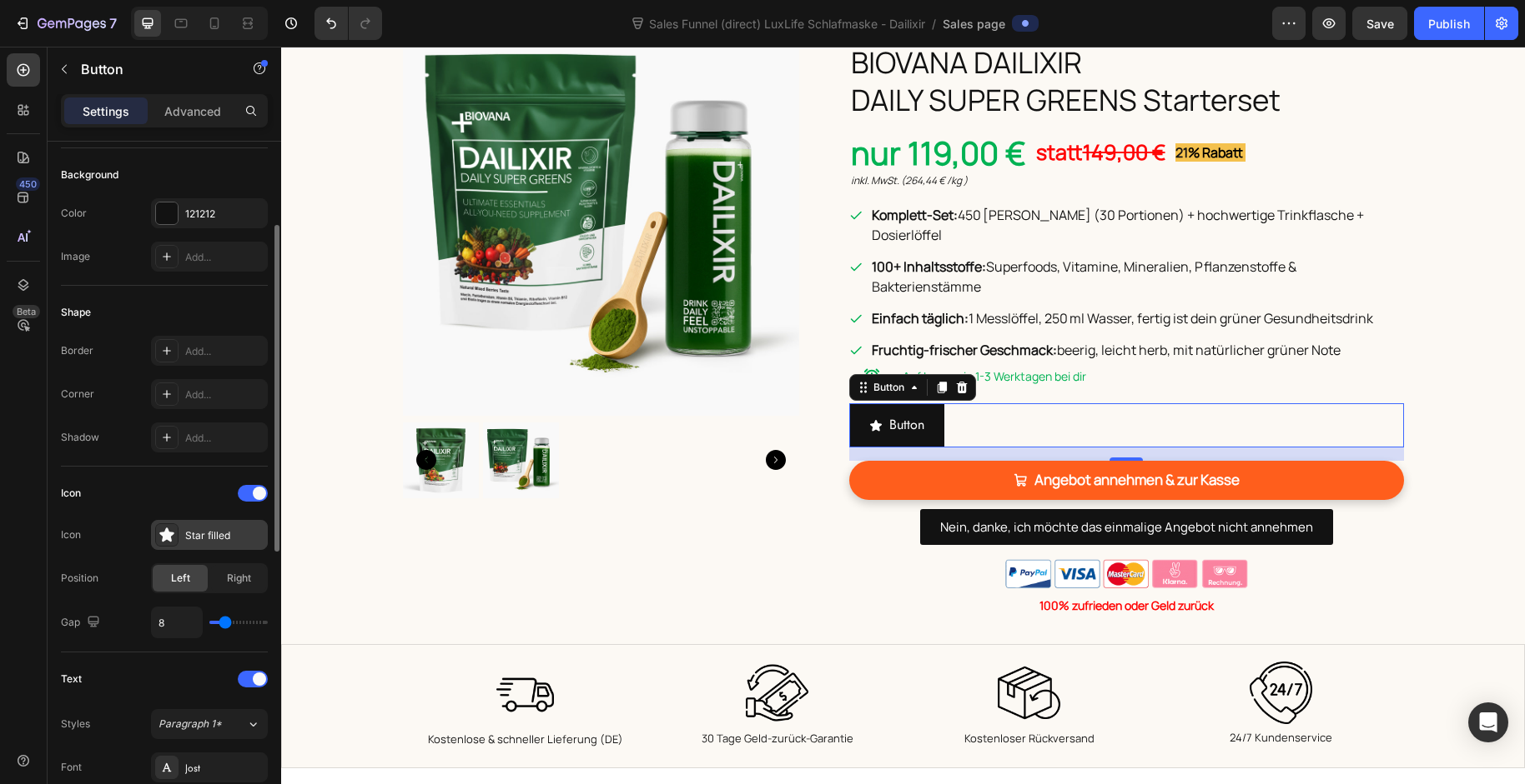
click at [169, 536] on icon at bounding box center [167, 535] width 14 height 14
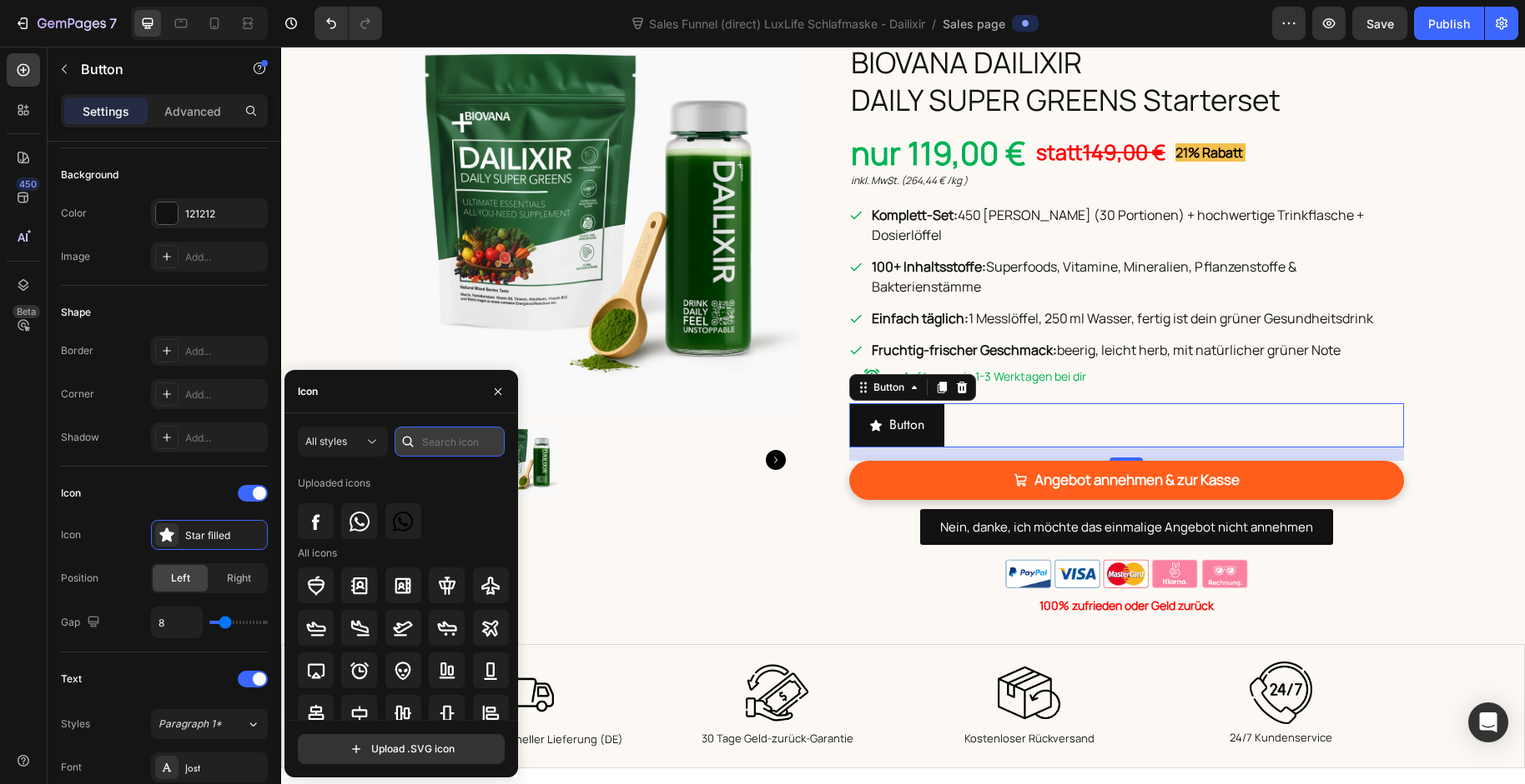
click at [433, 444] on input "text" at bounding box center [449, 442] width 110 height 30
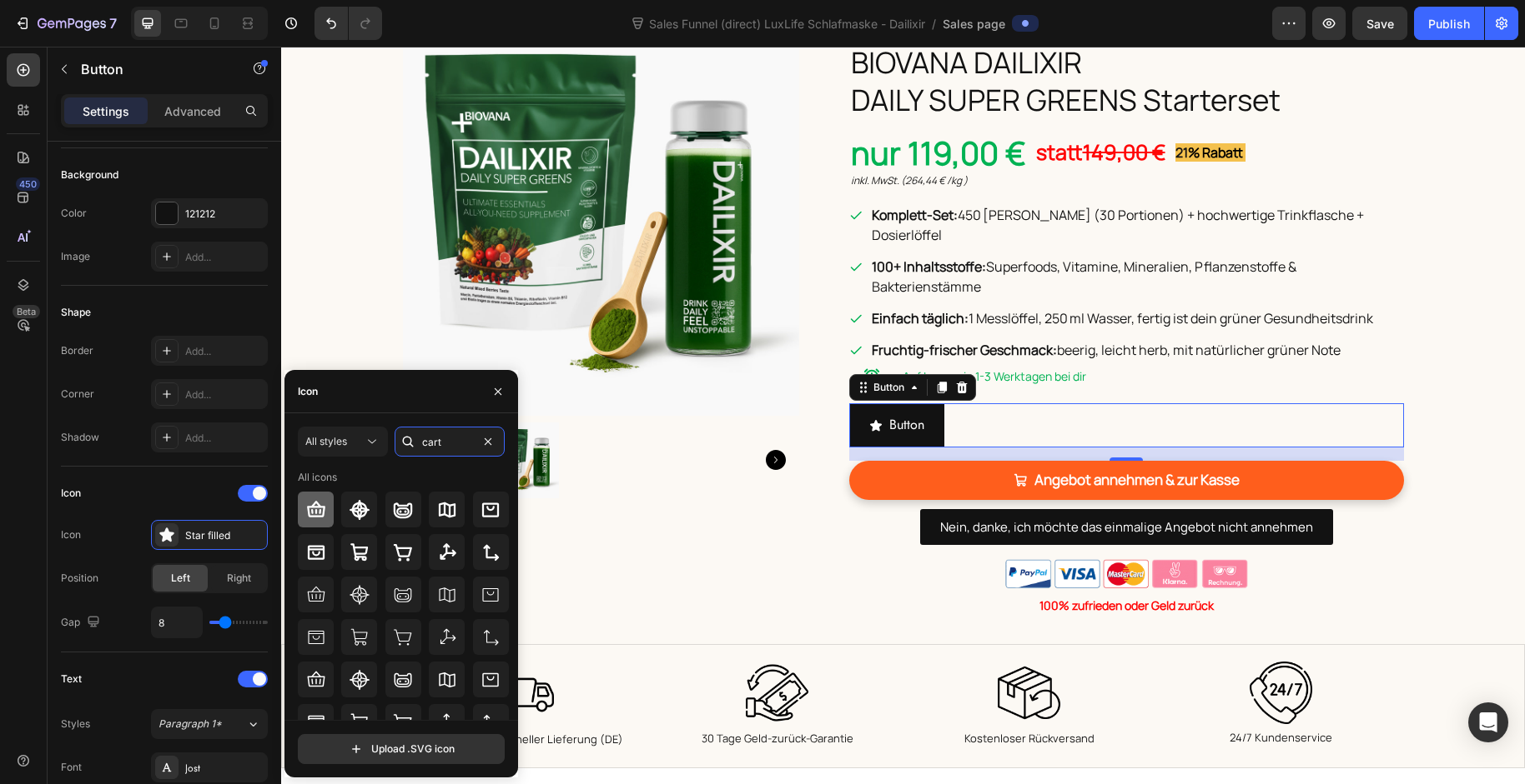
type input "cart"
click at [317, 505] on icon at bounding box center [316, 509] width 18 height 16
click at [365, 548] on icon at bounding box center [359, 553] width 18 height 18
click at [500, 392] on icon "button" at bounding box center [497, 391] width 13 height 13
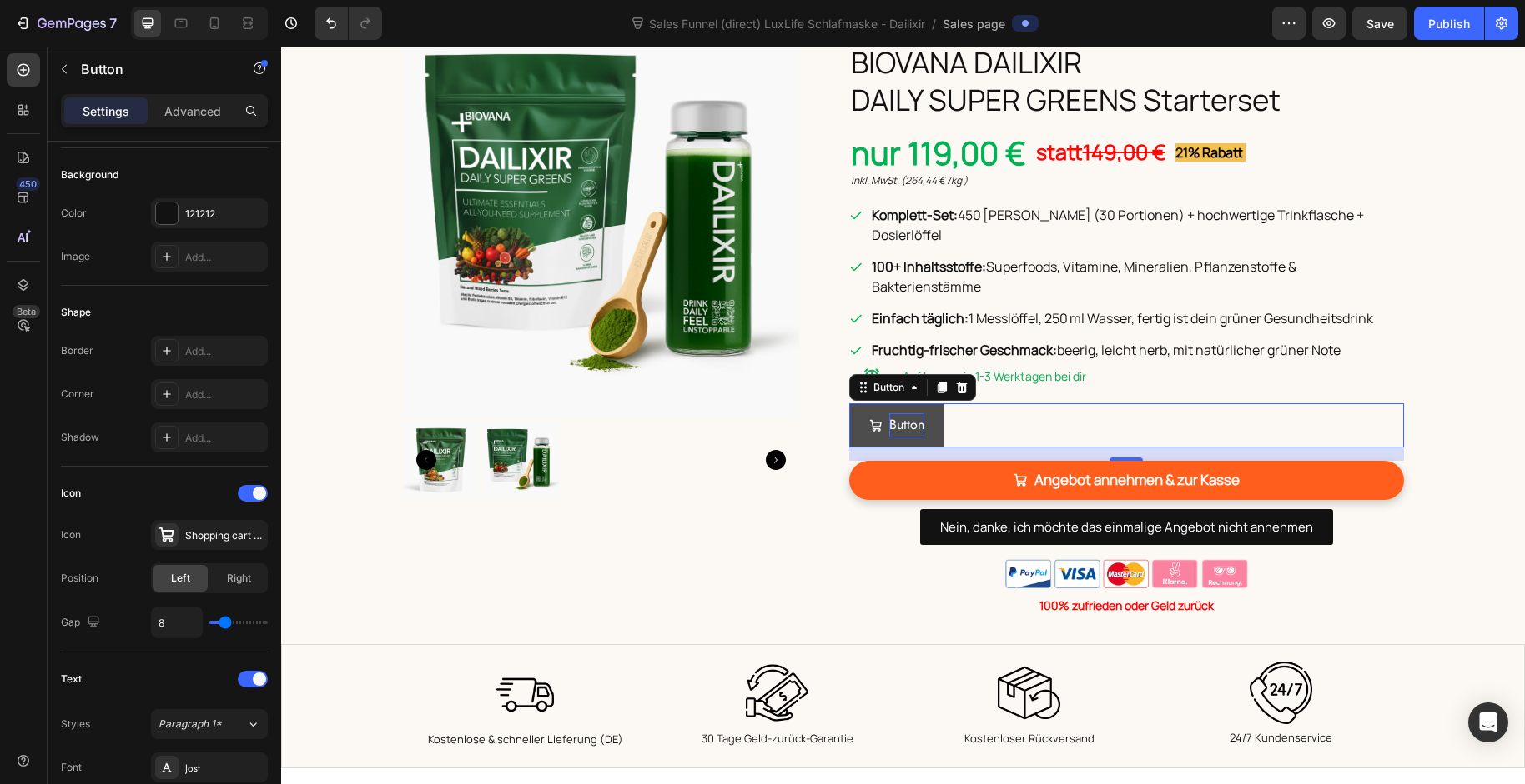
click at [907, 414] on p "Button" at bounding box center [906, 426] width 35 height 24
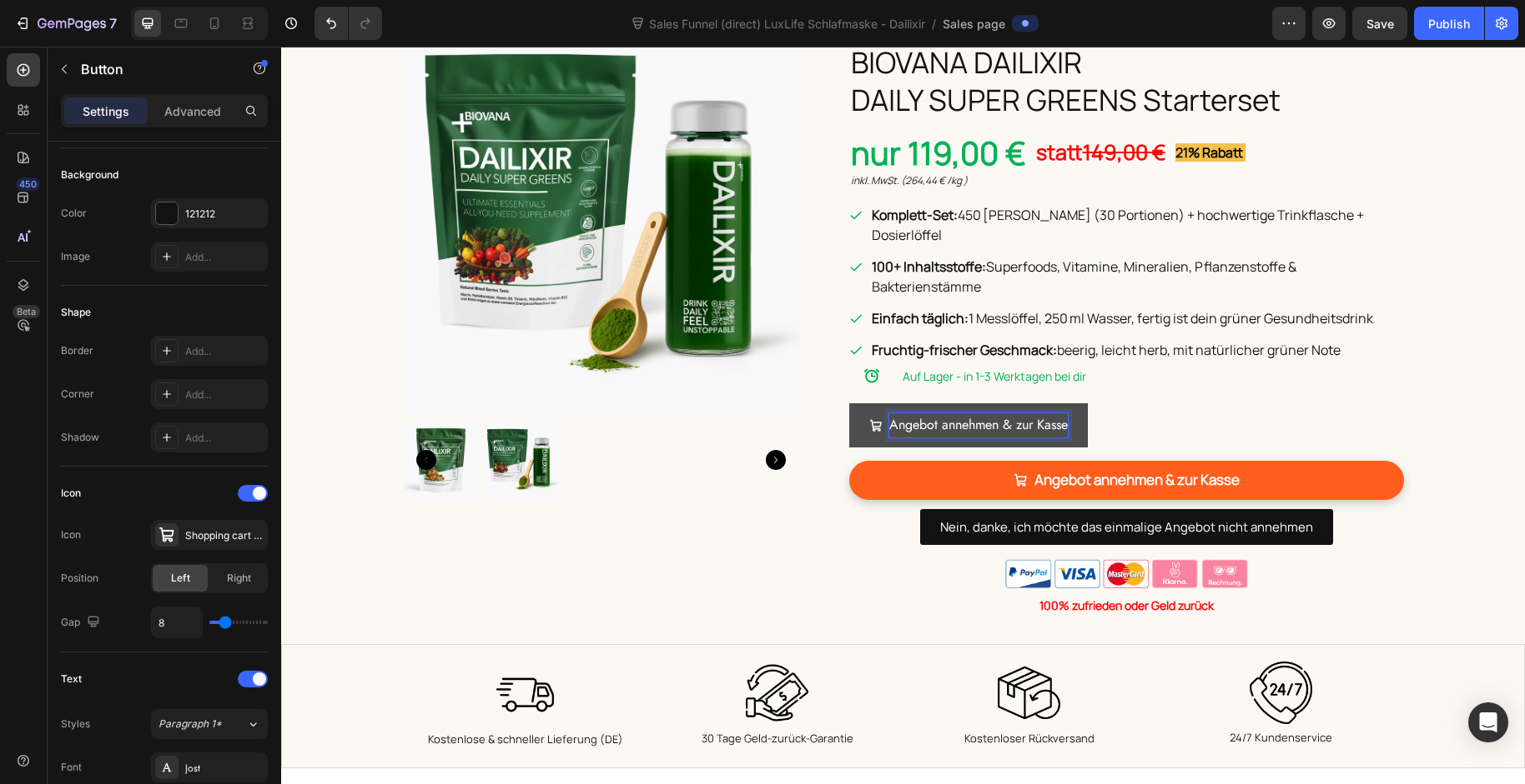
click at [849, 412] on link "Angebot annehmen & zur Kasse" at bounding box center [968, 425] width 239 height 44
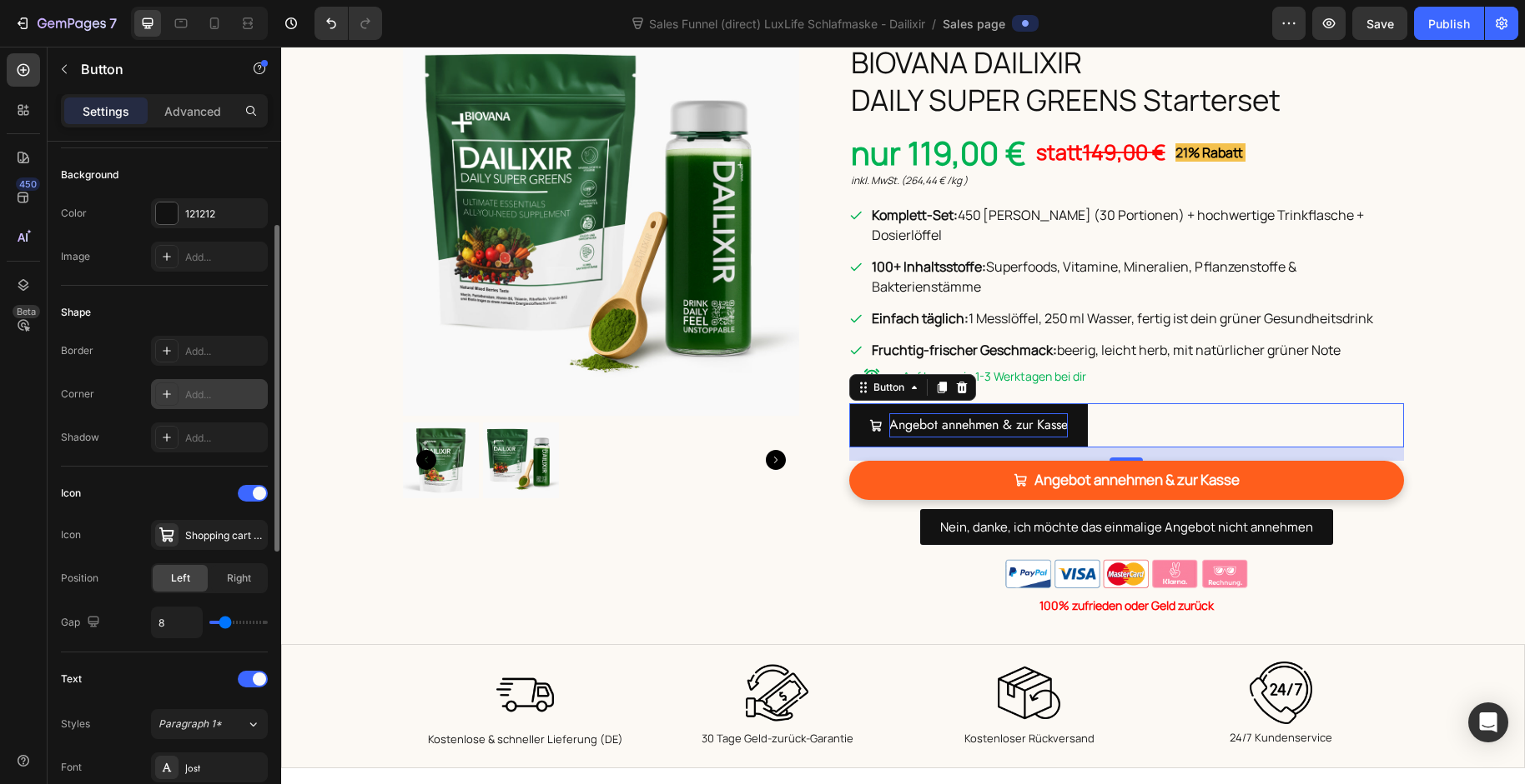
click at [196, 391] on div "Add..." at bounding box center [225, 395] width 79 height 15
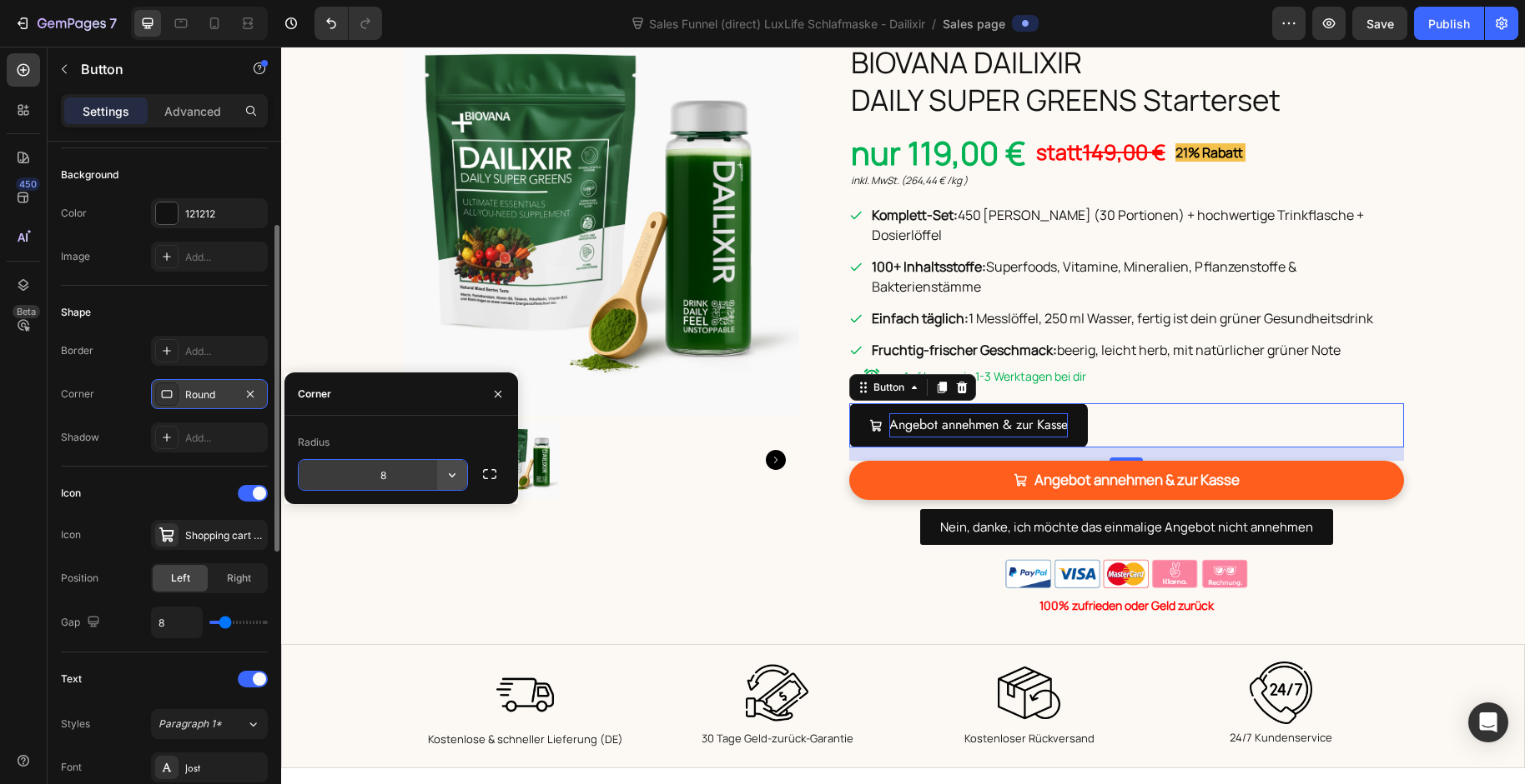
click at [452, 476] on icon "button" at bounding box center [452, 476] width 7 height 4
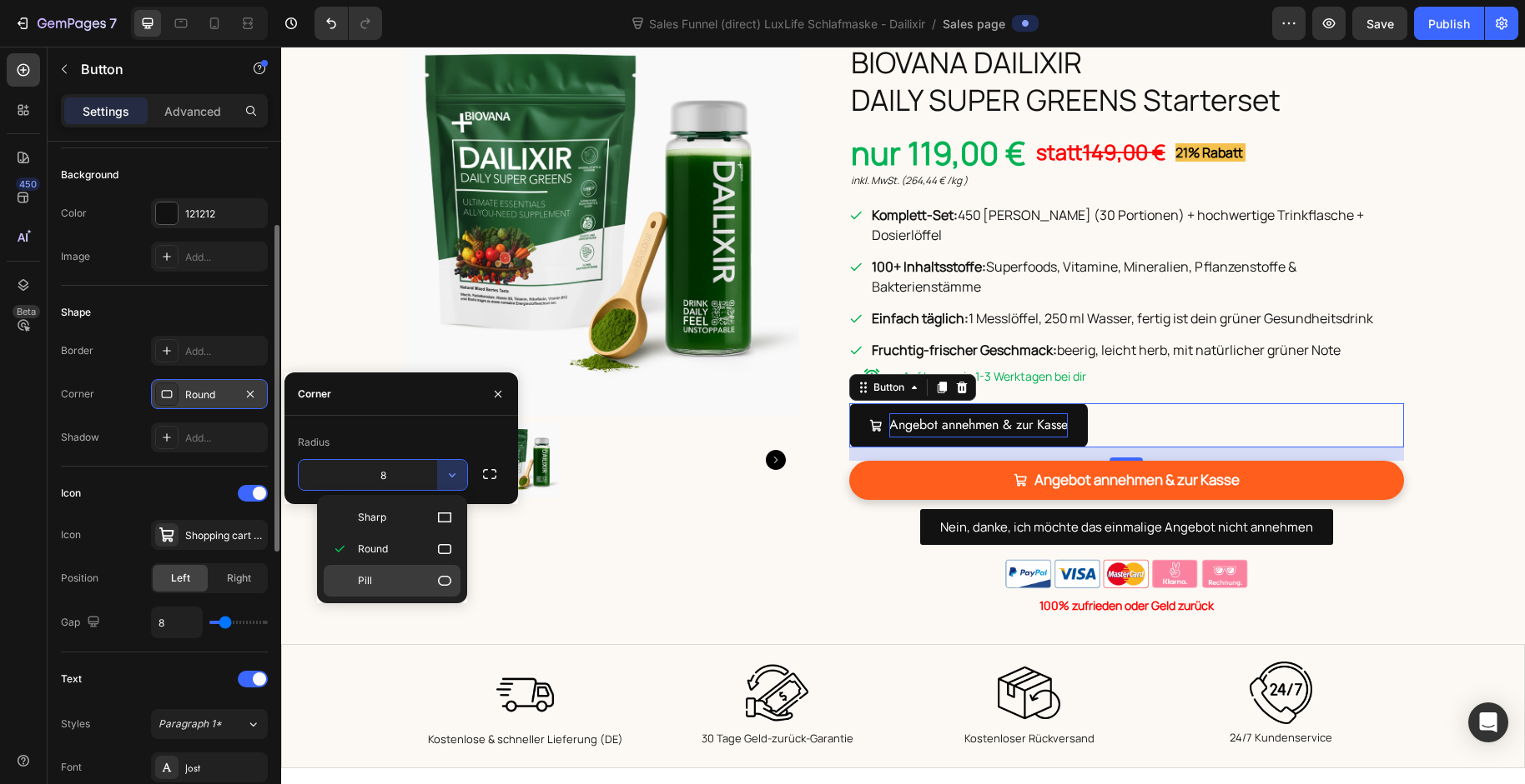
click at [412, 580] on p "Pill" at bounding box center [405, 581] width 95 height 17
type input "9999"
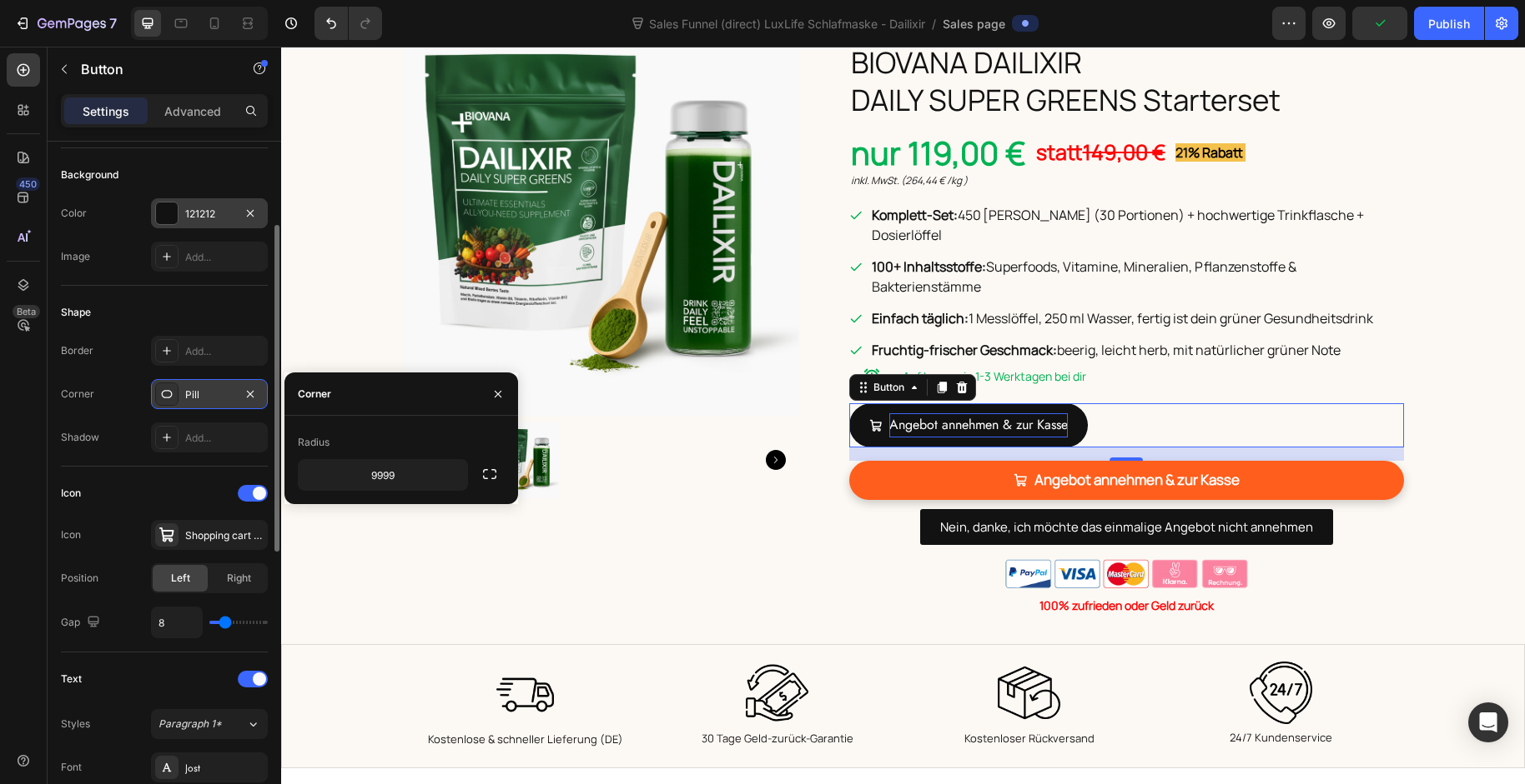
click at [168, 211] on div at bounding box center [167, 213] width 22 height 22
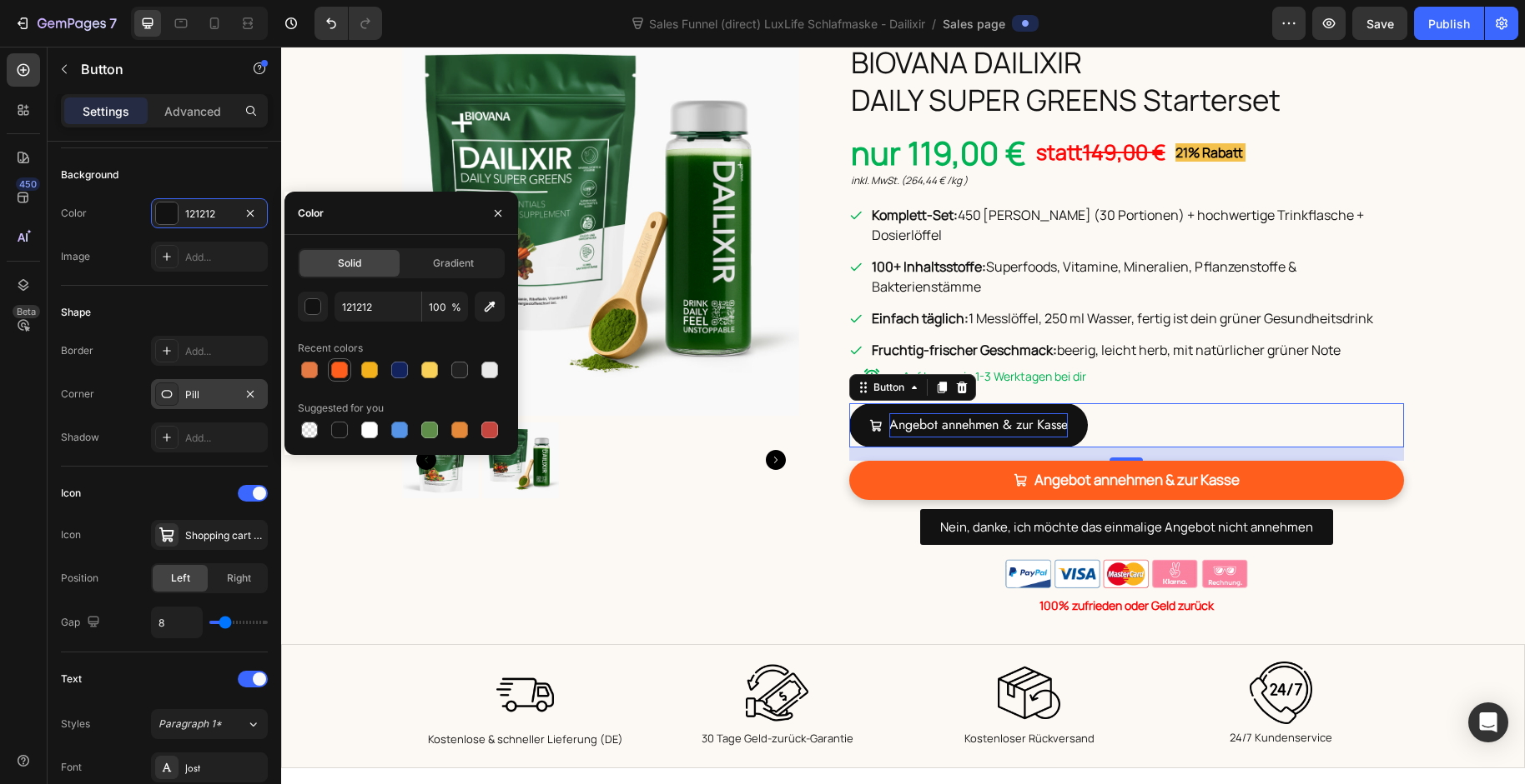
click at [334, 367] on div at bounding box center [339, 370] width 17 height 17
type input "FF5E1C"
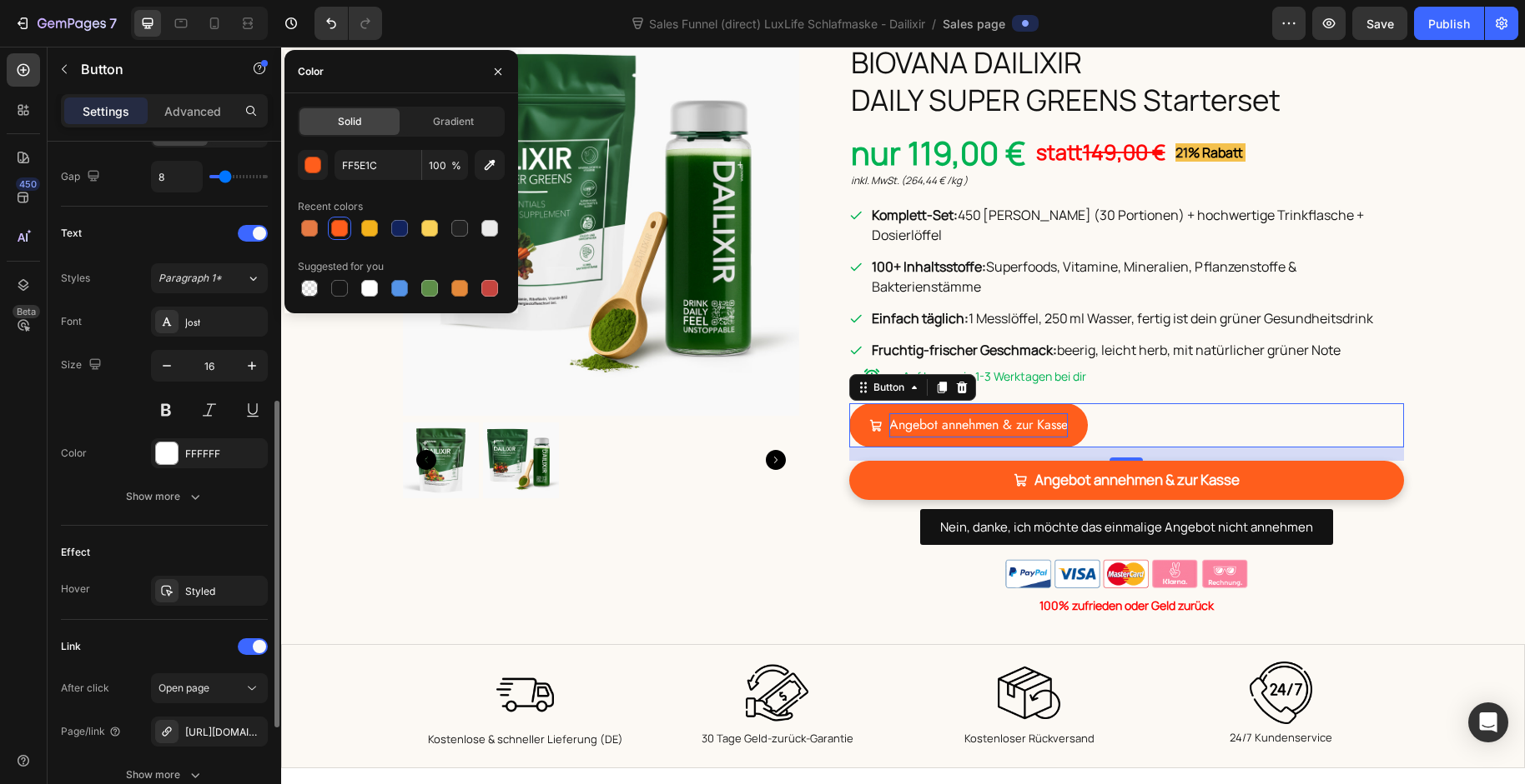
scroll to position [767, 0]
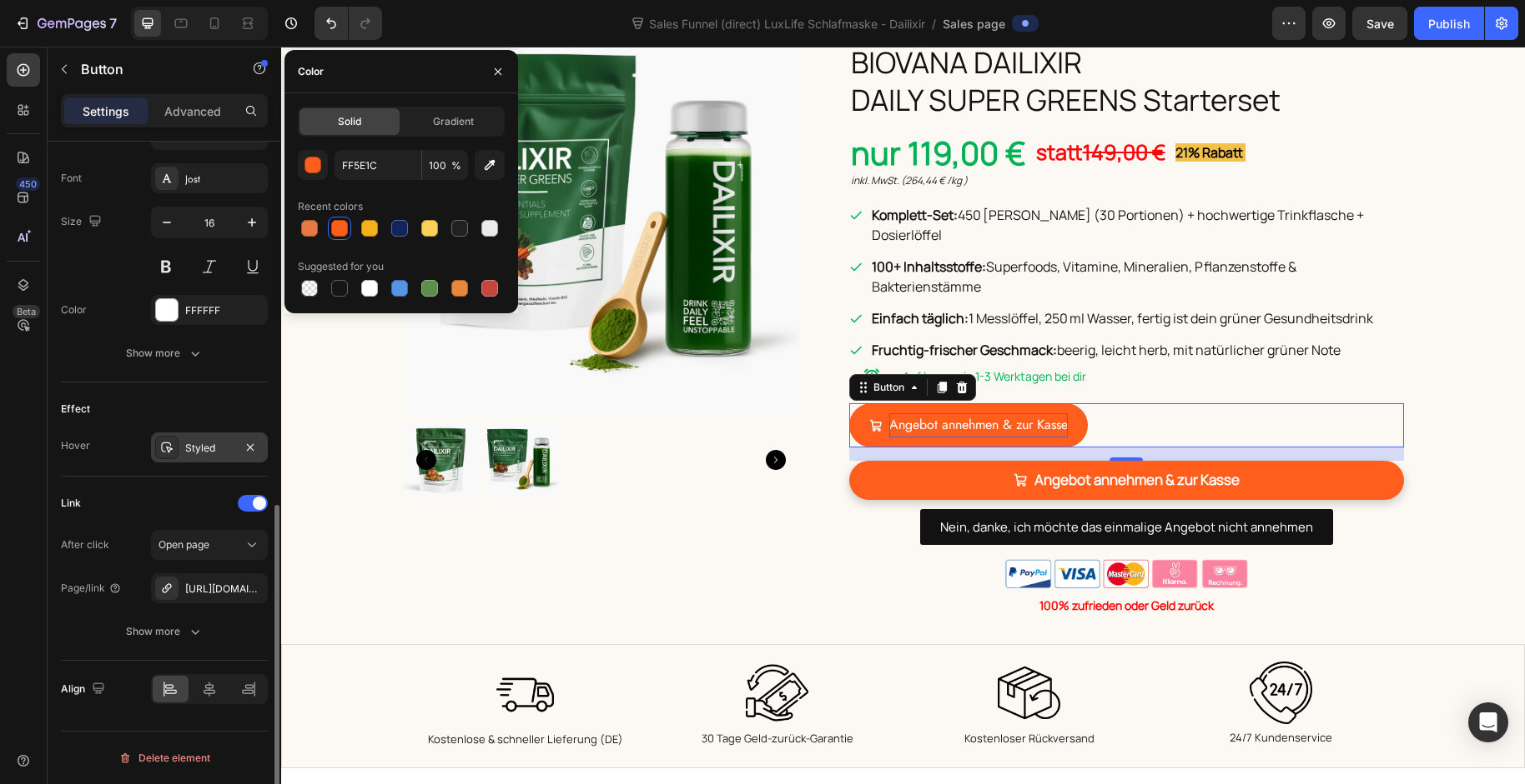
click at [200, 449] on div "Styled" at bounding box center [210, 448] width 48 height 15
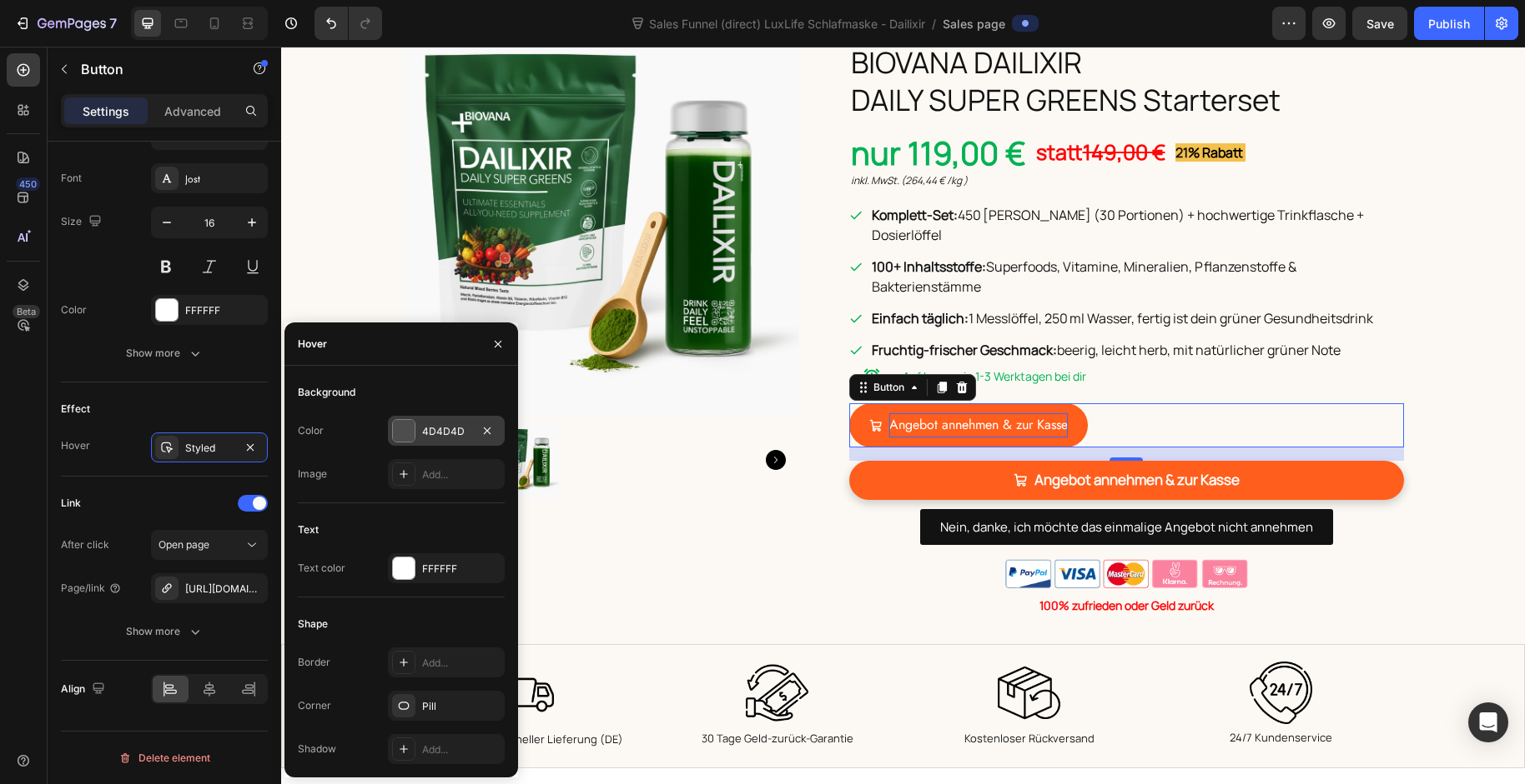
click at [407, 426] on div at bounding box center [404, 431] width 22 height 22
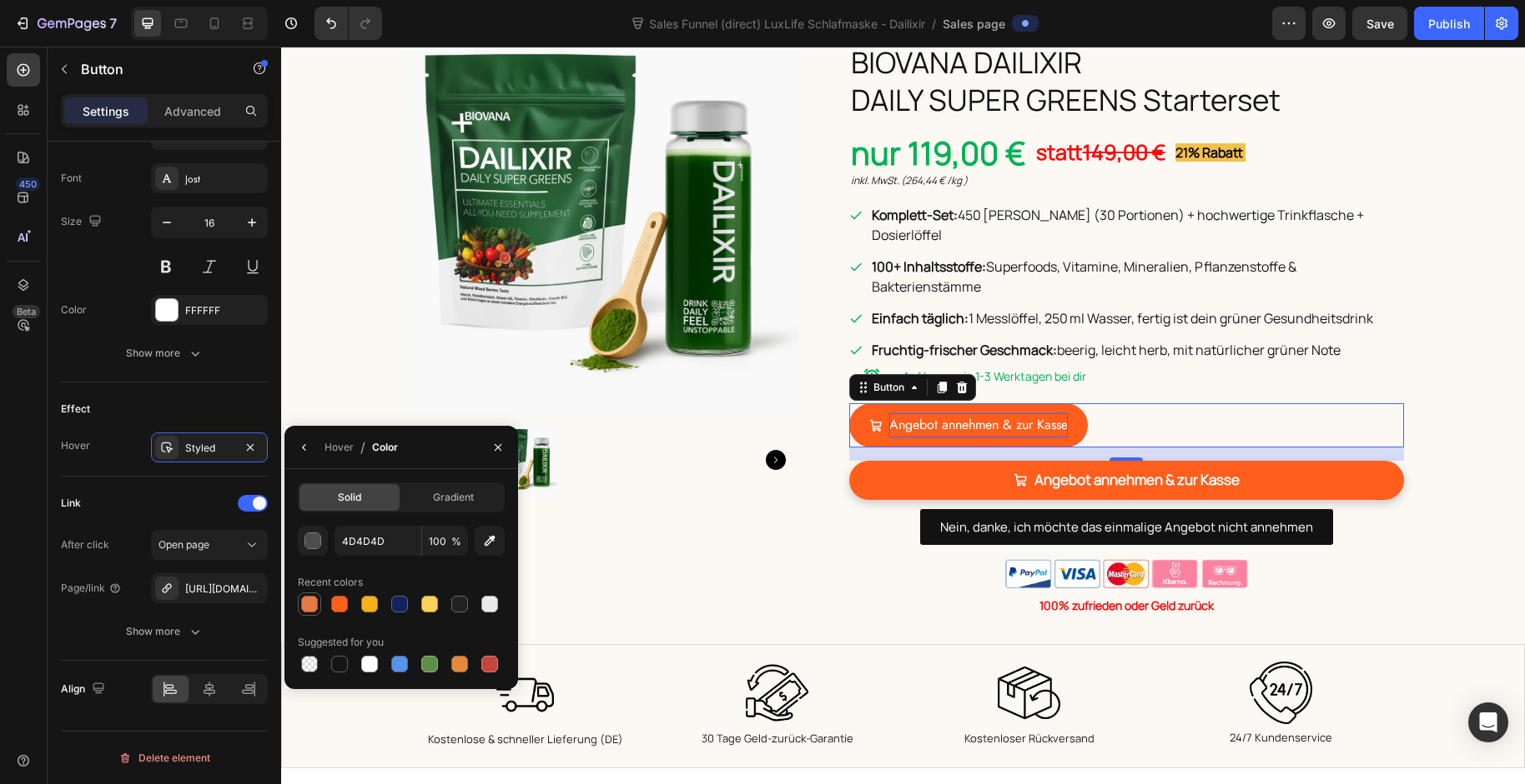
click at [308, 604] on div at bounding box center [309, 604] width 17 height 17
type input "E57A44"
click at [312, 606] on div at bounding box center [309, 604] width 17 height 17
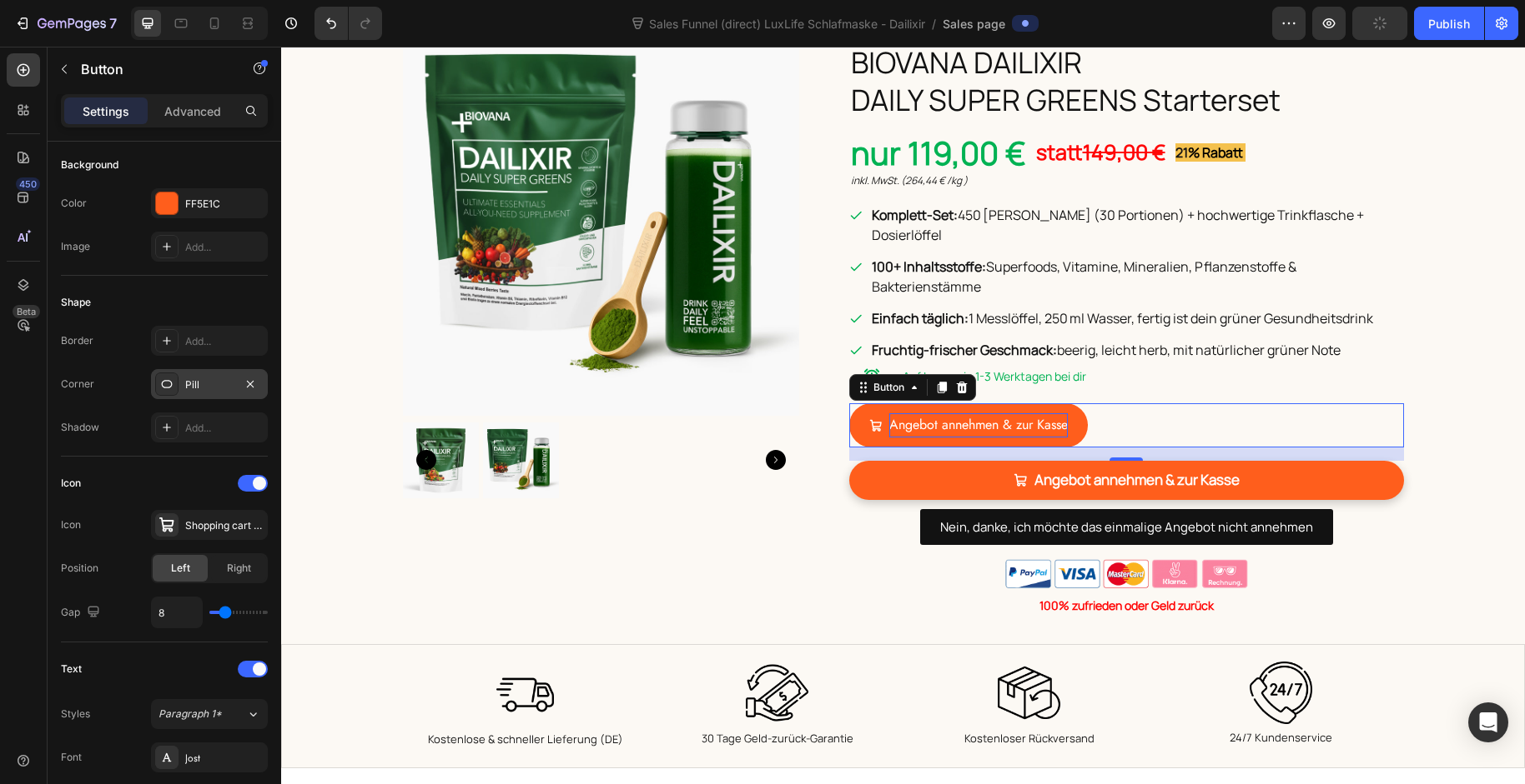
click at [213, 289] on div "Shape" at bounding box center [164, 302] width 207 height 27
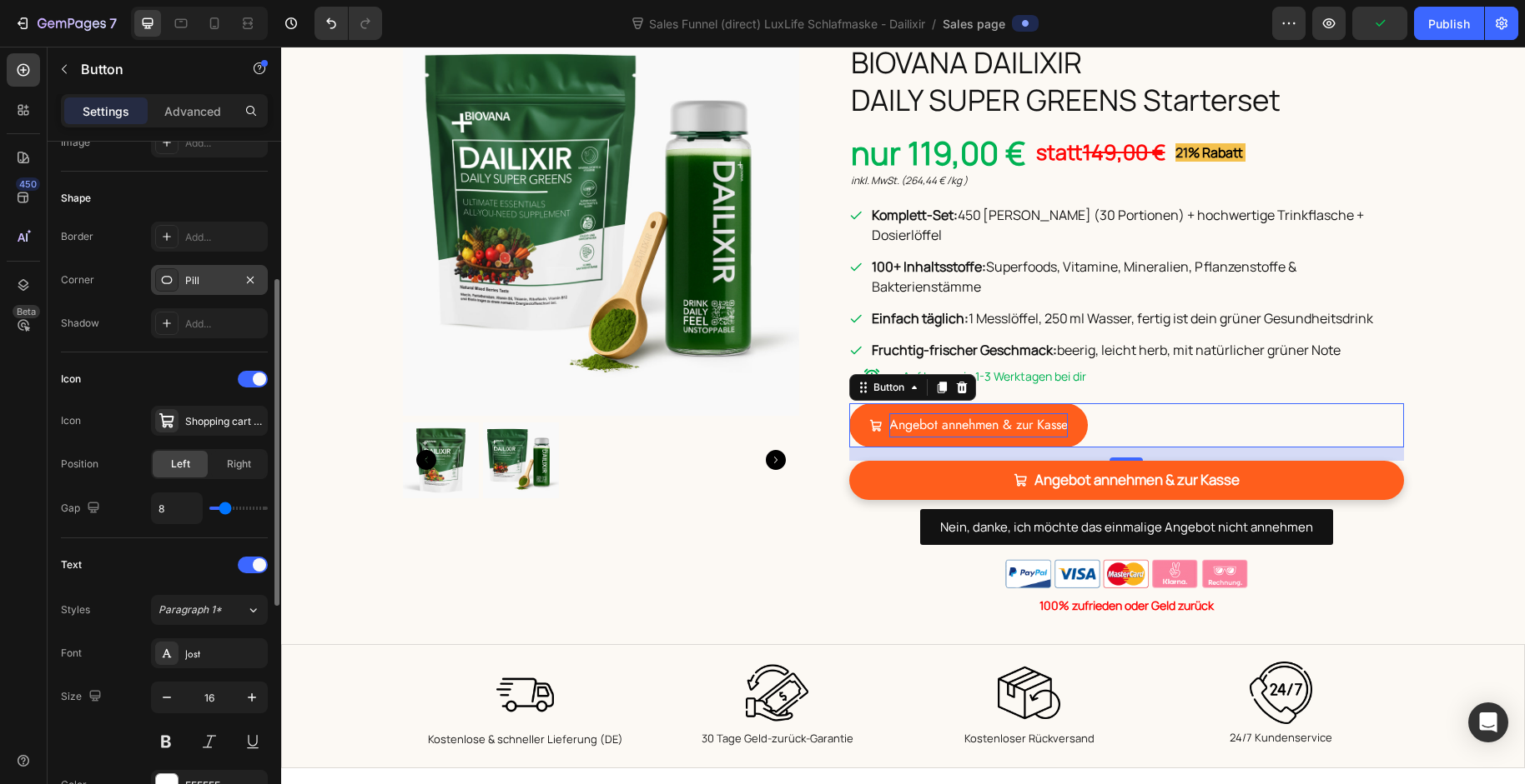
scroll to position [0, 0]
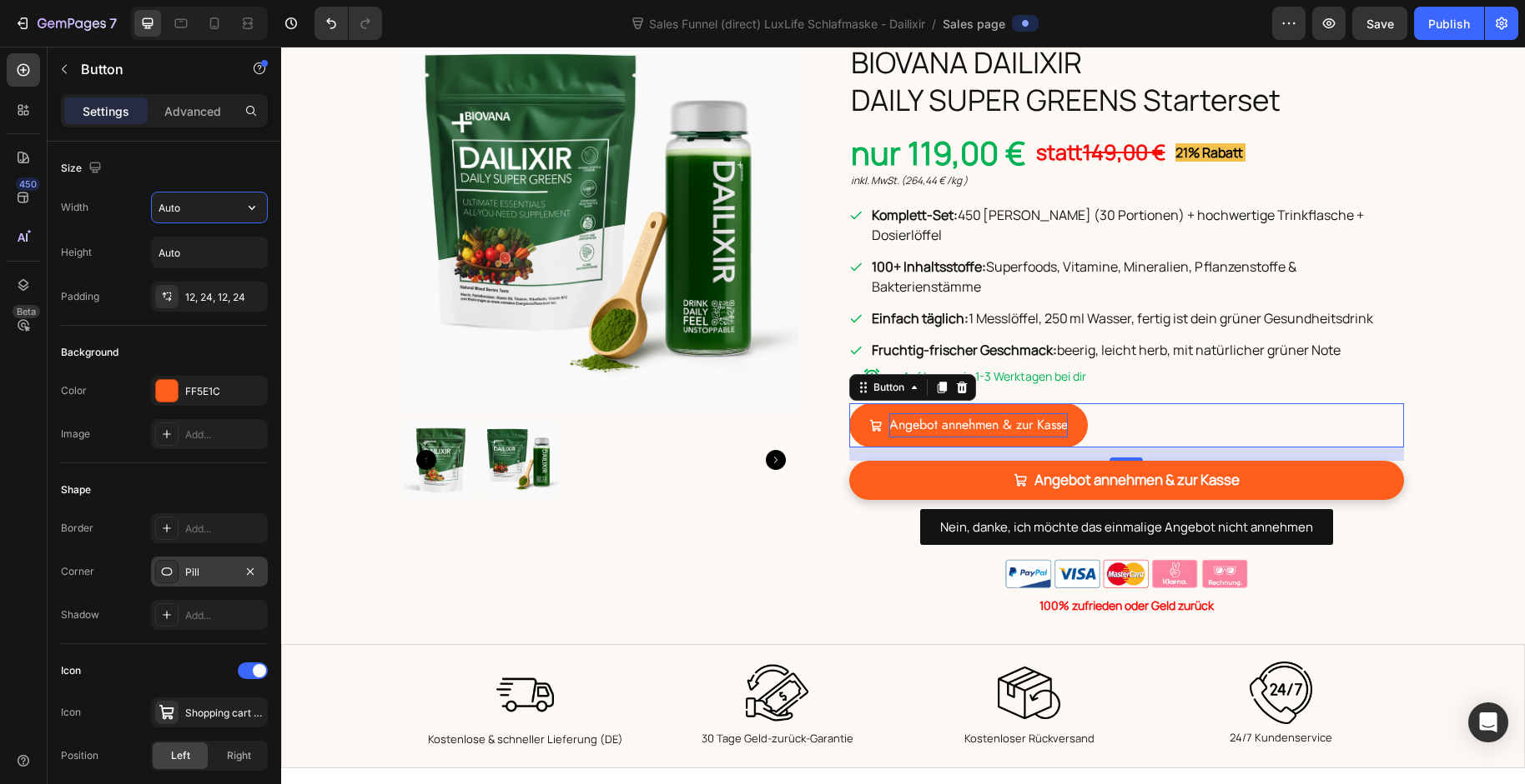
click at [196, 214] on input "Auto" at bounding box center [209, 207] width 115 height 30
click at [252, 208] on icon "button" at bounding box center [252, 207] width 7 height 4
click at [221, 270] on div "Full 100%" at bounding box center [192, 282] width 137 height 32
type input "100%"
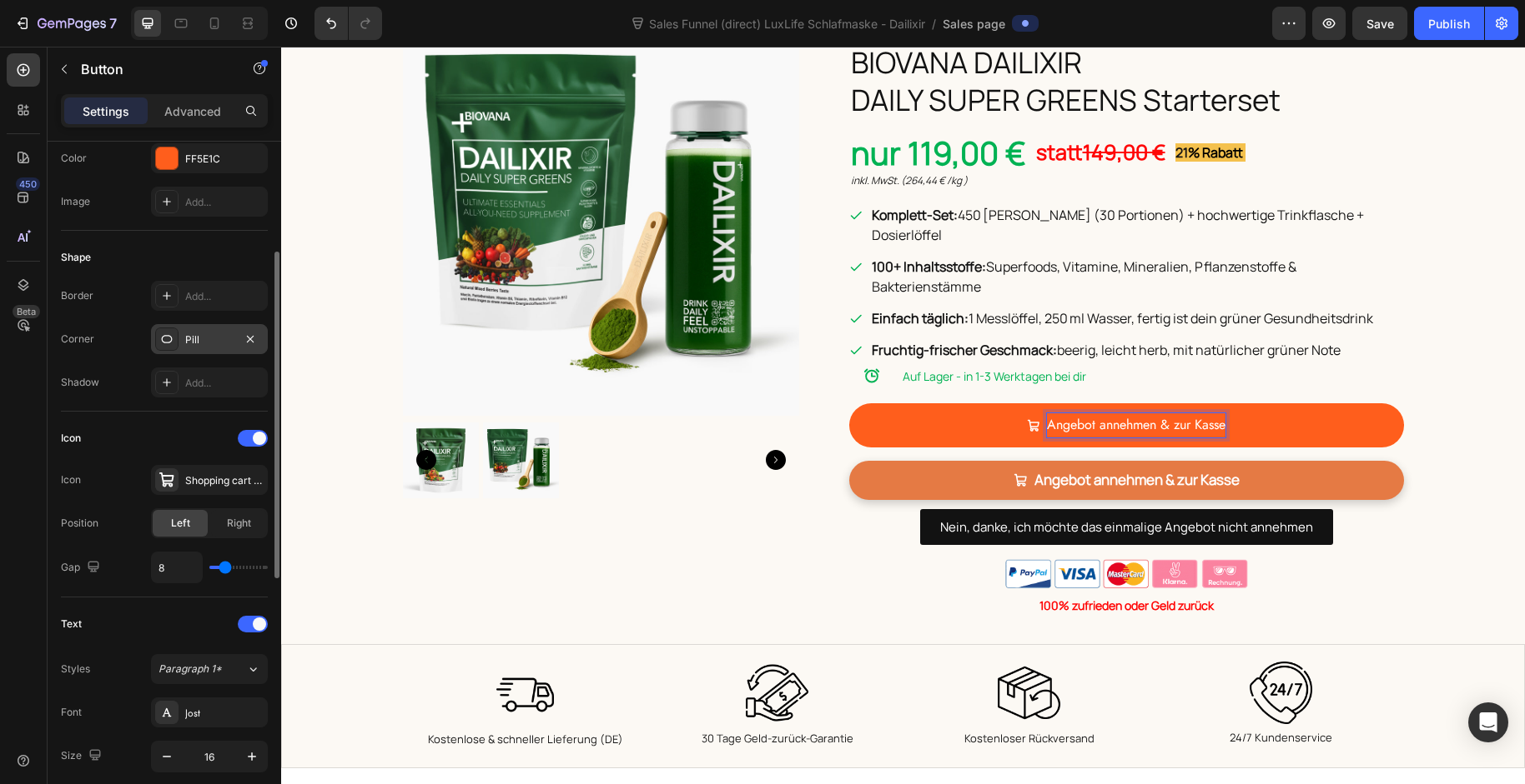
scroll to position [236, 0]
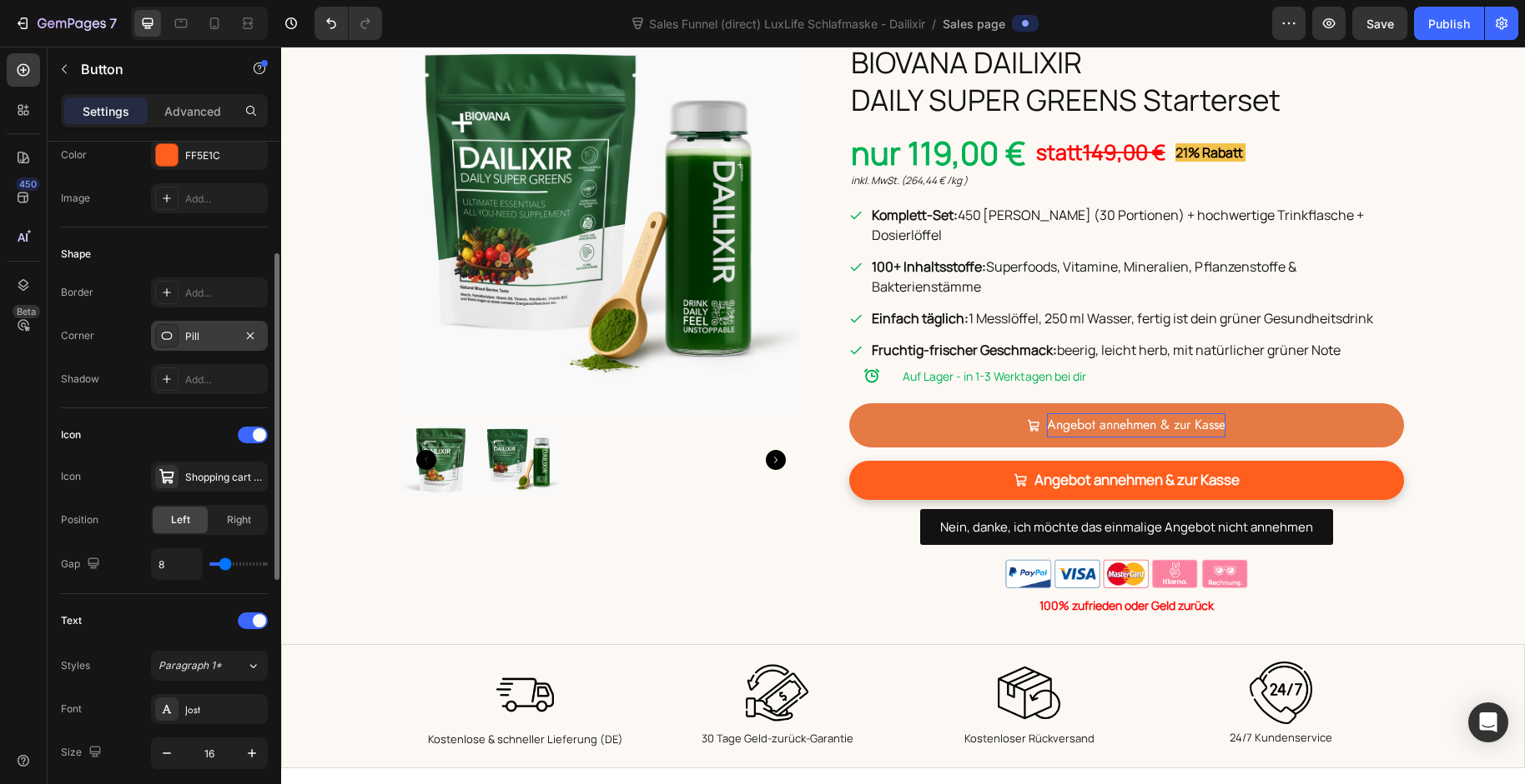
click at [1276, 405] on link "Angebot annehmen & zur Kasse" at bounding box center [1127, 425] width 555 height 44
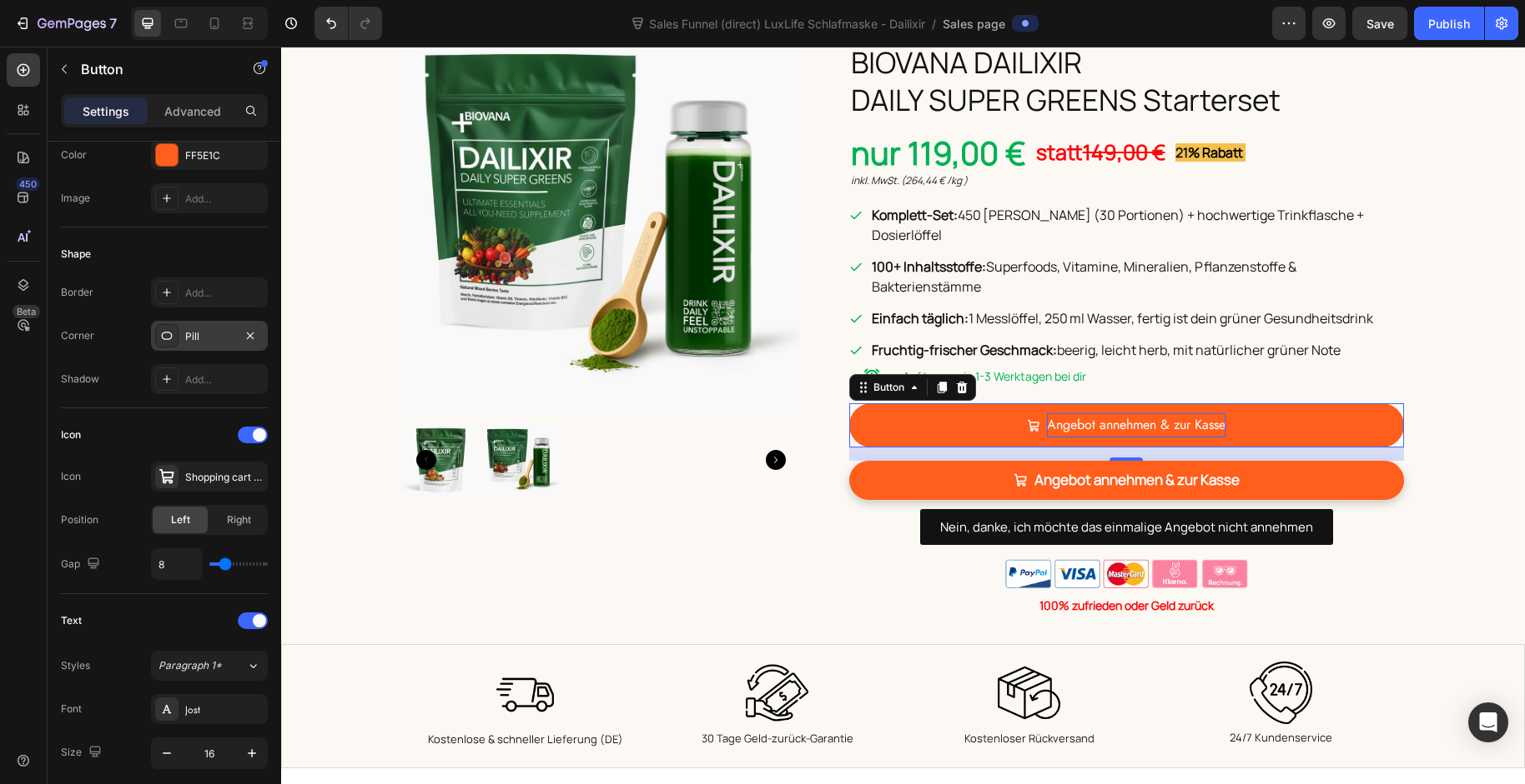
click at [1187, 414] on p "Angebot annehmen & zur Kasse" at bounding box center [1136, 426] width 179 height 24
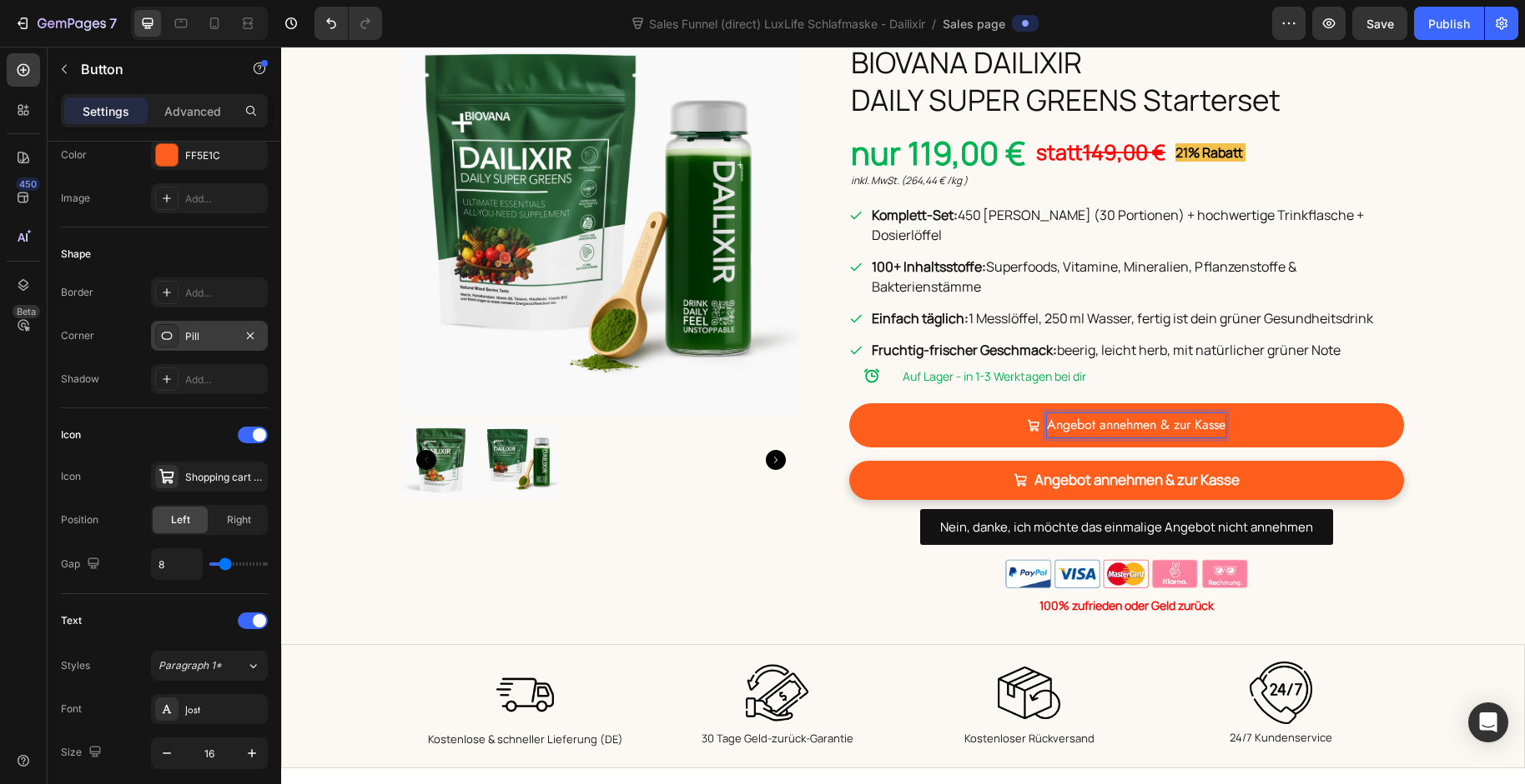
click at [1108, 414] on p "Angebot annehmen & zur Kasse" at bounding box center [1136, 426] width 179 height 24
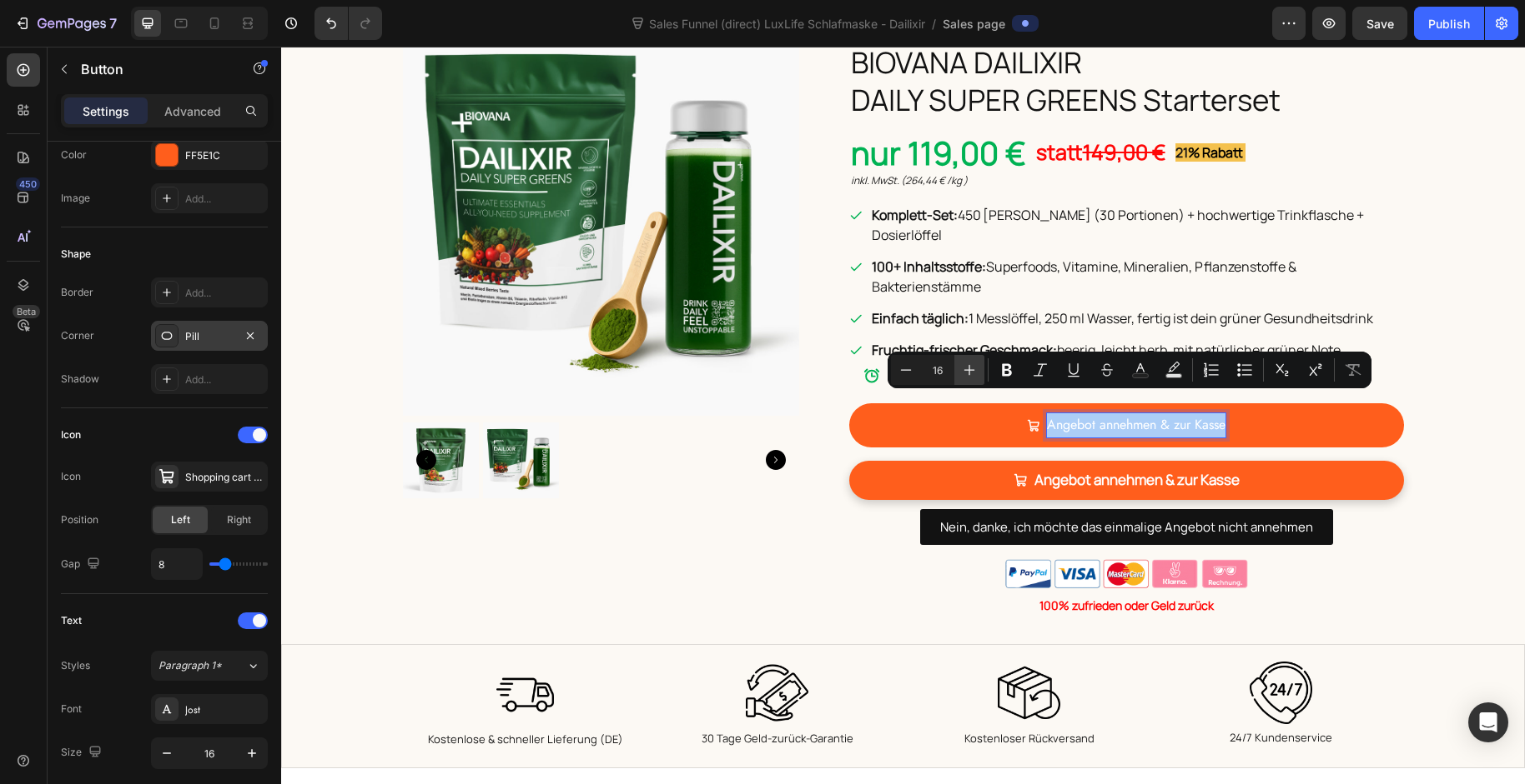
click at [971, 372] on icon "Editor contextual toolbar" at bounding box center [969, 370] width 17 height 17
type input "19"
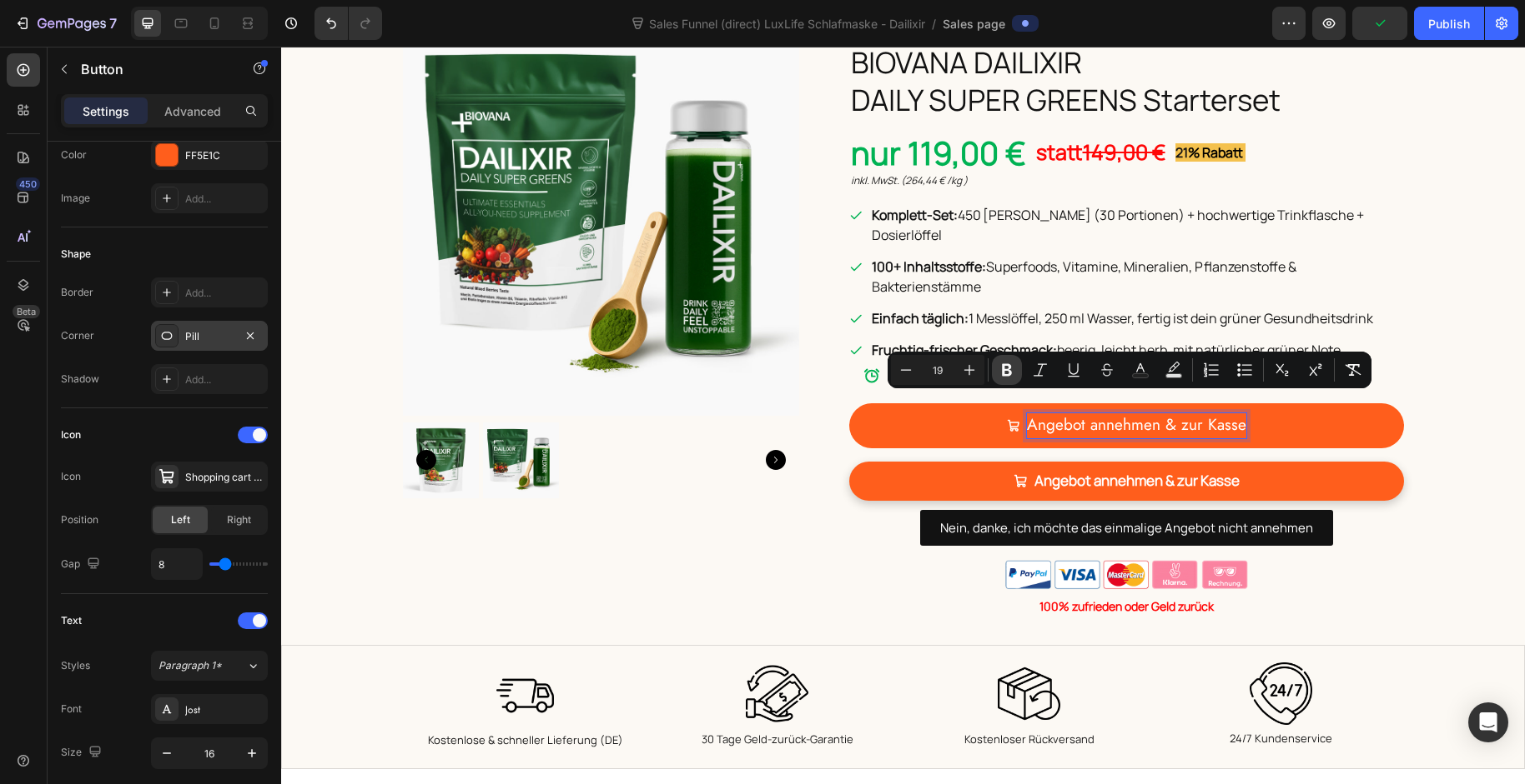
click at [1008, 367] on icon "Editor contextual toolbar" at bounding box center [1007, 370] width 10 height 13
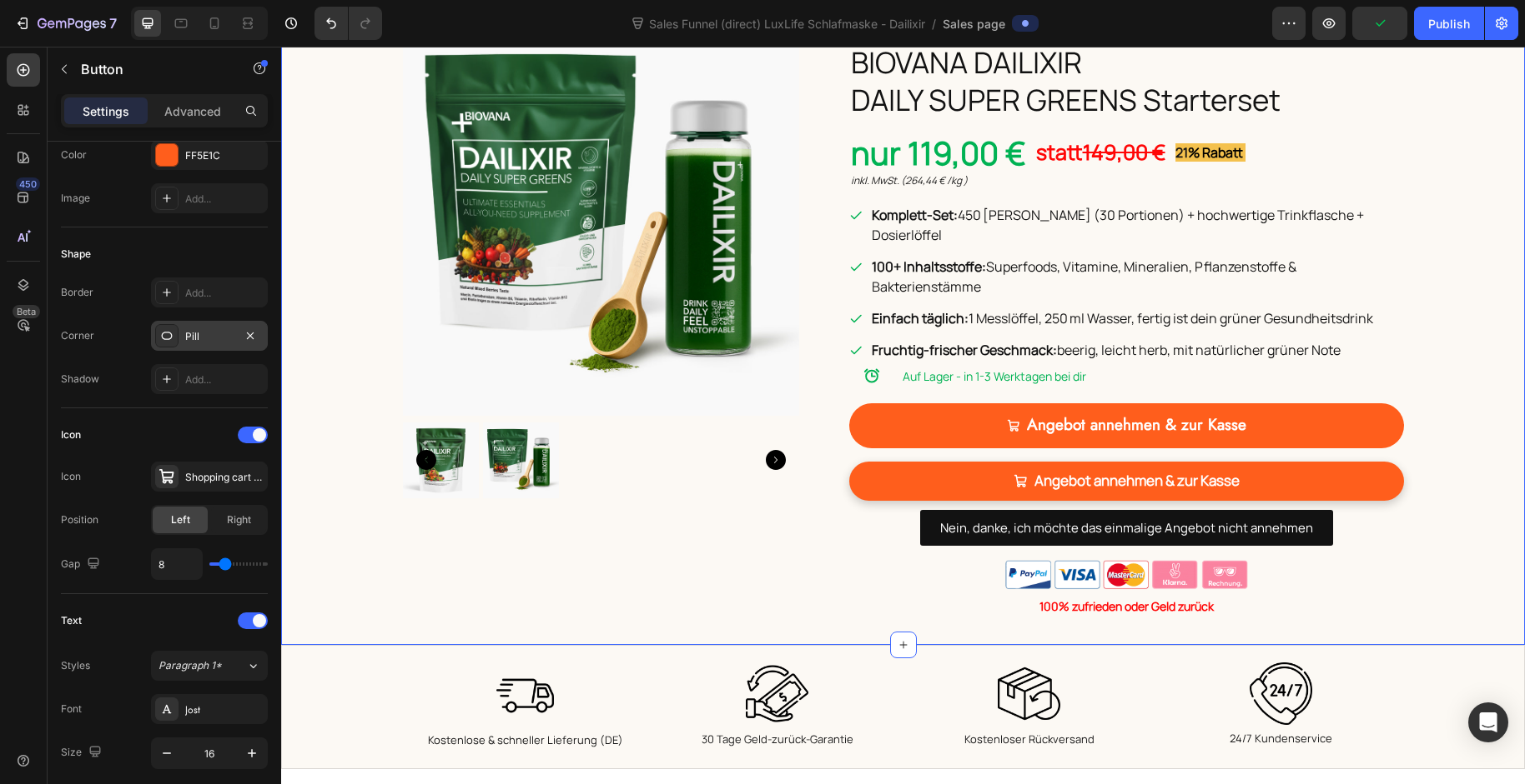
click at [1422, 500] on div "Product Images Icon Icon Icon Icon Icon Icon List 2,471 zufriedene Kunden Text …" at bounding box center [903, 319] width 1244 height 598
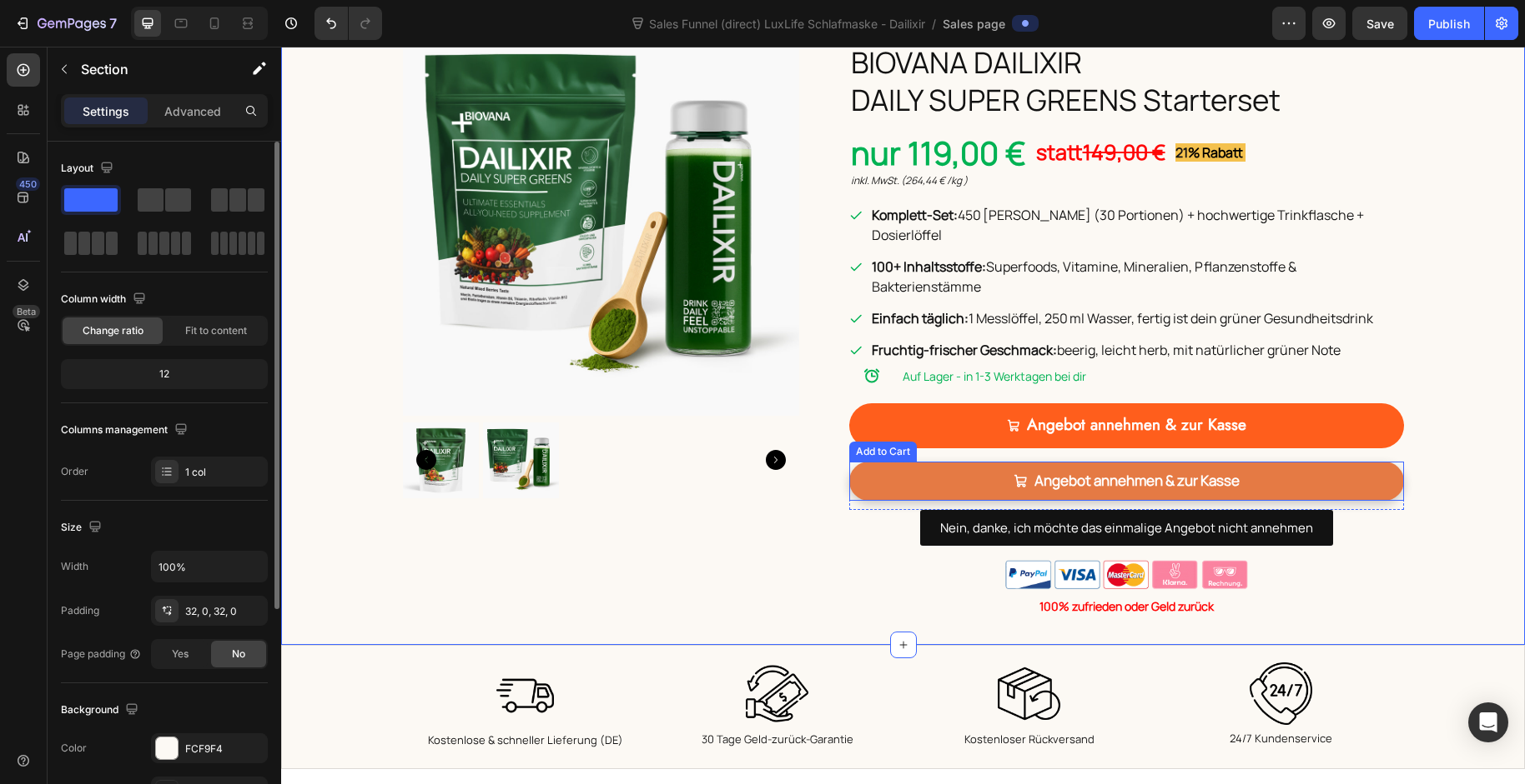
click at [1369, 462] on button "Angebot annehmen & zur Kasse" at bounding box center [1127, 481] width 555 height 39
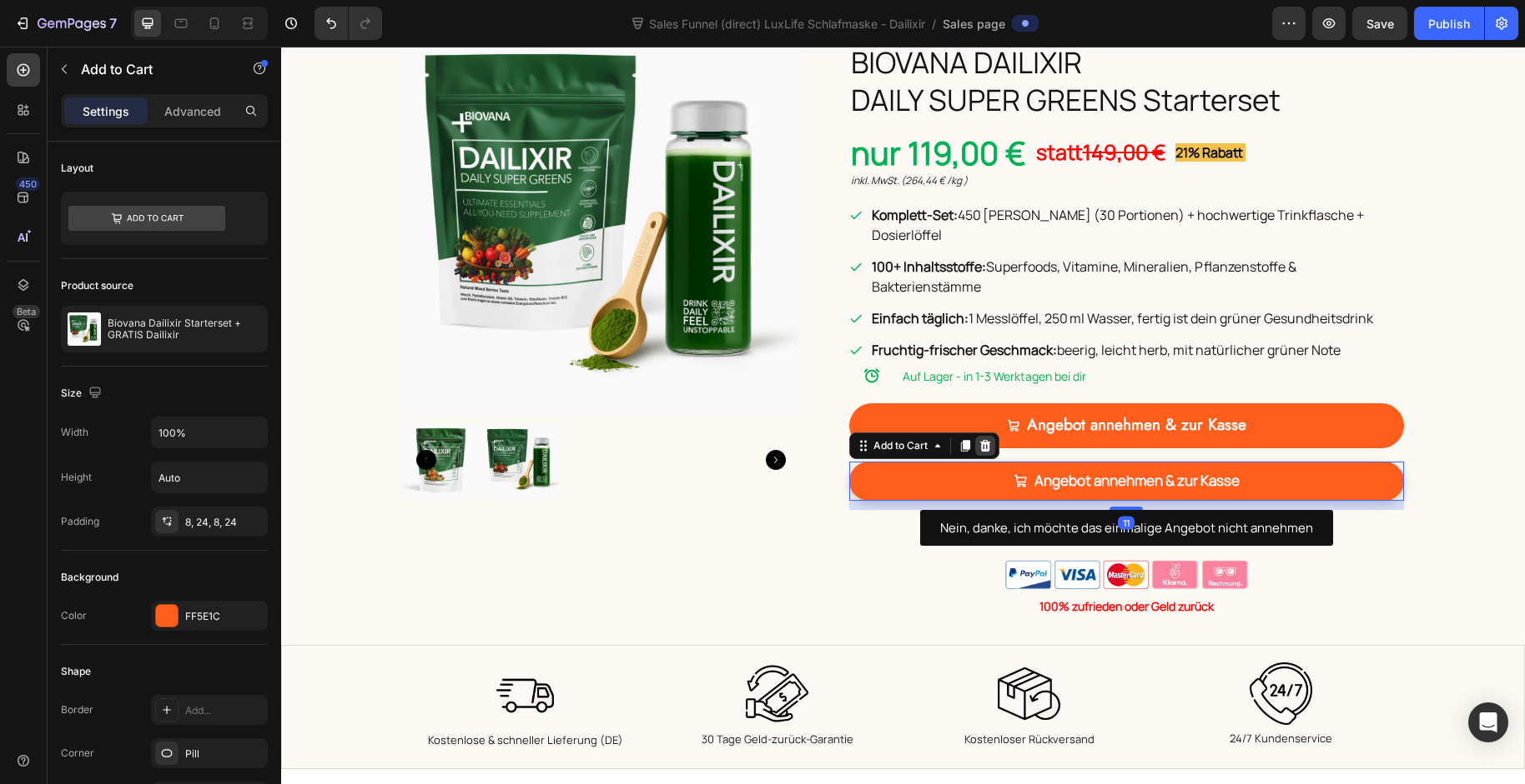
click at [978, 439] on icon at bounding box center [984, 445] width 13 height 13
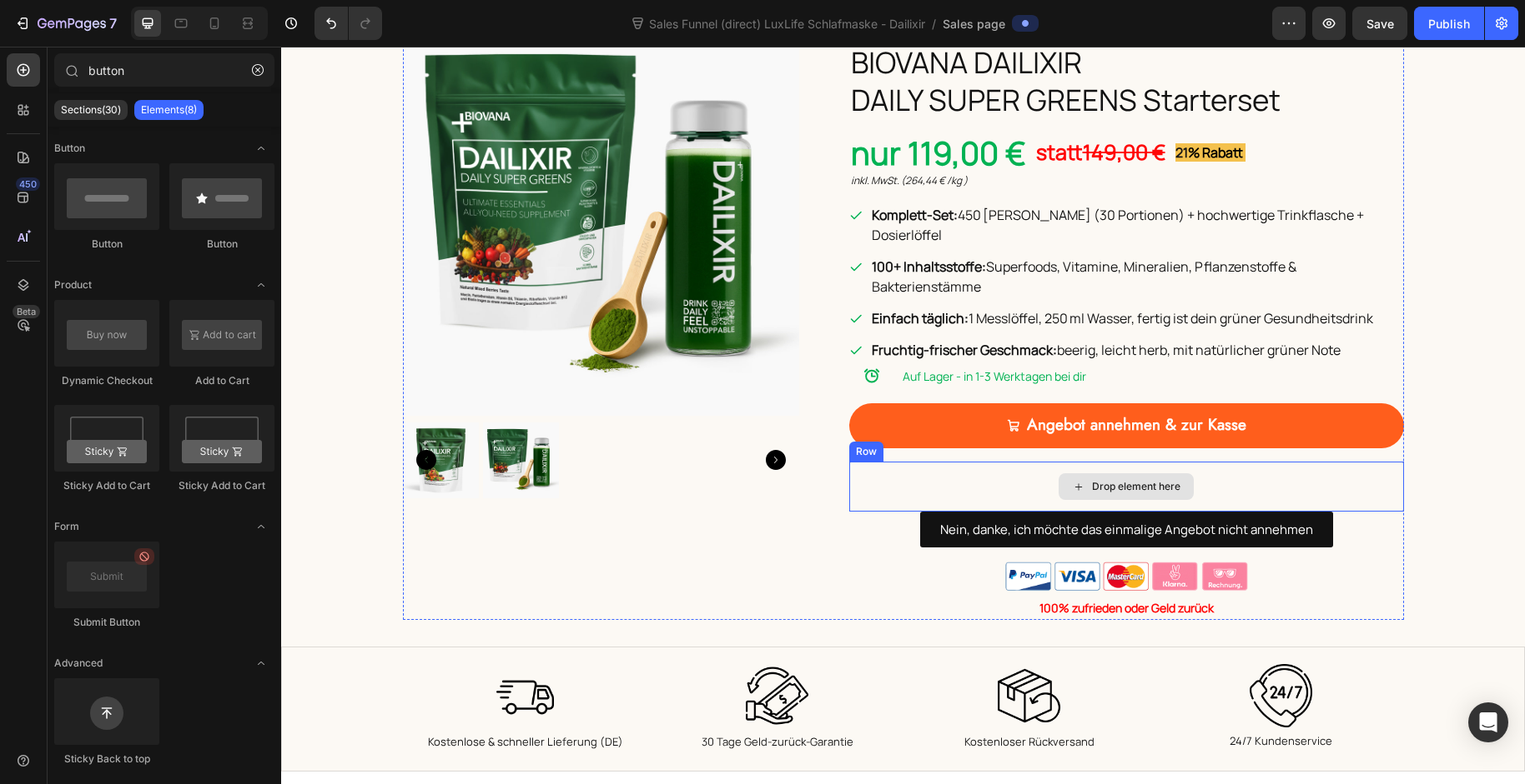
click at [961, 462] on div "Drop element here" at bounding box center [1127, 487] width 555 height 50
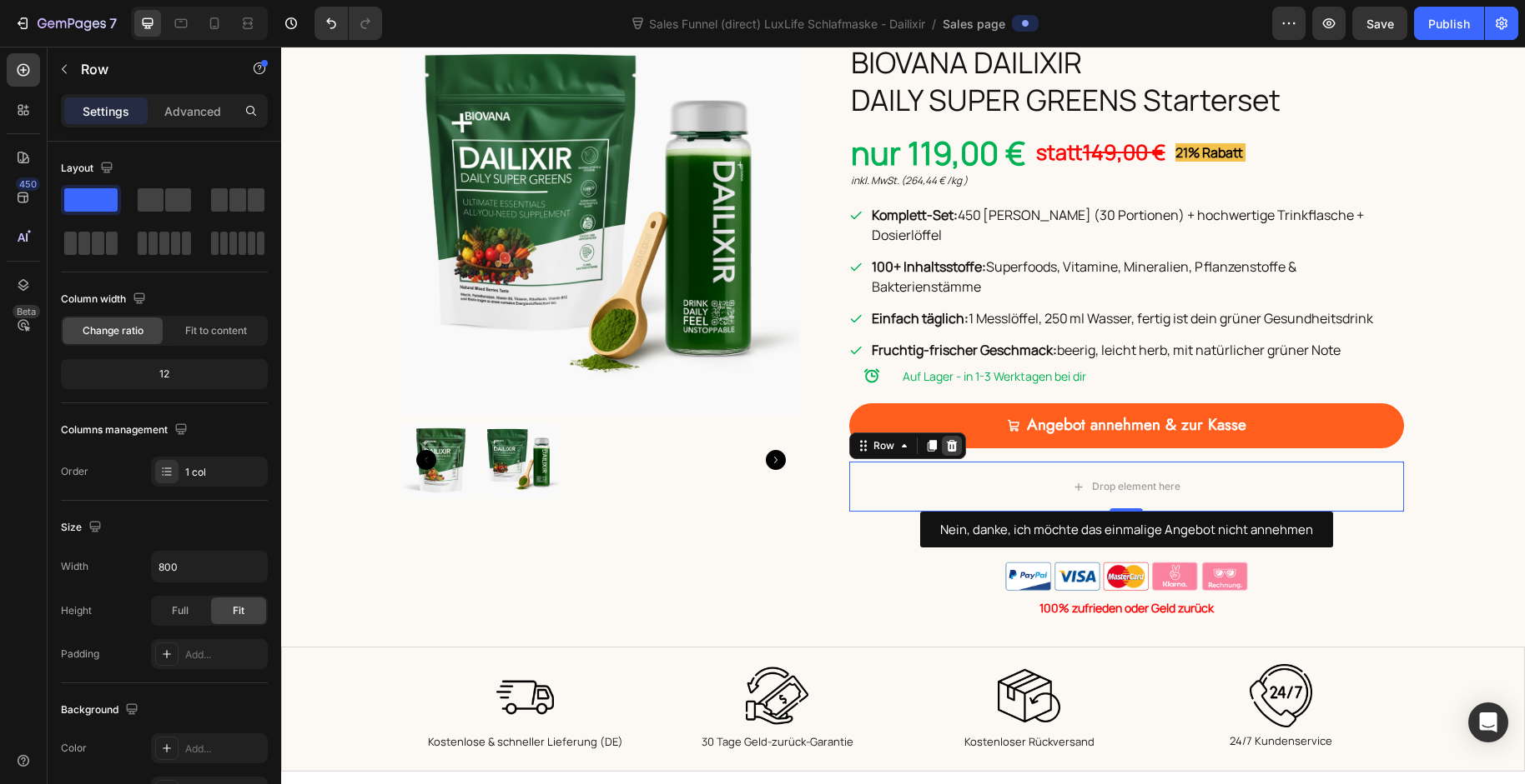
click at [947, 440] on icon at bounding box center [951, 446] width 11 height 12
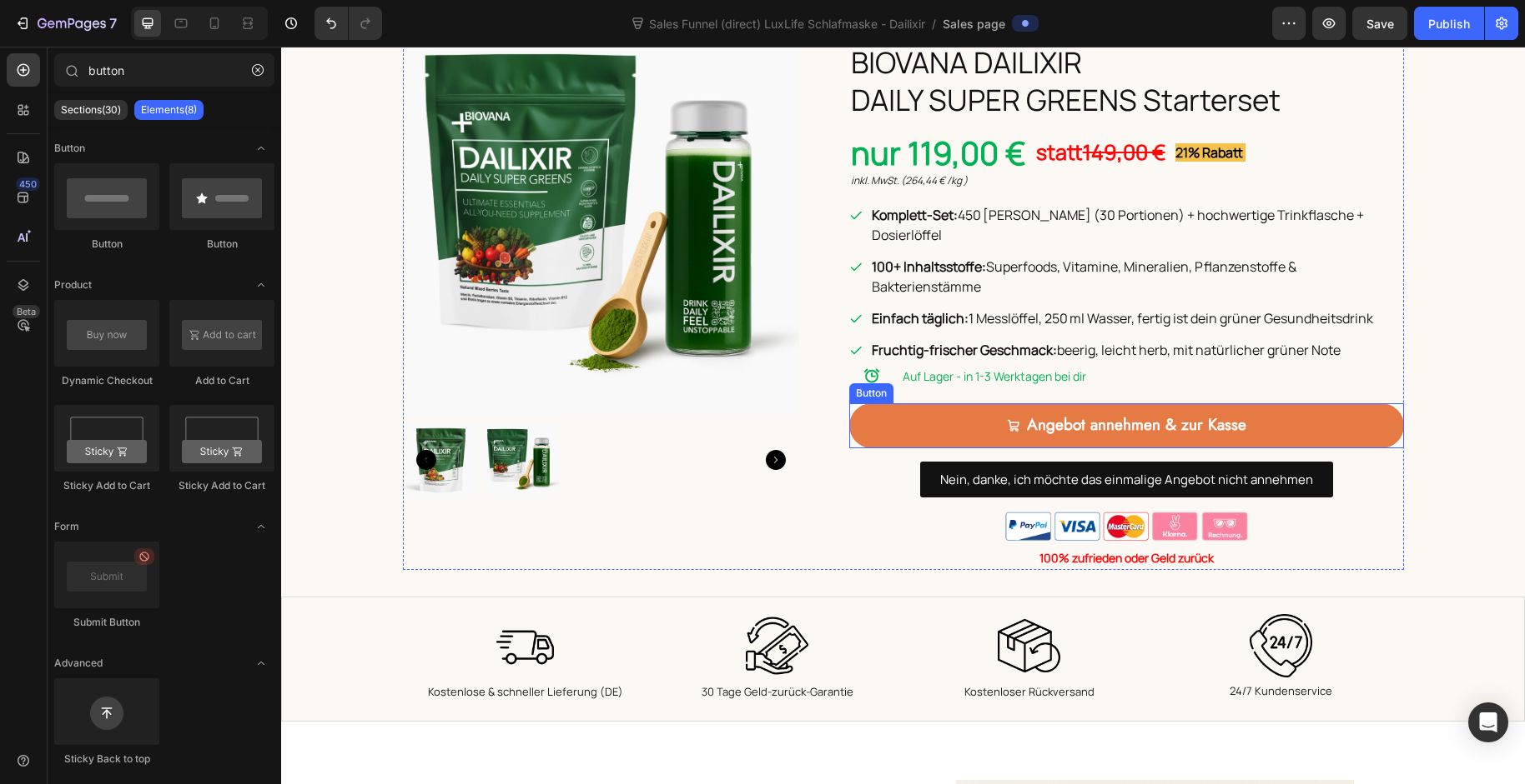
click at [928, 403] on link "Angebot annehmen & zur Kasse" at bounding box center [1127, 425] width 555 height 45
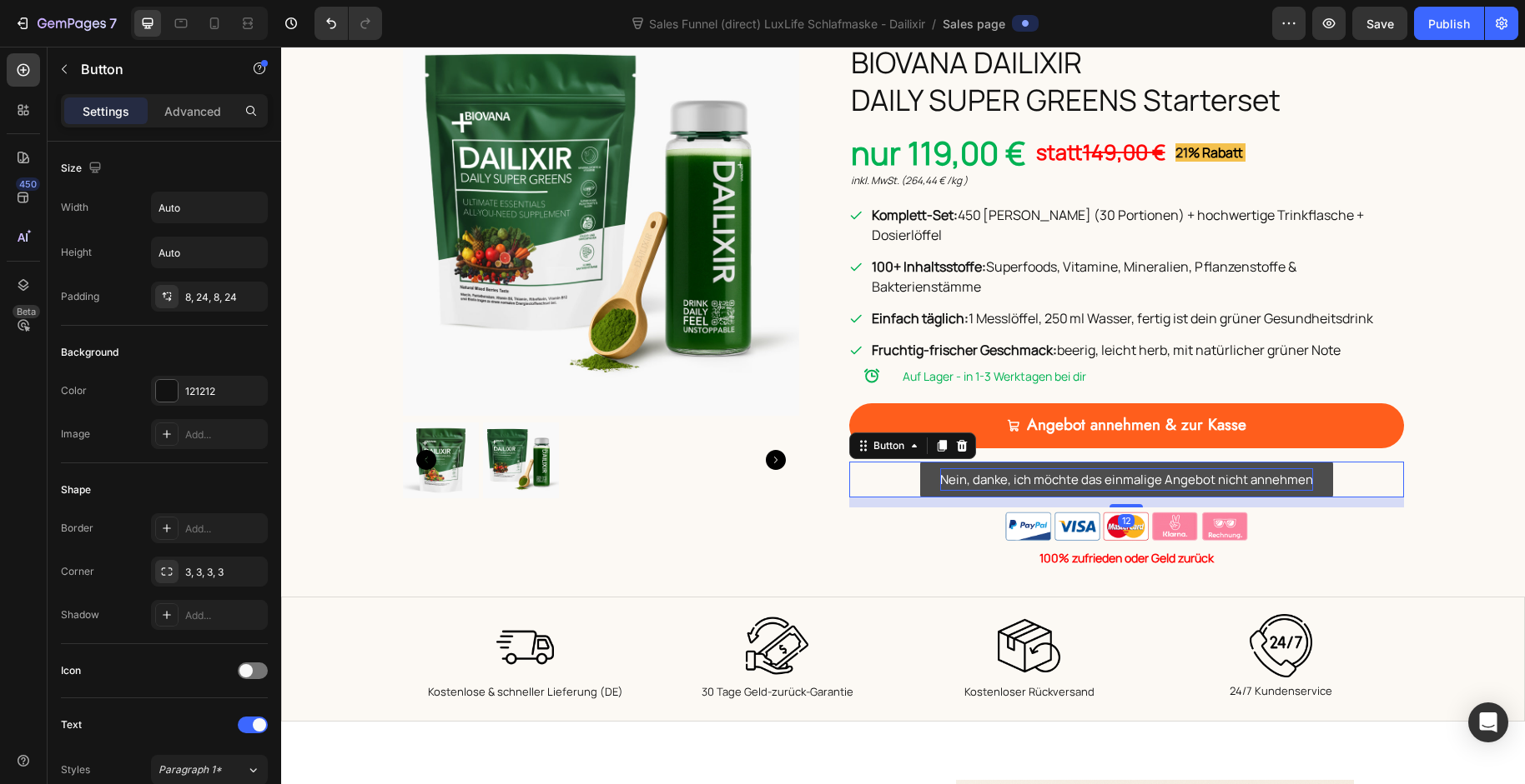
click at [944, 469] on p "Nein, danke, ich möchte das einmalige Angebot nicht annehmen" at bounding box center [1127, 480] width 373 height 23
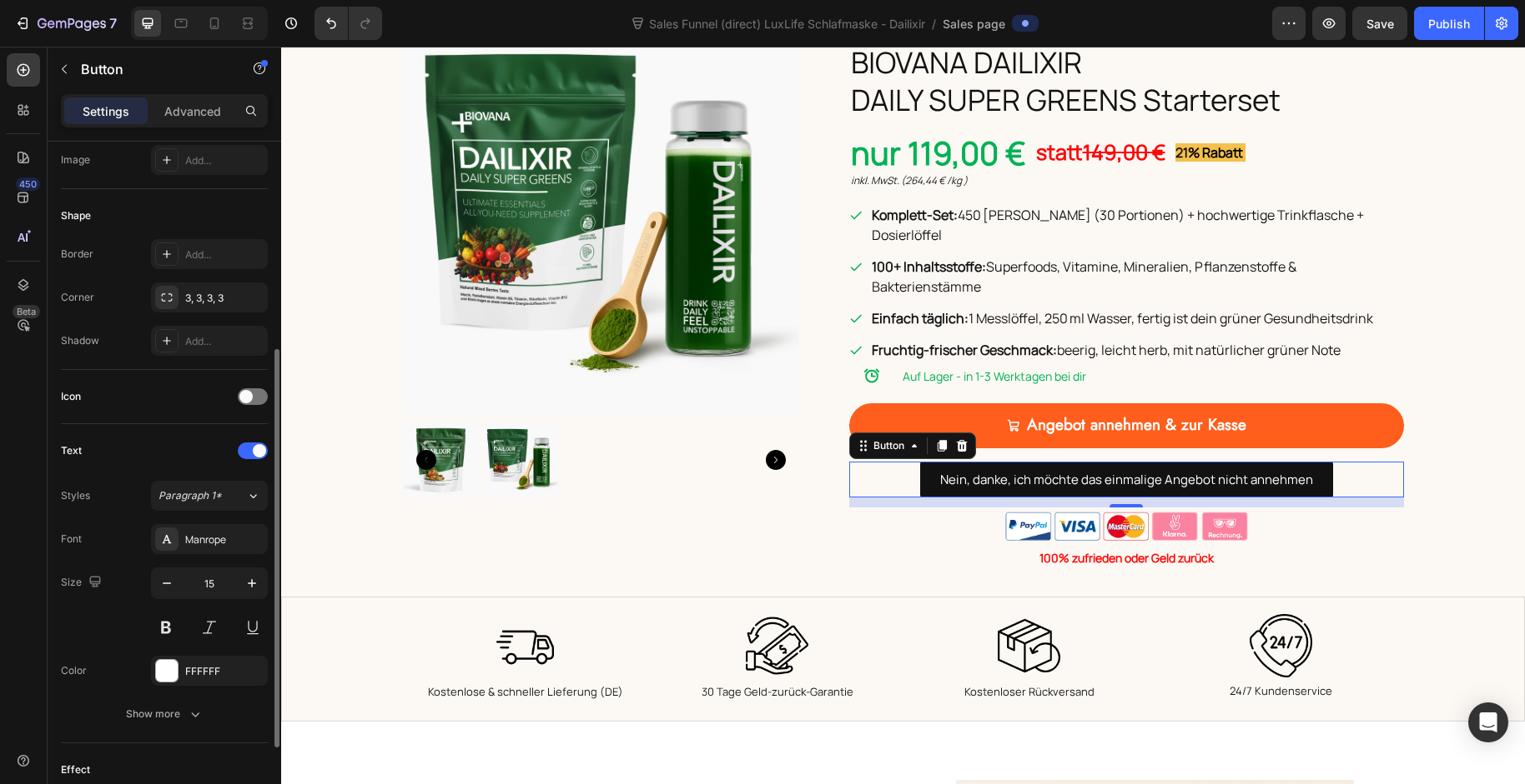
scroll to position [505, 0]
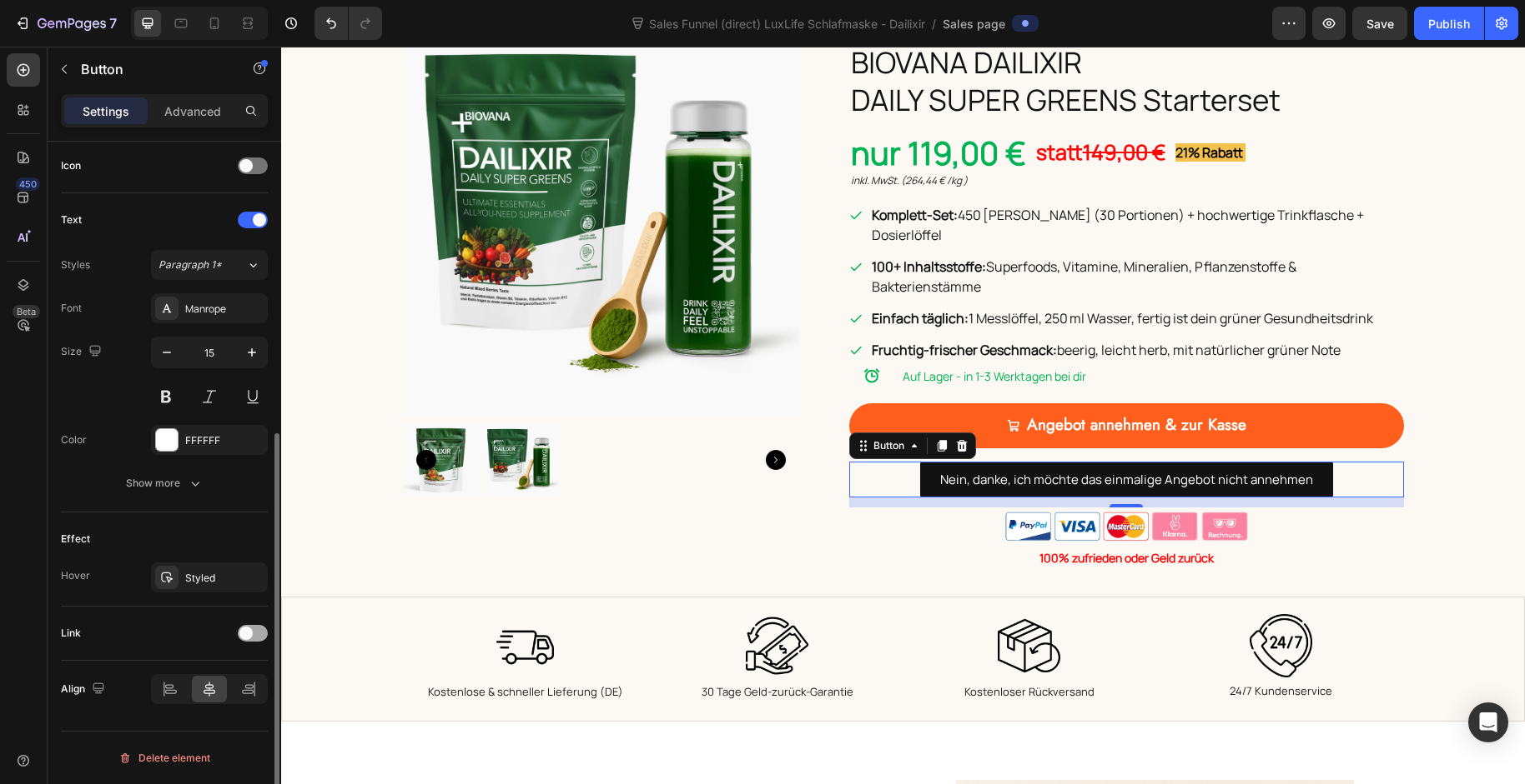
click at [260, 637] on div at bounding box center [253, 633] width 30 height 17
click at [214, 714] on div "Add..." at bounding box center [225, 719] width 79 height 15
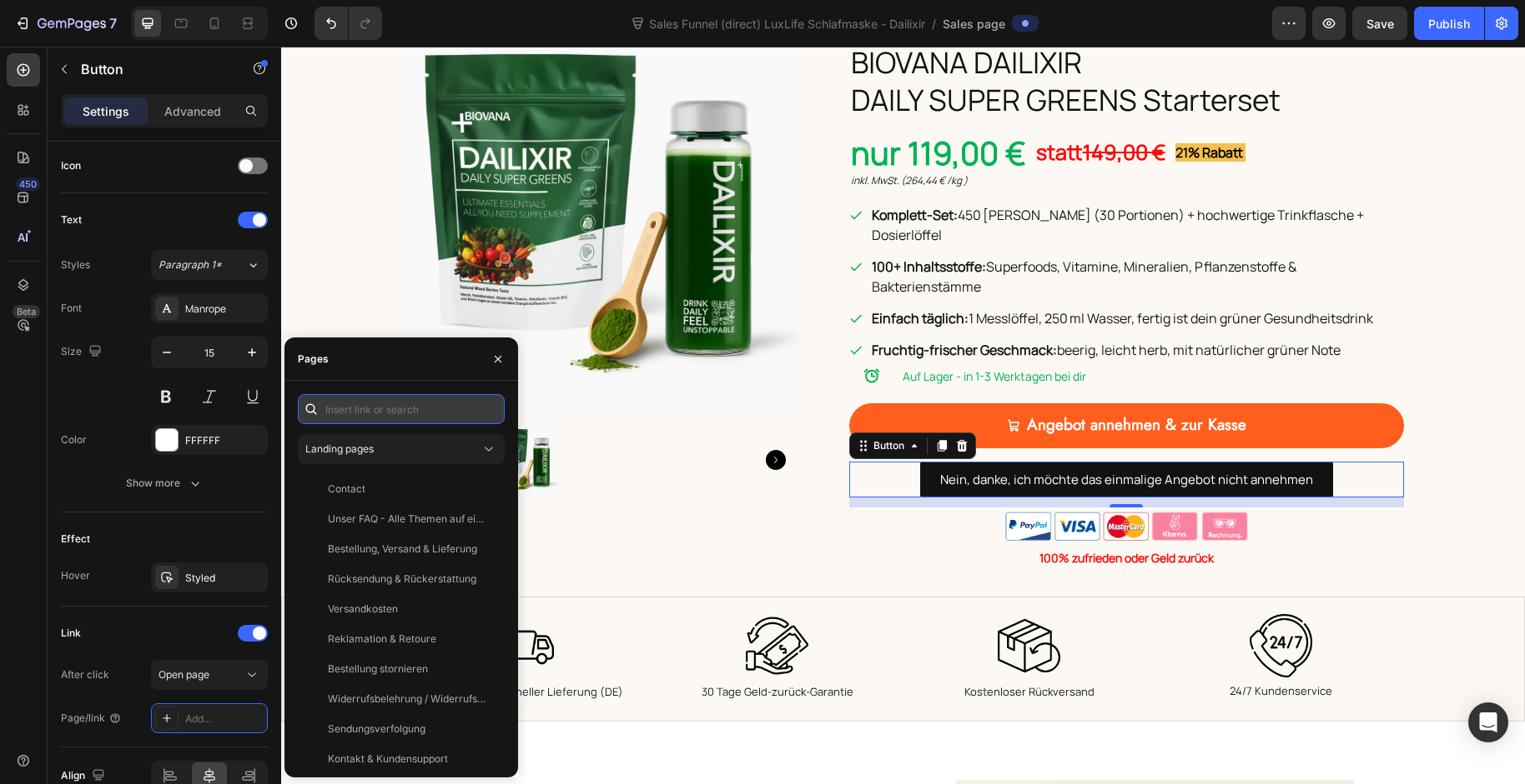
click at [403, 396] on input "text" at bounding box center [400, 409] width 207 height 30
paste input "https://baaboo.com/cart/55650341454202:1?discount=free-mask"
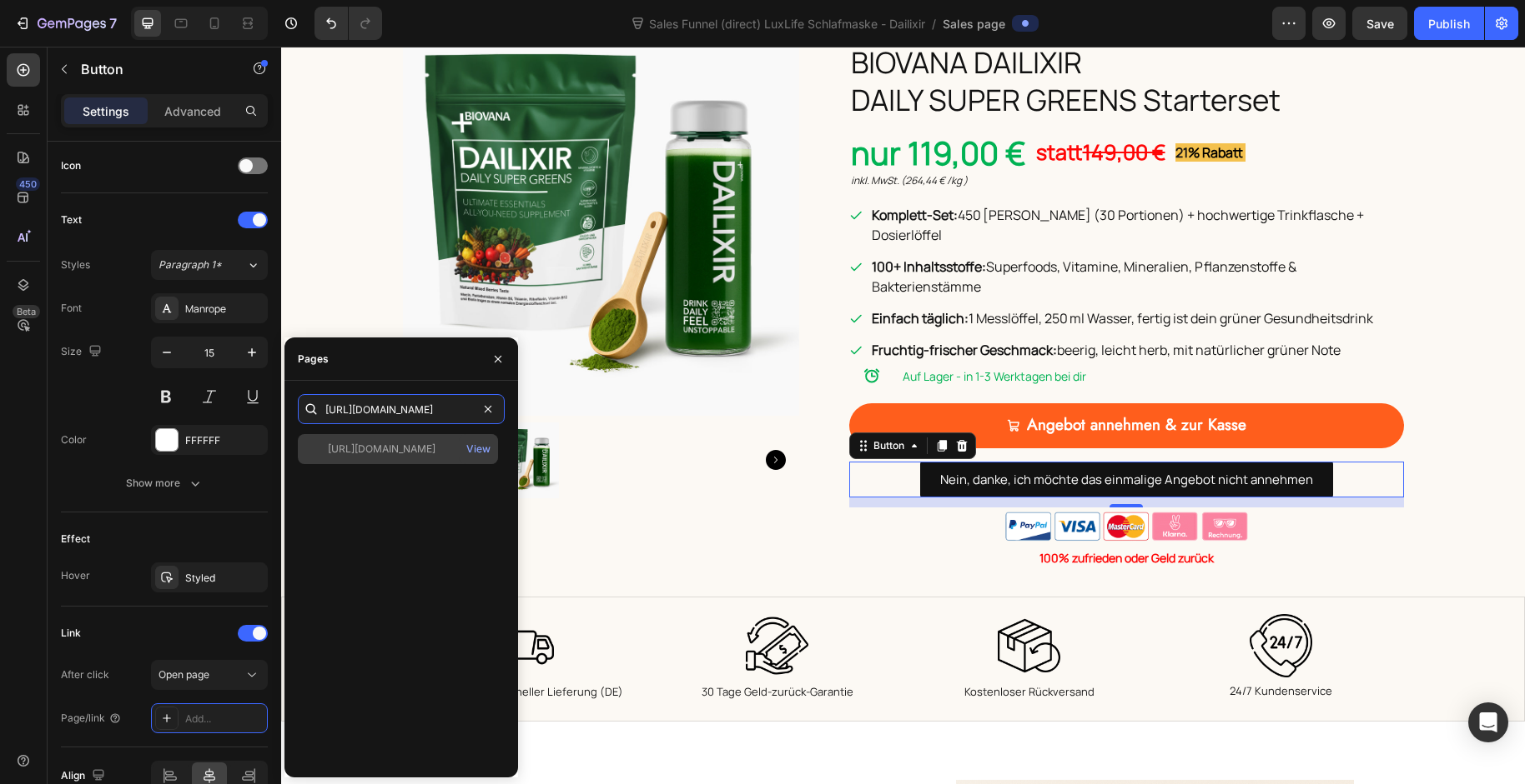
type input "https://baaboo.com/cart/55650341454202:1?discount=free-mask"
click at [400, 457] on div "https://baaboo.com/cart/55650341454202:1?discount=free-mask View" at bounding box center [397, 449] width 201 height 30
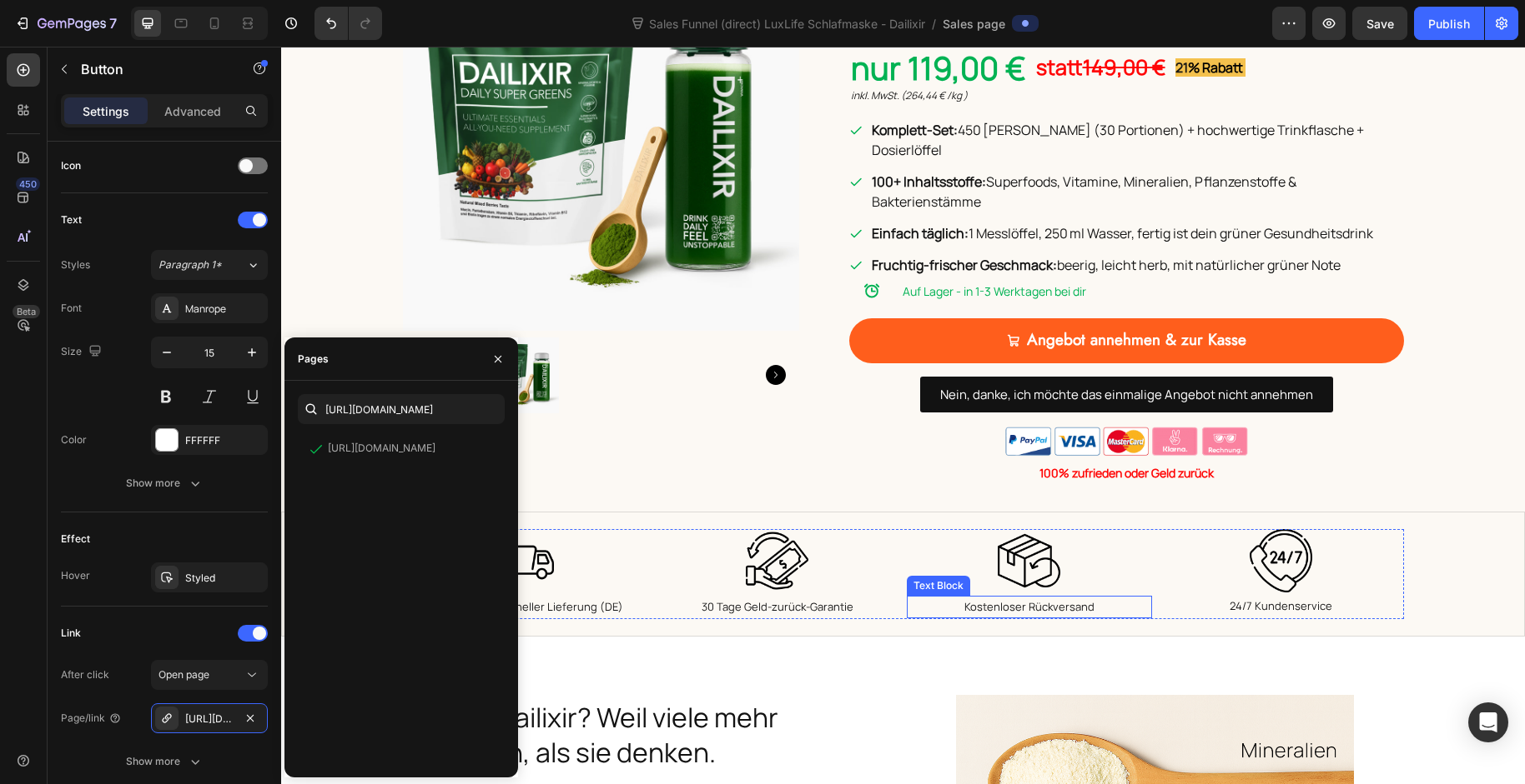
scroll to position [870, 0]
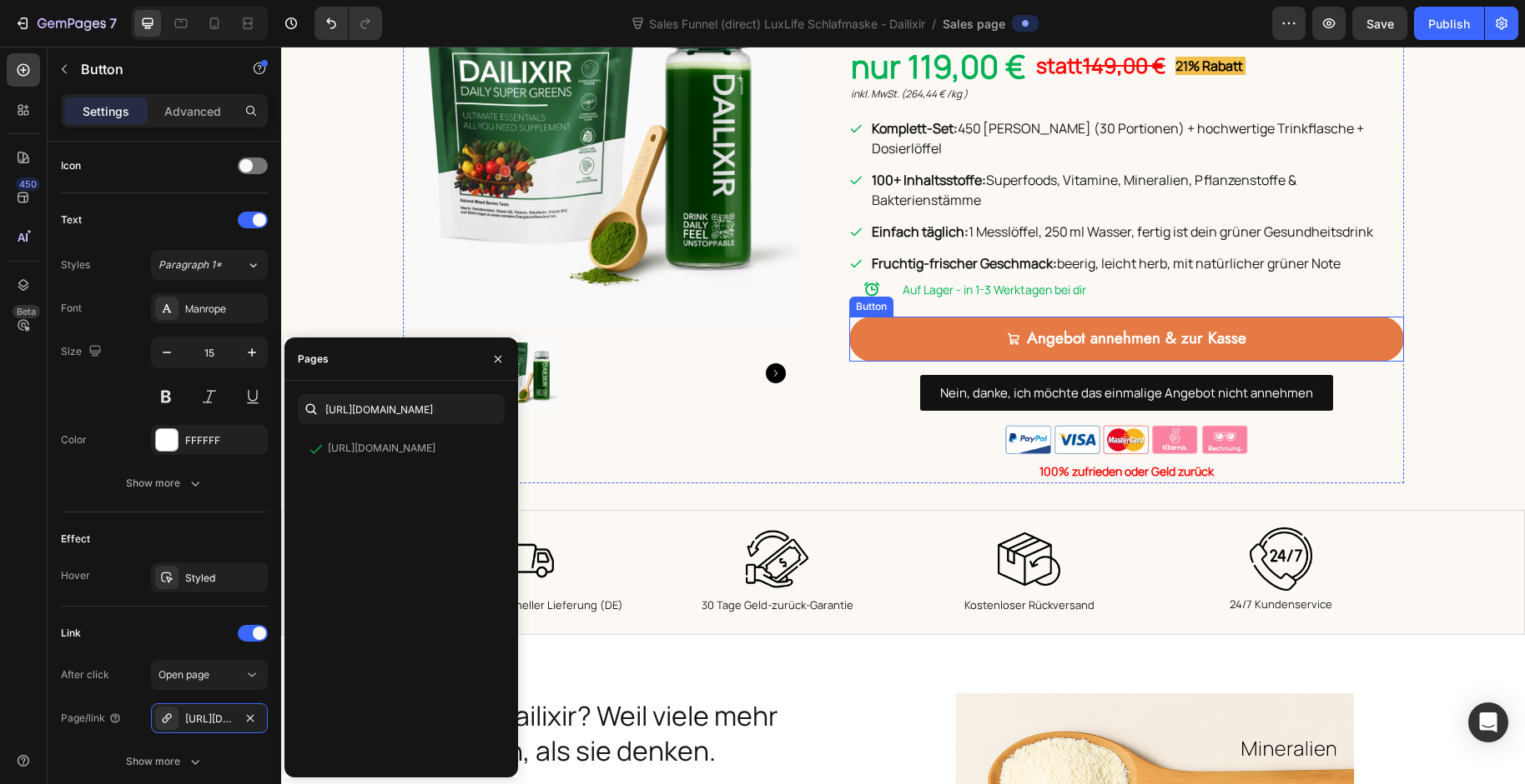
click at [868, 322] on link "Angebot annehmen & zur Kasse" at bounding box center [1127, 339] width 555 height 45
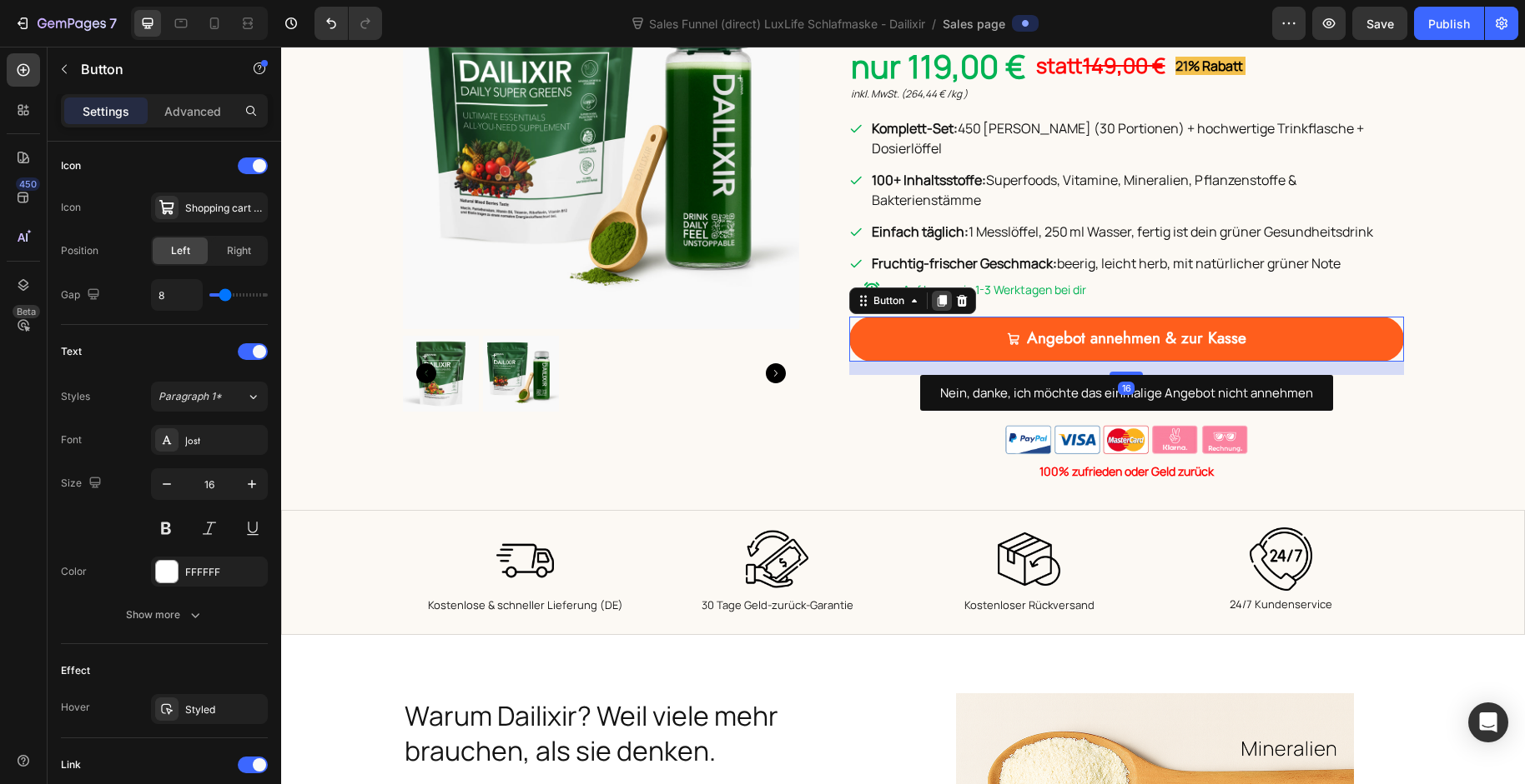
click at [940, 294] on icon at bounding box center [941, 300] width 13 height 13
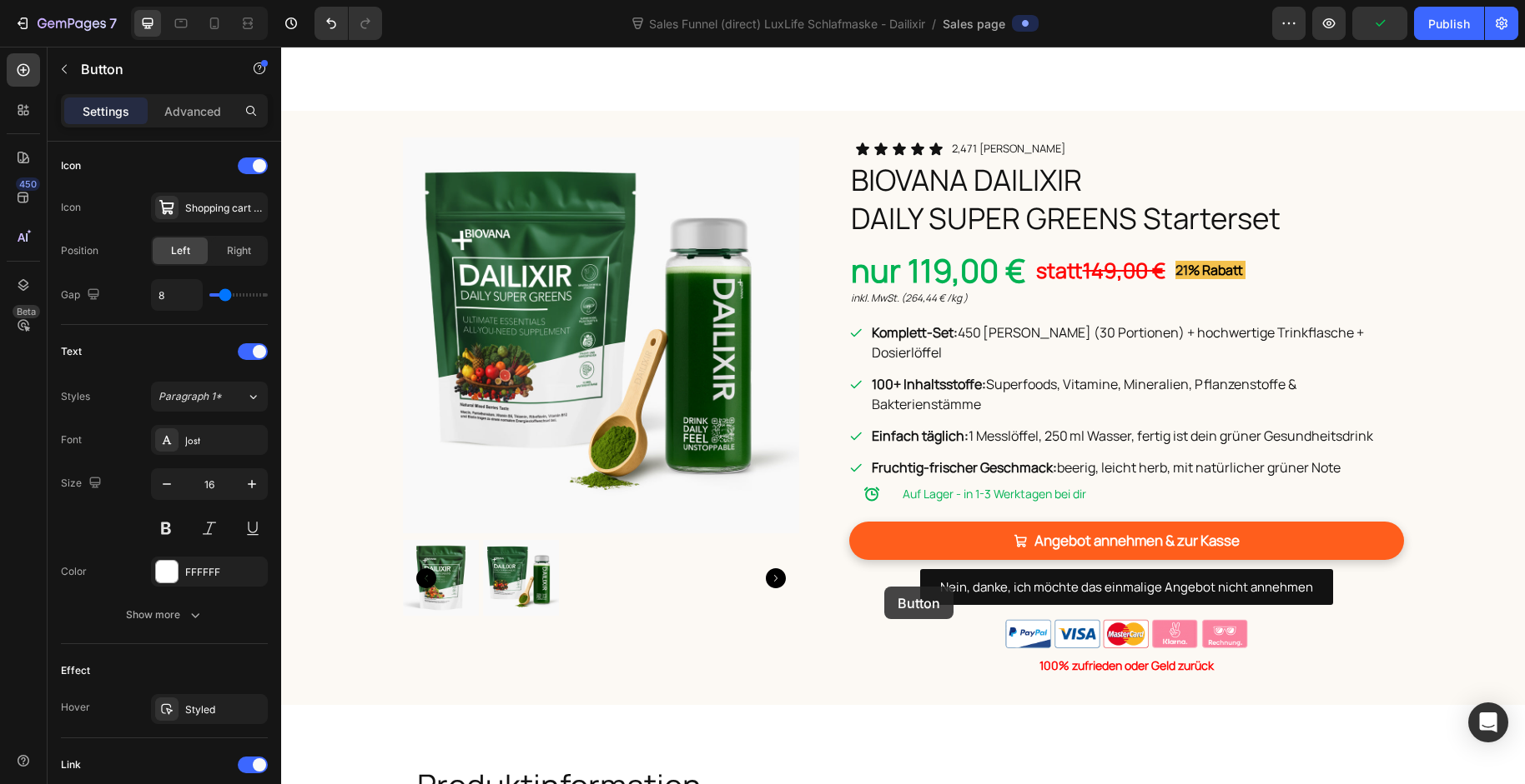
scroll to position [3456, 0]
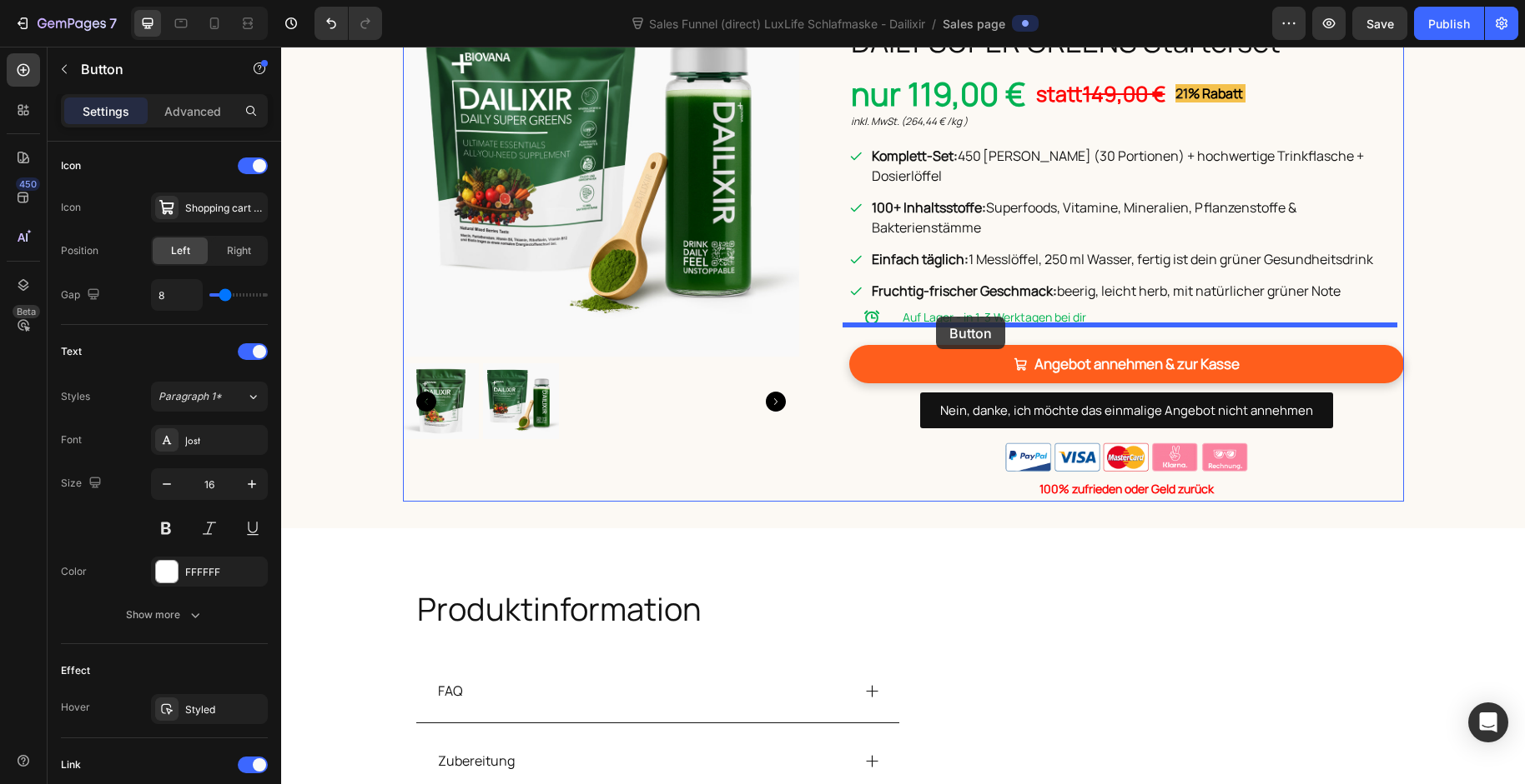
drag, startPoint x: 871, startPoint y: 341, endPoint x: 936, endPoint y: 317, distance: 69.3
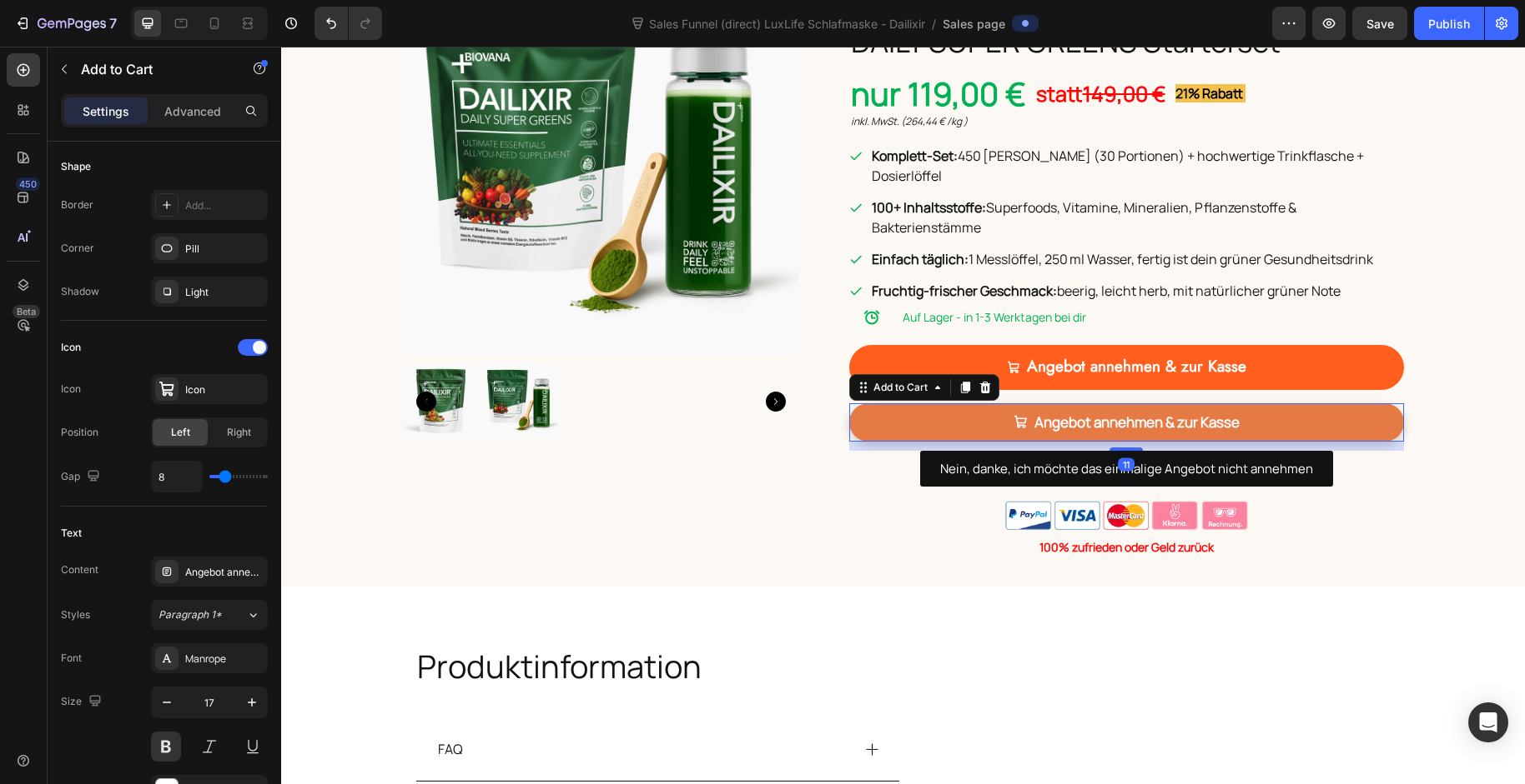
click at [913, 408] on button "Angebot annehmen & zur Kasse" at bounding box center [1127, 422] width 555 height 39
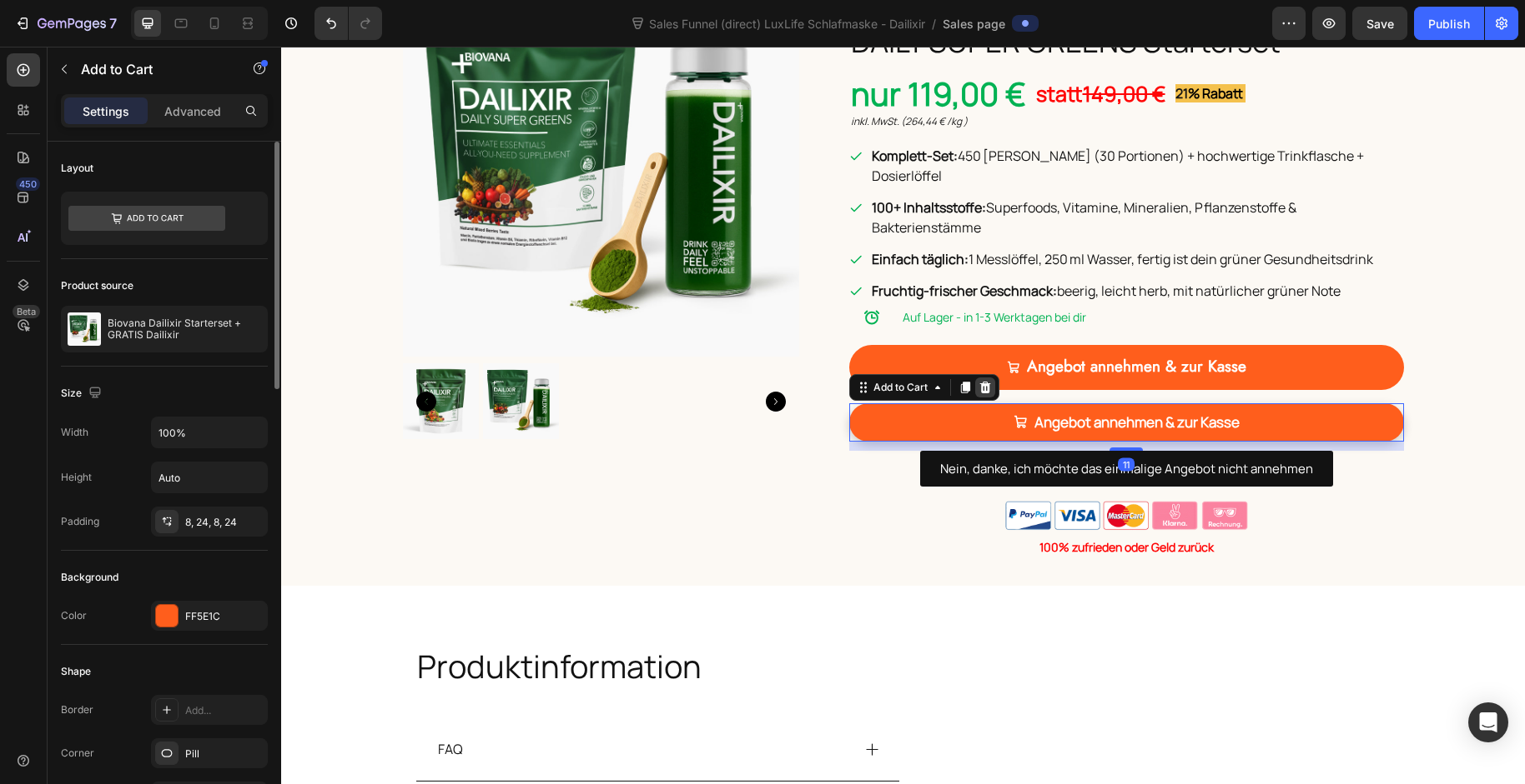
click at [979, 381] on icon at bounding box center [984, 387] width 11 height 12
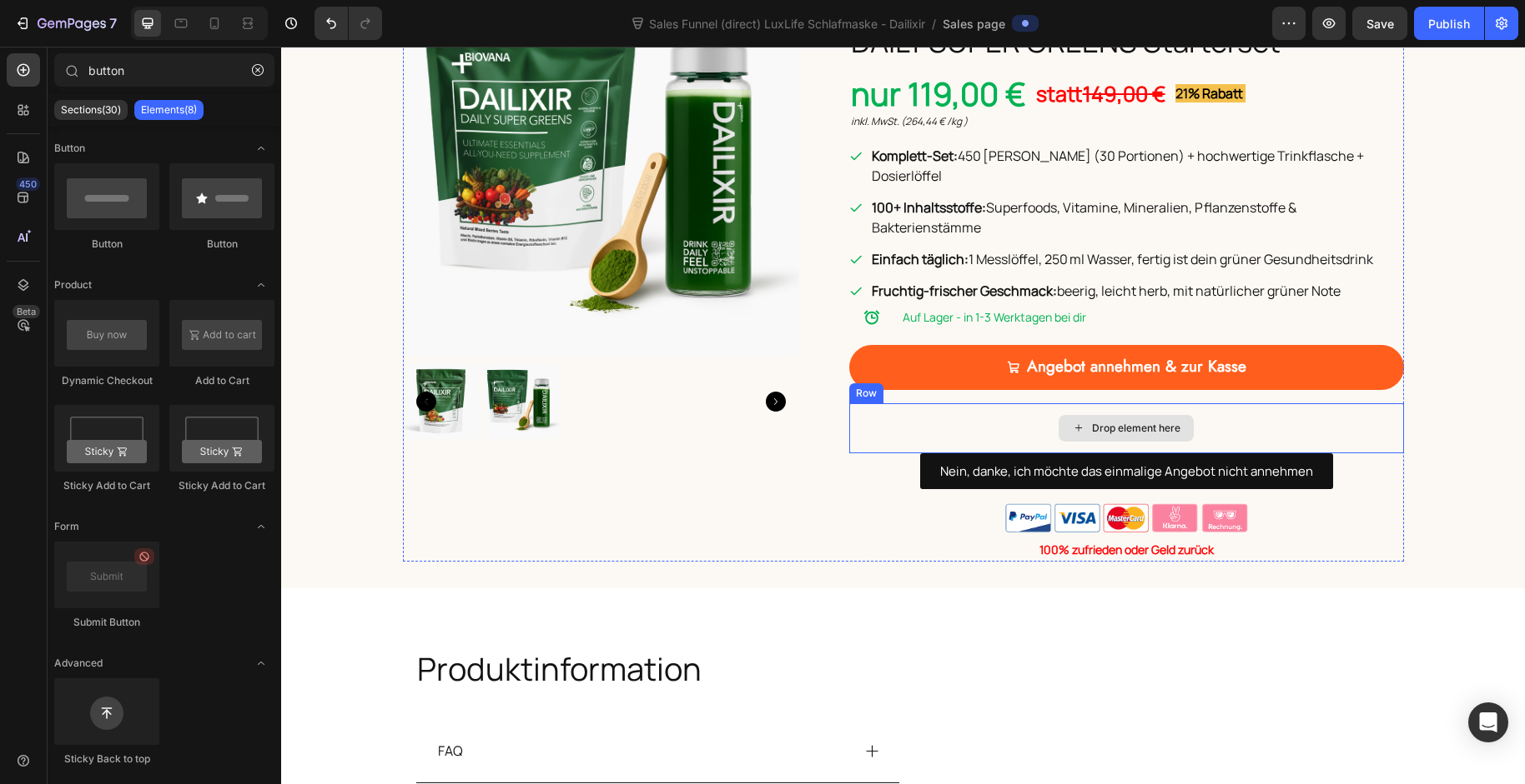
click at [957, 403] on div "Drop element here" at bounding box center [1127, 428] width 555 height 50
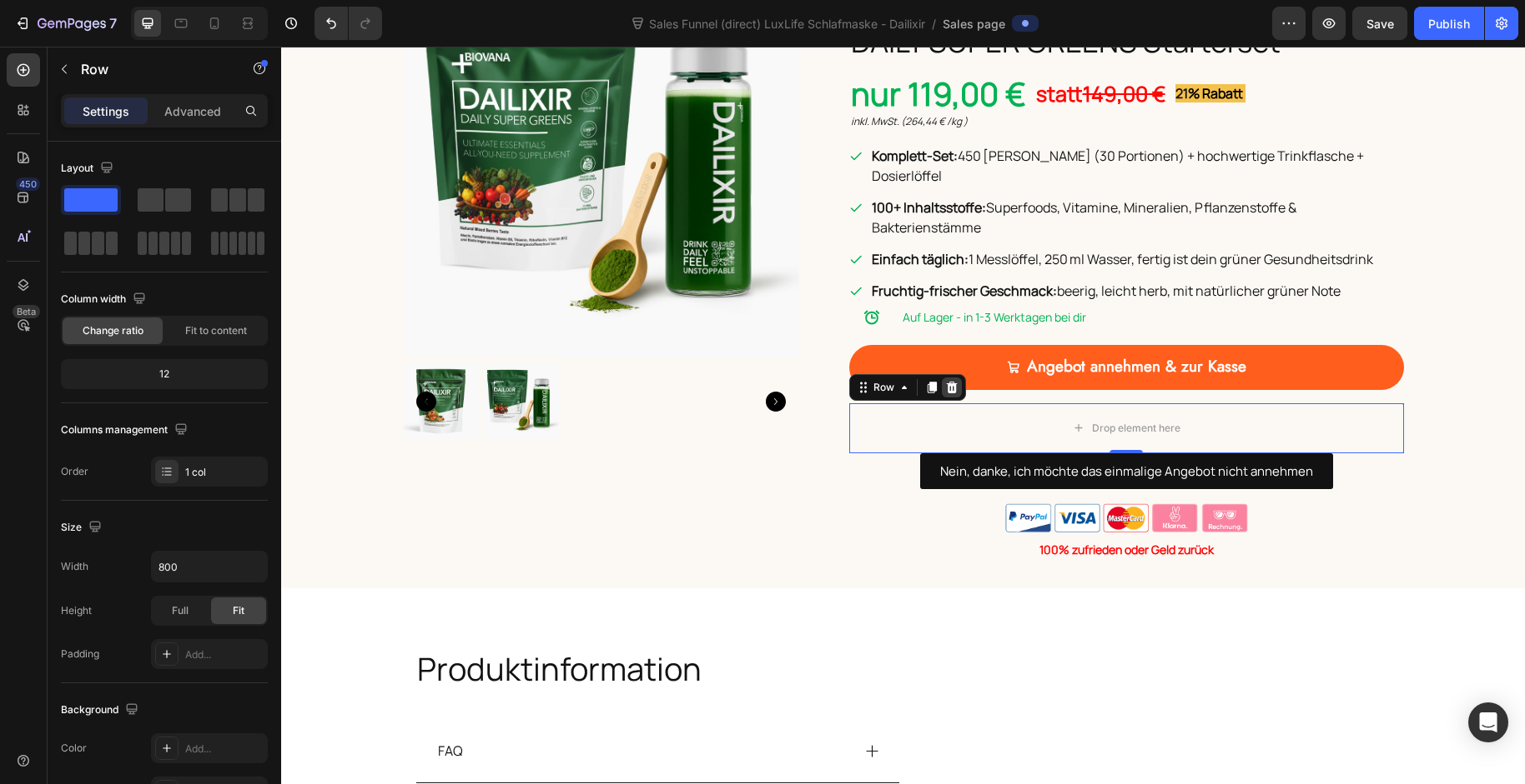
click at [945, 381] on icon at bounding box center [951, 387] width 13 height 13
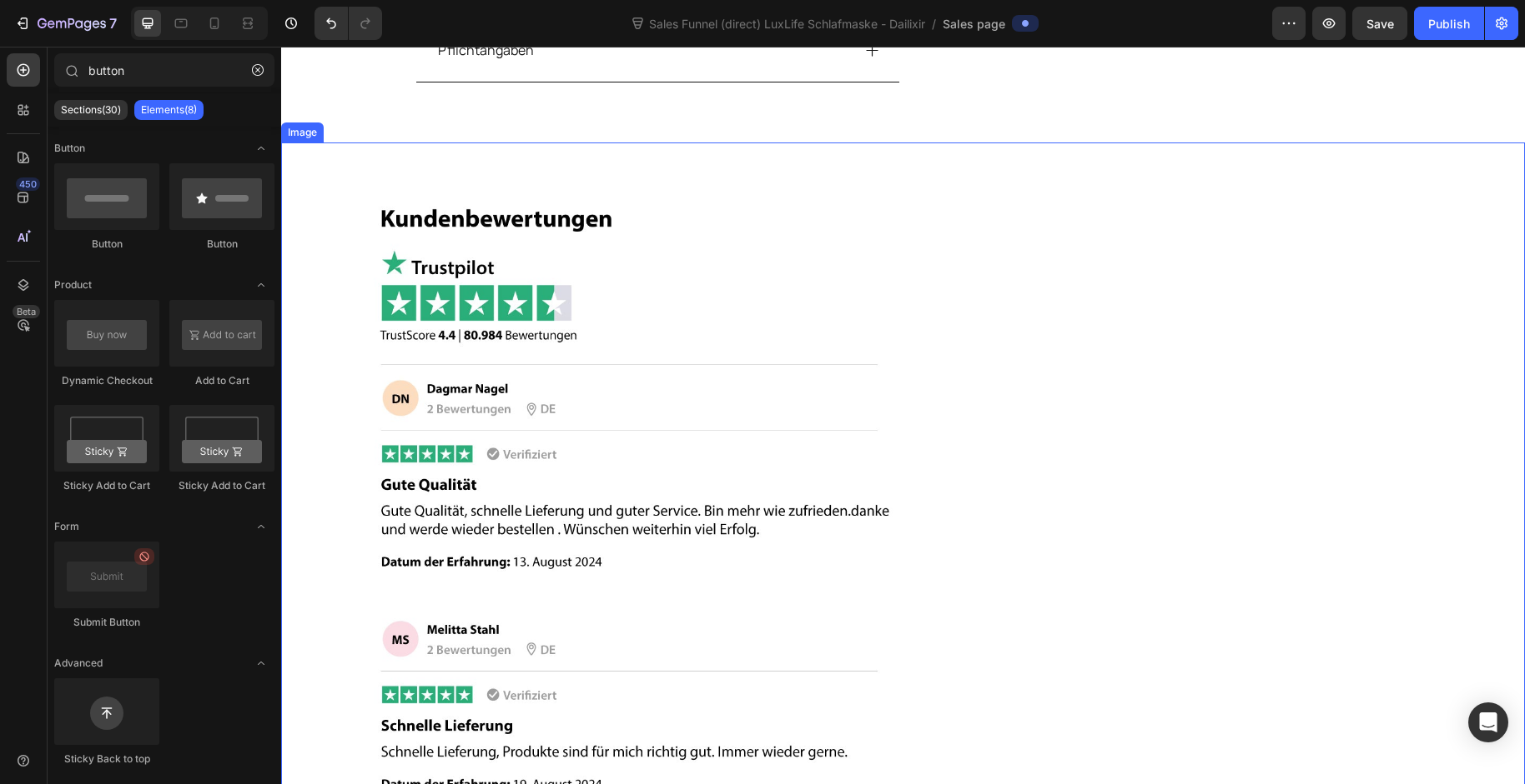
scroll to position [4458, 0]
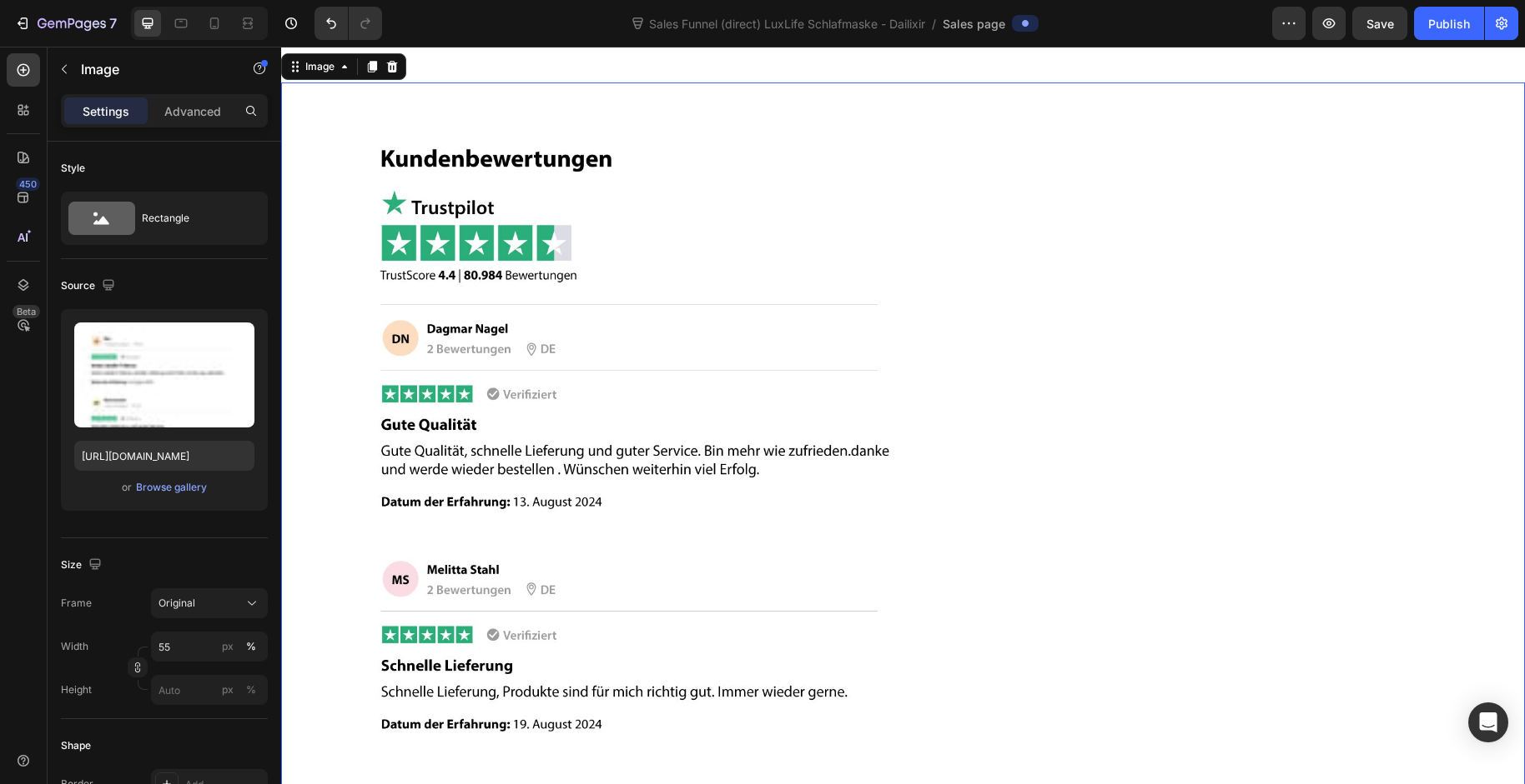
click at [393, 74] on icon at bounding box center [391, 66] width 13 height 13
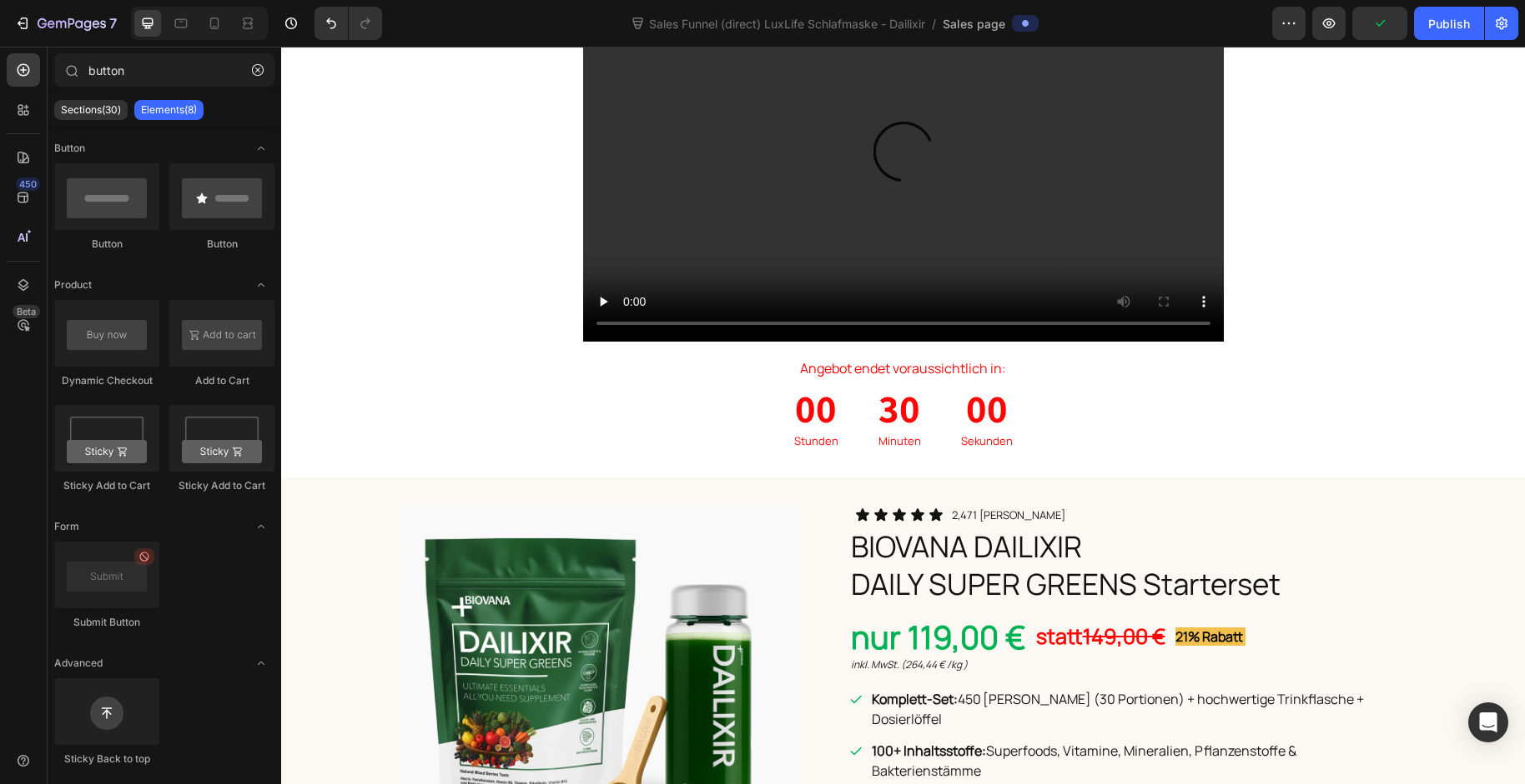
scroll to position [0, 0]
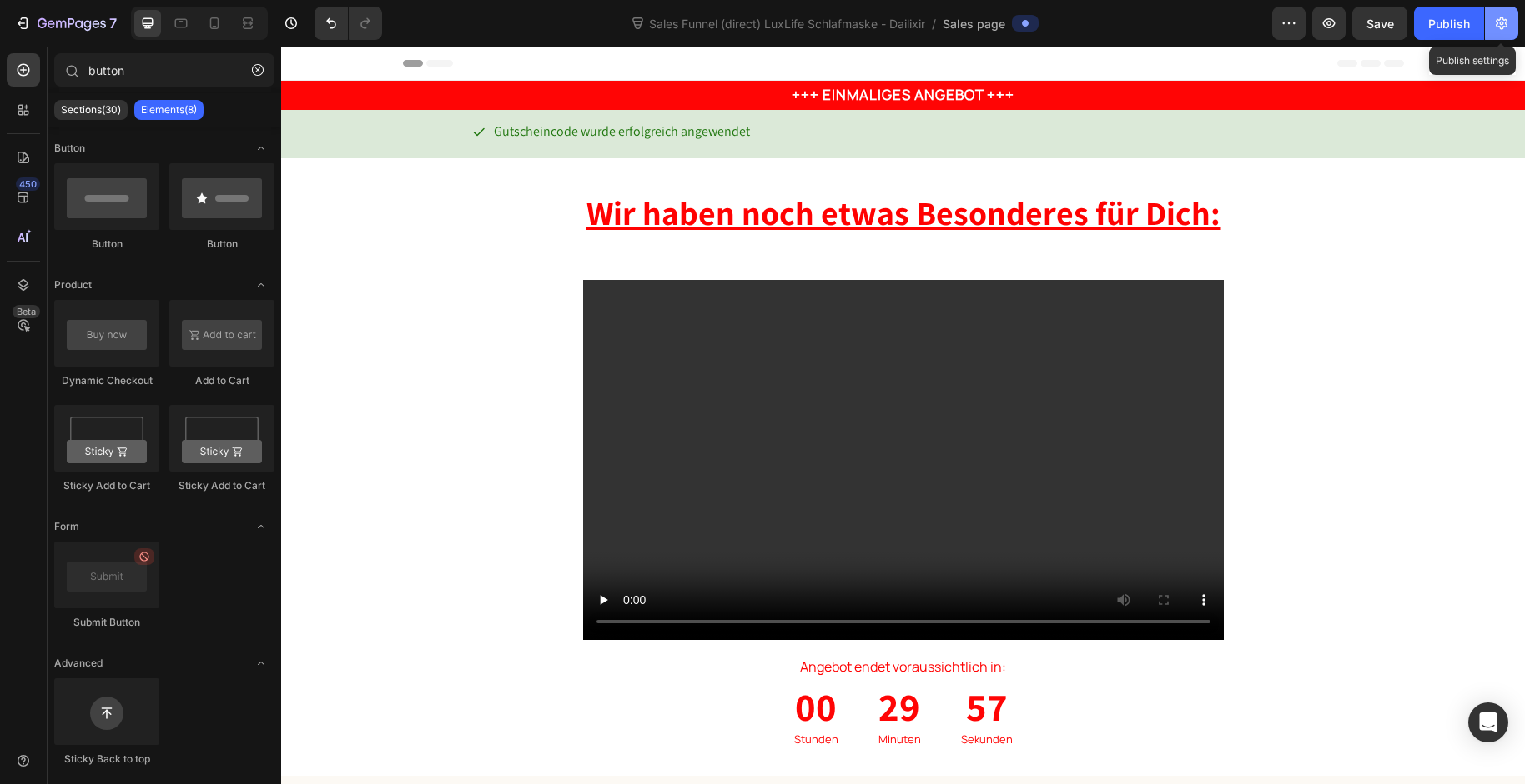
click at [1500, 26] on icon "button" at bounding box center [1501, 23] width 17 height 17
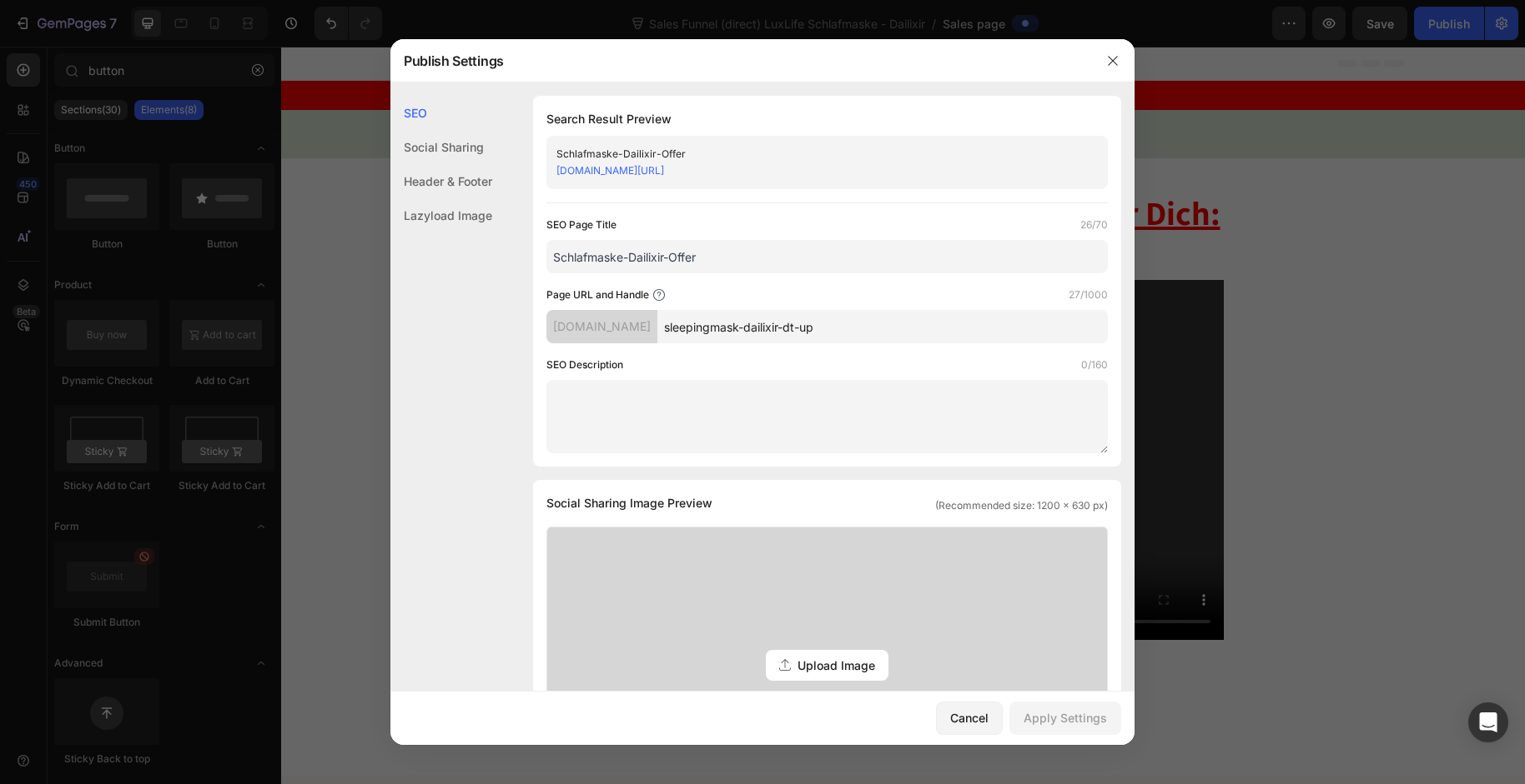
click at [709, 259] on input "Schlafmaske-Dailixir-Offer" at bounding box center [826, 256] width 561 height 33
click at [713, 257] on input "Schlafmaske-Dailixir-Offer" at bounding box center [826, 256] width 561 height 33
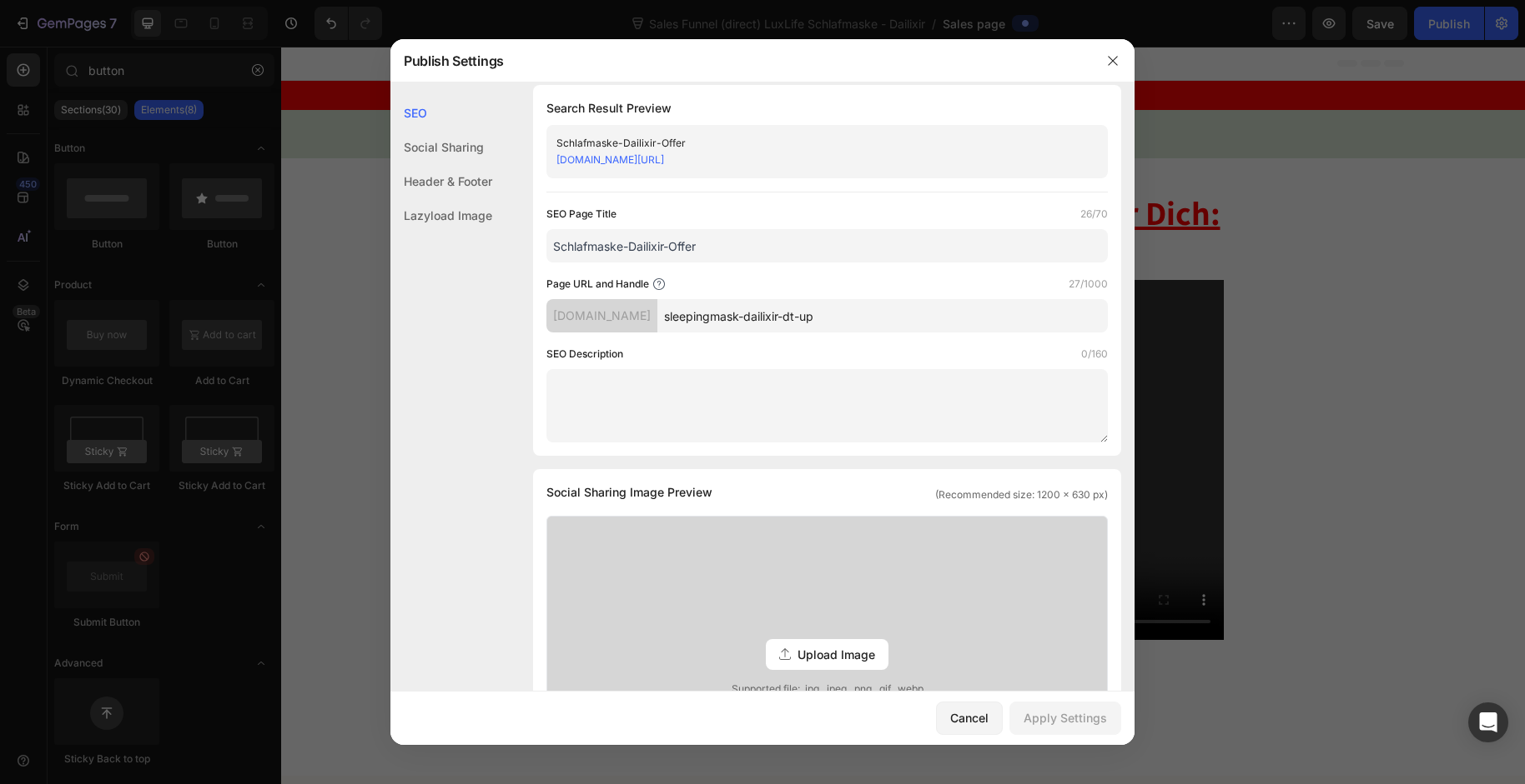
scroll to position [14, 0]
click at [1109, 64] on icon "button" at bounding box center [1112, 60] width 13 height 13
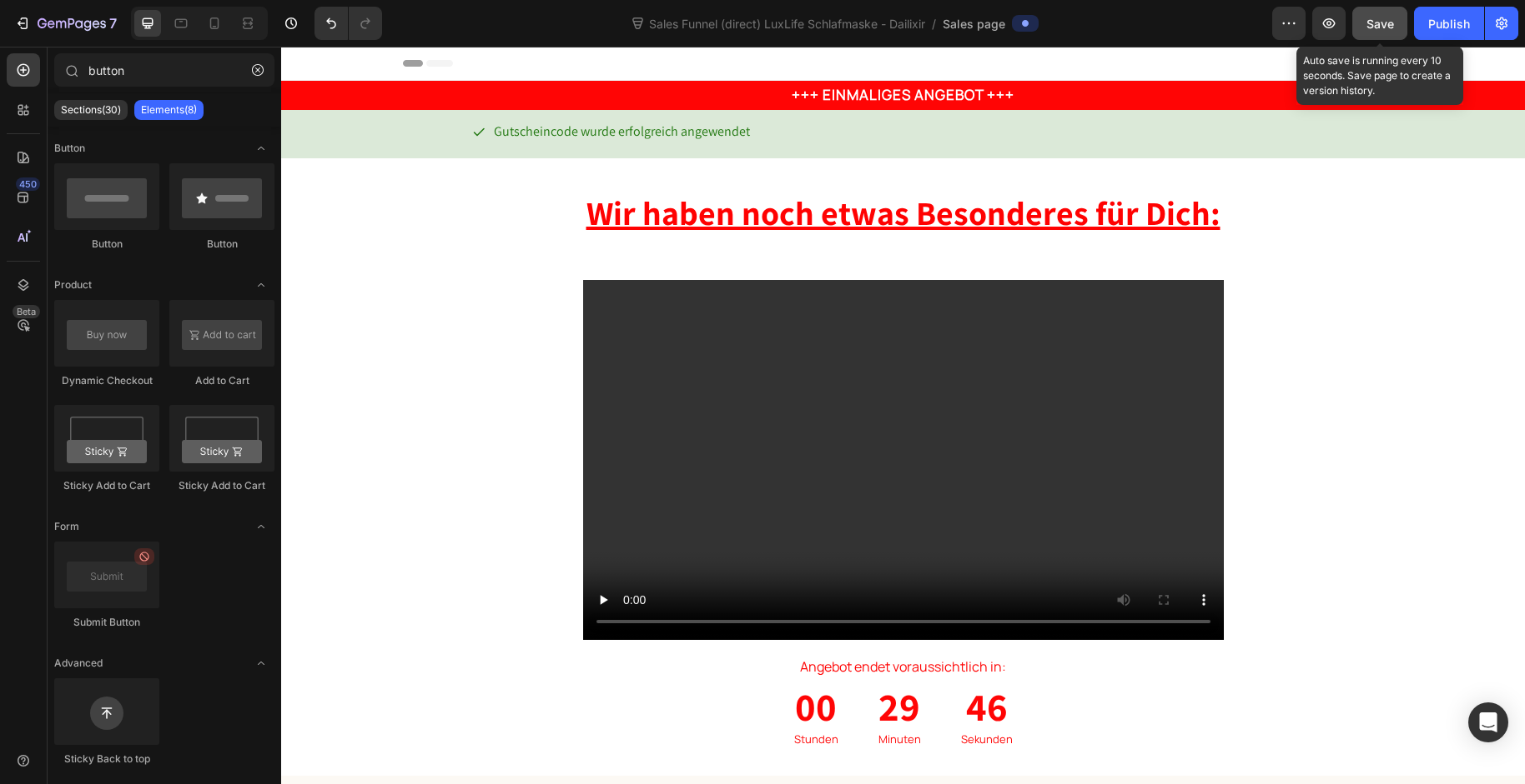
click at [1383, 30] on span "Save" at bounding box center [1380, 24] width 28 height 14
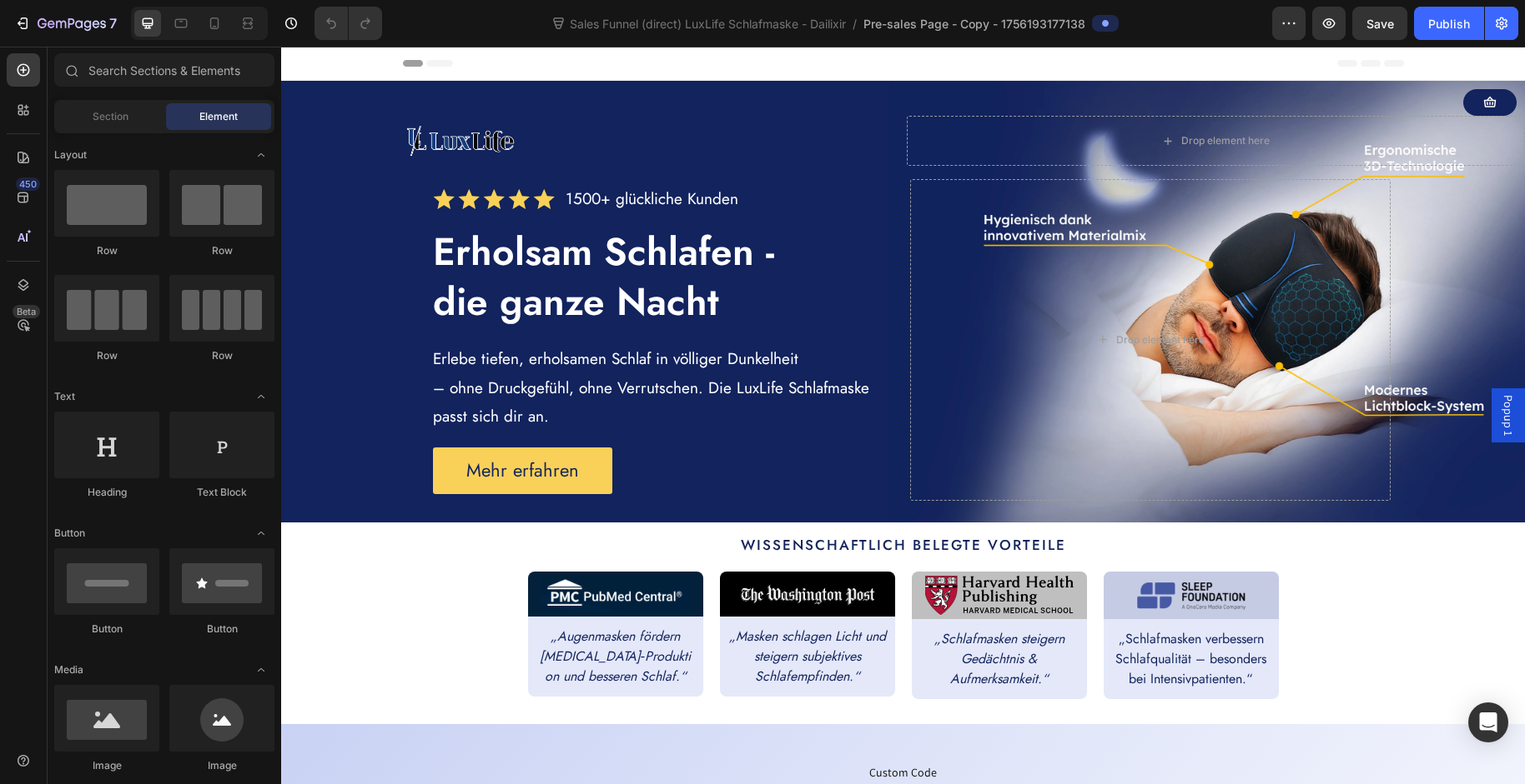
click at [948, 27] on span "Pre-sales Page - Copy - 1756193177138" at bounding box center [974, 24] width 222 height 18
click at [1281, 21] on icon "button" at bounding box center [1288, 23] width 17 height 17
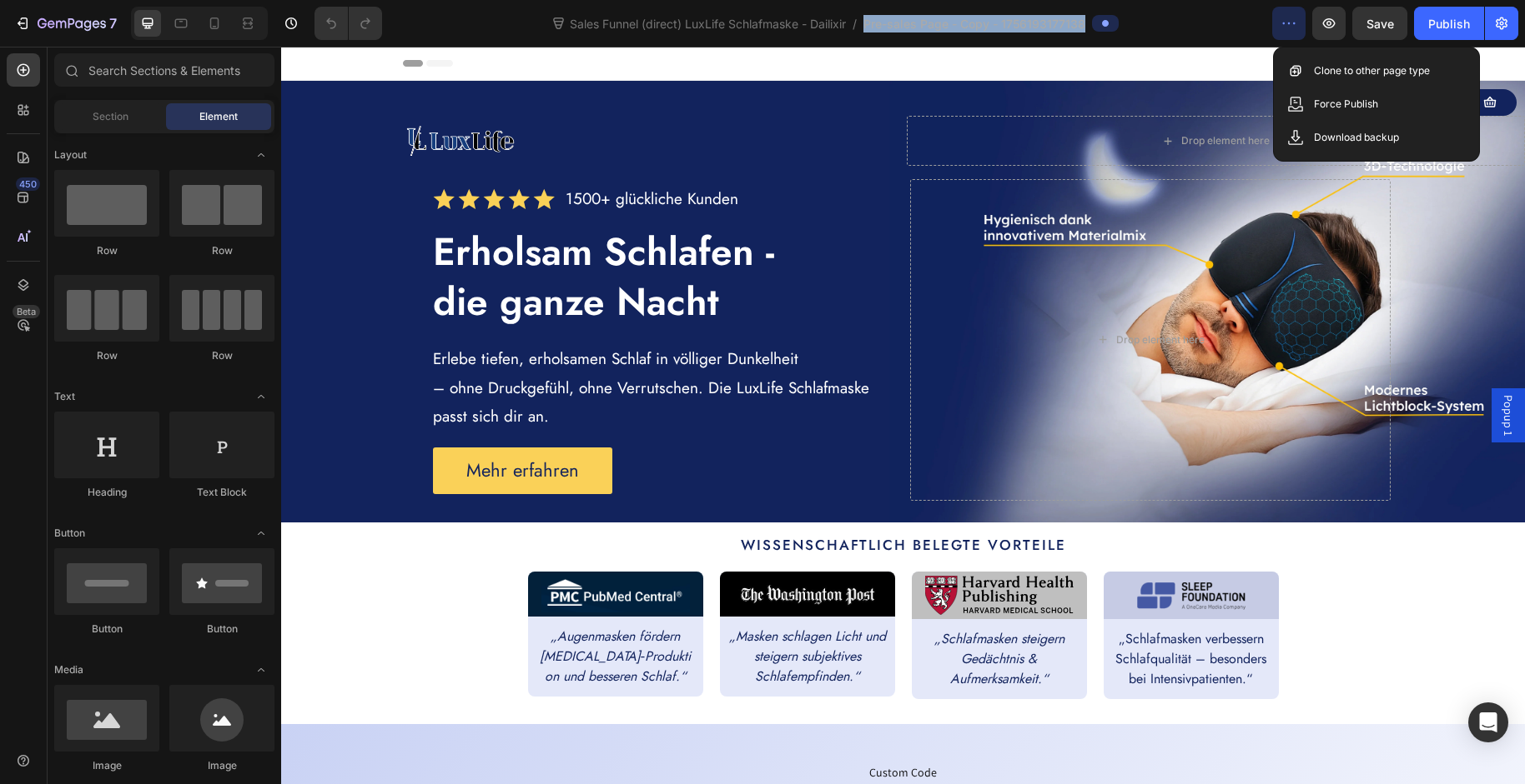
drag, startPoint x: 1281, startPoint y: 21, endPoint x: 1368, endPoint y: 31, distance: 87.6
click at [1281, 21] on icon "button" at bounding box center [1288, 23] width 17 height 17
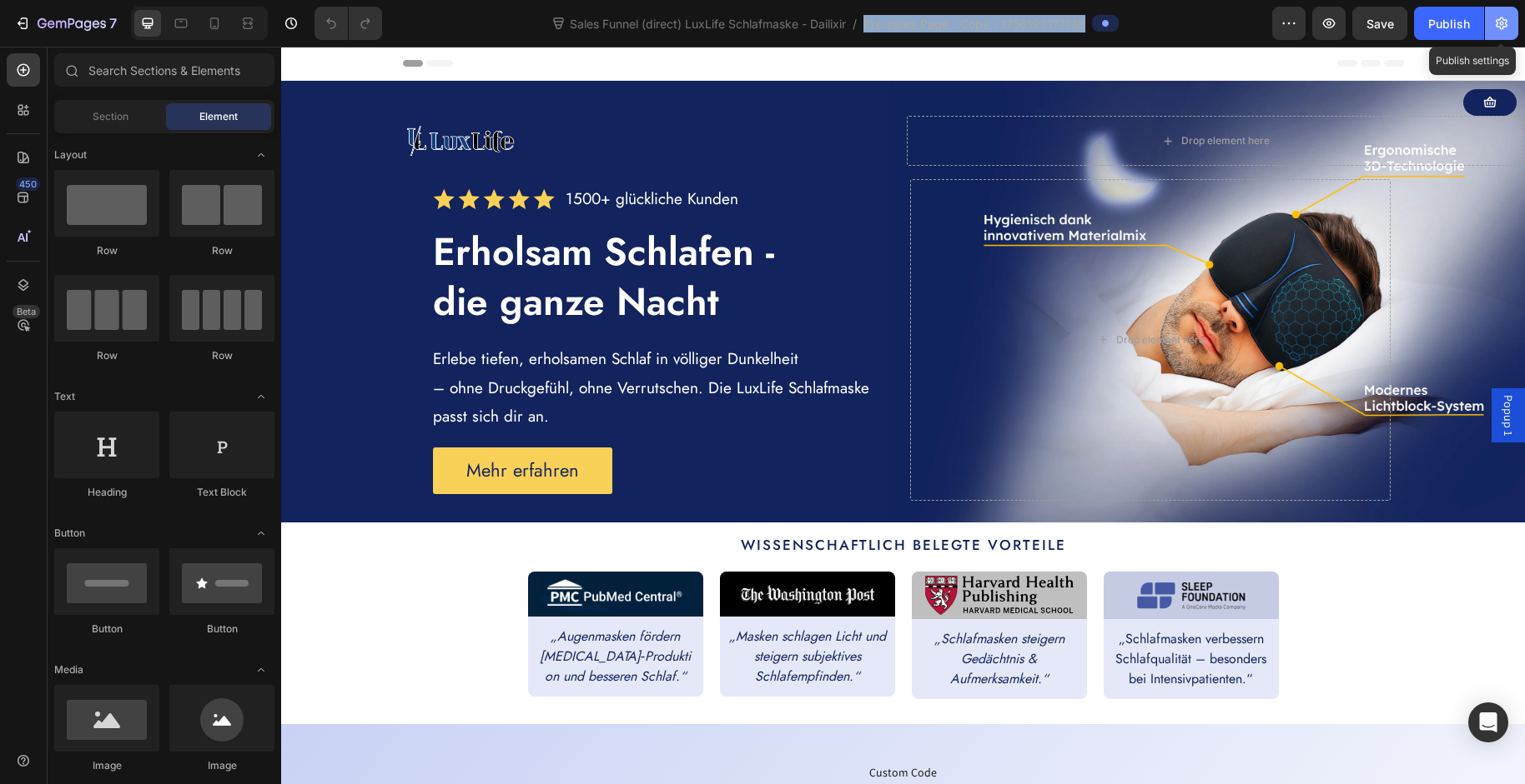
click at [1490, 30] on button "button" at bounding box center [1501, 23] width 33 height 33
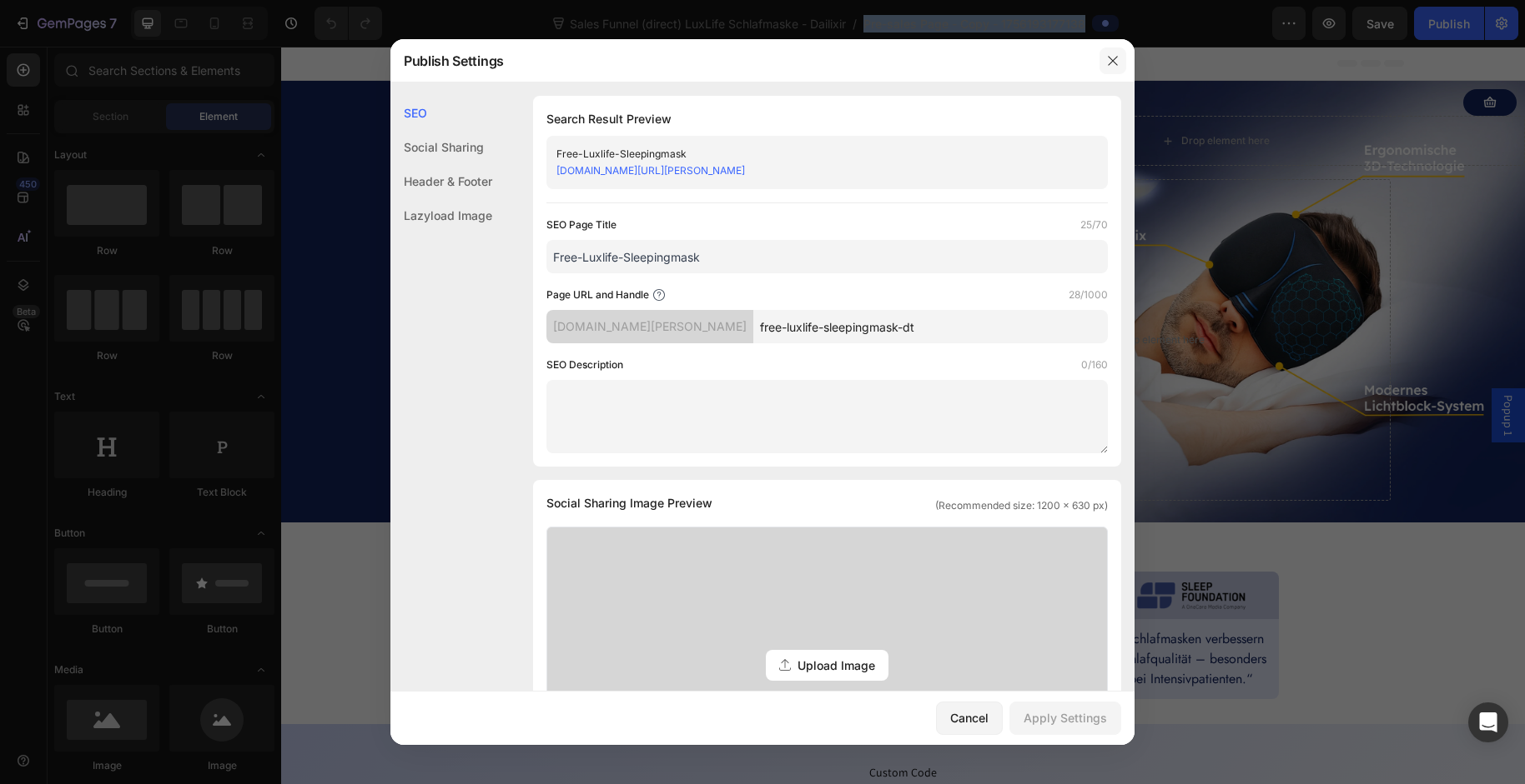
click at [1110, 59] on icon "button" at bounding box center [1112, 60] width 13 height 13
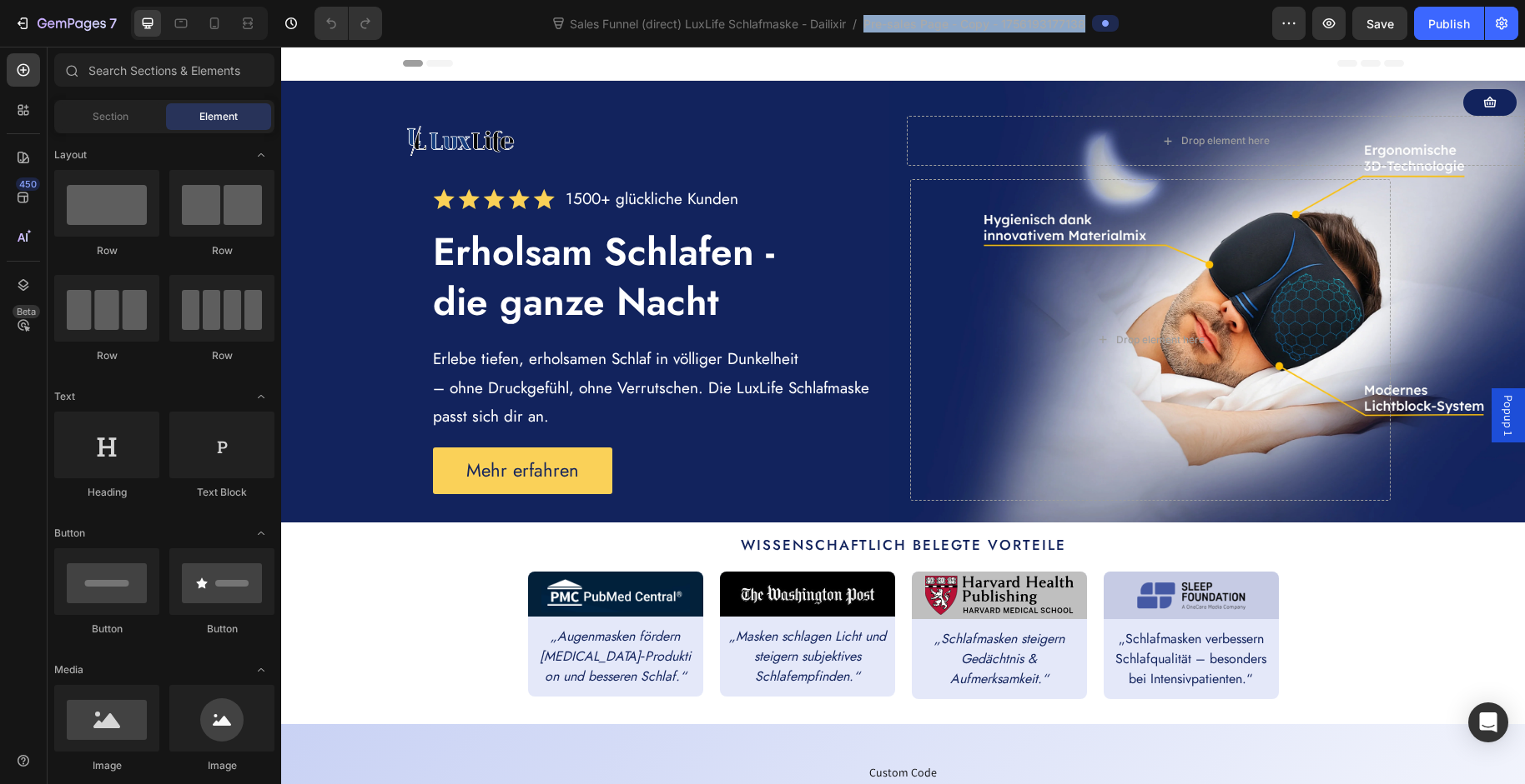
click at [893, 25] on span "Pre-sales Page - Copy - 1756193177138" at bounding box center [974, 24] width 222 height 18
click at [1094, 21] on div at bounding box center [1105, 23] width 27 height 17
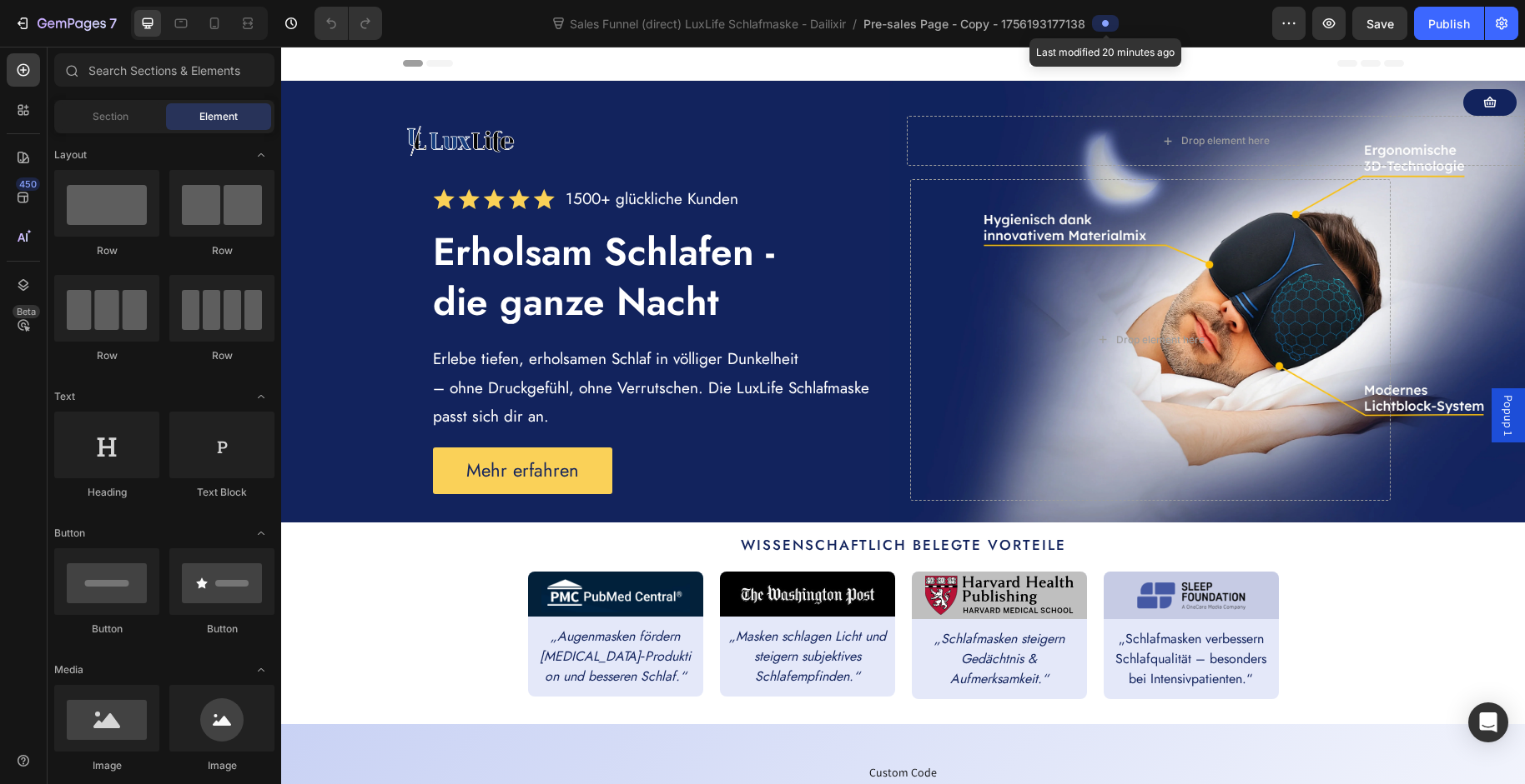
click at [1104, 23] on icon at bounding box center [1105, 23] width 7 height 7
click at [1283, 28] on icon "button" at bounding box center [1288, 23] width 17 height 17
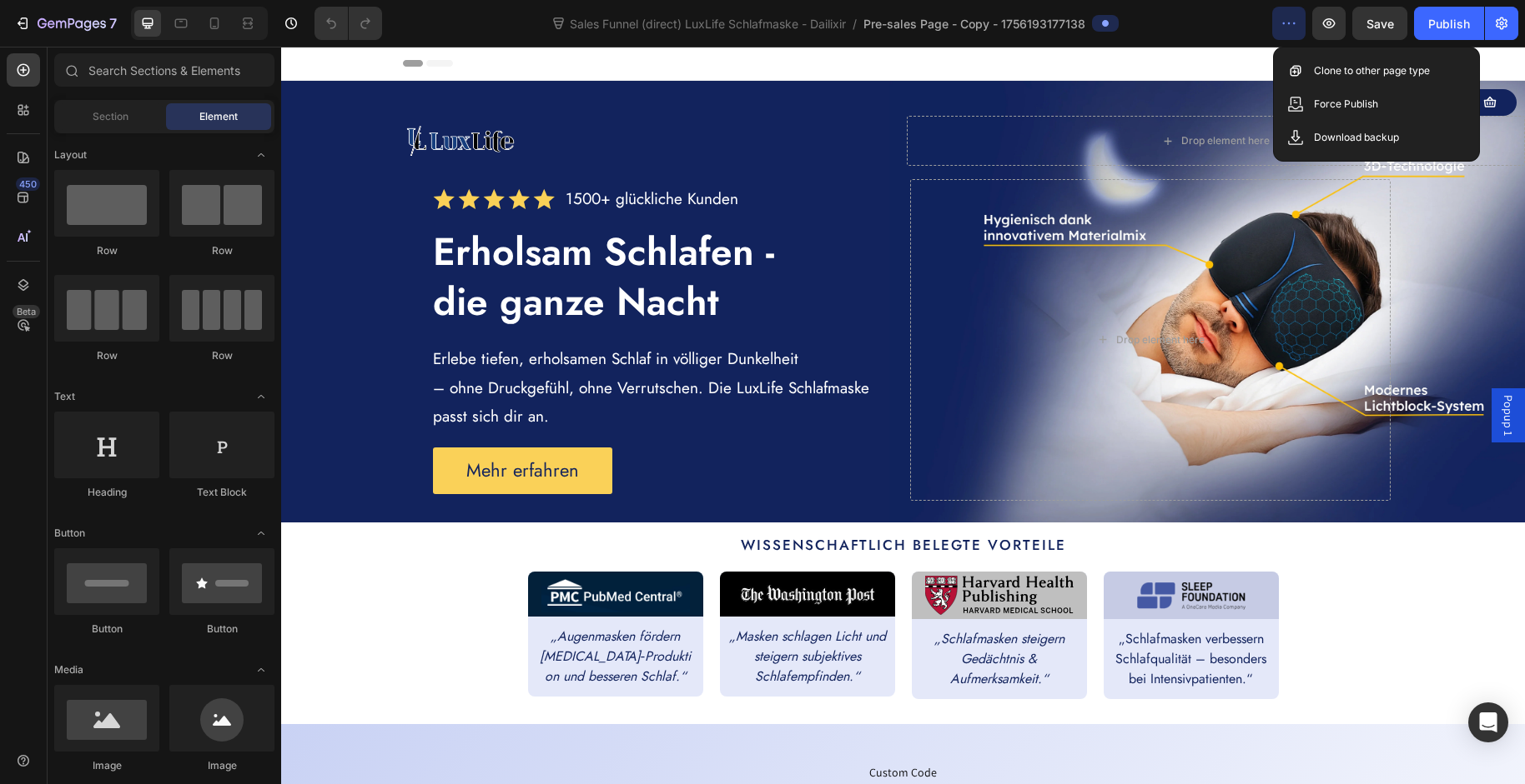
click at [1283, 28] on icon "button" at bounding box center [1288, 23] width 17 height 17
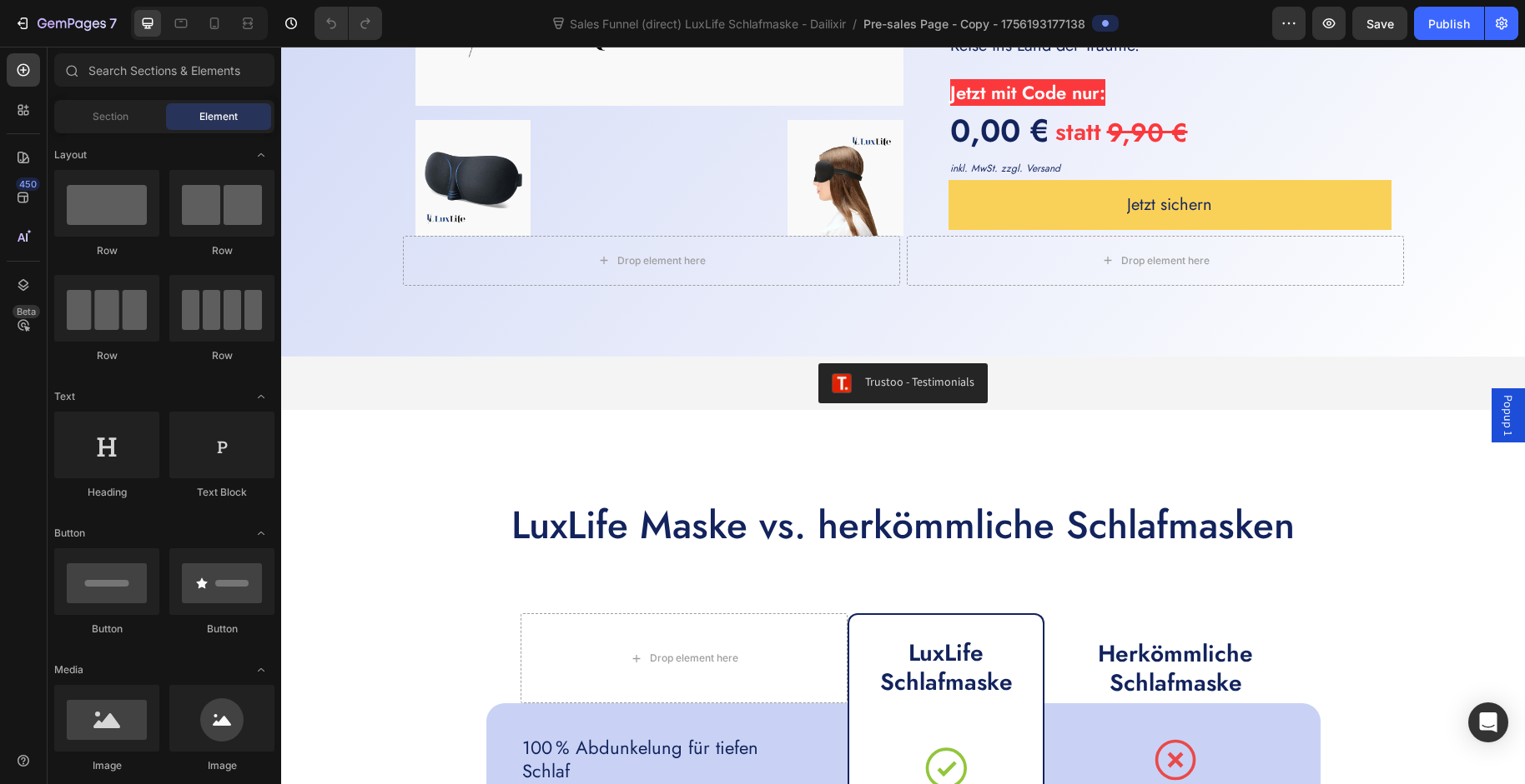
scroll to position [4679, 0]
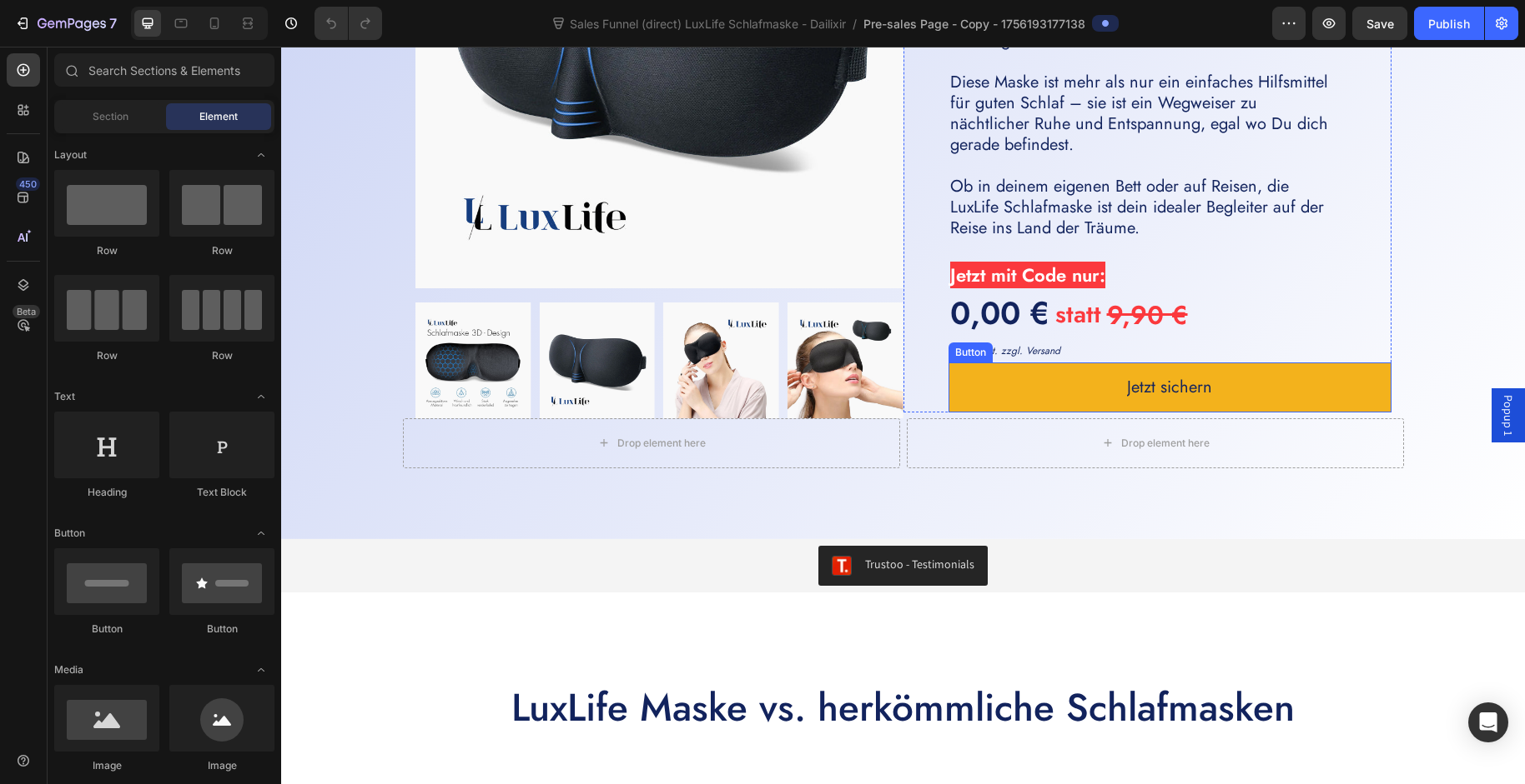
click at [1028, 393] on link "Jetzt sichern" at bounding box center [1170, 388] width 443 height 50
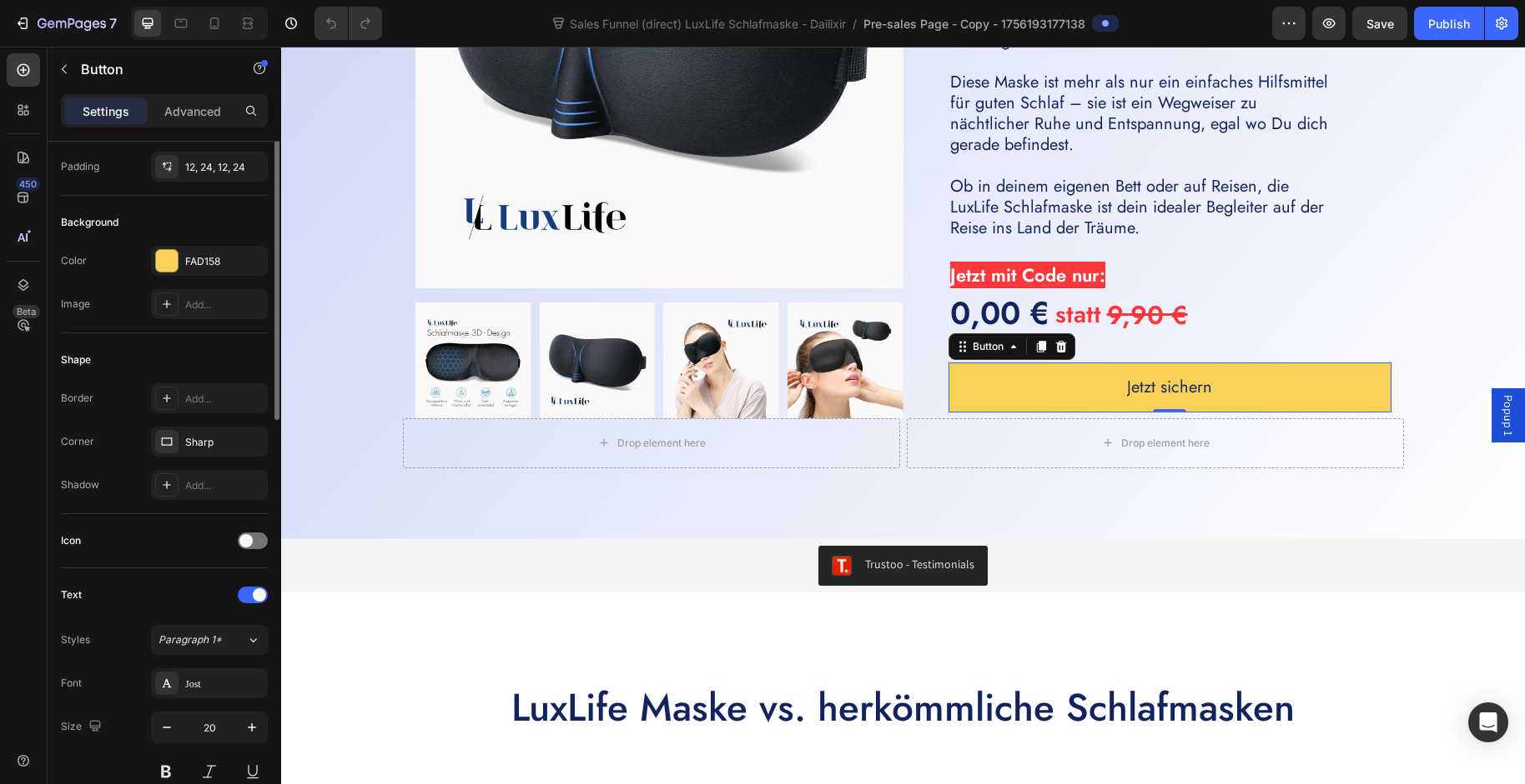
scroll to position [269, 0]
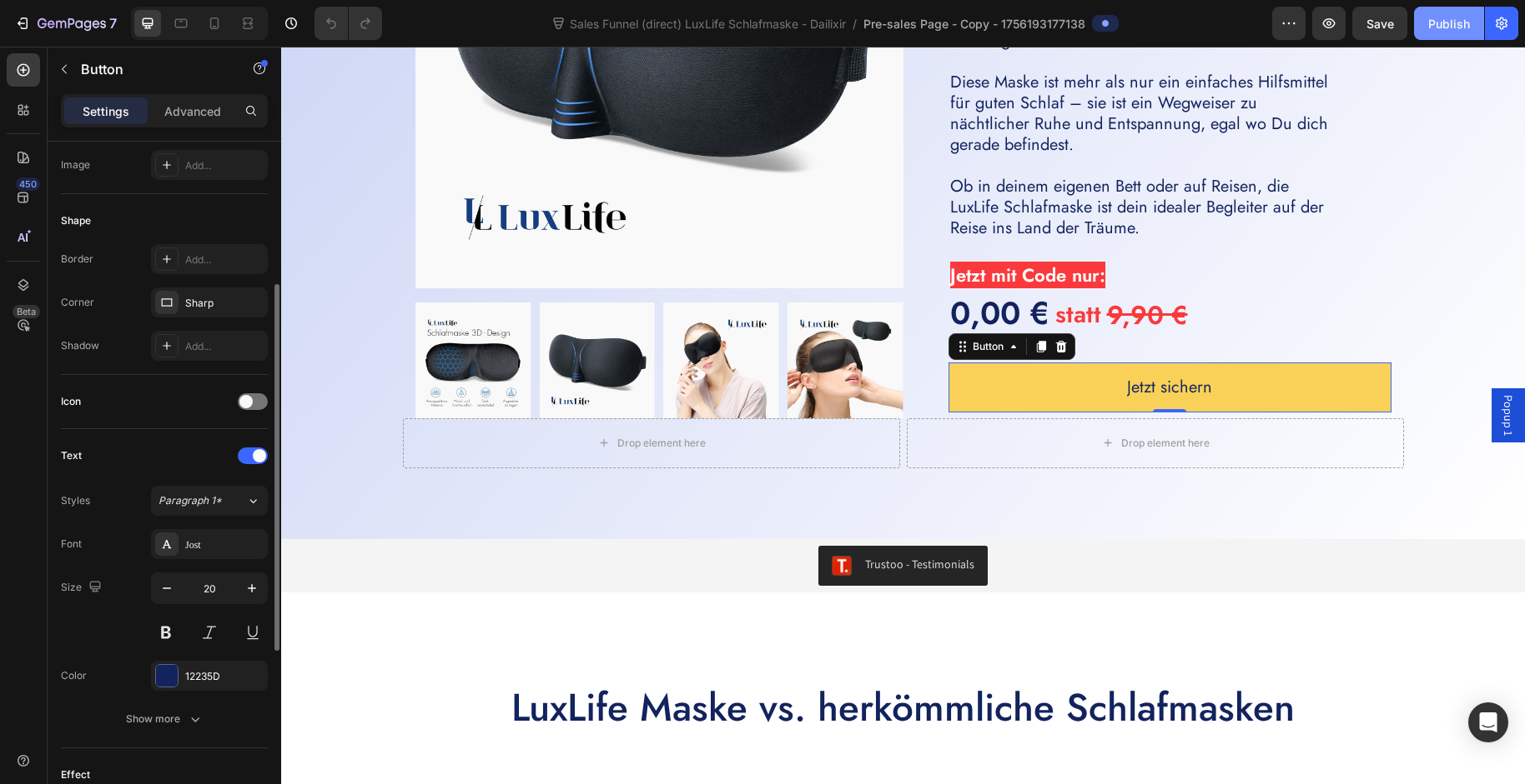
click at [1429, 16] on div "Publish" at bounding box center [1449, 24] width 42 height 18
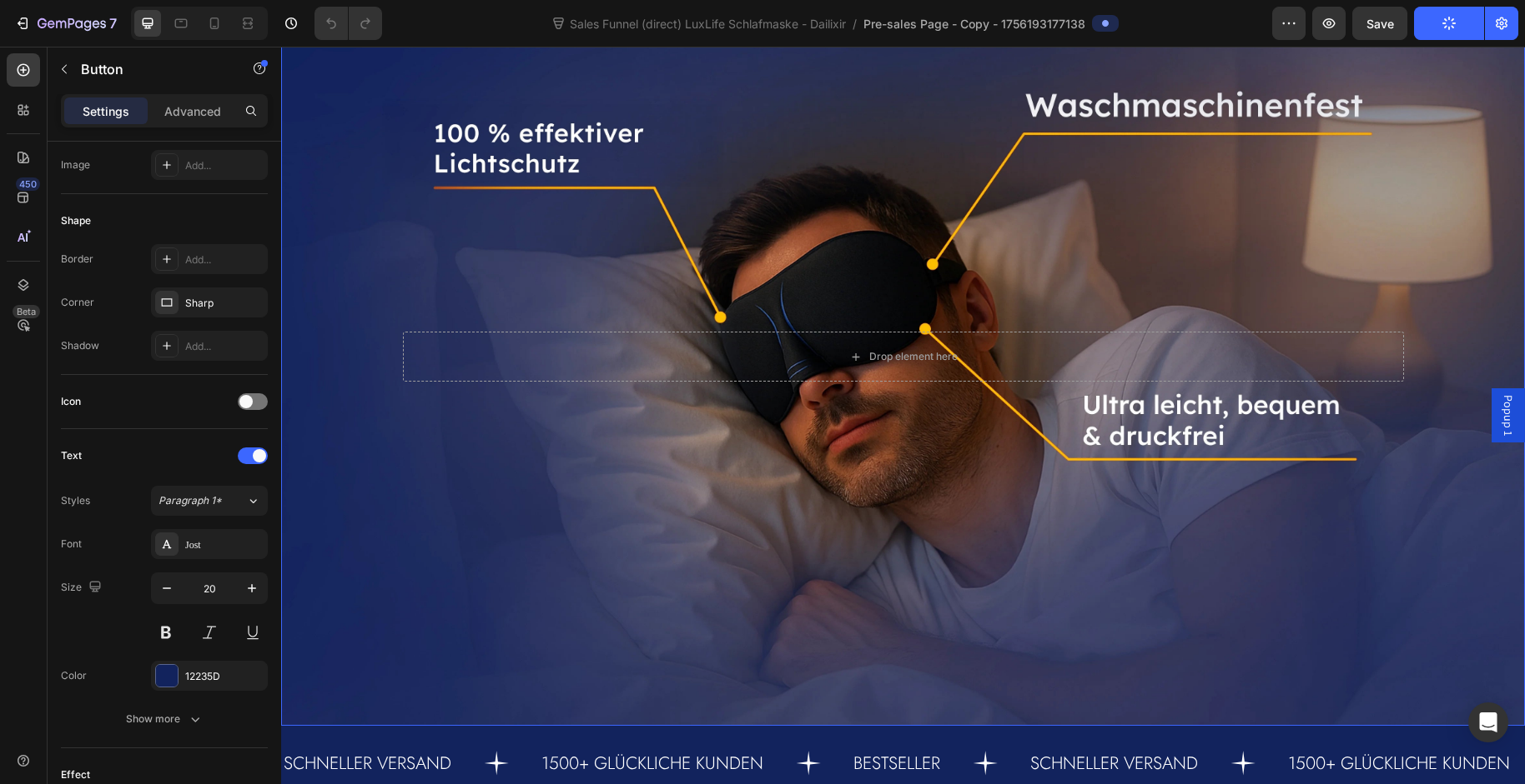
scroll to position [2129, 0]
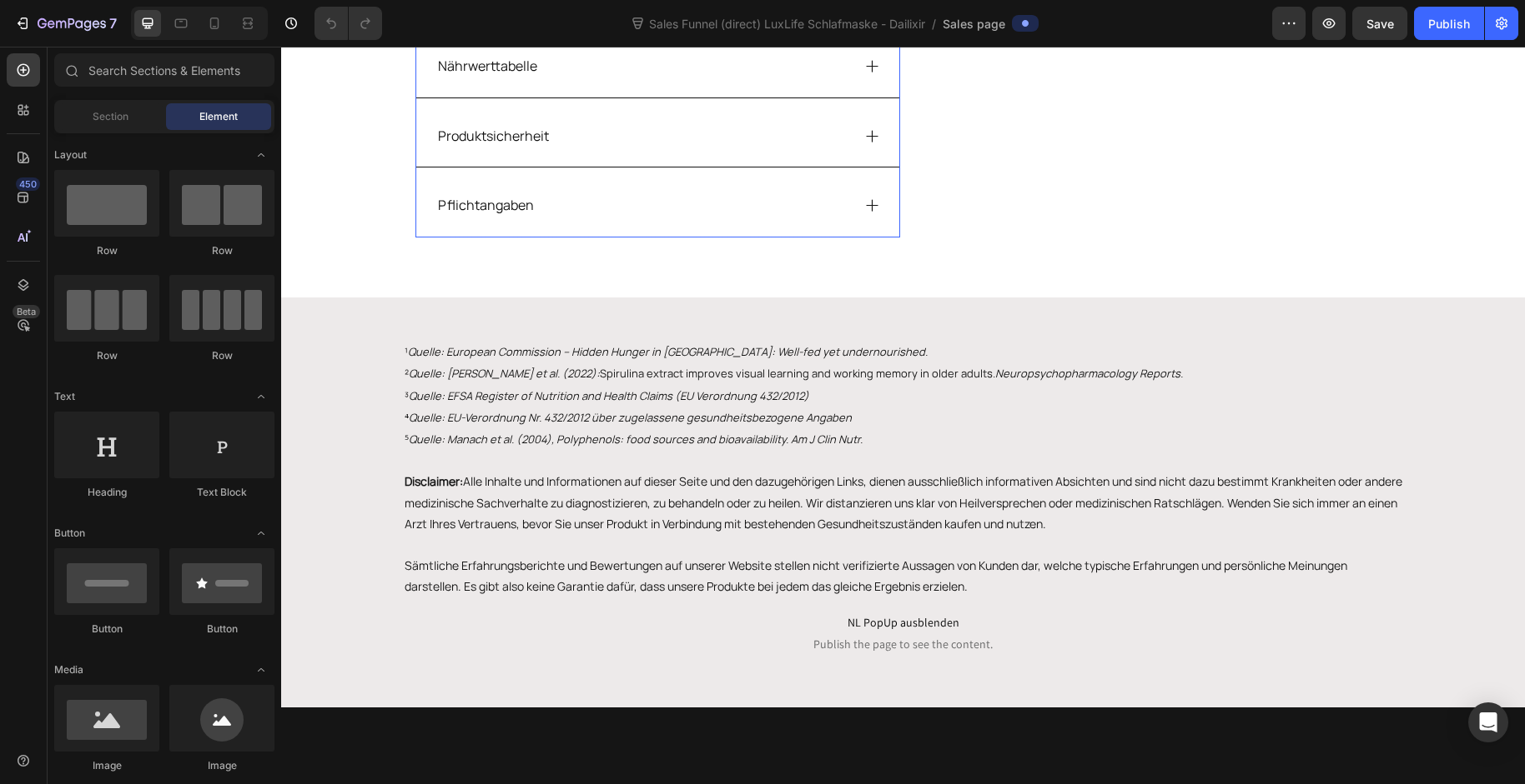
scroll to position [4208, 0]
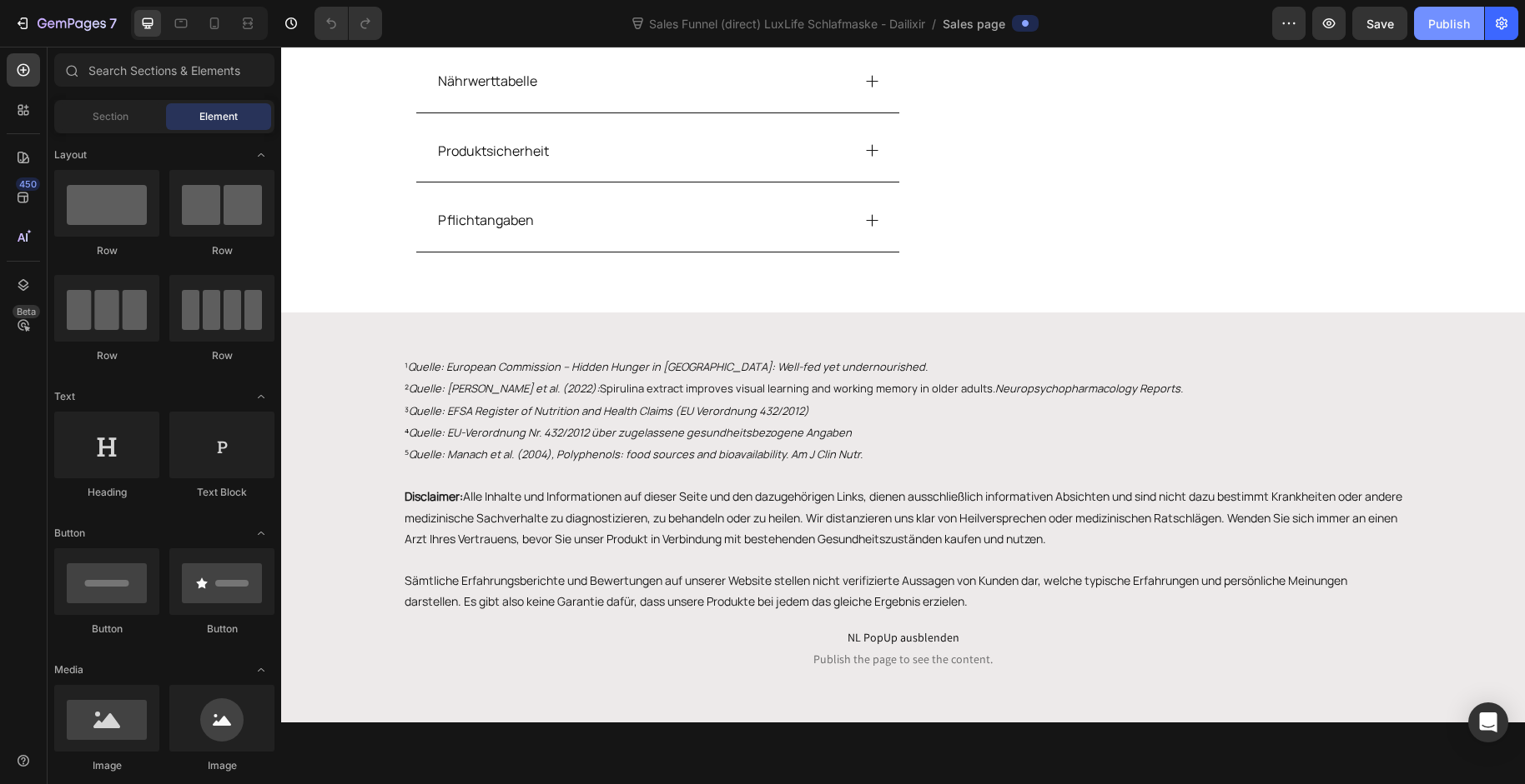
click at [1432, 28] on div "Publish" at bounding box center [1449, 24] width 42 height 18
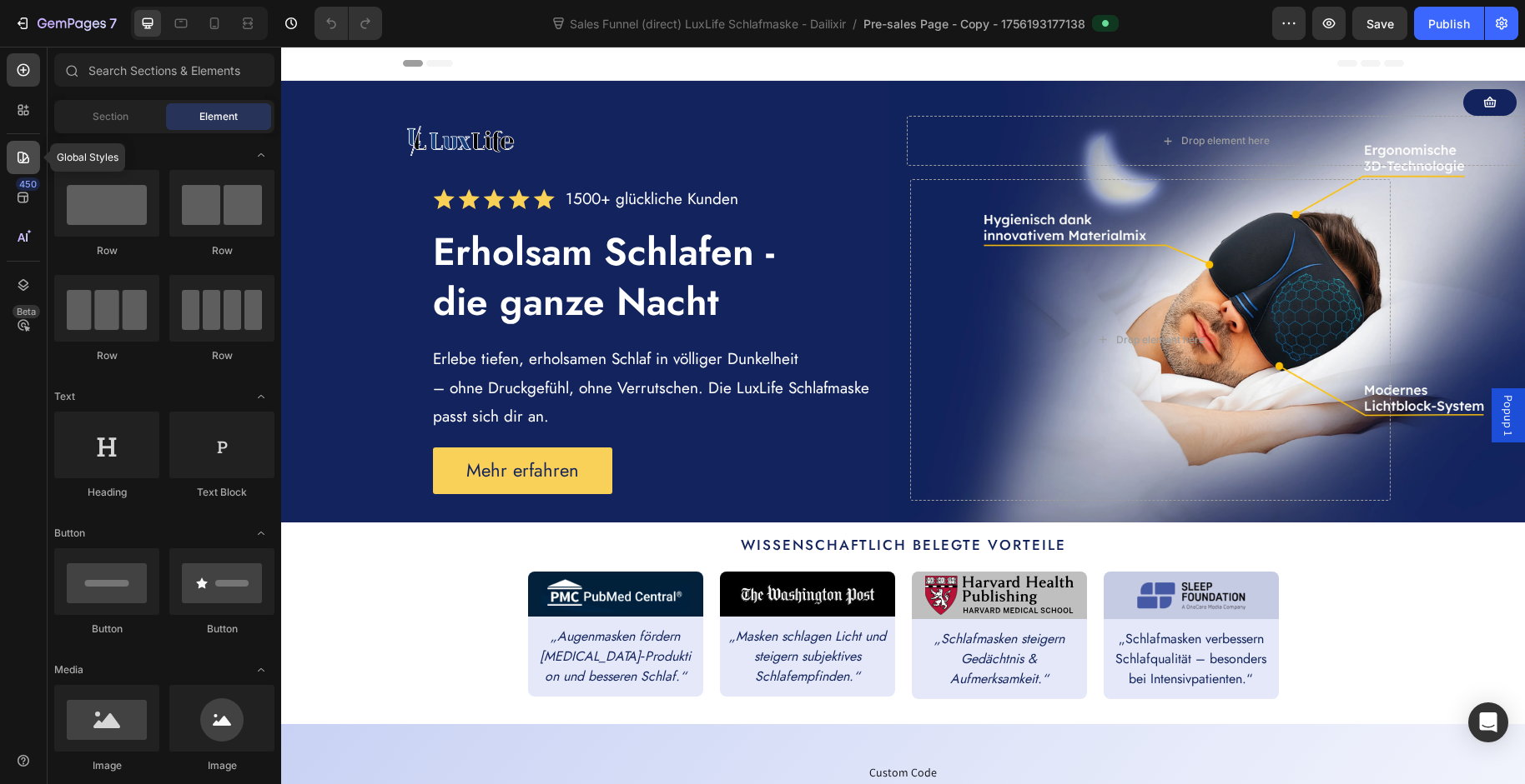
click at [21, 155] on icon at bounding box center [23, 158] width 17 height 17
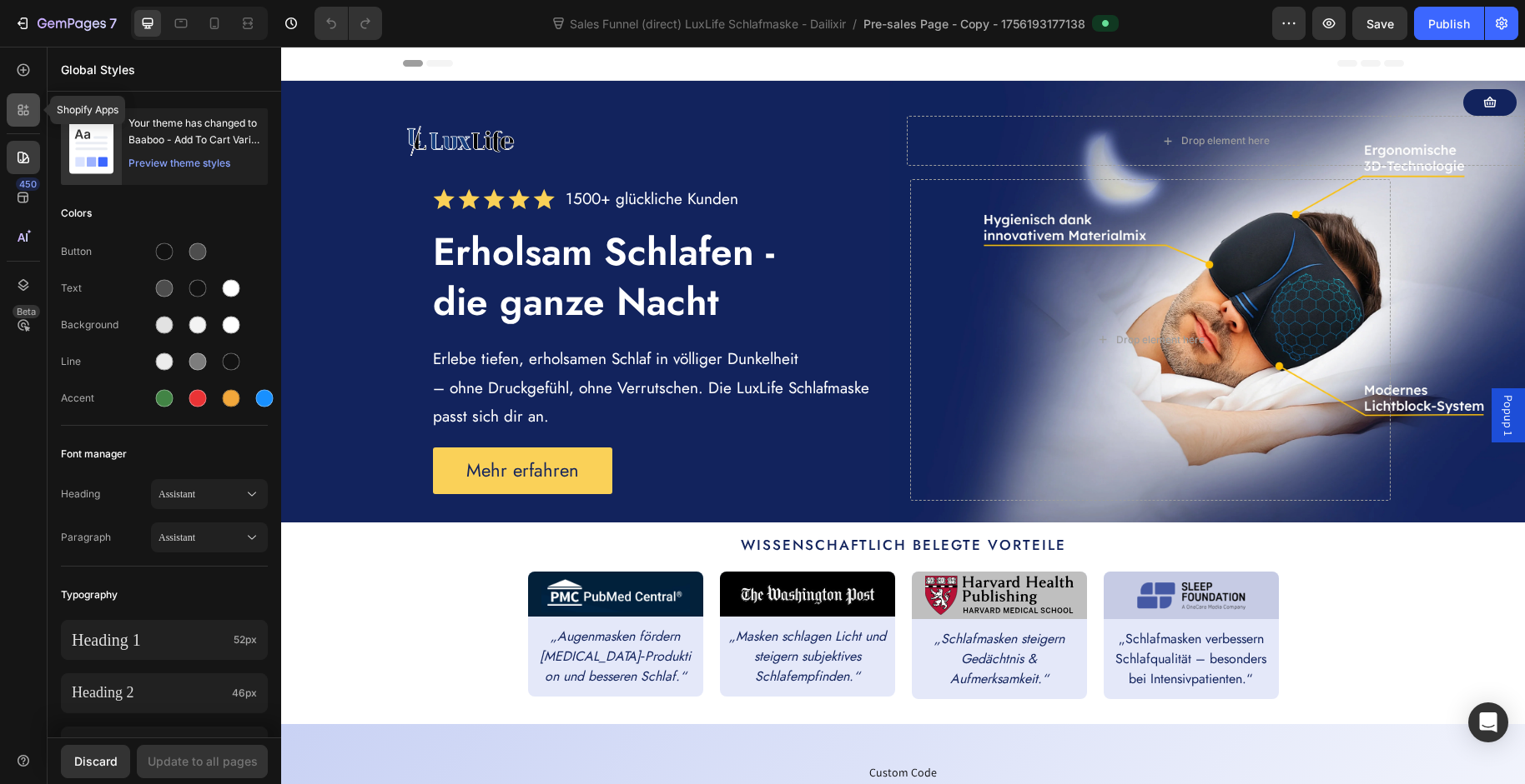
click at [23, 113] on icon at bounding box center [20, 113] width 5 height 5
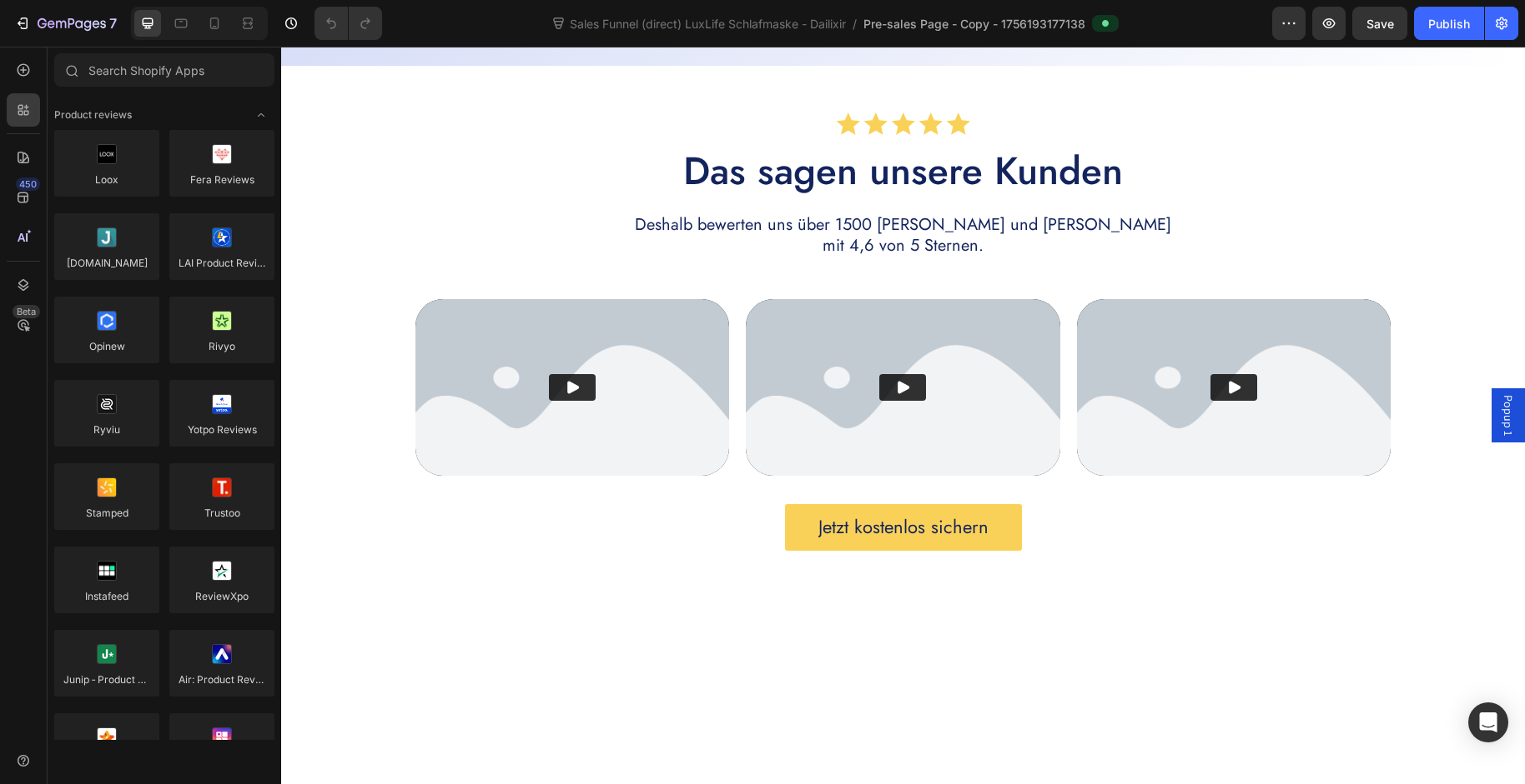
scroll to position [1281, 0]
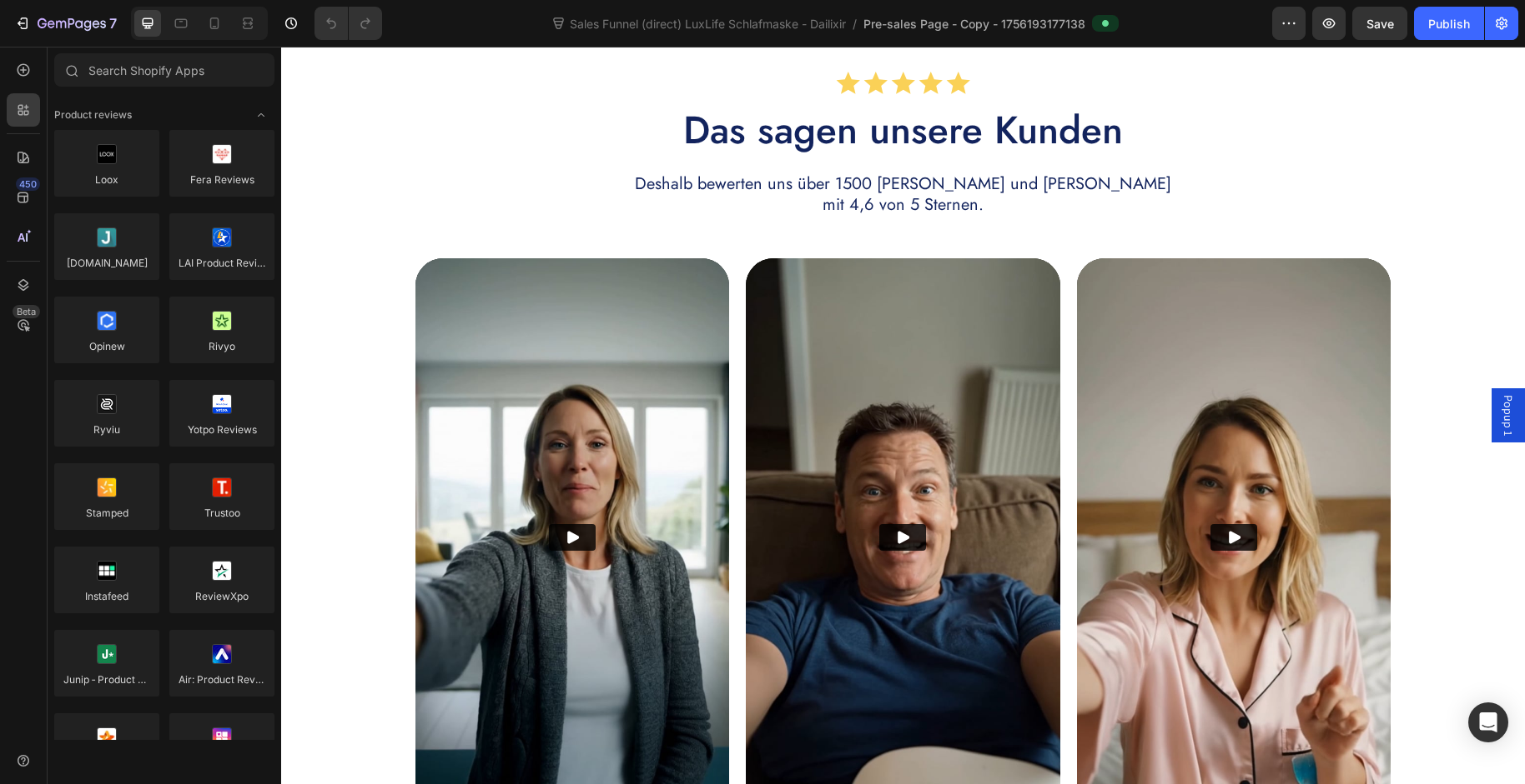
click at [983, 25] on span "Pre-sales Page - Copy - 1756193177138" at bounding box center [974, 24] width 222 height 18
click at [1277, 18] on button "button" at bounding box center [1287, 23] width 33 height 33
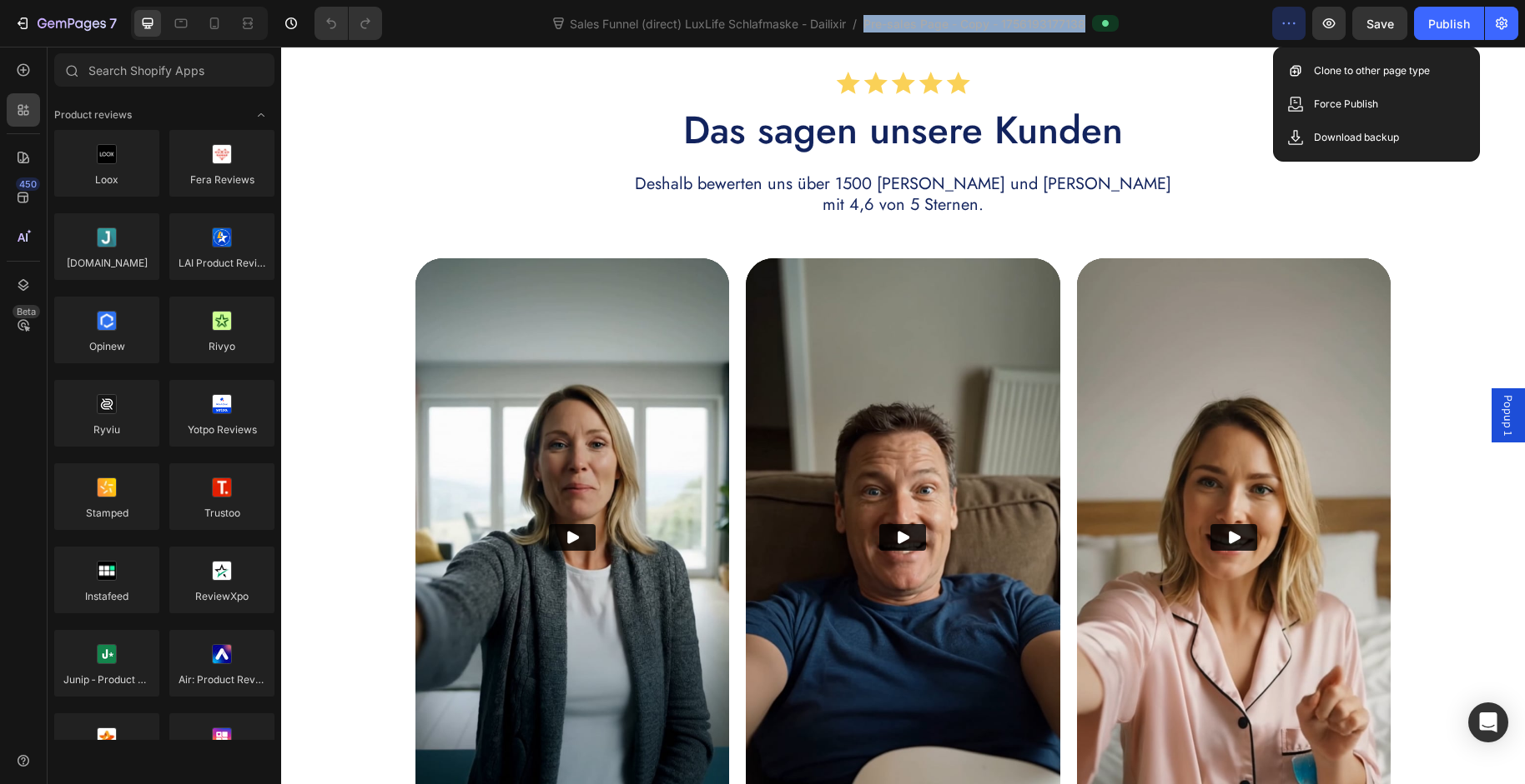
click at [1278, 18] on button "button" at bounding box center [1287, 23] width 33 height 33
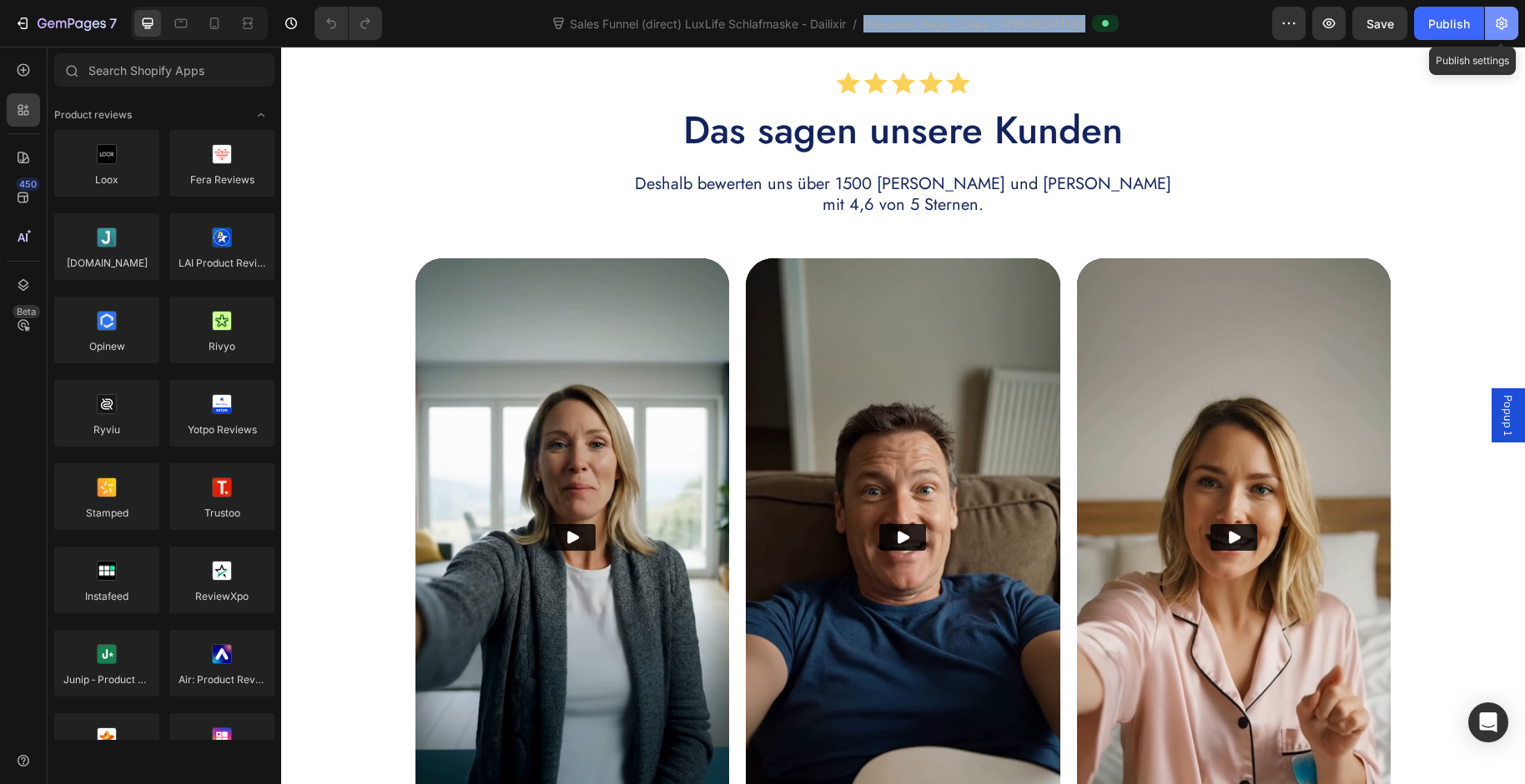
click at [1507, 26] on icon "button" at bounding box center [1501, 23] width 17 height 17
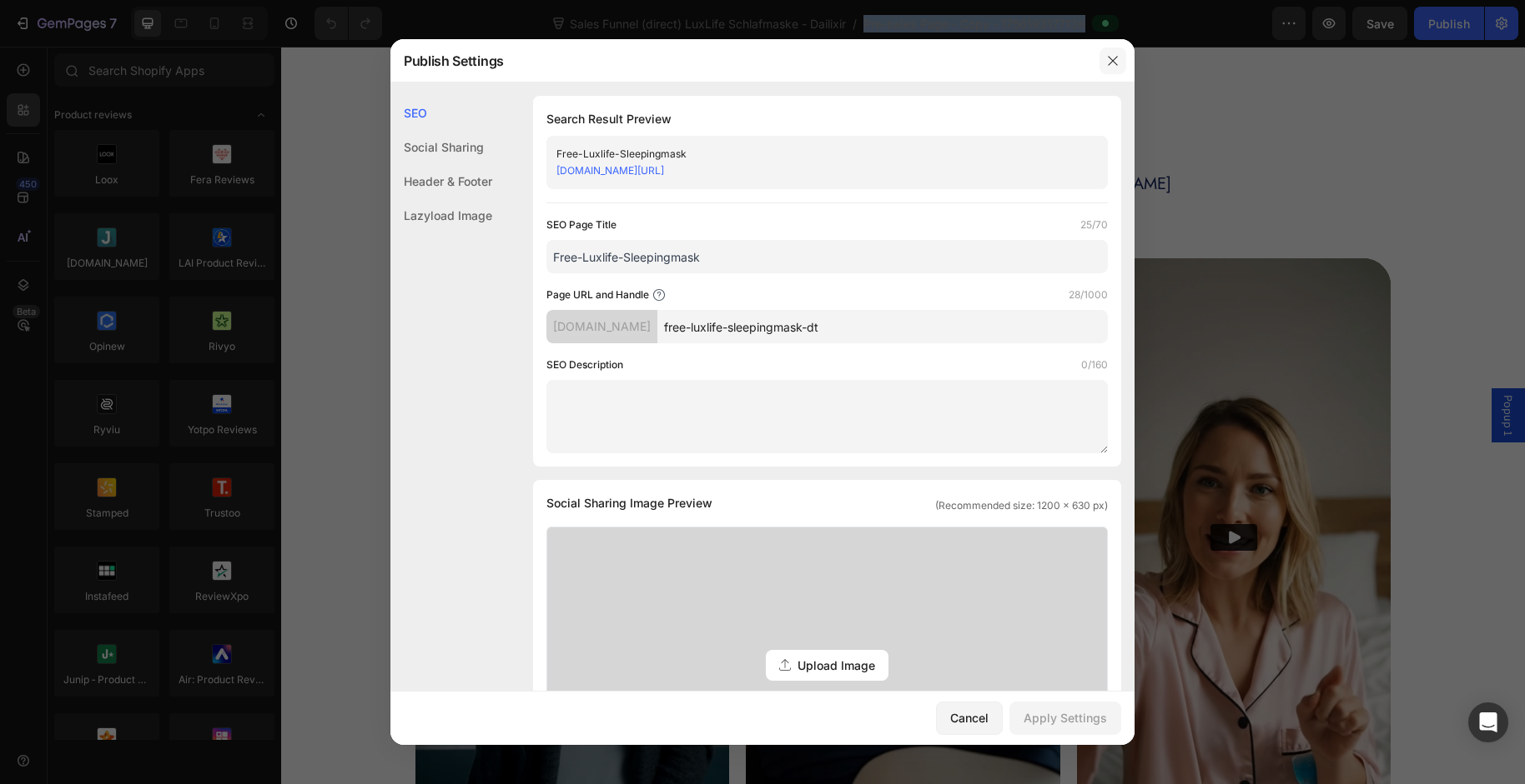
click at [1115, 54] on icon "button" at bounding box center [1112, 60] width 13 height 13
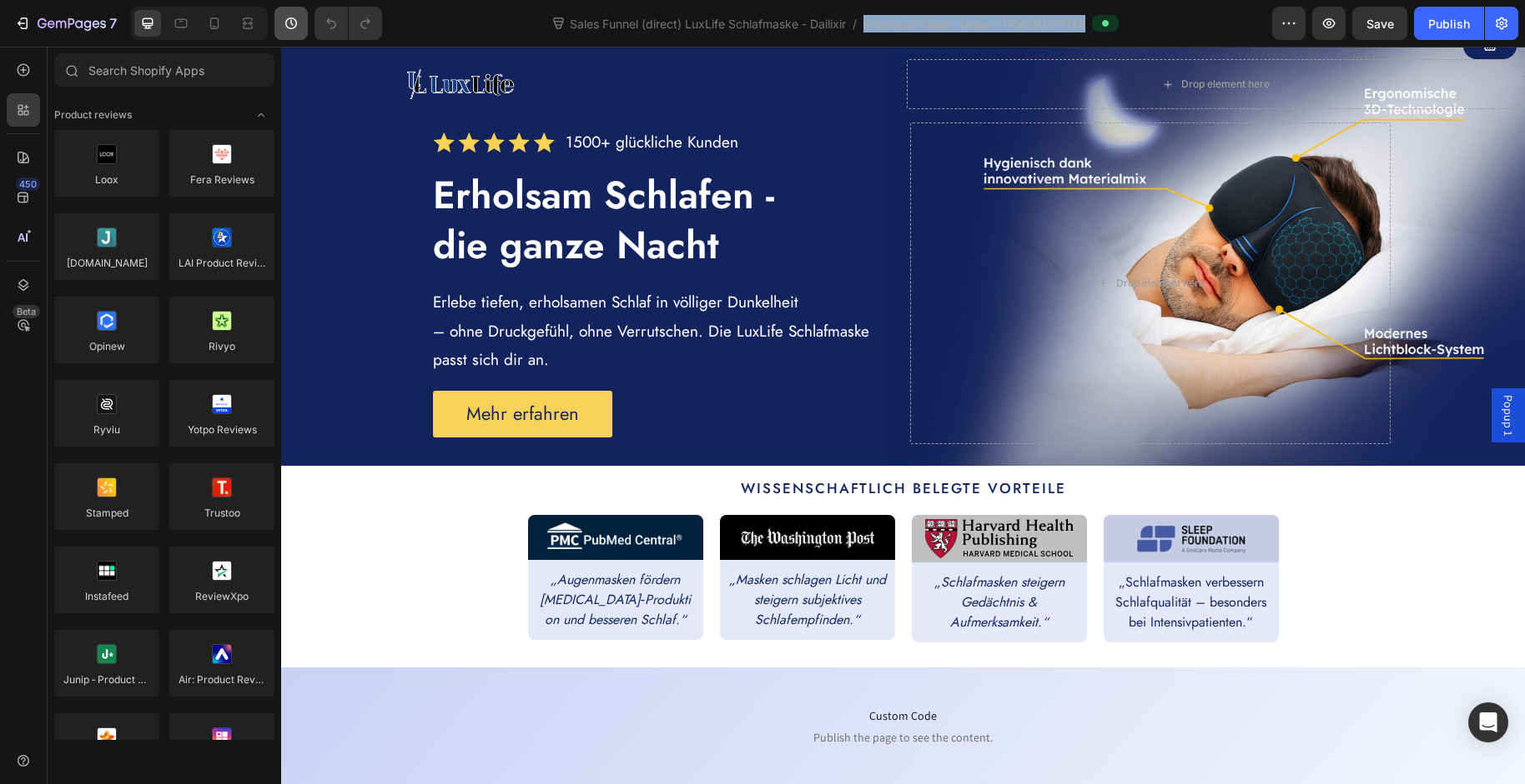
scroll to position [0, 0]
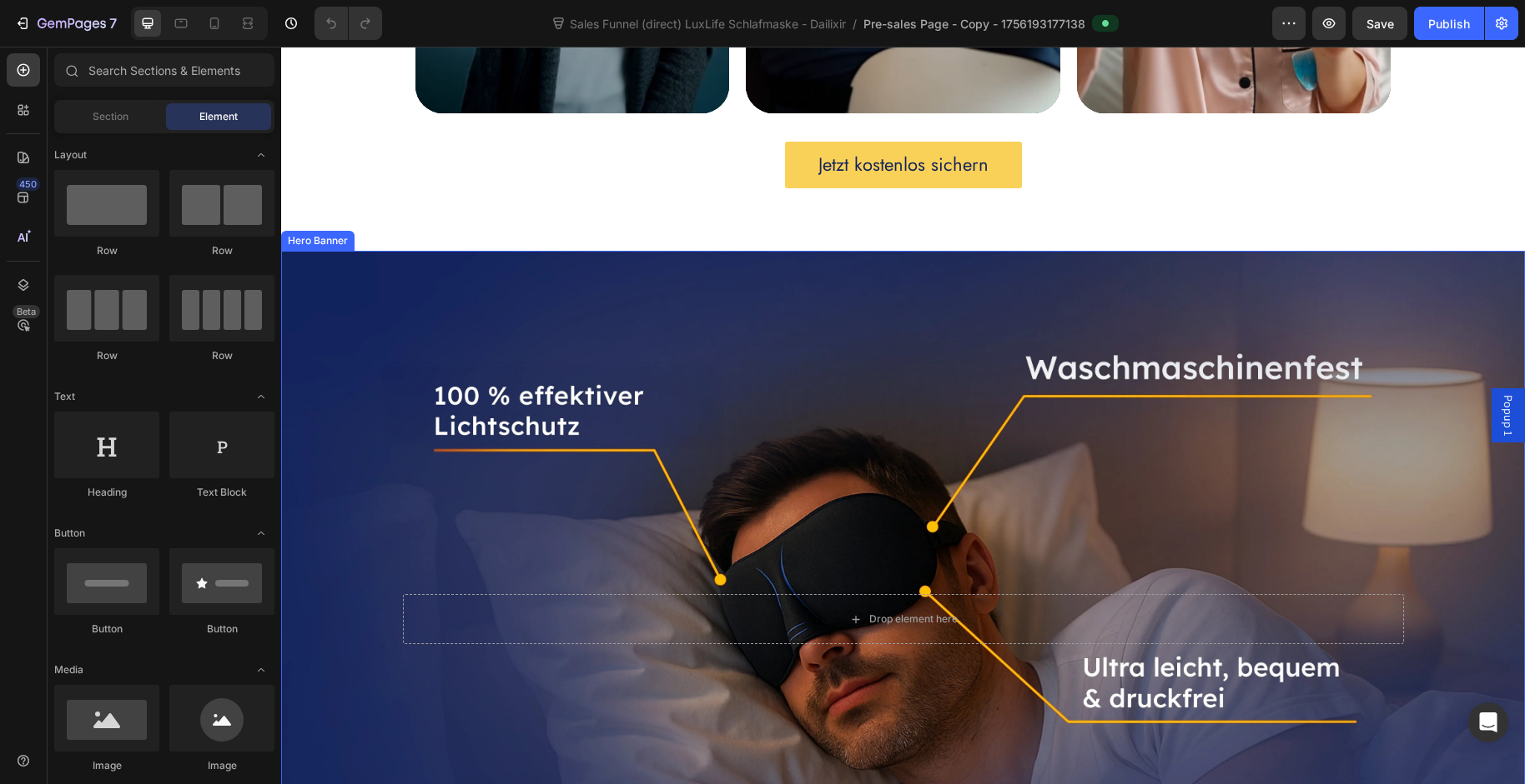
scroll to position [1926, 0]
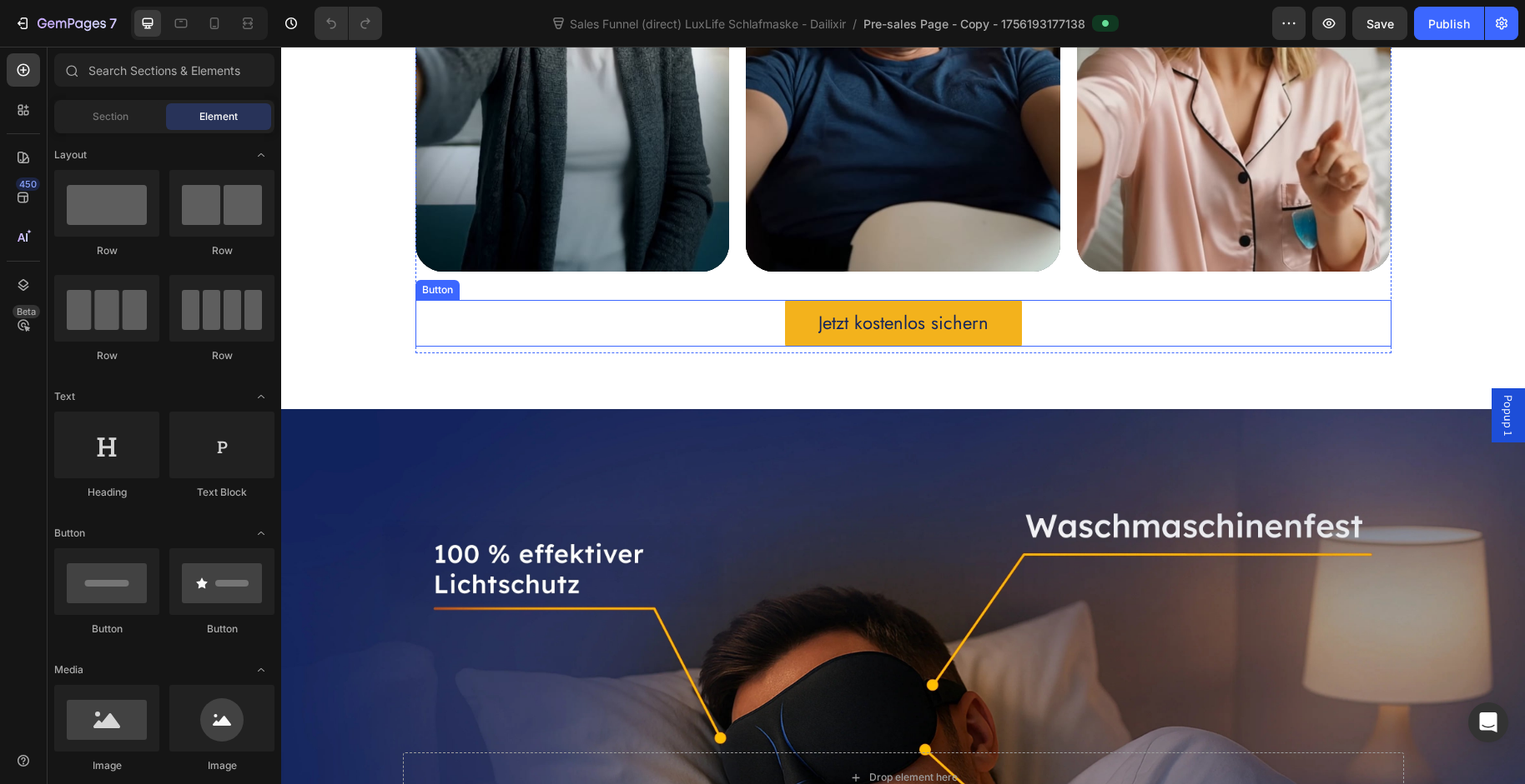
click at [804, 327] on link "Jetzt kostenlos sichern" at bounding box center [902, 323] width 237 height 47
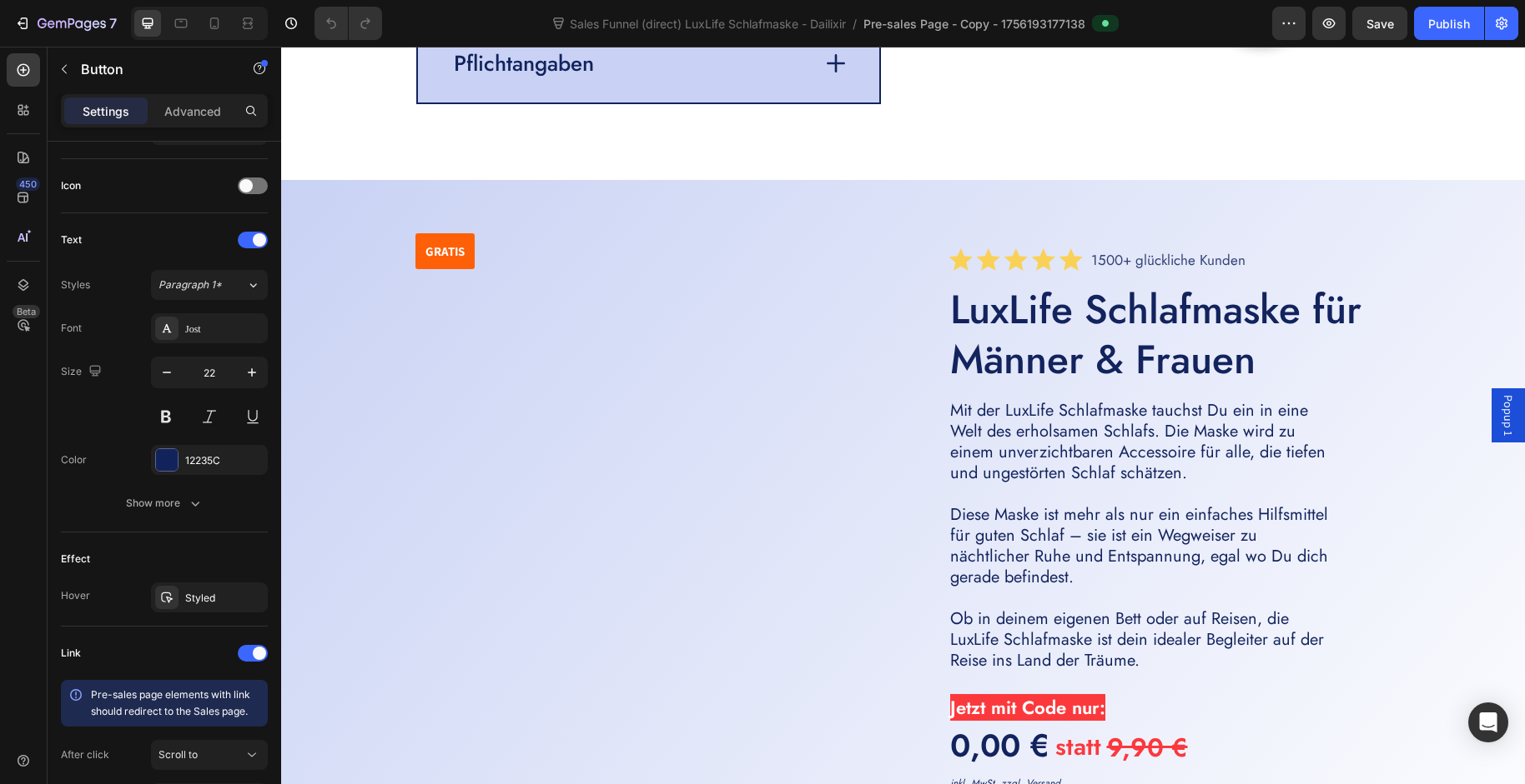
scroll to position [4612, 0]
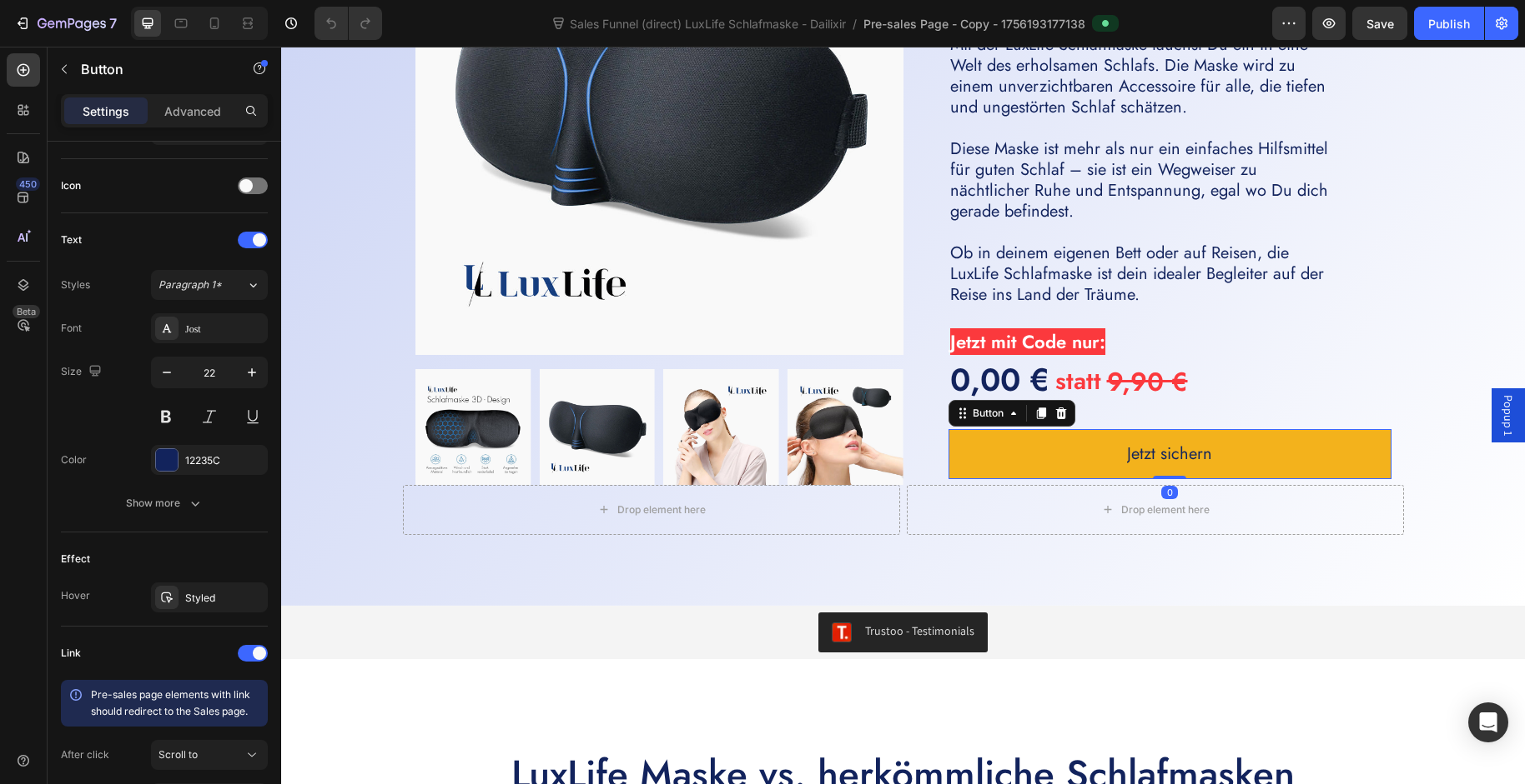
click at [984, 466] on link "Jetzt sichern" at bounding box center [1170, 454] width 443 height 50
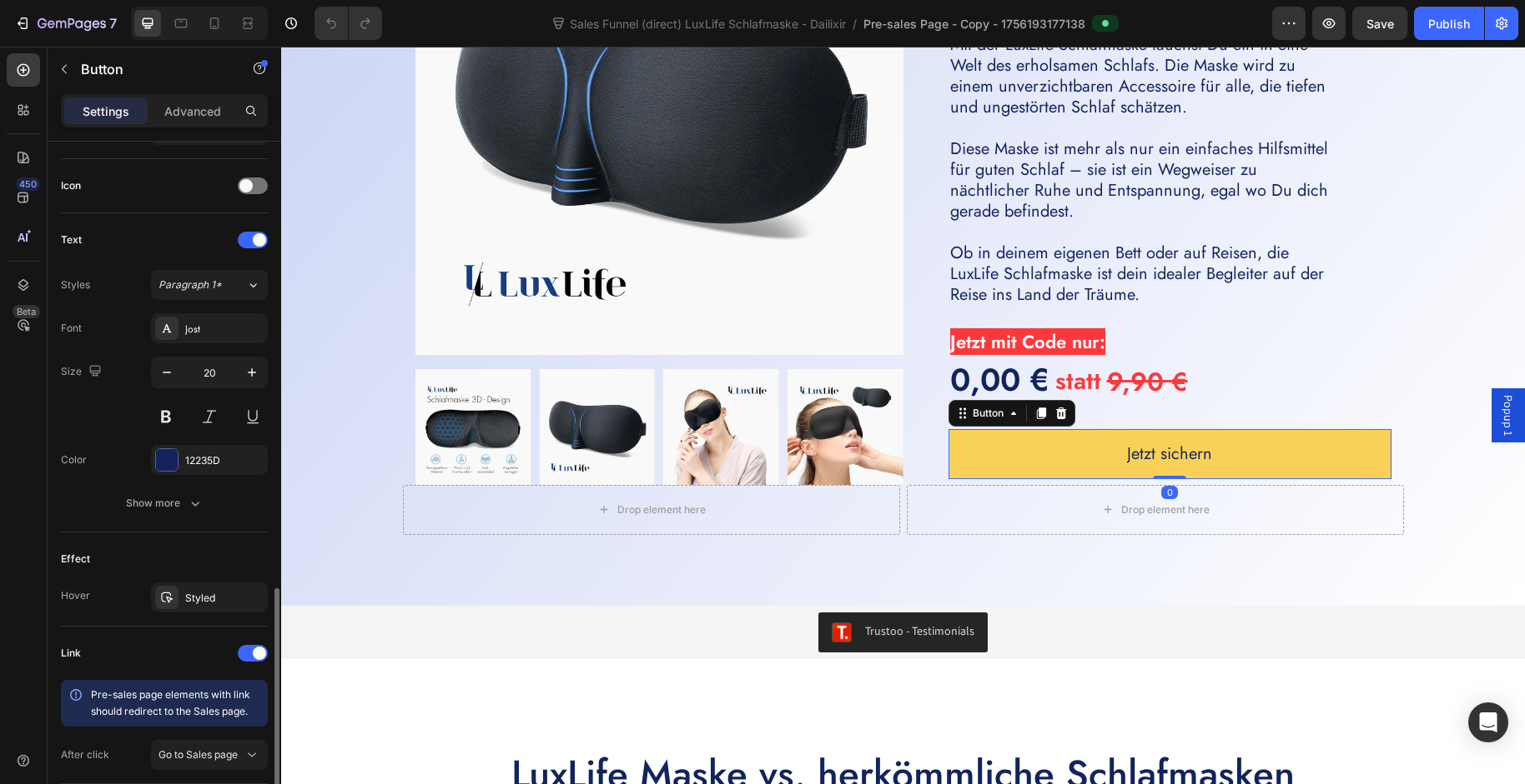
scroll to position [608, 0]
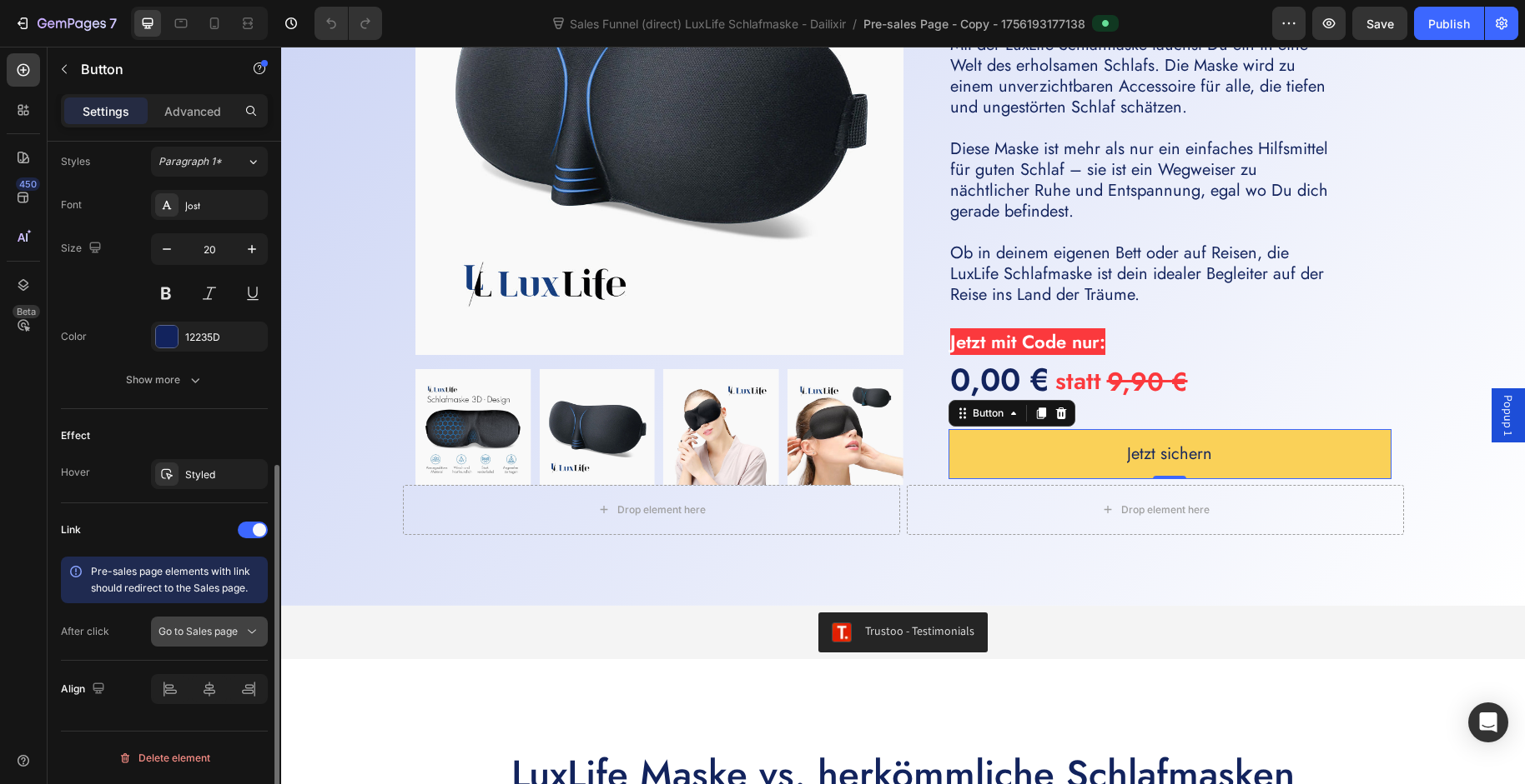
click at [214, 629] on span "Go to Sales page" at bounding box center [198, 631] width 79 height 13
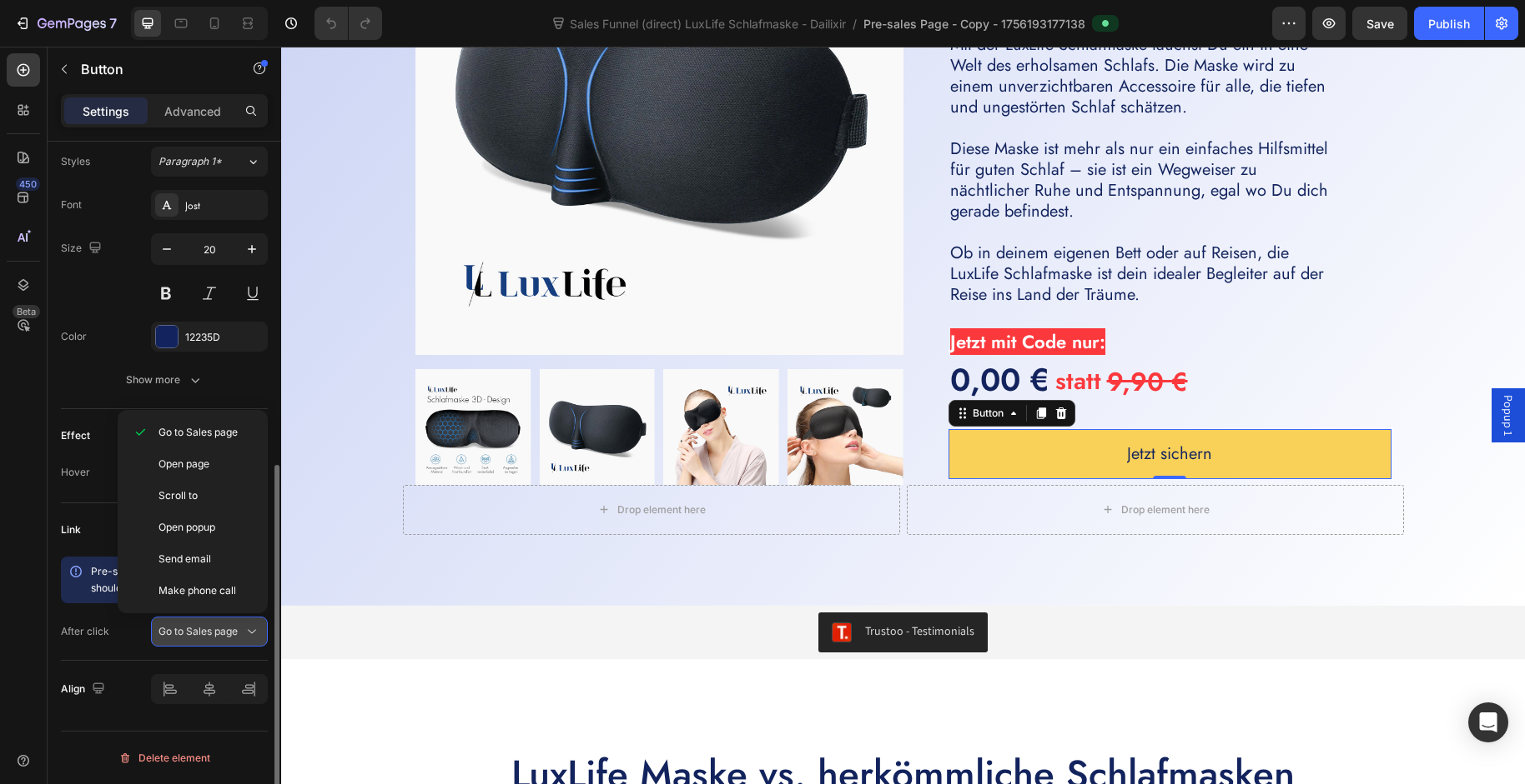
click at [214, 629] on span "Go to Sales page" at bounding box center [198, 631] width 79 height 13
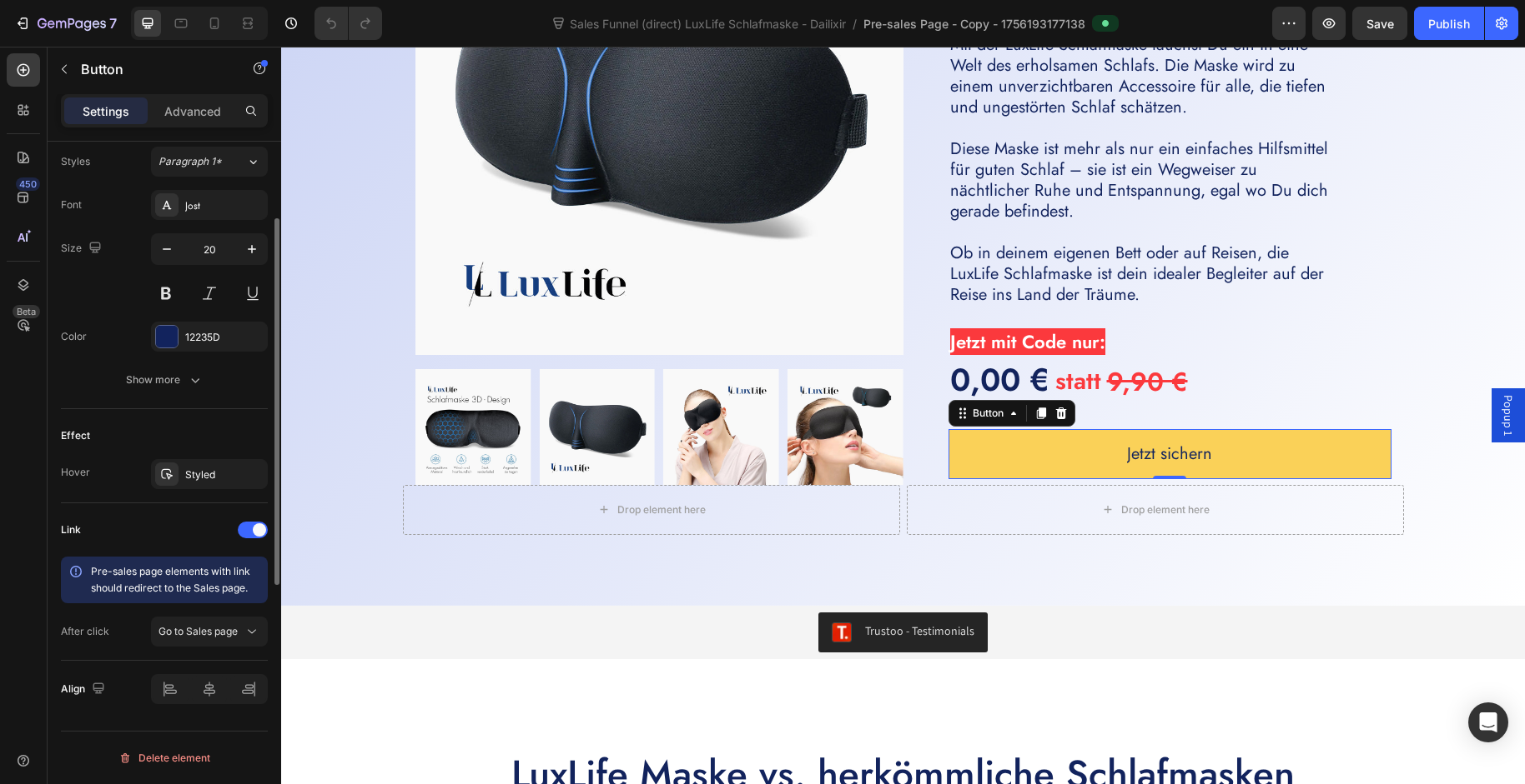
scroll to position [0, 0]
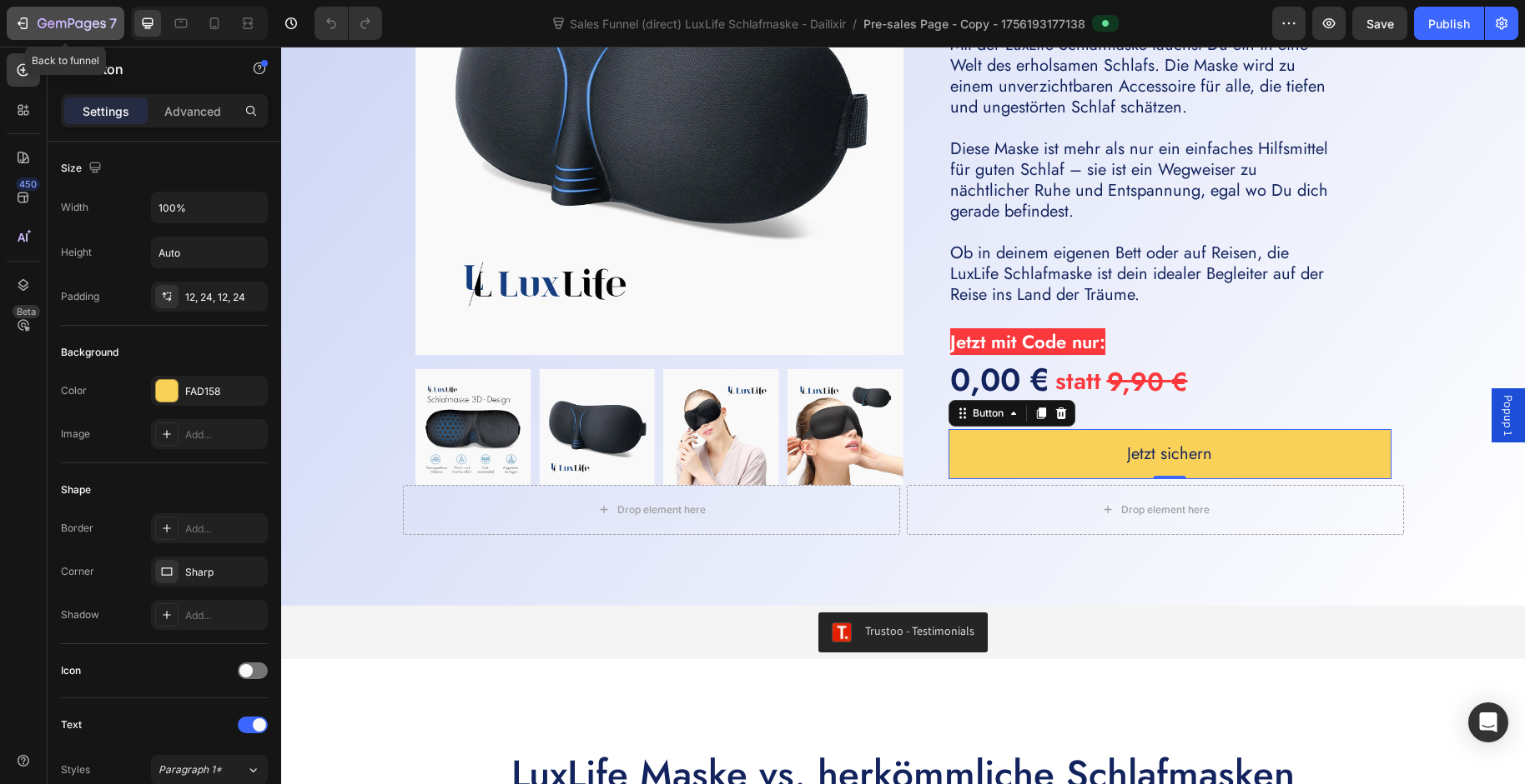
click at [55, 23] on icon "button" at bounding box center [72, 25] width 69 height 14
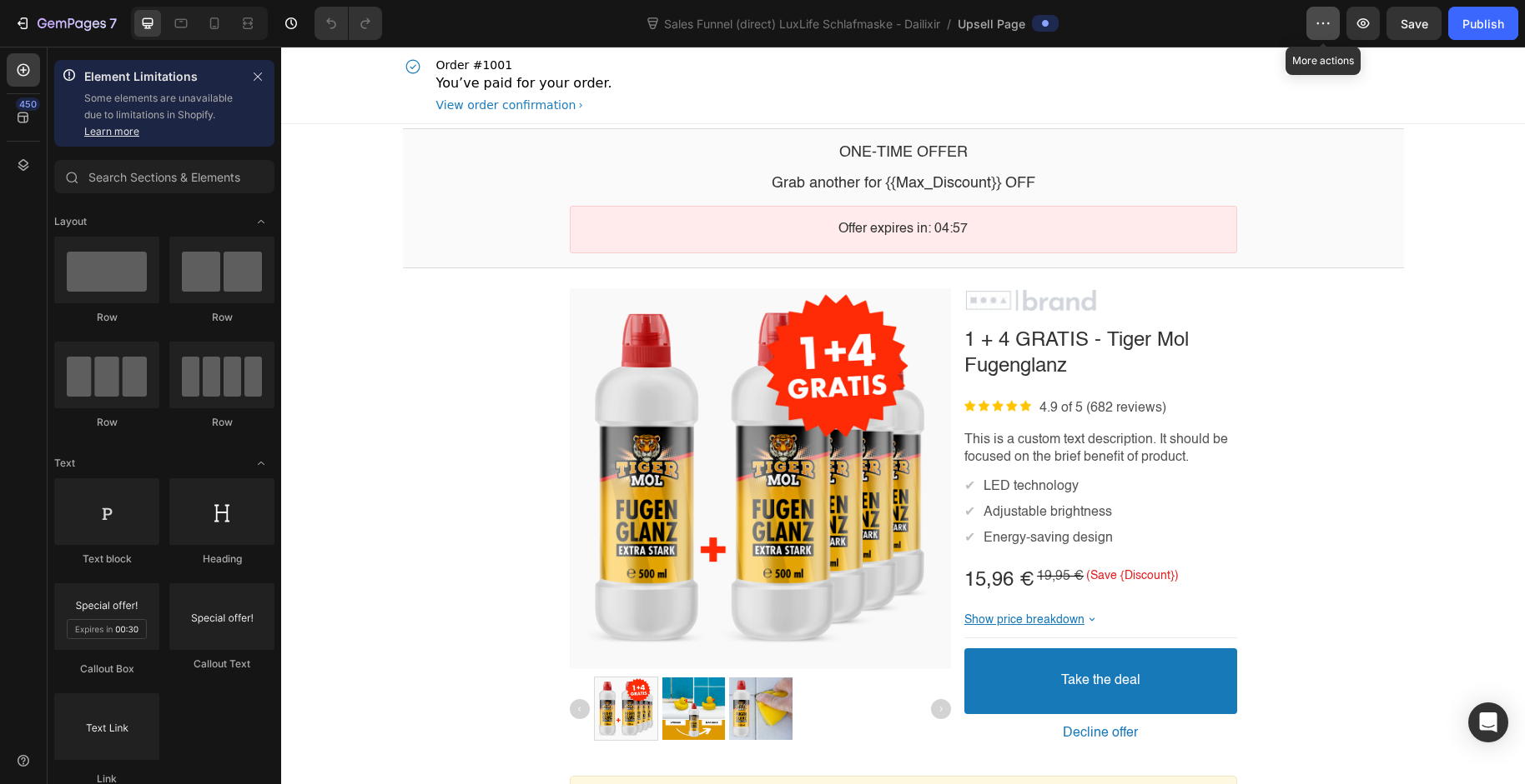
click at [1332, 31] on button "button" at bounding box center [1322, 23] width 33 height 33
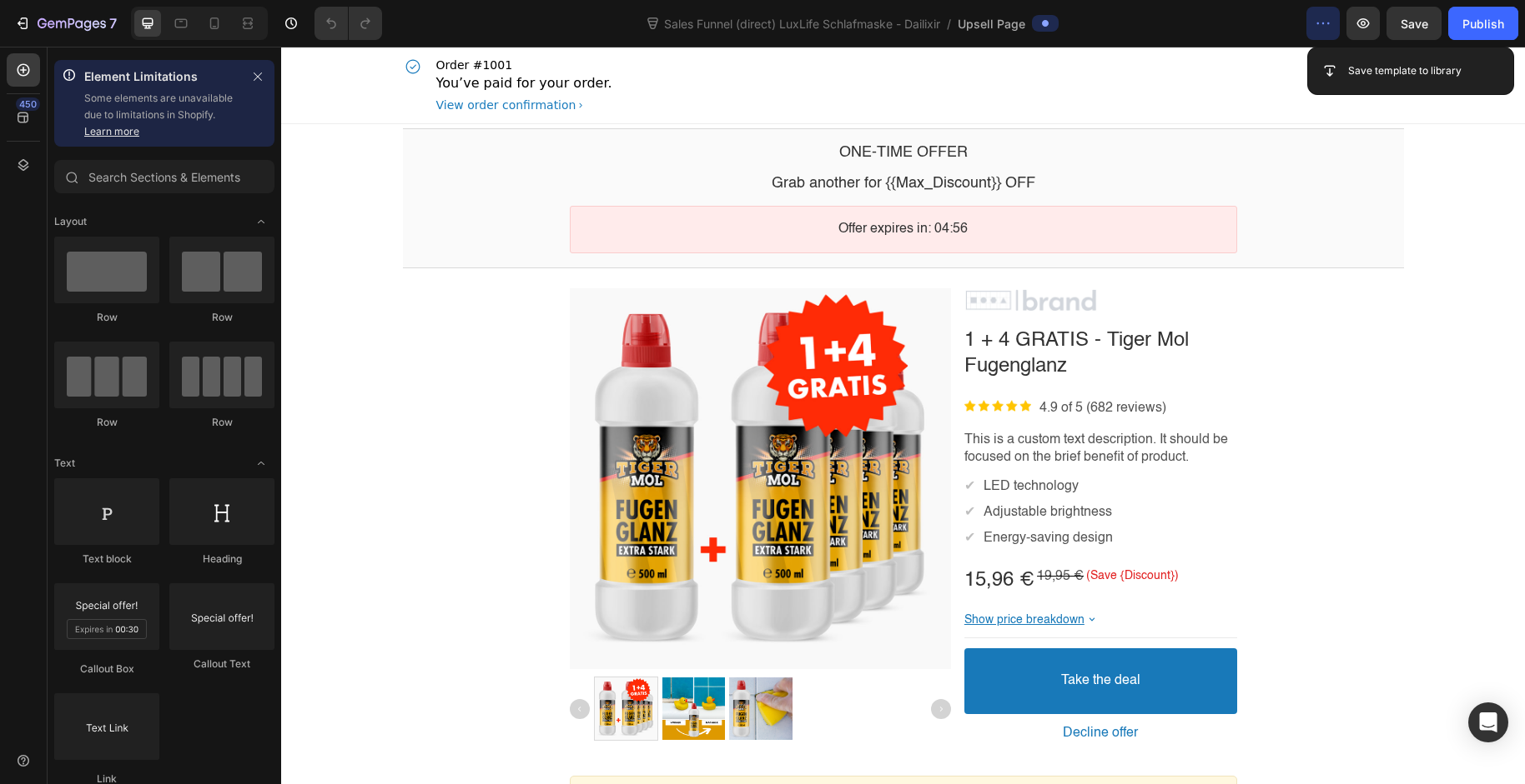
click at [1332, 31] on button "button" at bounding box center [1322, 23] width 33 height 33
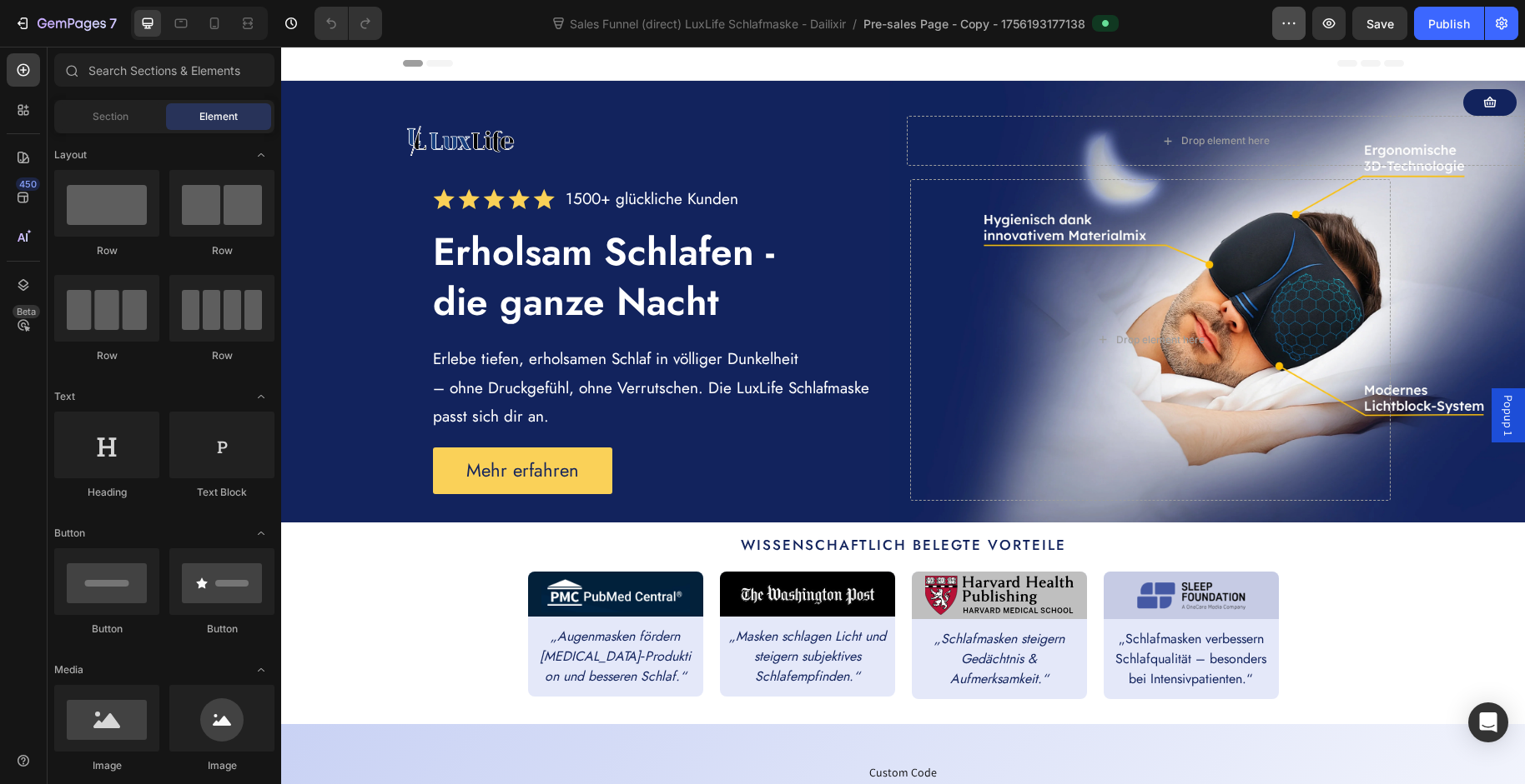
click at [1289, 20] on icon "button" at bounding box center [1288, 23] width 17 height 17
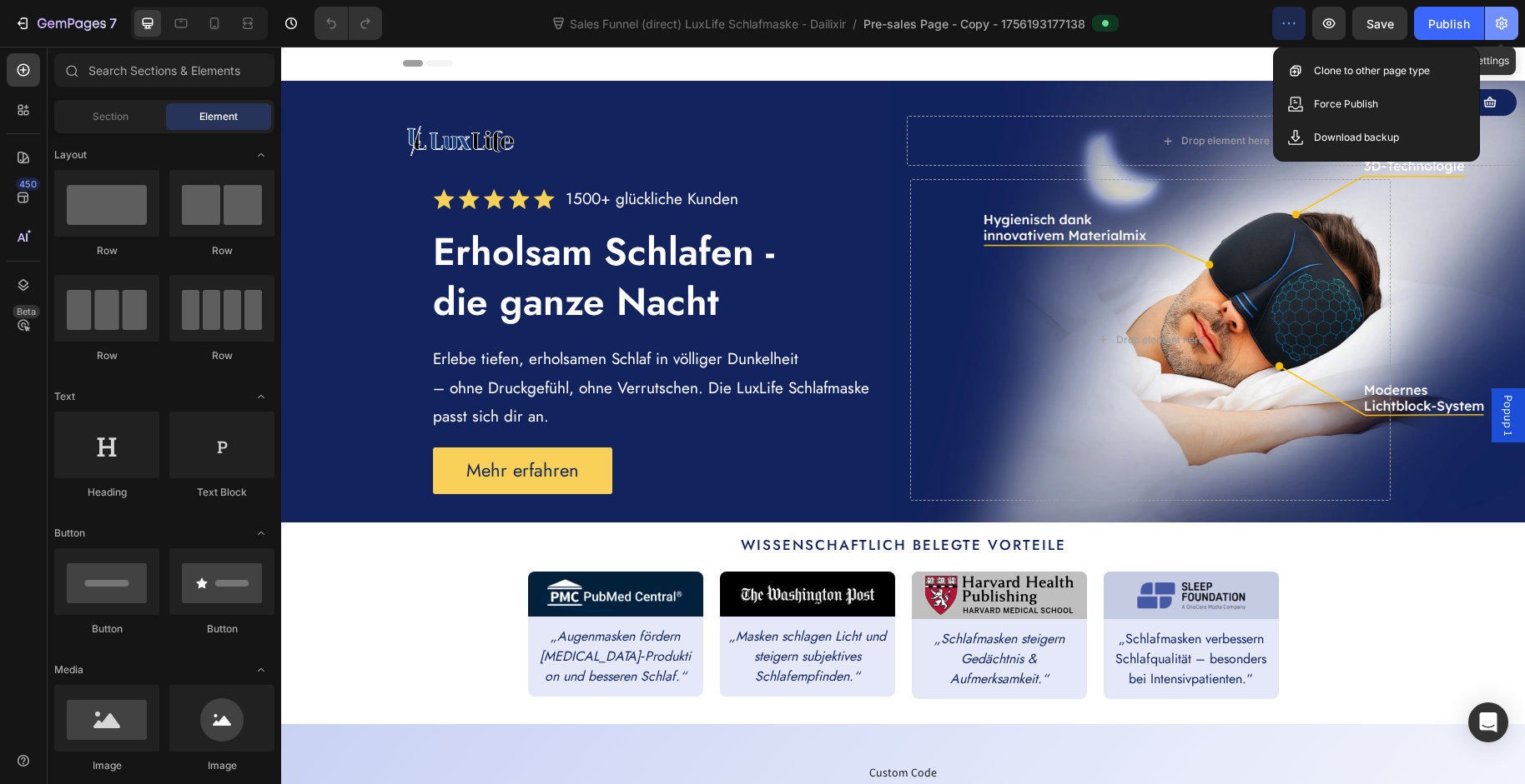
click at [1505, 23] on icon "button" at bounding box center [1501, 24] width 12 height 13
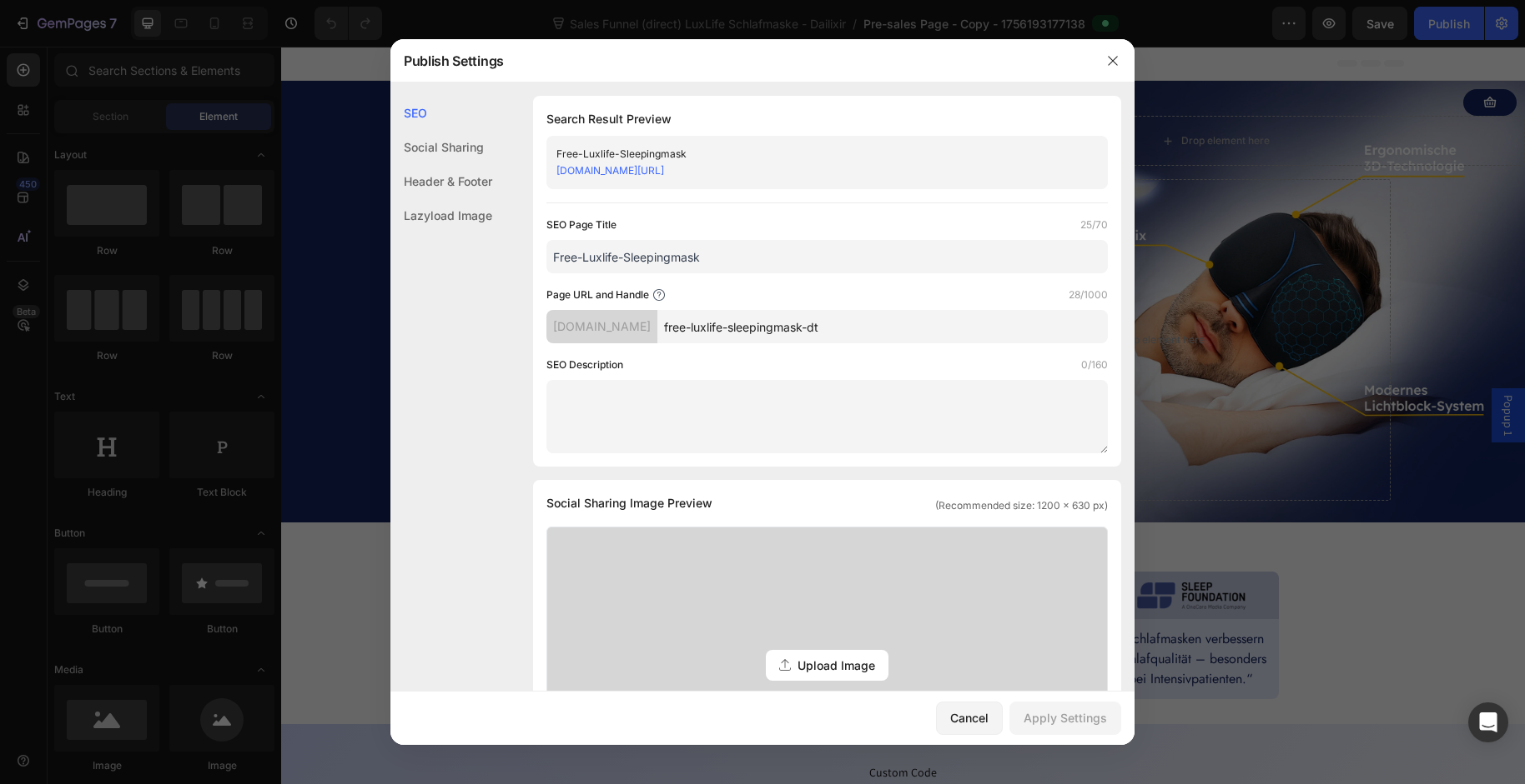
click at [664, 168] on link "store-baaboo.myshopify.com/pages/free-luxlife-sleepingmask-dt" at bounding box center [610, 171] width 108 height 13
click at [1109, 60] on icon "button" at bounding box center [1112, 60] width 13 height 13
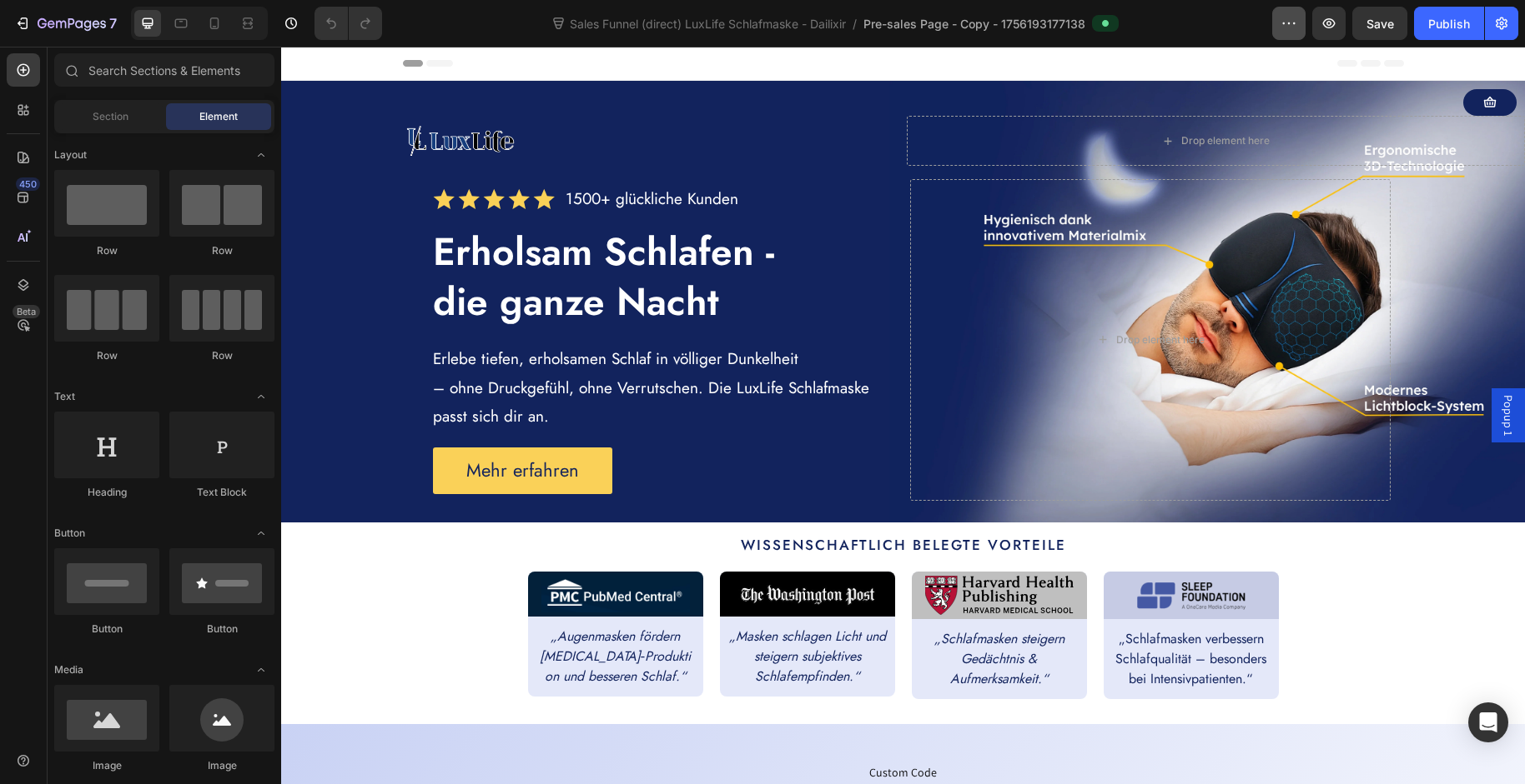
click at [1292, 26] on icon "button" at bounding box center [1288, 23] width 17 height 17
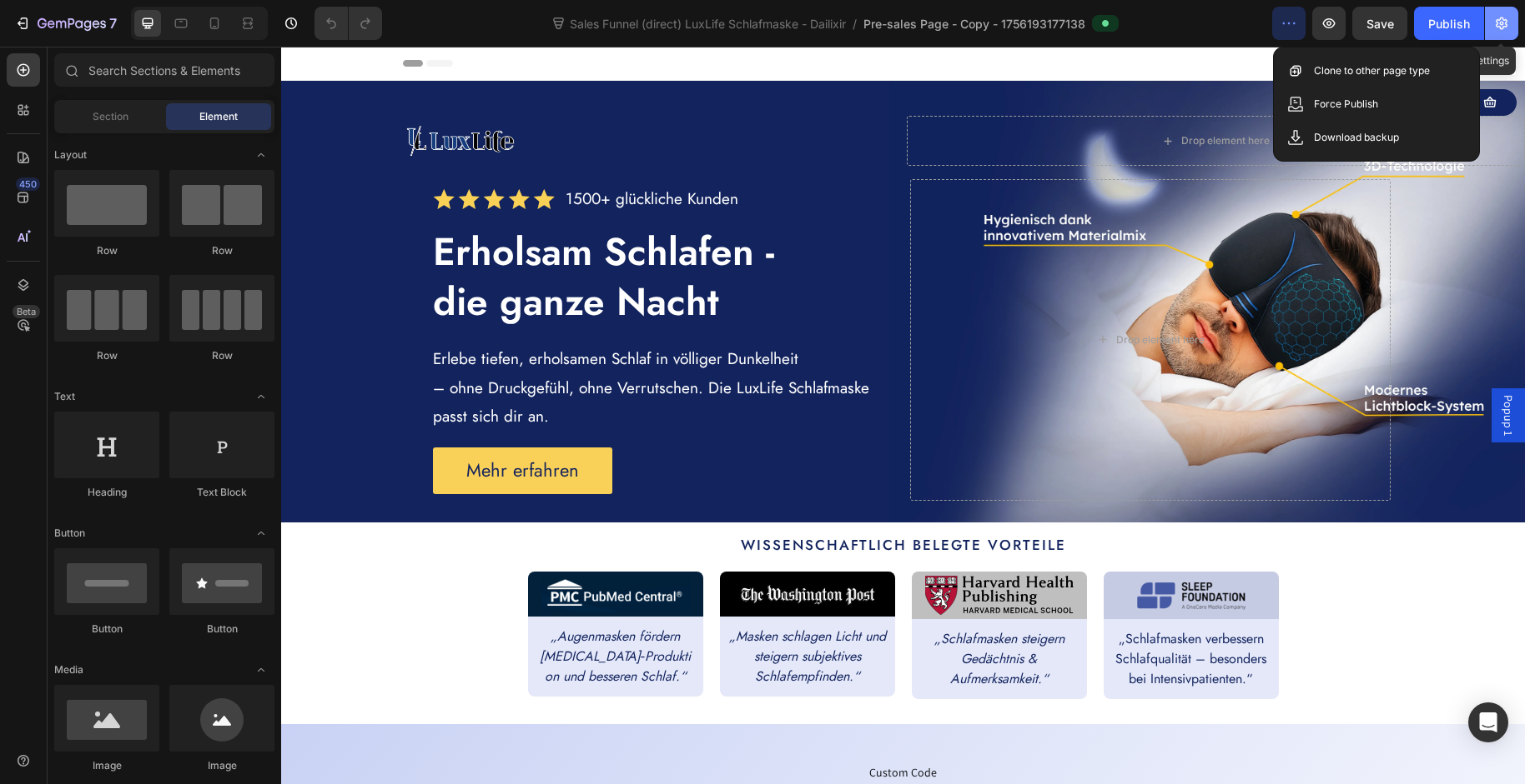
click at [1503, 20] on icon "button" at bounding box center [1501, 24] width 12 height 13
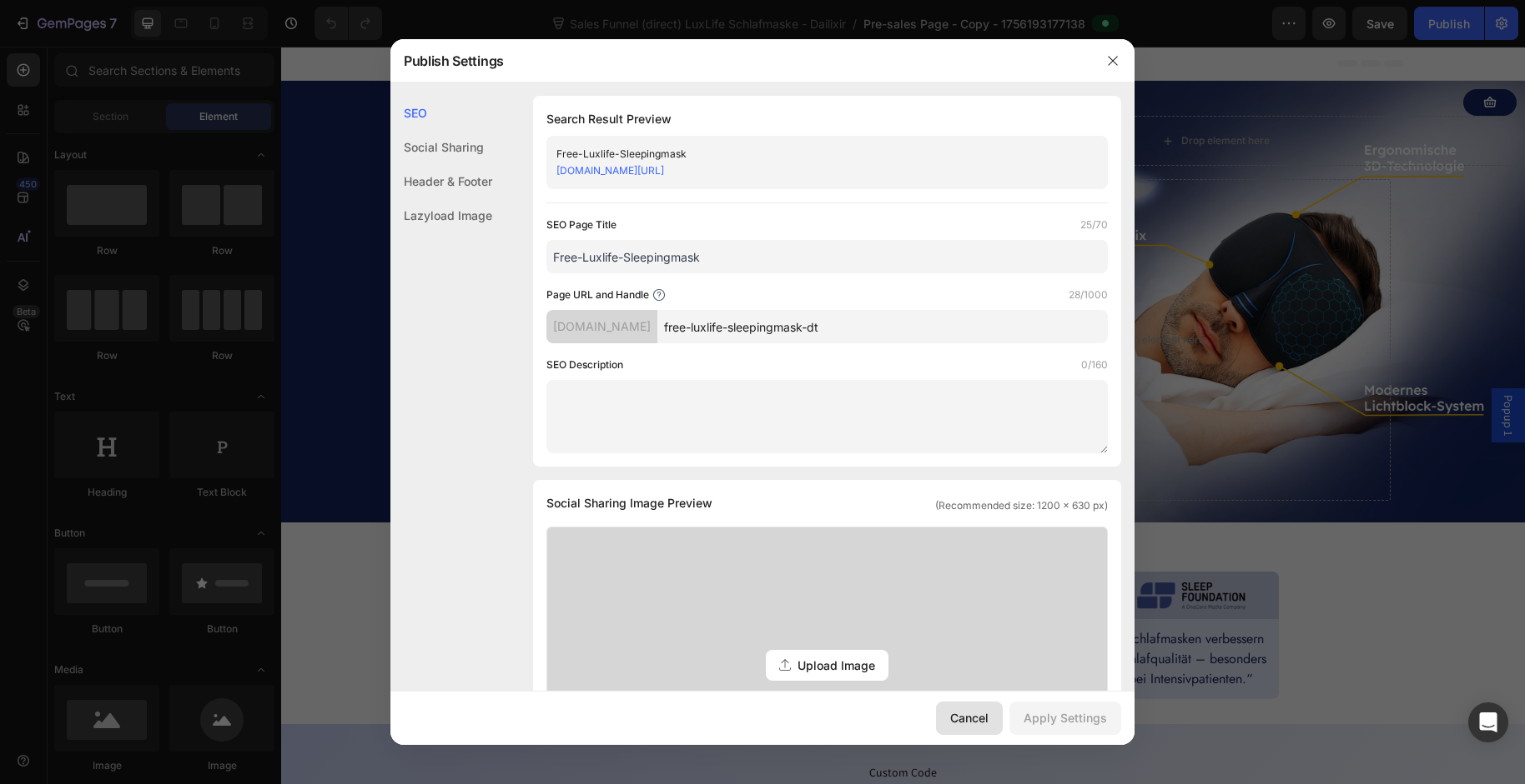
click at [978, 719] on div "Cancel" at bounding box center [969, 718] width 38 height 18
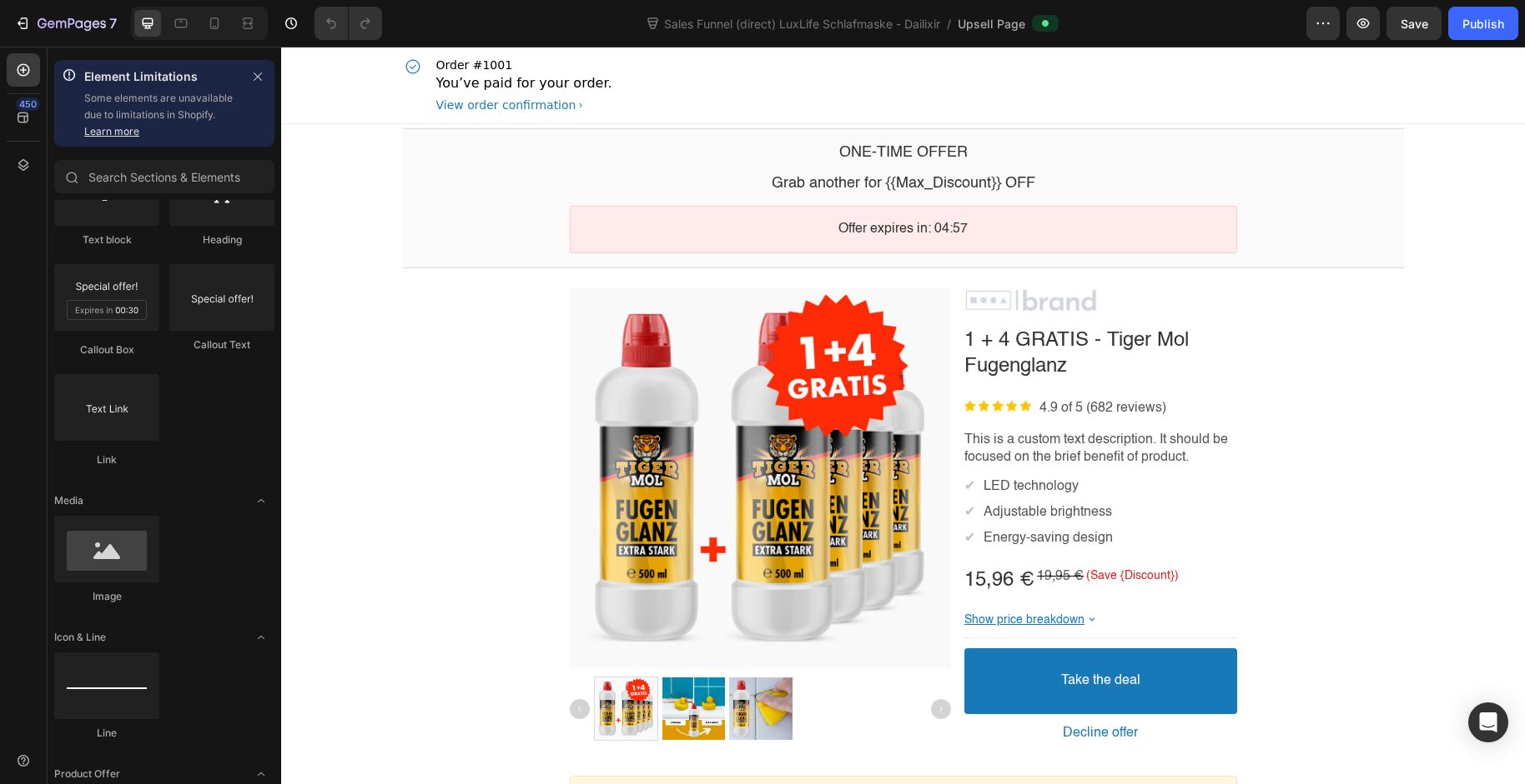
scroll to position [507, 0]
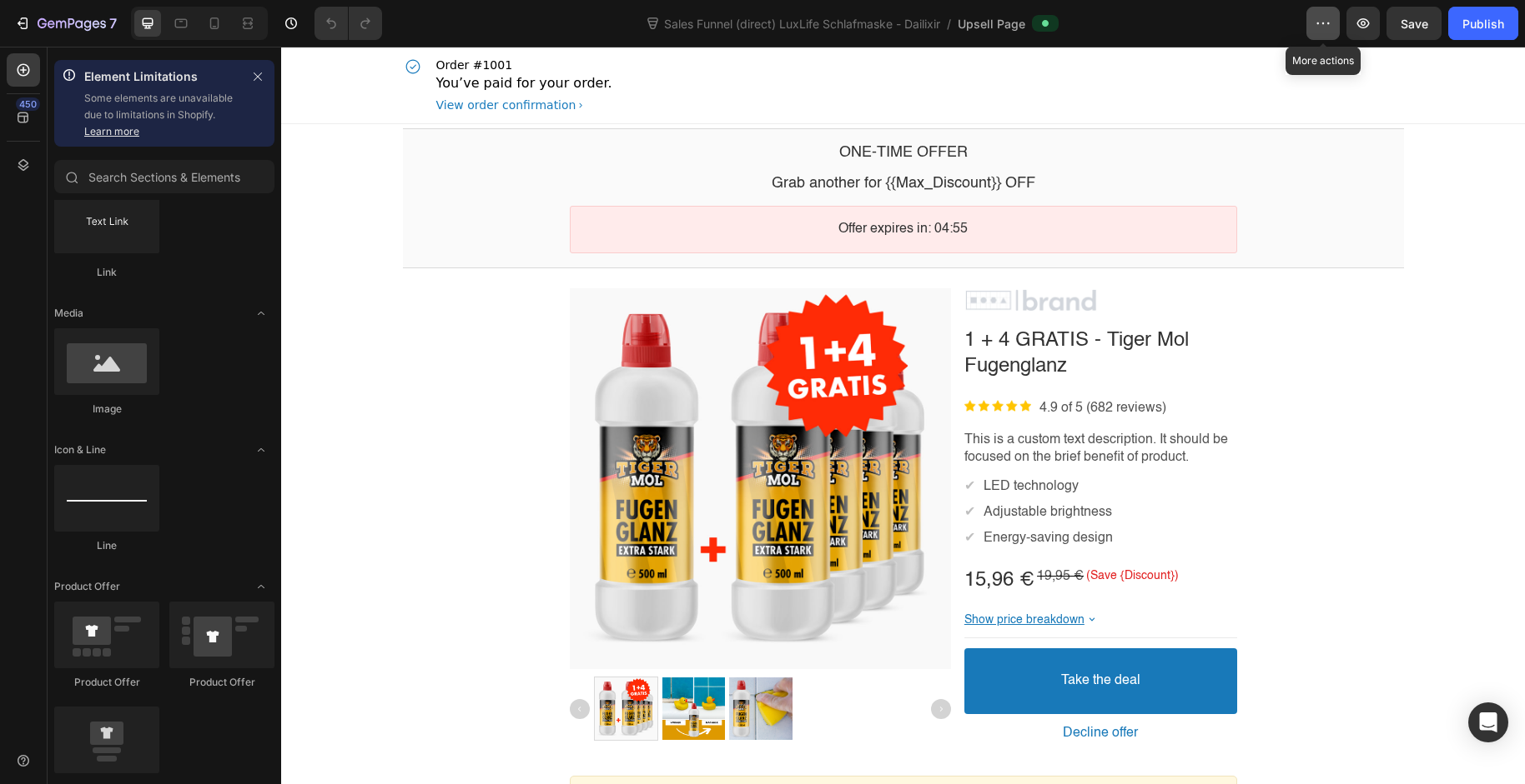
click at [1328, 28] on icon "button" at bounding box center [1322, 23] width 17 height 17
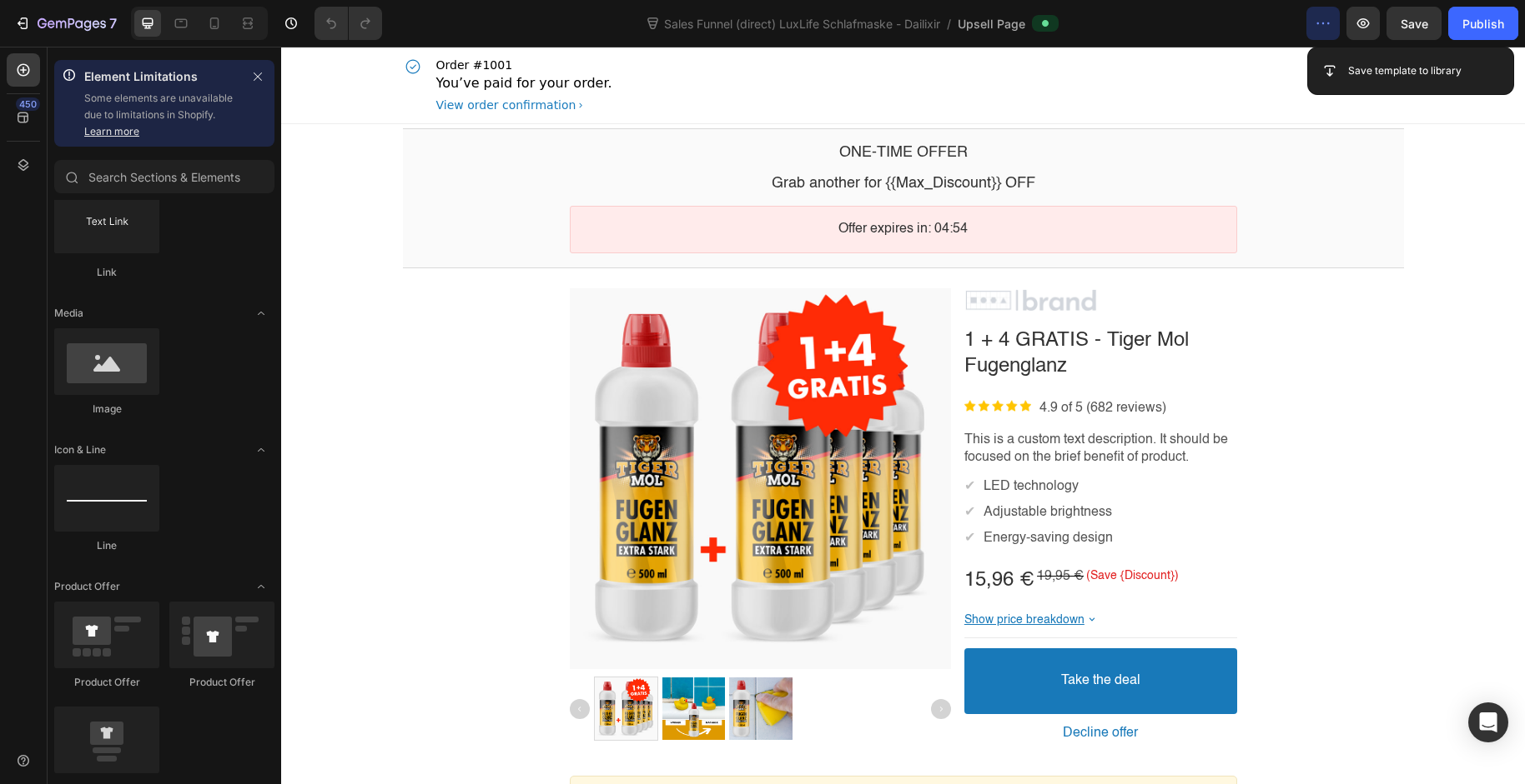
click at [1328, 28] on icon "button" at bounding box center [1322, 23] width 17 height 17
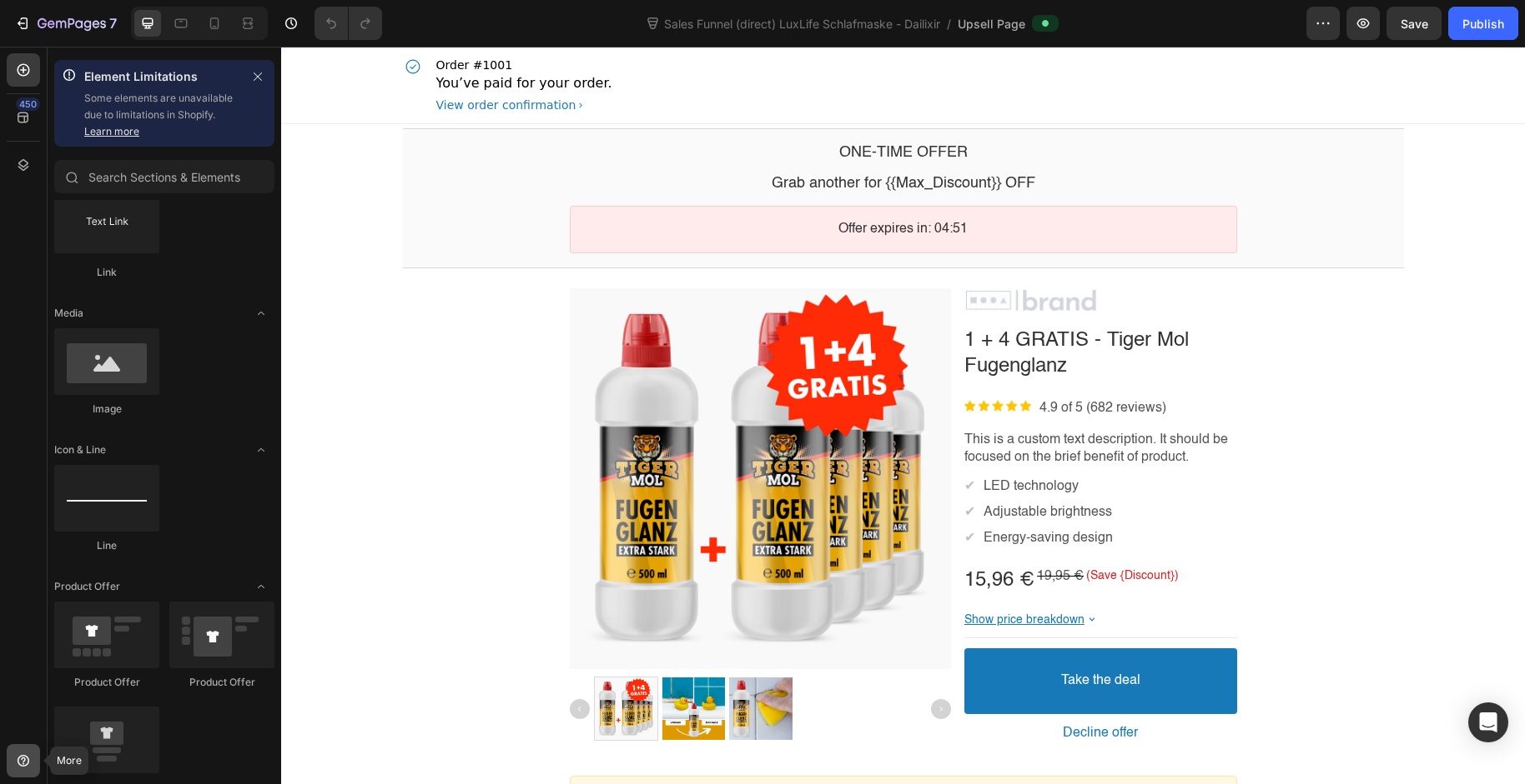
click at [19, 753] on icon at bounding box center [23, 761] width 17 height 17
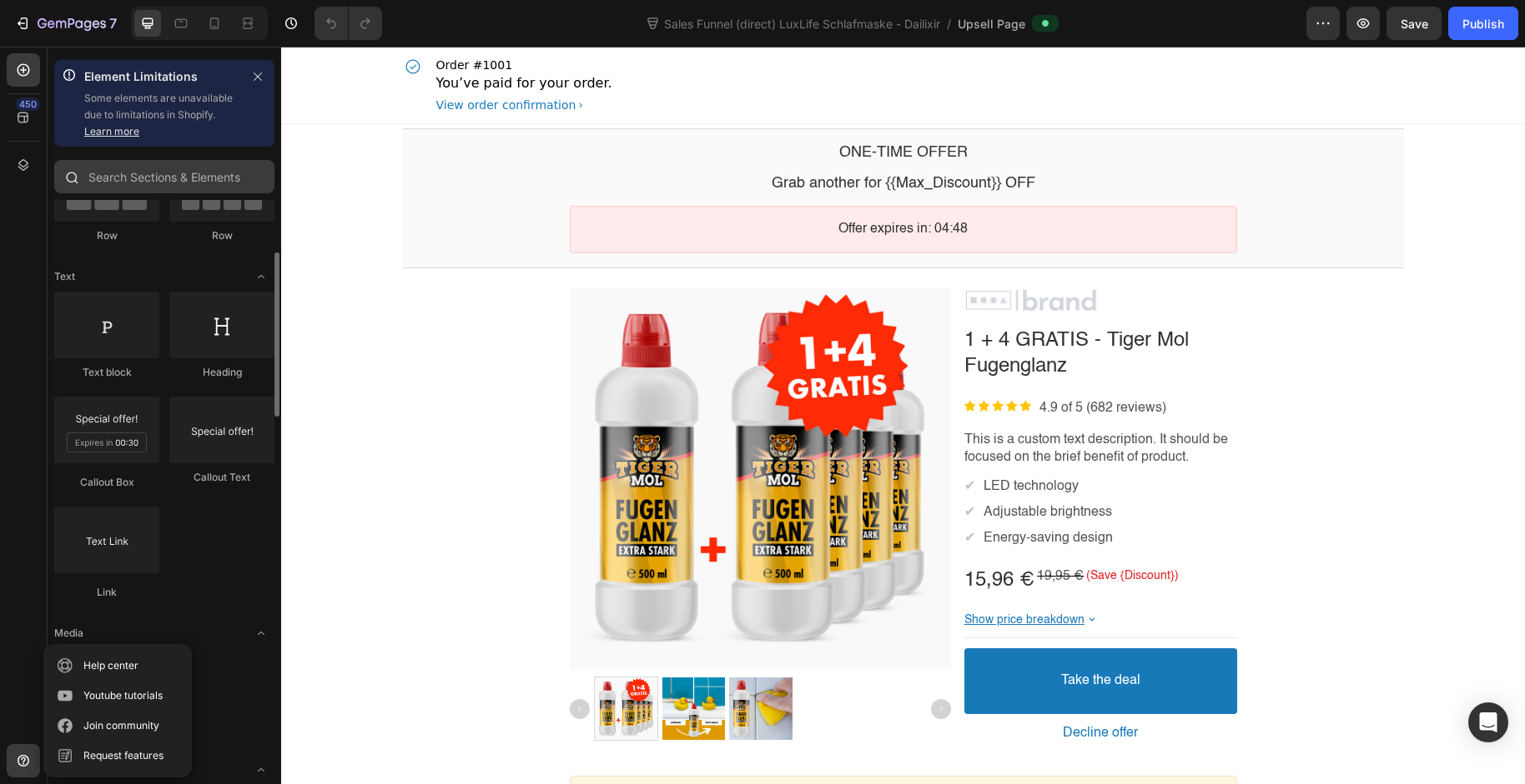
scroll to position [30, 0]
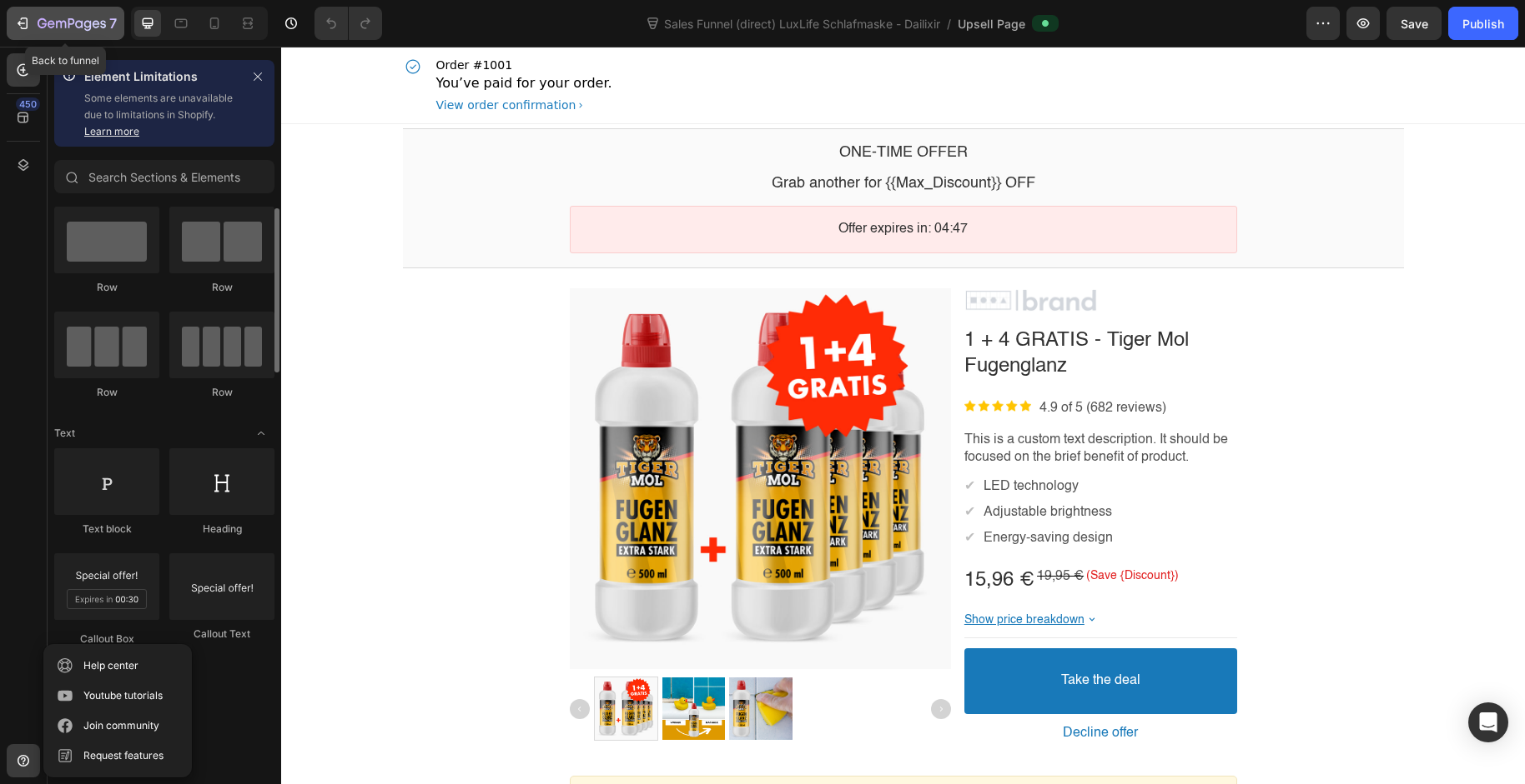
click at [16, 23] on icon "button" at bounding box center [22, 23] width 17 height 17
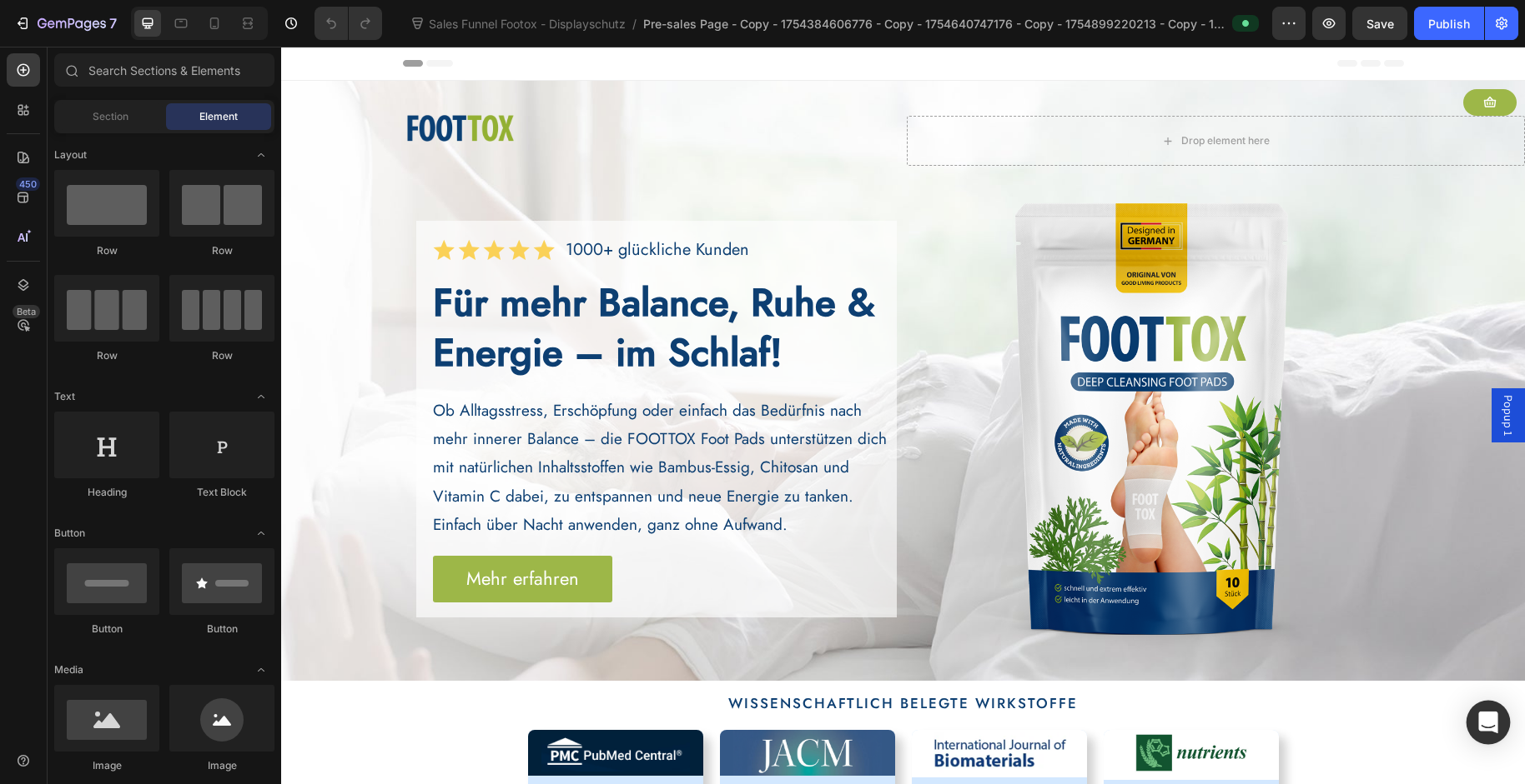
click at [1479, 723] on icon "Open Intercom Messenger" at bounding box center [1488, 723] width 22 height 22
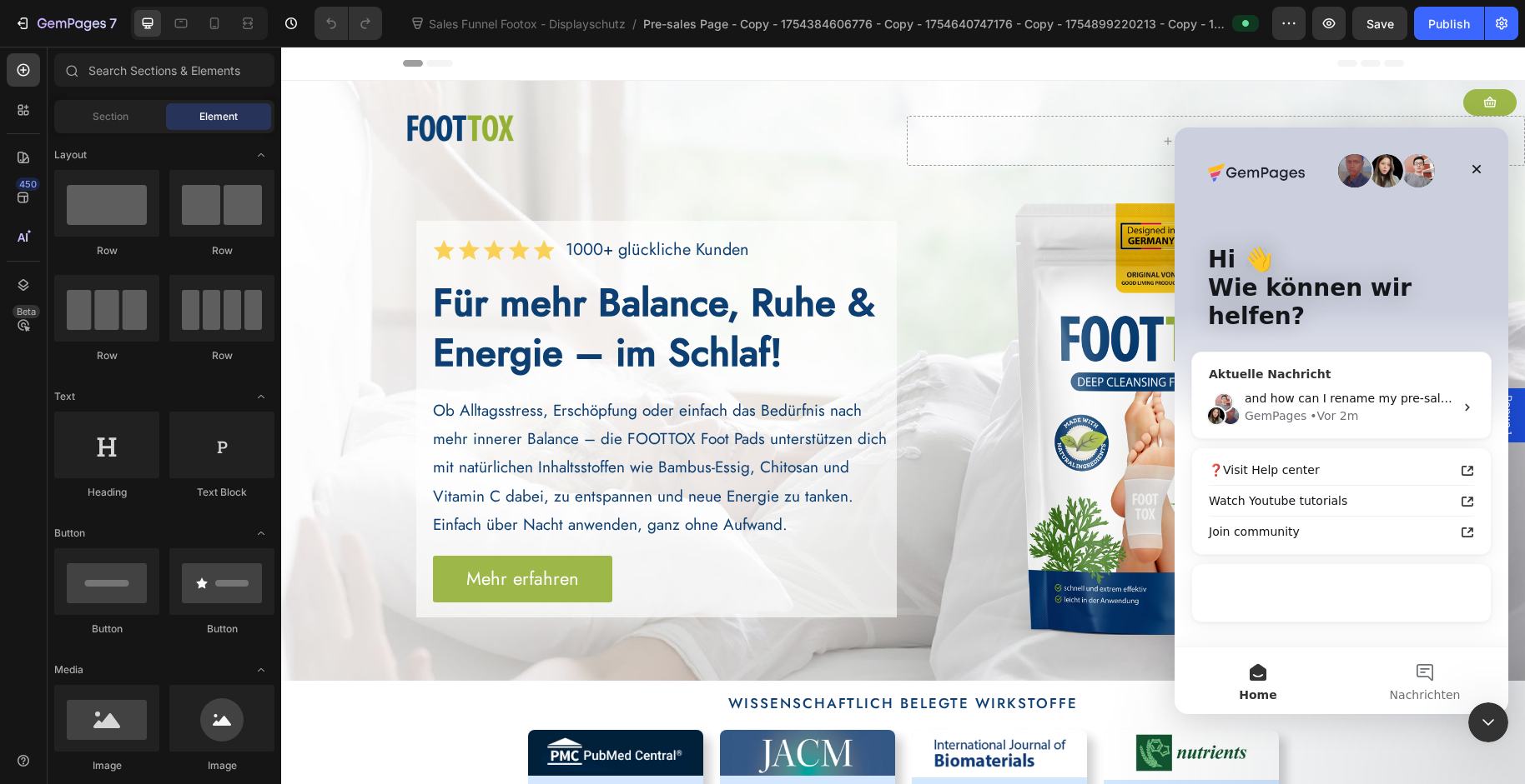
click at [1342, 392] on span "and how can I rename my pre-sales and salespage in this funnel?" at bounding box center [1436, 398] width 383 height 13
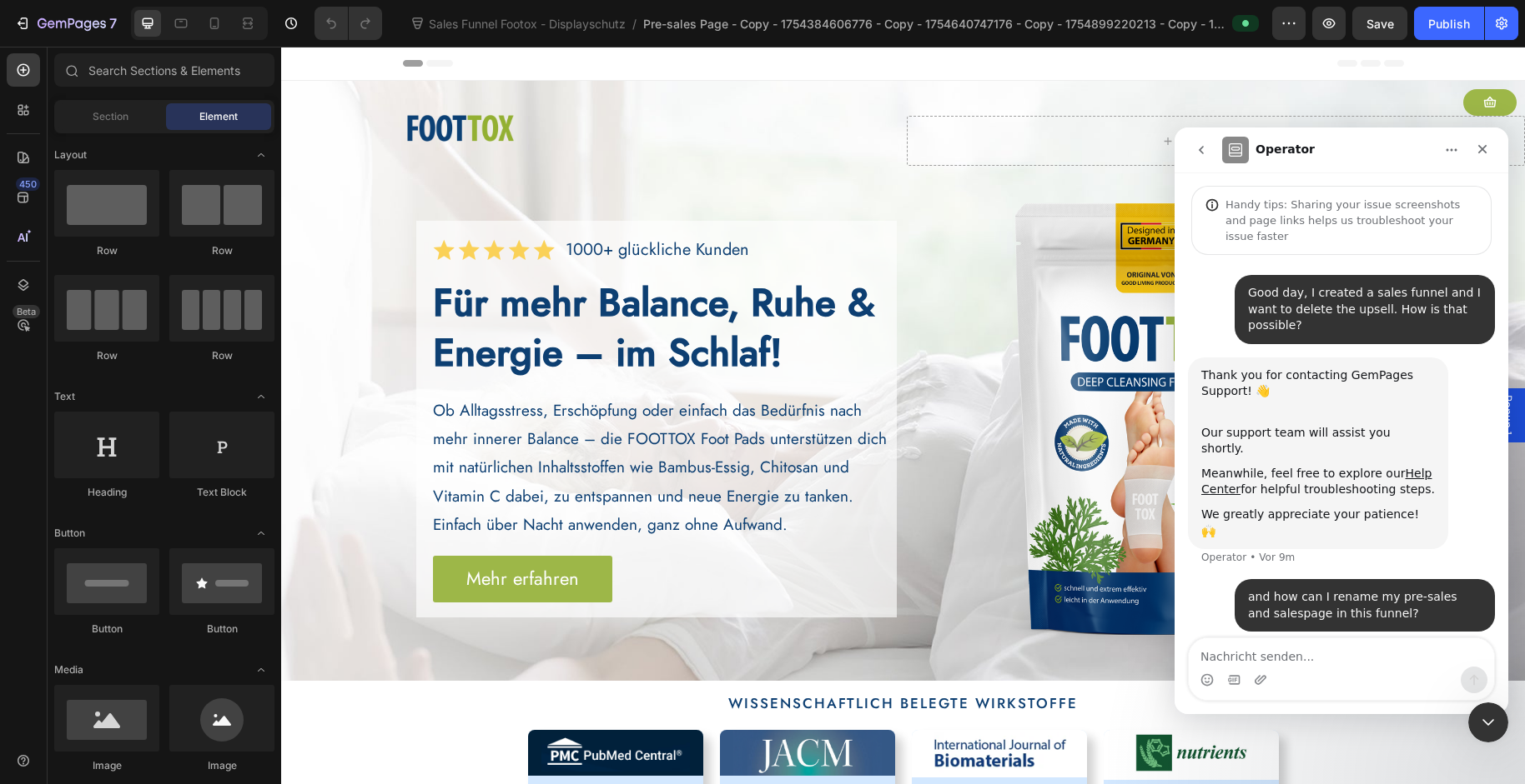
click at [1203, 148] on icon "go back" at bounding box center [1201, 150] width 13 height 13
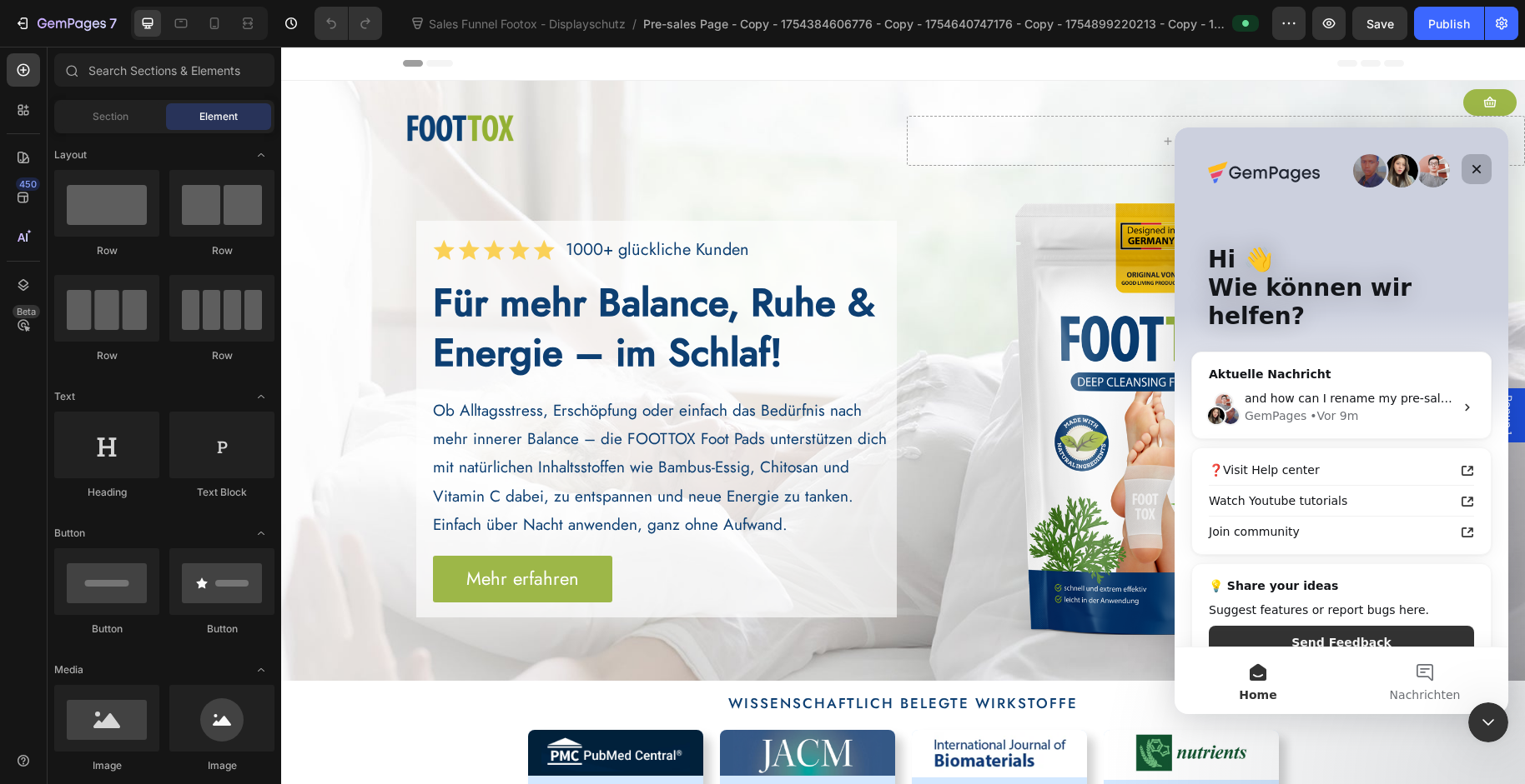
click at [1487, 158] on div "Schließen" at bounding box center [1476, 170] width 30 height 30
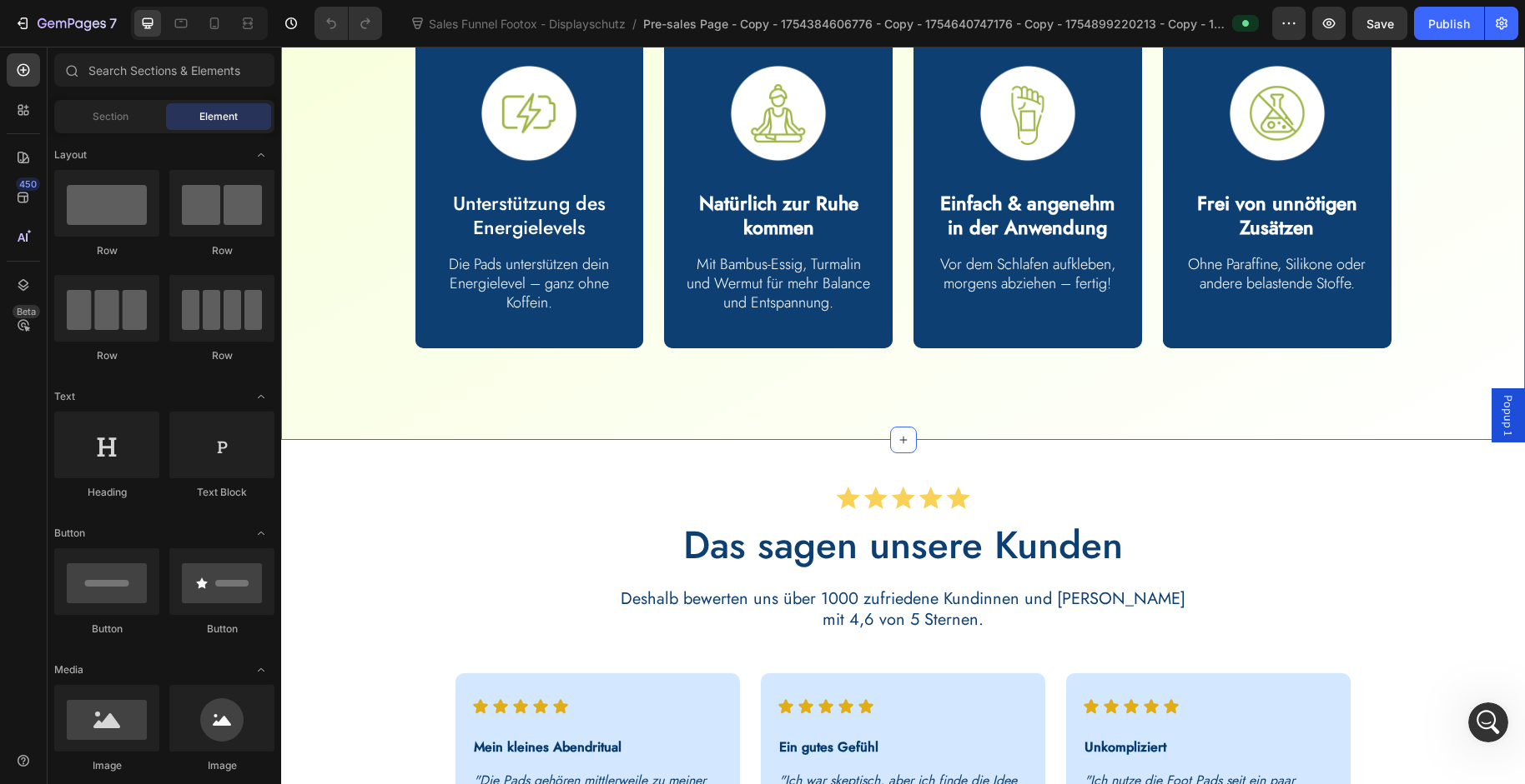
scroll to position [1039, 0]
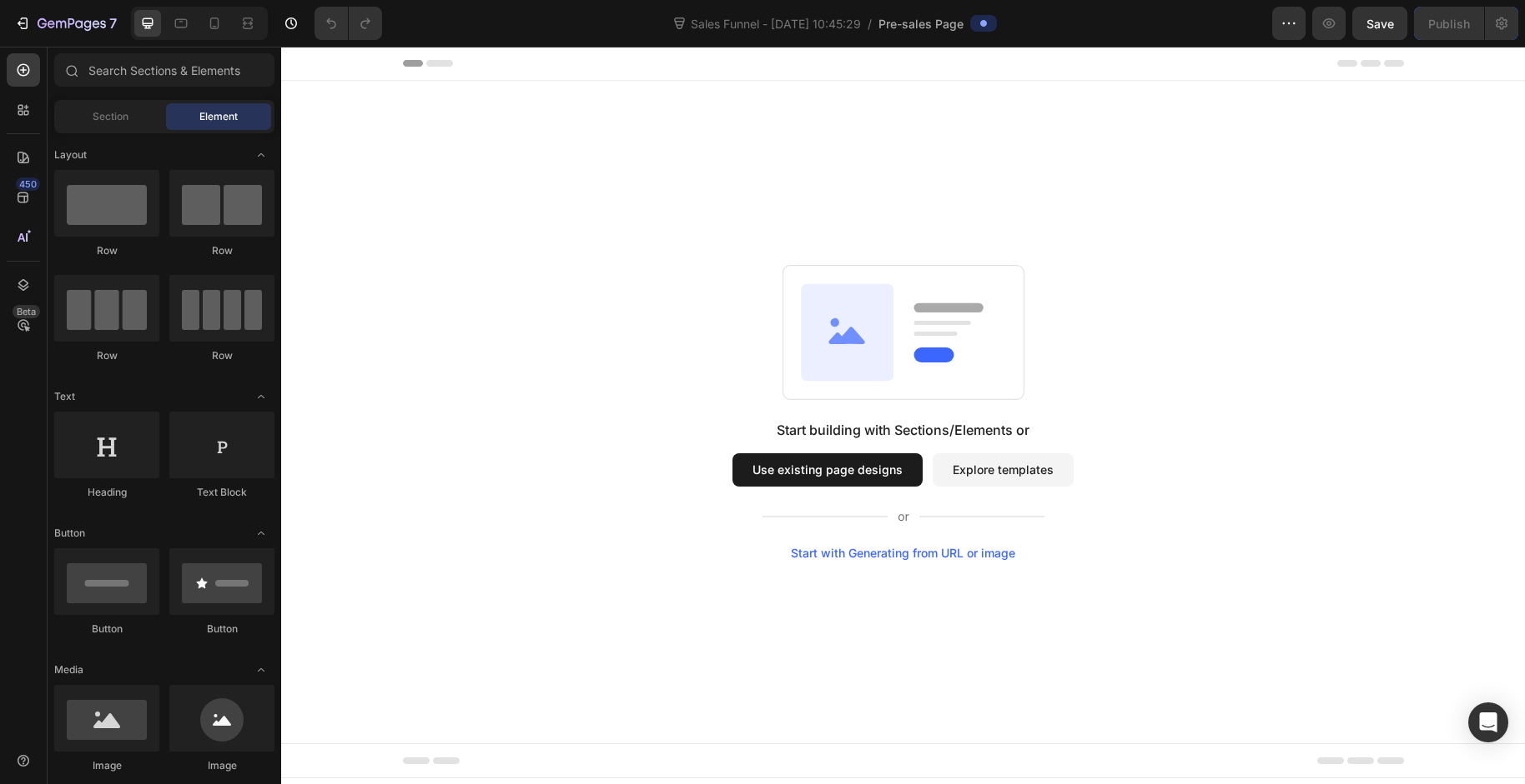
click at [855, 469] on button "Use existing page designs" at bounding box center [827, 470] width 191 height 33
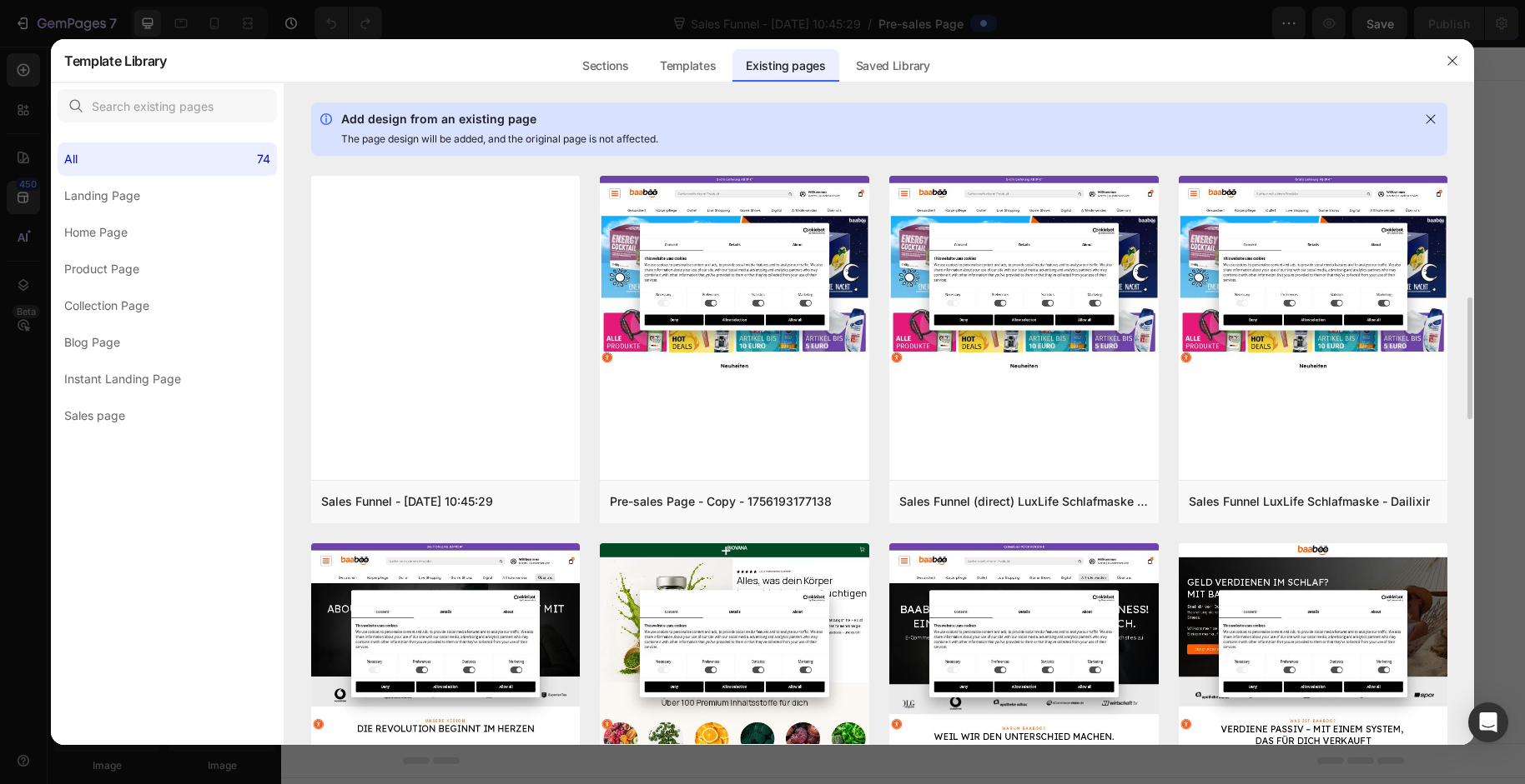
scroll to position [550, 0]
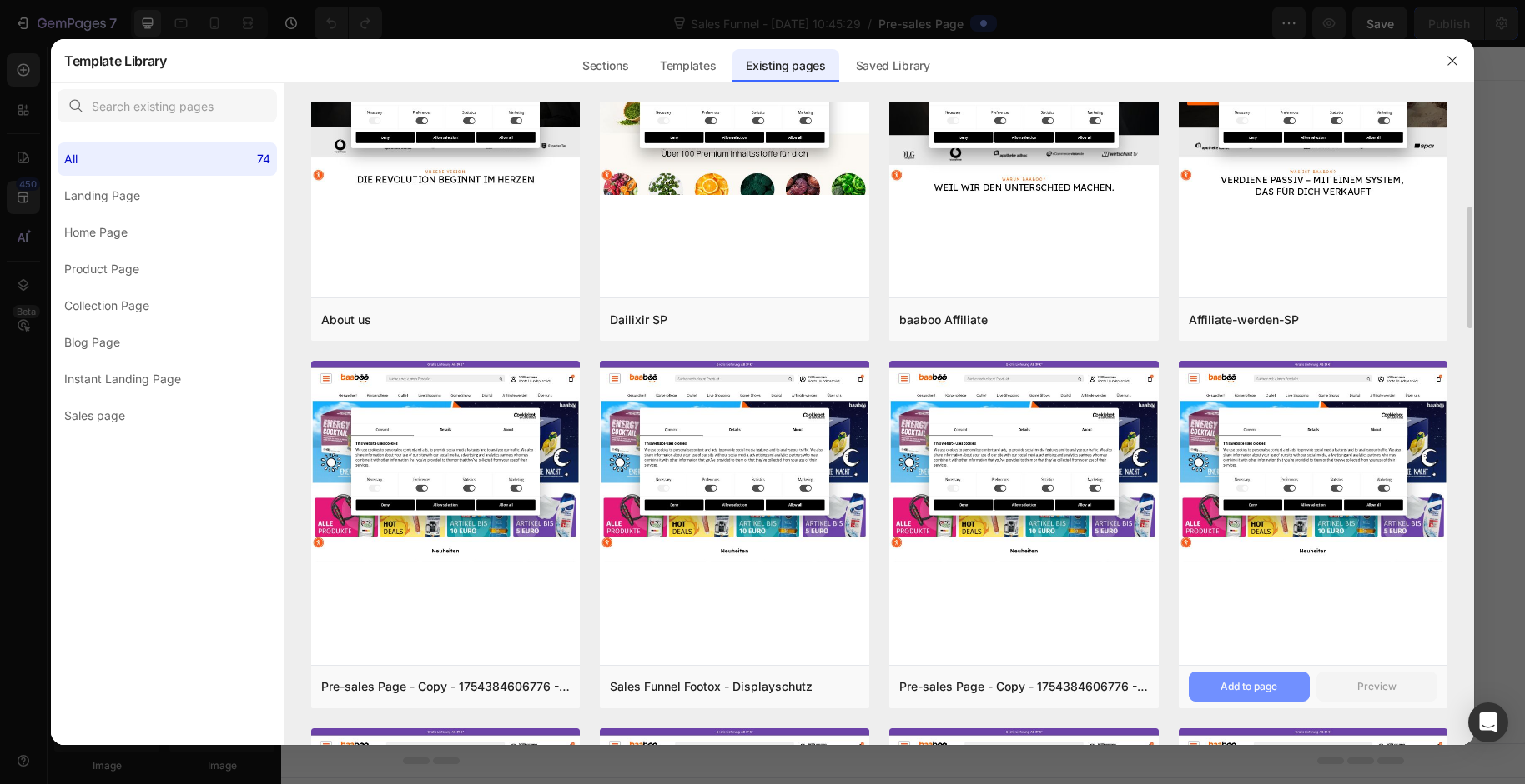
click at [1251, 692] on div "Add to page" at bounding box center [1249, 686] width 57 height 15
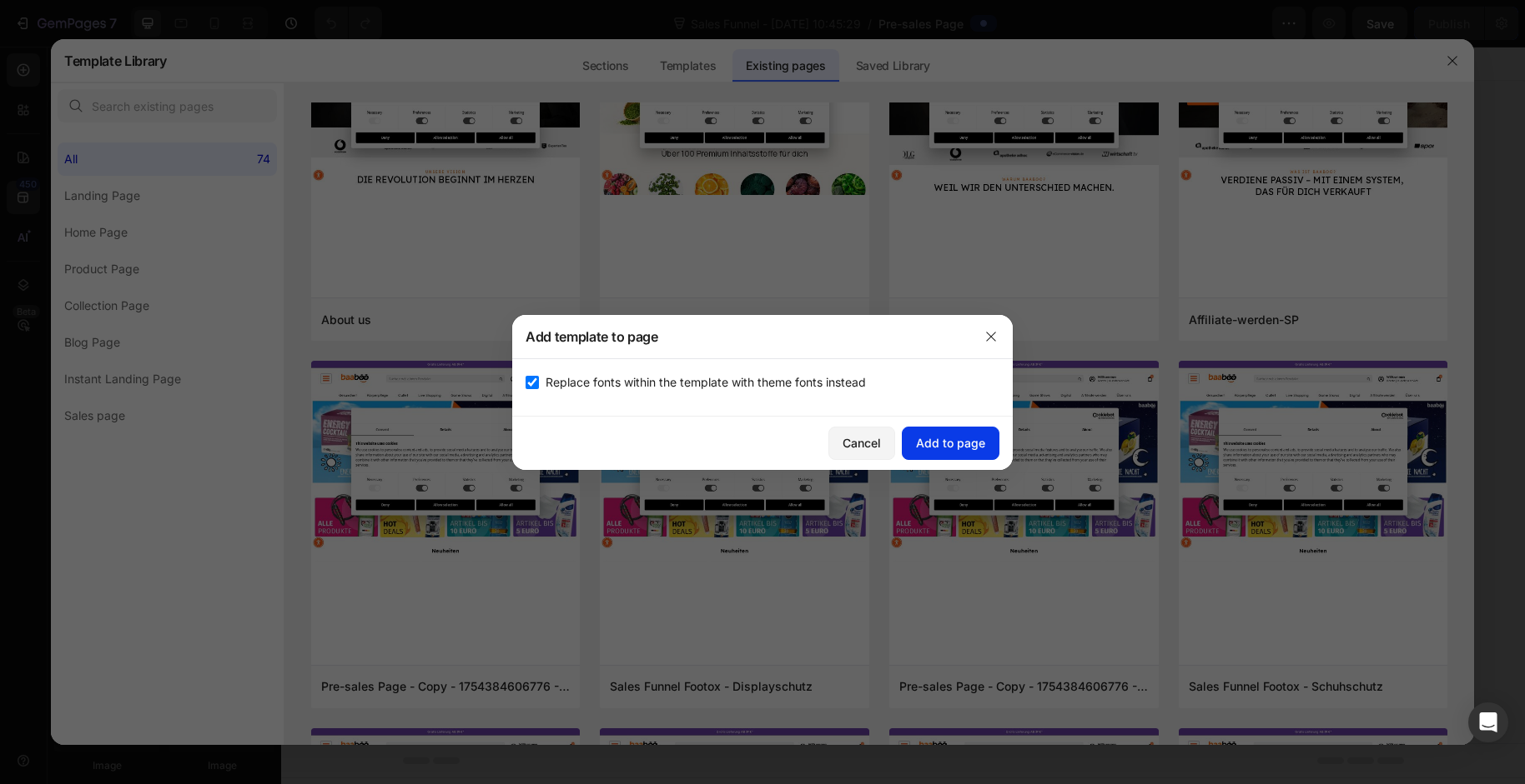
click at [952, 445] on div "Add to page" at bounding box center [950, 443] width 69 height 18
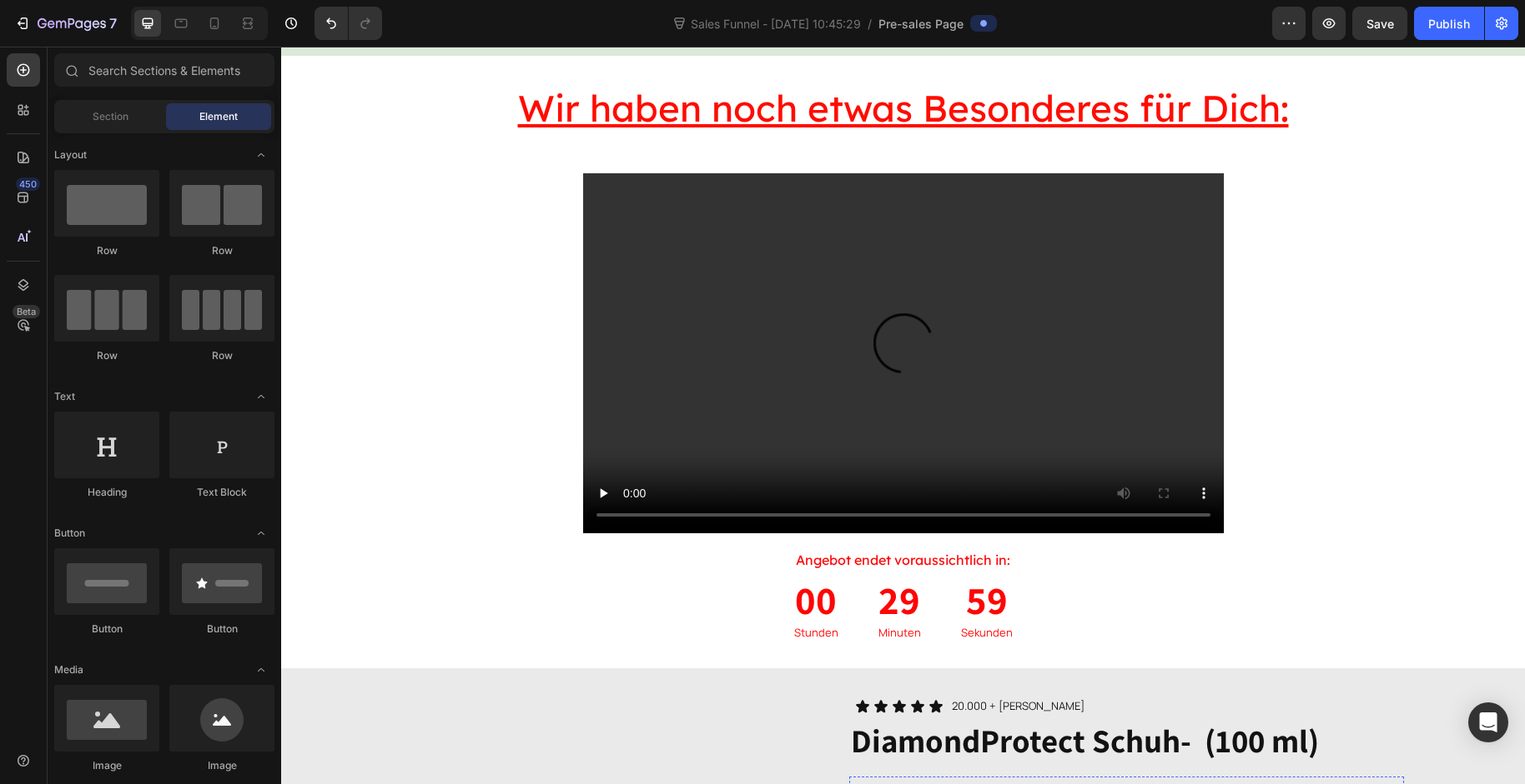
scroll to position [0, 0]
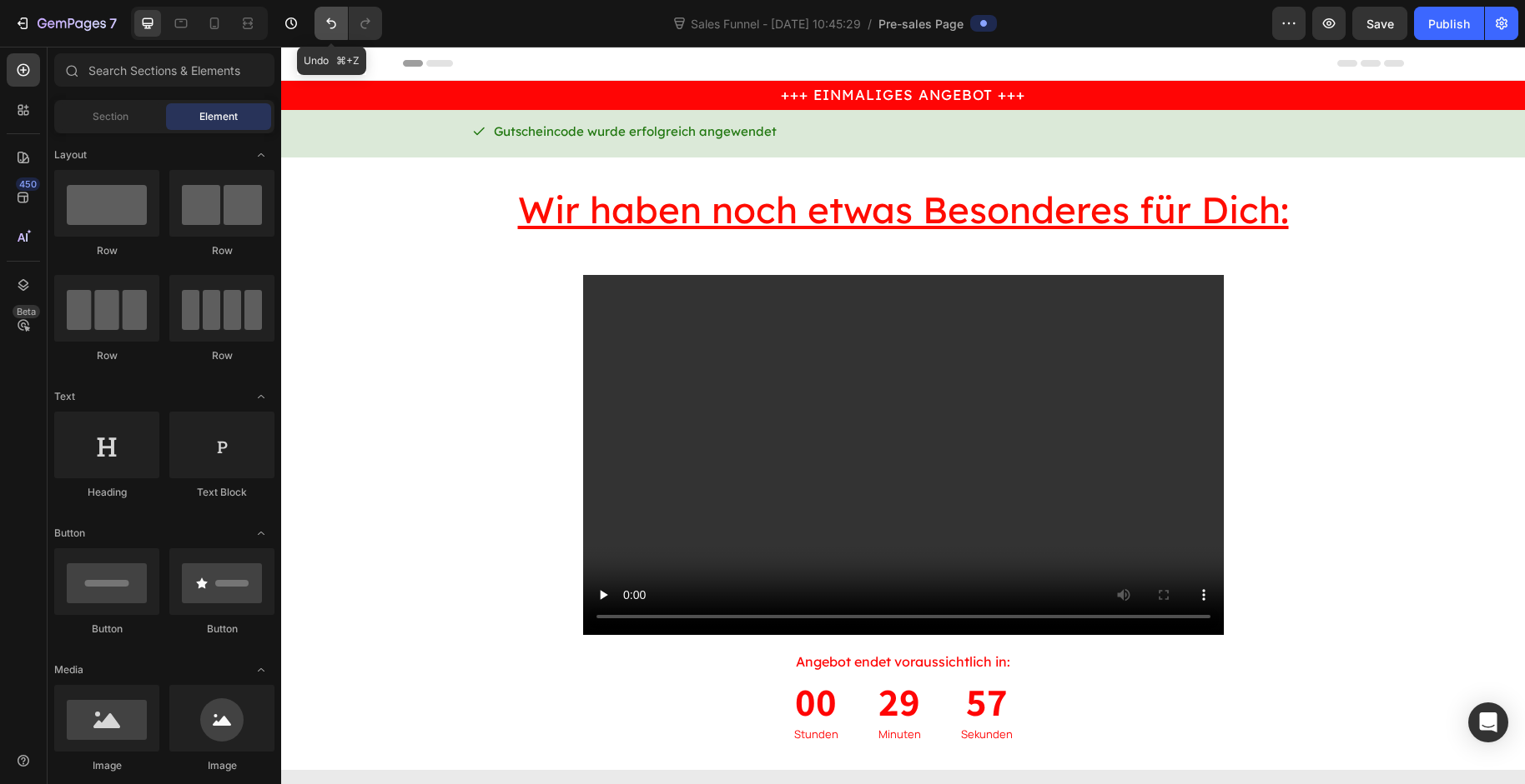
click at [326, 21] on icon "Undo/Redo" at bounding box center [330, 23] width 17 height 17
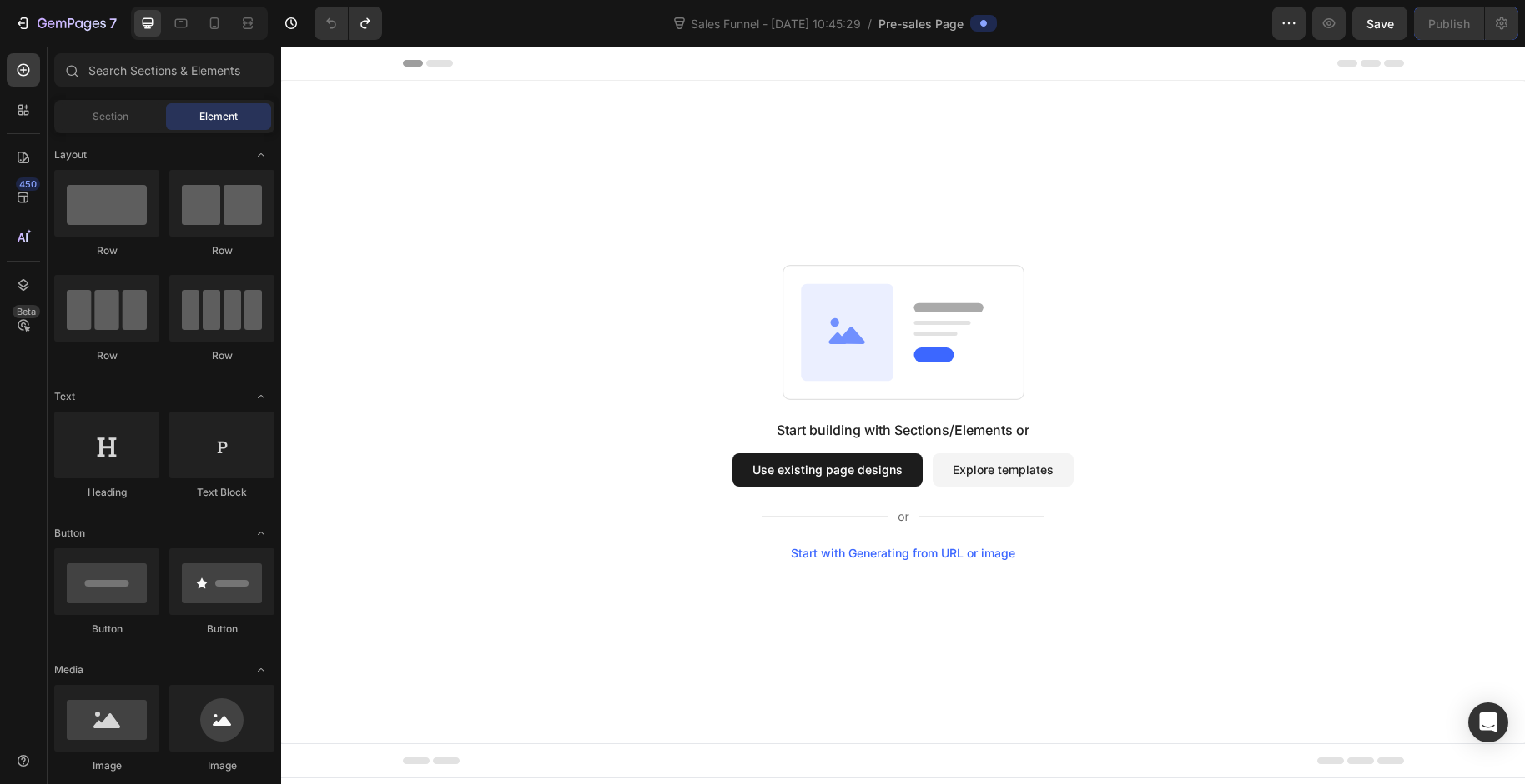
click at [870, 462] on button "Use existing page designs" at bounding box center [827, 470] width 191 height 33
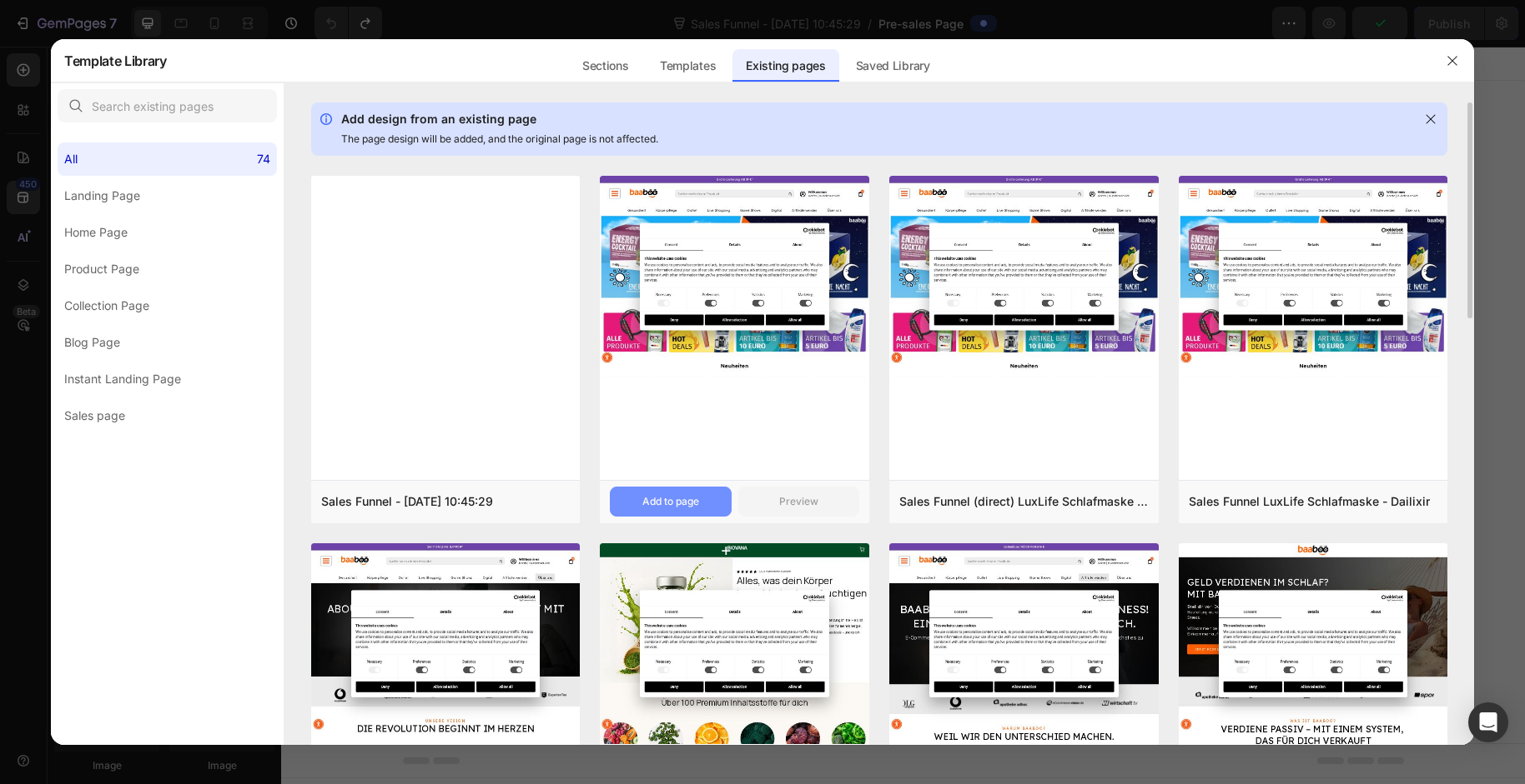
click at [635, 507] on button "Add to page" at bounding box center [670, 502] width 121 height 30
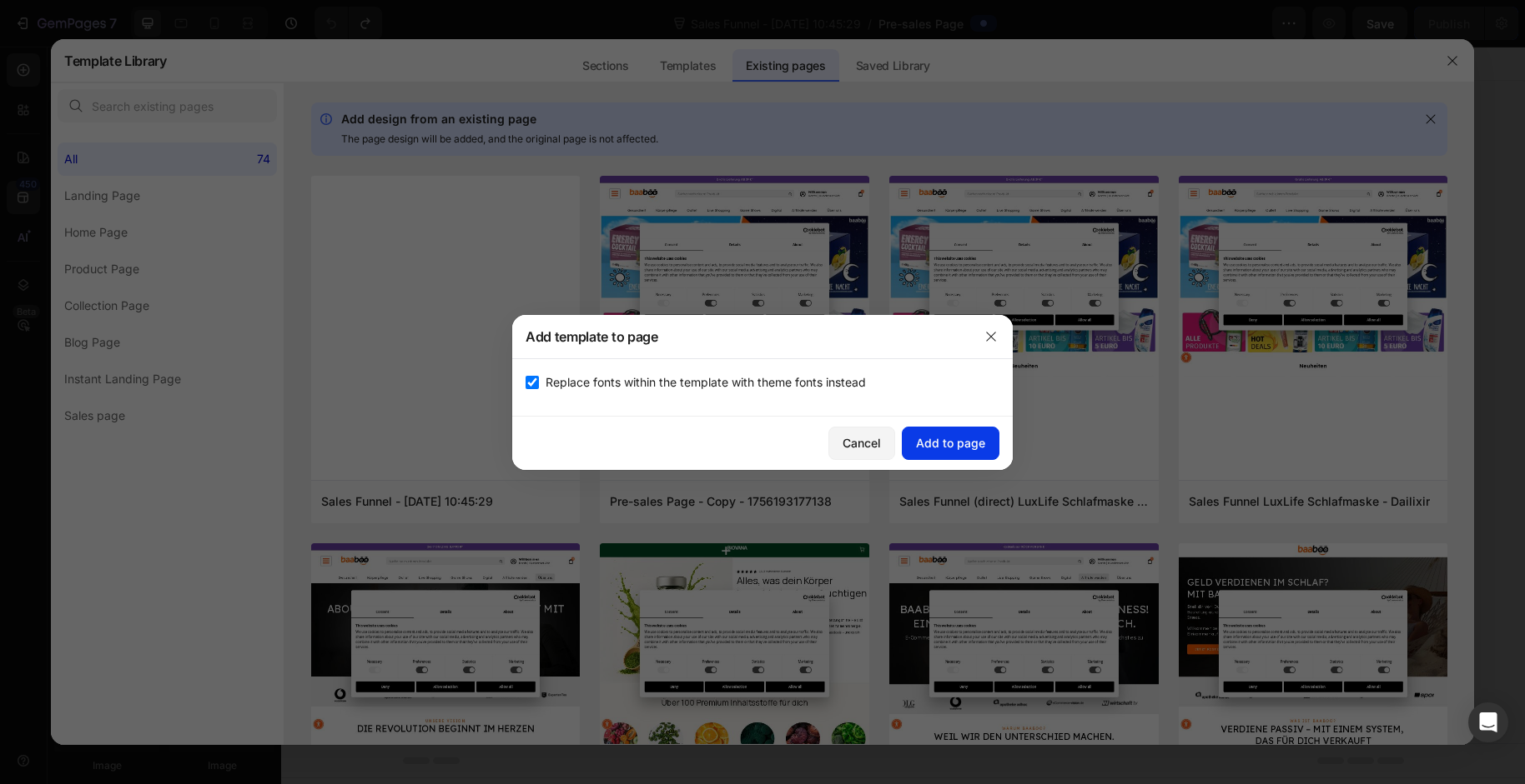
click at [945, 441] on div "Add to page" at bounding box center [950, 443] width 69 height 18
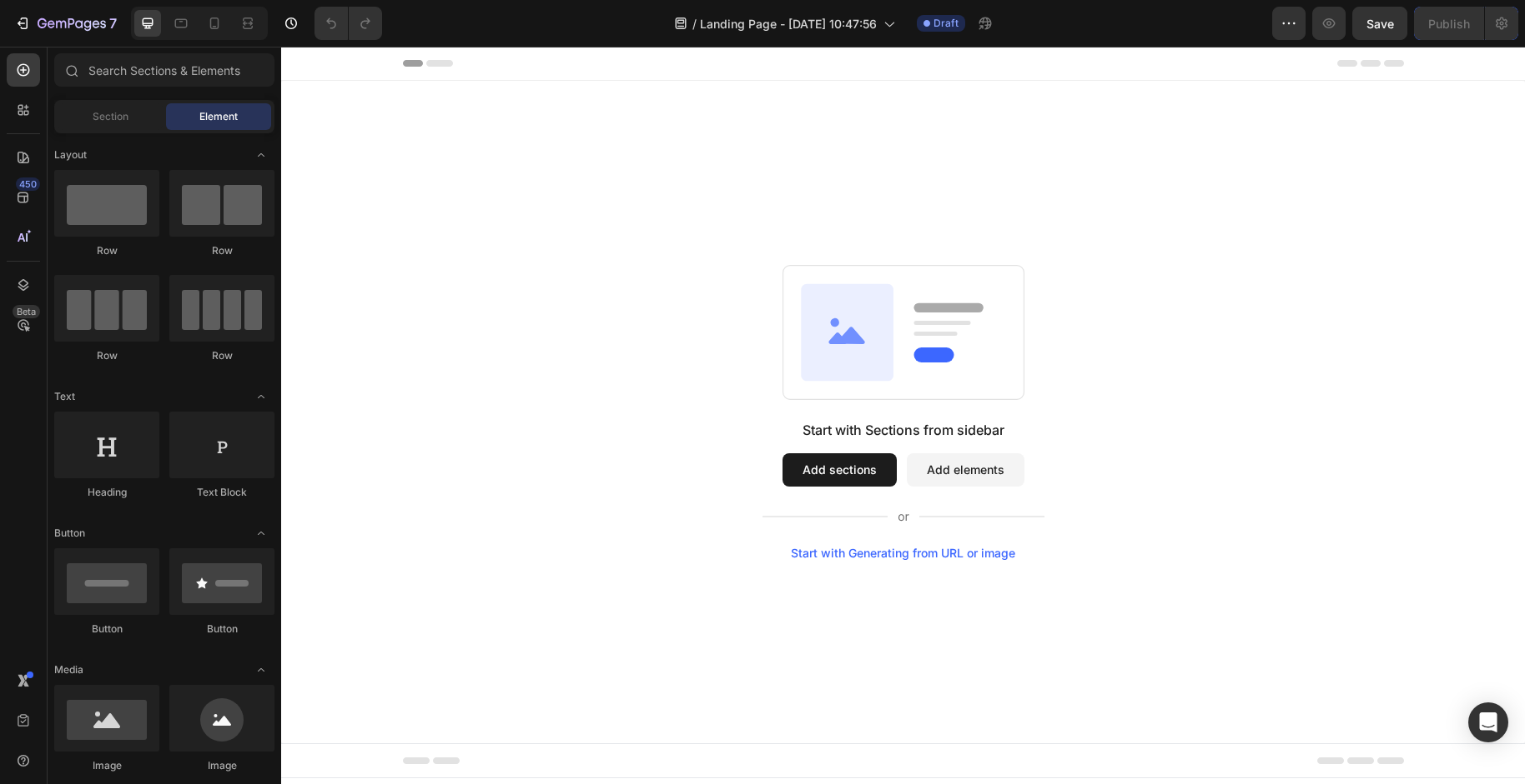
click at [936, 552] on div "Start with Generating from URL or image" at bounding box center [902, 553] width 225 height 13
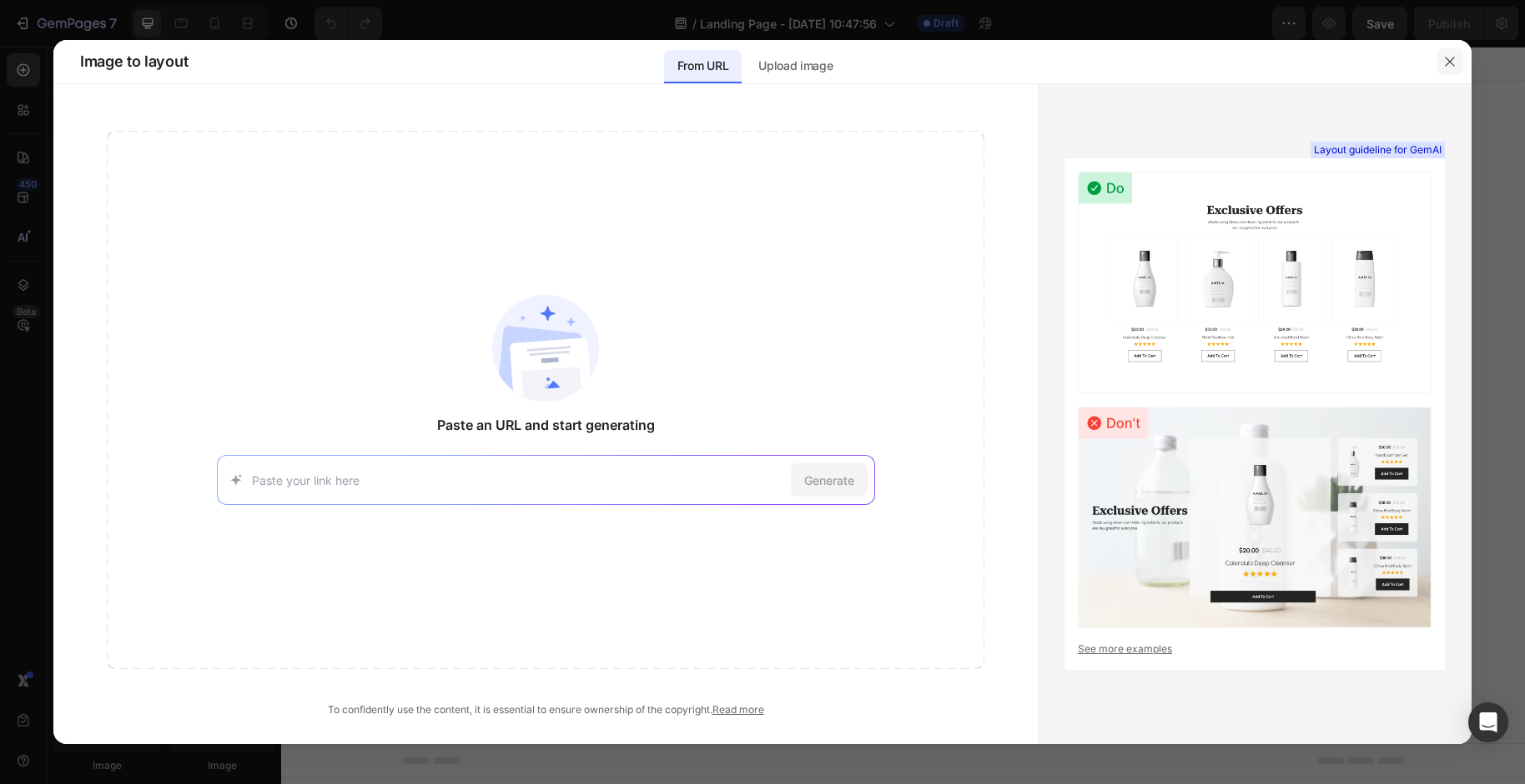
drag, startPoint x: 1460, startPoint y: 60, endPoint x: 1211, endPoint y: 39, distance: 249.9
click at [1460, 60] on button "button" at bounding box center [1449, 61] width 27 height 27
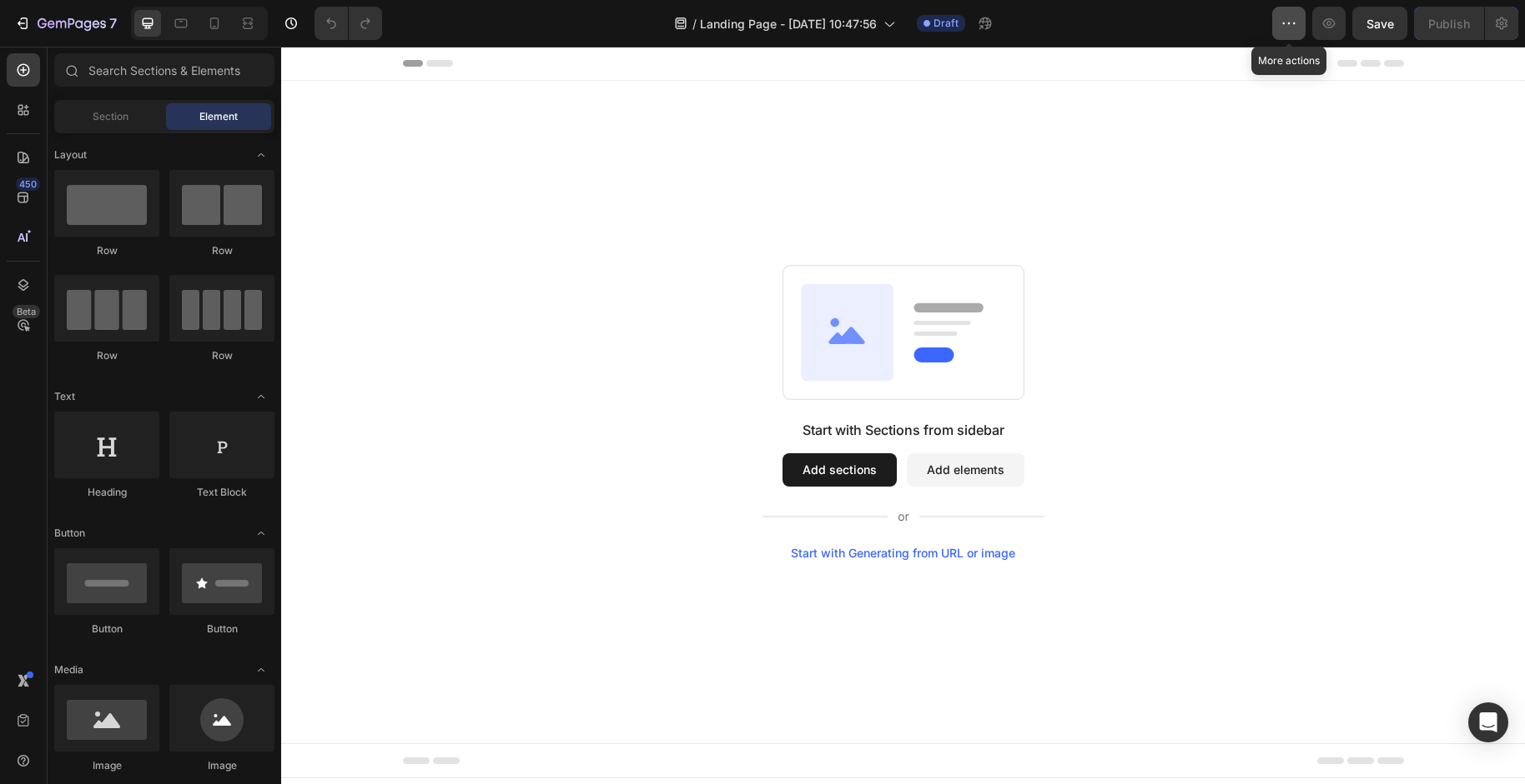
click at [1292, 28] on icon "button" at bounding box center [1288, 23] width 17 height 17
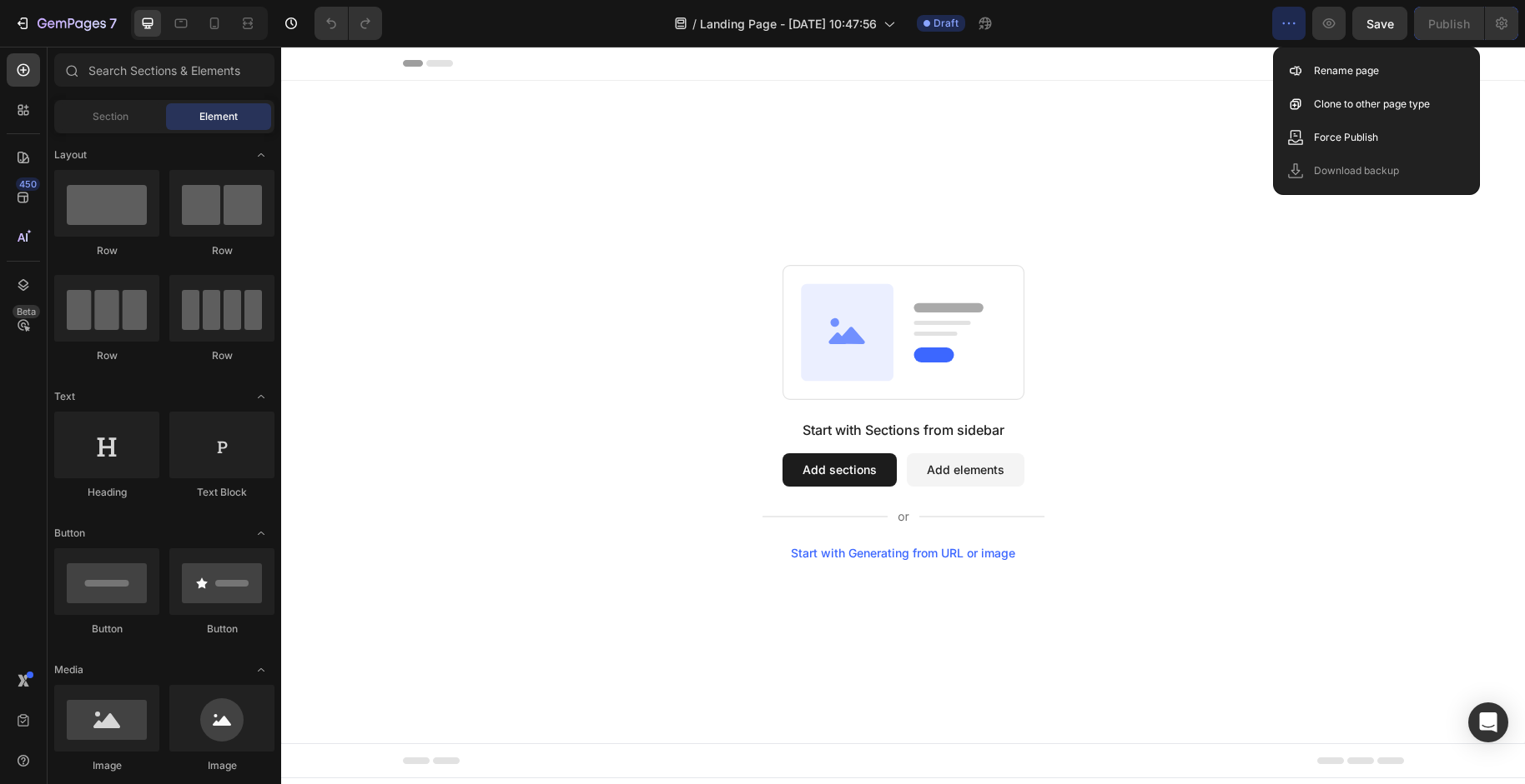
click at [1292, 28] on icon "button" at bounding box center [1288, 23] width 17 height 17
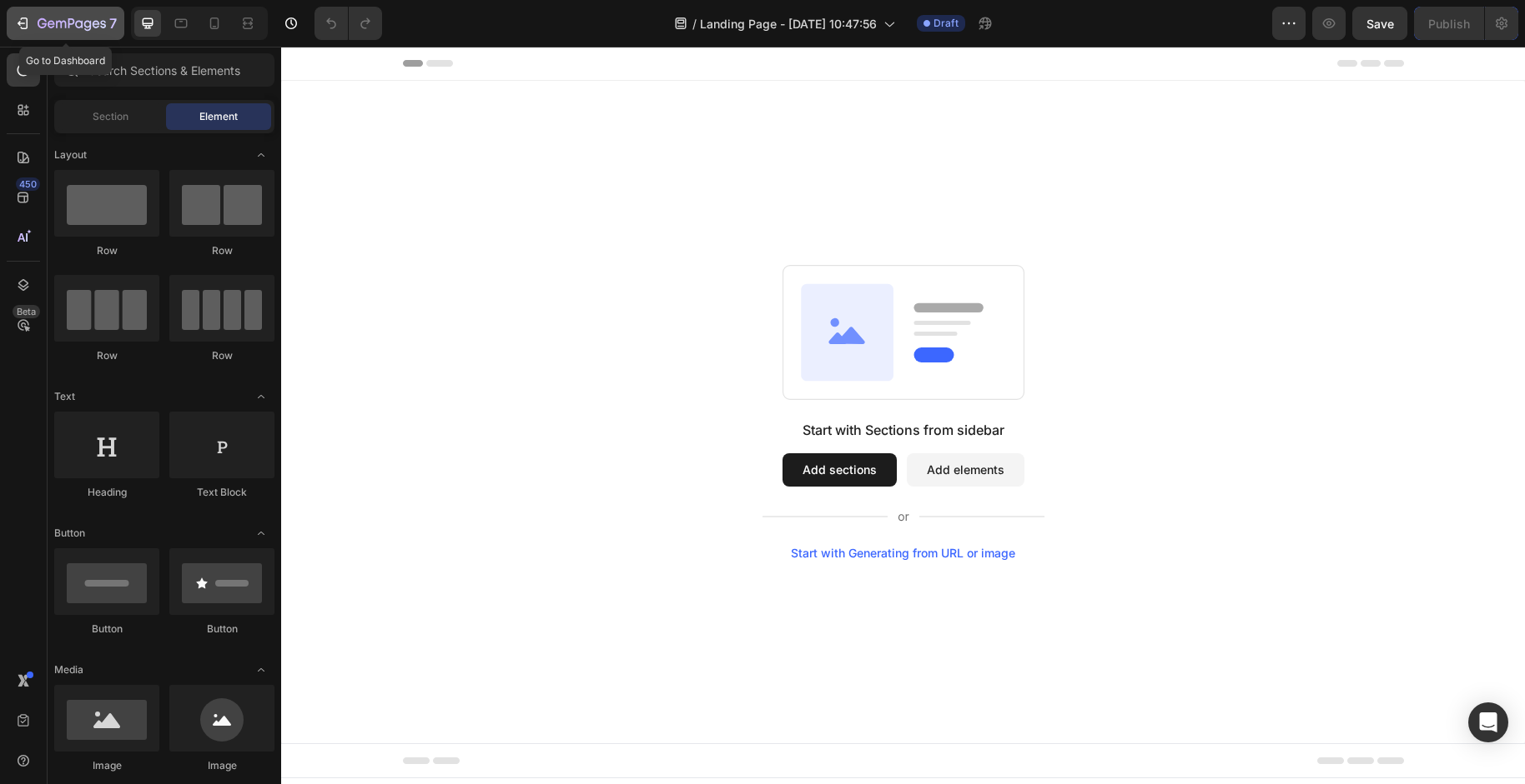
click at [29, 17] on icon "button" at bounding box center [22, 23] width 17 height 17
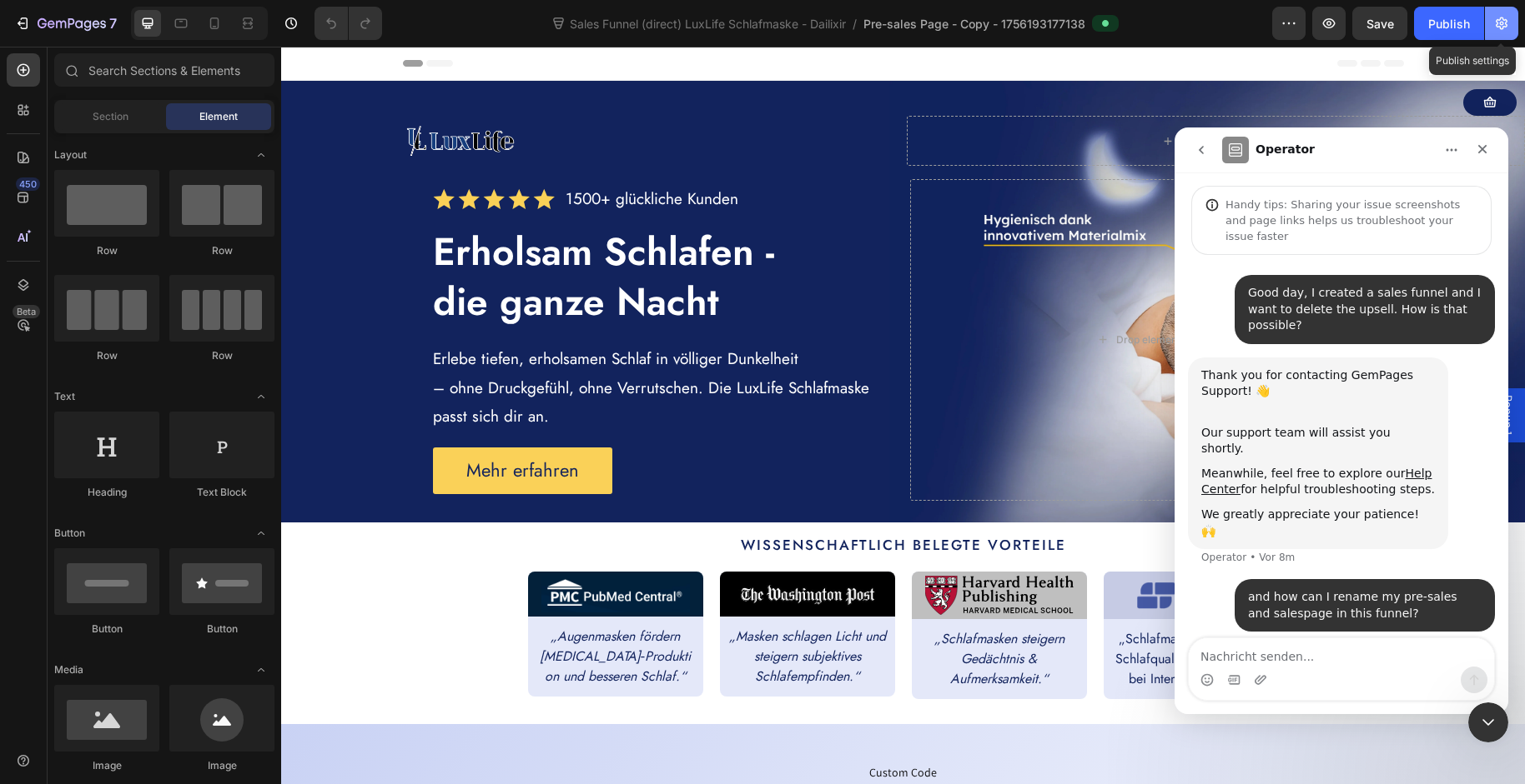
click at [1504, 26] on icon "button" at bounding box center [1501, 24] width 12 height 13
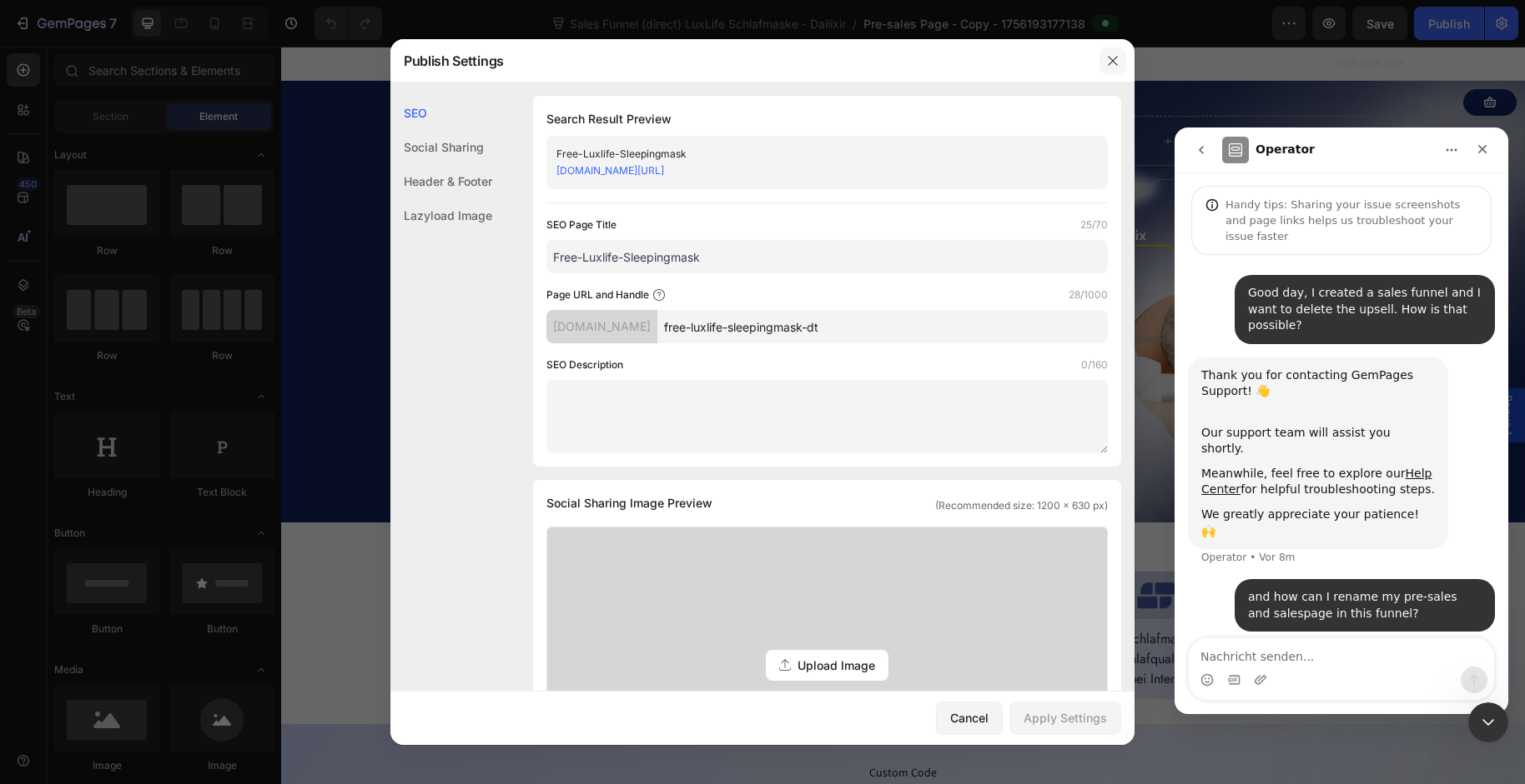
click at [1110, 60] on icon "button" at bounding box center [1112, 60] width 13 height 13
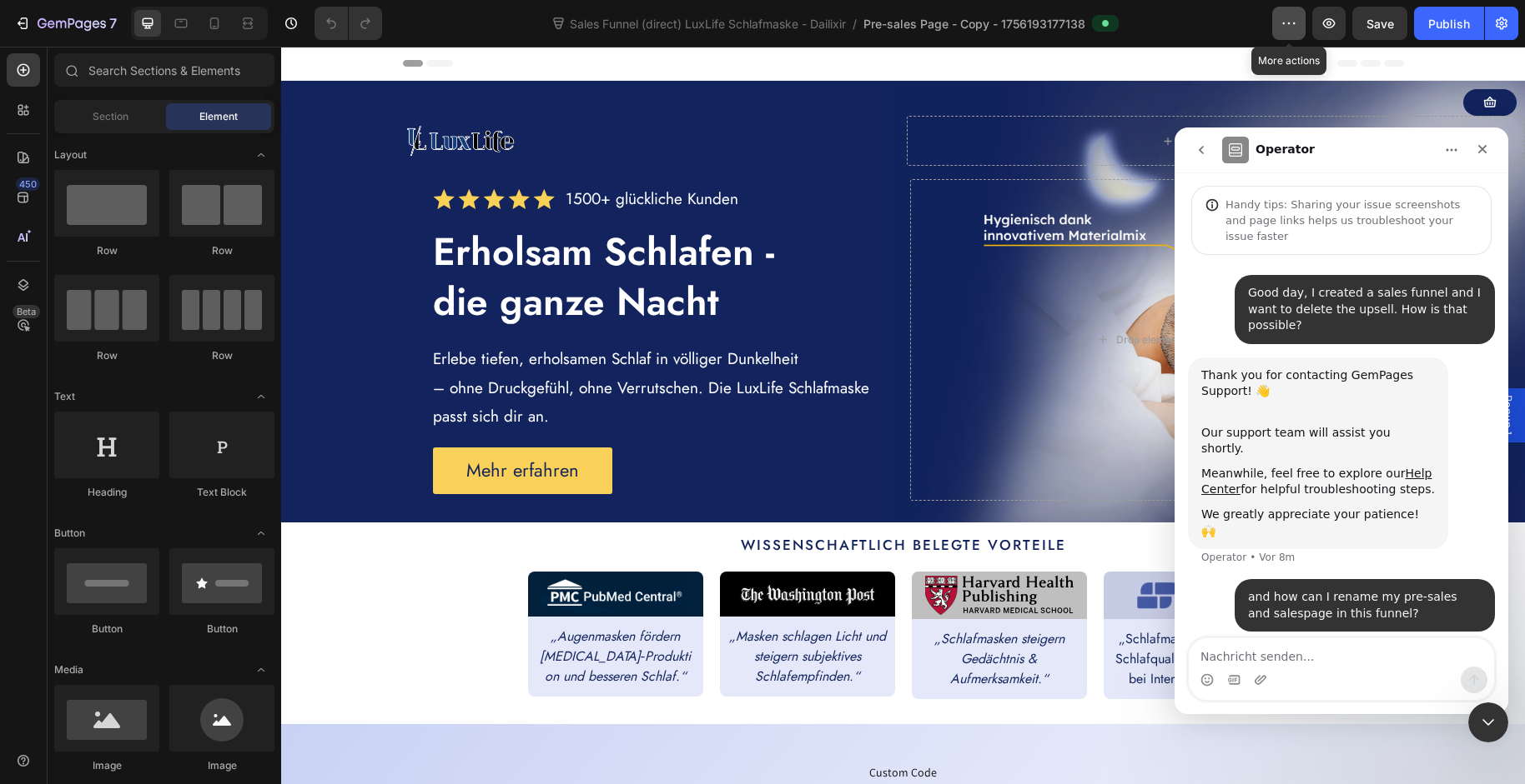
click at [1295, 33] on button "button" at bounding box center [1287, 23] width 33 height 33
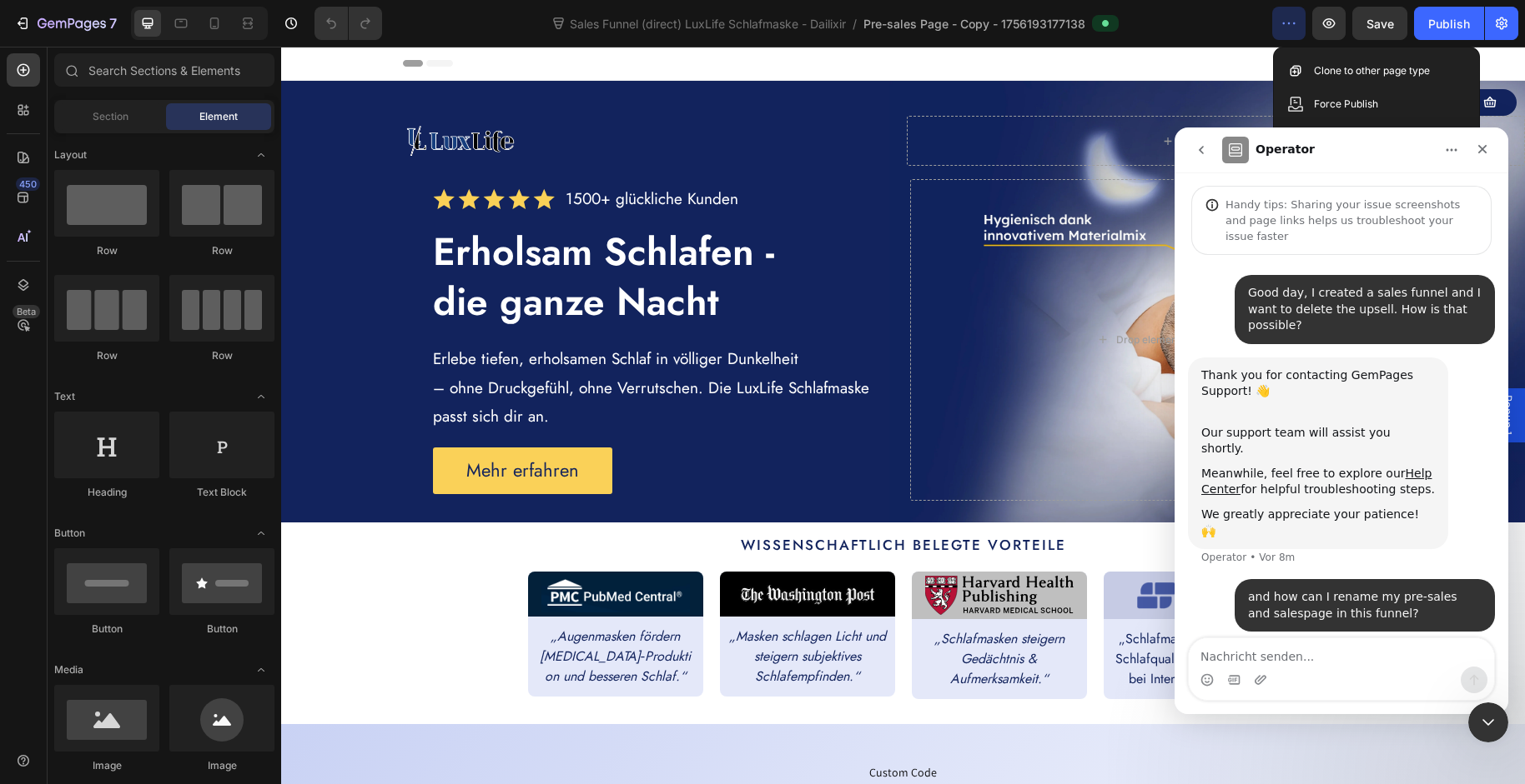
click at [1206, 151] on icon "go back" at bounding box center [1201, 150] width 13 height 13
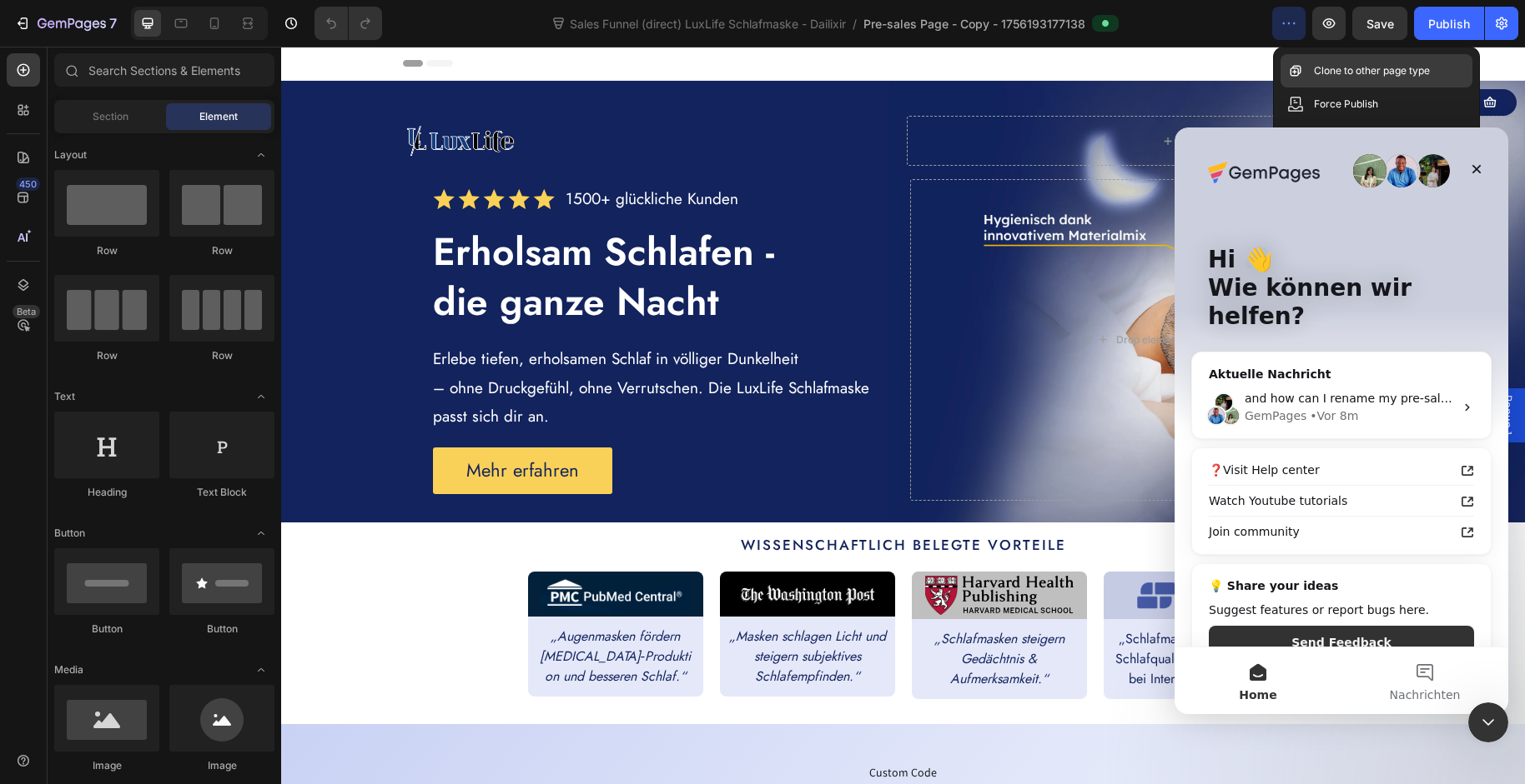
click at [1328, 76] on p "Clone to other page type" at bounding box center [1371, 71] width 116 height 17
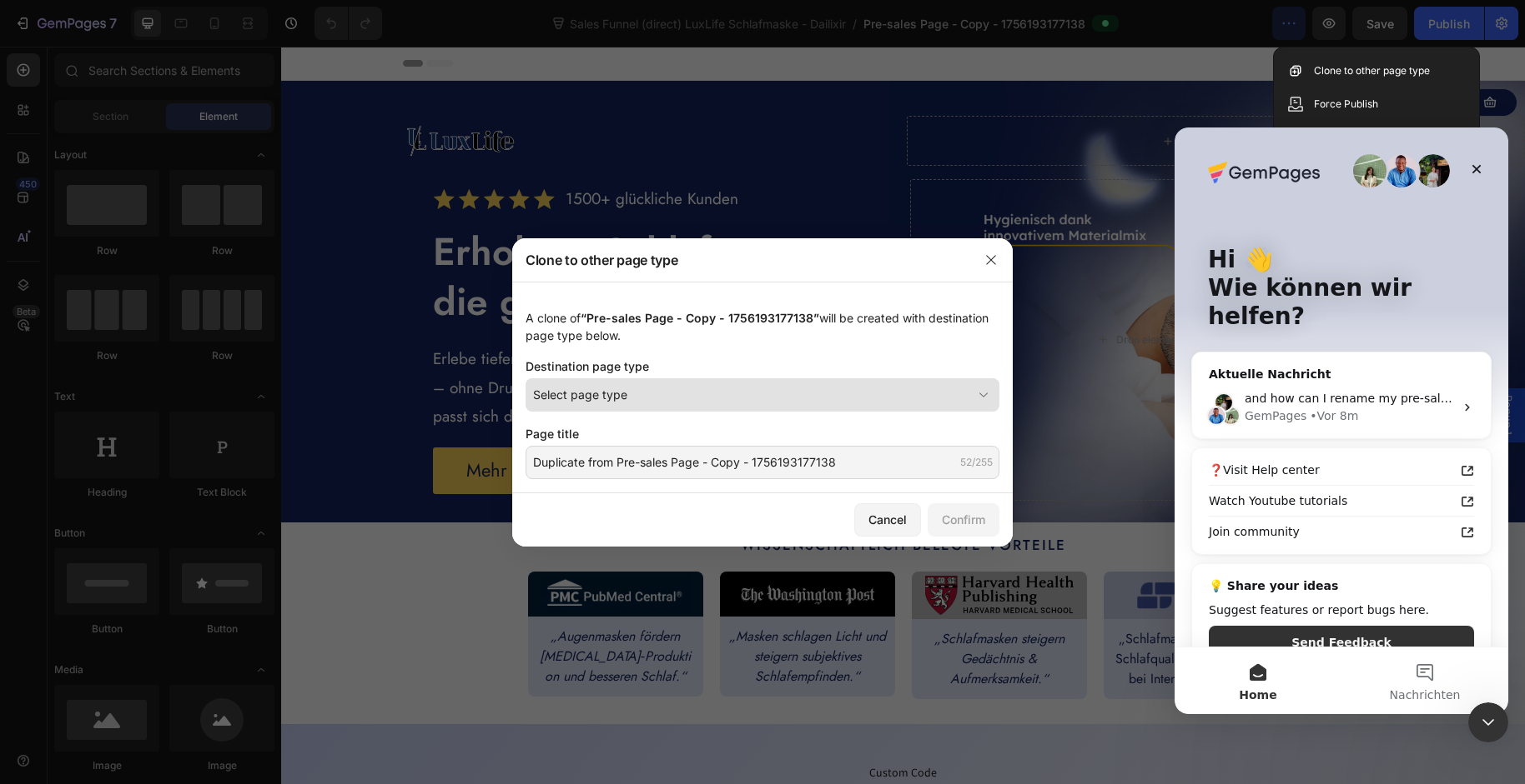
click at [707, 398] on div "Select page type" at bounding box center [753, 395] width 439 height 18
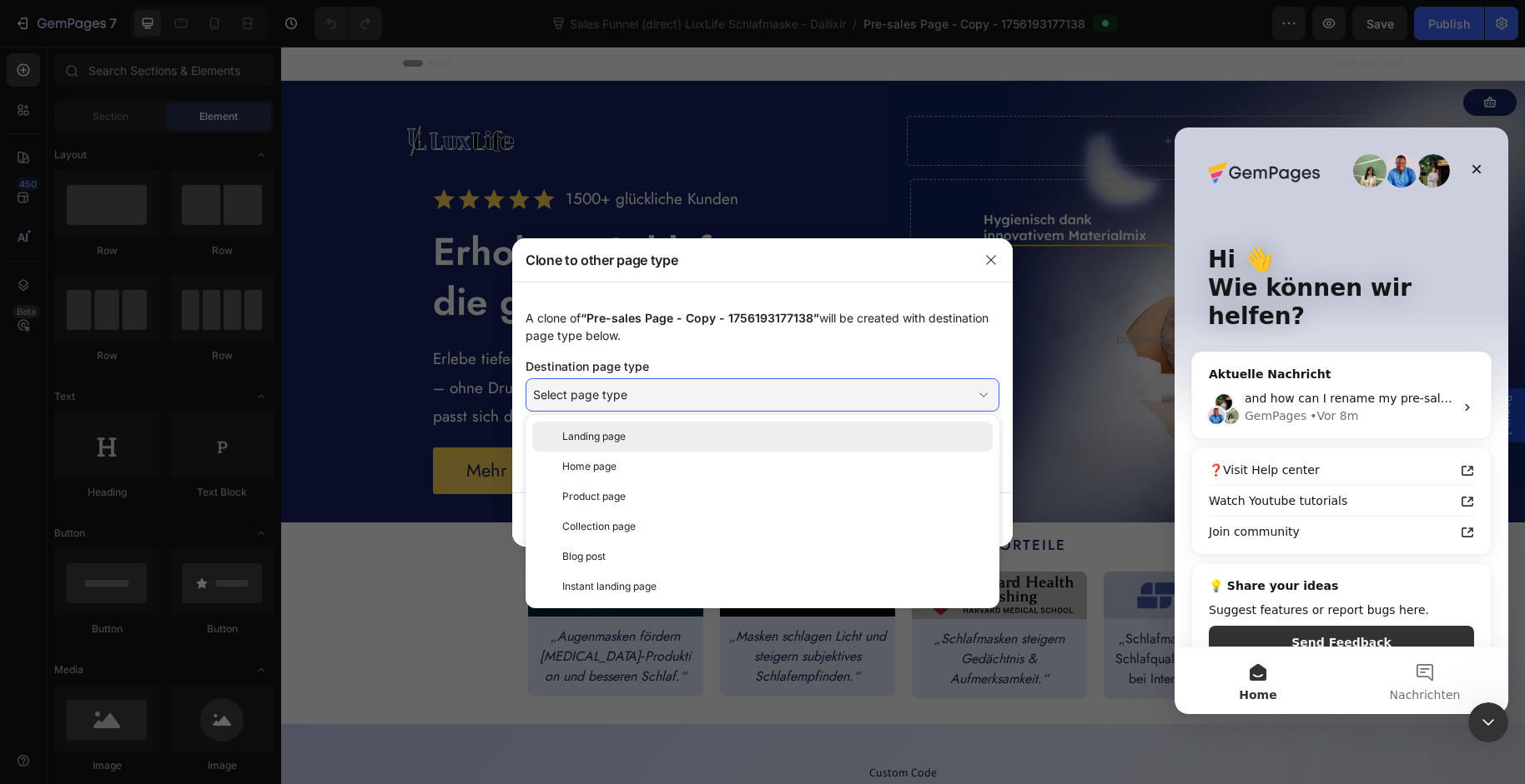
click at [702, 445] on div "Landing page" at bounding box center [762, 437] width 460 height 30
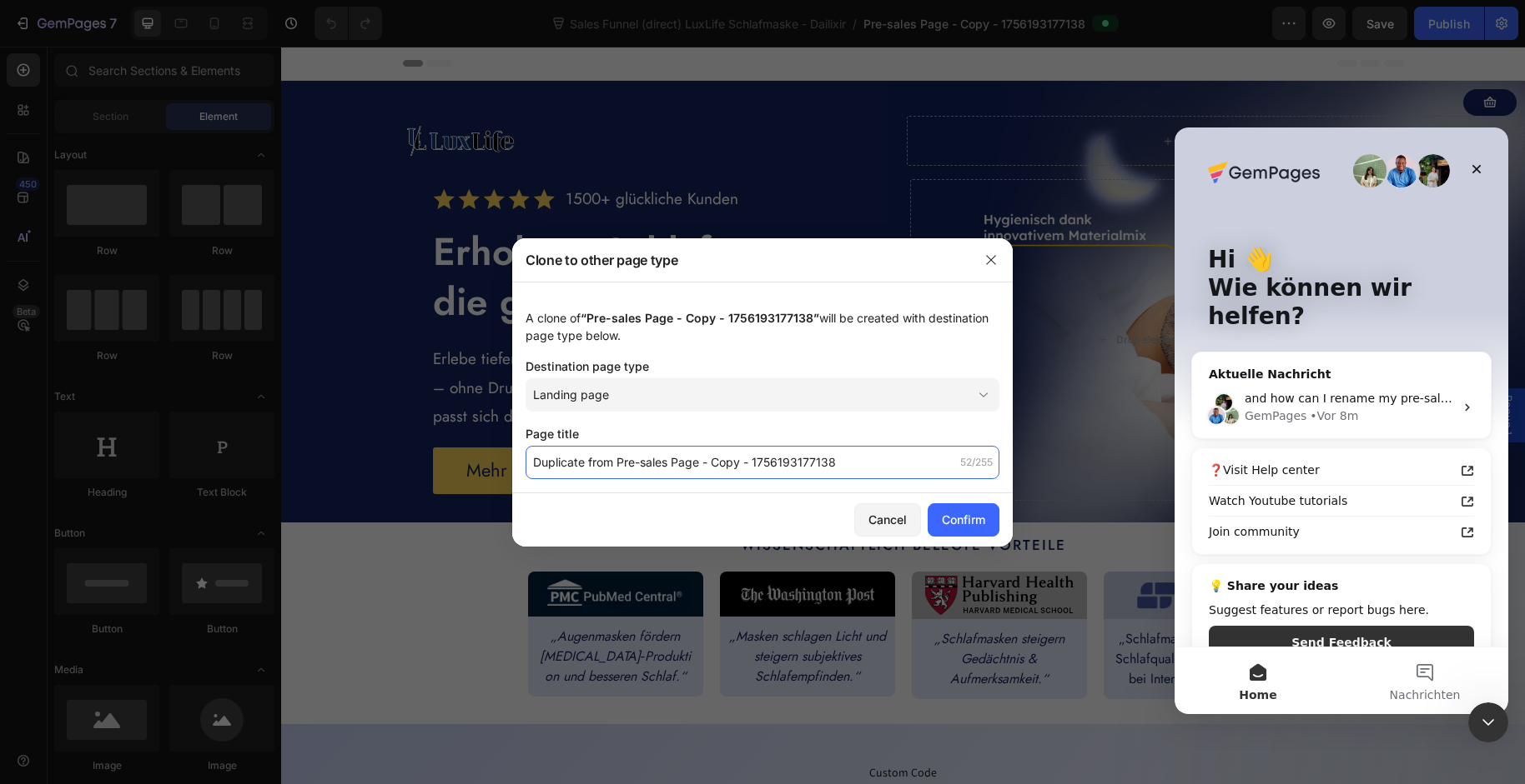
click at [720, 464] on input "Duplicate from Pre-sales Page - Copy - 1756193177138" at bounding box center [762, 462] width 474 height 33
type input "Luxlife-Free-Mask-LP"
click at [977, 518] on div "Confirm" at bounding box center [963, 520] width 43 height 18
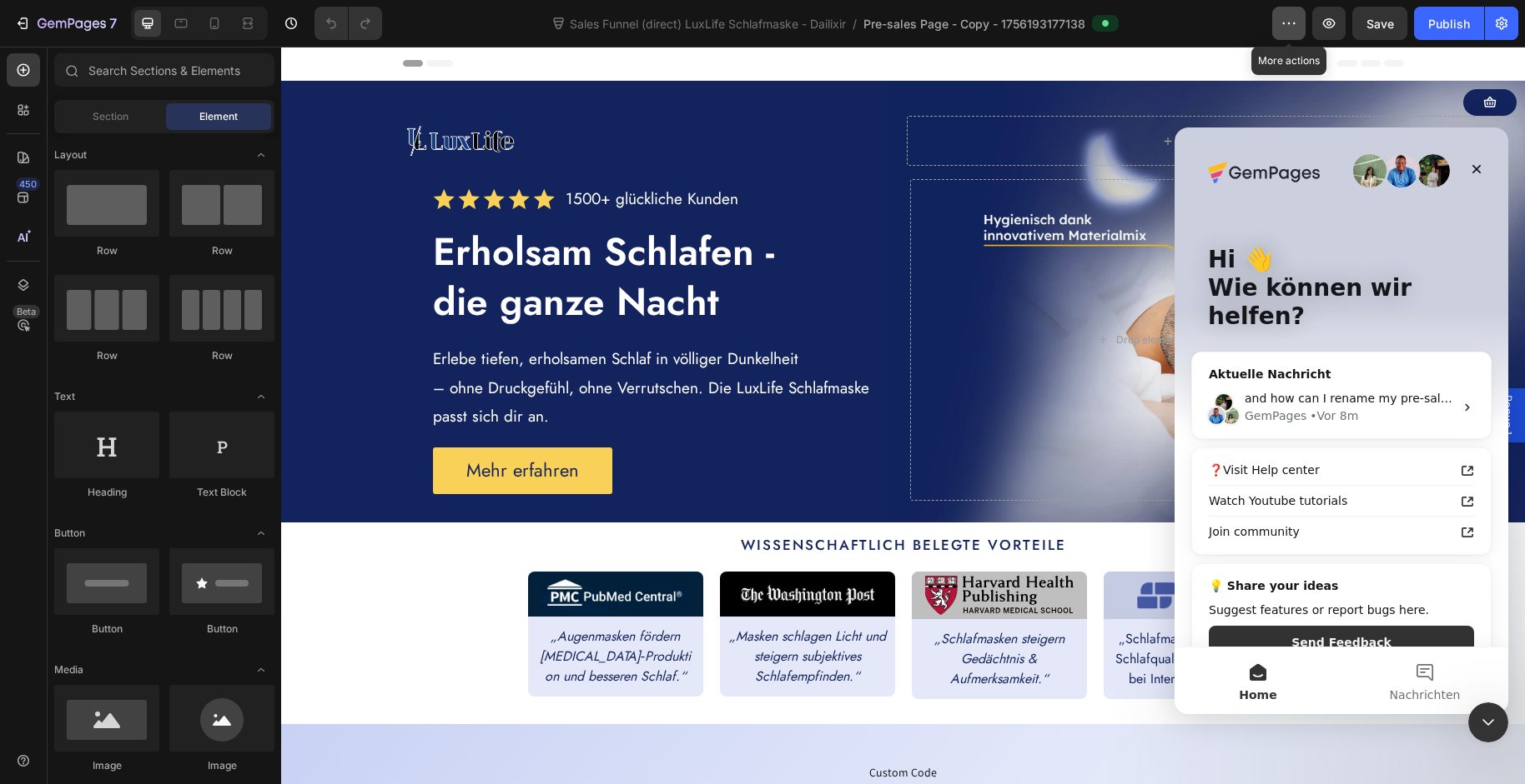
click at [1289, 28] on icon "button" at bounding box center [1288, 23] width 17 height 17
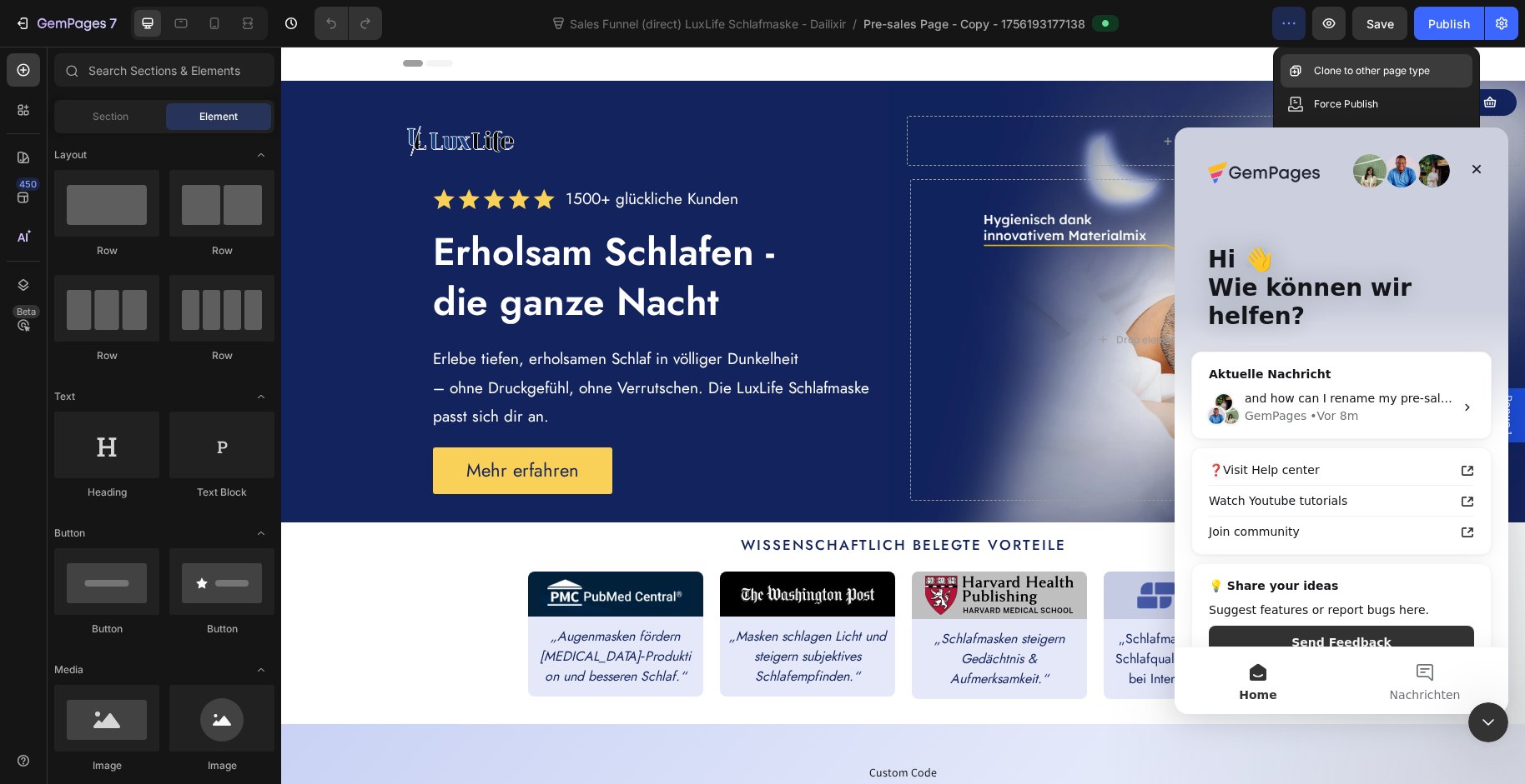
click at [1325, 77] on p "Clone to other page type" at bounding box center [1371, 71] width 116 height 17
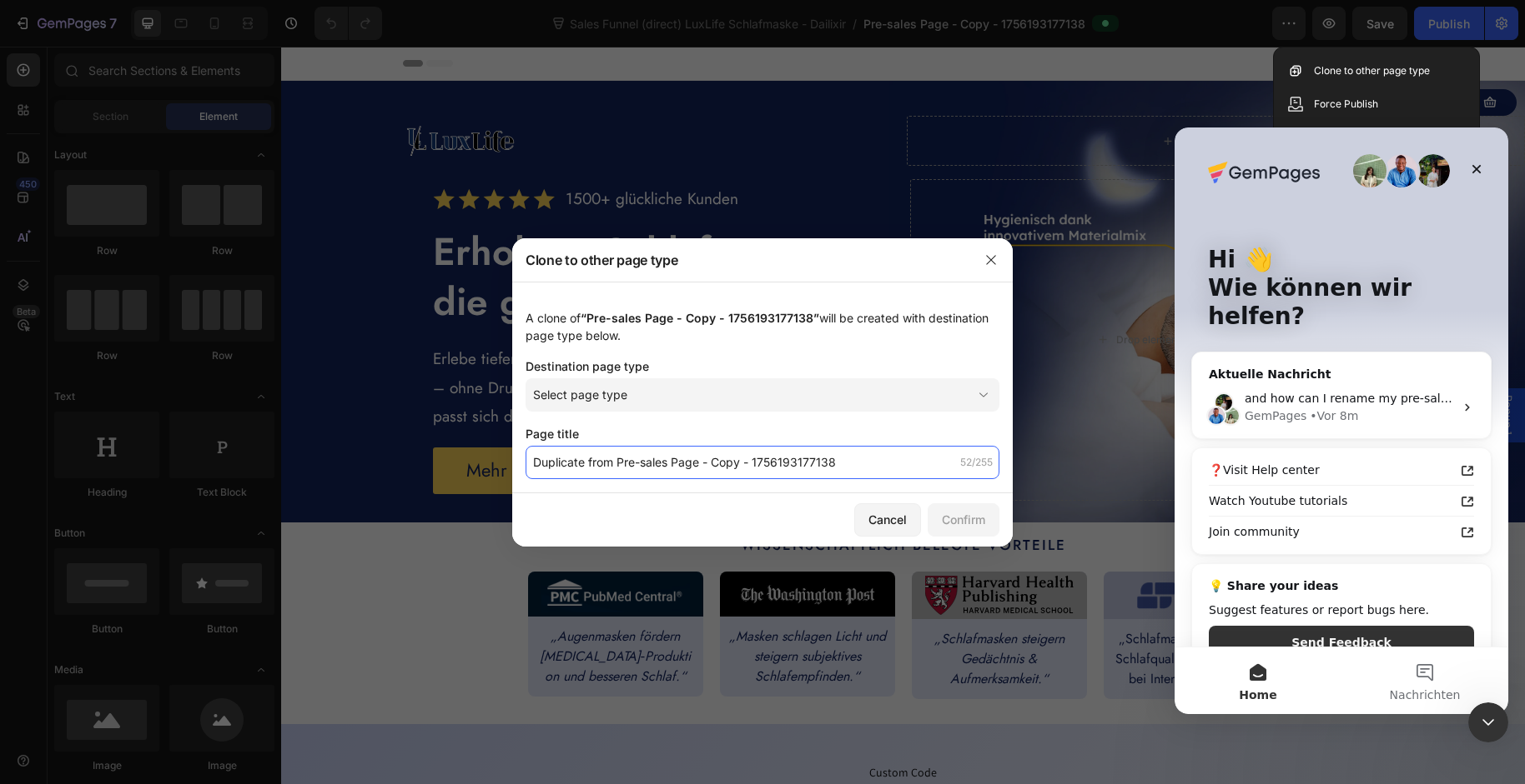
click at [675, 457] on input "Duplicate from Pre-sales Page - Copy - 1756193177138" at bounding box center [762, 462] width 474 height 33
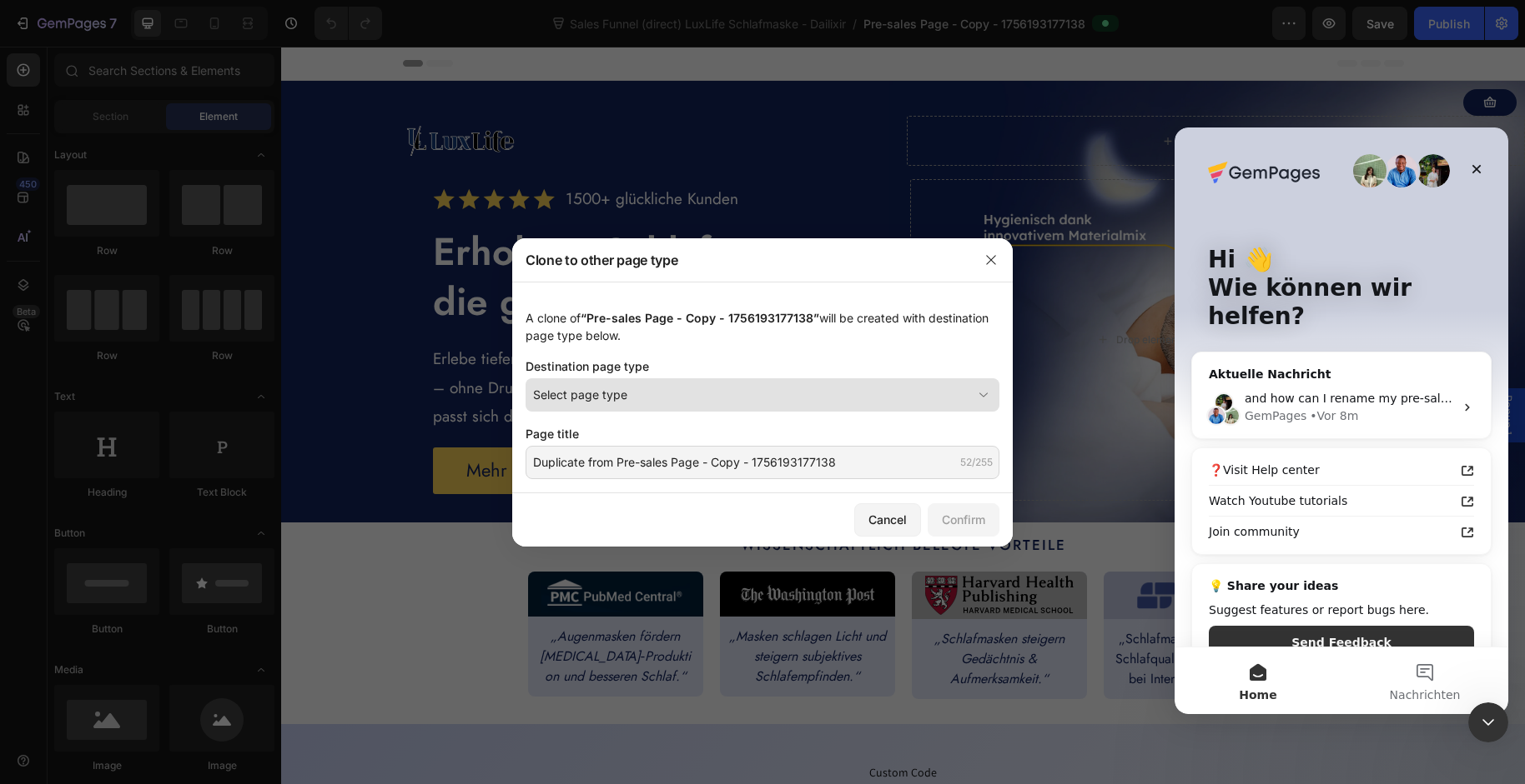
click at [673, 394] on div "Select page type" at bounding box center [753, 395] width 439 height 18
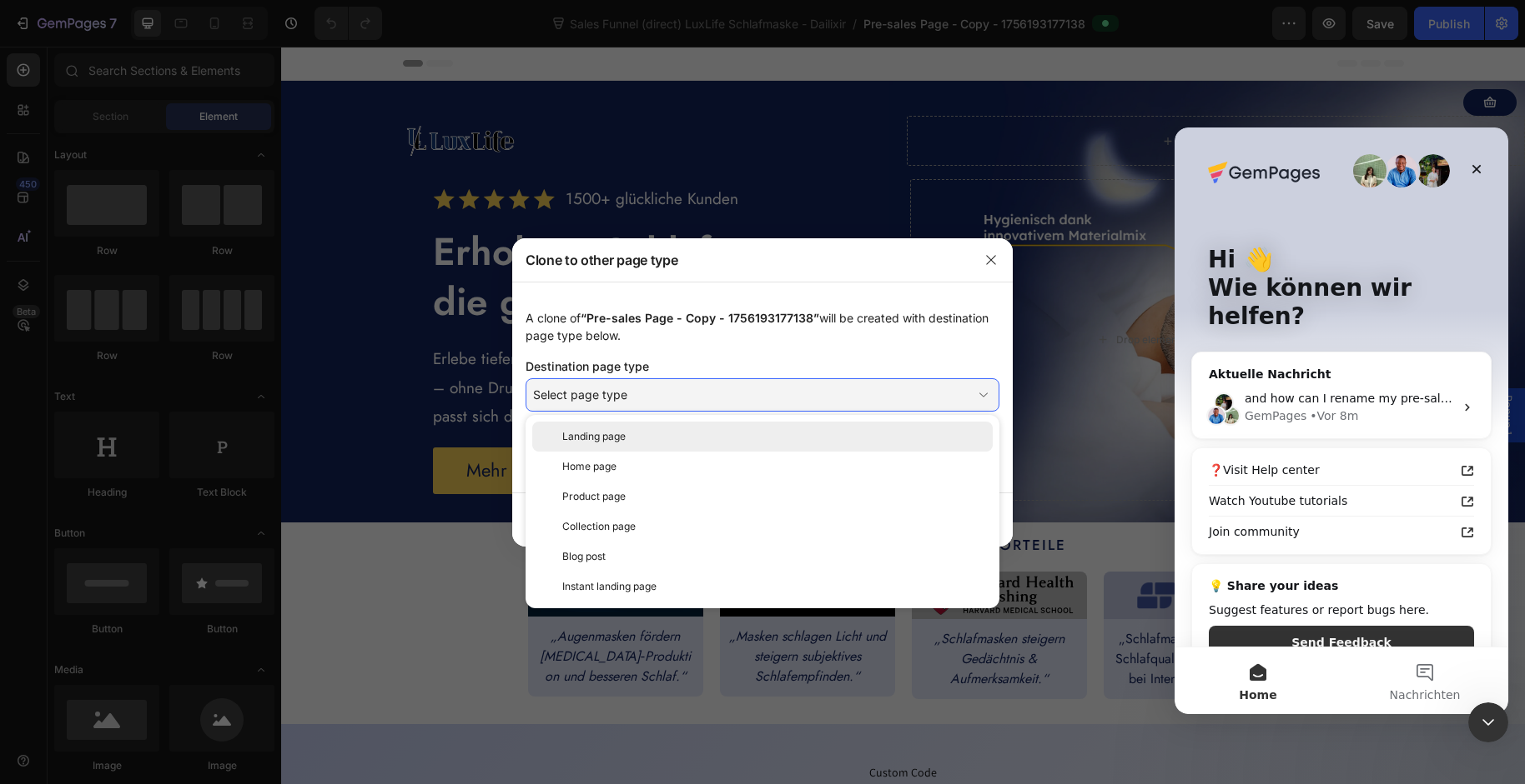
click at [667, 445] on div "Landing page" at bounding box center [762, 437] width 460 height 30
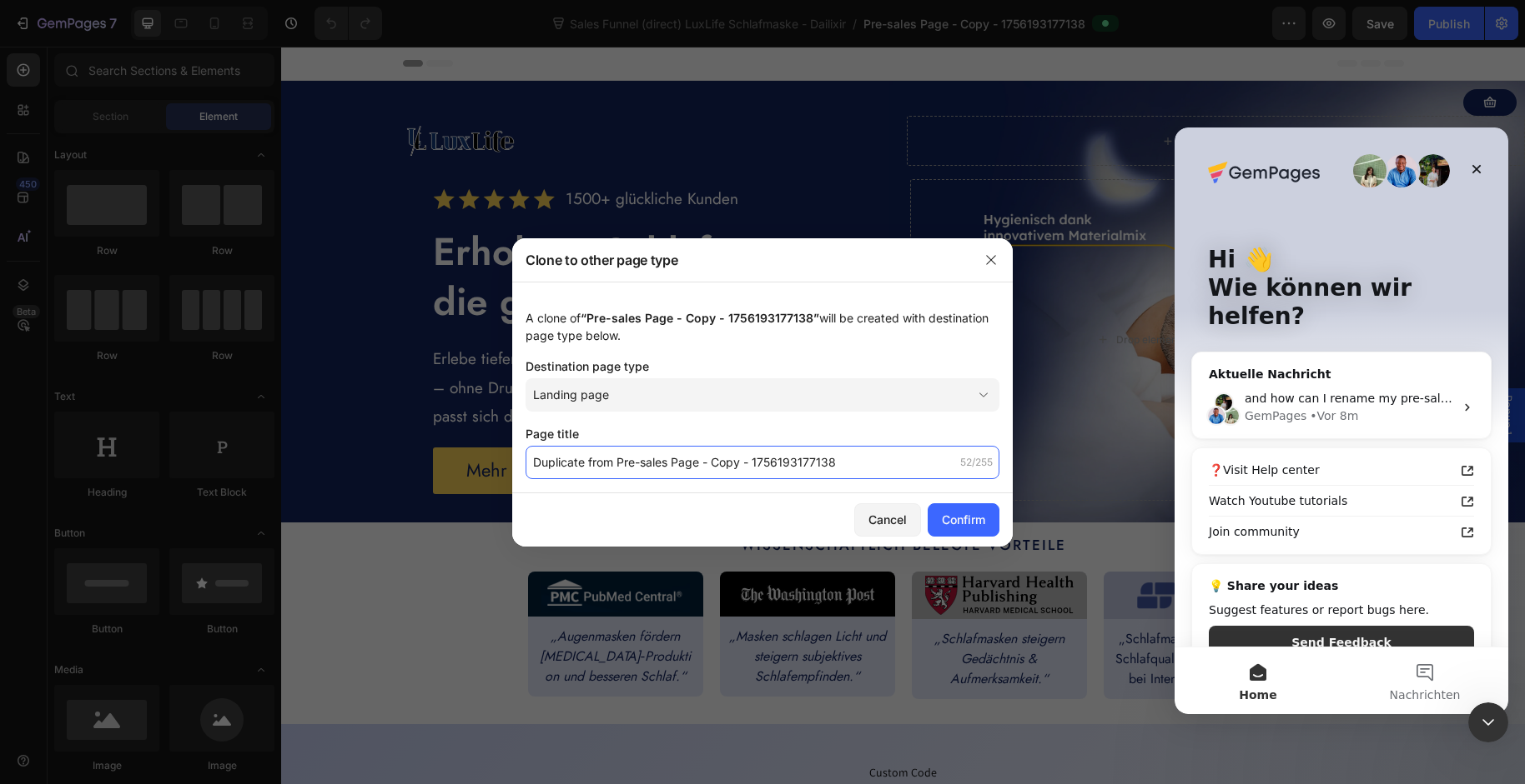
click at [693, 453] on input "Duplicate from Pre-sales Page - Copy - 1756193177138" at bounding box center [762, 462] width 474 height 33
type input "DP-Schuhschutz-free"
click at [969, 510] on button "Confirm" at bounding box center [963, 520] width 72 height 33
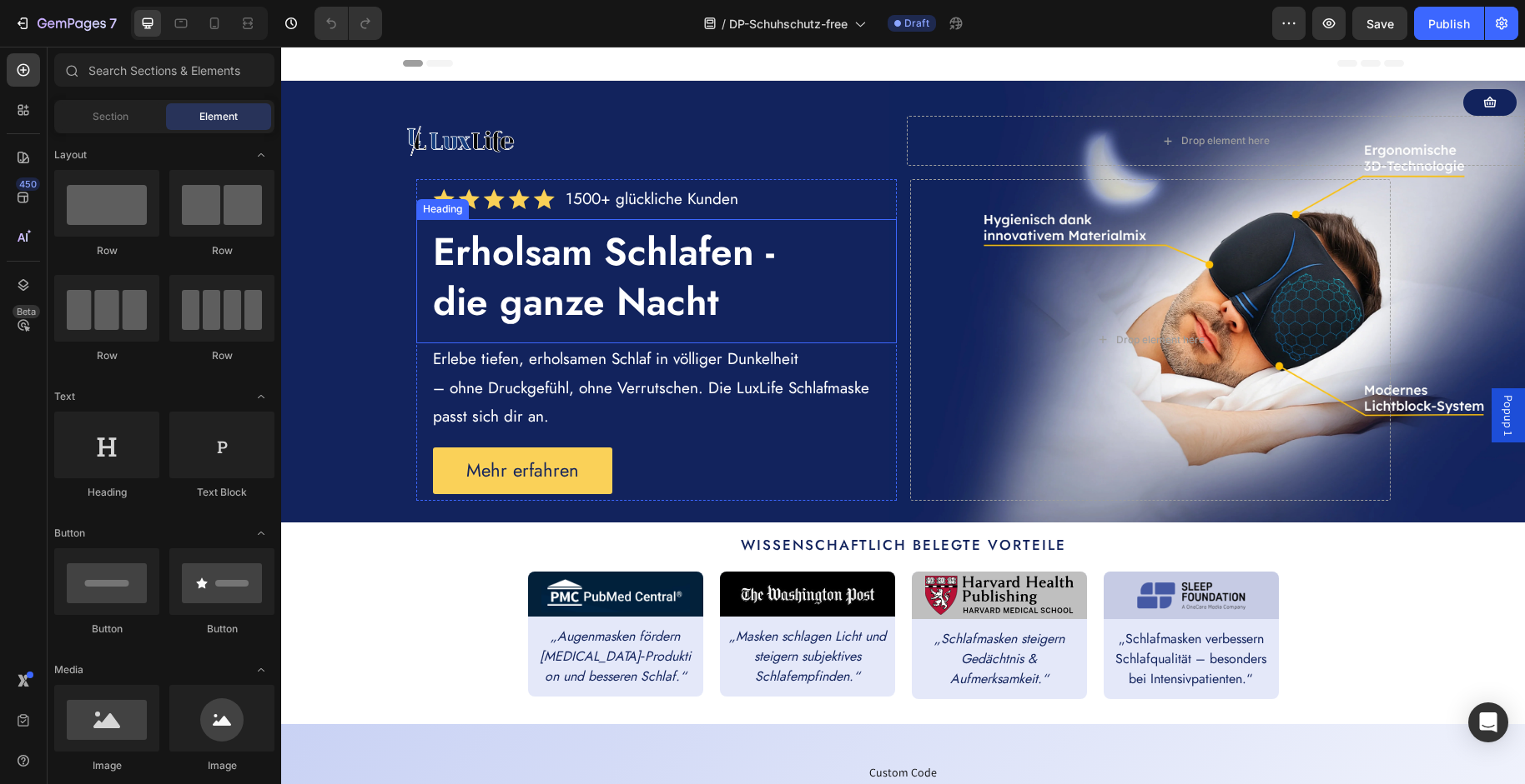
click at [508, 266] on strong "Erholsam Schlafen -" at bounding box center [604, 251] width 341 height 55
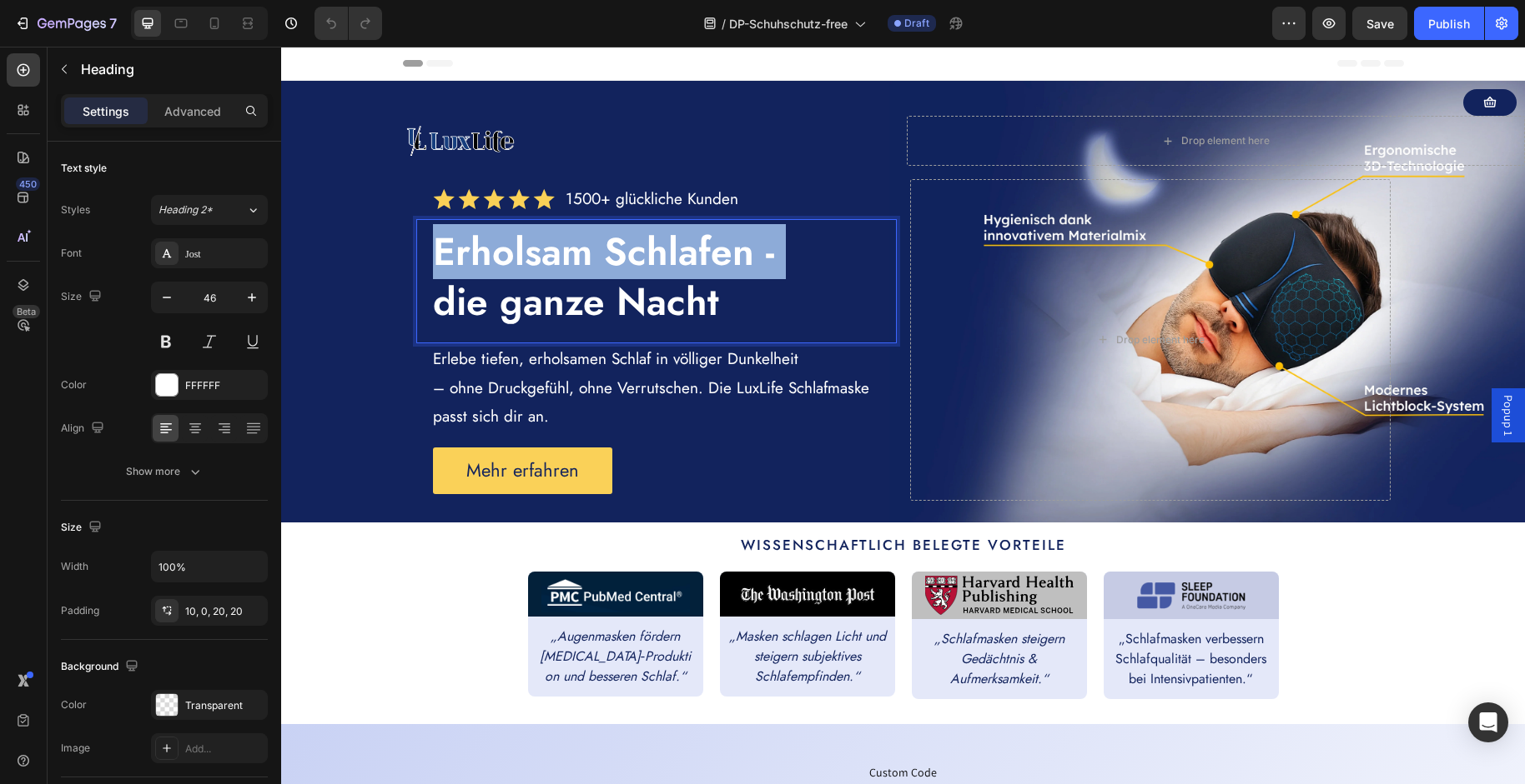
click at [508, 266] on strong "Erholsam Schlafen -" at bounding box center [604, 251] width 341 height 55
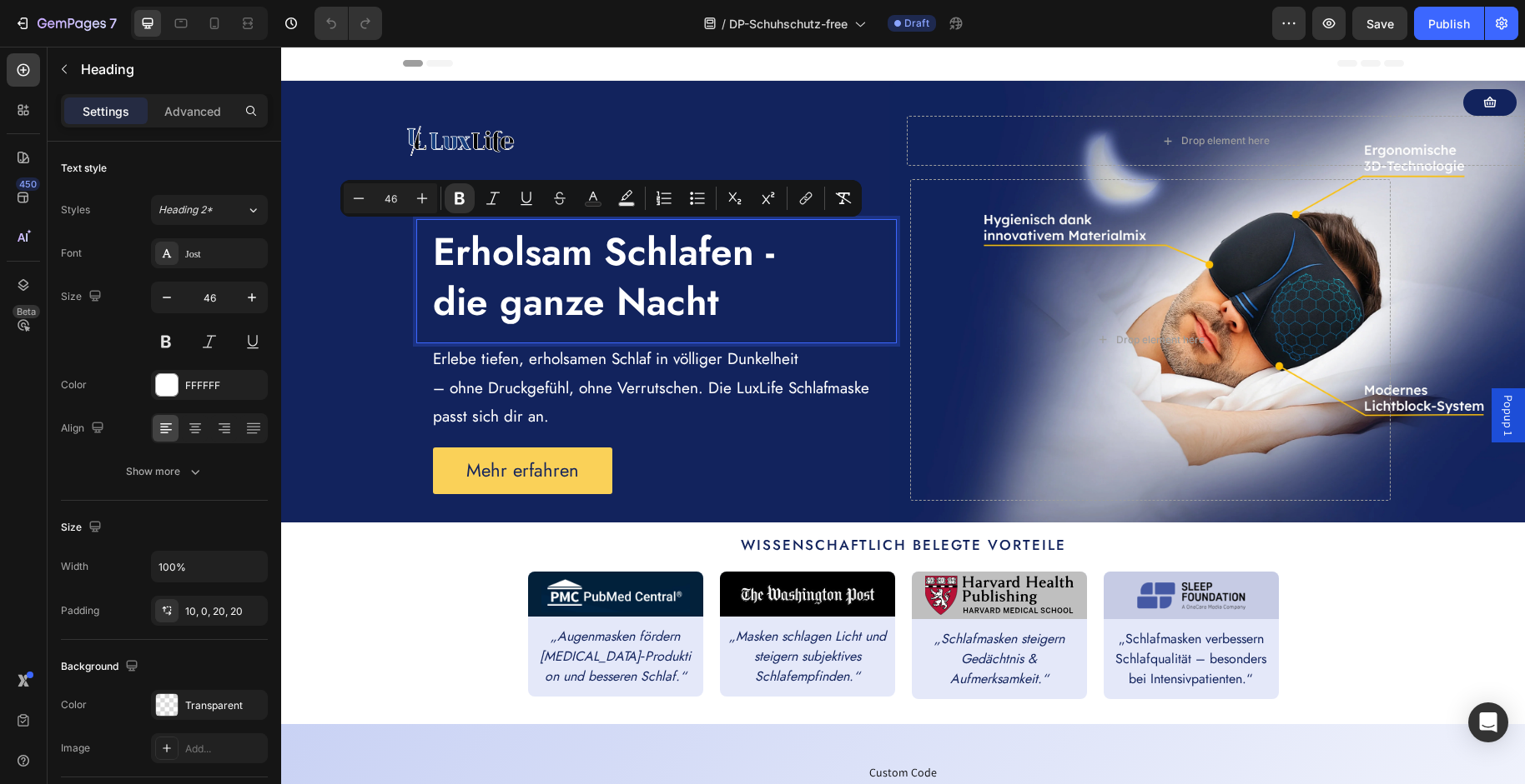
click at [518, 275] on strong "die ganze Nacht" at bounding box center [576, 301] width 286 height 55
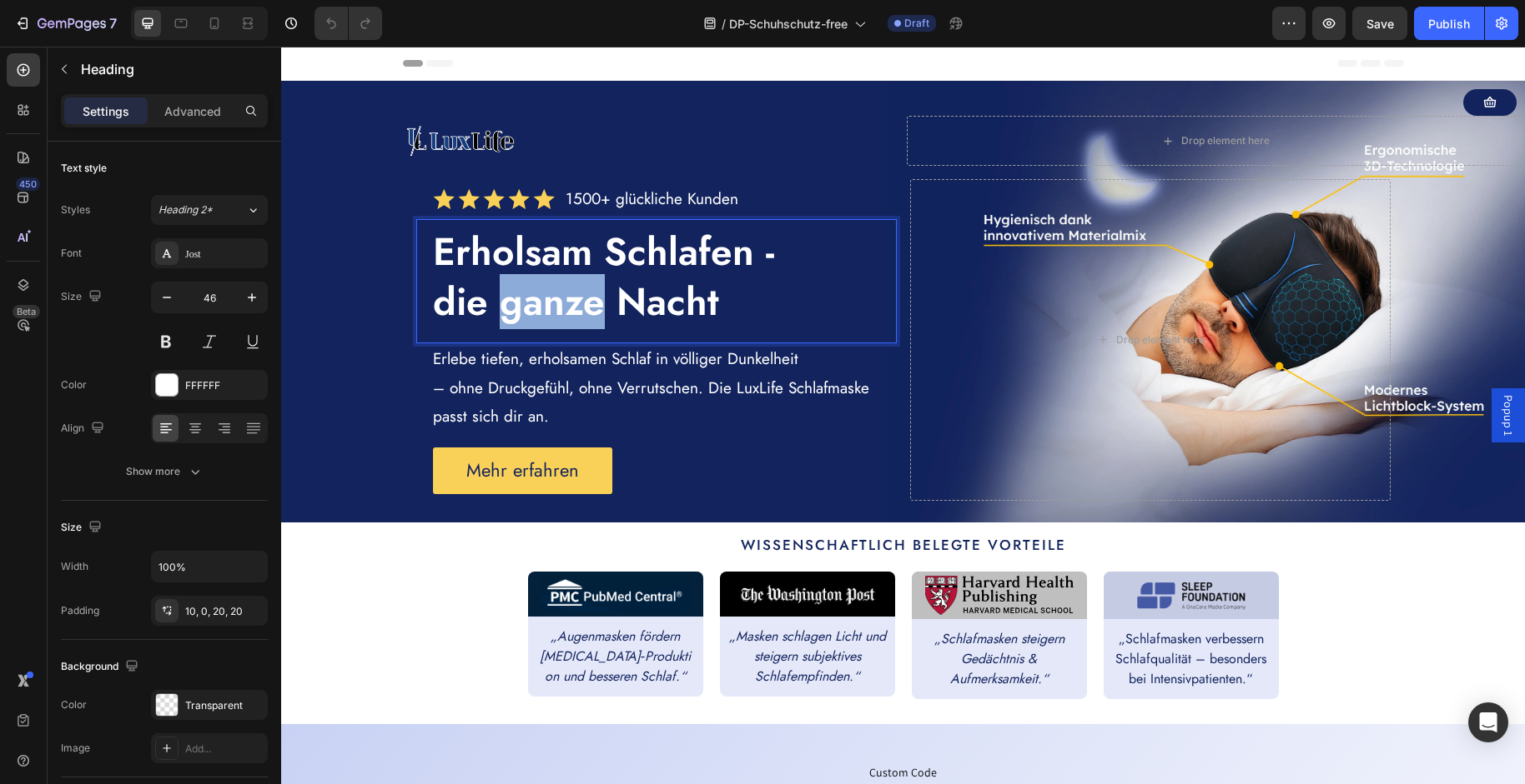
click at [518, 275] on strong "die ganze Nacht" at bounding box center [576, 301] width 286 height 55
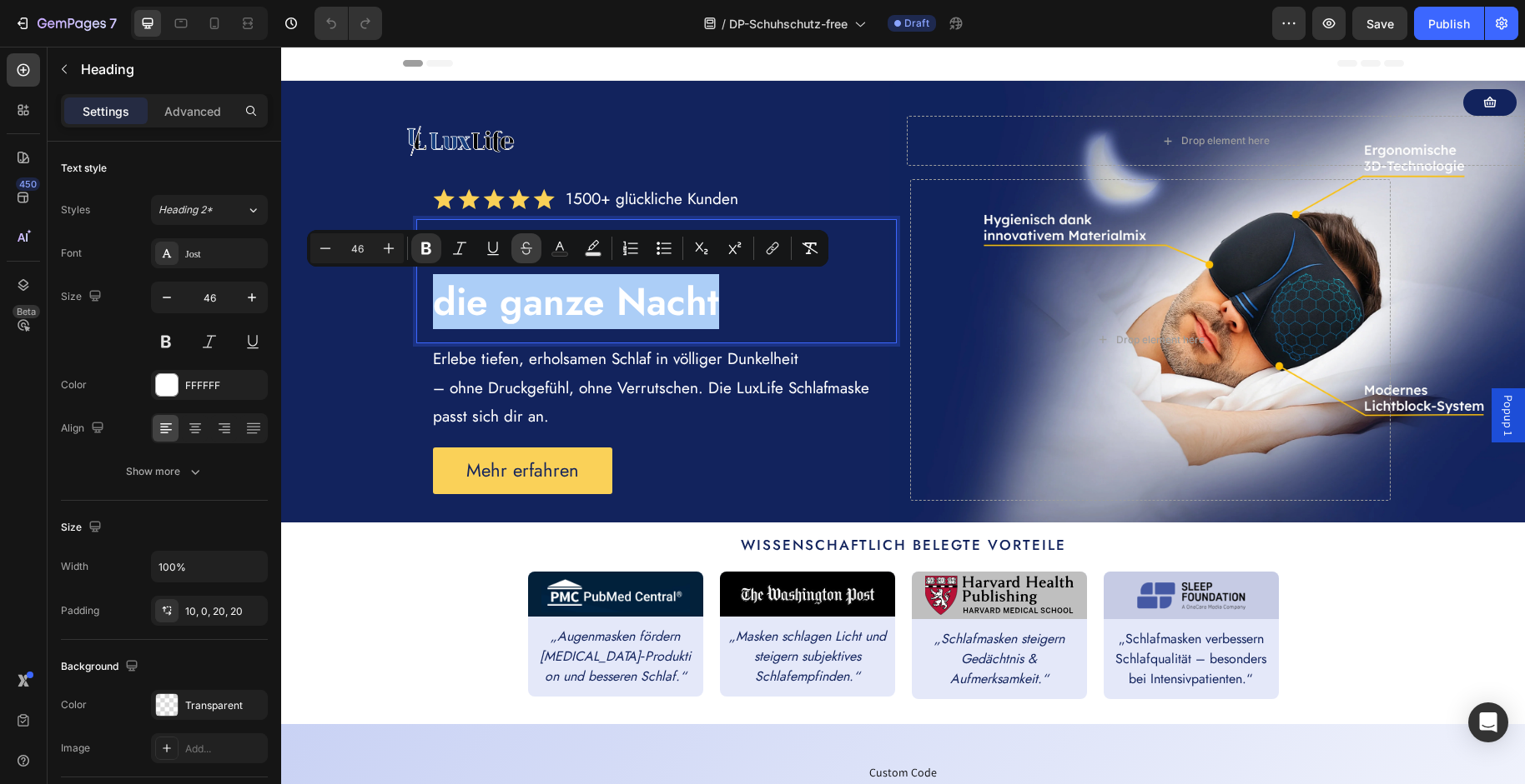
click at [518, 254] on icon "Editor contextual toolbar" at bounding box center [526, 248] width 17 height 17
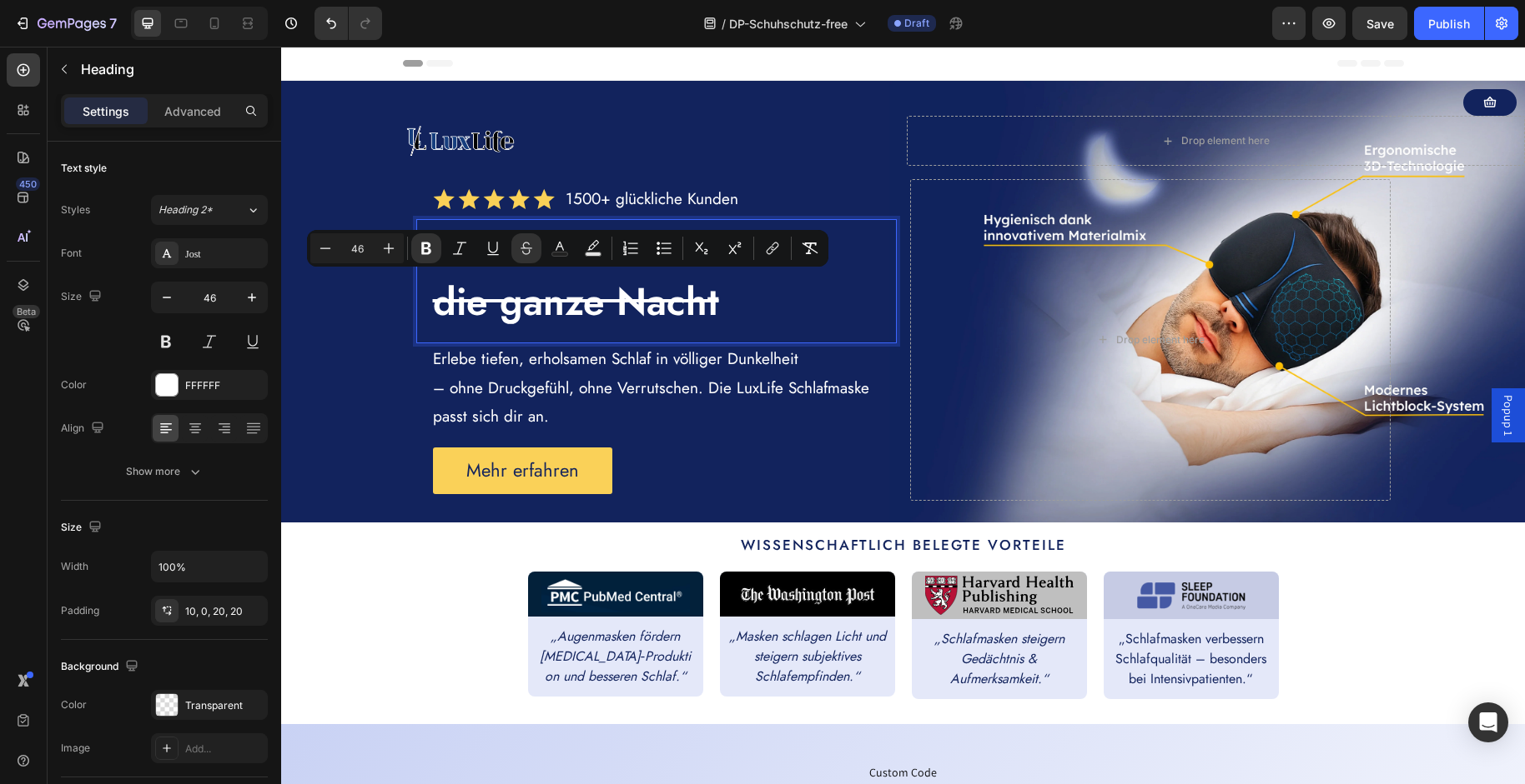
click at [572, 300] on strong "die ganze Nacht" at bounding box center [576, 301] width 286 height 55
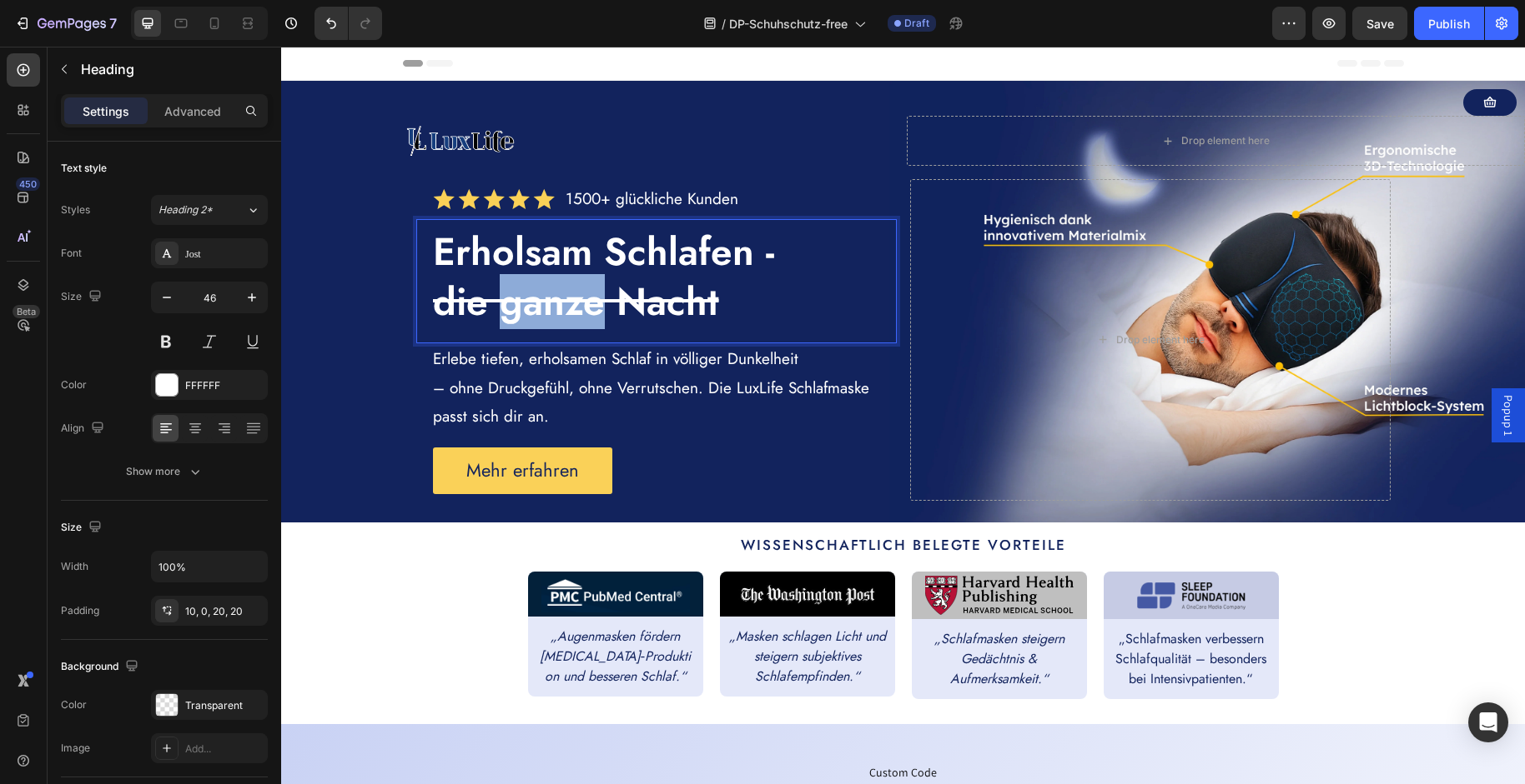
click at [572, 300] on strong "die ganze Nacht" at bounding box center [576, 301] width 286 height 55
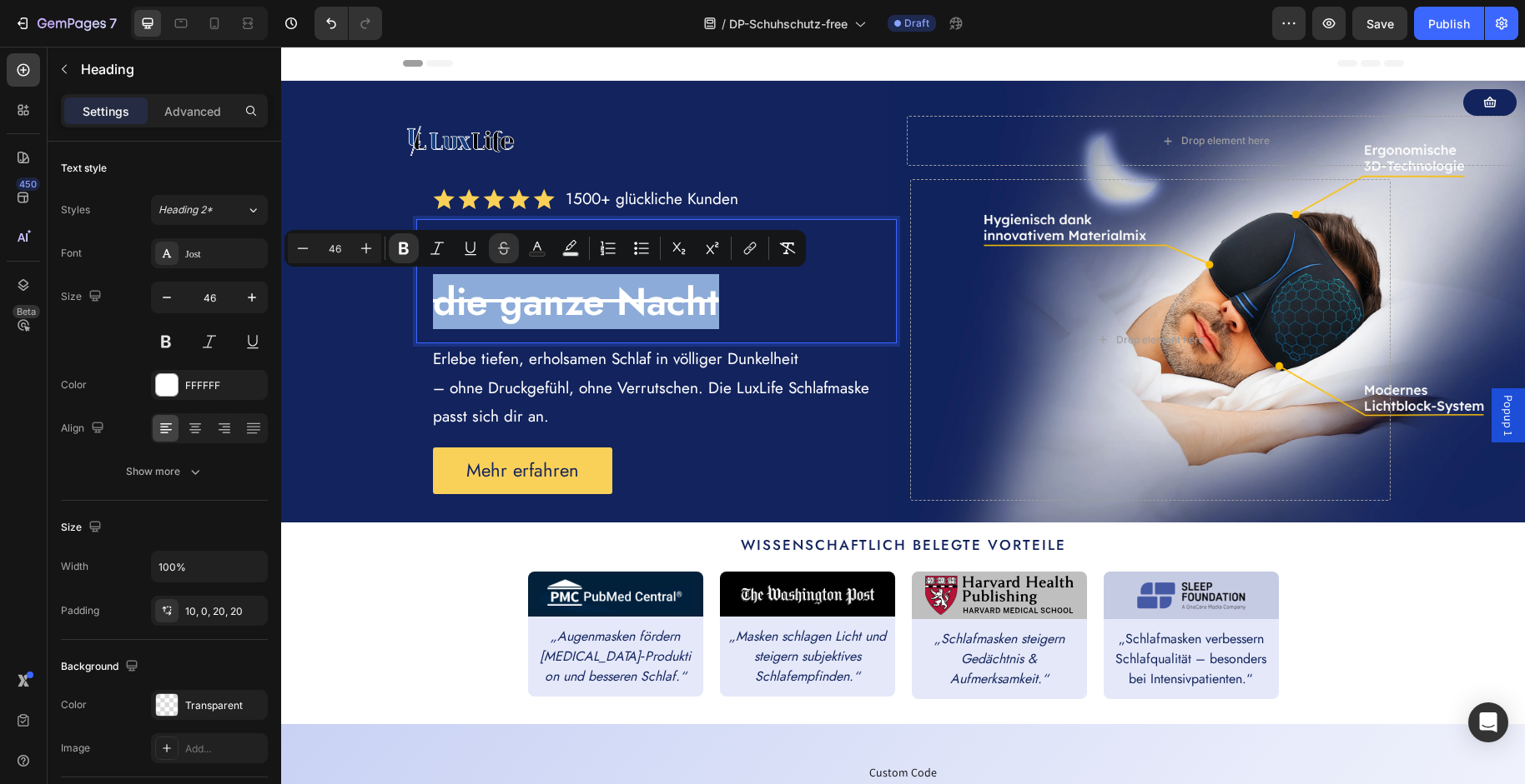
click at [572, 300] on strong "die ganze Nacht" at bounding box center [576, 301] width 286 height 55
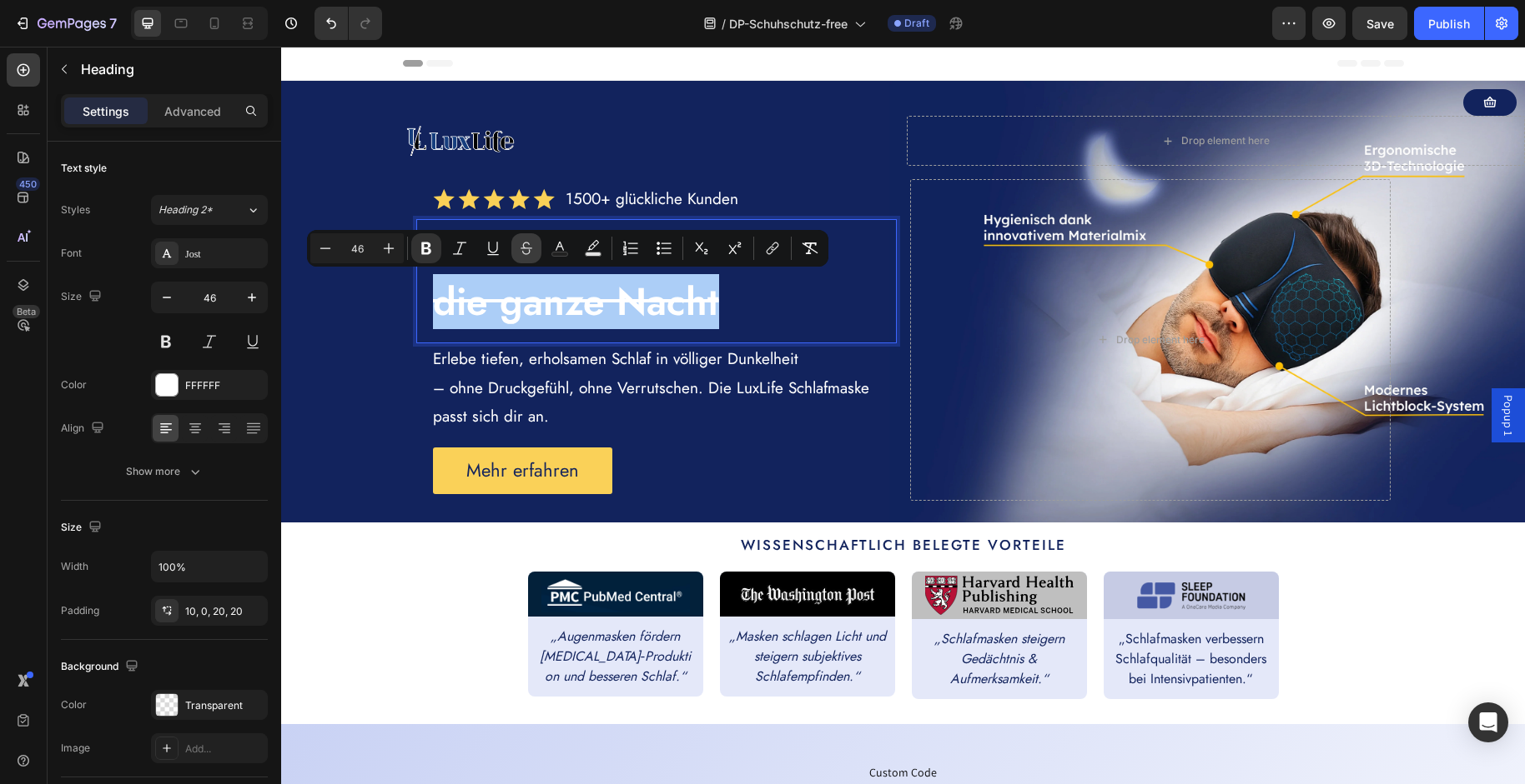
click at [530, 249] on icon "Editor contextual toolbar" at bounding box center [526, 248] width 17 height 17
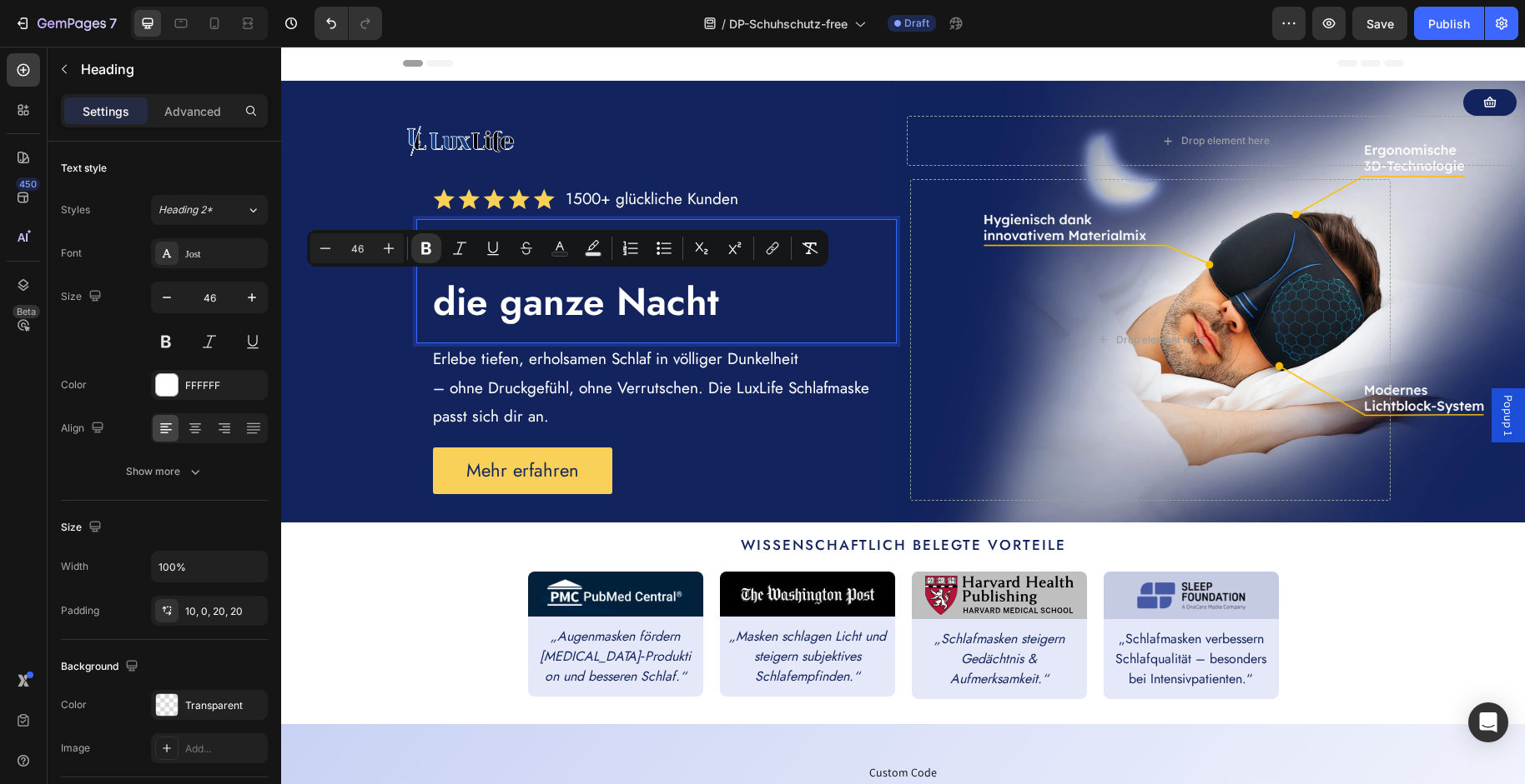
click at [807, 312] on p "Erholsam Schlafen - die ganze Nacht" at bounding box center [664, 277] width 462 height 100
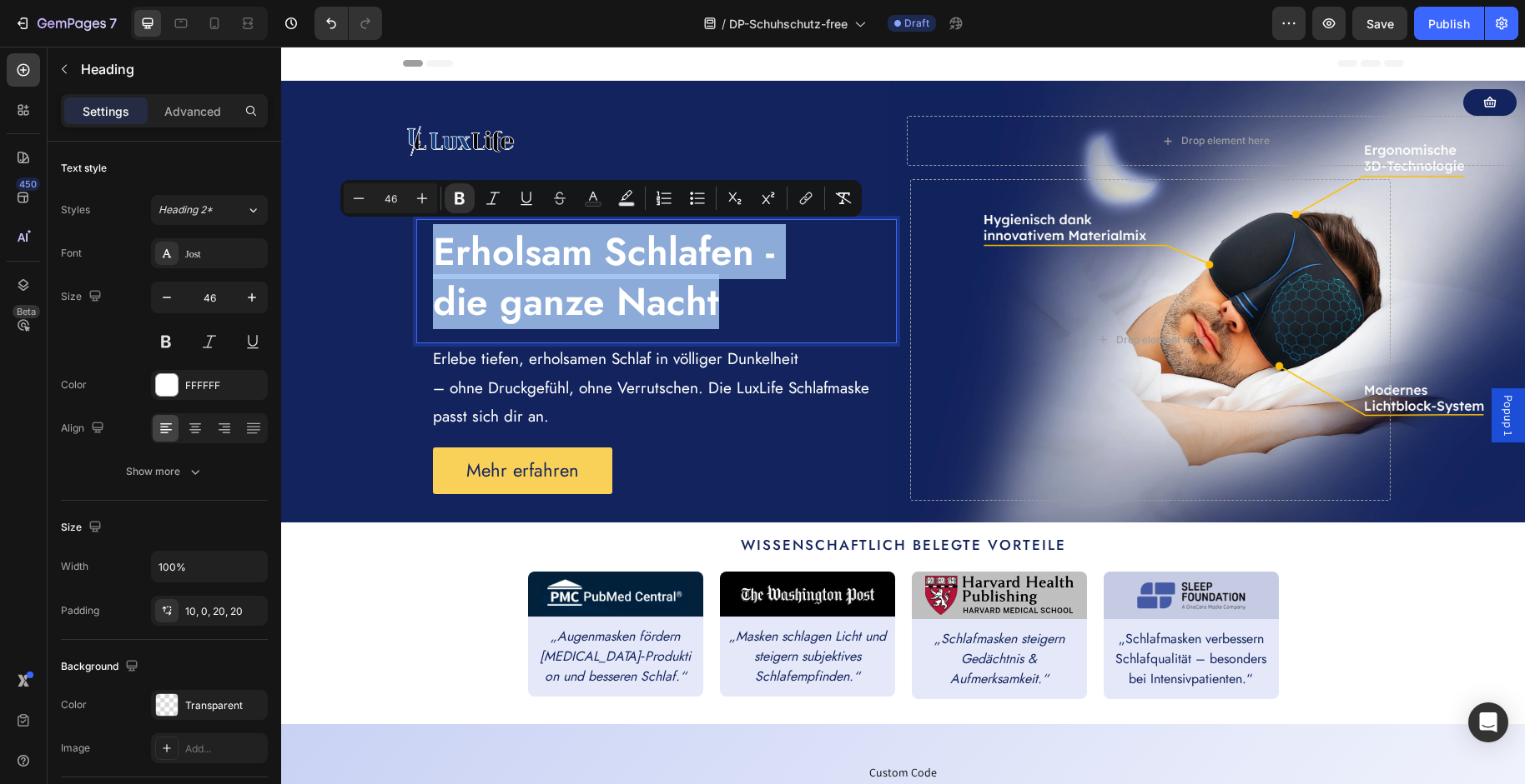
drag, startPoint x: 737, startPoint y: 313, endPoint x: 422, endPoint y: 255, distance: 320.3
click at [422, 255] on h2 "Erholsam Schlafen - die ganze Nacht" at bounding box center [656, 281] width 480 height 125
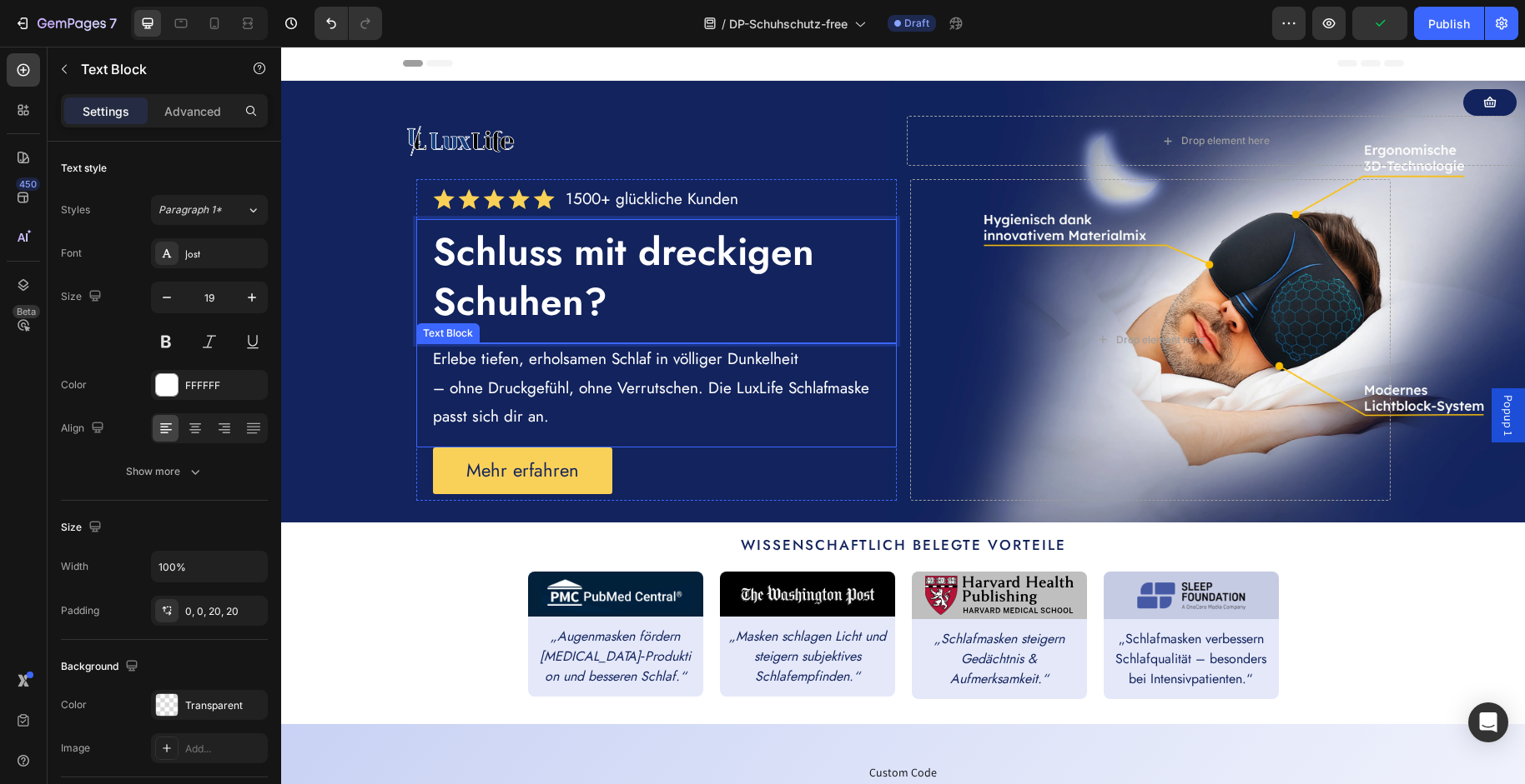
click at [600, 374] on p "Erlebe tiefen, erholsamen Schlaf in völliger Dunkelheit – ohne Druckgefühl, ohn…" at bounding box center [664, 388] width 462 height 86
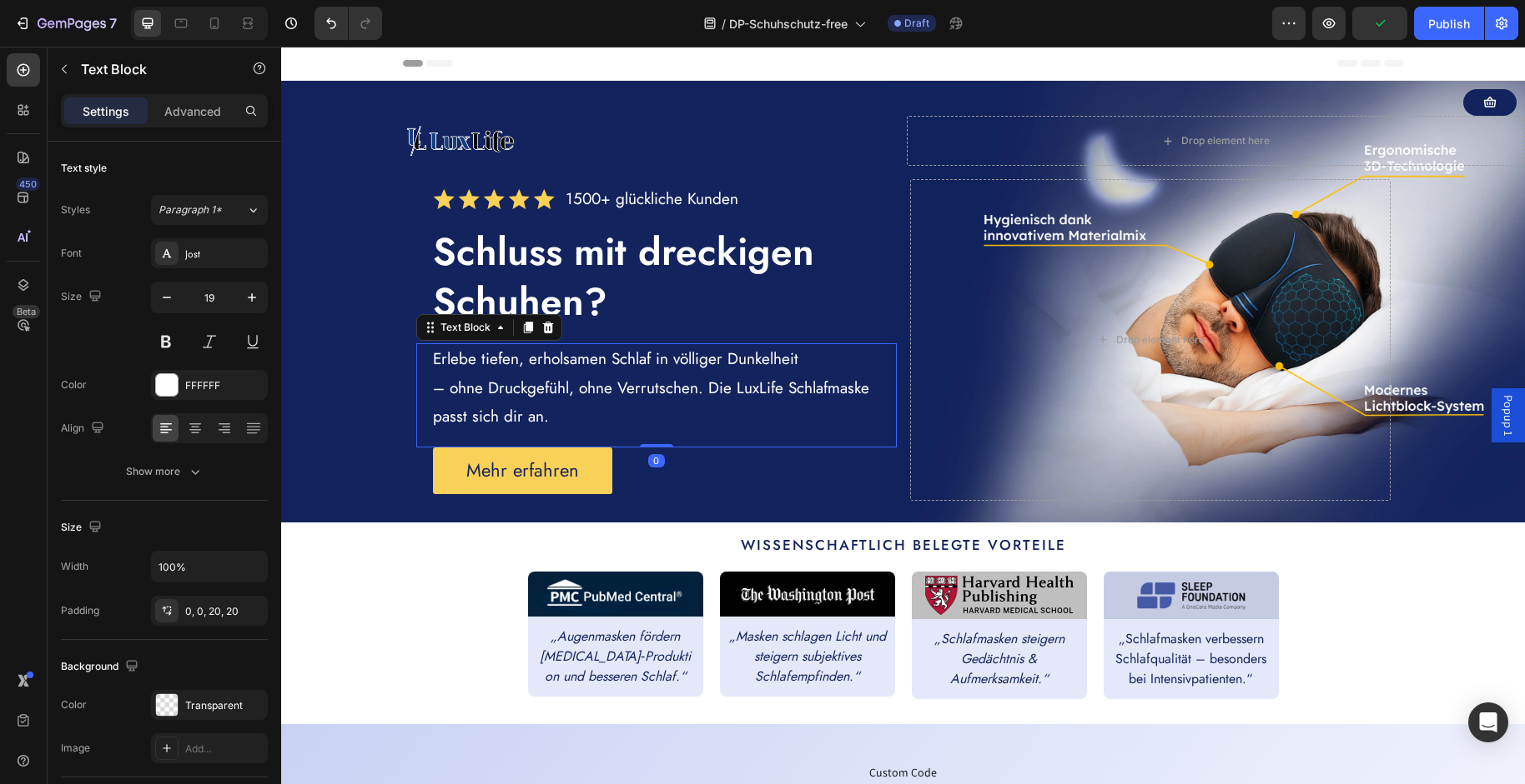
click at [600, 374] on p "Erlebe tiefen, erholsamen Schlaf in völliger Dunkelheit – ohne Druckgefühl, ohn…" at bounding box center [664, 388] width 462 height 86
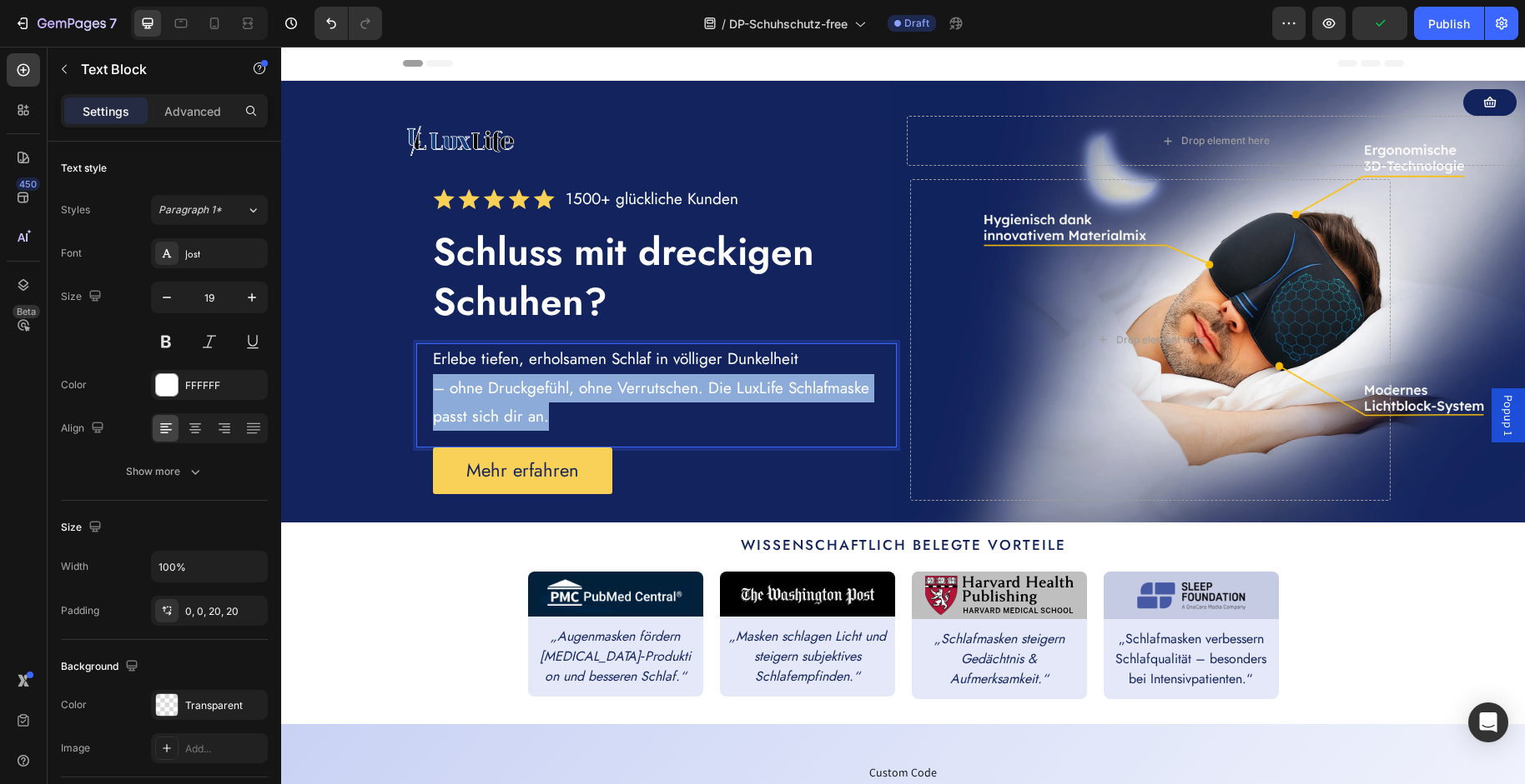
click at [600, 374] on p "Erlebe tiefen, erholsamen Schlaf in völliger Dunkelheit – ohne Druckgefühl, ohn…" at bounding box center [664, 388] width 462 height 86
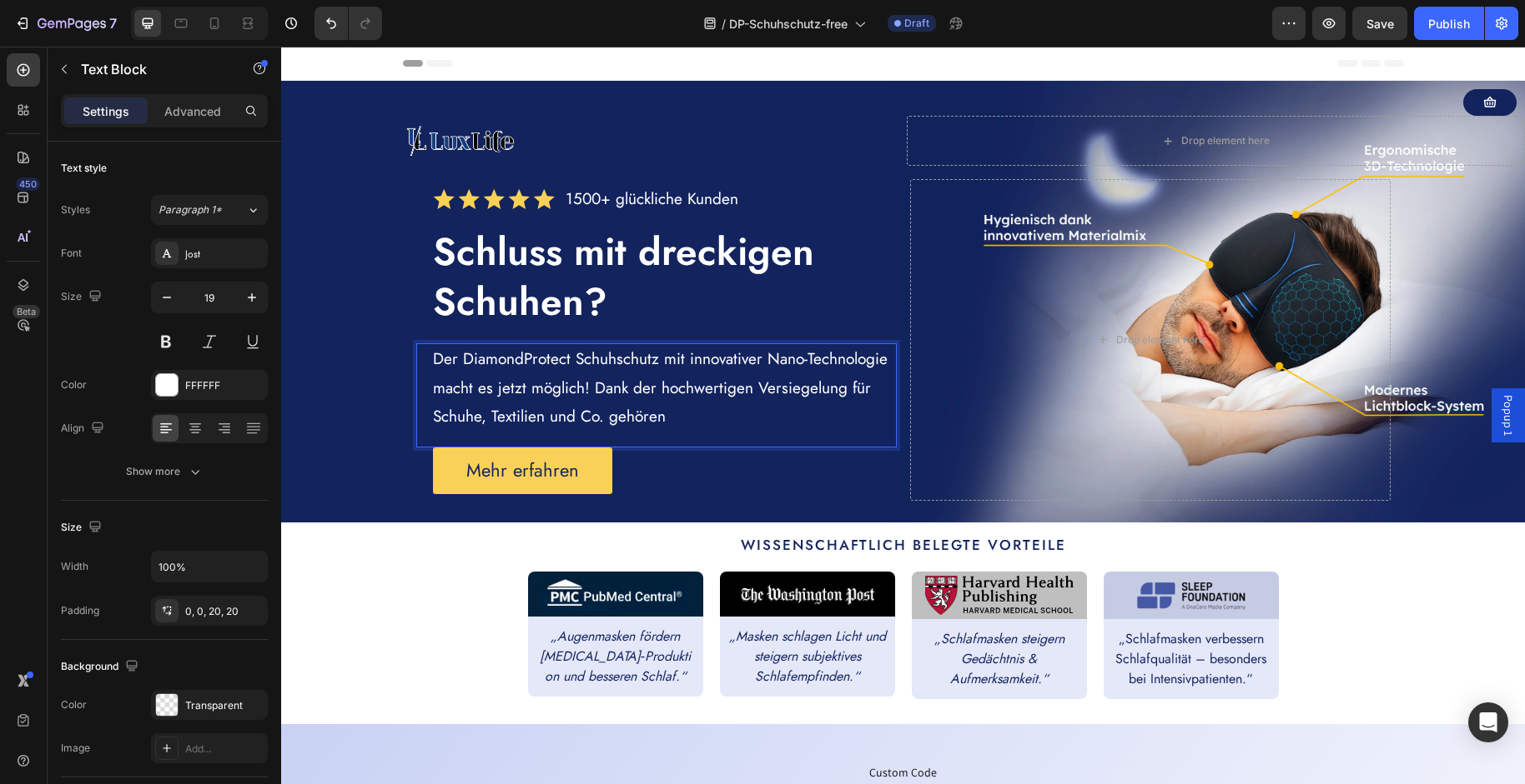
drag, startPoint x: 840, startPoint y: 387, endPoint x: 858, endPoint y: 393, distance: 19.0
click at [860, 394] on p "Der DiamondProtect Schuhschutz mit innovativer Nano-Technologie macht es jetzt …" at bounding box center [664, 388] width 462 height 86
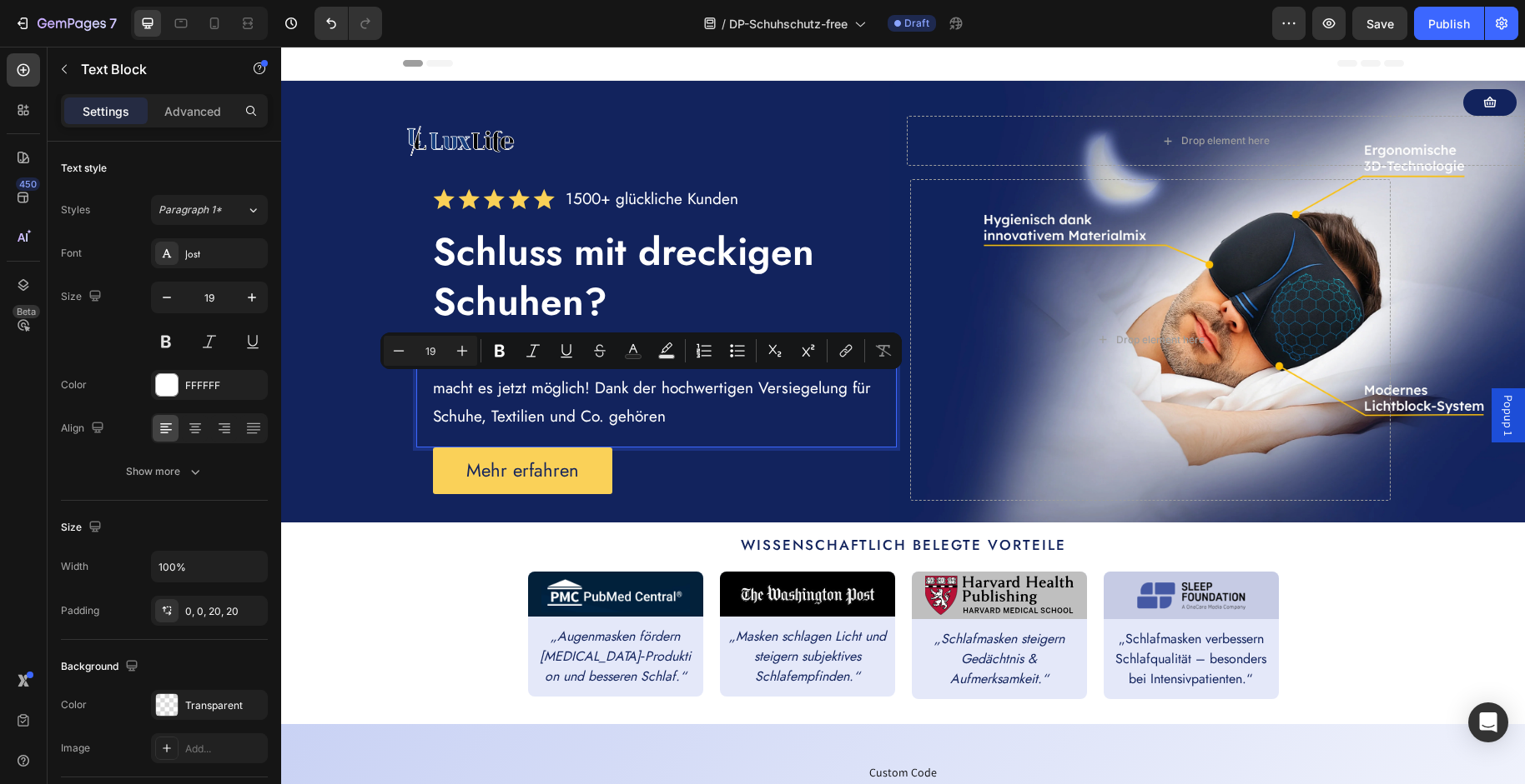
drag, startPoint x: 838, startPoint y: 390, endPoint x: 848, endPoint y: 370, distance: 22.4
click at [861, 407] on p "Der DiamondProtect Schuhschutz mit innovativer Nano-Technologie macht es jetzt …" at bounding box center [664, 388] width 462 height 86
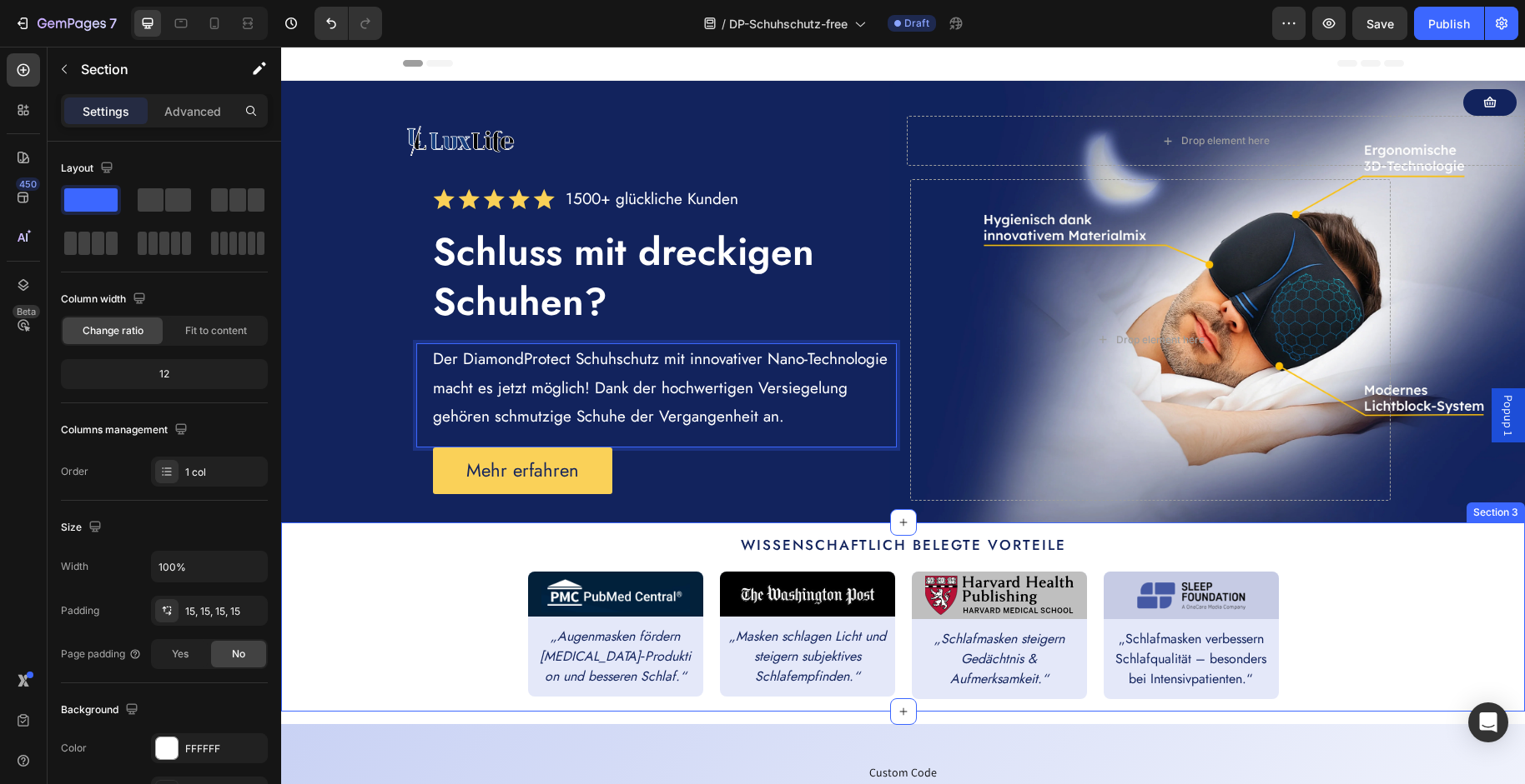
click at [1425, 581] on div "Wissenschaftlich belegte Vorteile Text Block Image Row „Augenmasken fördern [ME…" at bounding box center [902, 617] width 1219 height 165
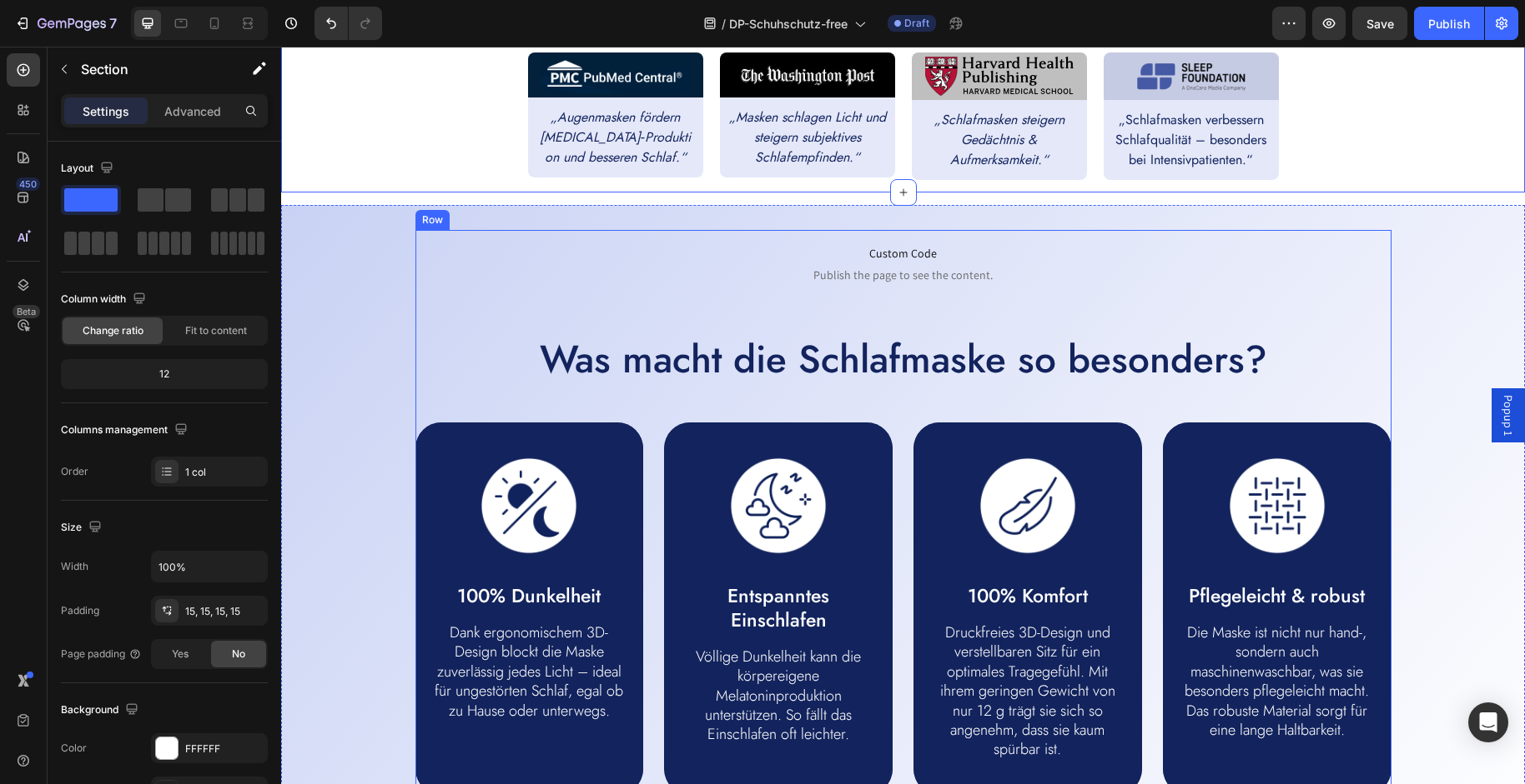
scroll to position [595, 0]
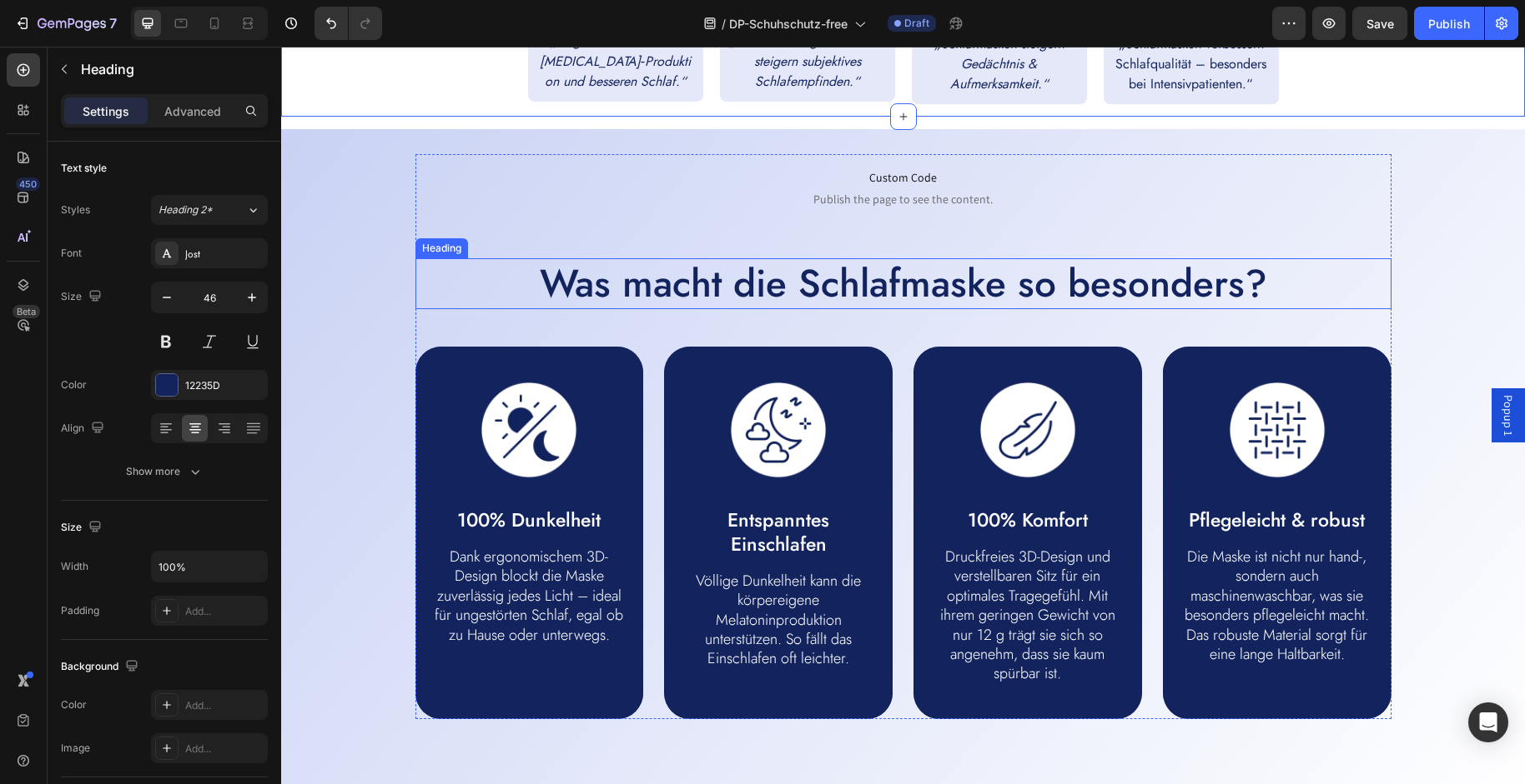
click at [860, 276] on h2 "Was macht die Schlafmaske so besonders?" at bounding box center [903, 284] width 976 height 52
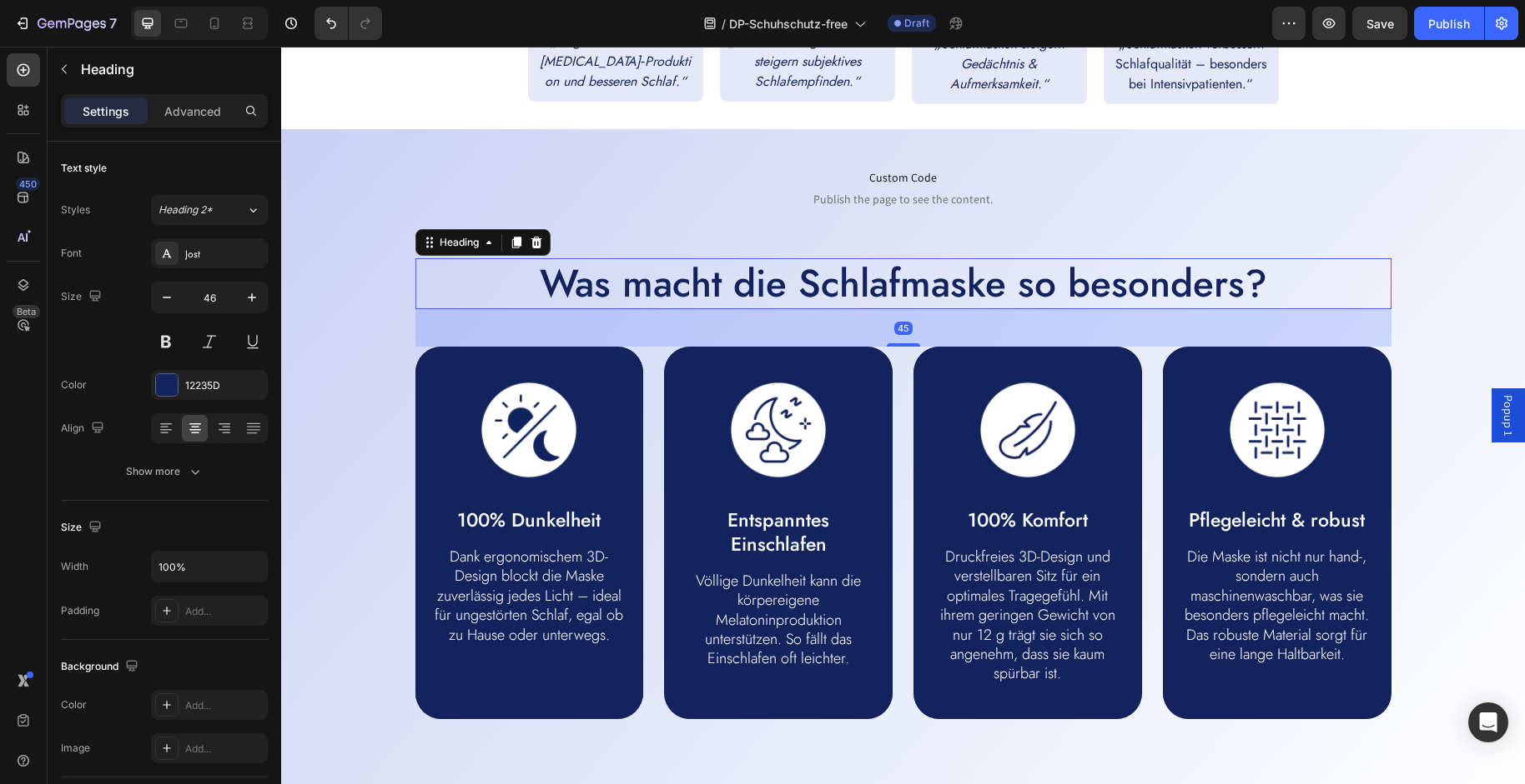
click at [860, 276] on h2 "Was macht die Schlafmaske so besonders?" at bounding box center [903, 284] width 976 height 52
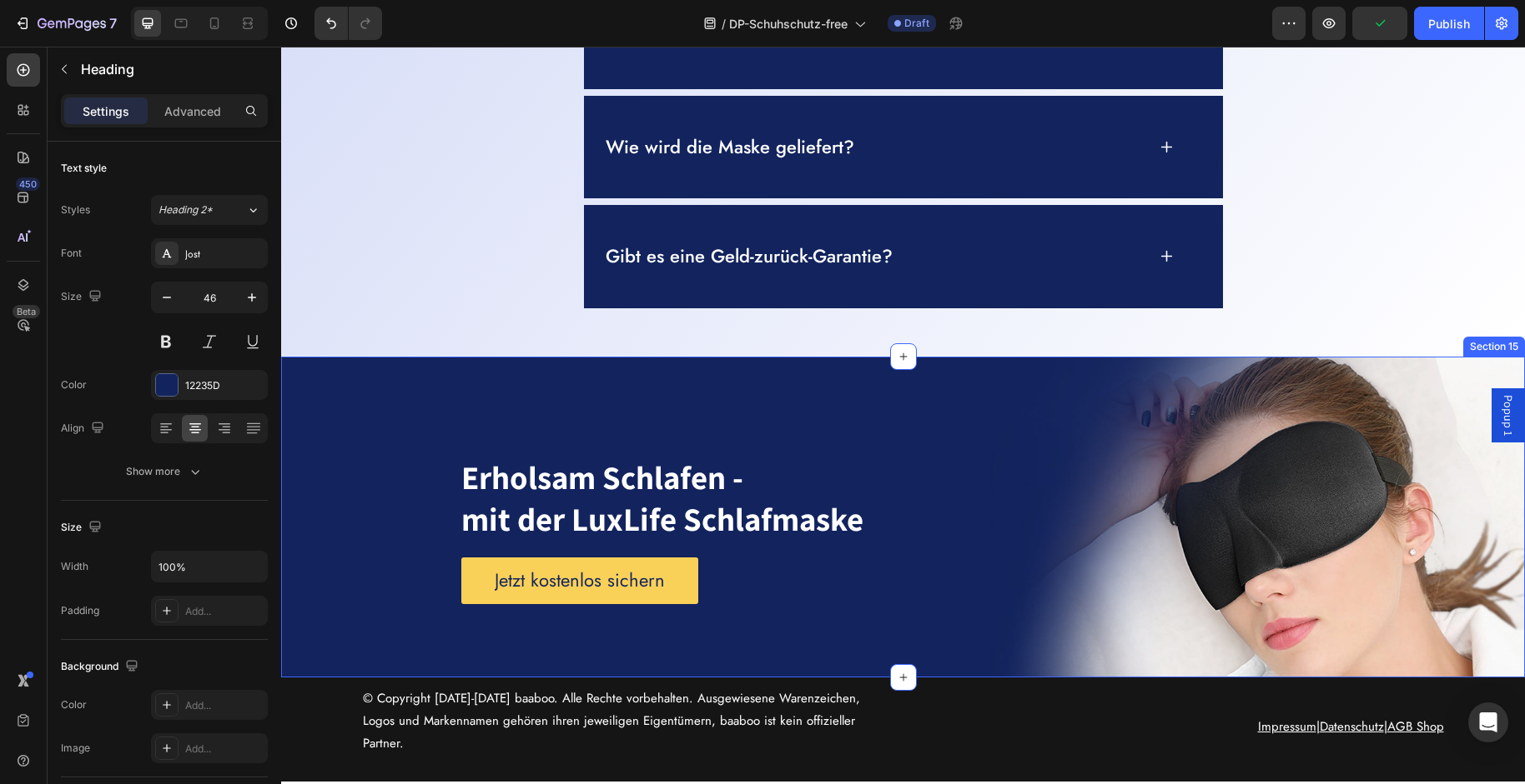
scroll to position [7097, 0]
